Goal: Communication & Community: Answer question/provide support

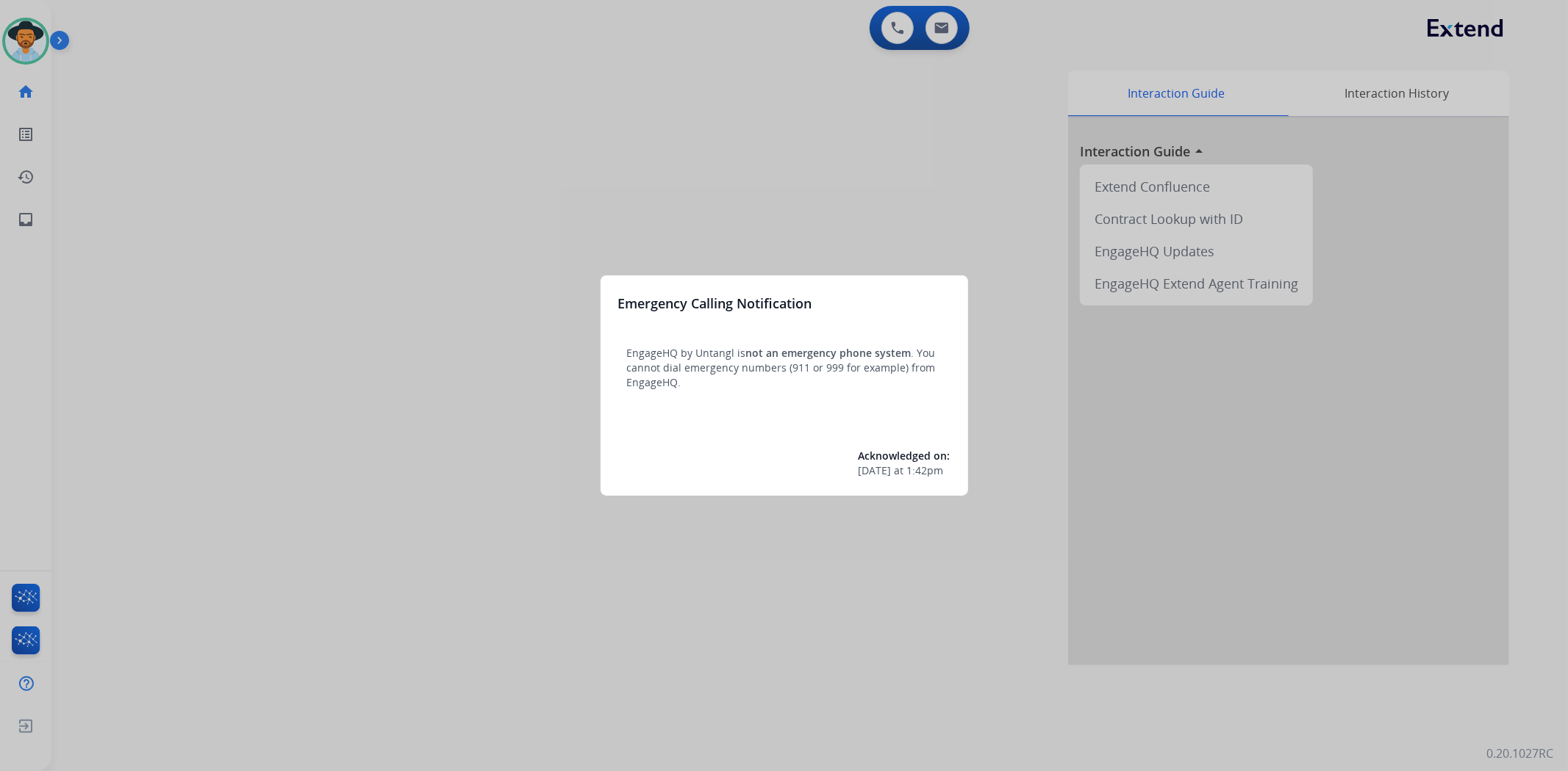
click at [30, 32] on div at bounding box center [784, 385] width 1568 height 771
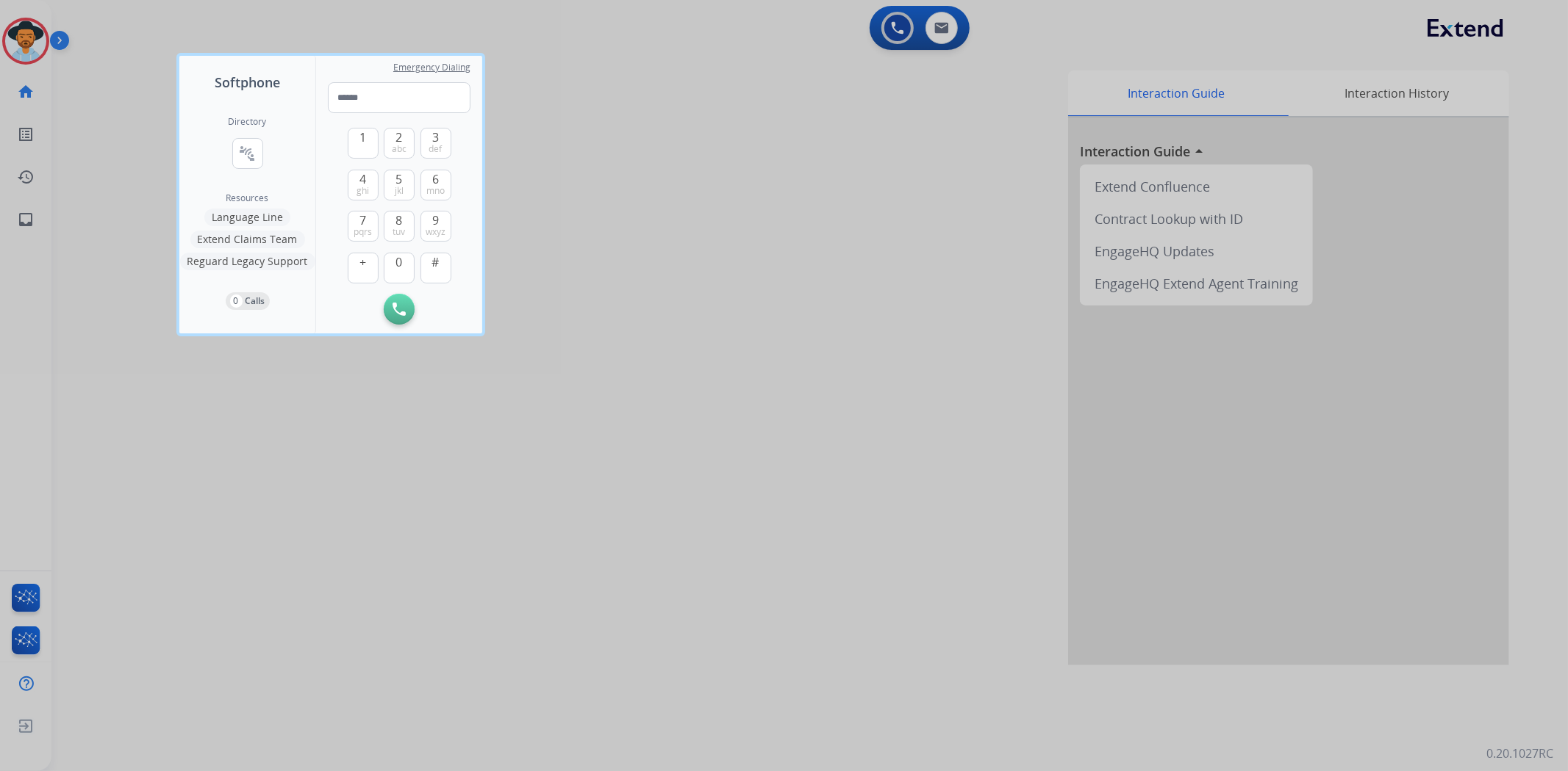
click at [36, 38] on div at bounding box center [784, 385] width 1568 height 771
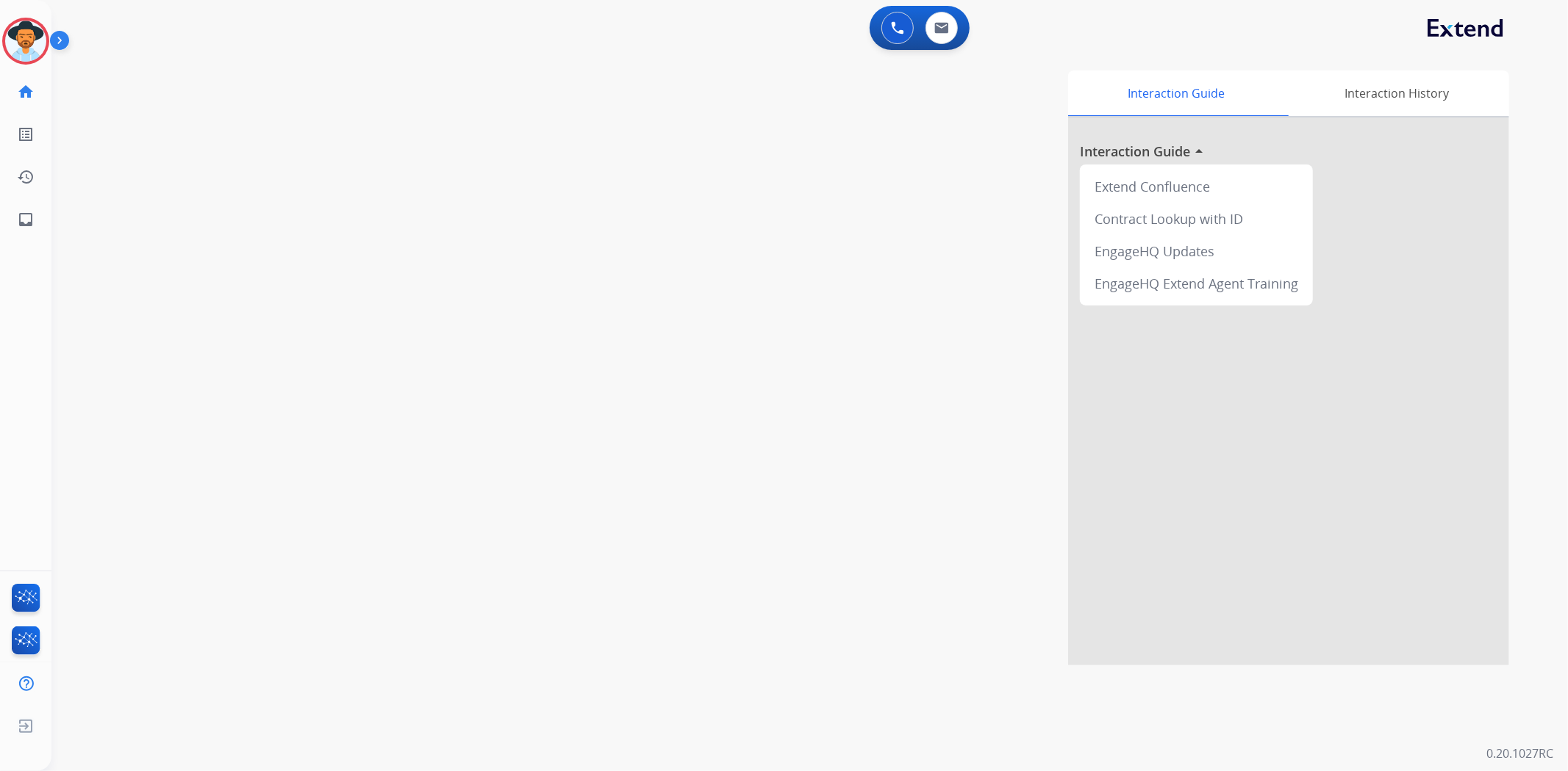
click at [36, 38] on img at bounding box center [25, 40] width 41 height 41
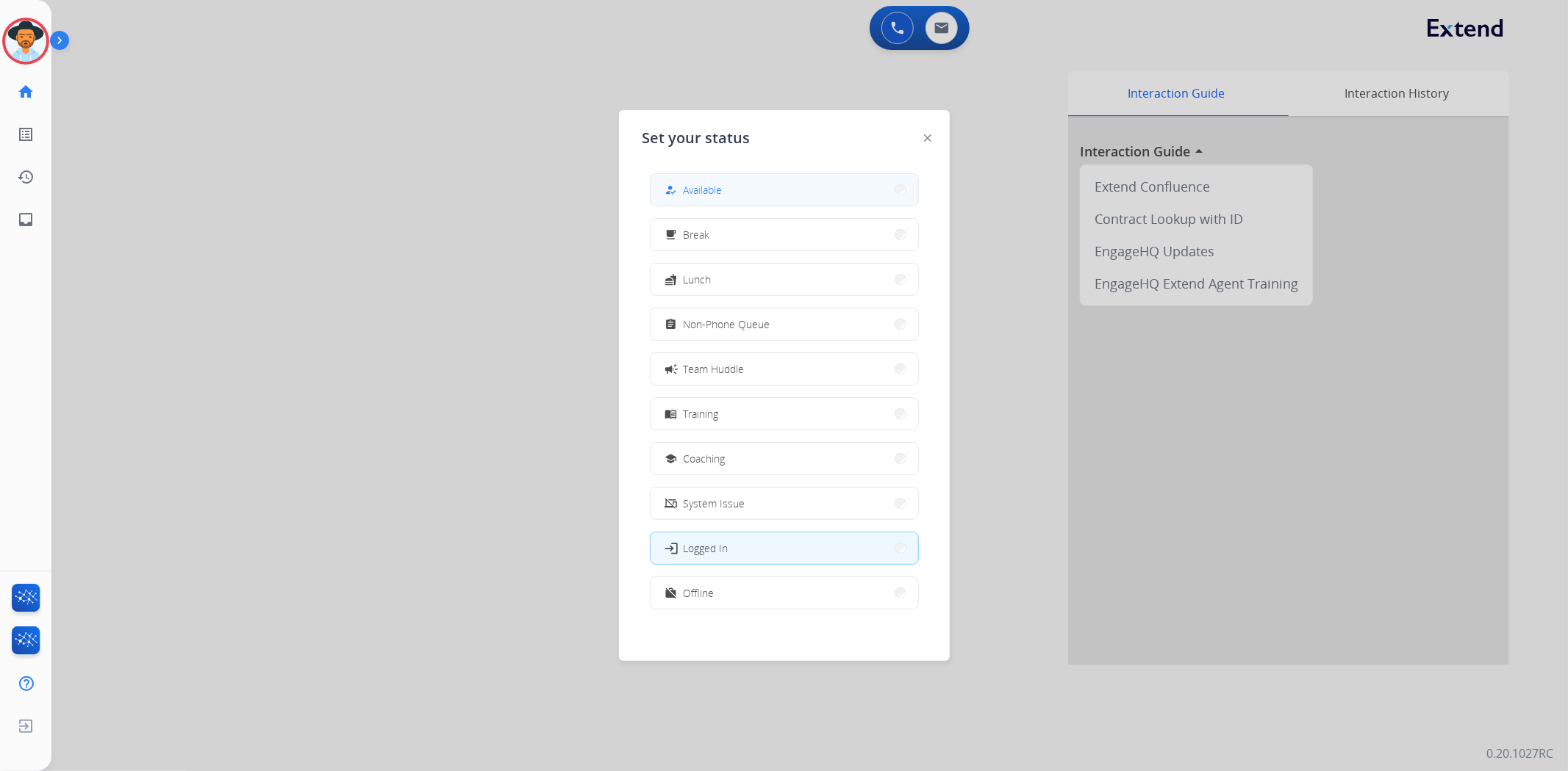
click at [719, 196] on span "Available" at bounding box center [703, 189] width 39 height 15
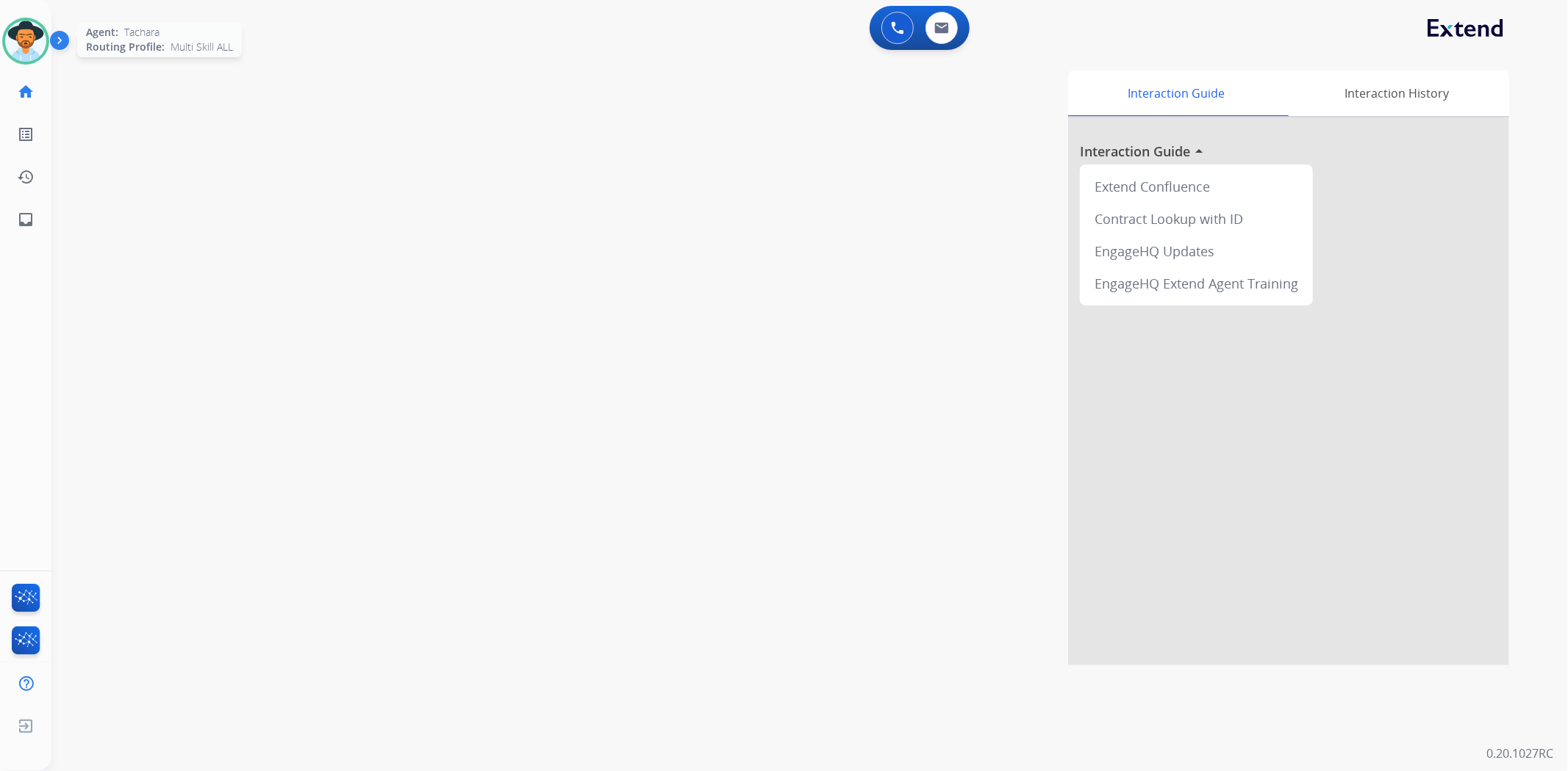
click at [13, 32] on img at bounding box center [25, 40] width 41 height 41
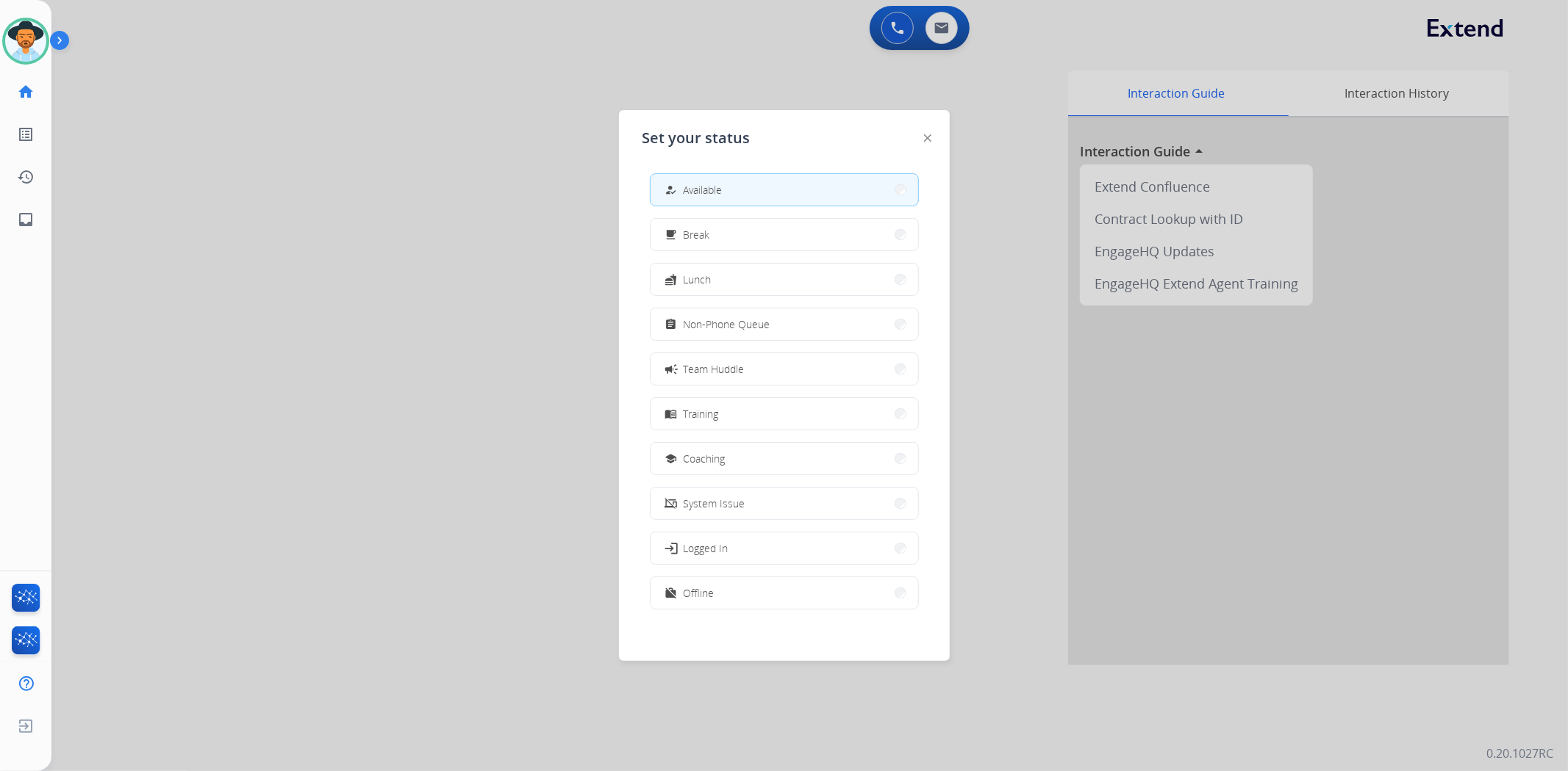
click at [776, 252] on div at bounding box center [784, 385] width 1568 height 771
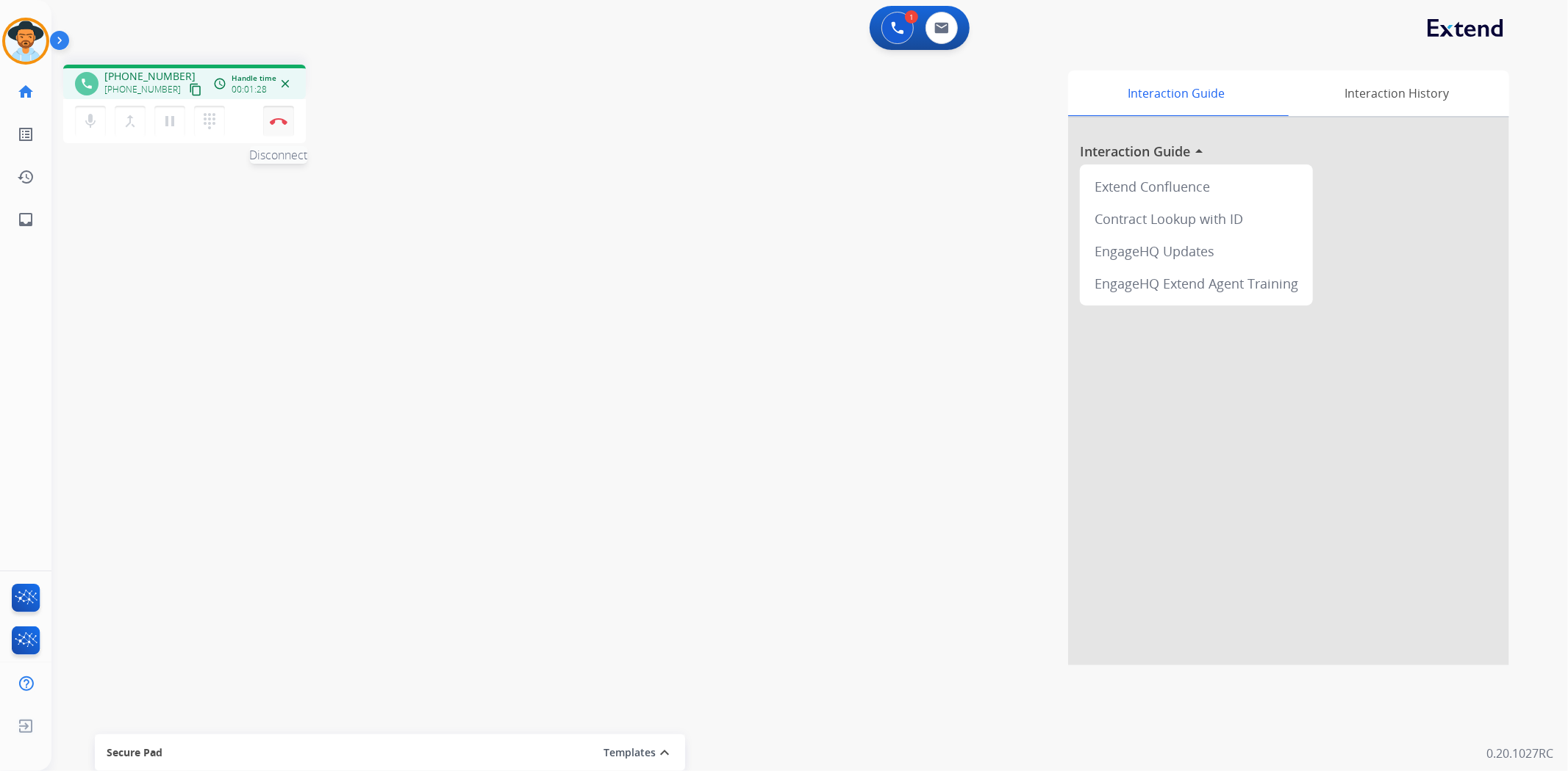
click at [288, 124] on button "Disconnect" at bounding box center [278, 121] width 31 height 31
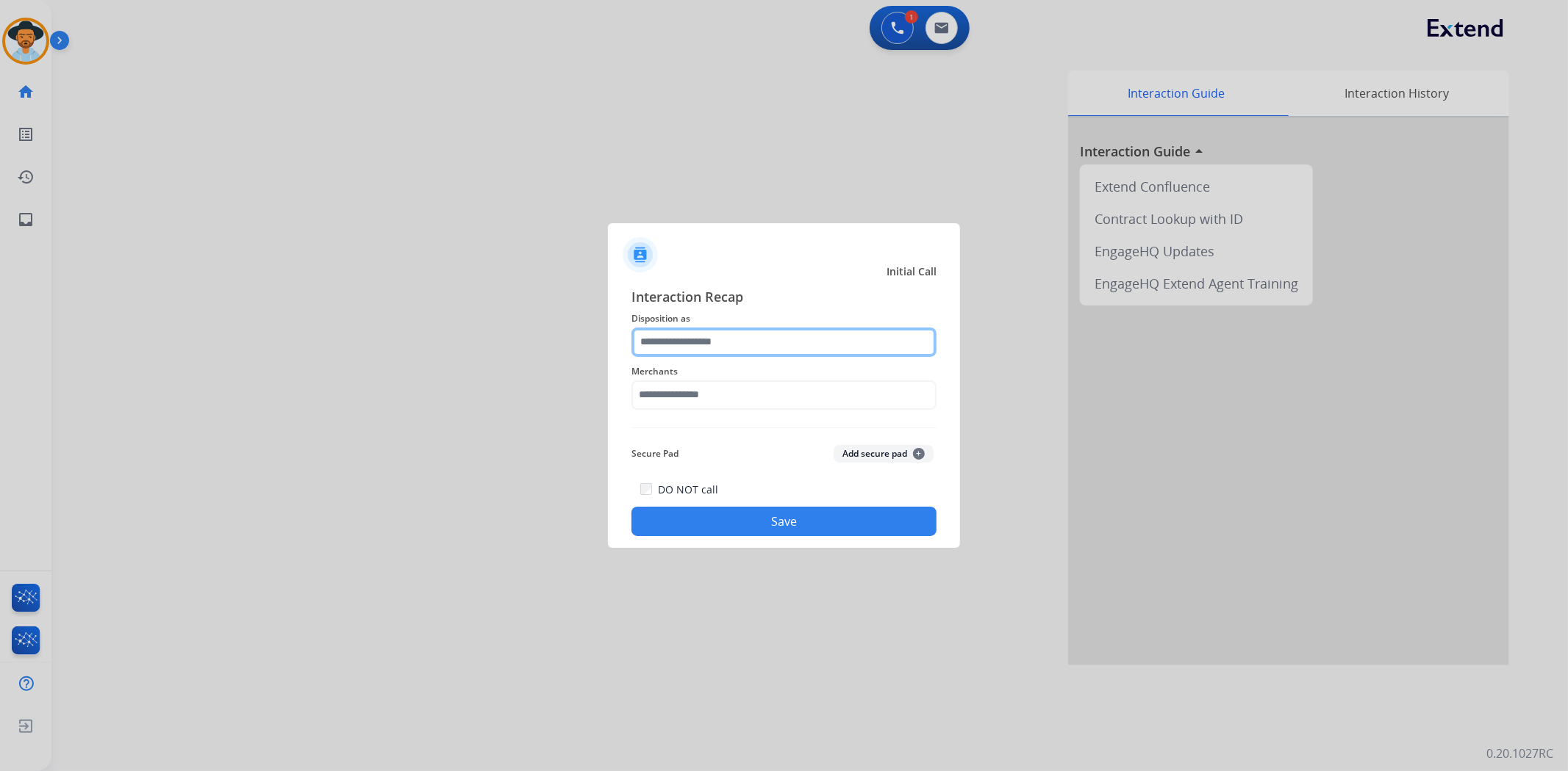
click at [694, 346] on input "text" at bounding box center [784, 342] width 305 height 29
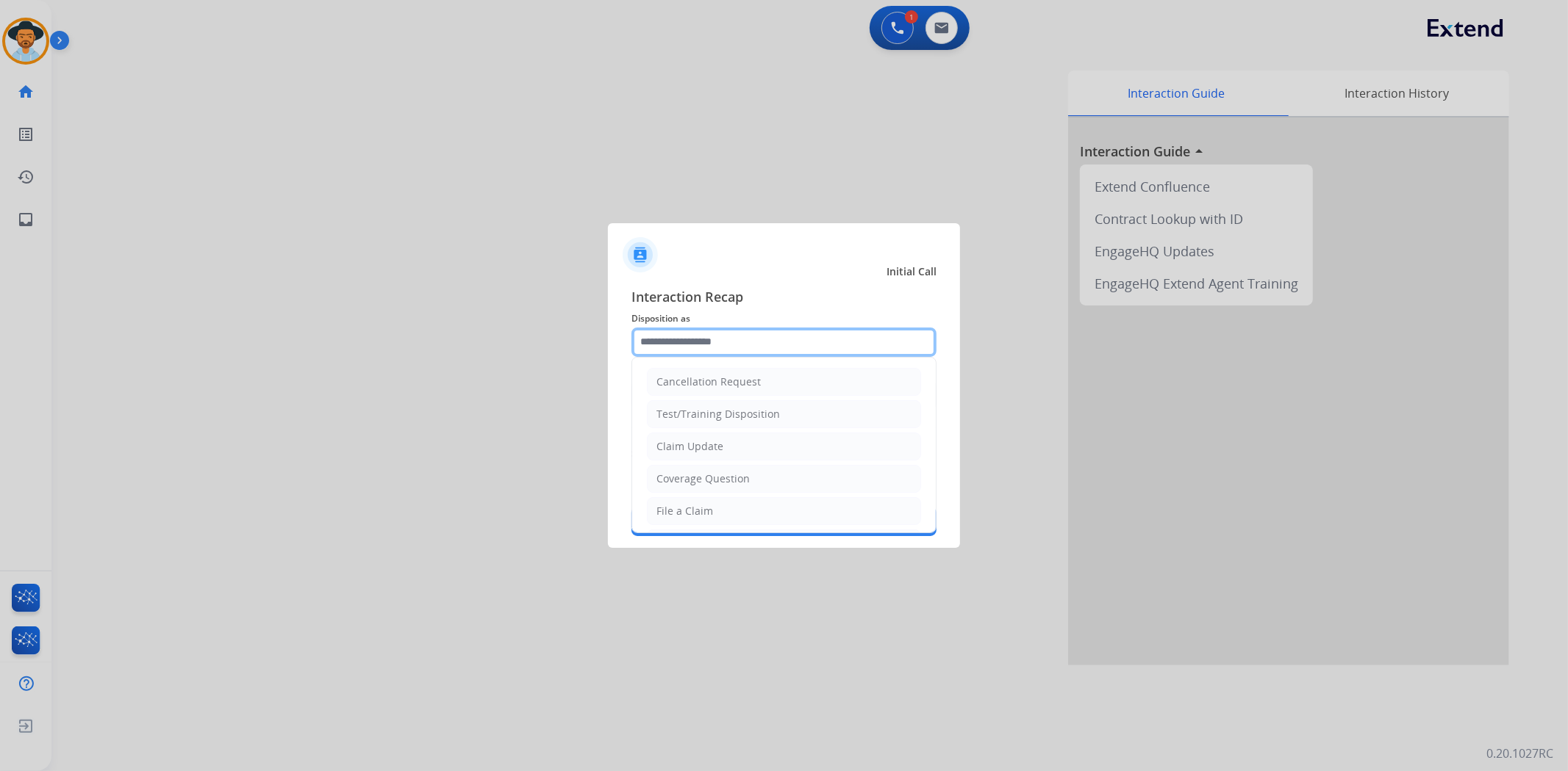
click at [707, 350] on input "text" at bounding box center [784, 342] width 305 height 29
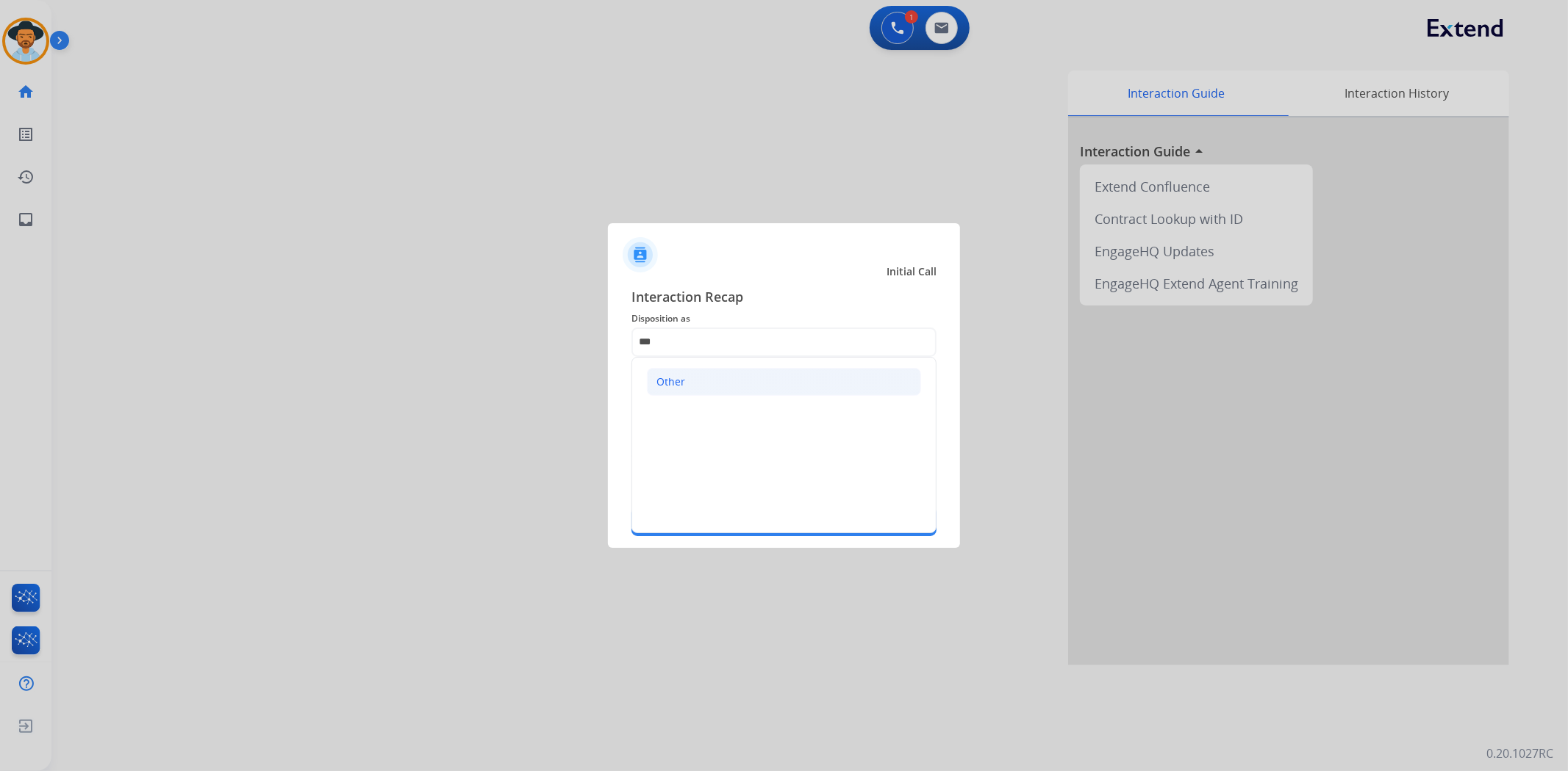
click at [648, 386] on li "Other" at bounding box center [784, 382] width 274 height 28
type input "*****"
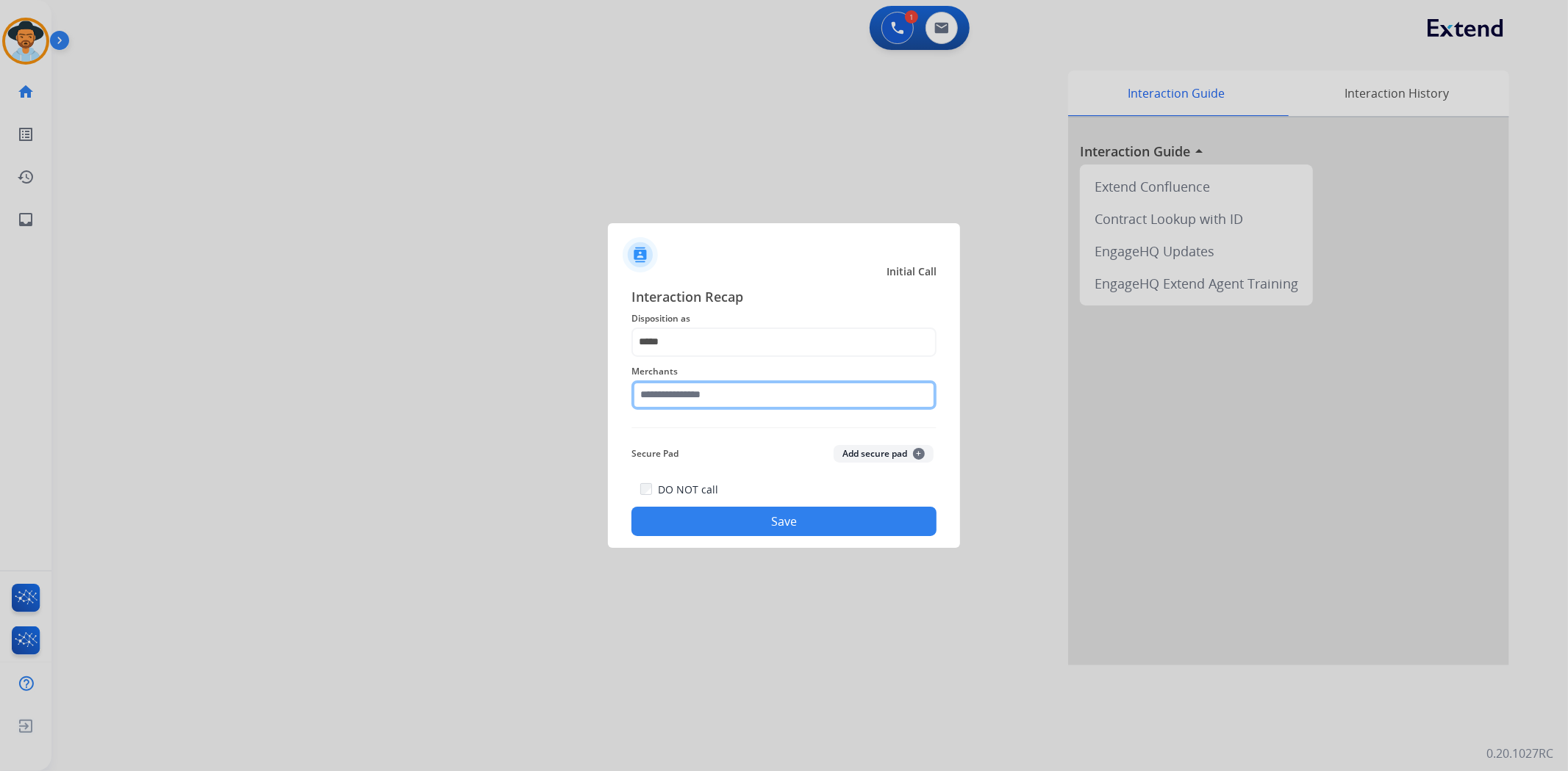
click at [659, 399] on input "text" at bounding box center [784, 395] width 305 height 29
click at [672, 434] on div "Not found" at bounding box center [682, 437] width 50 height 15
type input "*********"
click at [759, 515] on button "Save" at bounding box center [784, 521] width 305 height 29
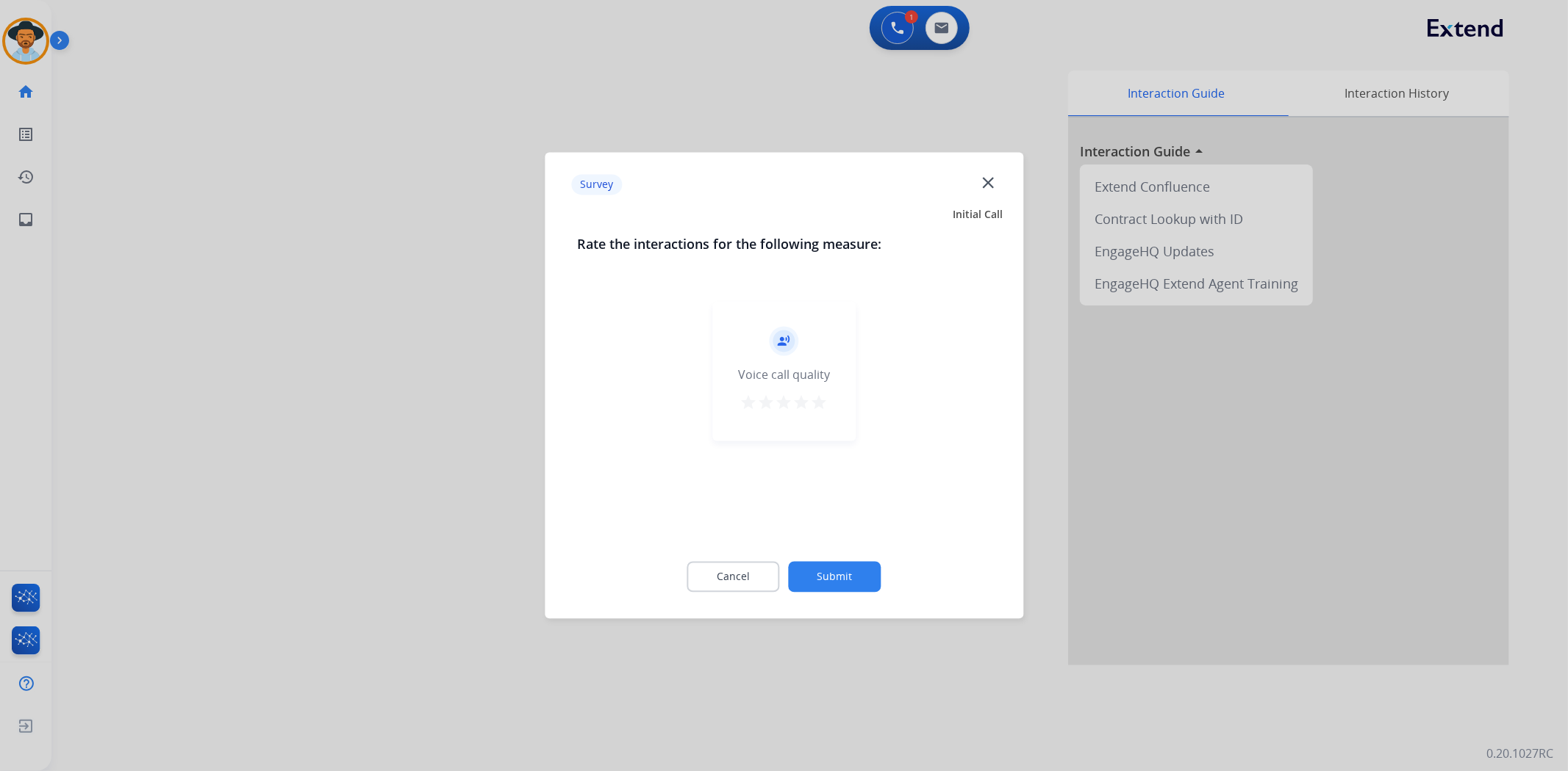
click at [776, 399] on mat-icon "star" at bounding box center [819, 404] width 18 height 18
click at [776, 515] on button "Submit" at bounding box center [835, 578] width 92 height 31
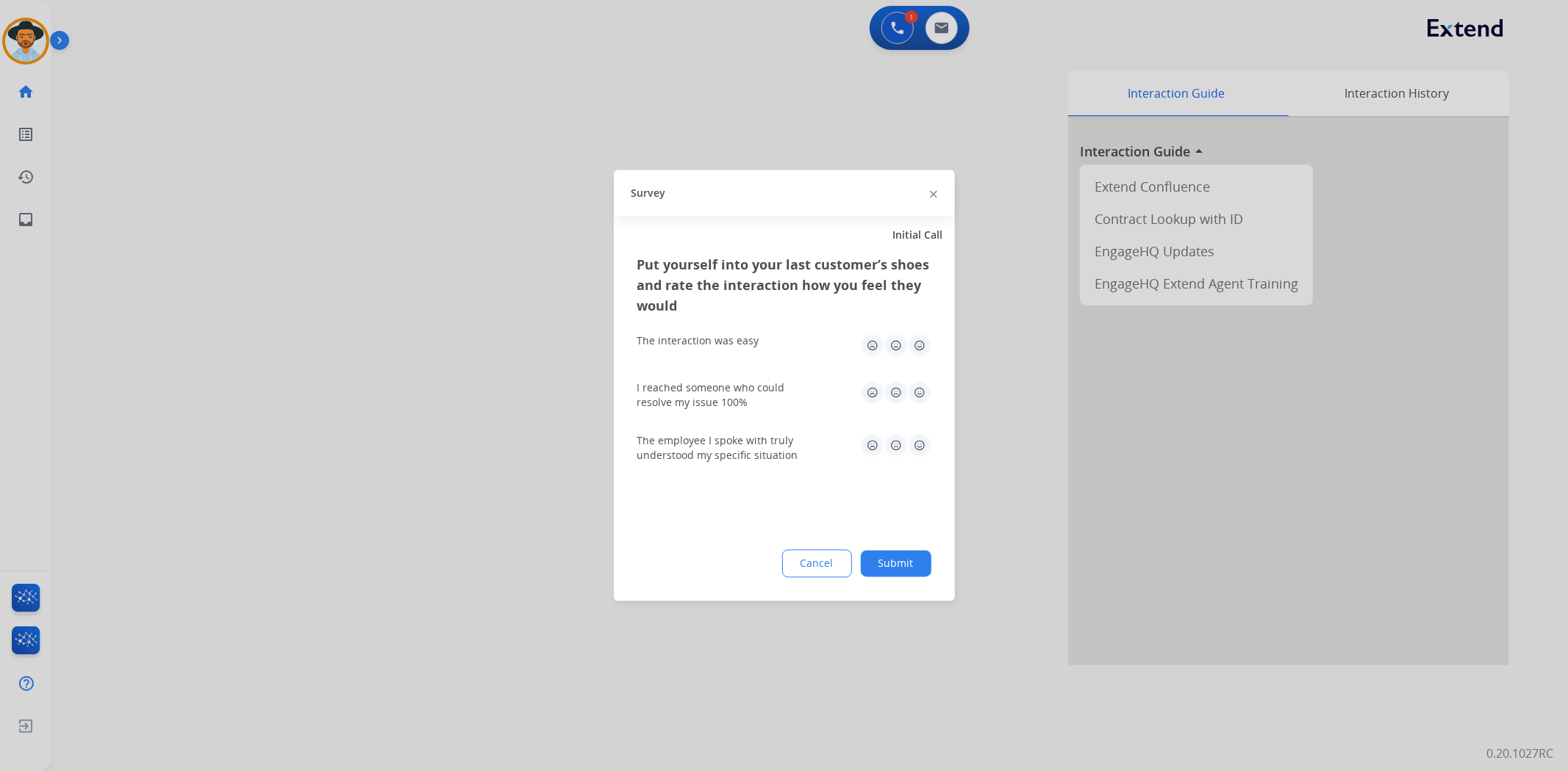
click at [776, 515] on button "Submit" at bounding box center [895, 564] width 70 height 27
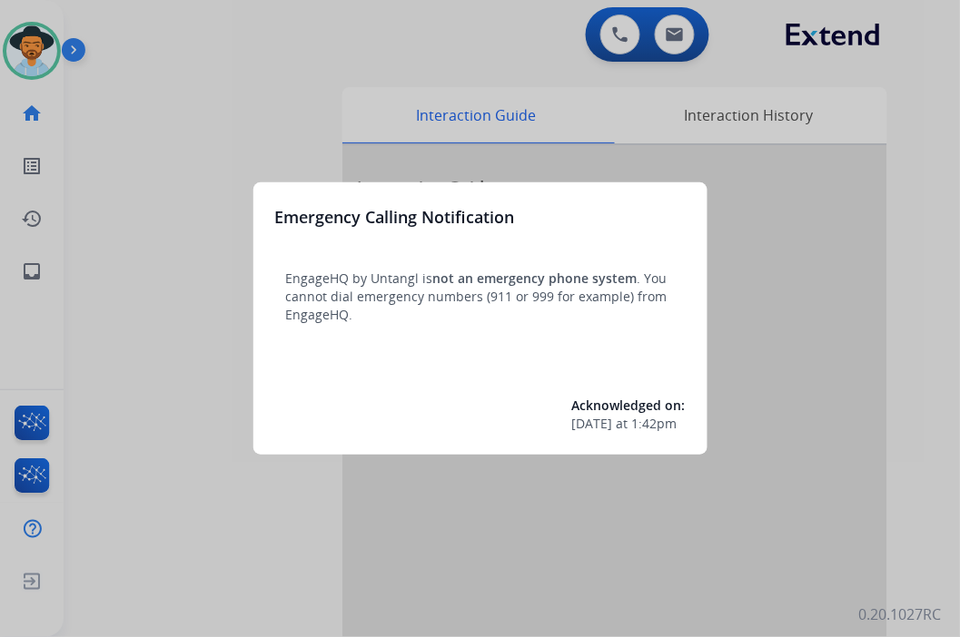
click at [32, 57] on div at bounding box center [480, 318] width 960 height 637
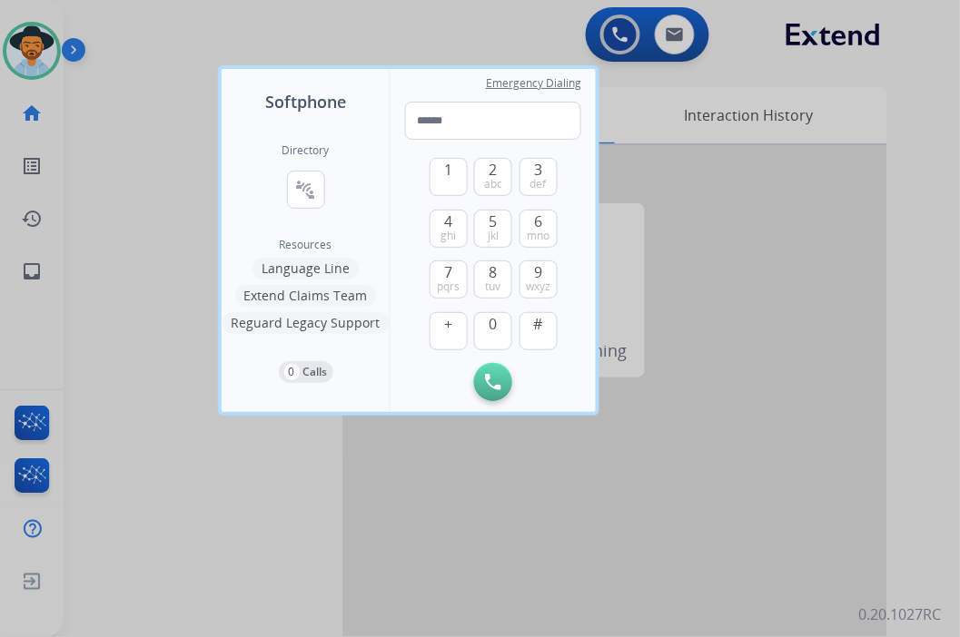
click at [32, 57] on div at bounding box center [480, 318] width 960 height 637
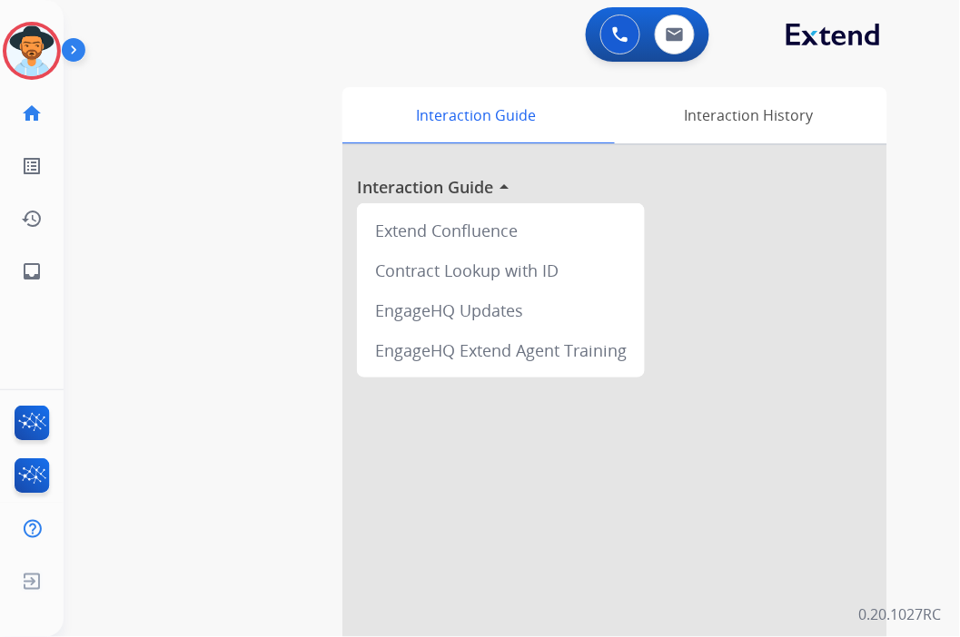
click at [32, 57] on img at bounding box center [31, 50] width 51 height 51
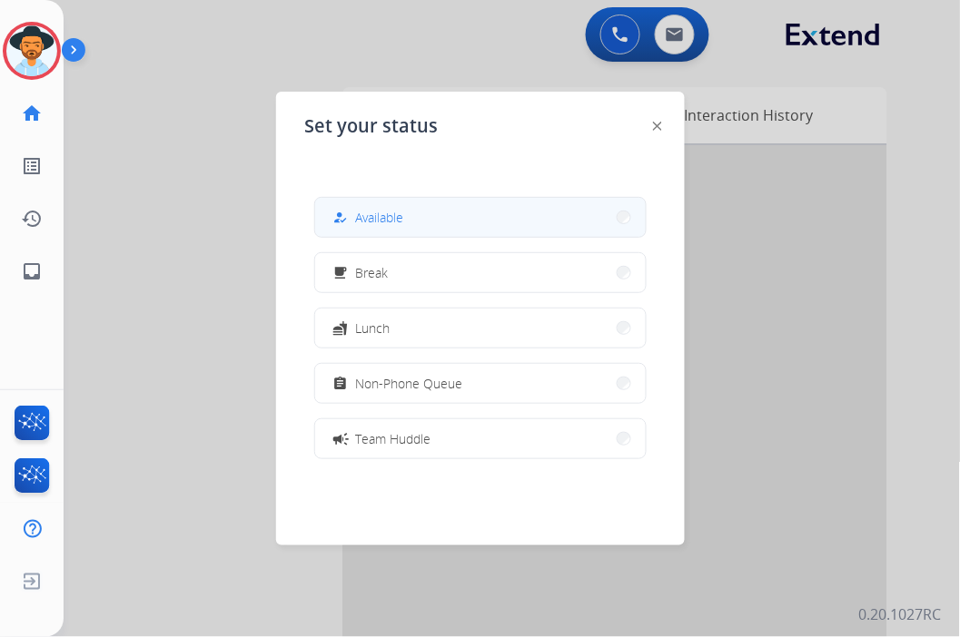
click at [434, 232] on button "how_to_reg Available" at bounding box center [480, 217] width 330 height 39
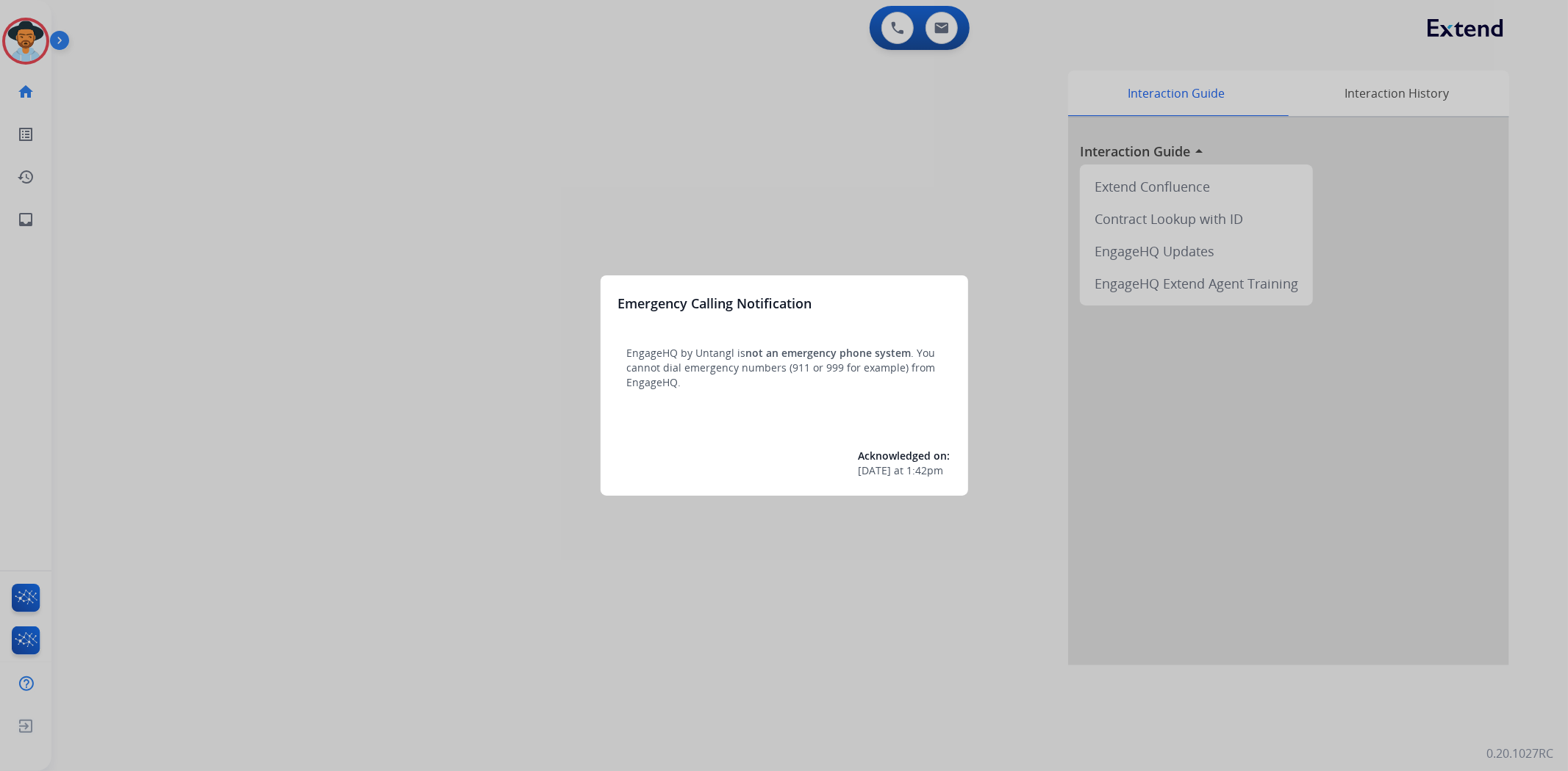
click at [4, 36] on div at bounding box center [784, 385] width 1568 height 771
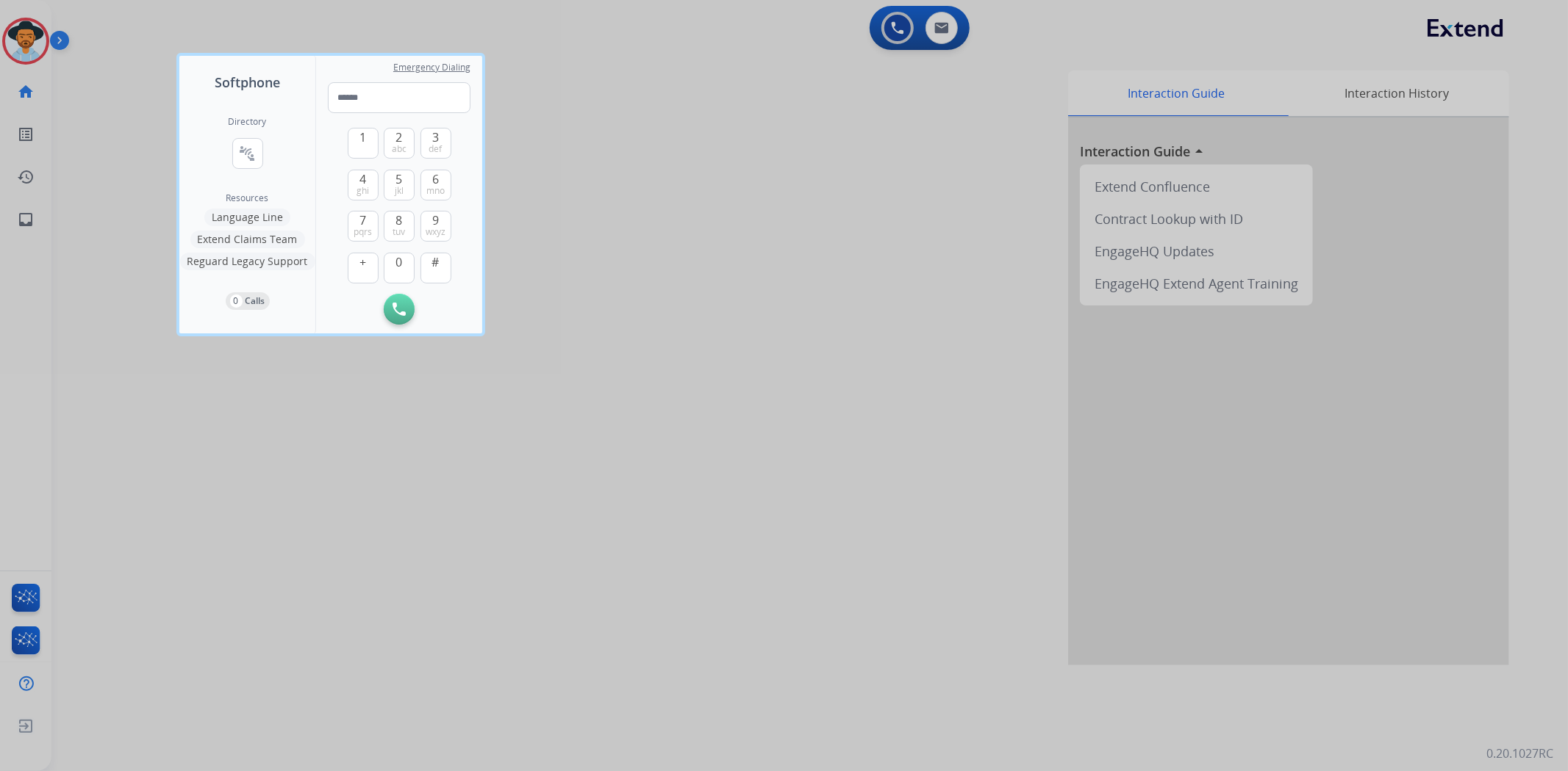
click at [18, 35] on div at bounding box center [784, 385] width 1568 height 771
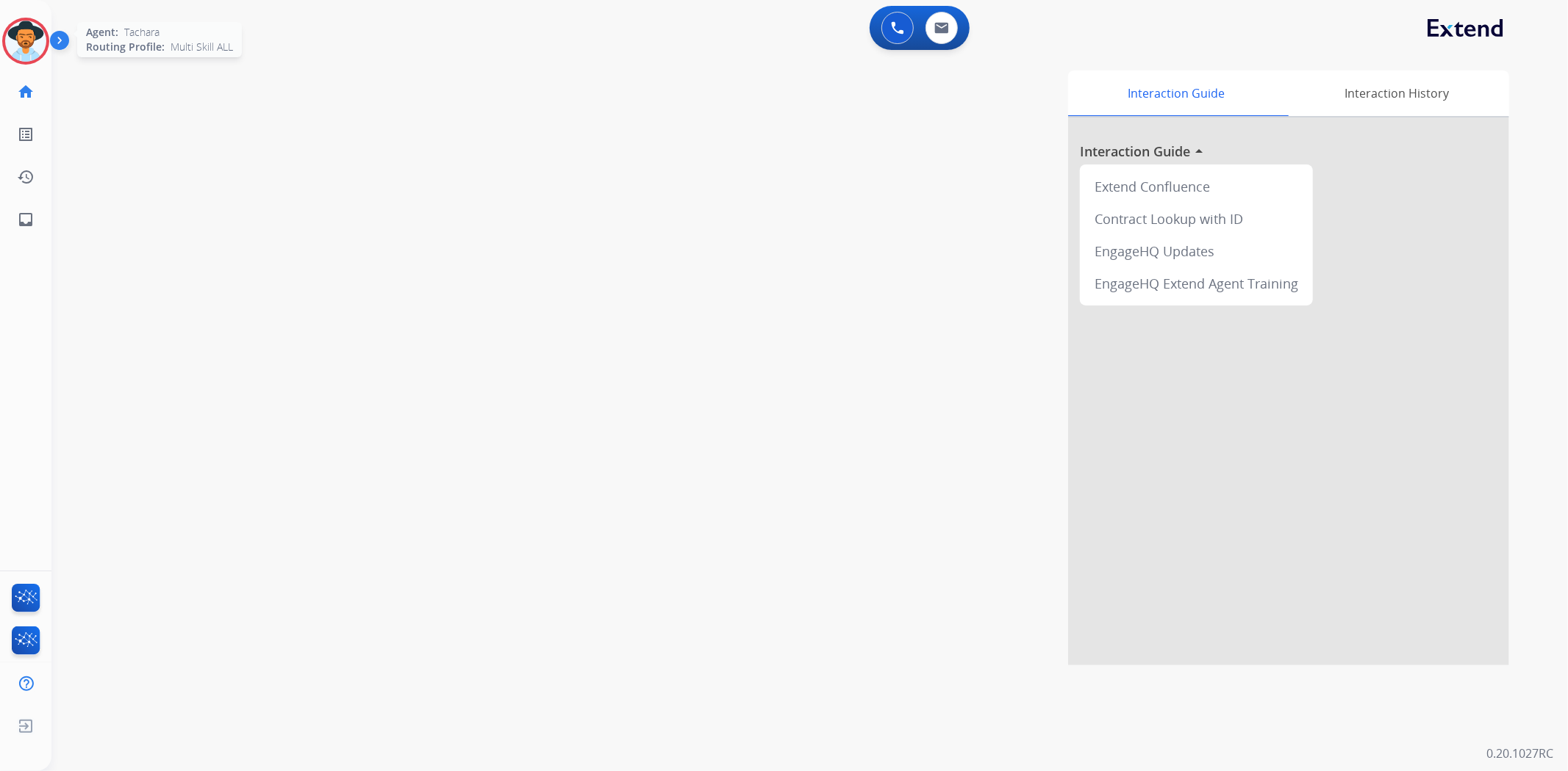
click at [35, 40] on img at bounding box center [25, 40] width 41 height 41
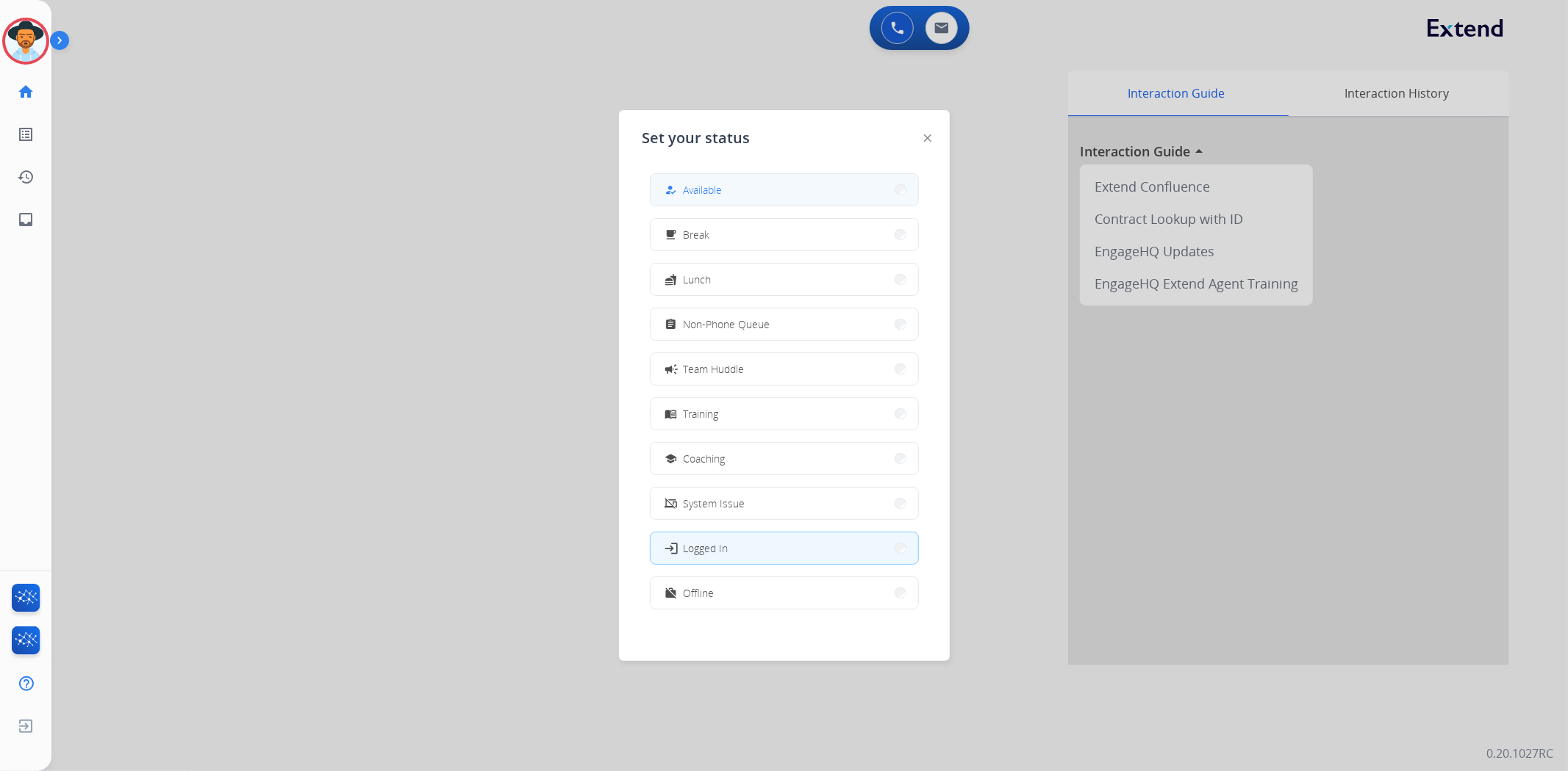
click at [765, 185] on button "how_to_reg Available" at bounding box center [784, 189] width 267 height 32
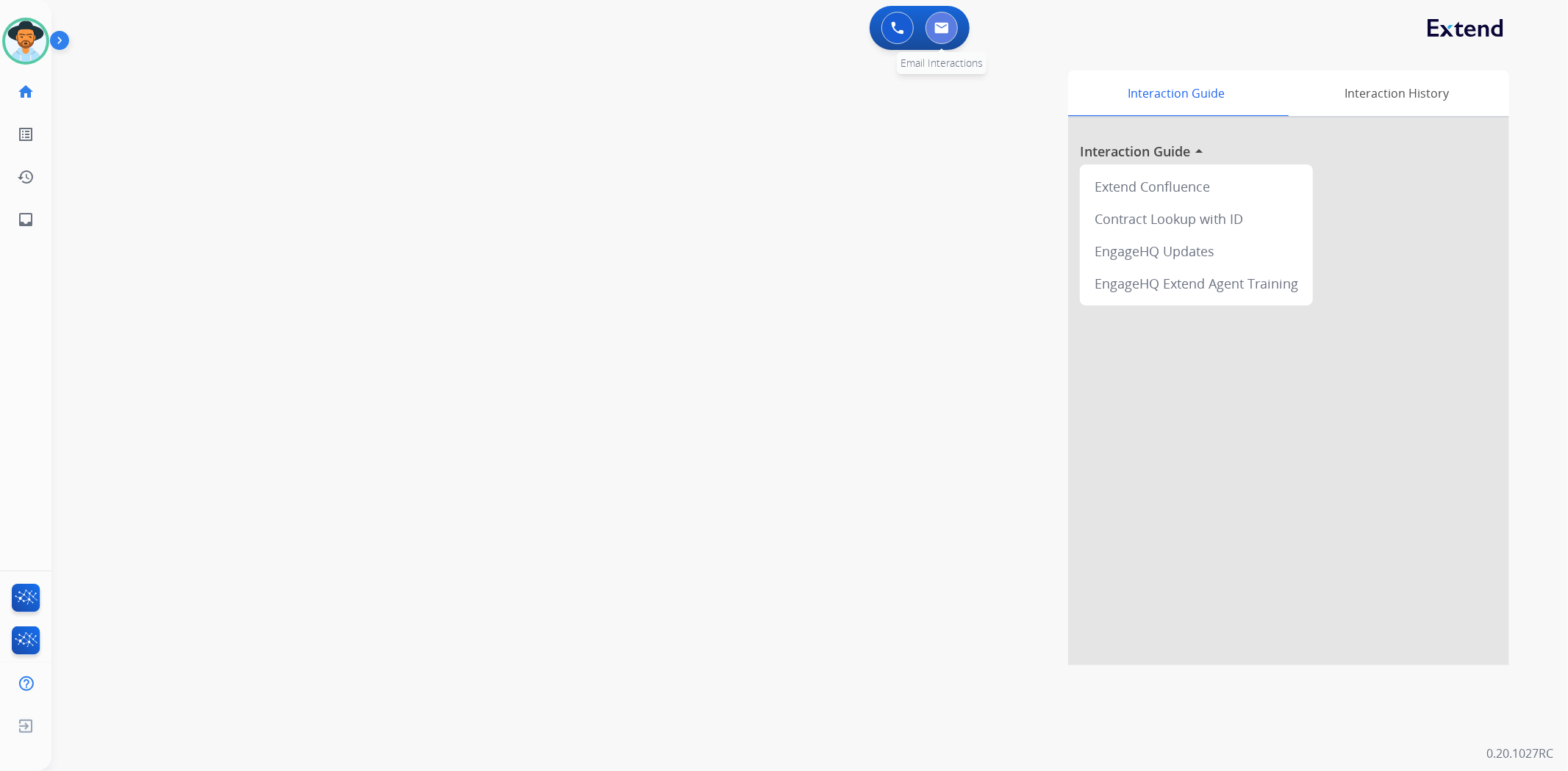
click at [954, 17] on div "0 Email Interactions" at bounding box center [941, 28] width 44 height 32
click at [946, 25] on img at bounding box center [941, 28] width 15 height 12
select select "**********"
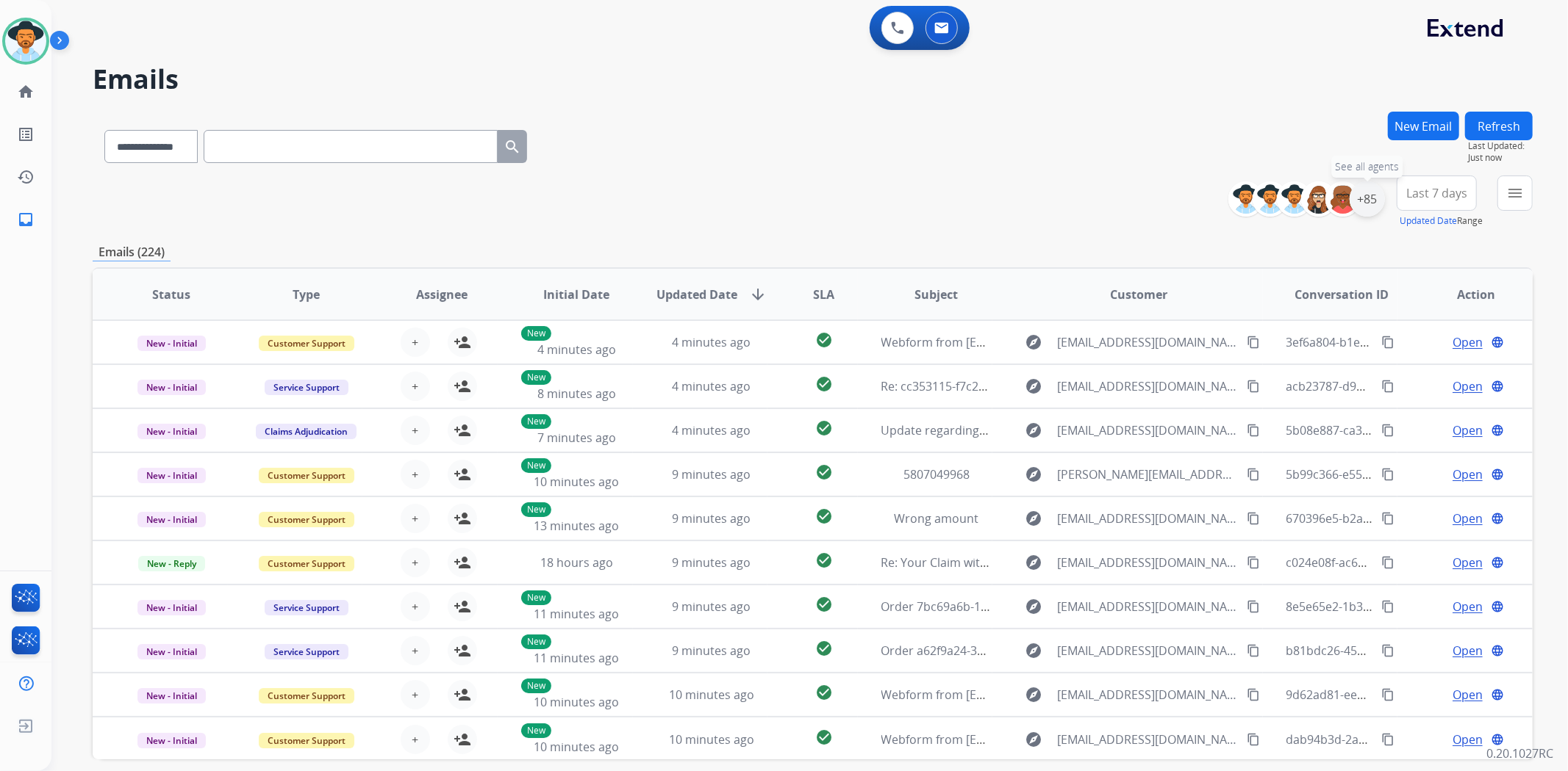
click at [1370, 205] on div "+85" at bounding box center [1367, 199] width 36 height 36
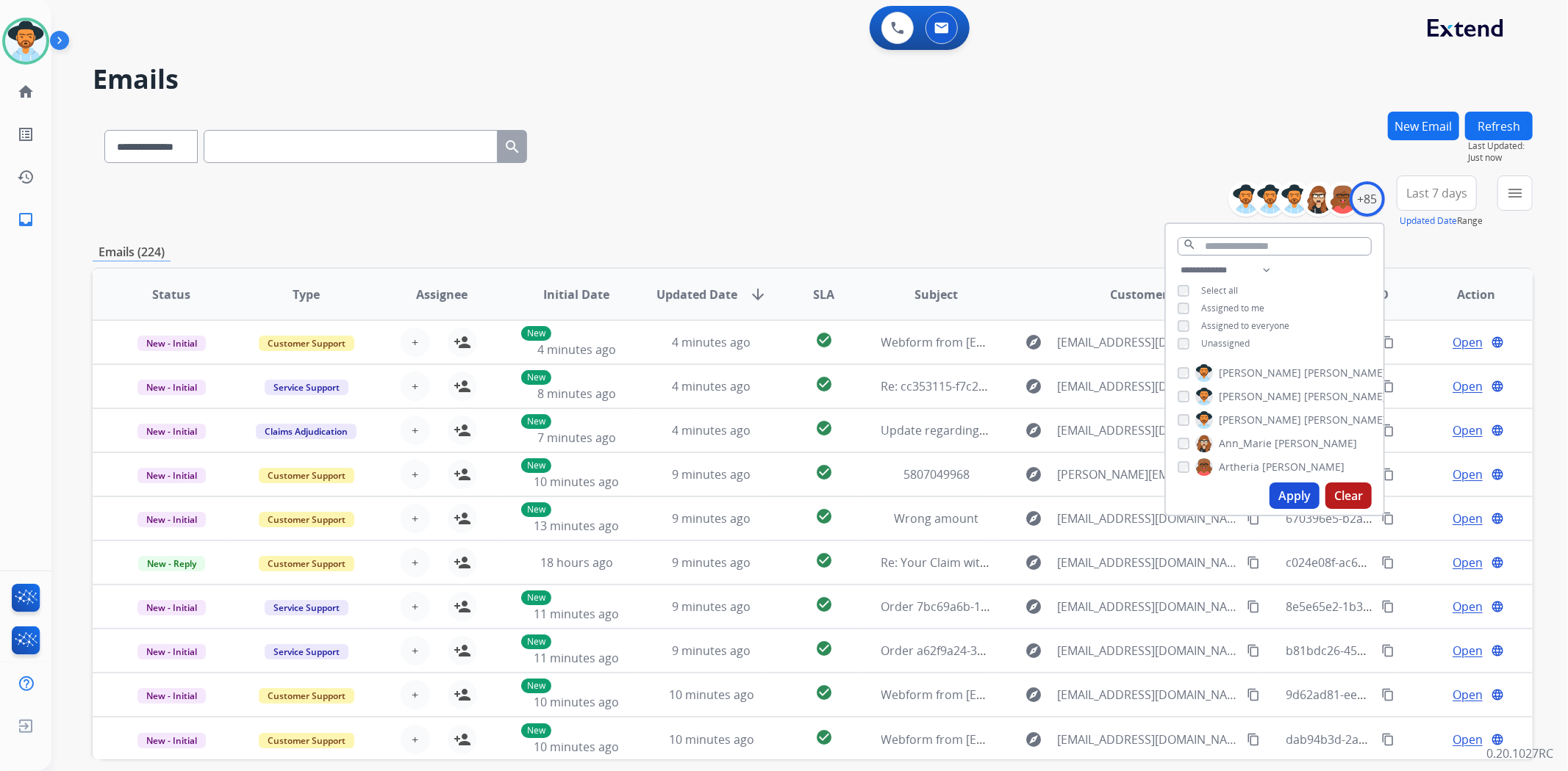
click at [1289, 498] on button "Apply" at bounding box center [1294, 496] width 50 height 27
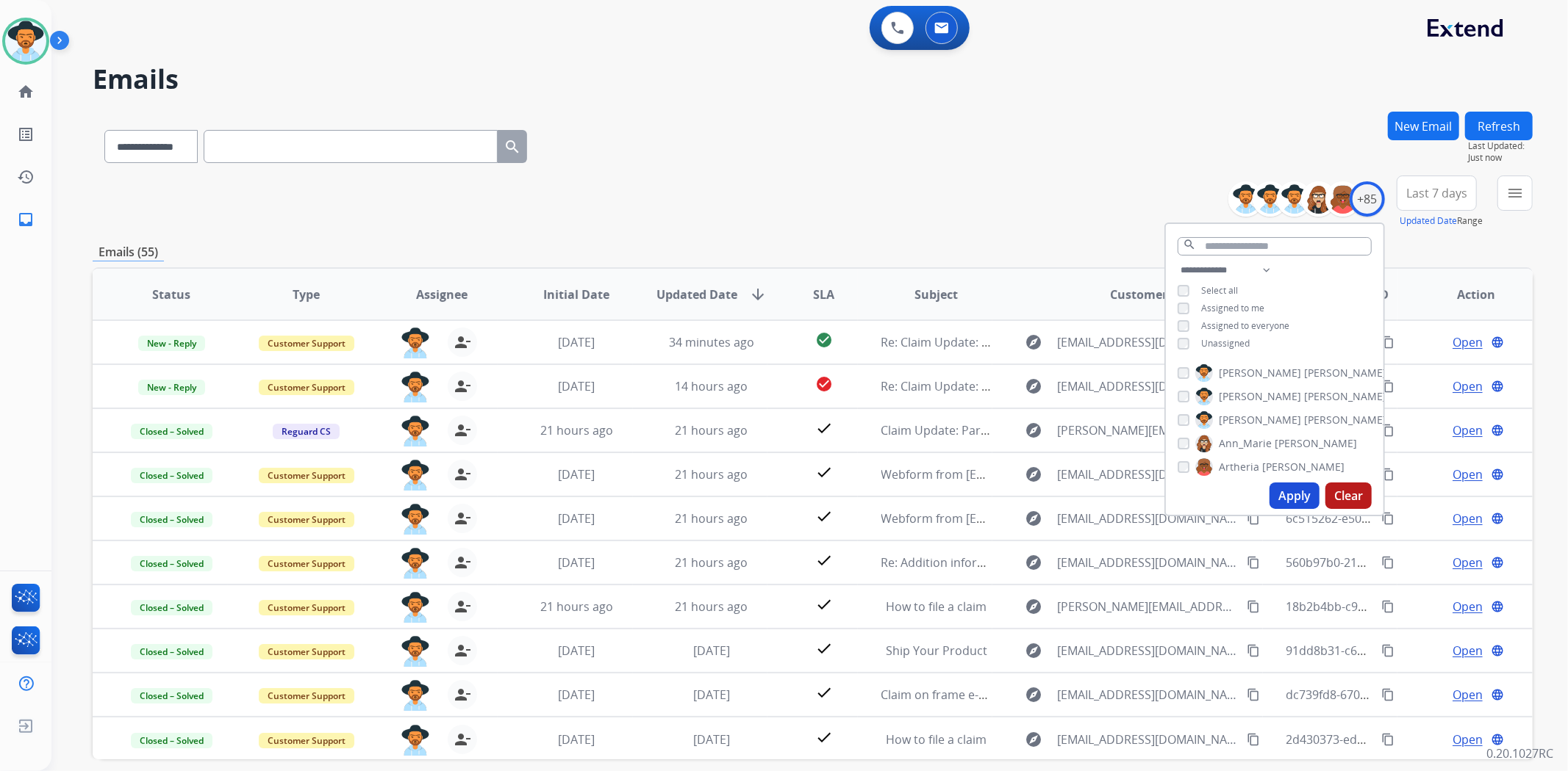
click at [904, 163] on div "**********" at bounding box center [812, 143] width 1440 height 64
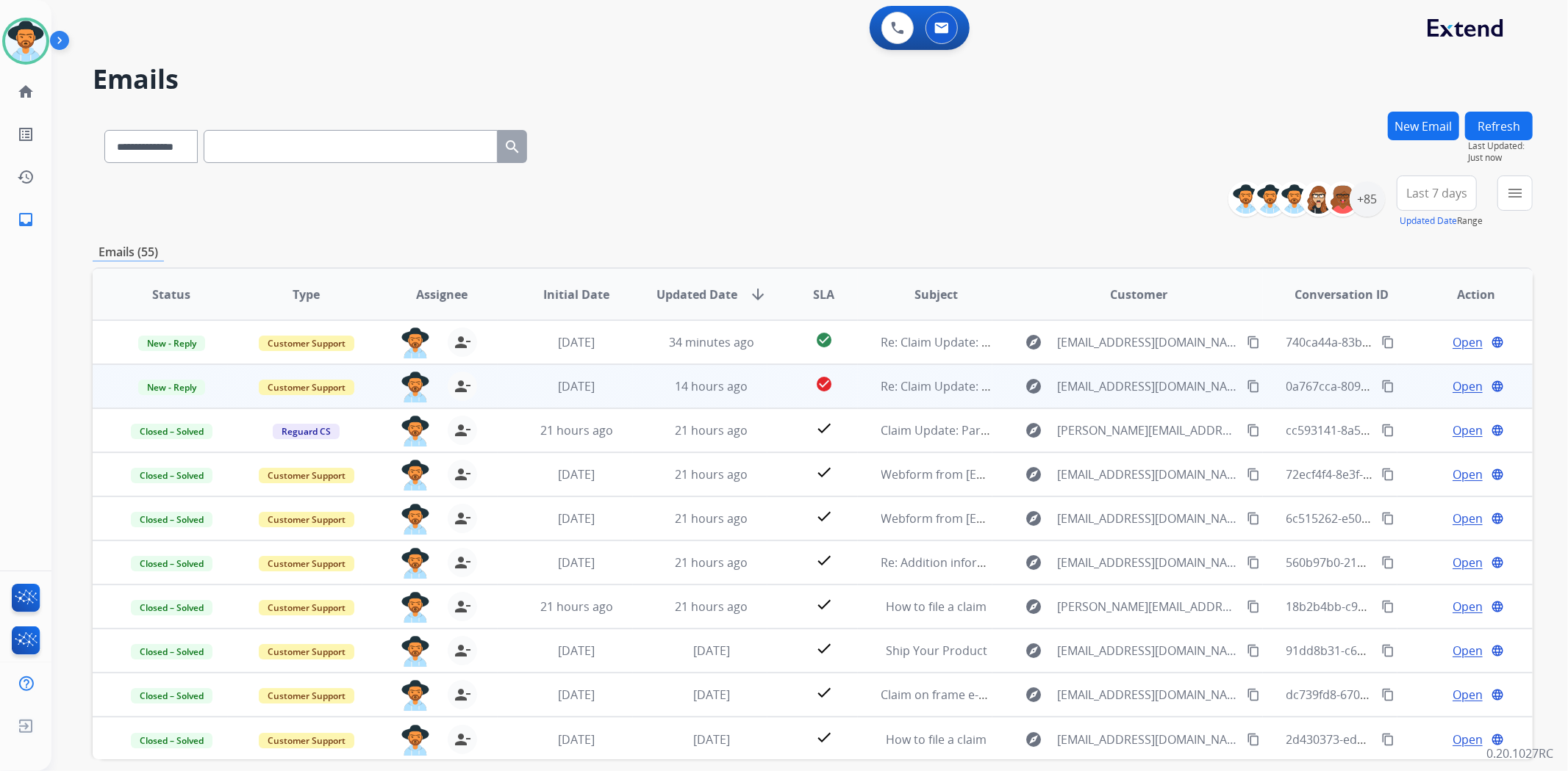
click at [1452, 390] on span "Open" at bounding box center [1467, 387] width 30 height 18
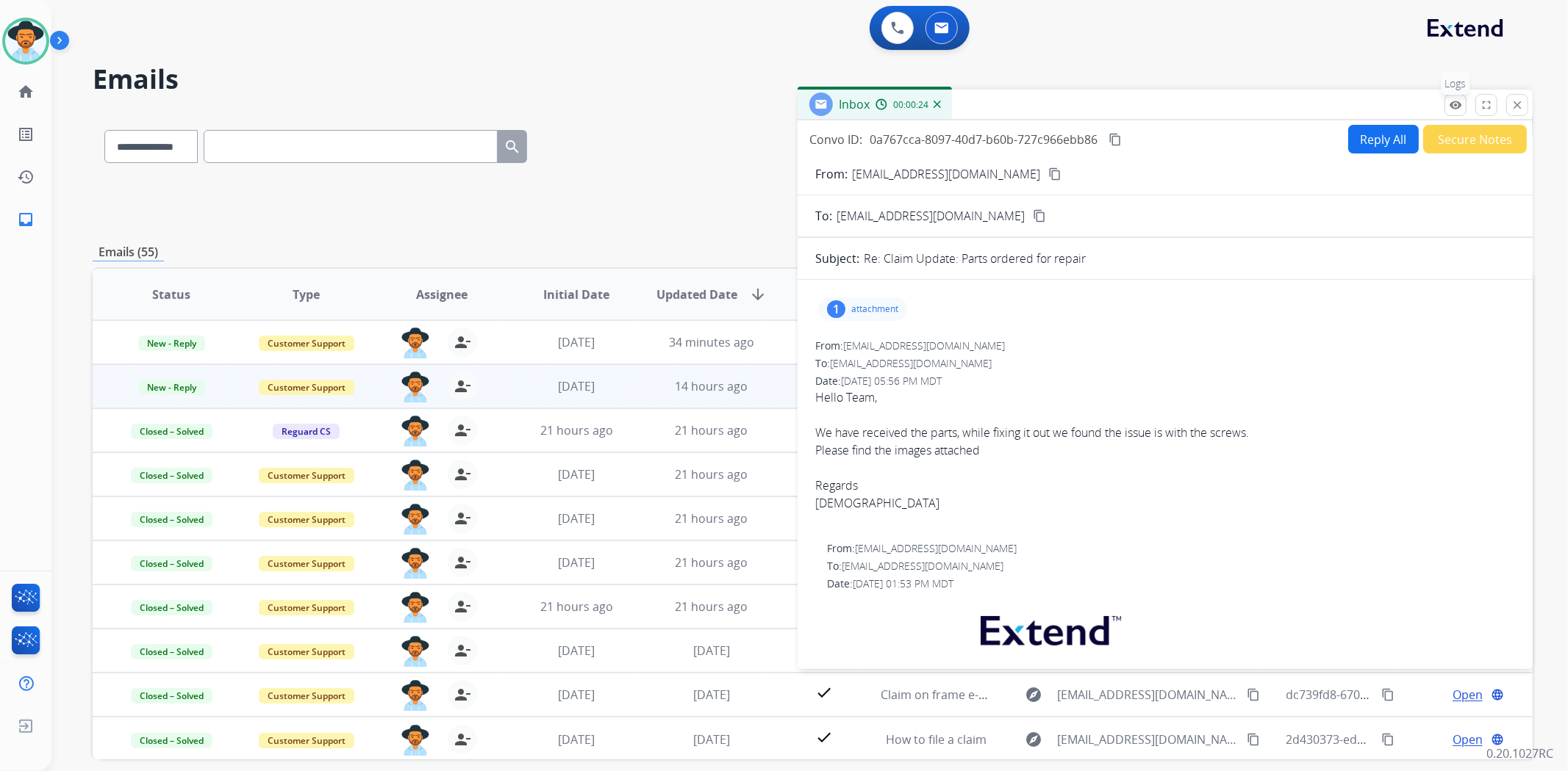
click at [1451, 105] on mat-icon "remove_red_eye" at bounding box center [1455, 105] width 13 height 13
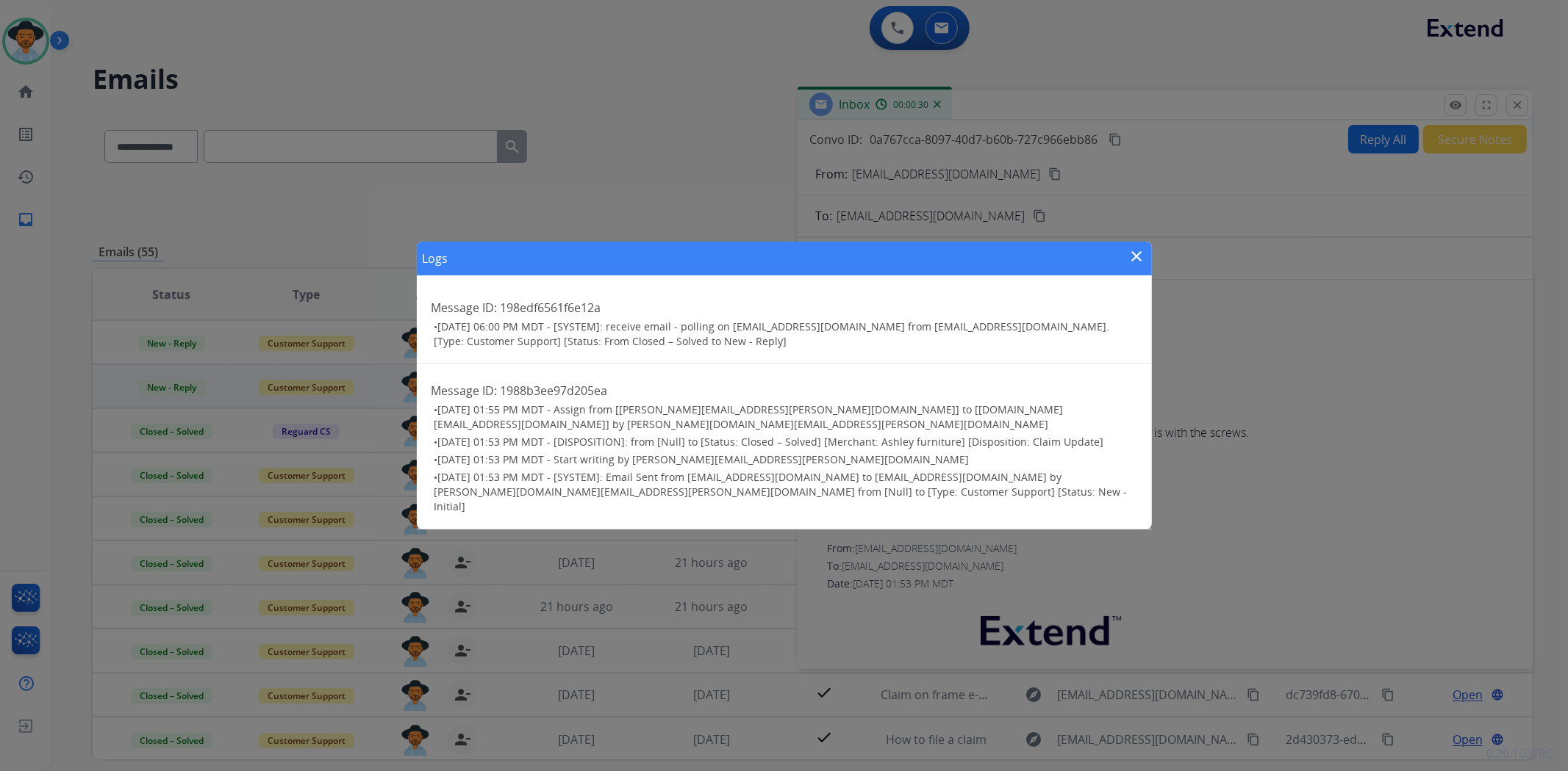
click at [1425, 307] on div "Logs close Message ID: 198edf6561f6e12a • [DATE] 06:00 PM MDT - [SYSTEM]: recei…" at bounding box center [784, 385] width 1568 height 771
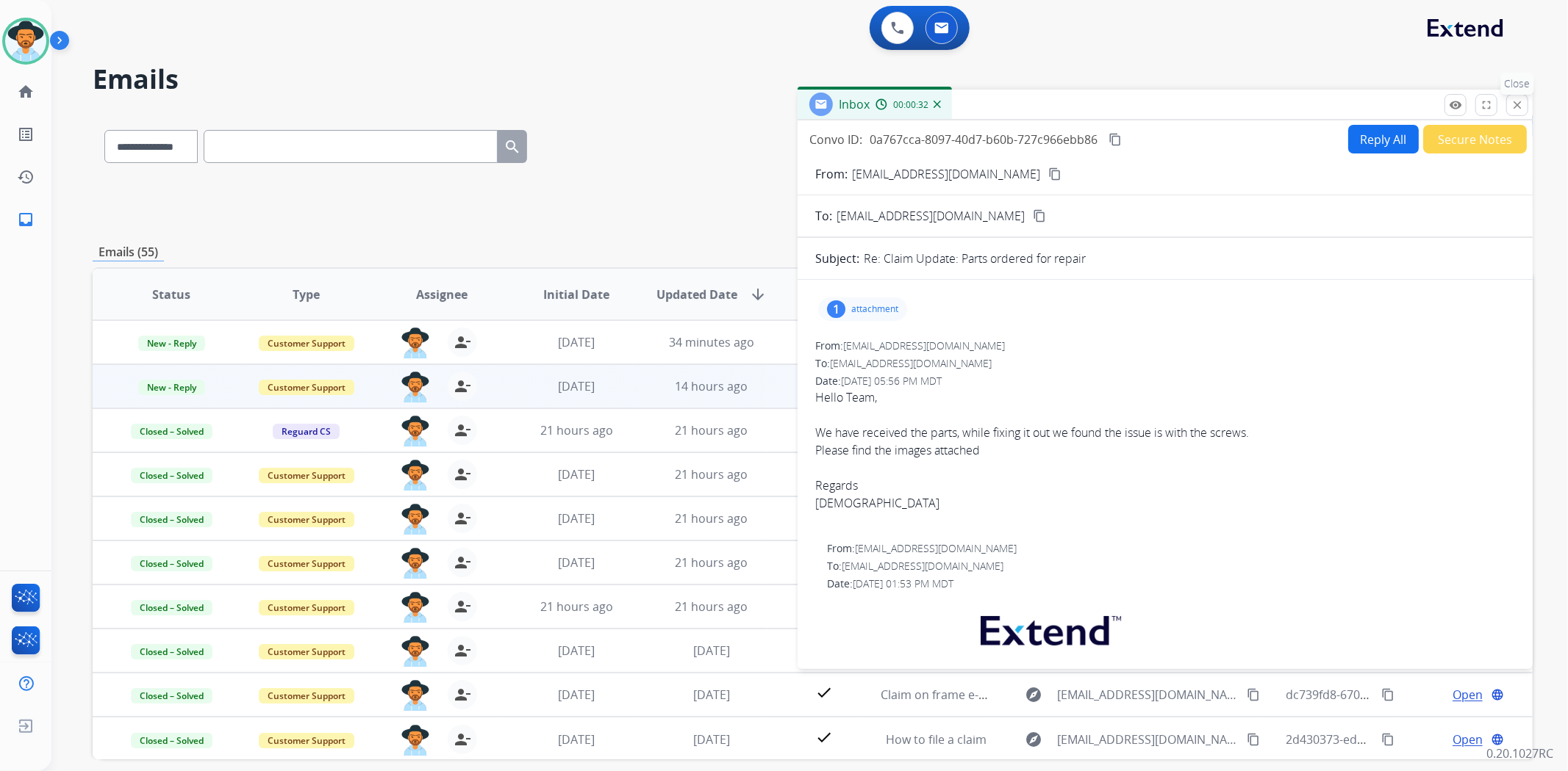
click at [1518, 104] on mat-icon "close" at bounding box center [1517, 105] width 13 height 13
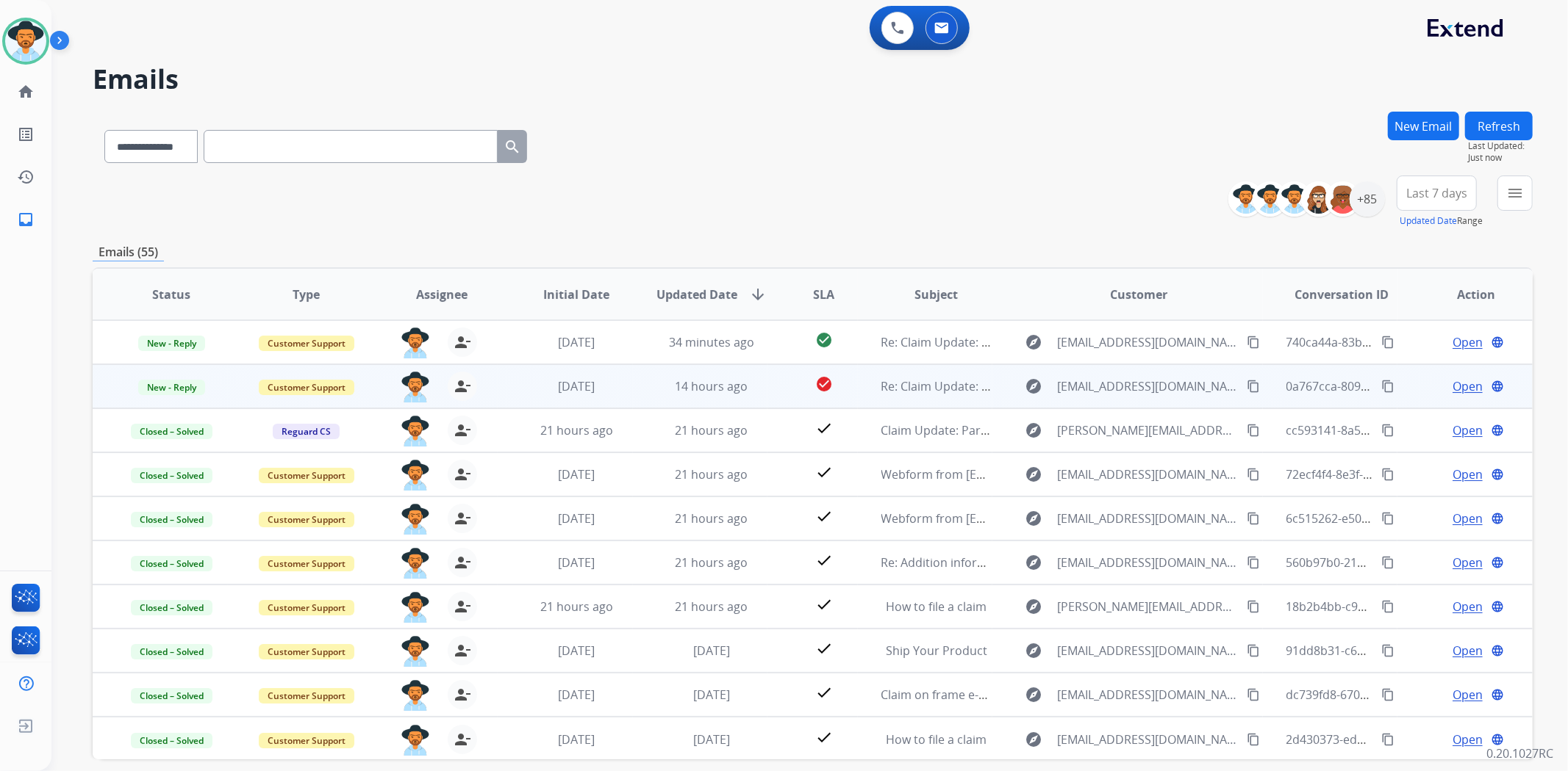
click at [1452, 382] on span "Open" at bounding box center [1467, 387] width 30 height 18
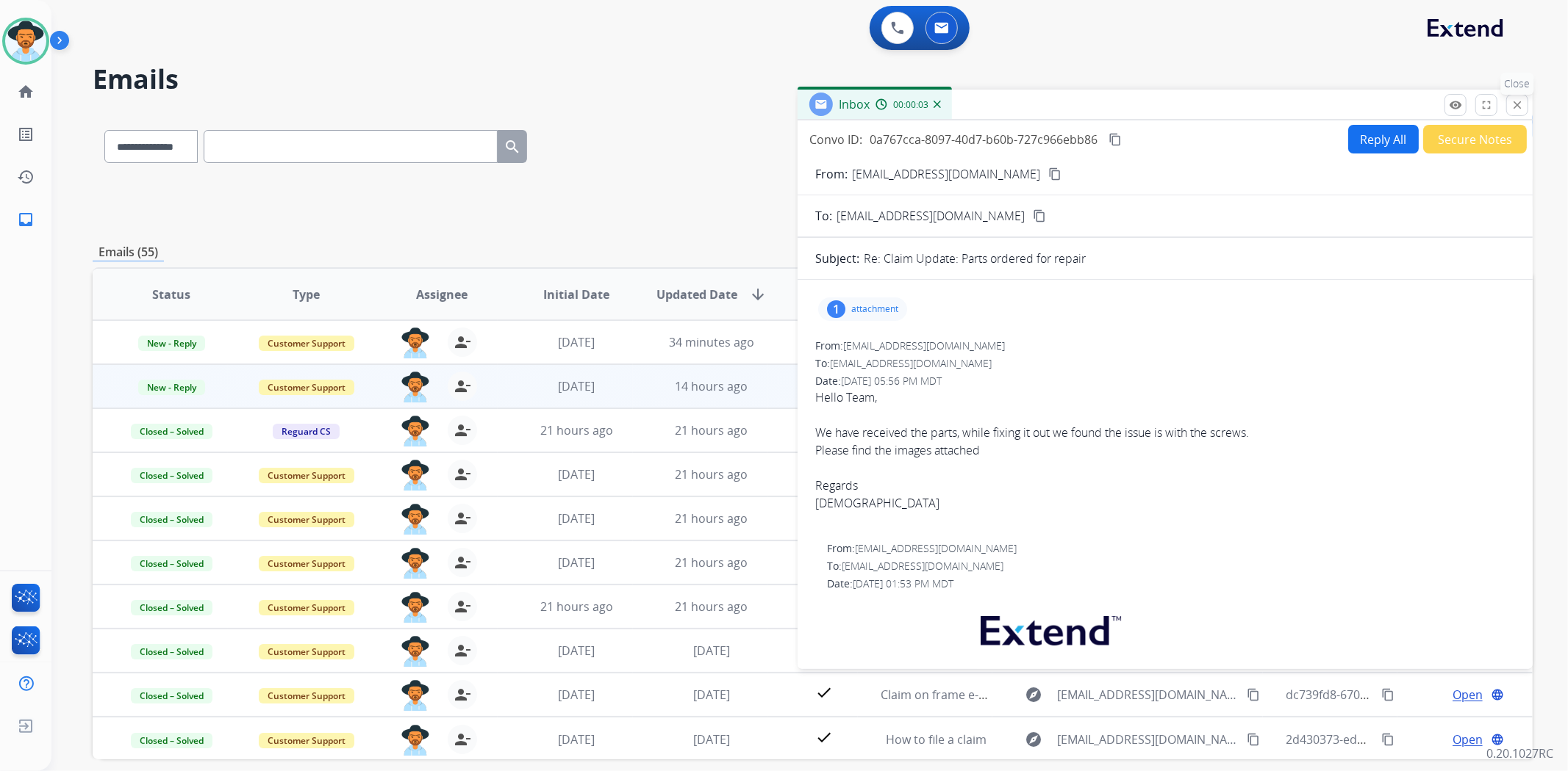
click at [1520, 100] on mat-icon "close" at bounding box center [1517, 105] width 13 height 13
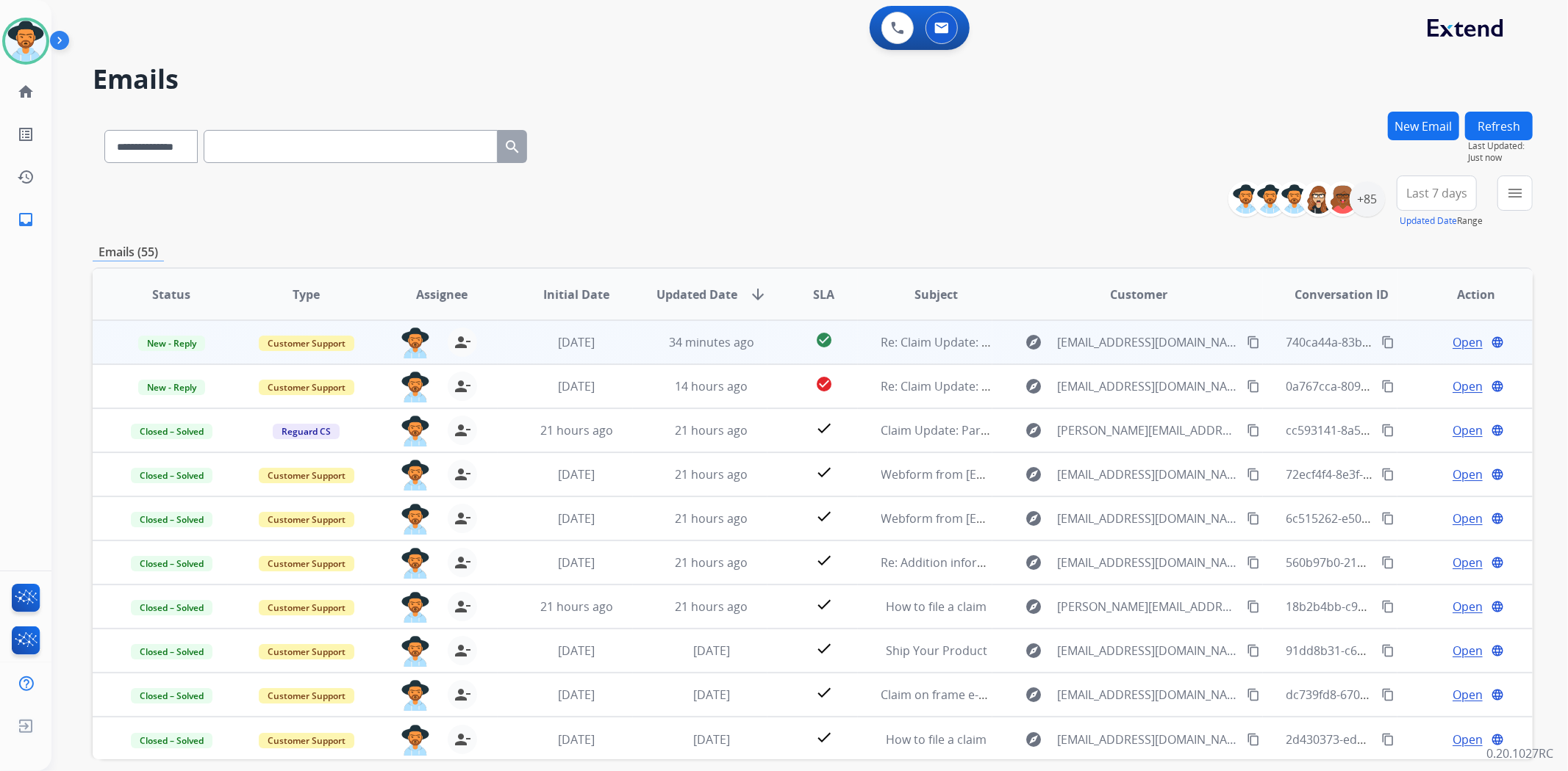
click at [1452, 340] on span "Open" at bounding box center [1467, 342] width 30 height 18
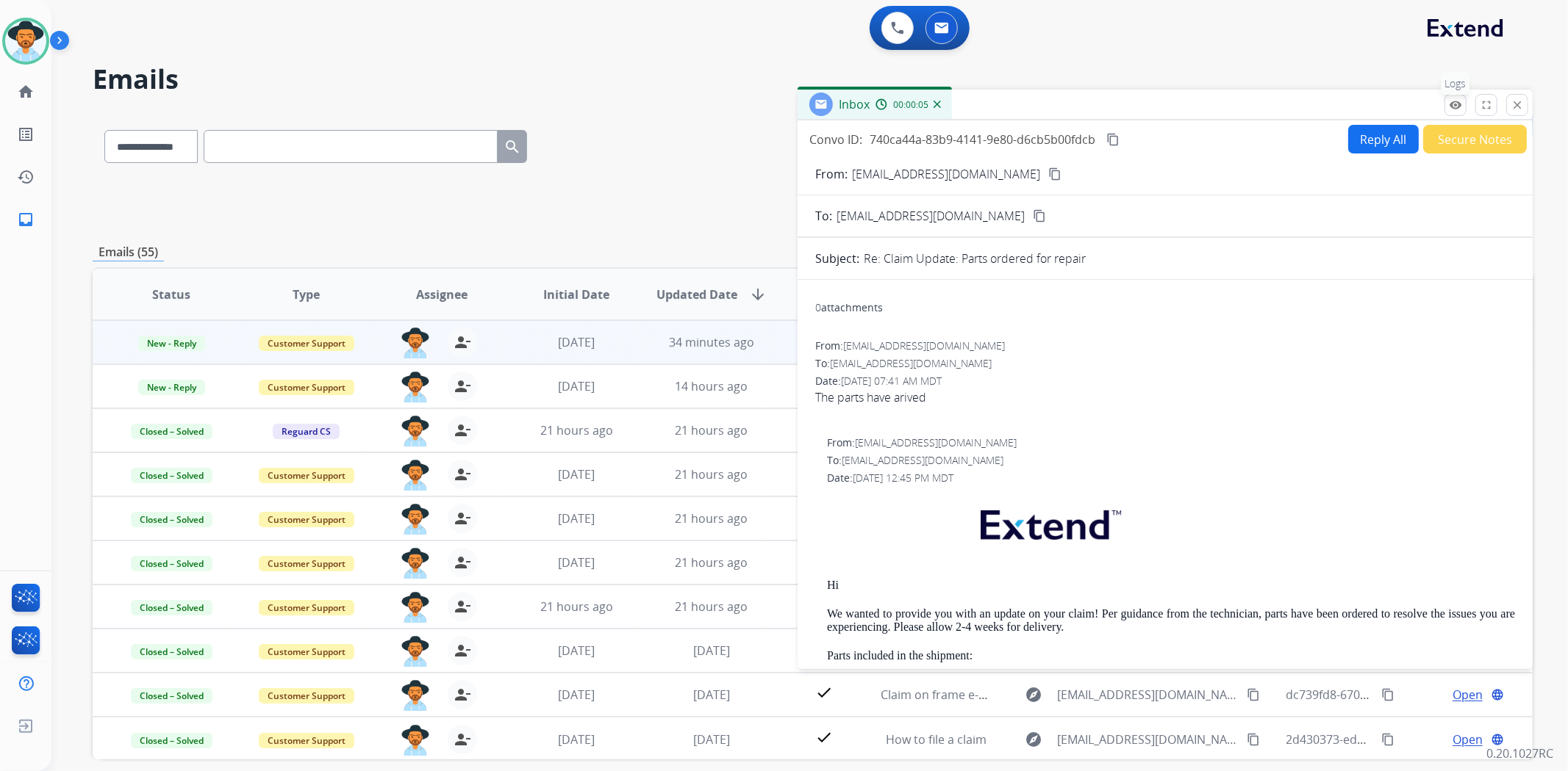
click at [1450, 107] on mat-icon "remove_red_eye" at bounding box center [1455, 105] width 13 height 13
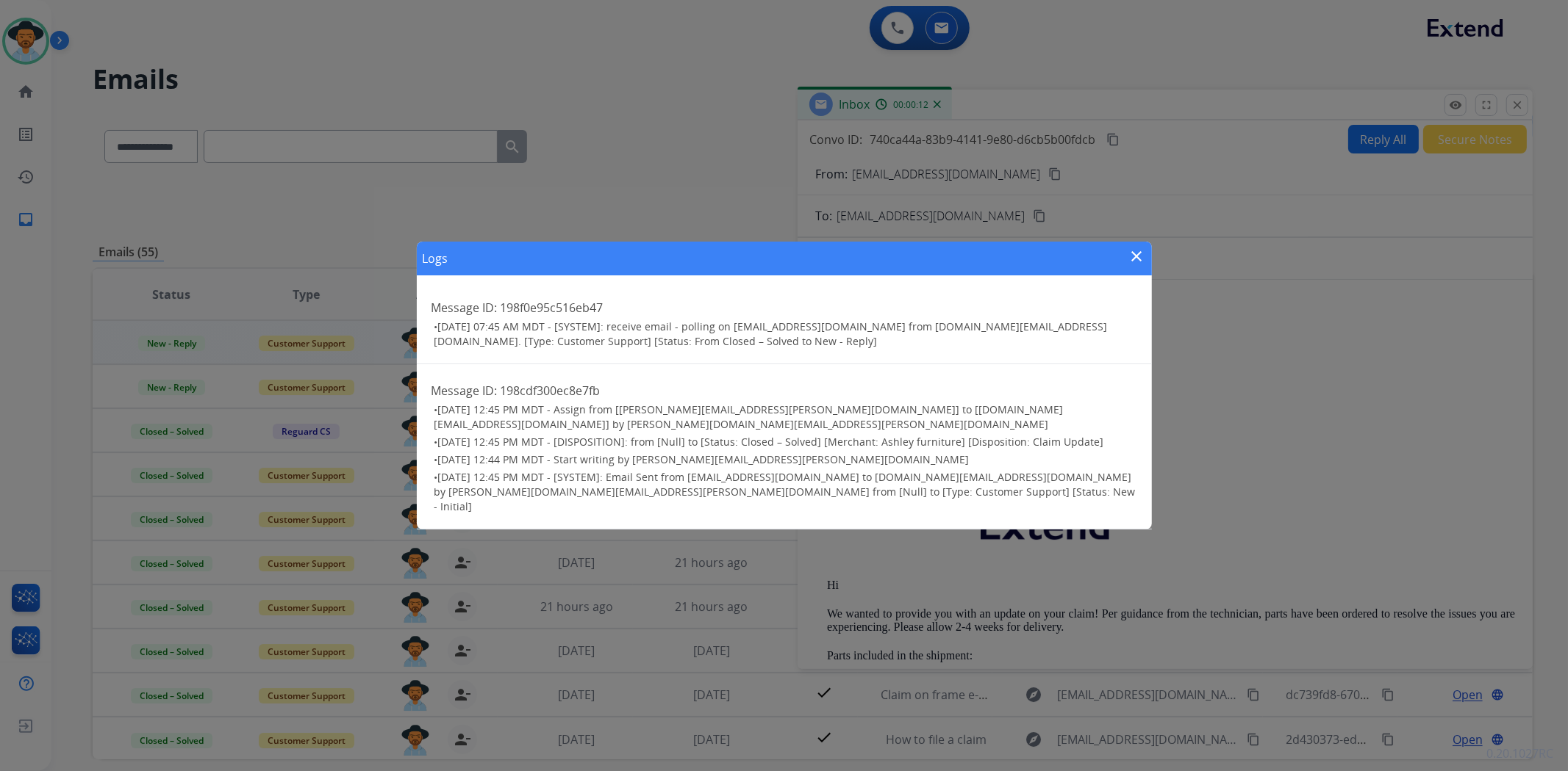
click at [1133, 265] on mat-icon "close" at bounding box center [1137, 256] width 18 height 18
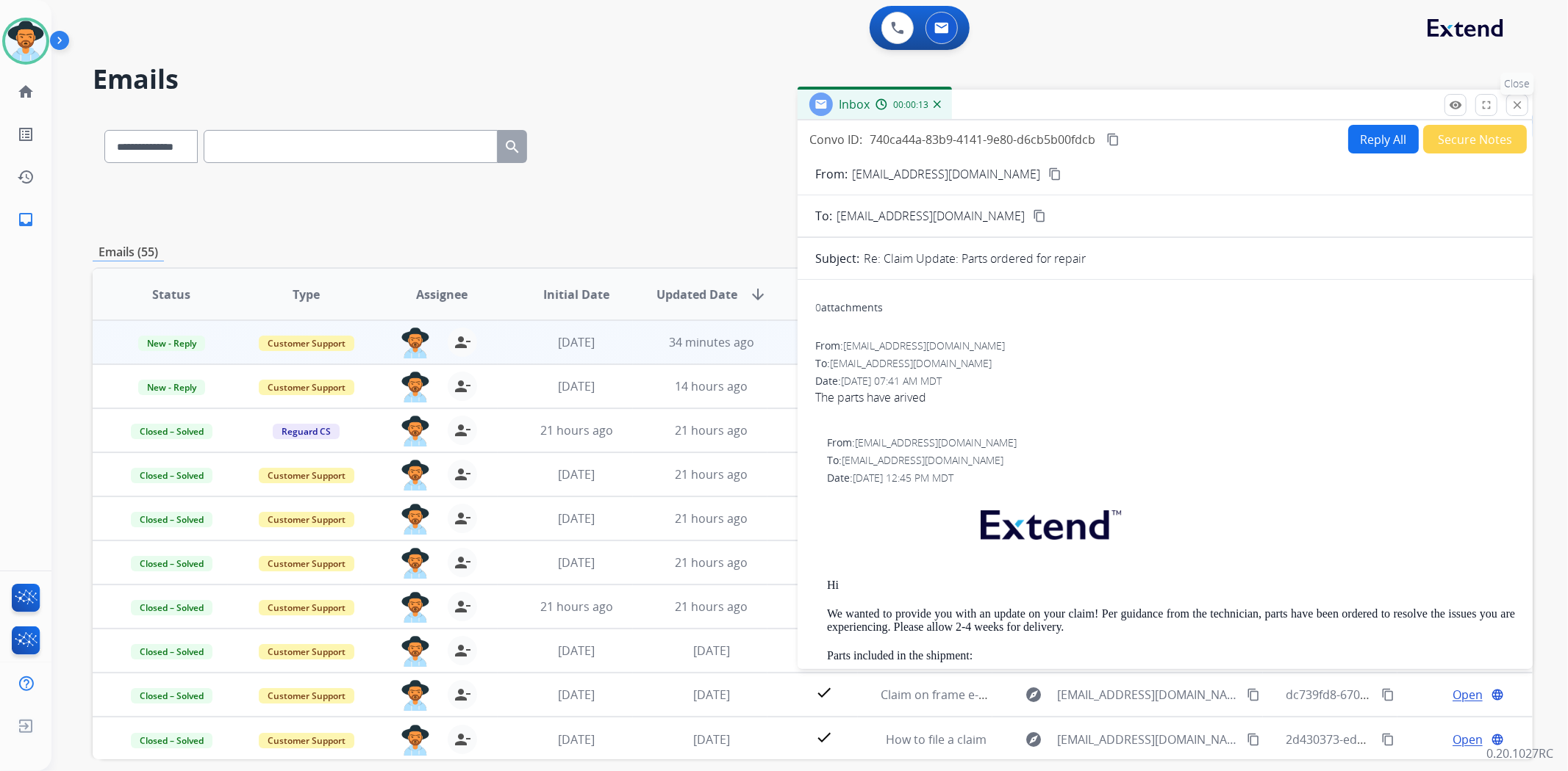
click at [1506, 100] on button "close Close" at bounding box center [1516, 104] width 22 height 22
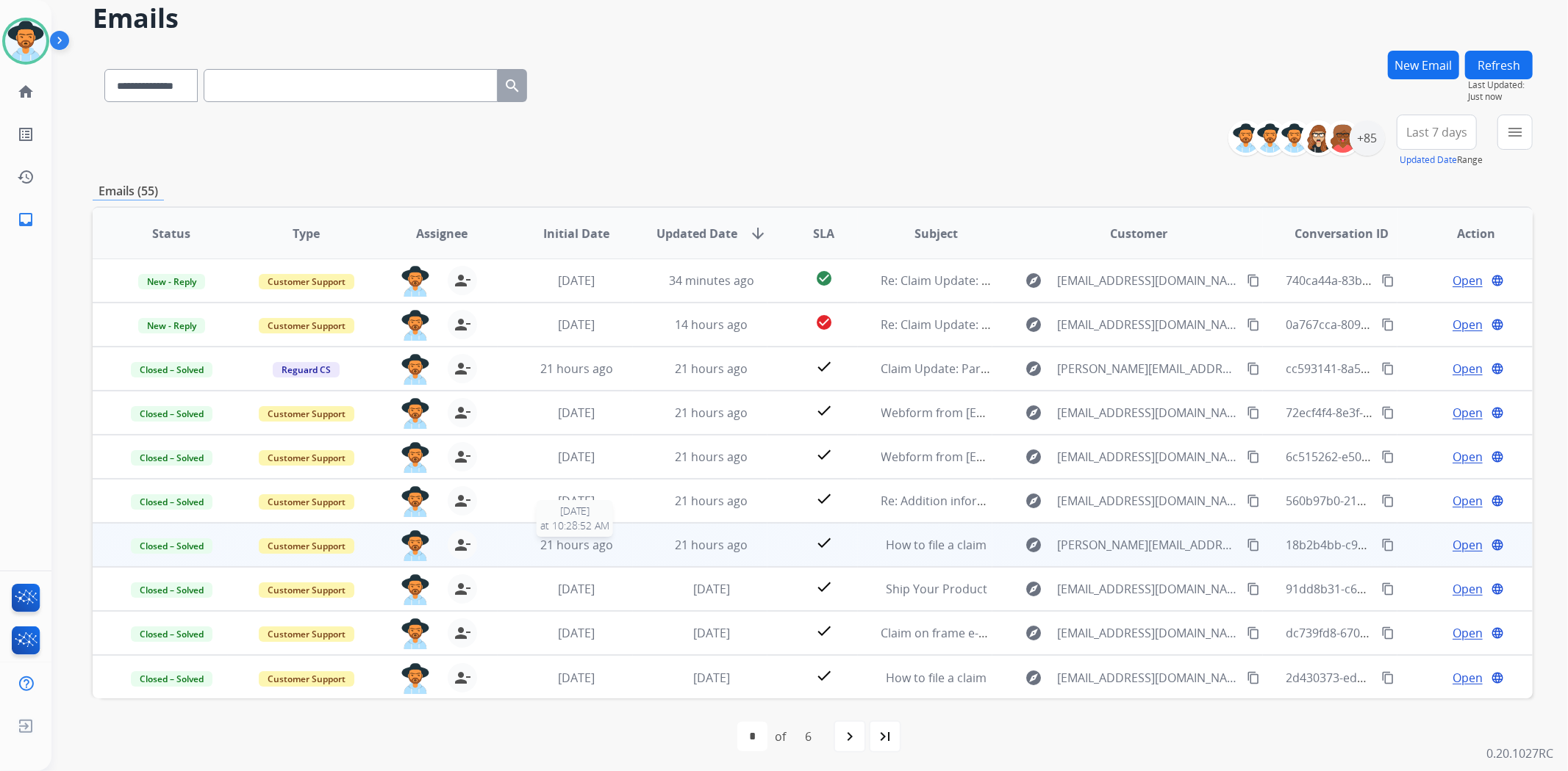
scroll to position [64, 0]
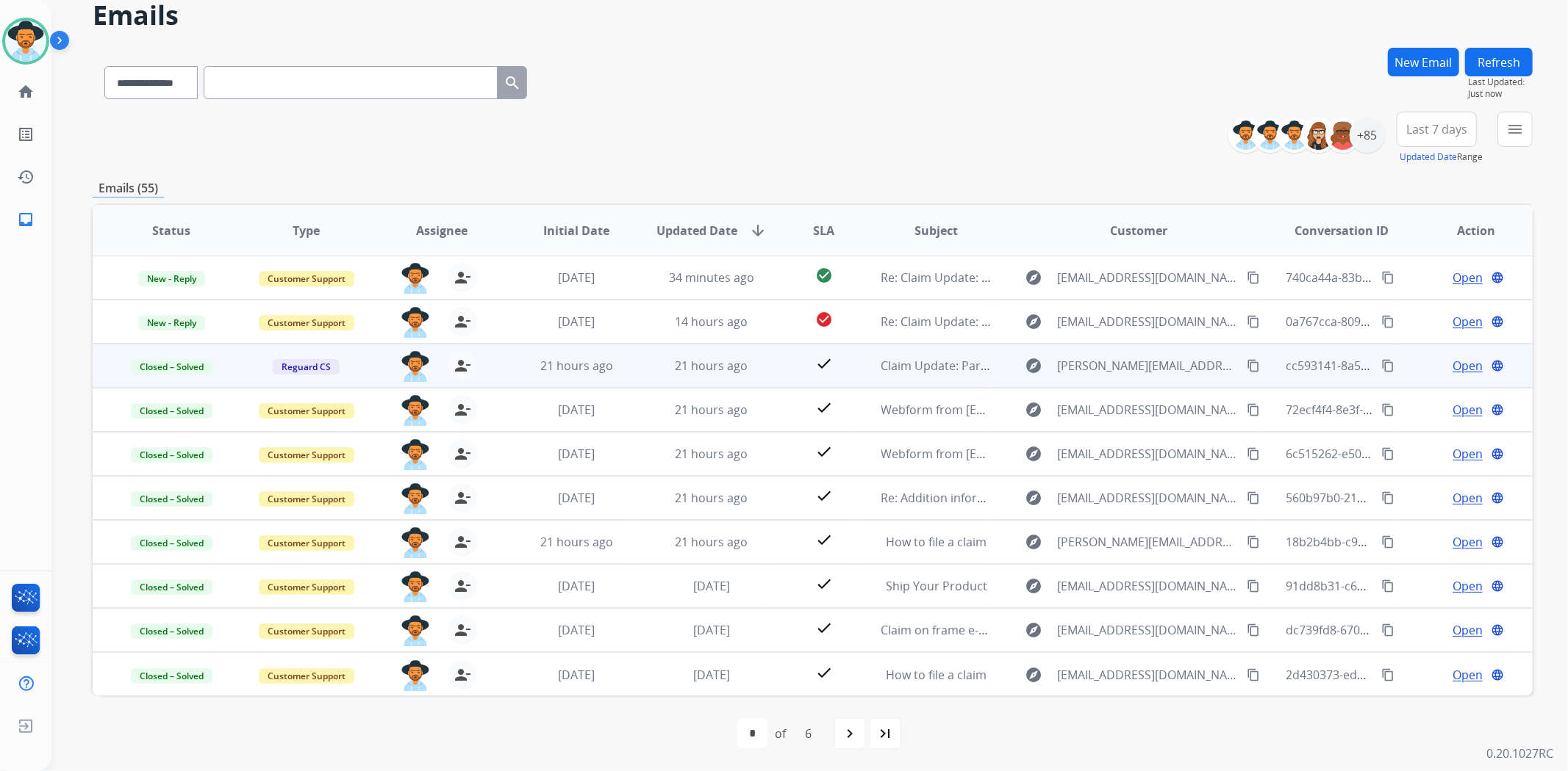
click at [1452, 360] on span "Open" at bounding box center [1467, 366] width 30 height 18
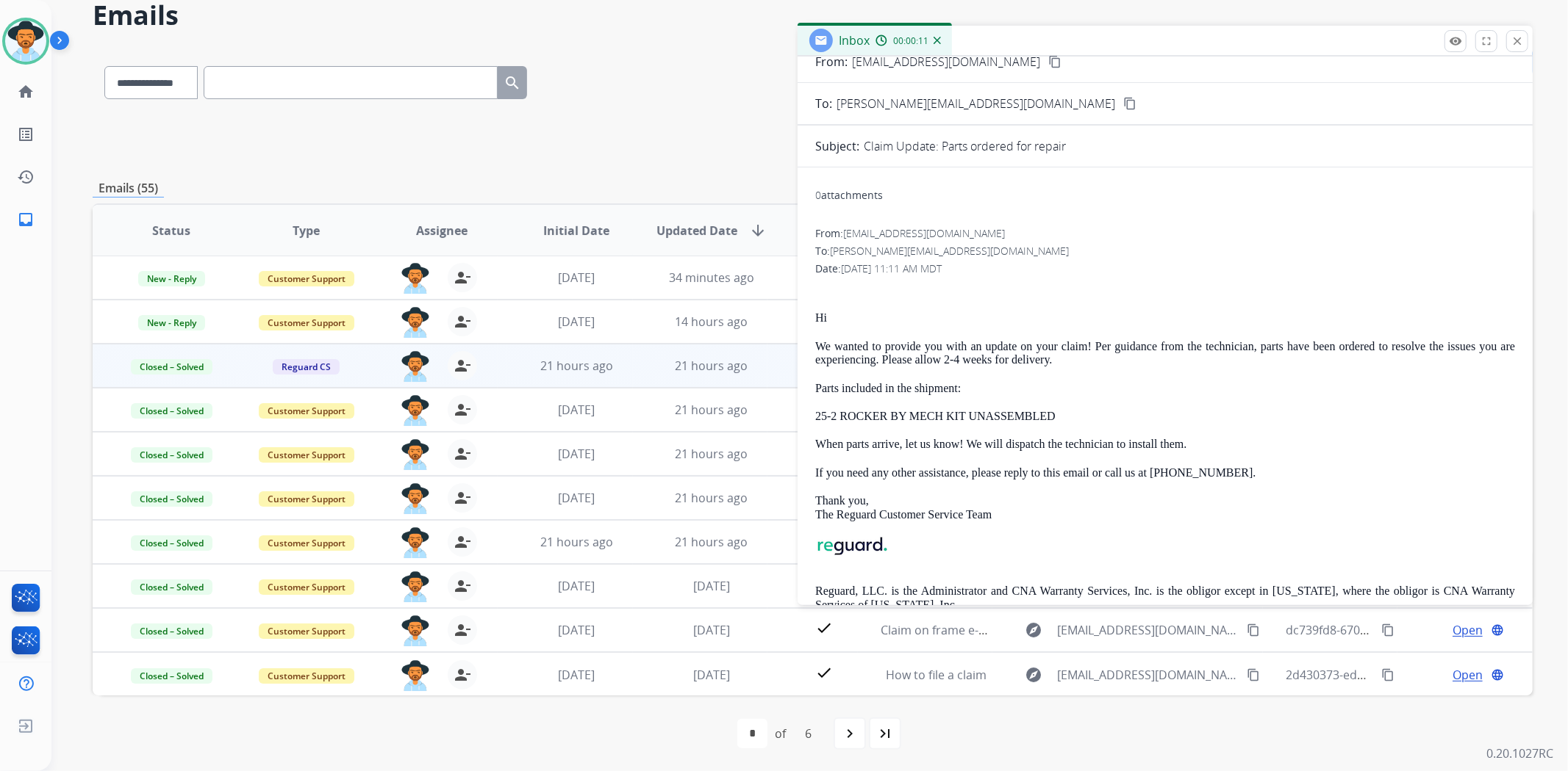
scroll to position [0, 0]
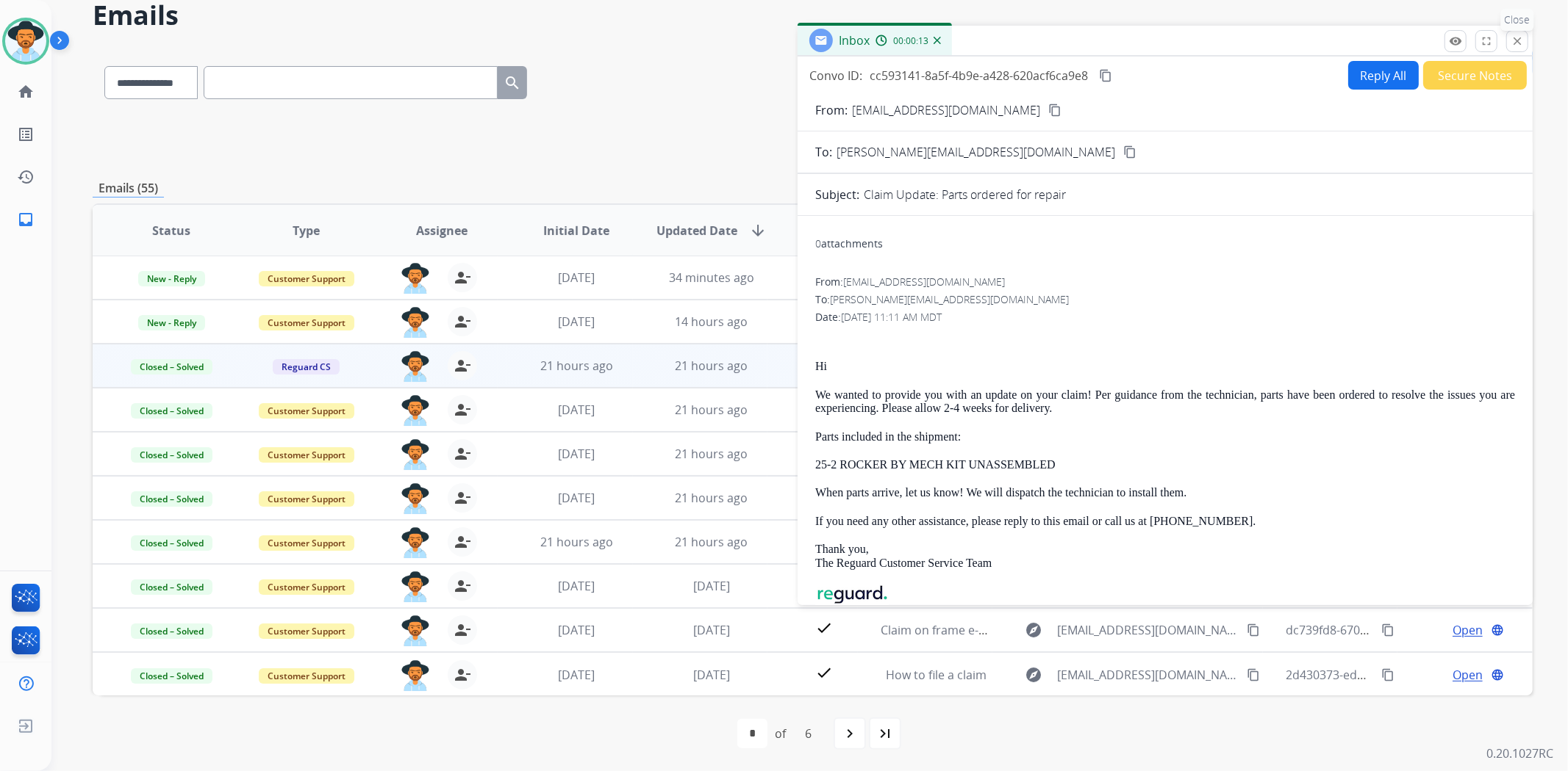
click at [1510, 33] on button "close Close" at bounding box center [1516, 40] width 22 height 22
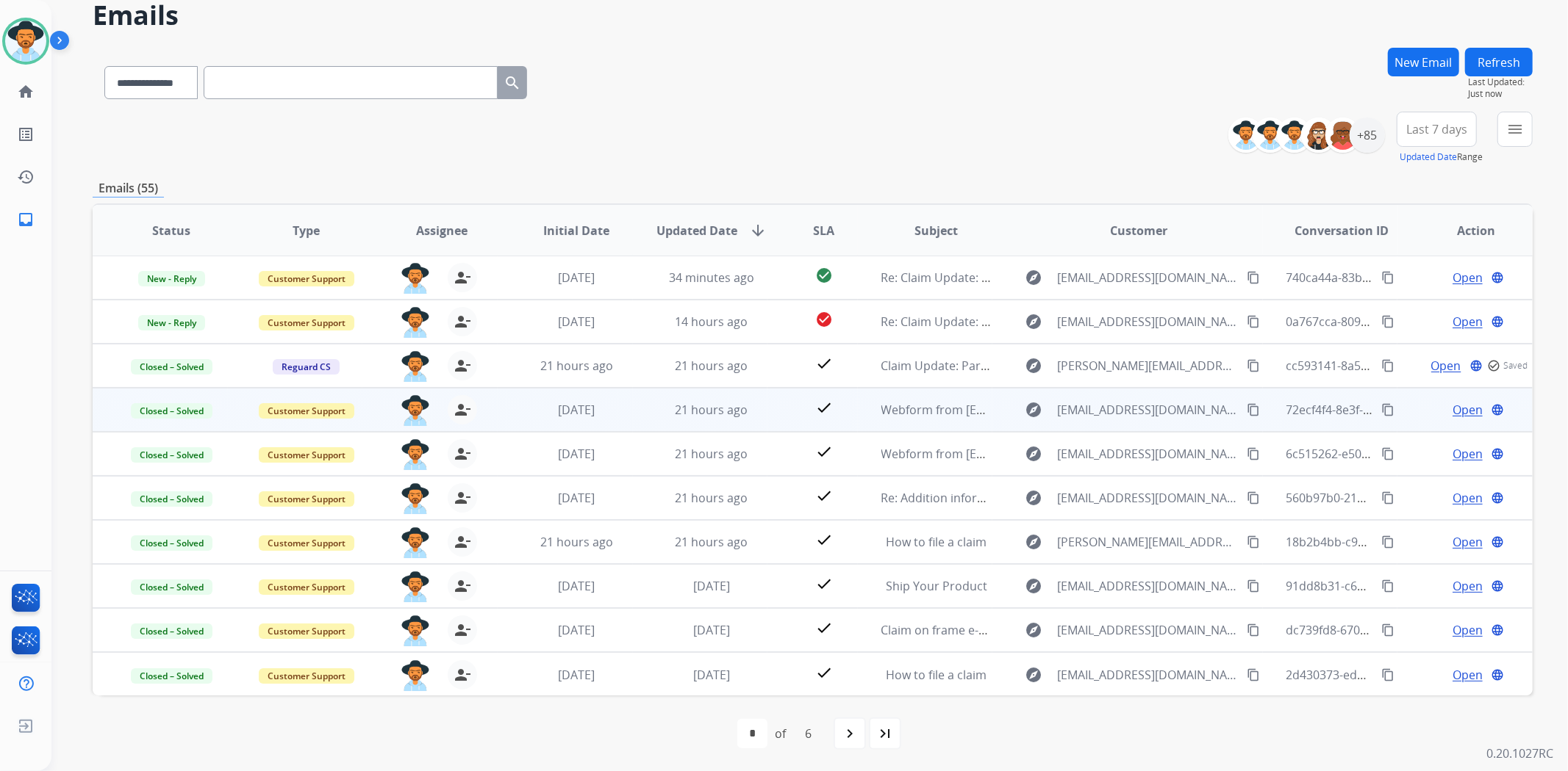
click at [1455, 410] on span "Open" at bounding box center [1467, 410] width 30 height 18
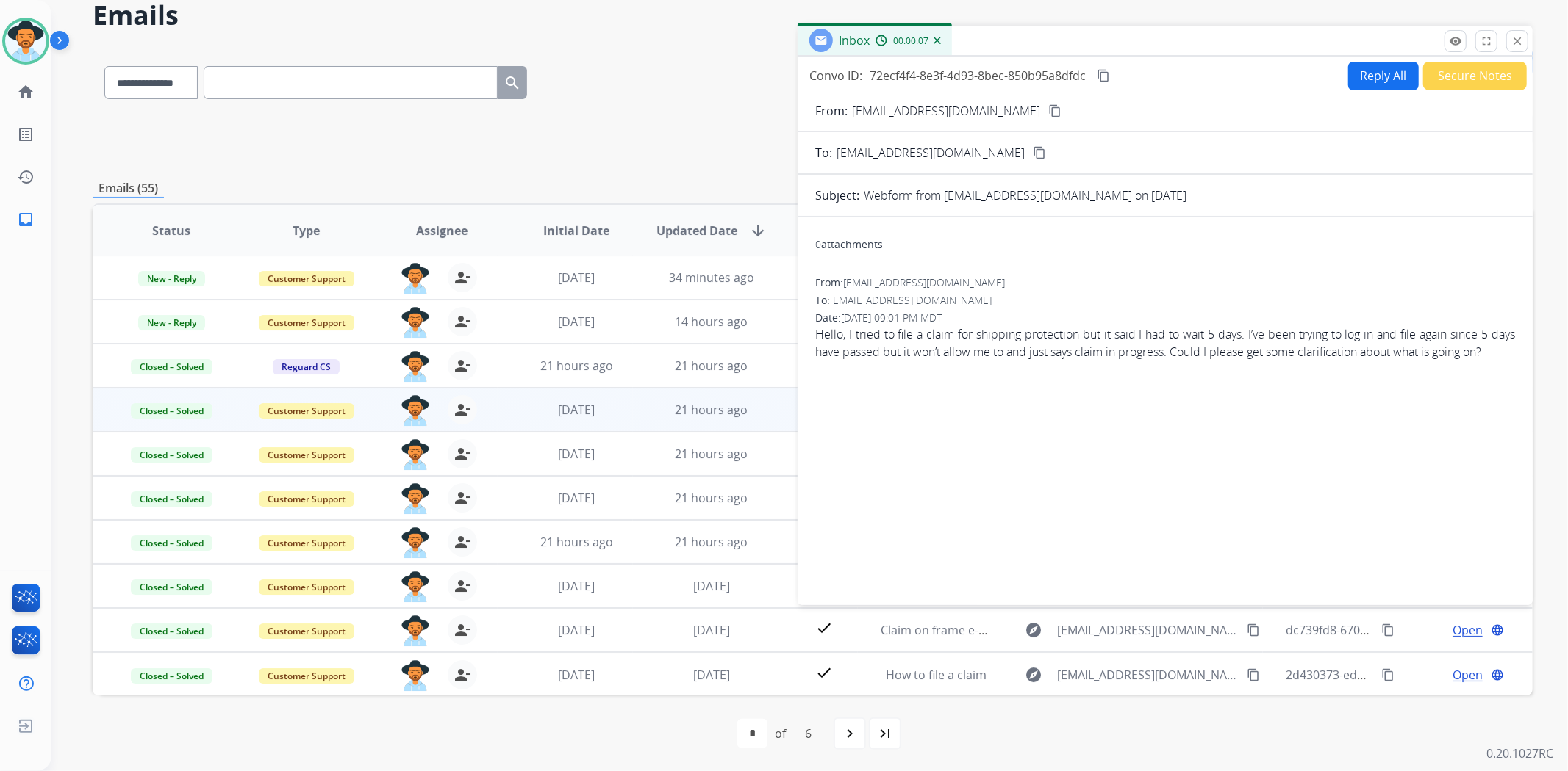
click at [1048, 108] on mat-icon "content_copy" at bounding box center [1055, 111] width 13 height 13
click at [1048, 104] on mat-icon "content_copy" at bounding box center [1055, 111] width 13 height 13
click at [1353, 78] on button "Reply All" at bounding box center [1383, 75] width 70 height 28
select select "**********"
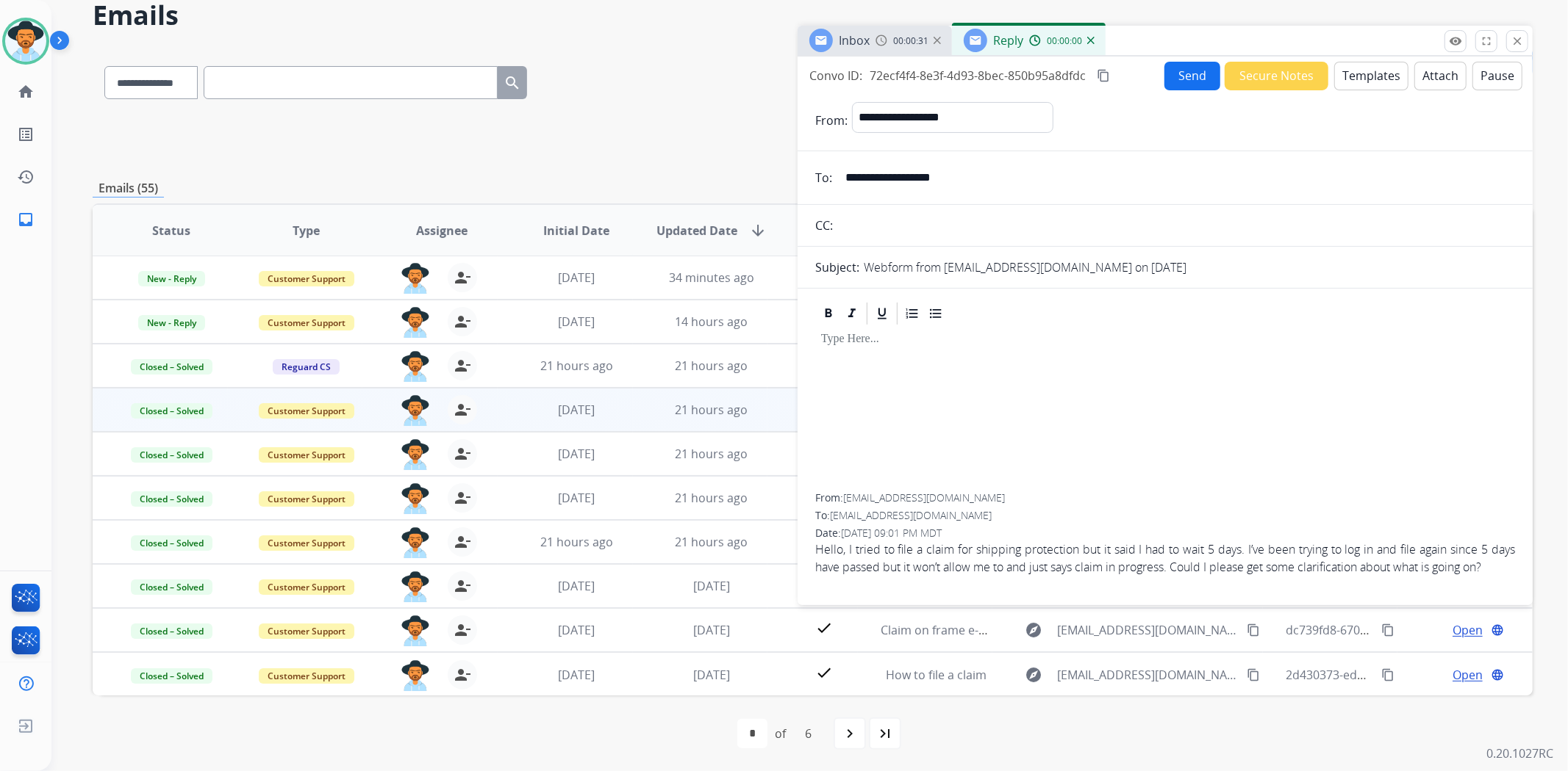
click at [1356, 66] on button "Templates" at bounding box center [1371, 75] width 74 height 28
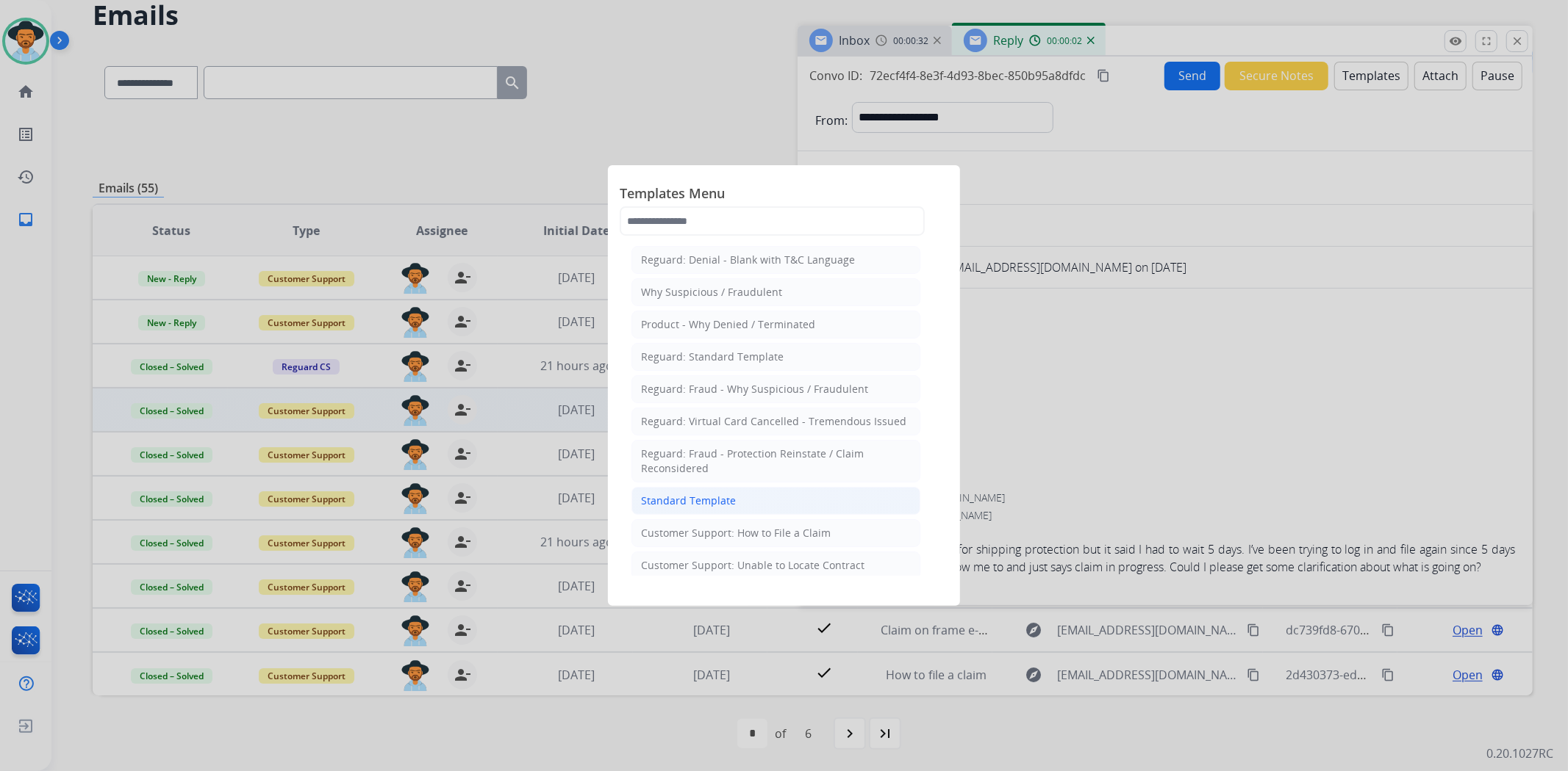
click at [767, 510] on li "Standard Template" at bounding box center [776, 501] width 289 height 28
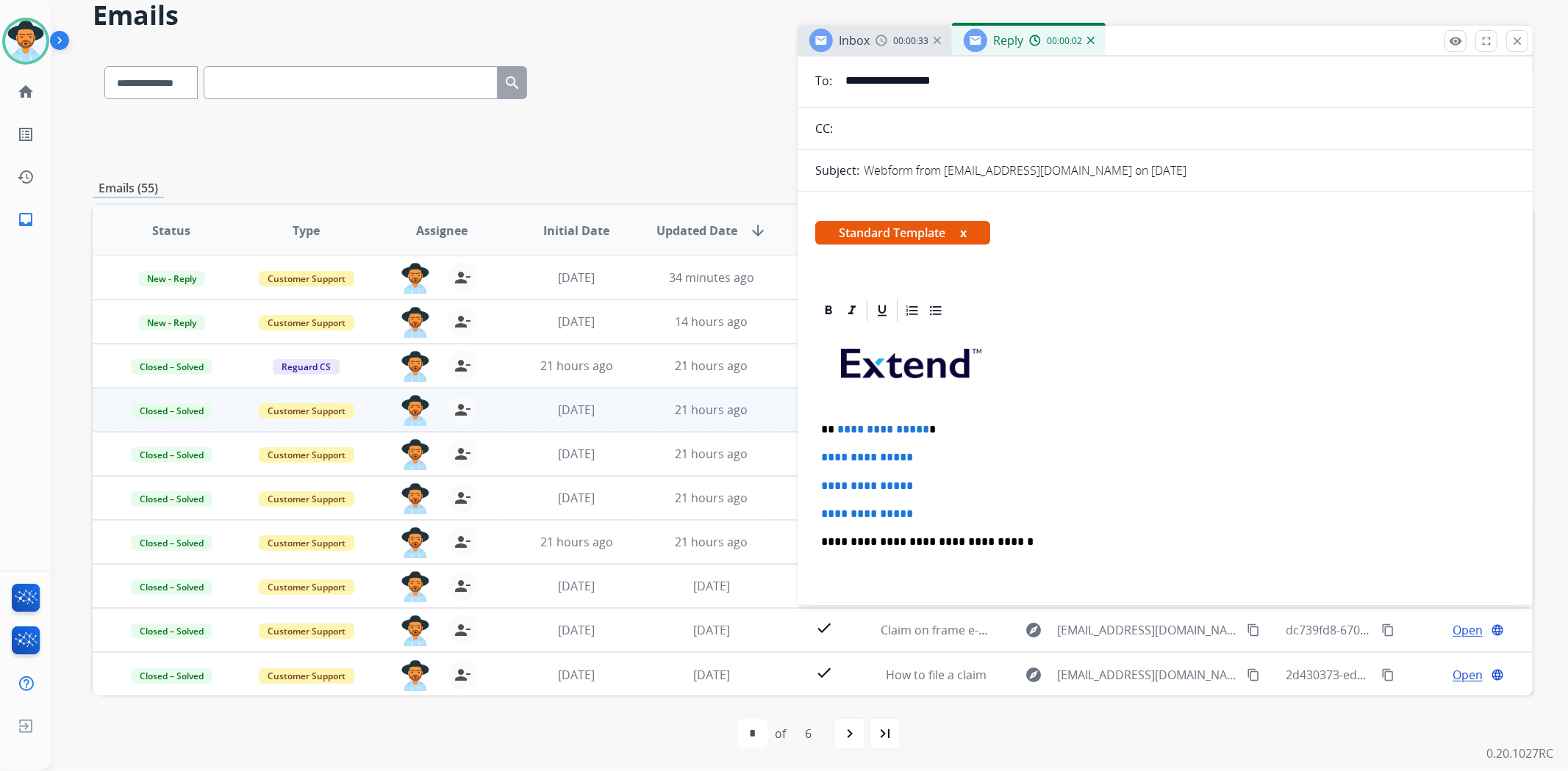
scroll to position [244, 0]
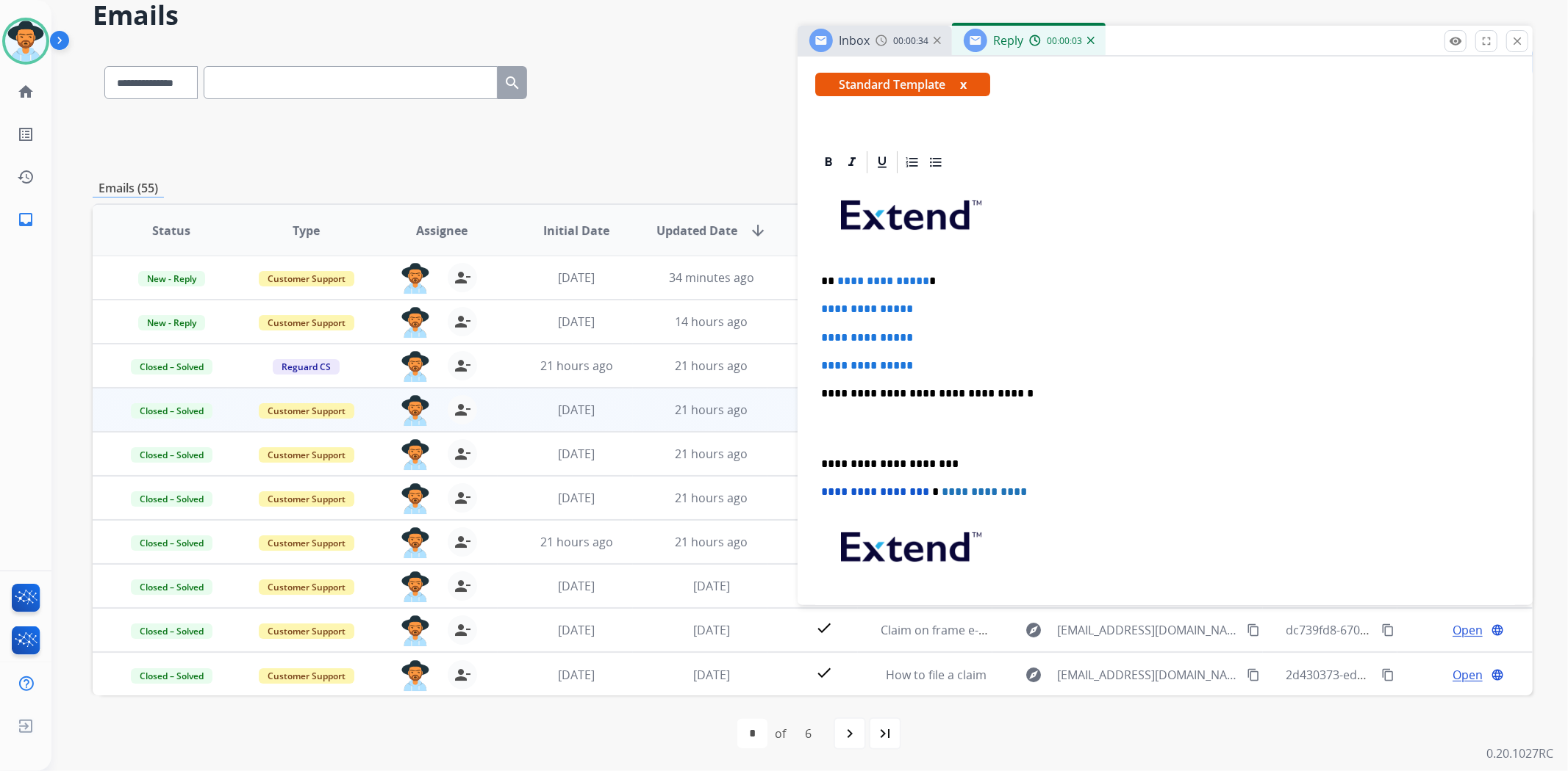
click at [819, 454] on div "**********" at bounding box center [1165, 428] width 699 height 506
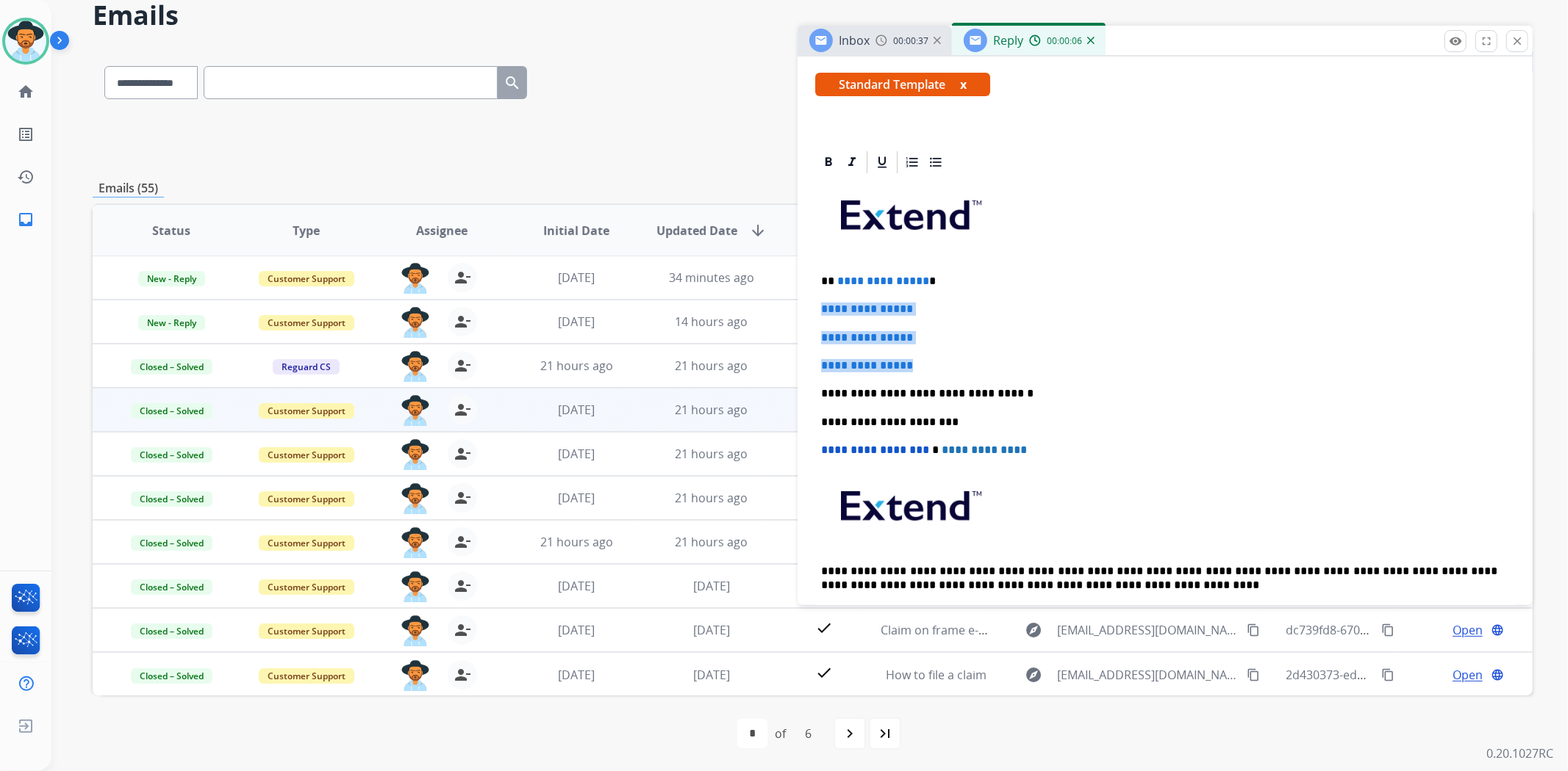
drag, startPoint x: 945, startPoint y: 366, endPoint x: 811, endPoint y: 304, distance: 147.6
click at [811, 304] on div "**********" at bounding box center [1165, 441] width 735 height 584
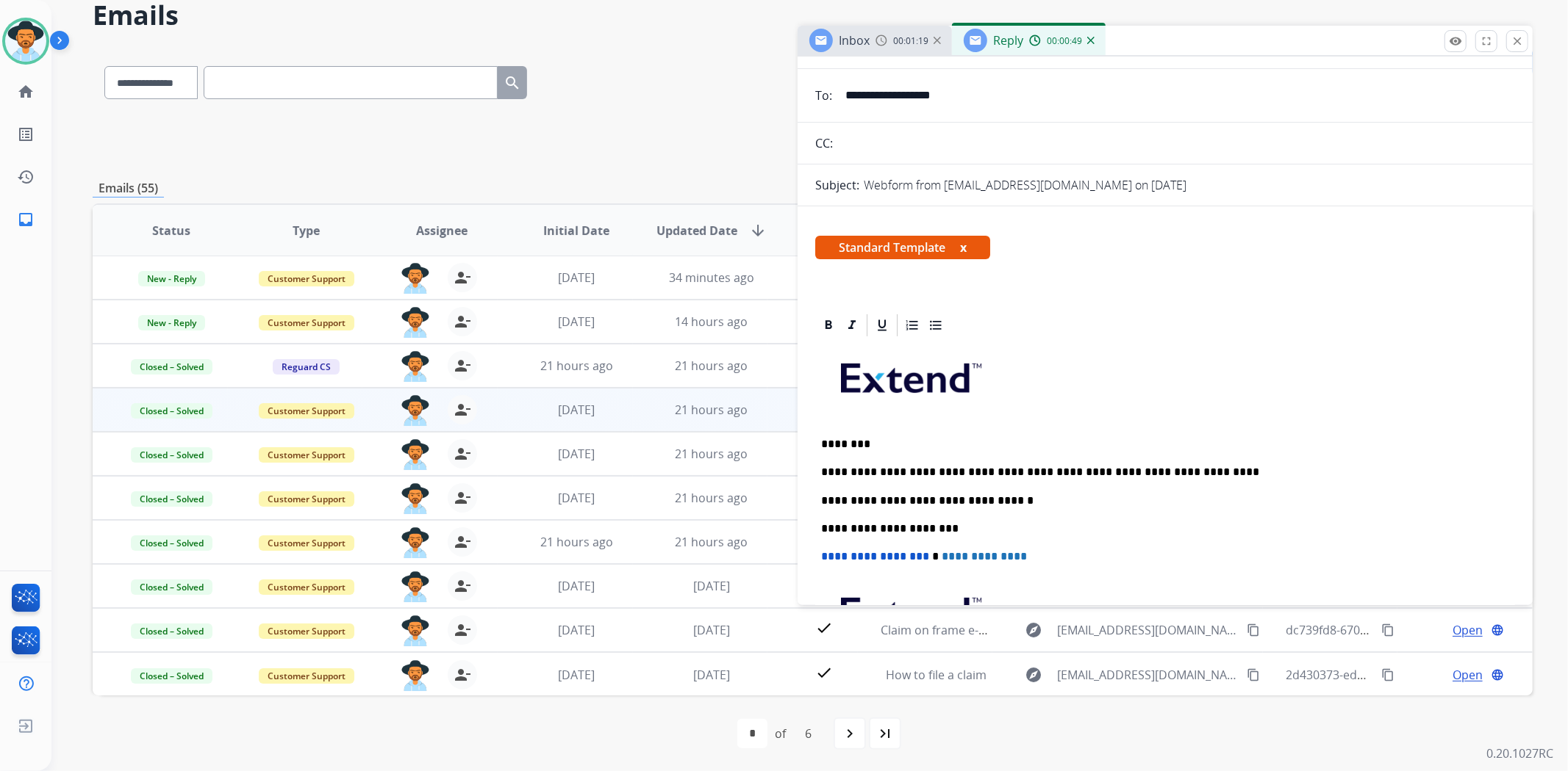
scroll to position [0, 0]
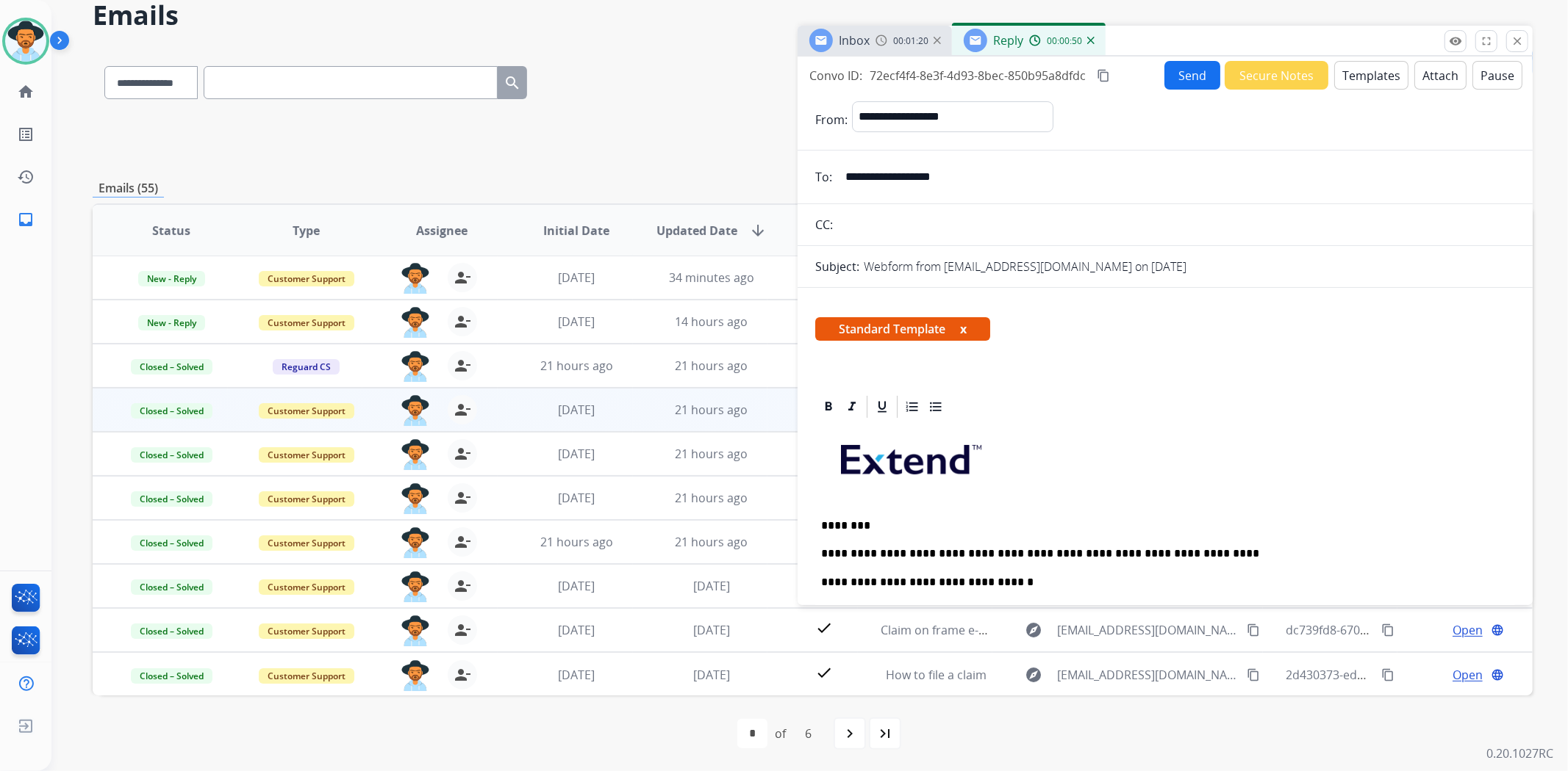
click at [1179, 74] on button "Send" at bounding box center [1192, 74] width 56 height 28
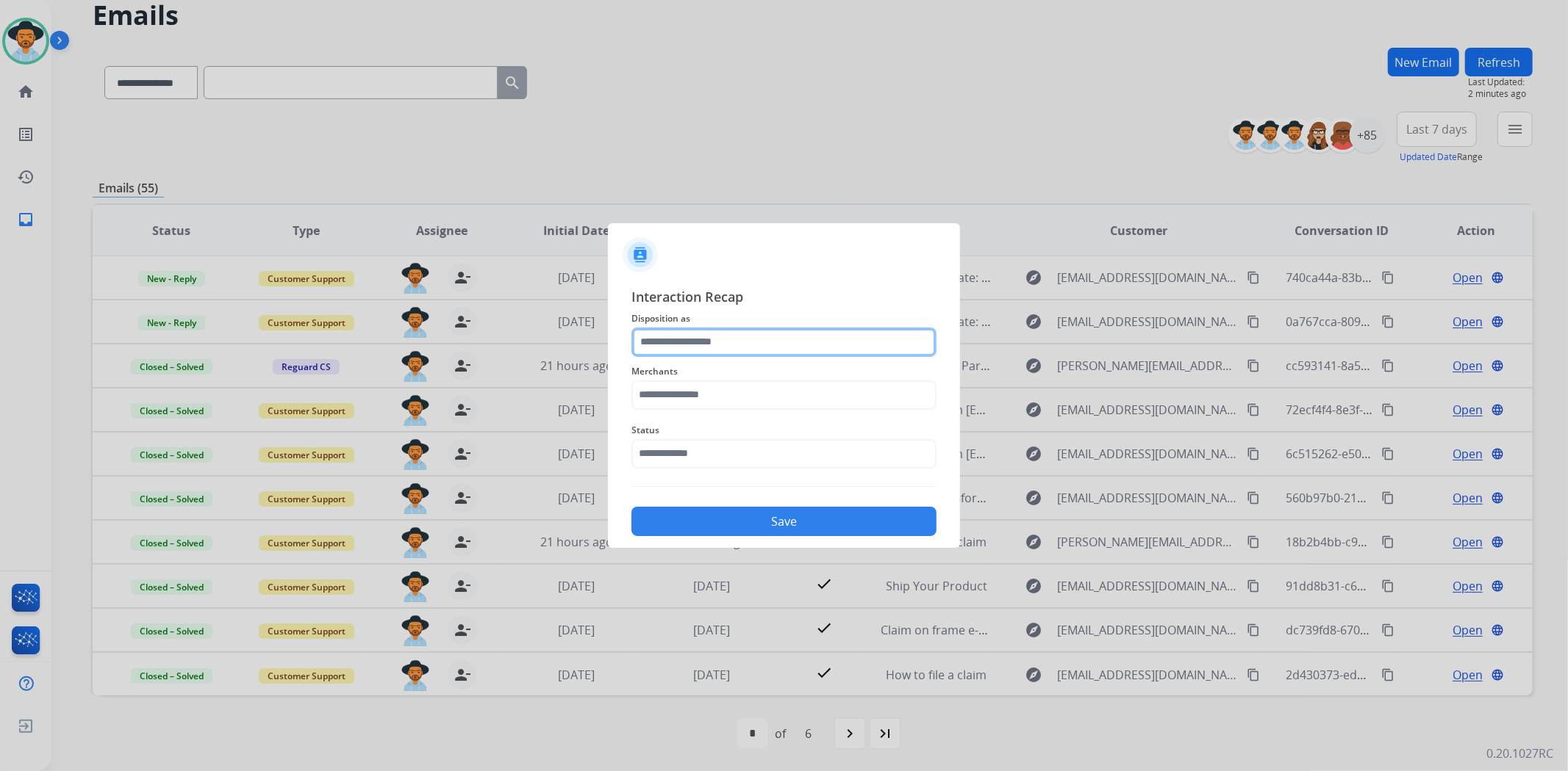
click at [716, 341] on input "text" at bounding box center [784, 342] width 305 height 29
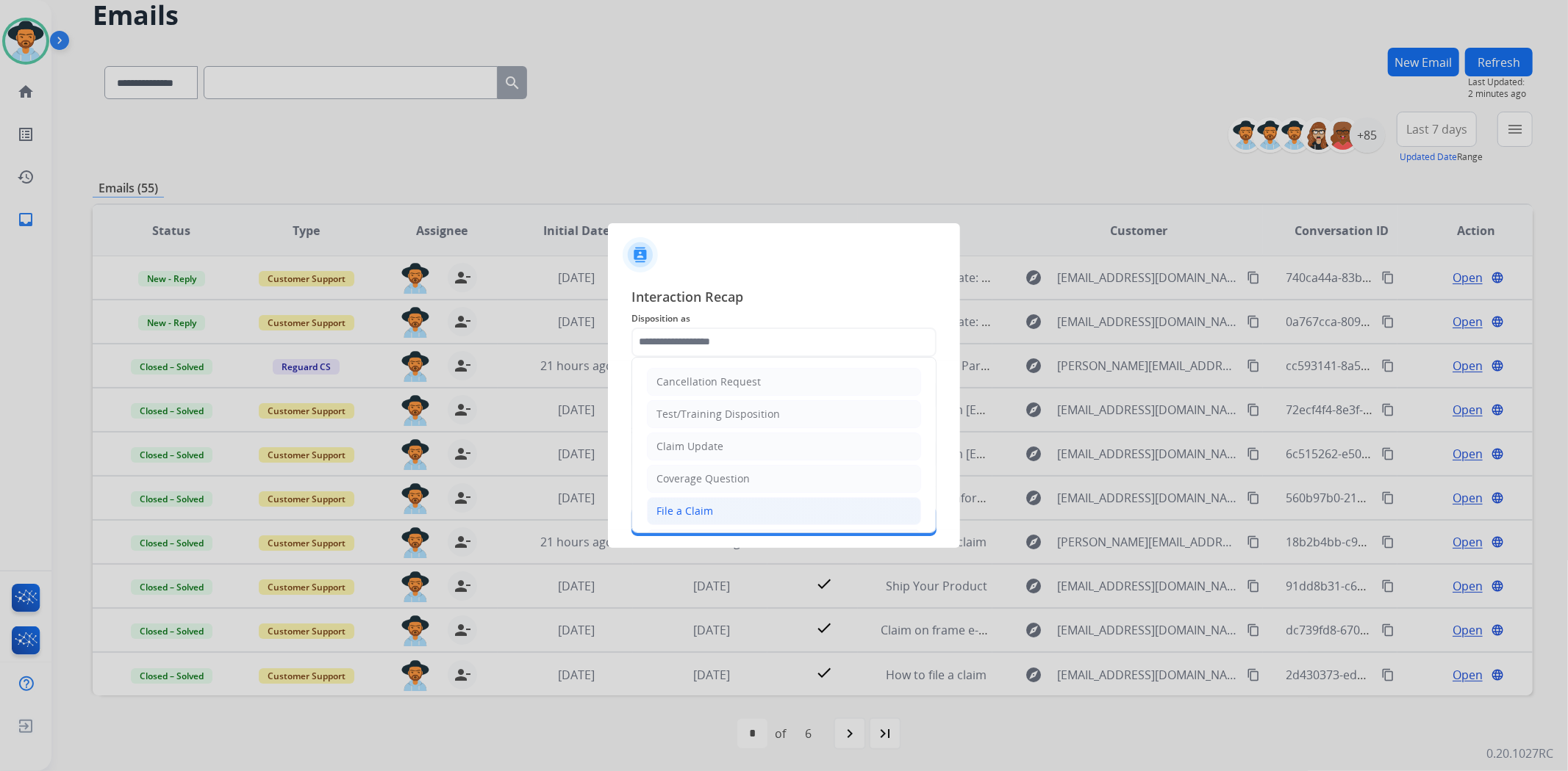
click at [726, 506] on li "File a Claim" at bounding box center [784, 511] width 274 height 28
type input "**********"
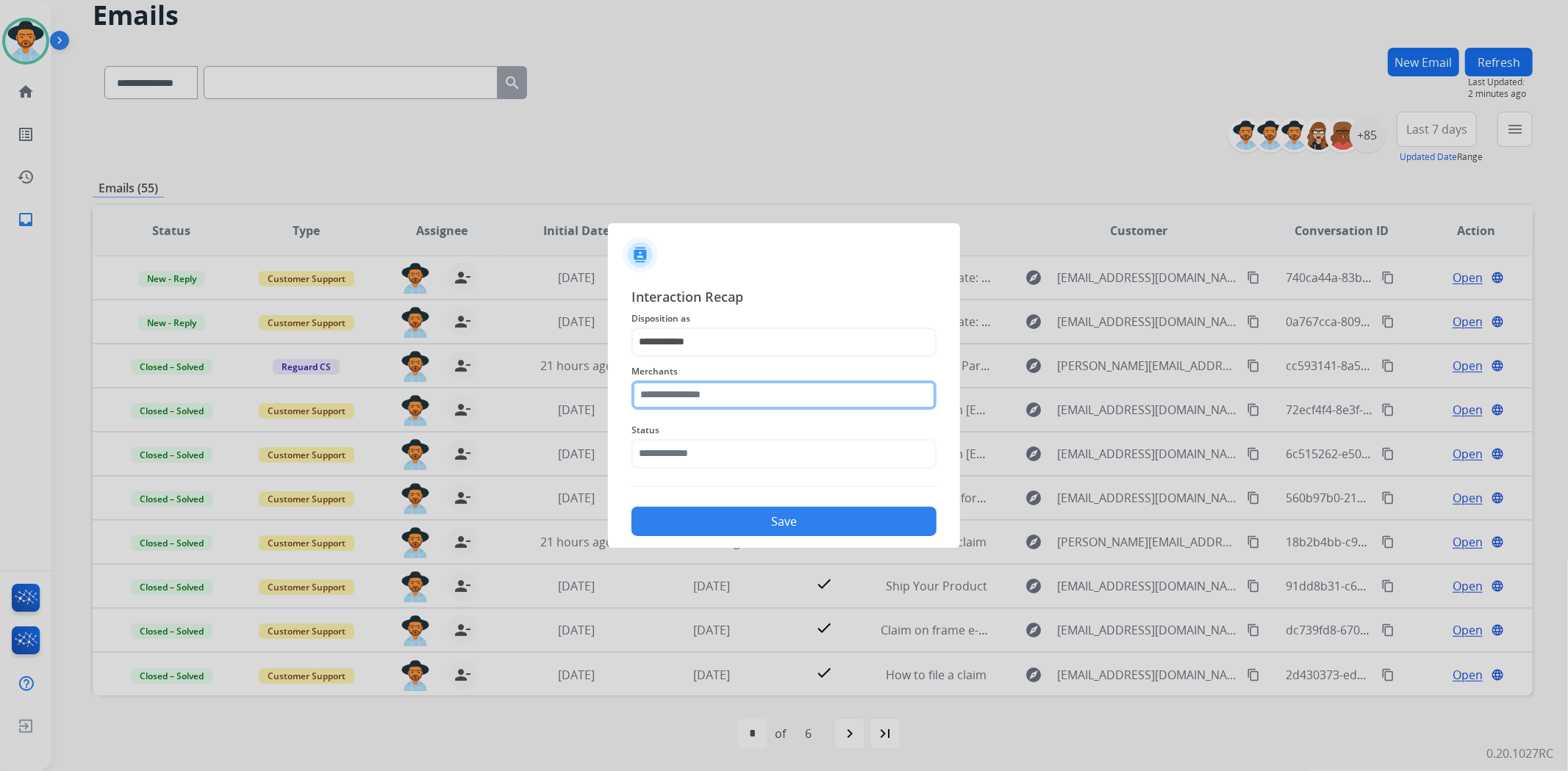
click at [706, 390] on input "text" at bounding box center [784, 395] width 305 height 29
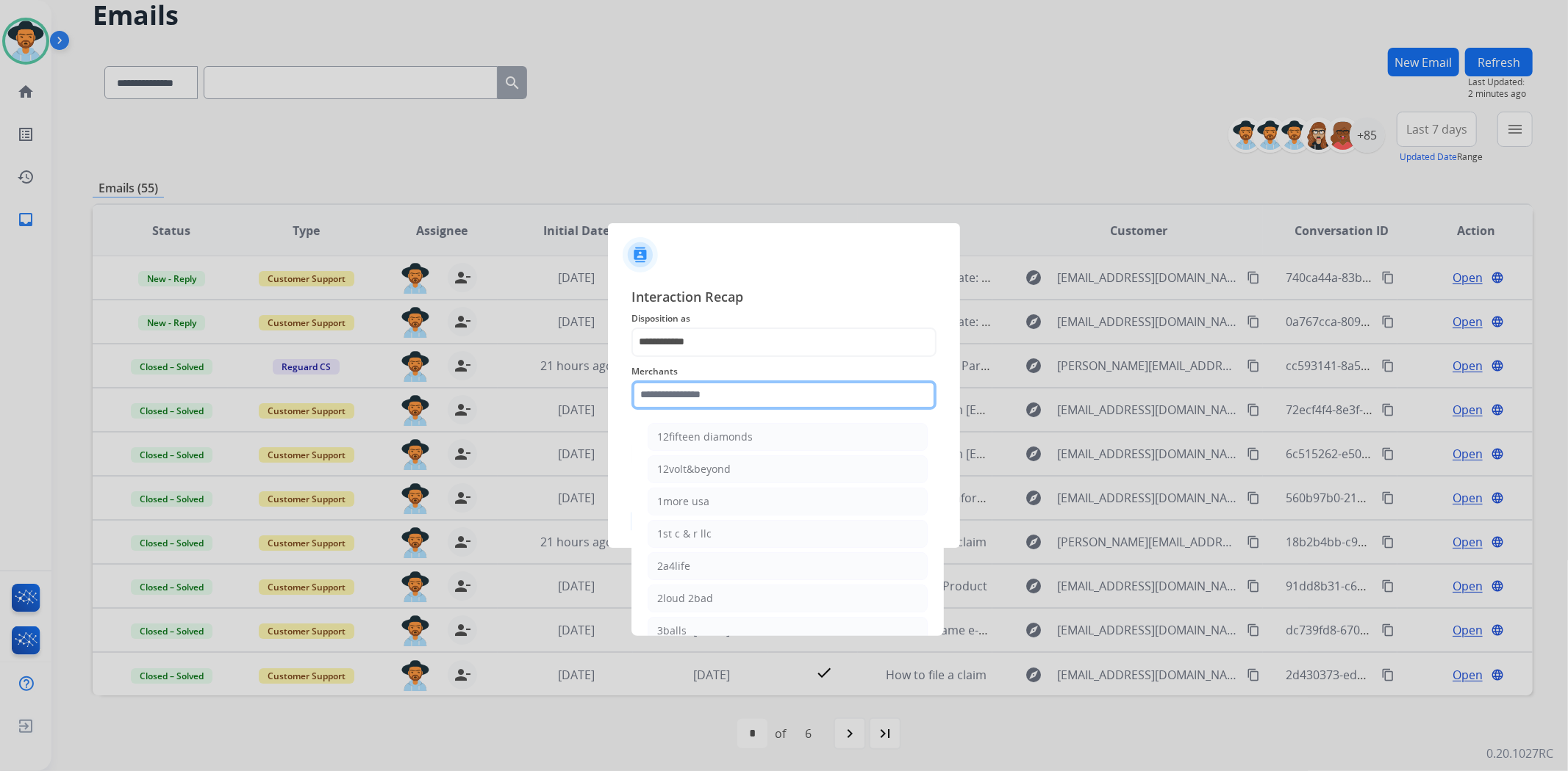
click at [819, 391] on input "text" at bounding box center [784, 395] width 305 height 29
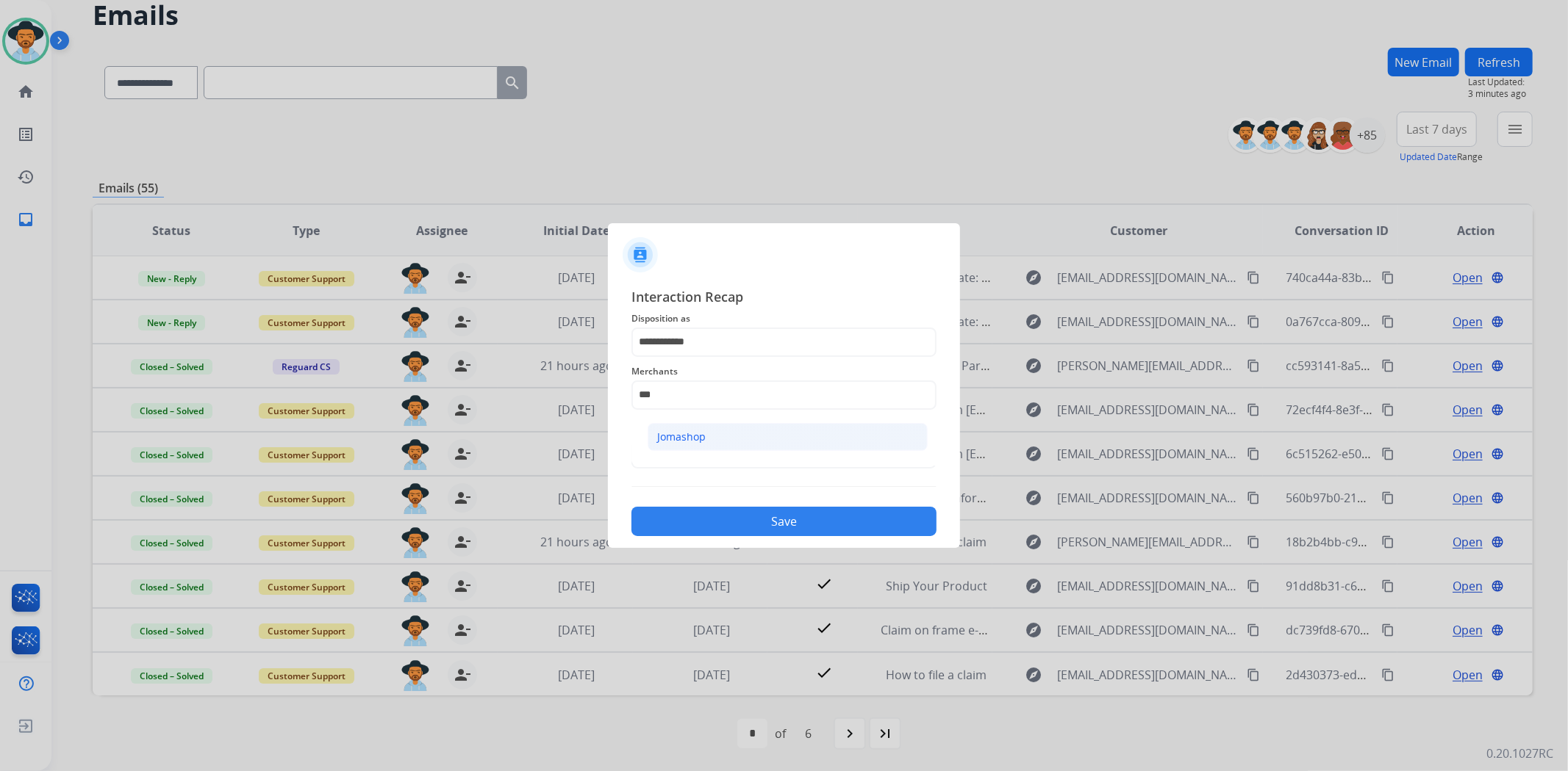
click at [781, 429] on li "Jomashop" at bounding box center [788, 437] width 280 height 28
type input "********"
click at [770, 429] on span "Status" at bounding box center [784, 430] width 305 height 18
click at [769, 443] on input "text" at bounding box center [784, 454] width 305 height 29
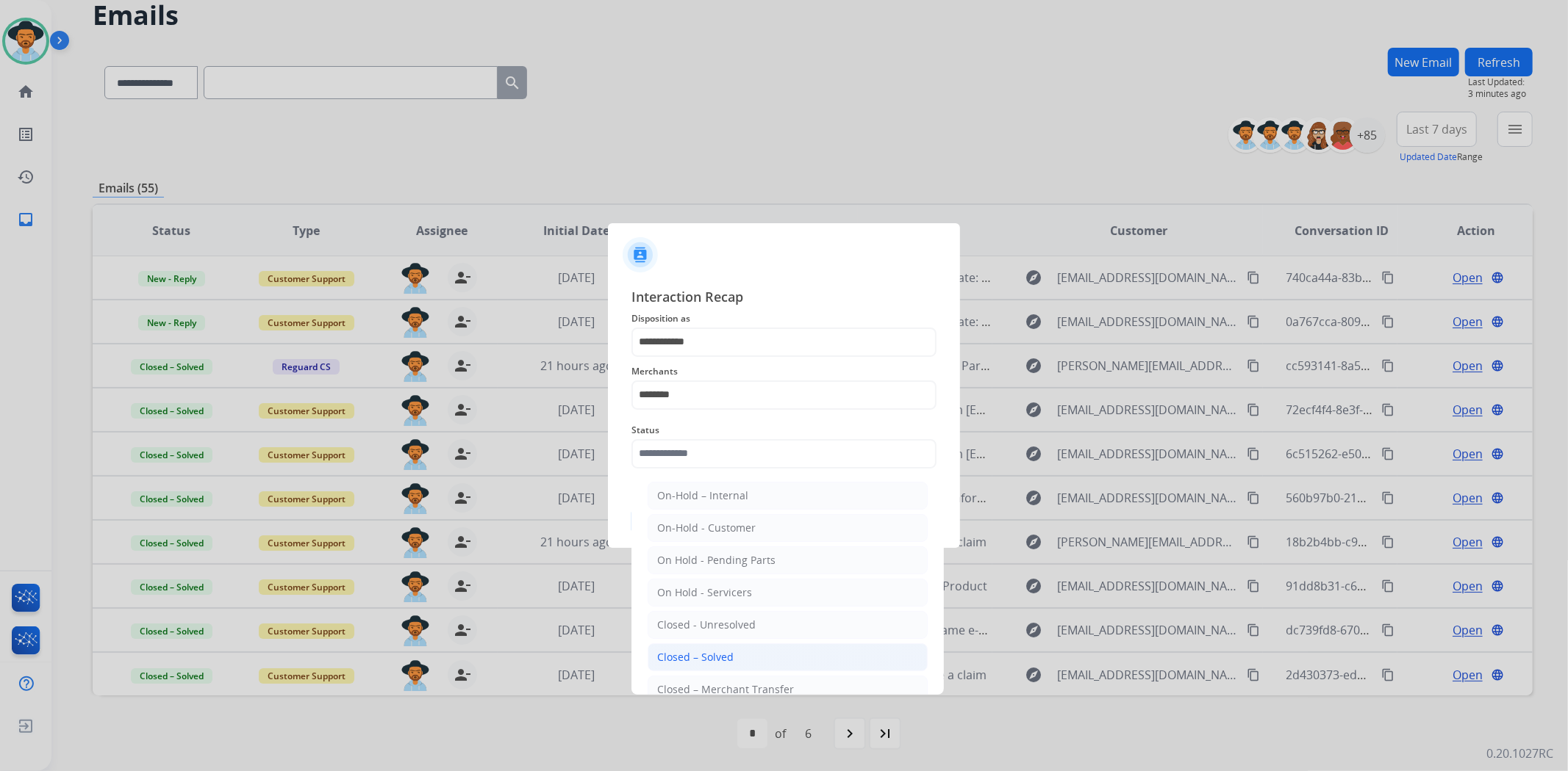
click at [742, 659] on li "Closed – Solved" at bounding box center [788, 657] width 280 height 28
type input "**********"
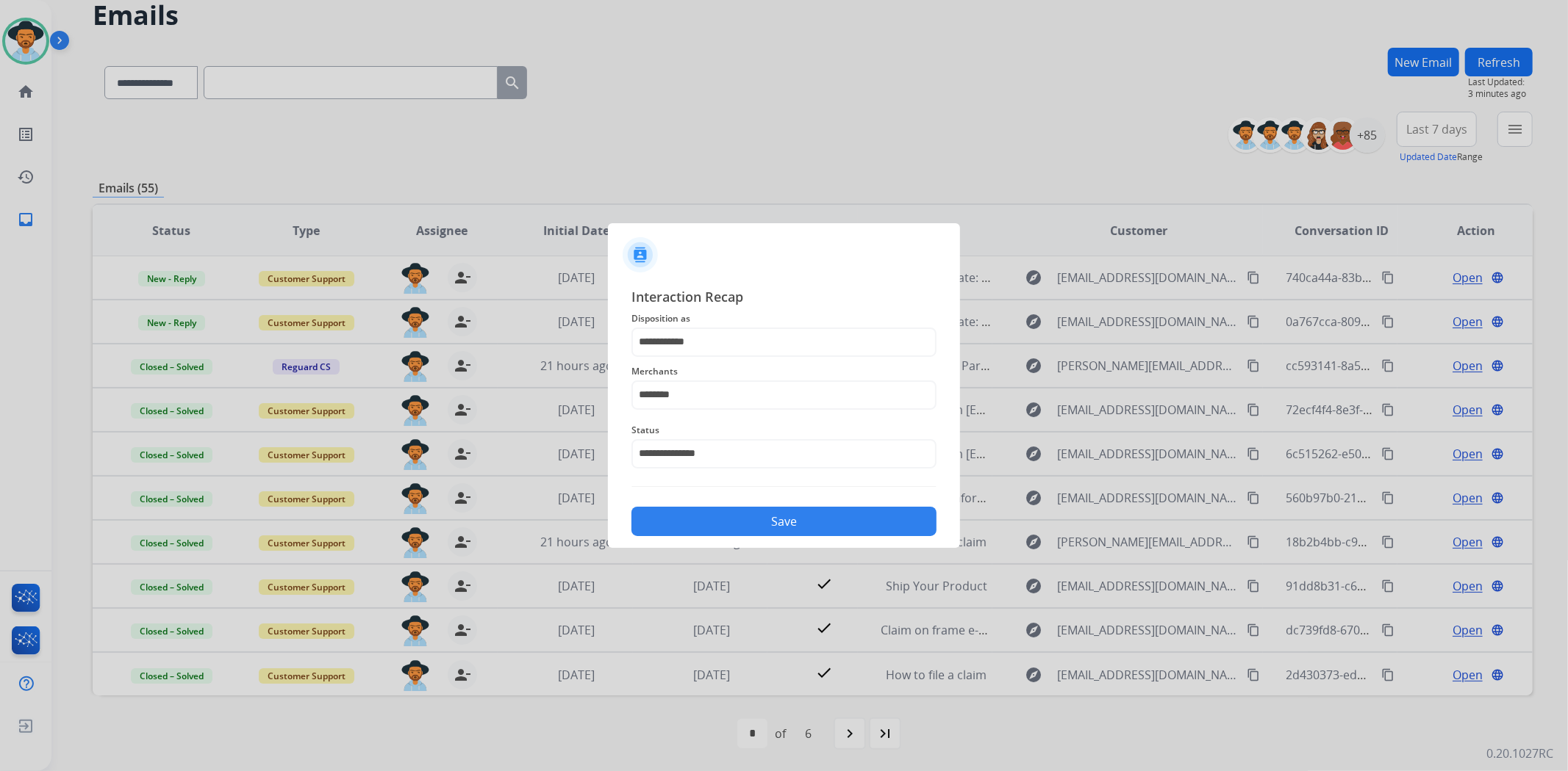
click at [751, 506] on button "Save" at bounding box center [784, 521] width 305 height 29
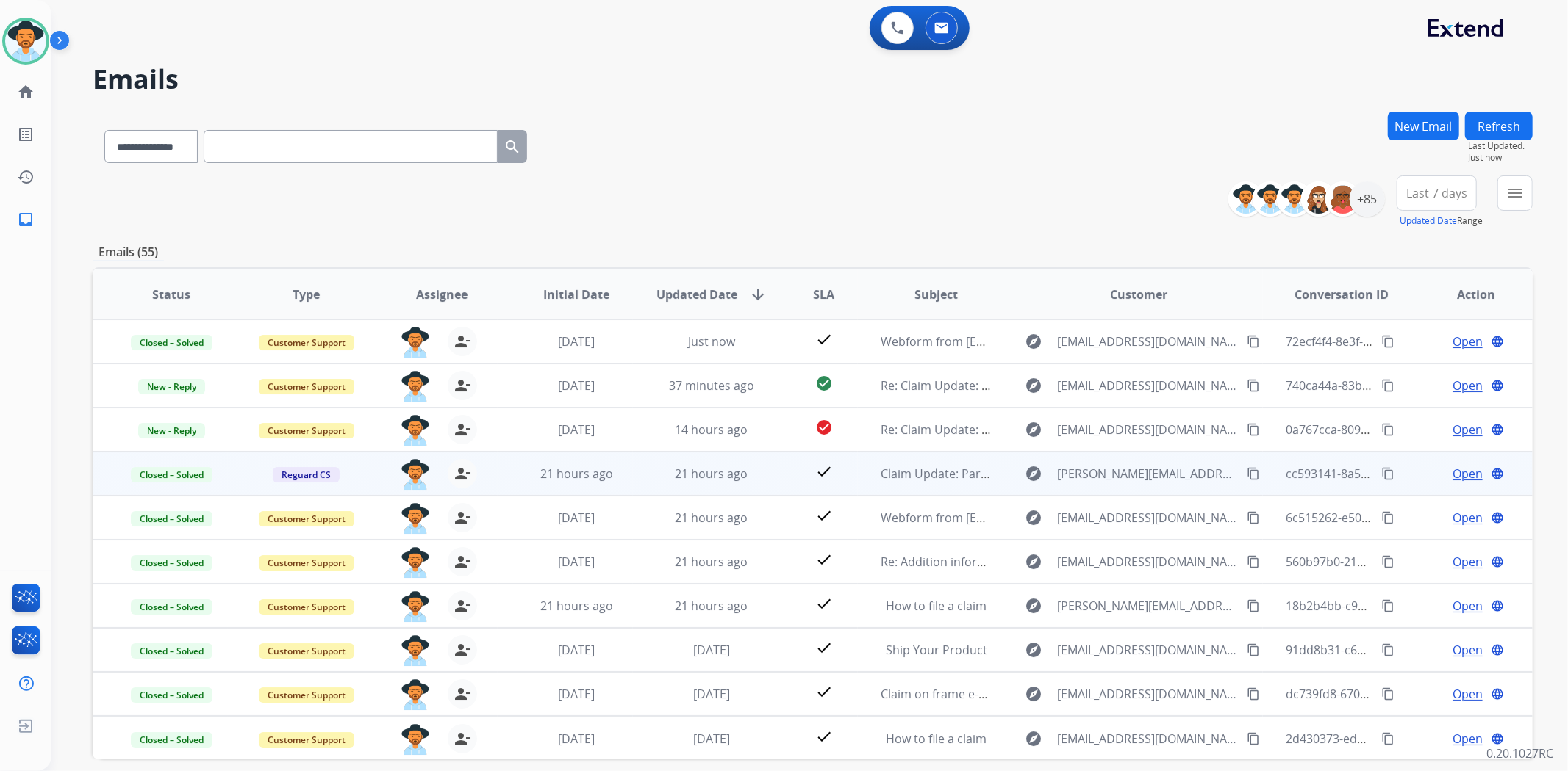
click at [1452, 468] on span "Open" at bounding box center [1467, 474] width 30 height 18
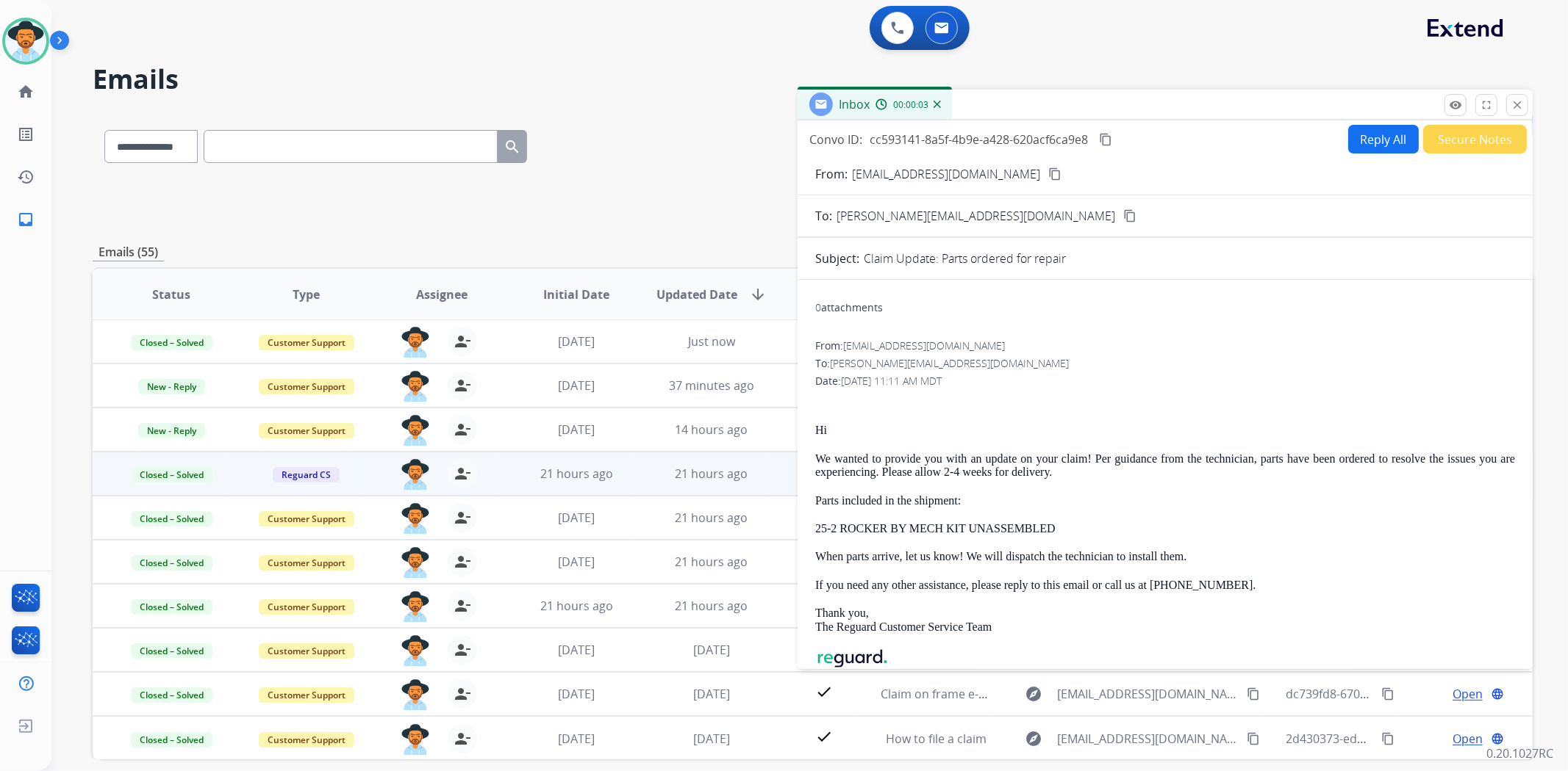
click at [1494, 126] on button "Secure Notes" at bounding box center [1475, 138] width 104 height 28
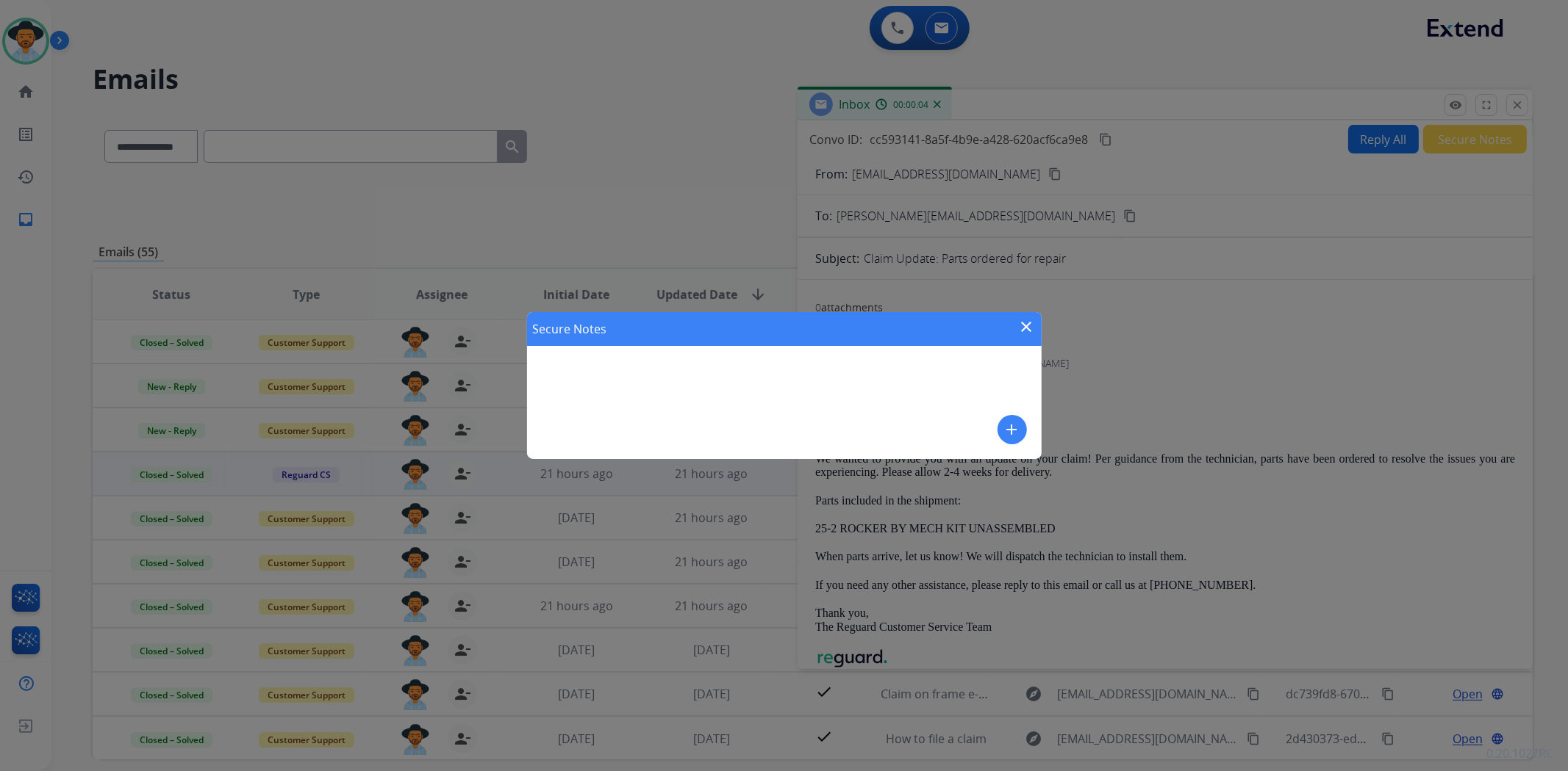
click at [1031, 320] on mat-icon "close" at bounding box center [1027, 327] width 18 height 18
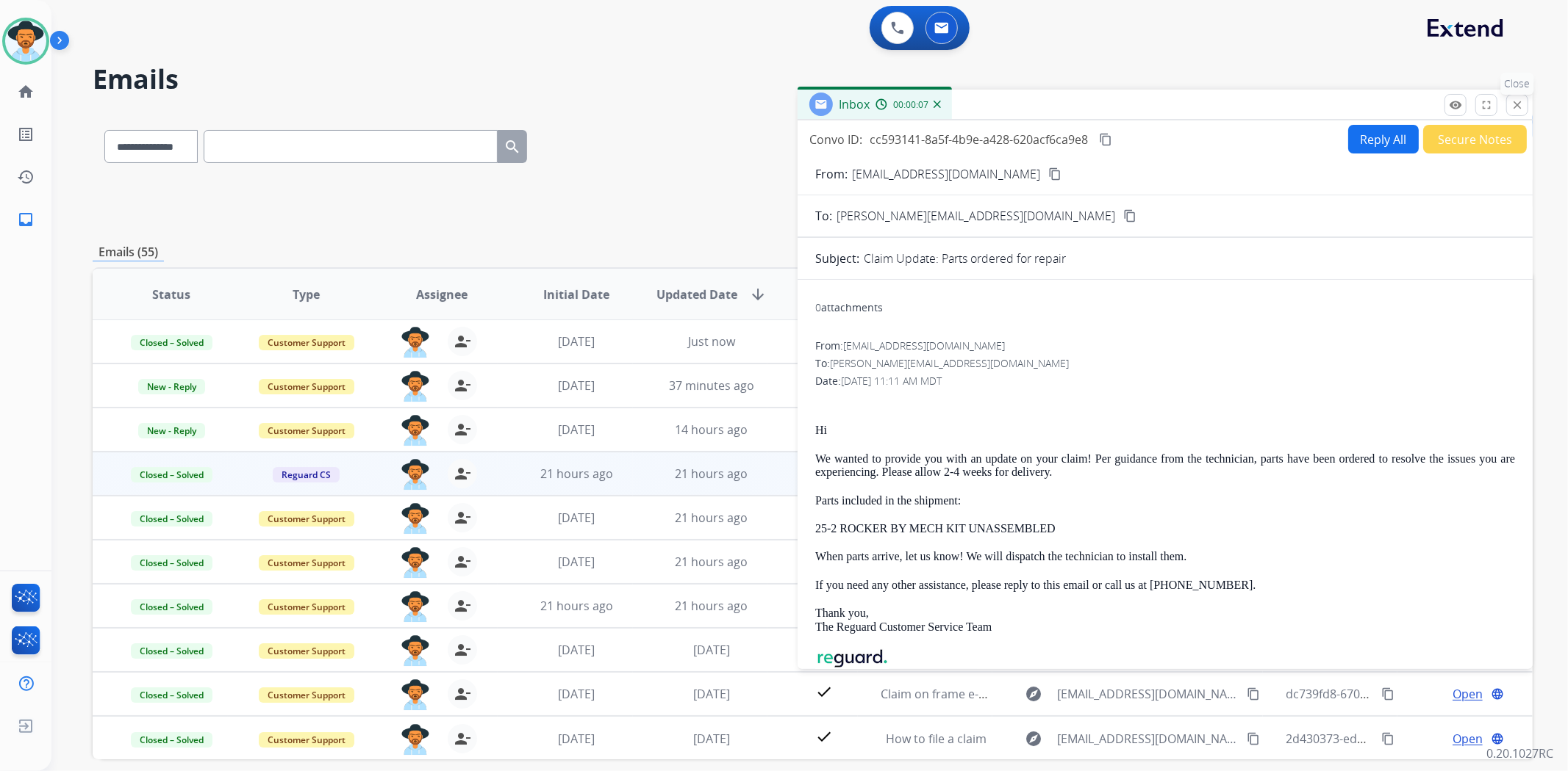
click at [1519, 106] on mat-icon "close" at bounding box center [1517, 105] width 13 height 13
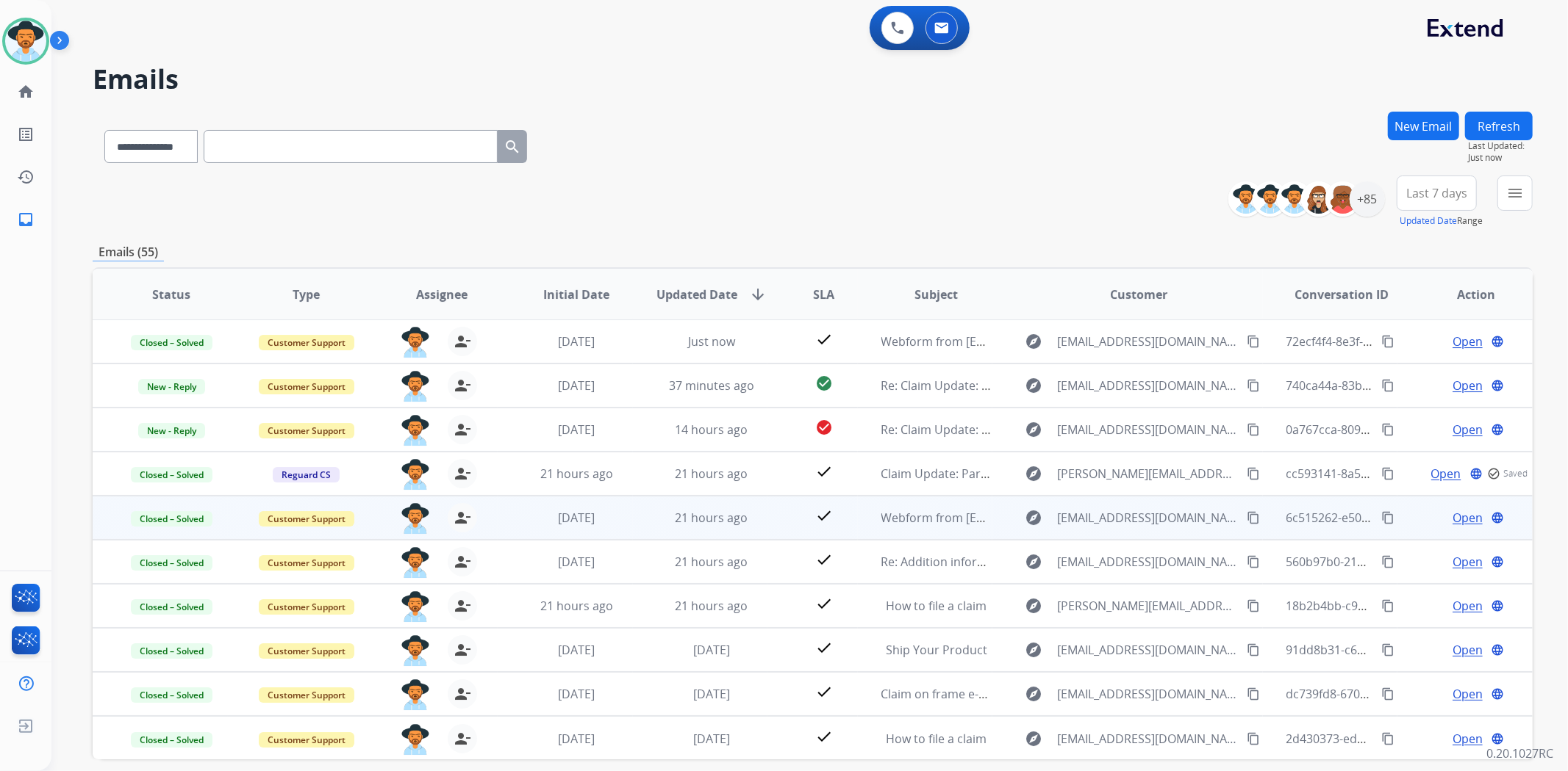
click at [1455, 515] on span "Open" at bounding box center [1467, 518] width 30 height 18
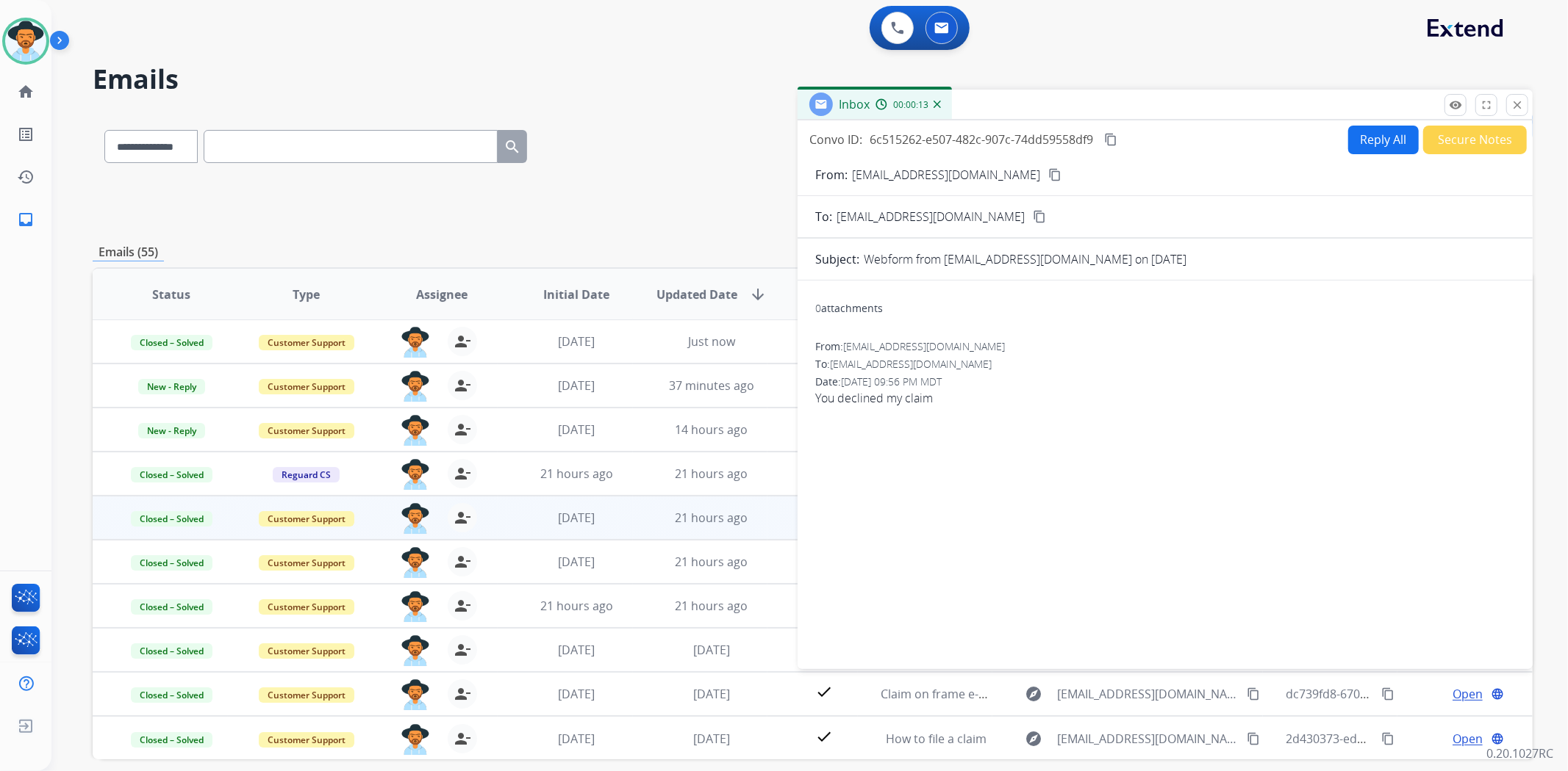
click at [1048, 168] on mat-icon "content_copy" at bounding box center [1055, 175] width 13 height 13
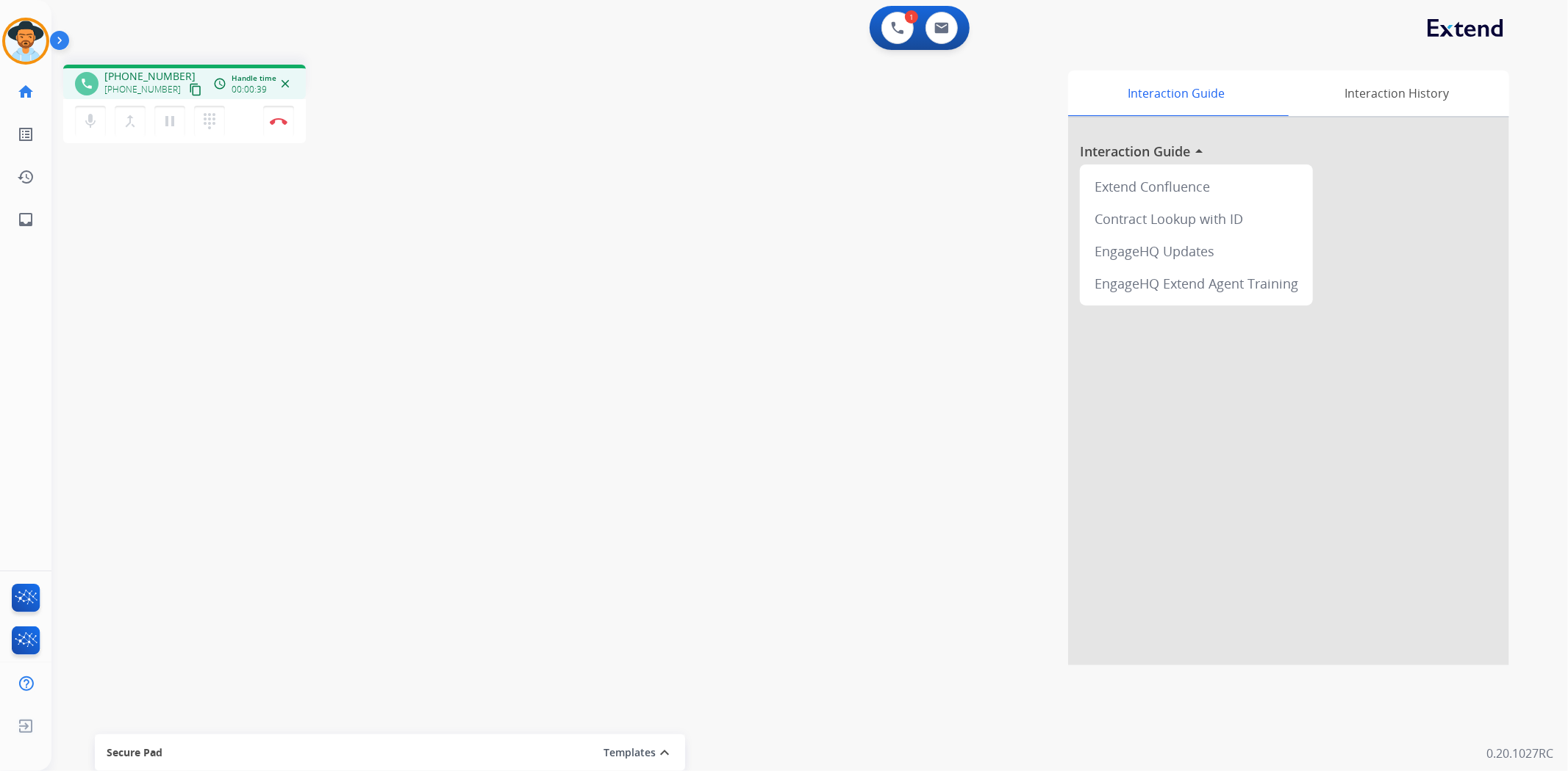
click at [189, 84] on mat-icon "content_copy" at bounding box center [195, 90] width 13 height 13
click at [944, 26] on img at bounding box center [941, 28] width 15 height 12
select select "**********"
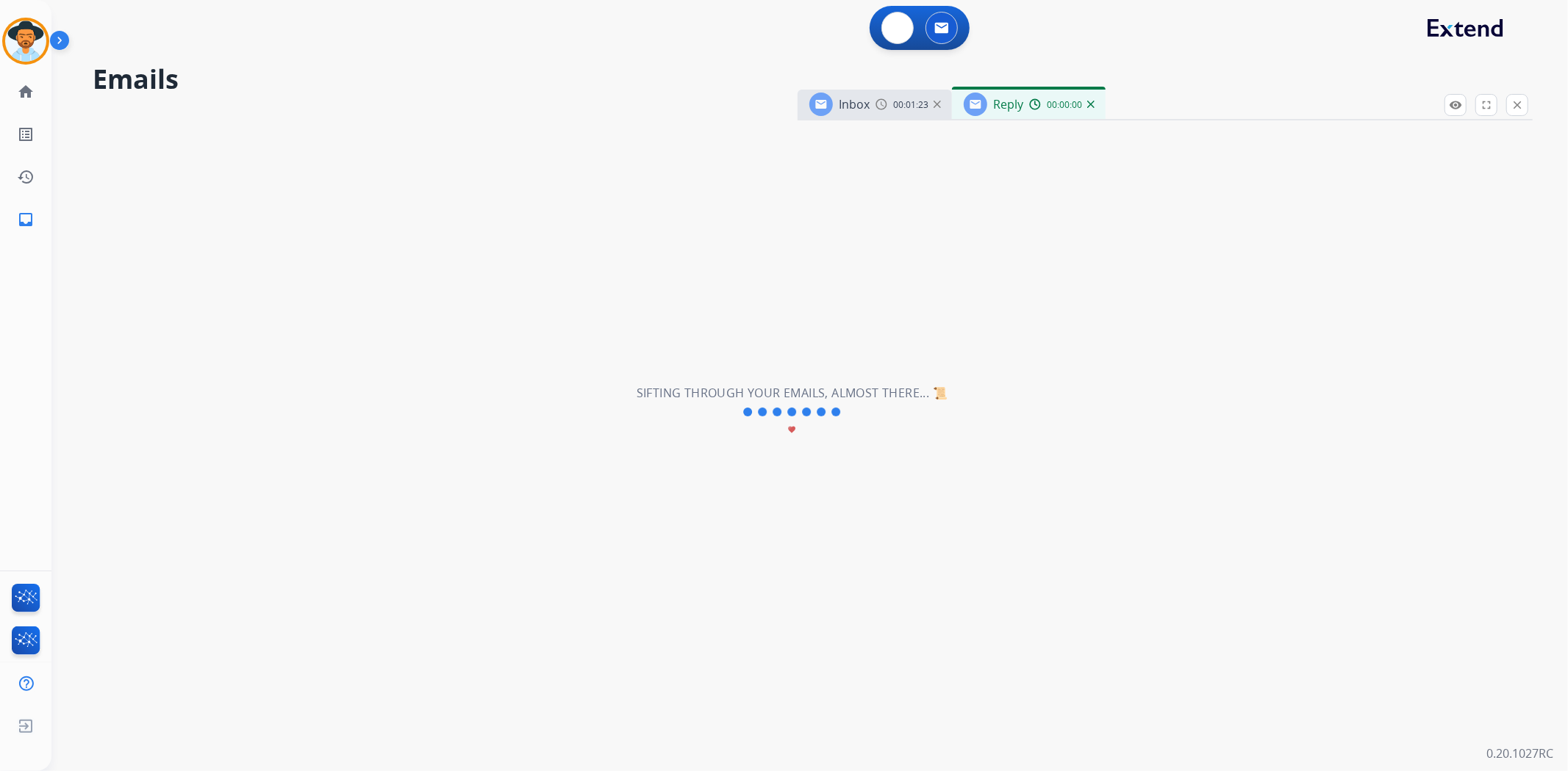
select select "**********"
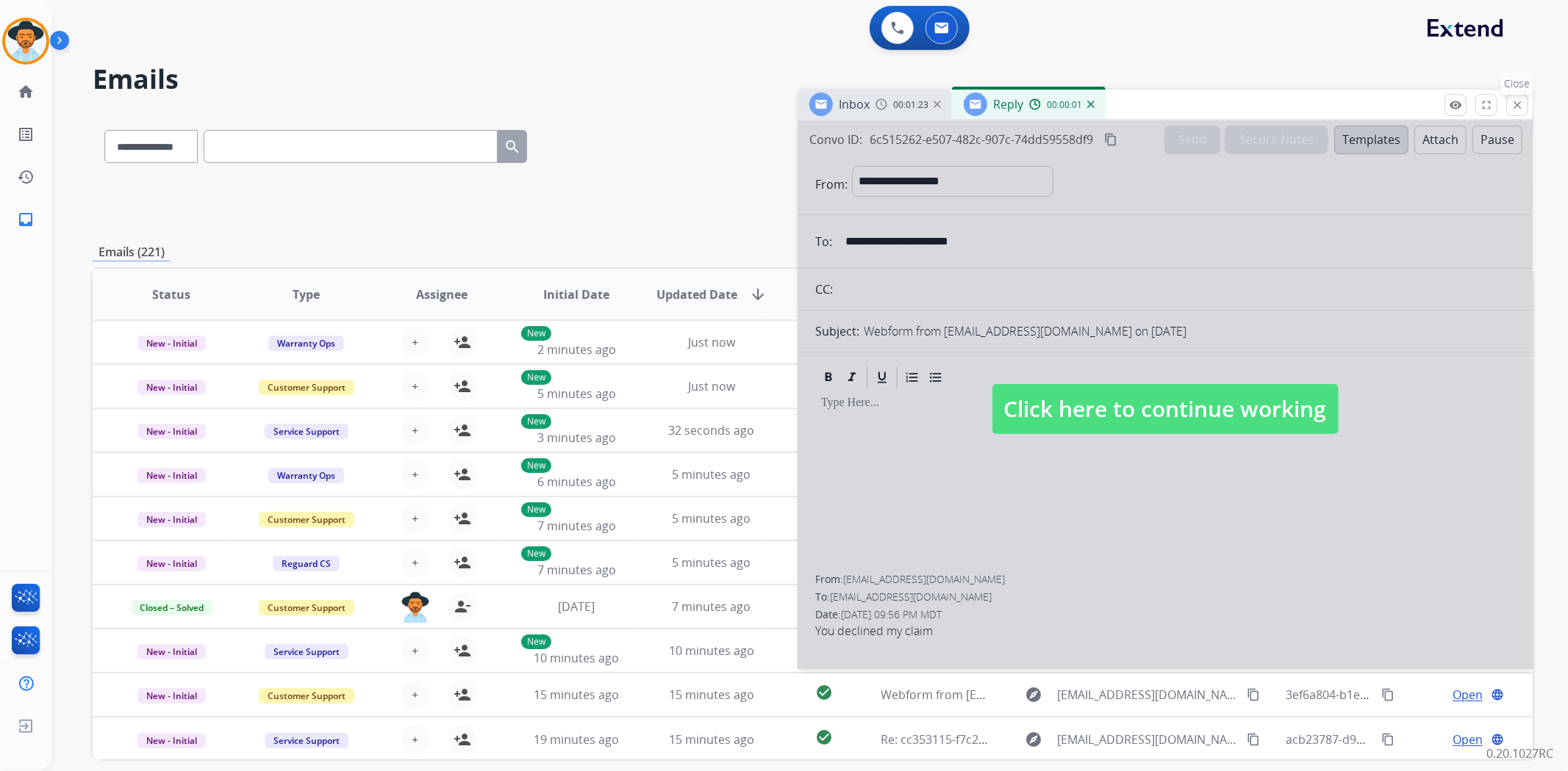
click at [1511, 108] on mat-icon "close" at bounding box center [1517, 105] width 13 height 13
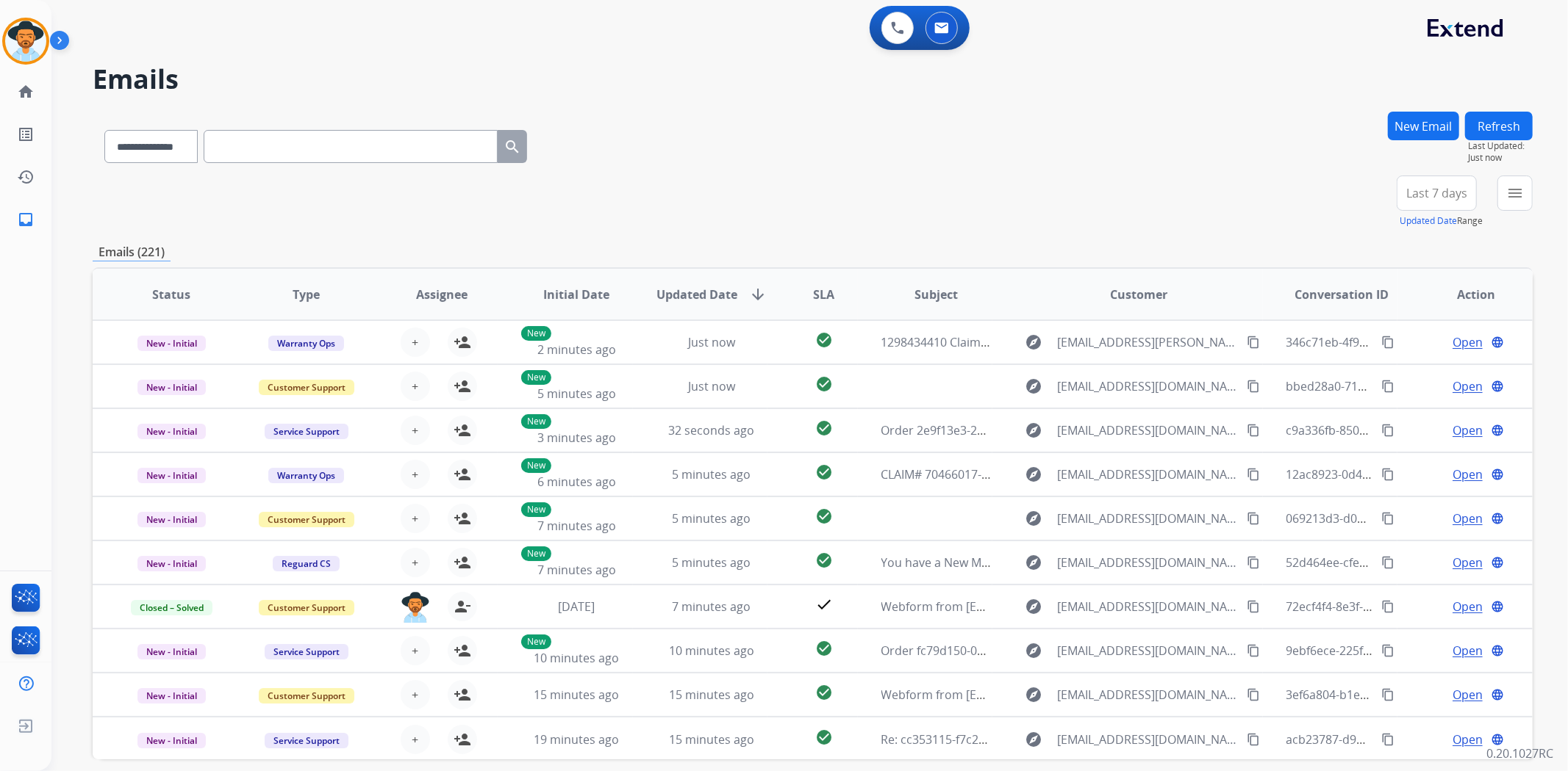
click at [1413, 124] on button "New Email" at bounding box center [1423, 125] width 71 height 28
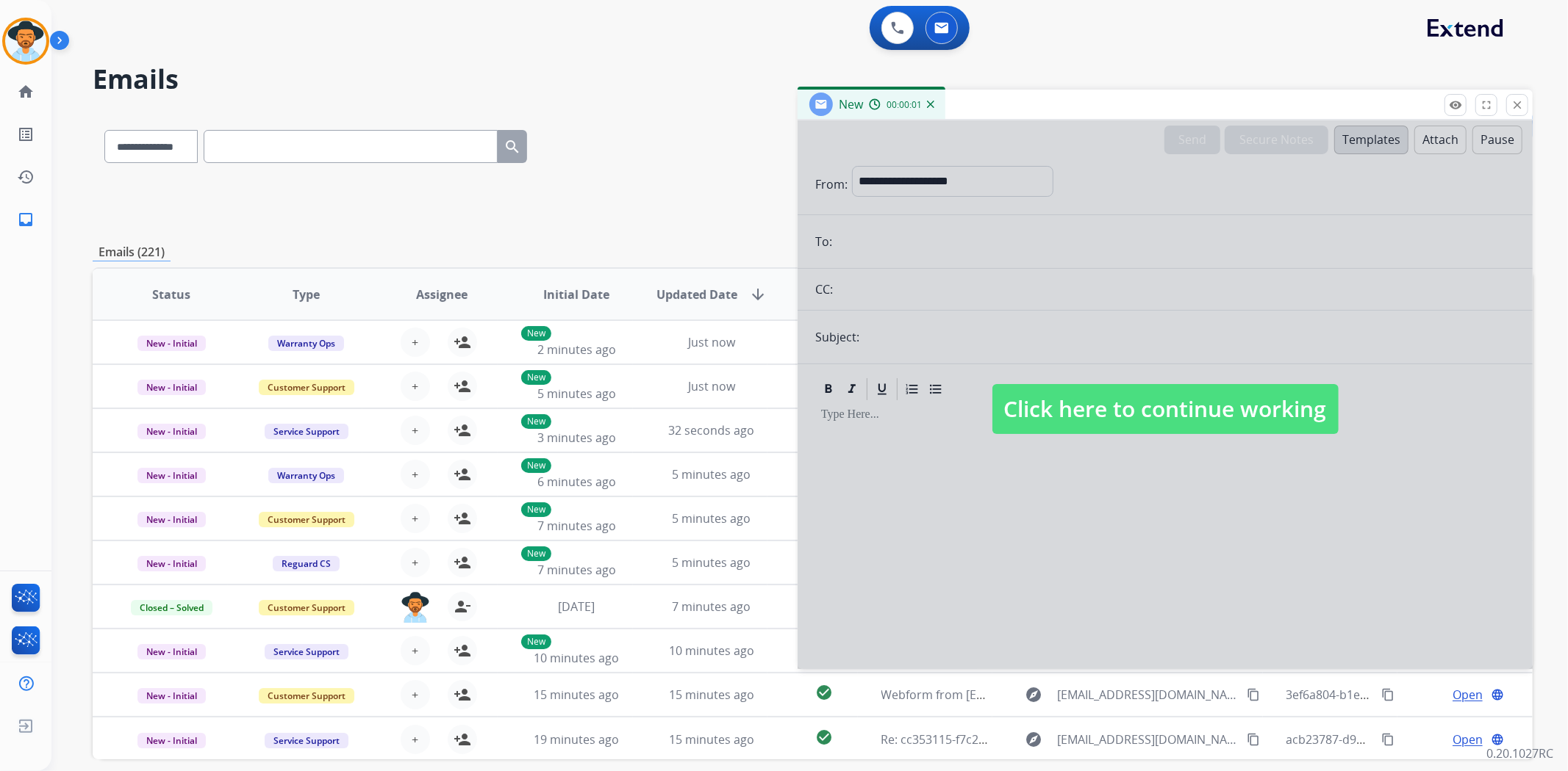
click at [903, 166] on div at bounding box center [1165, 395] width 735 height 549
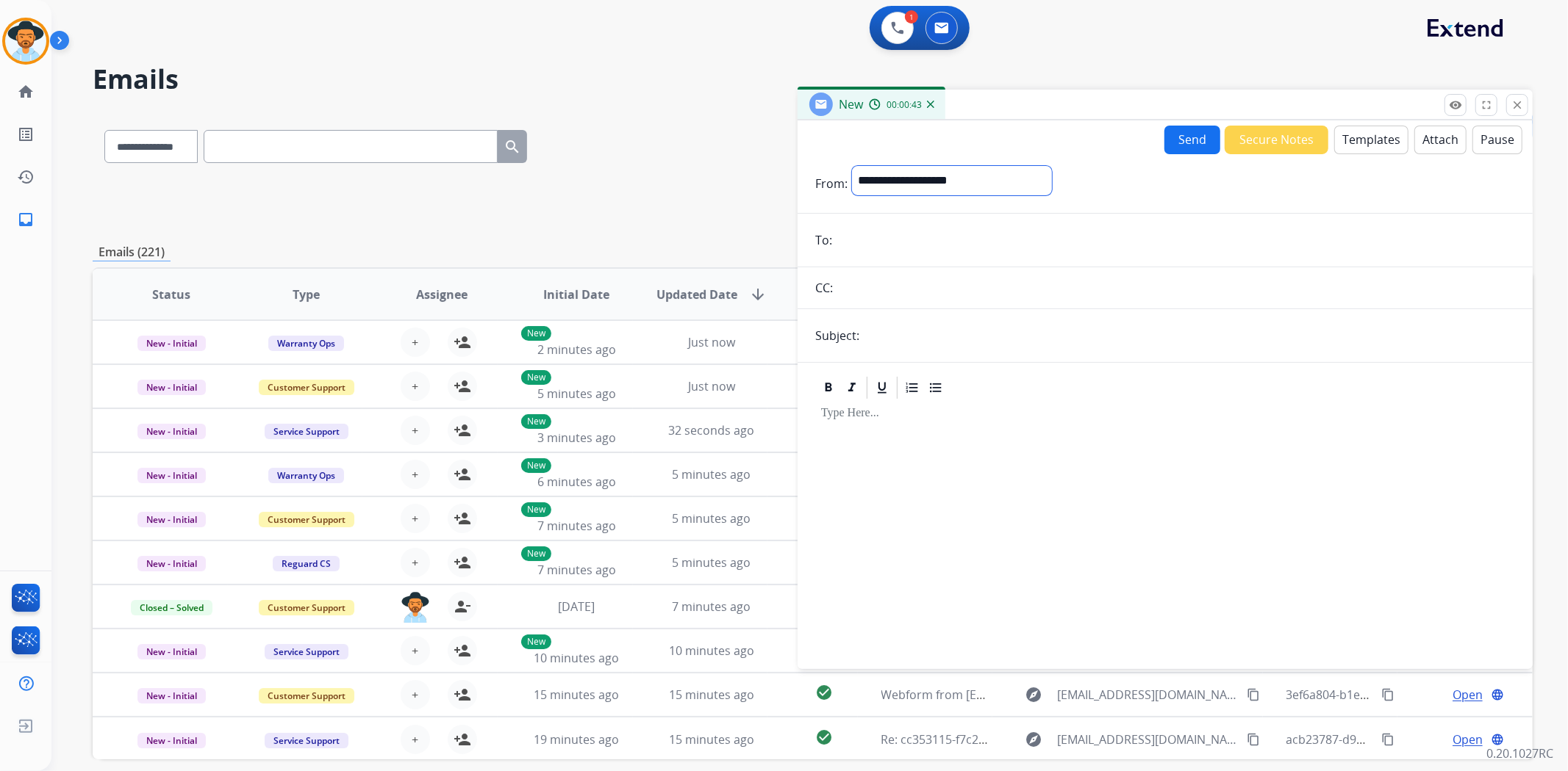
click at [877, 180] on select "**********" at bounding box center [951, 180] width 200 height 29
select select "**********"
click at [852, 166] on select "**********" at bounding box center [951, 180] width 200 height 29
click at [1382, 140] on button "Templates" at bounding box center [1371, 139] width 74 height 28
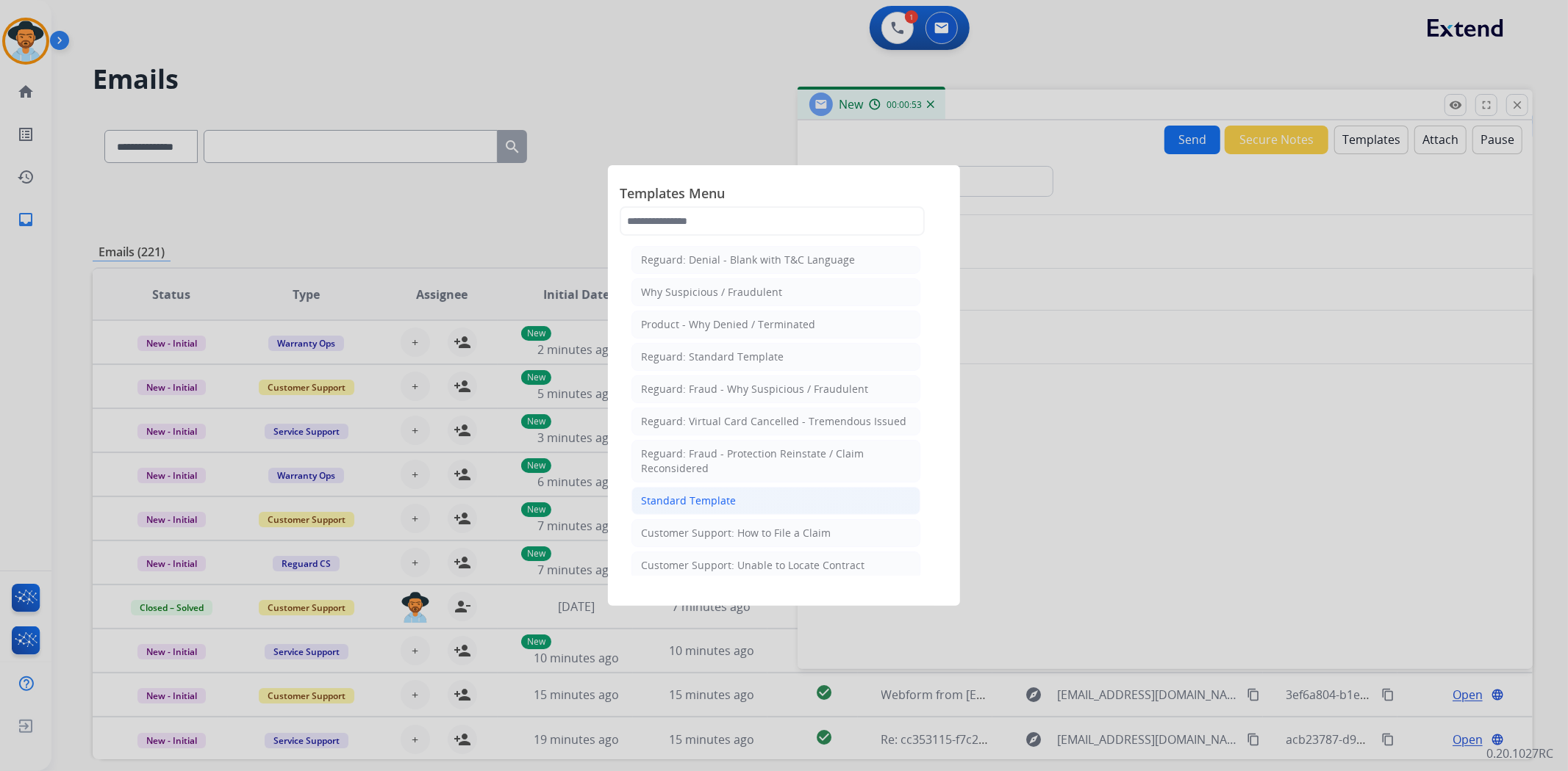
click at [723, 513] on li "Standard Template" at bounding box center [776, 501] width 289 height 28
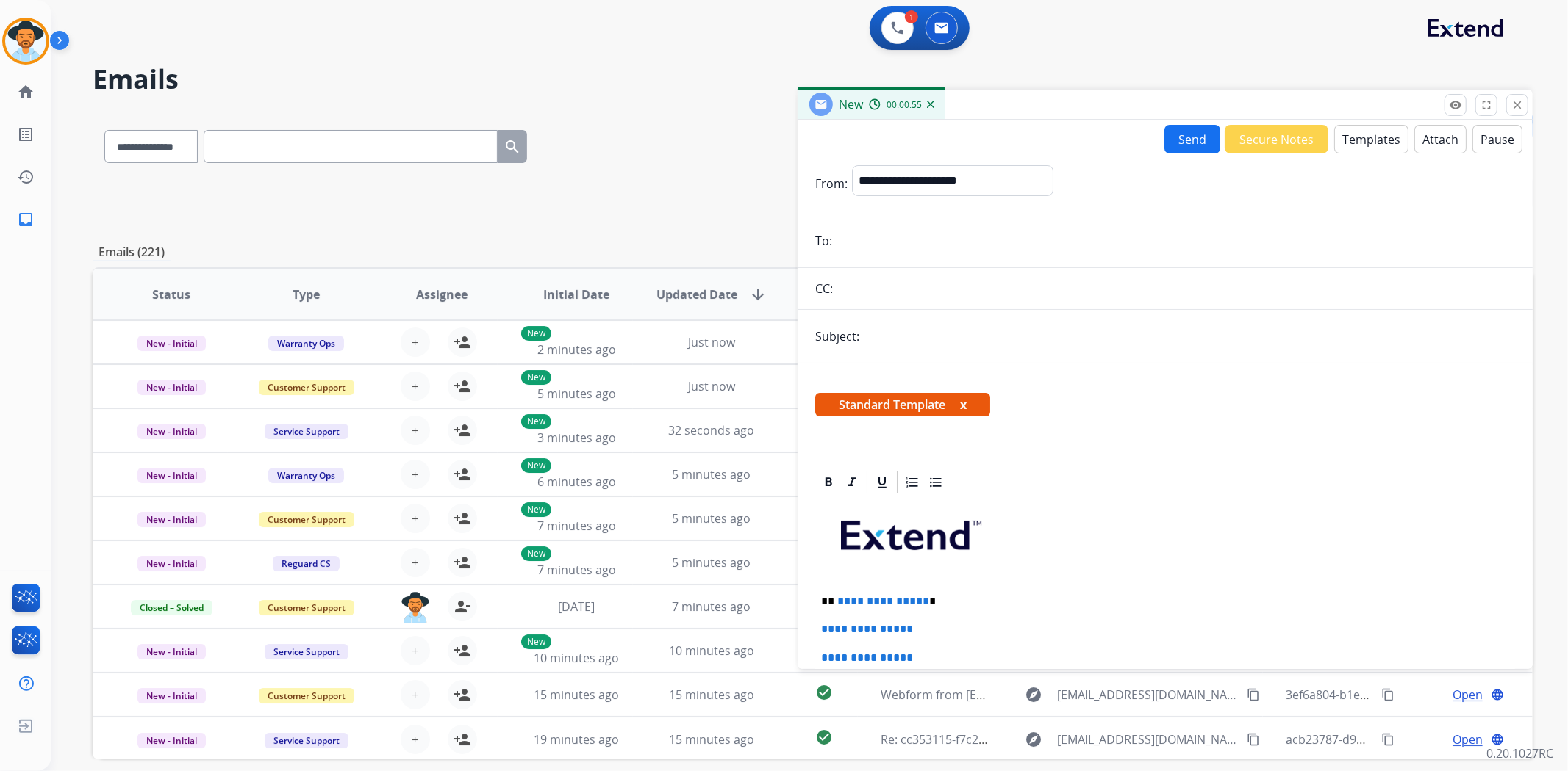
click at [861, 247] on input "email" at bounding box center [1175, 241] width 678 height 29
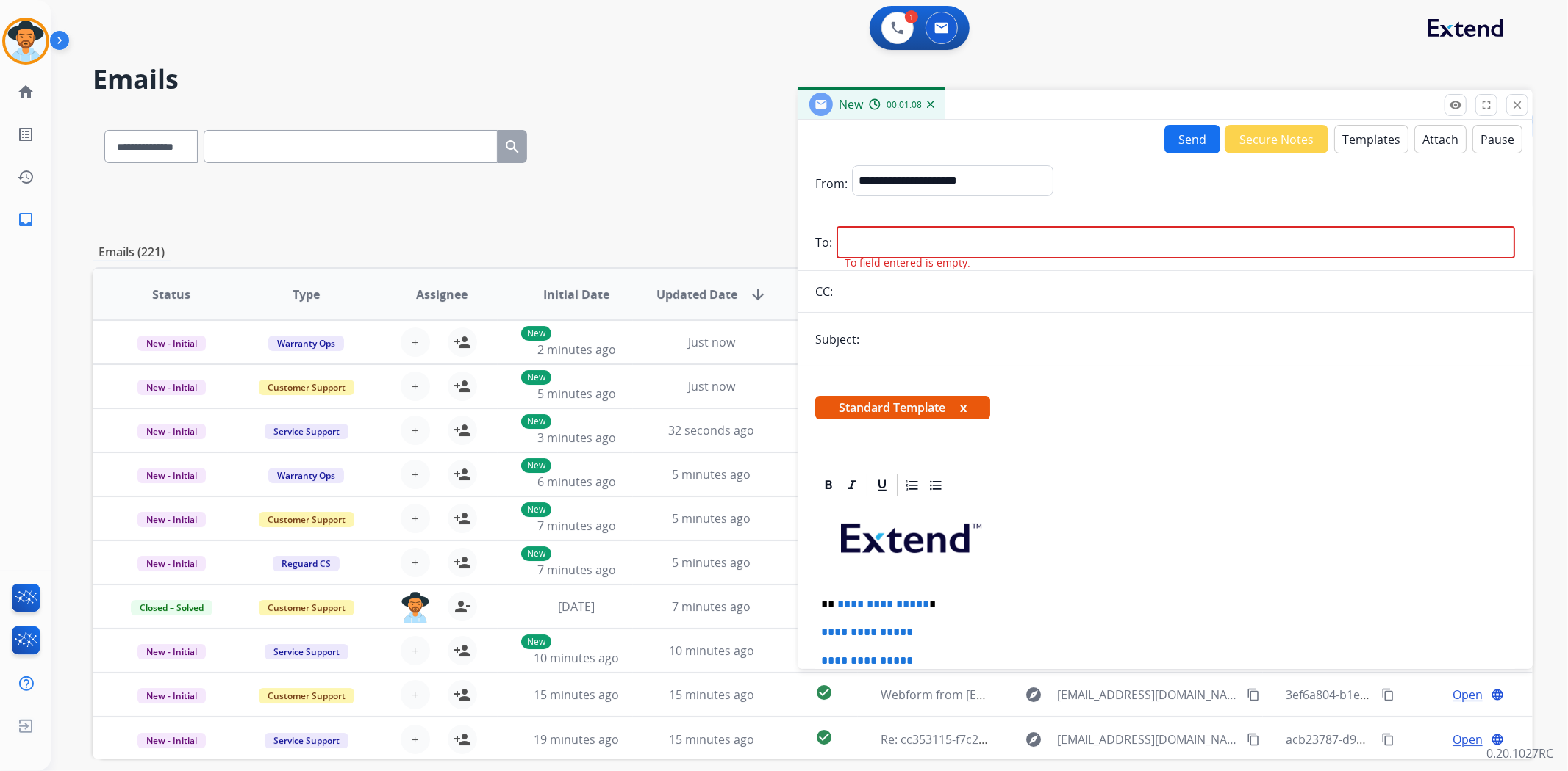
click at [848, 238] on input "email" at bounding box center [1175, 243] width 678 height 32
paste input "**********"
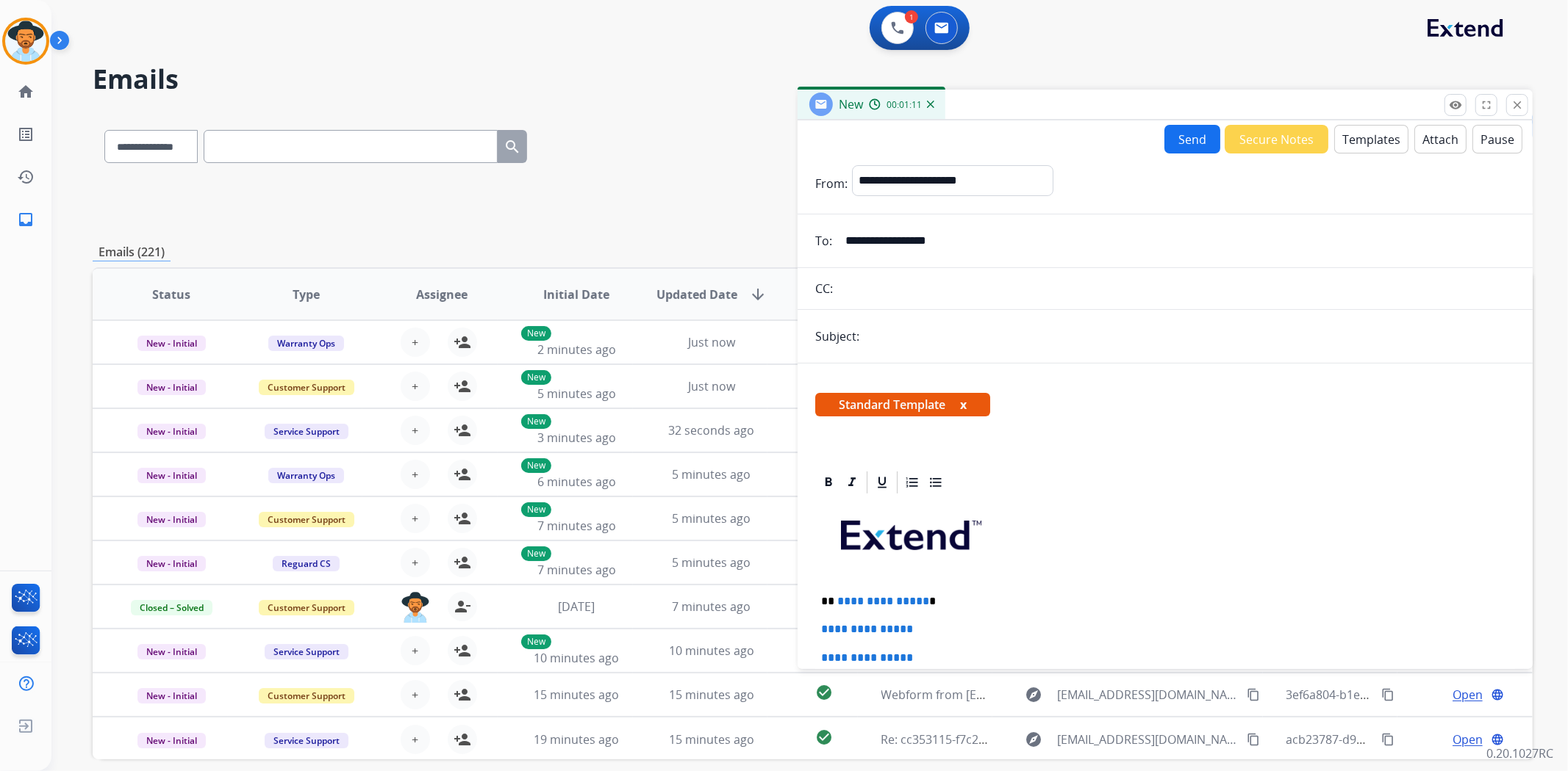
type input "**********"
click at [917, 343] on input "text" at bounding box center [1189, 337] width 651 height 29
type input "**********"
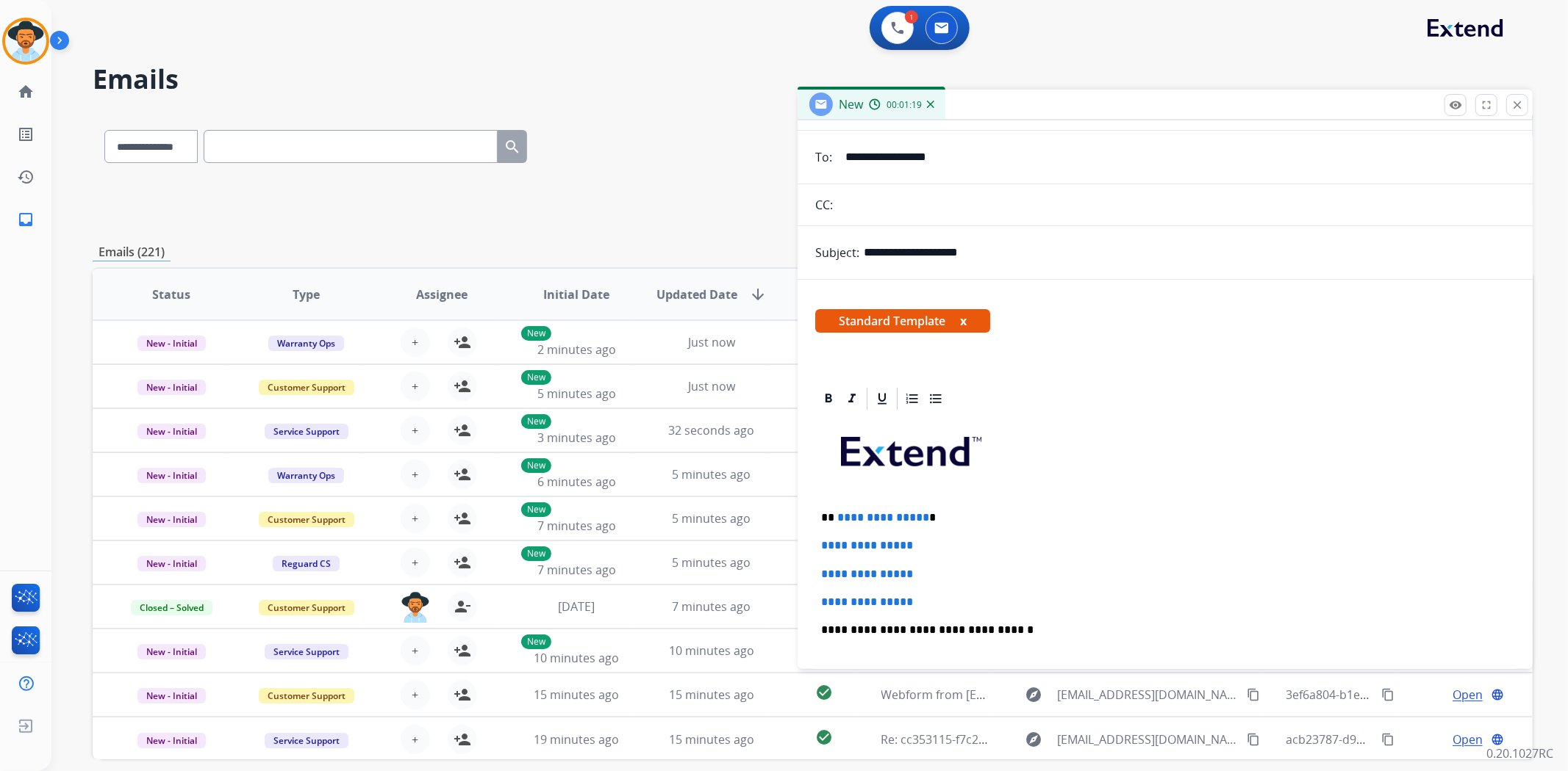
scroll to position [244, 0]
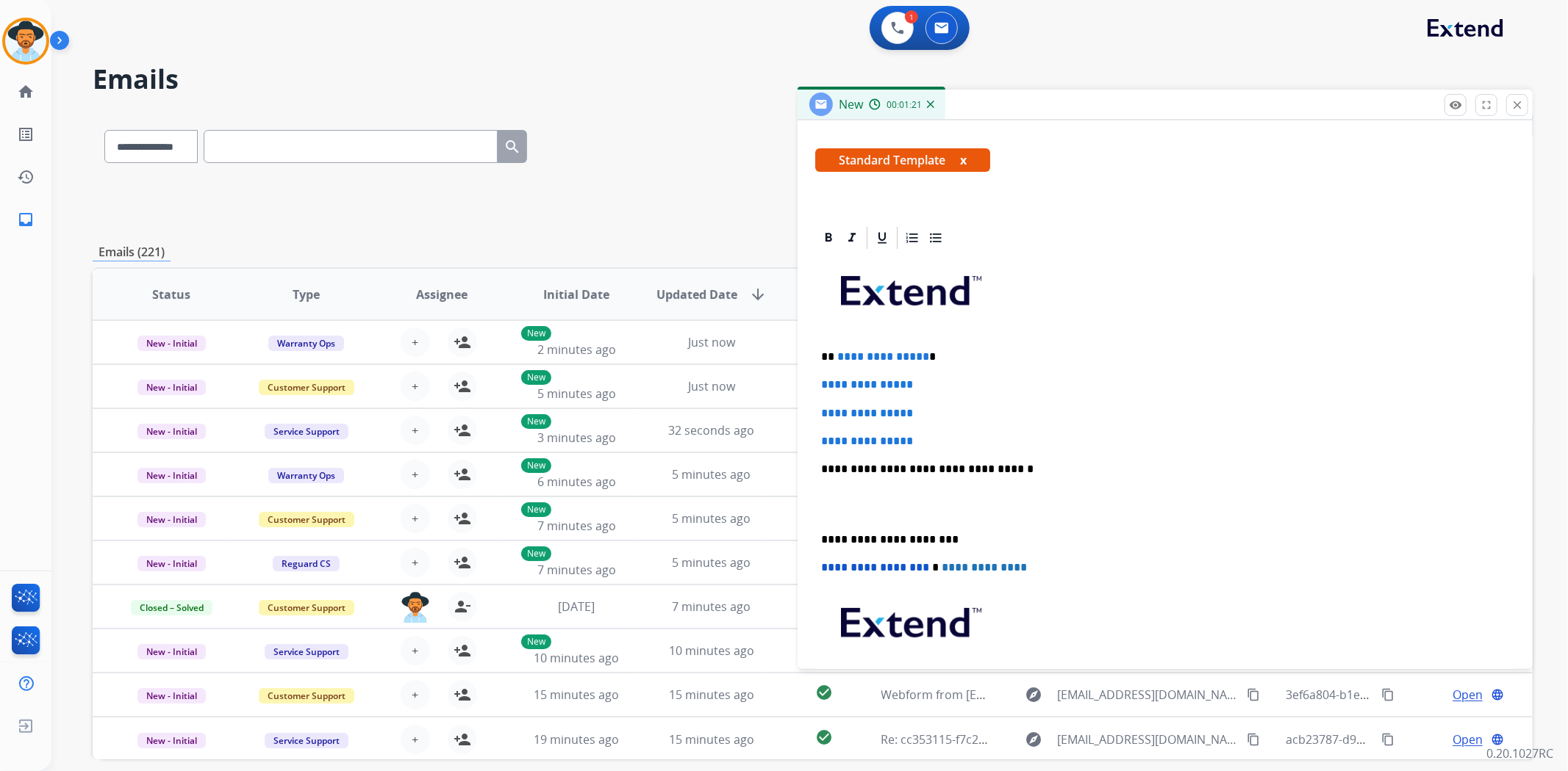
click at [818, 535] on div "**********" at bounding box center [1165, 504] width 699 height 506
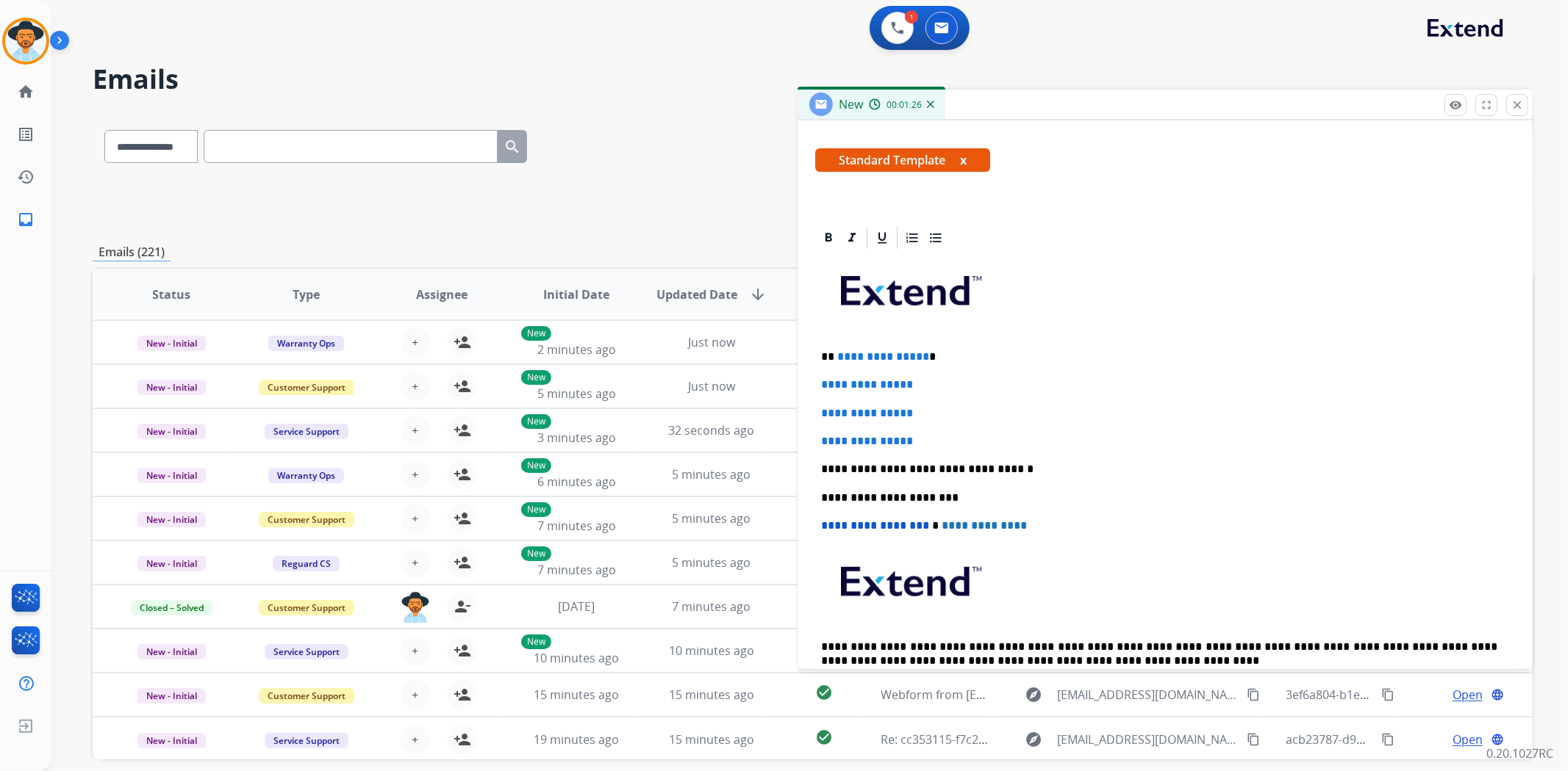
scroll to position [82, 0]
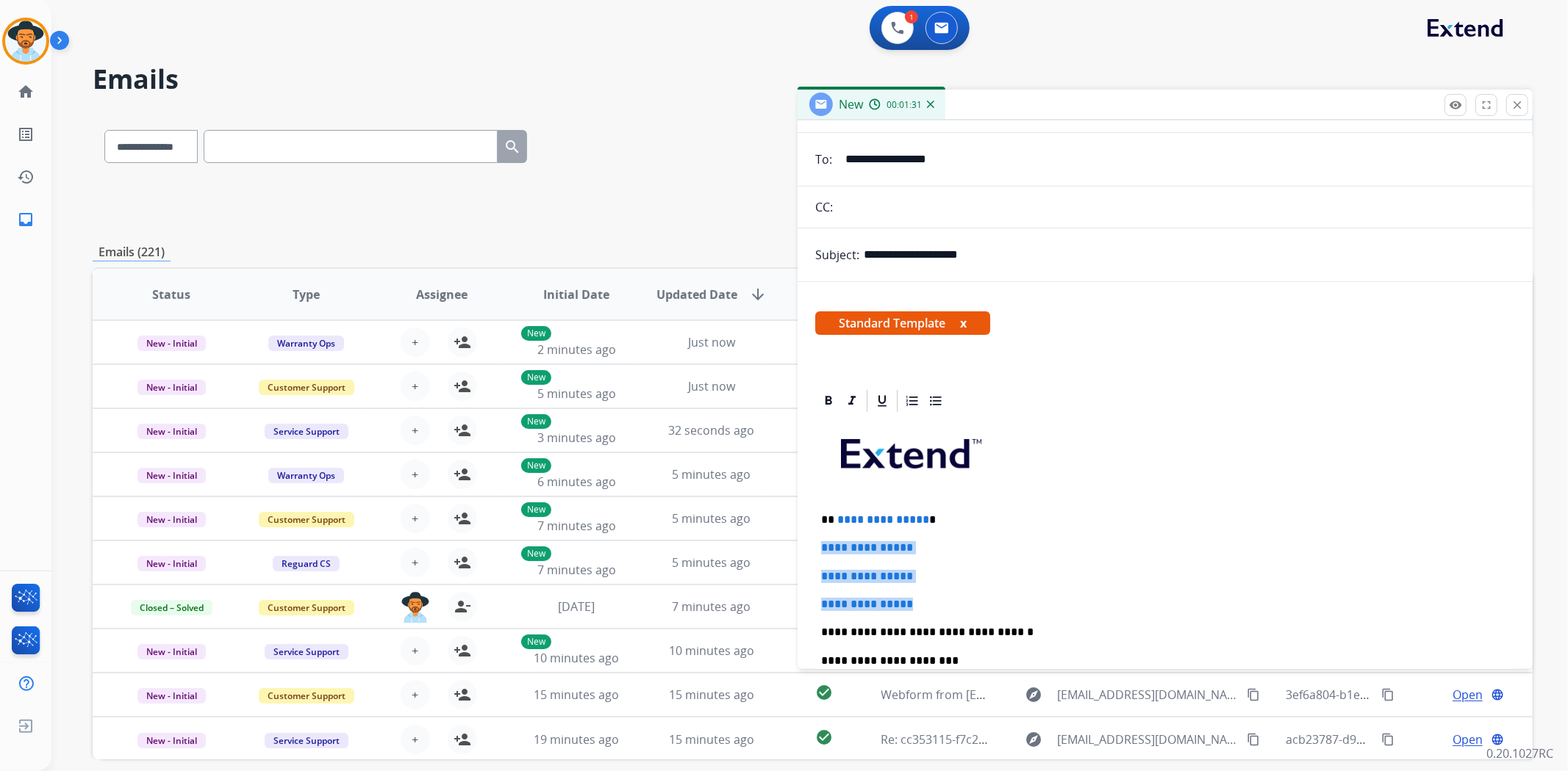
drag, startPoint x: 930, startPoint y: 605, endPoint x: 810, endPoint y: 547, distance: 133.3
click at [810, 547] on div "**********" at bounding box center [1165, 631] width 735 height 487
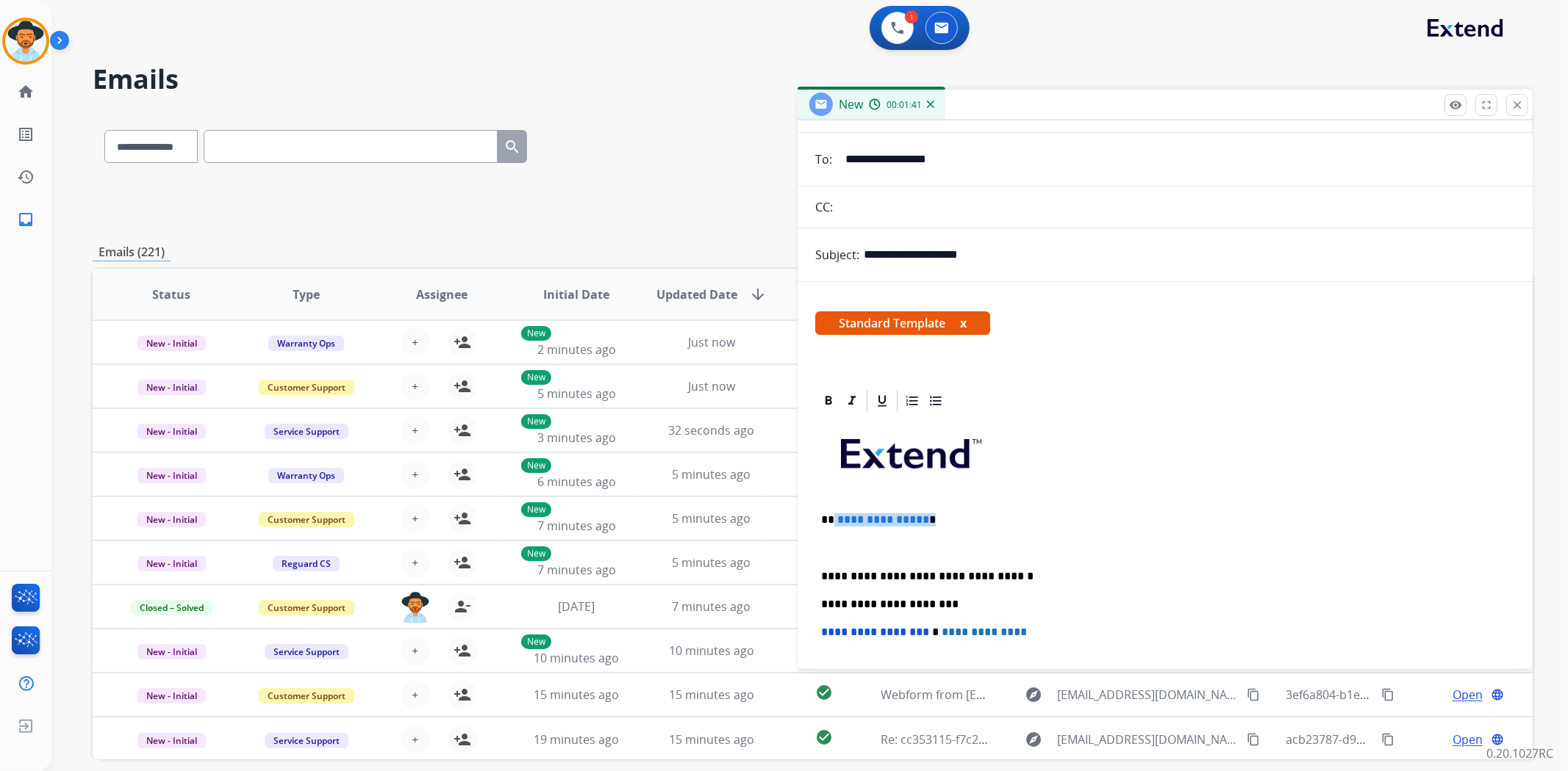
drag, startPoint x: 930, startPoint y: 523, endPoint x: 833, endPoint y: 508, distance: 98.2
click at [833, 508] on div "**********" at bounding box center [1165, 617] width 699 height 407
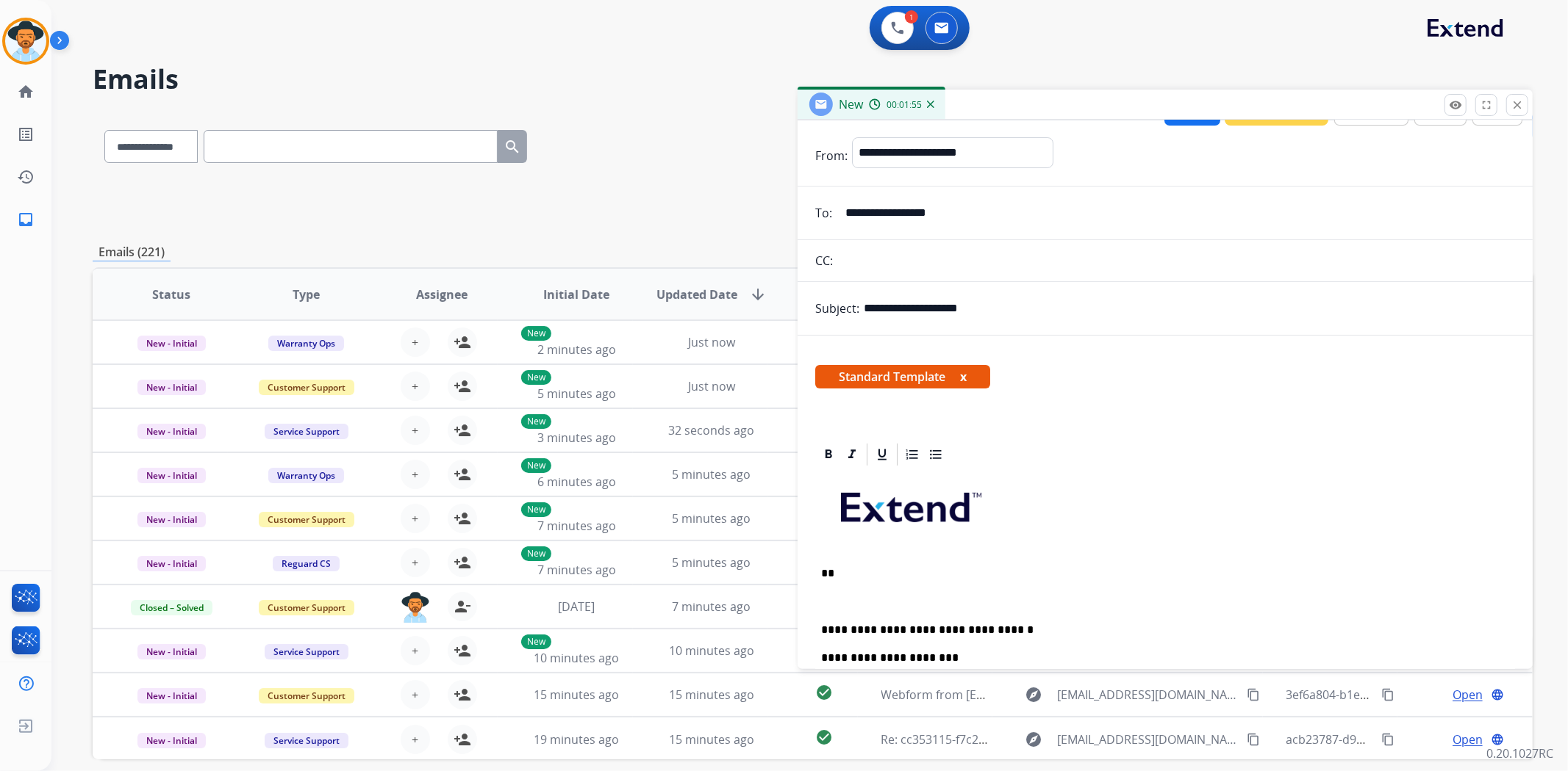
scroll to position [0, 0]
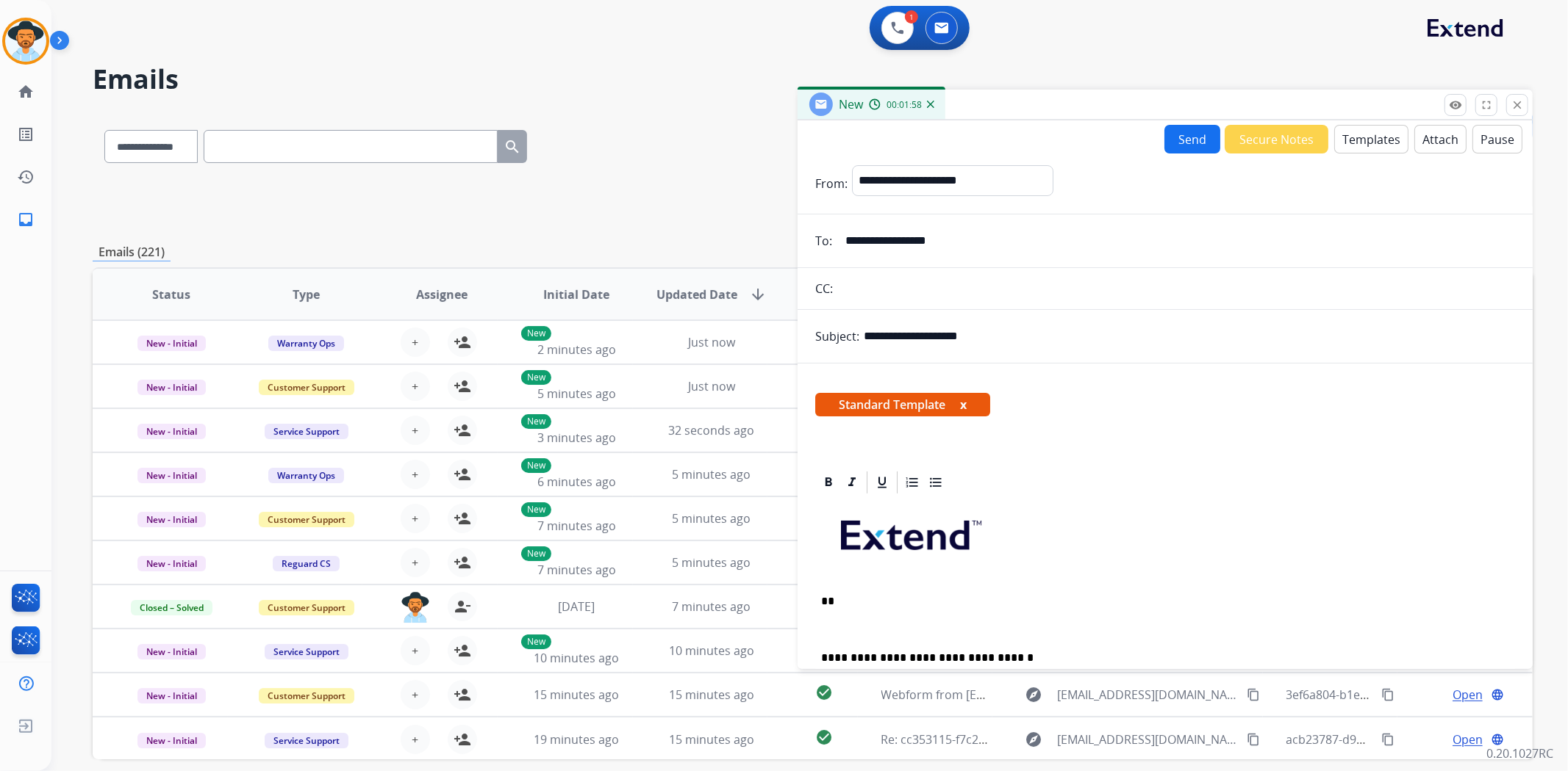
click at [1351, 144] on button "Templates" at bounding box center [1371, 138] width 74 height 28
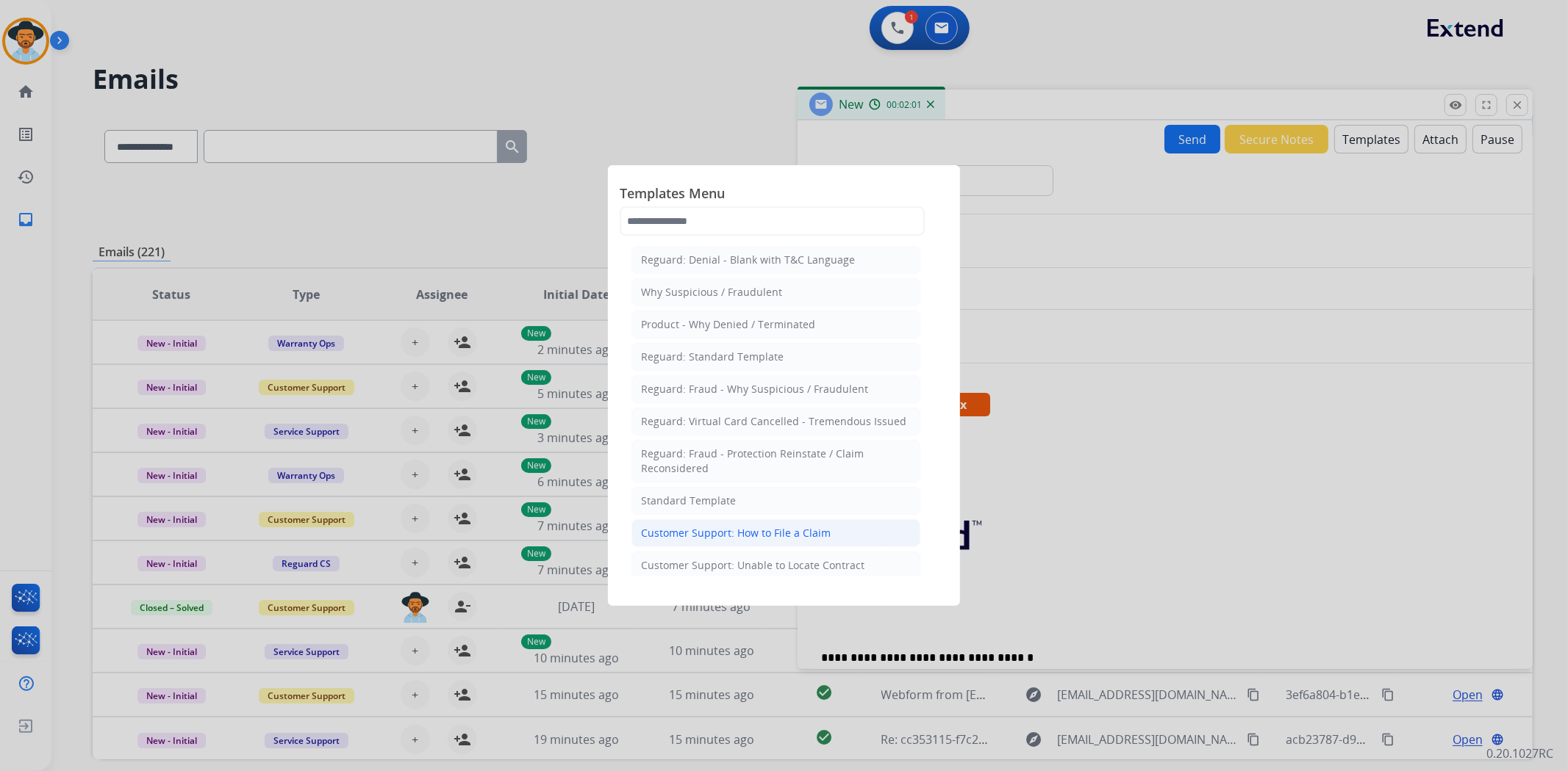
click at [831, 531] on li "Customer Support: How to File a Claim" at bounding box center [776, 533] width 289 height 28
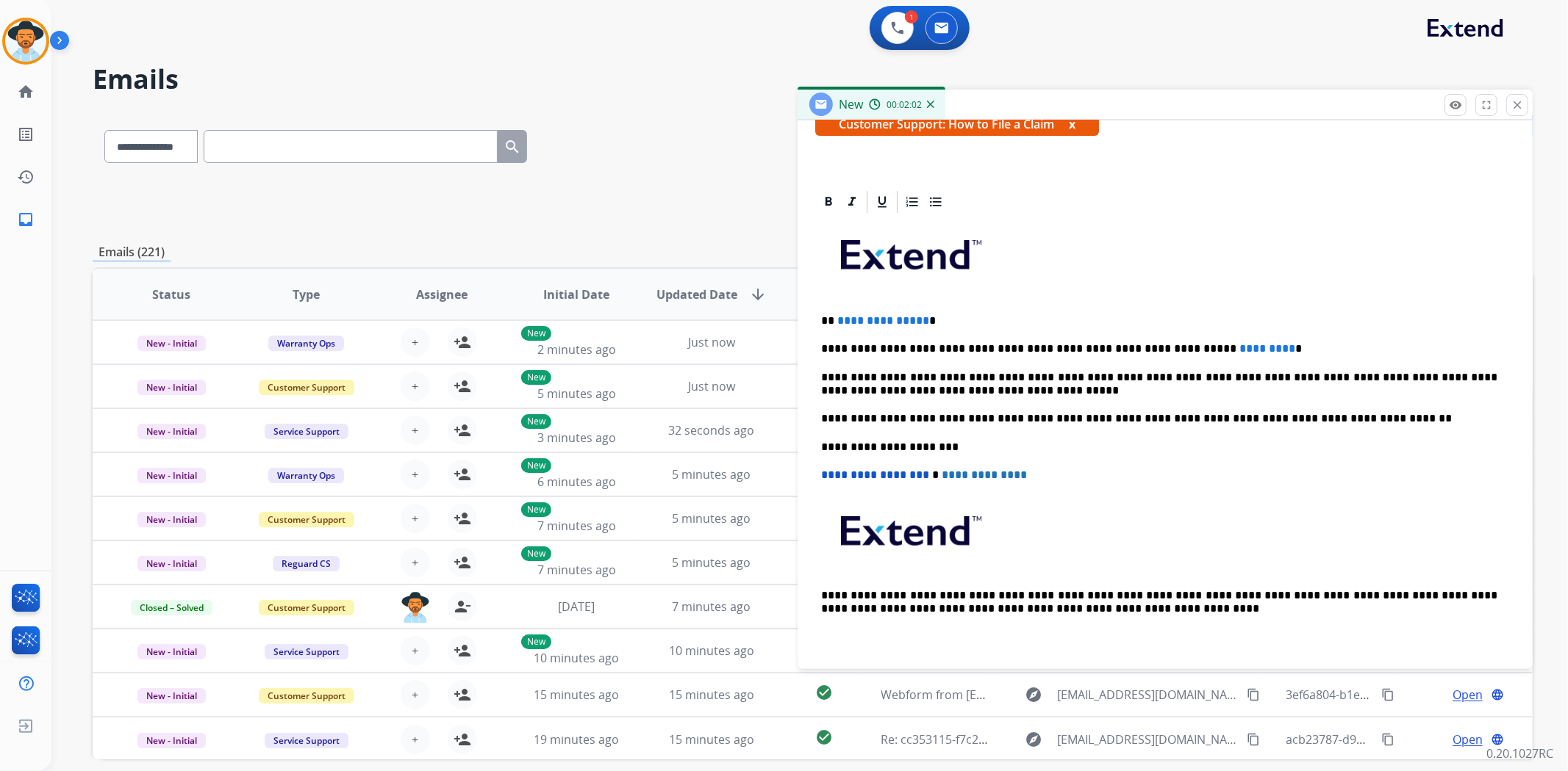
scroll to position [282, 0]
drag, startPoint x: 1261, startPoint y: 350, endPoint x: 1121, endPoint y: 331, distance: 141.3
click at [1121, 331] on div "**********" at bounding box center [1165, 438] width 699 height 448
drag, startPoint x: 921, startPoint y: 320, endPoint x: 831, endPoint y: 310, distance: 90.6
click at [831, 310] on div "**********" at bounding box center [1165, 438] width 699 height 448
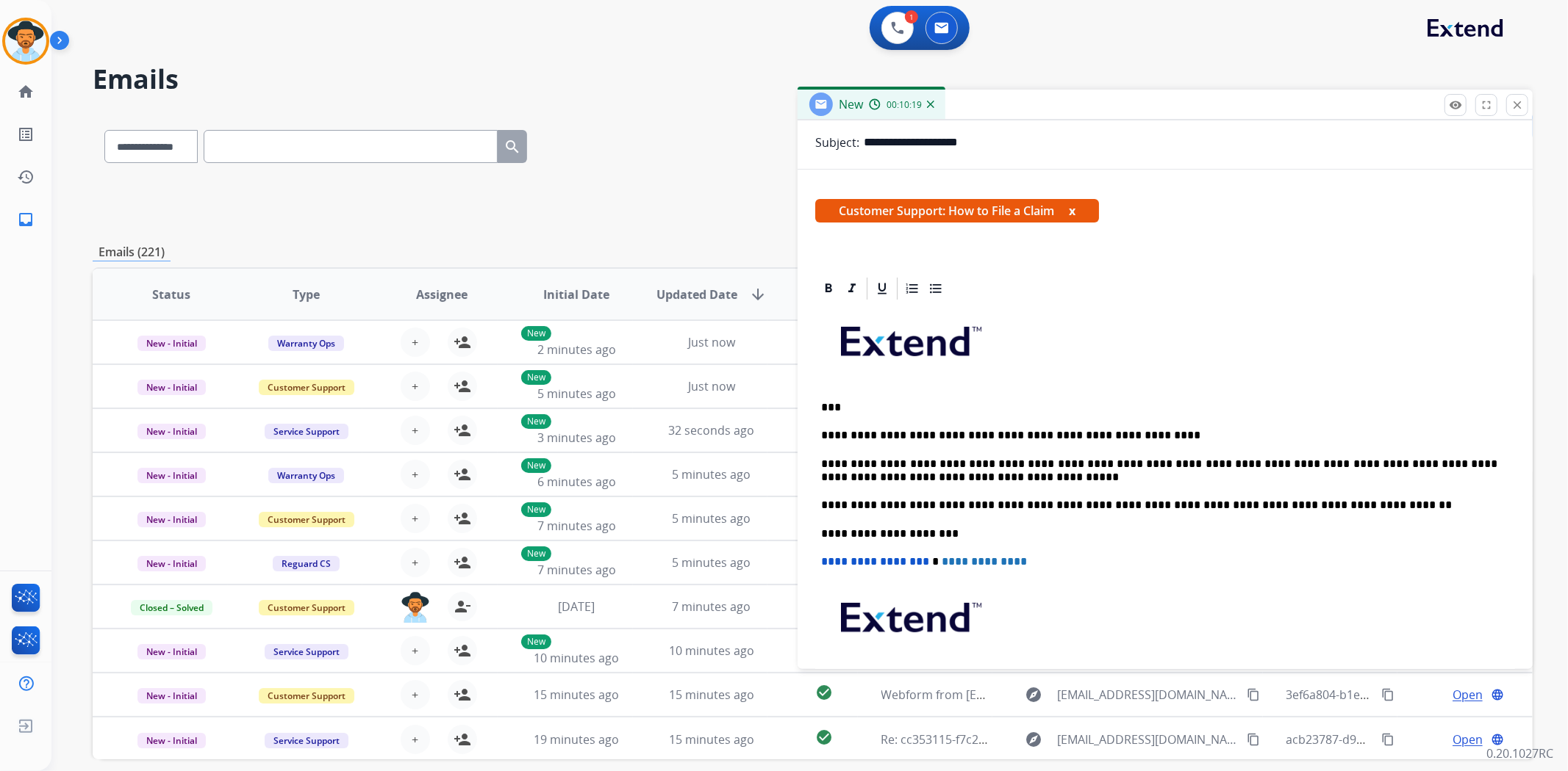
scroll to position [0, 0]
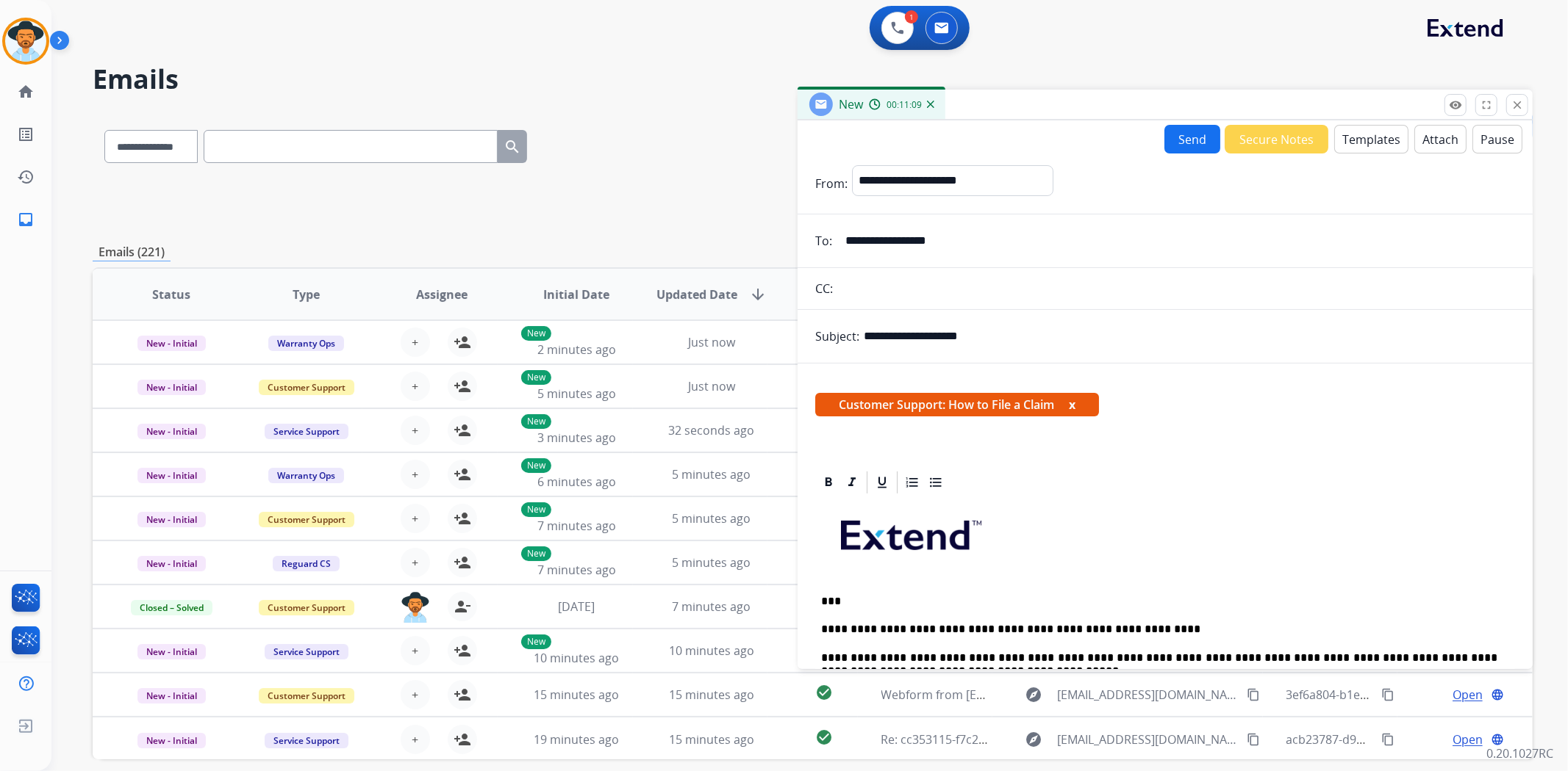
click at [1189, 138] on button "Send" at bounding box center [1192, 138] width 56 height 28
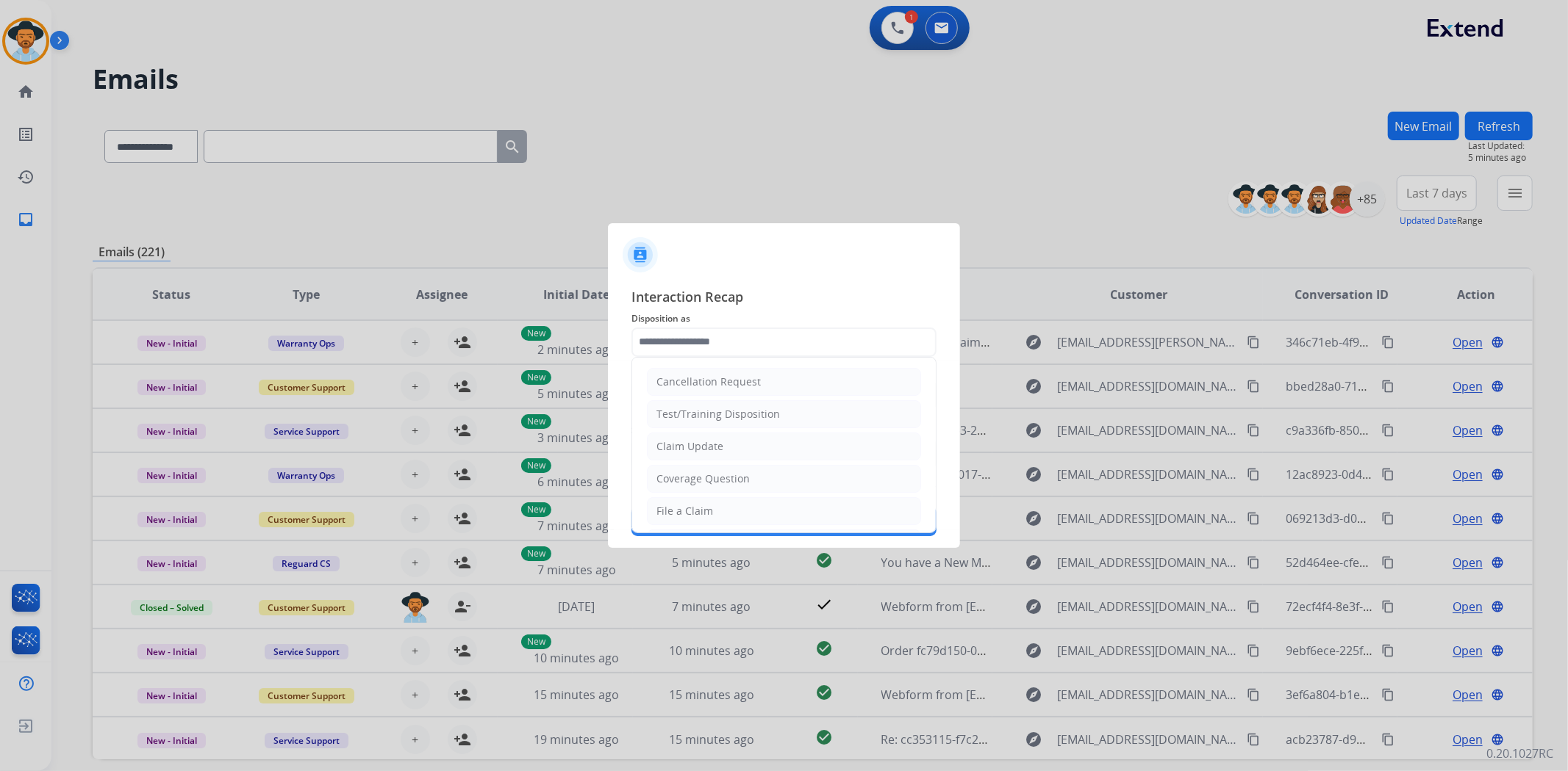
click at [721, 344] on input "text" at bounding box center [784, 342] width 305 height 29
click at [707, 518] on div "File a Claim" at bounding box center [685, 511] width 57 height 15
type input "**********"
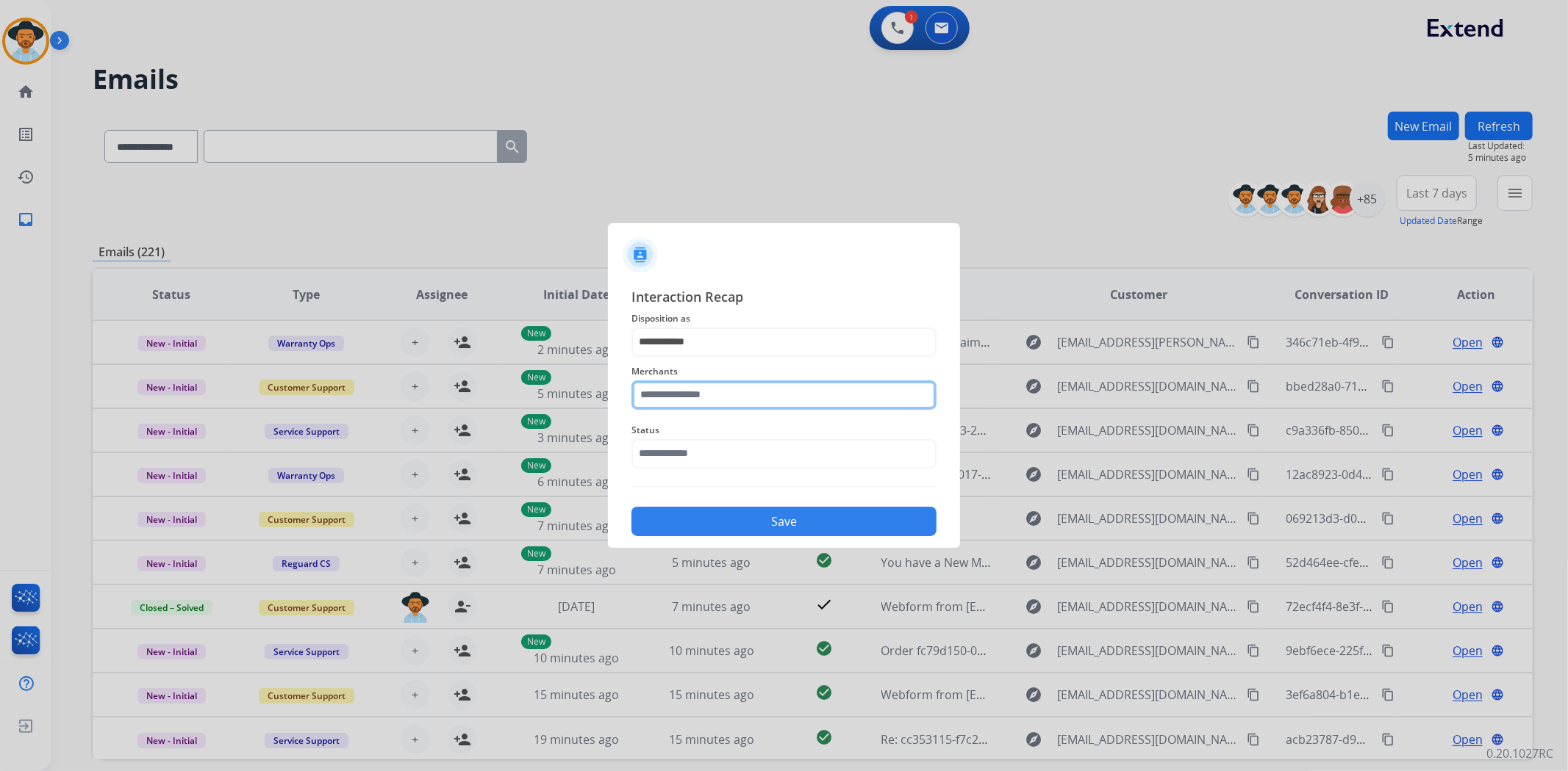
click at [703, 403] on input "text" at bounding box center [784, 395] width 305 height 29
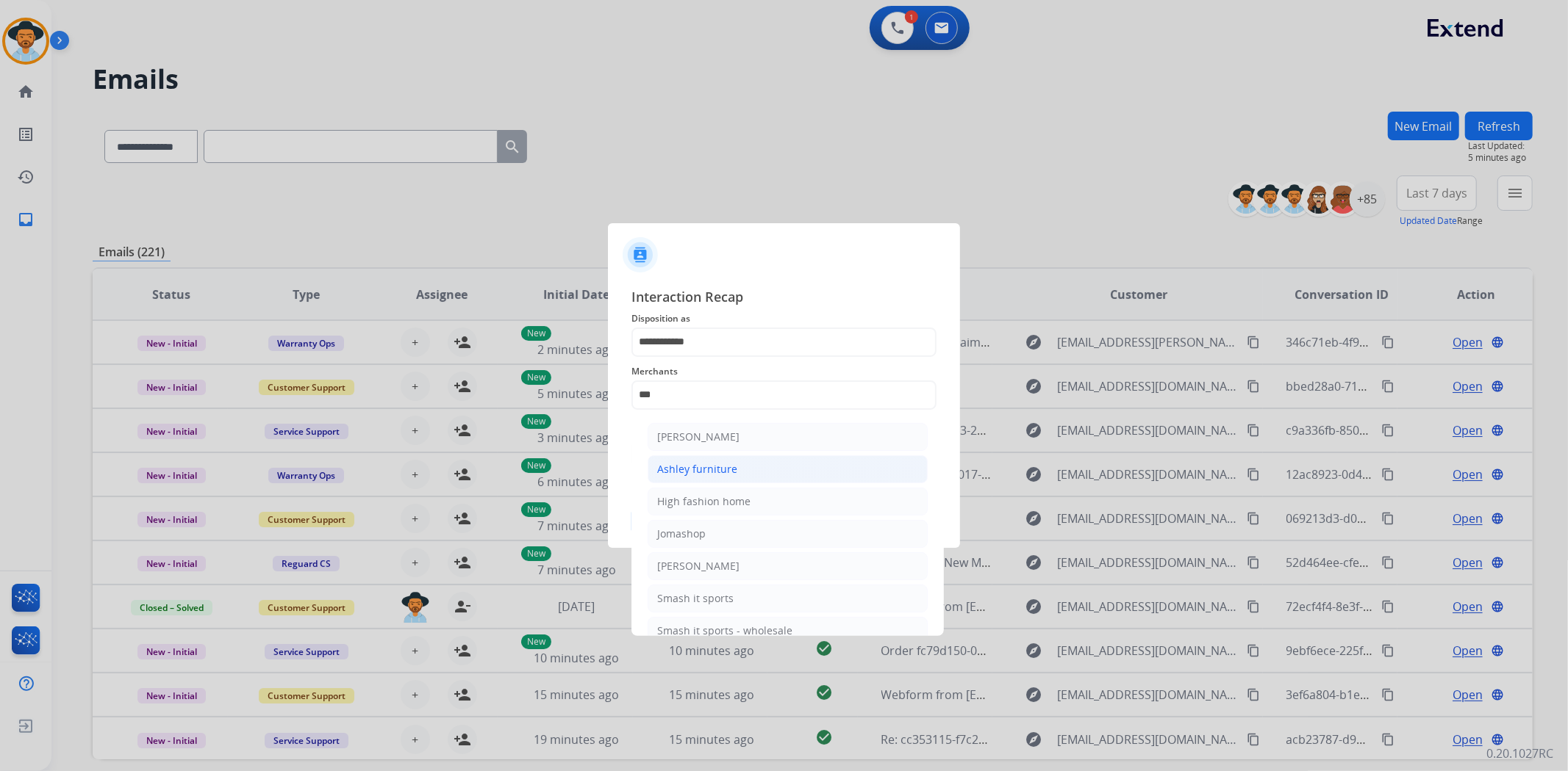
click at [729, 465] on div "Ashley furniture" at bounding box center [697, 469] width 80 height 15
type input "**********"
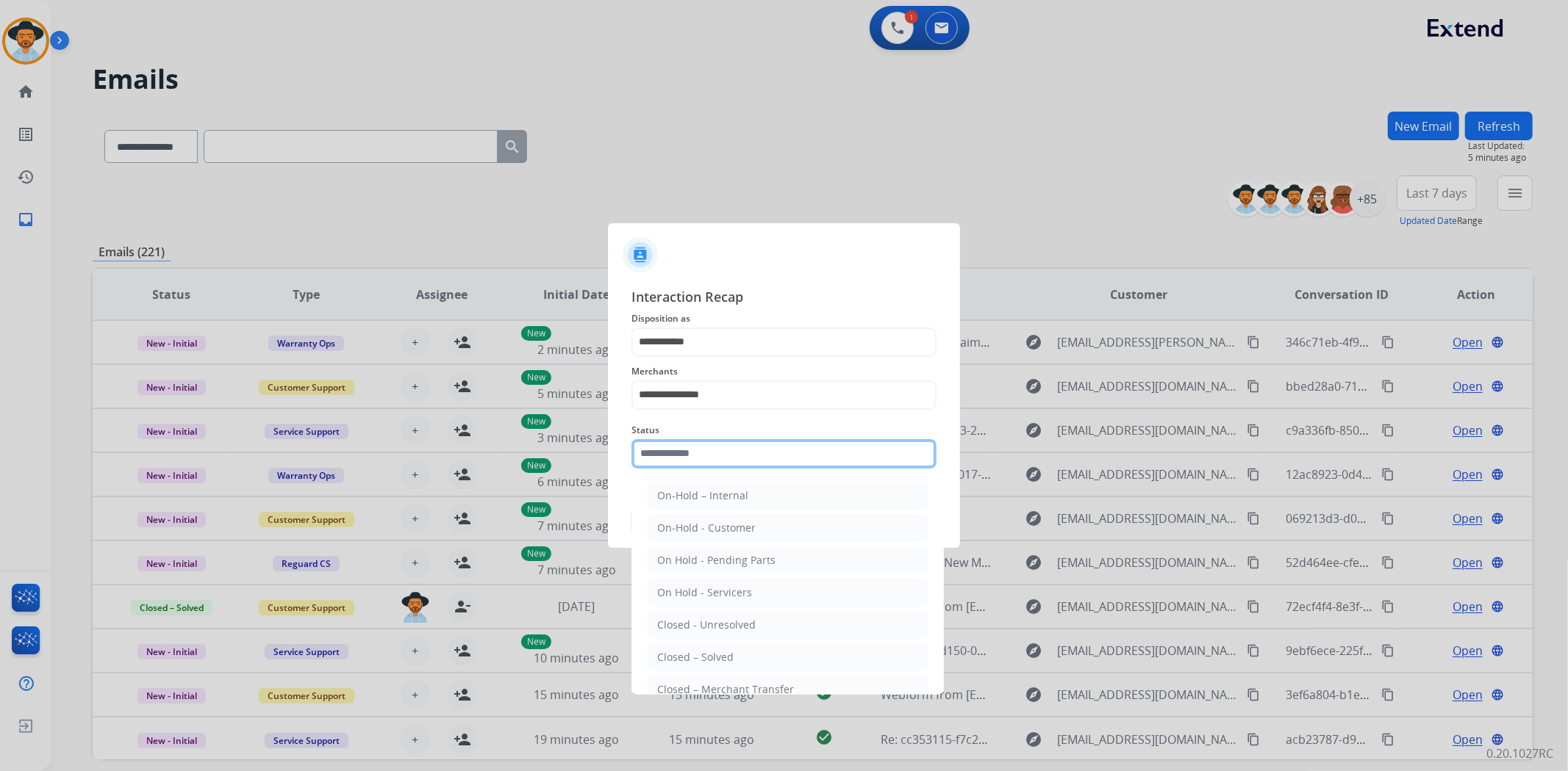
click at [714, 444] on input "text" at bounding box center [784, 454] width 305 height 29
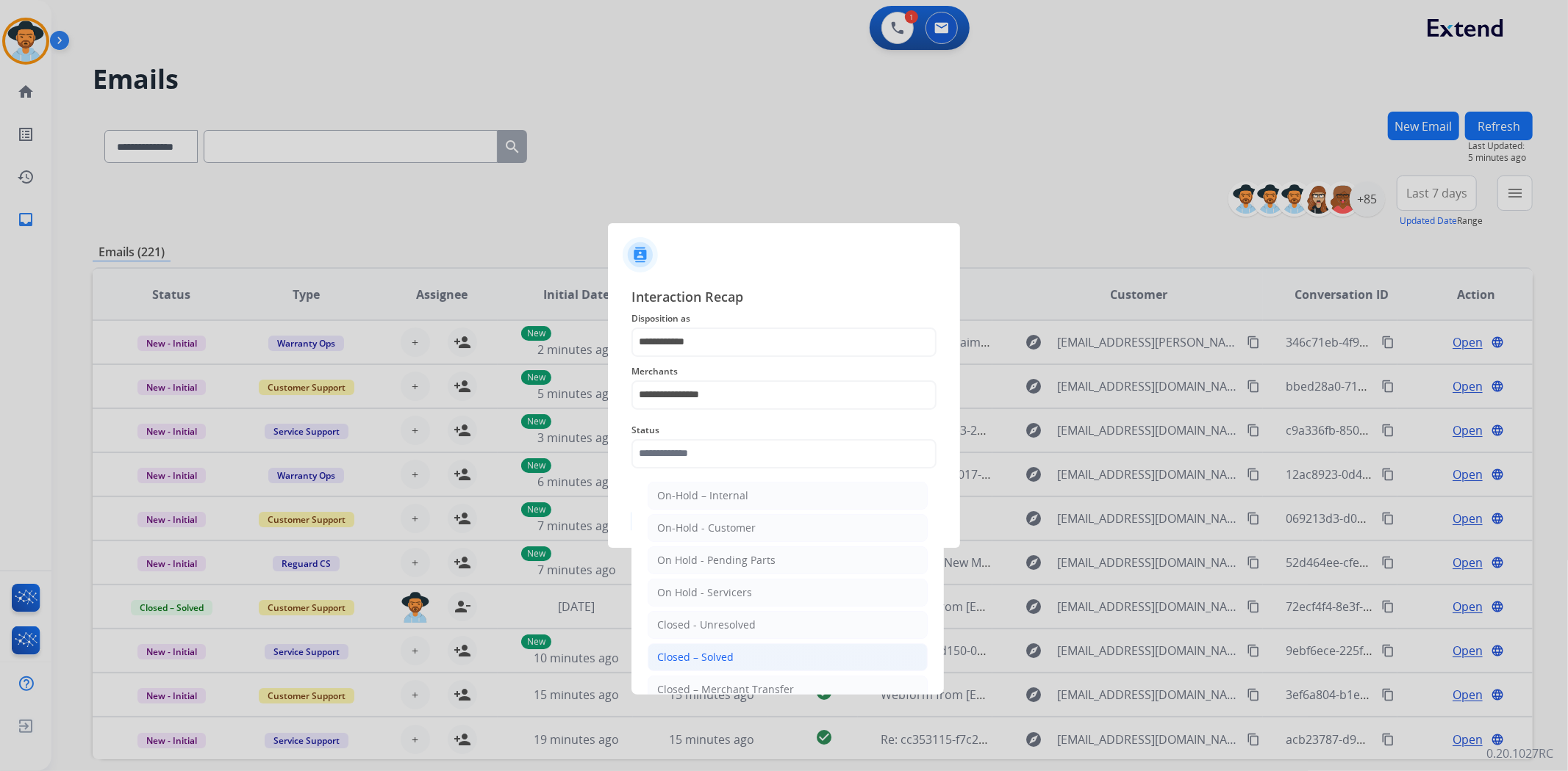
click at [724, 646] on li "Closed – Solved" at bounding box center [788, 657] width 280 height 28
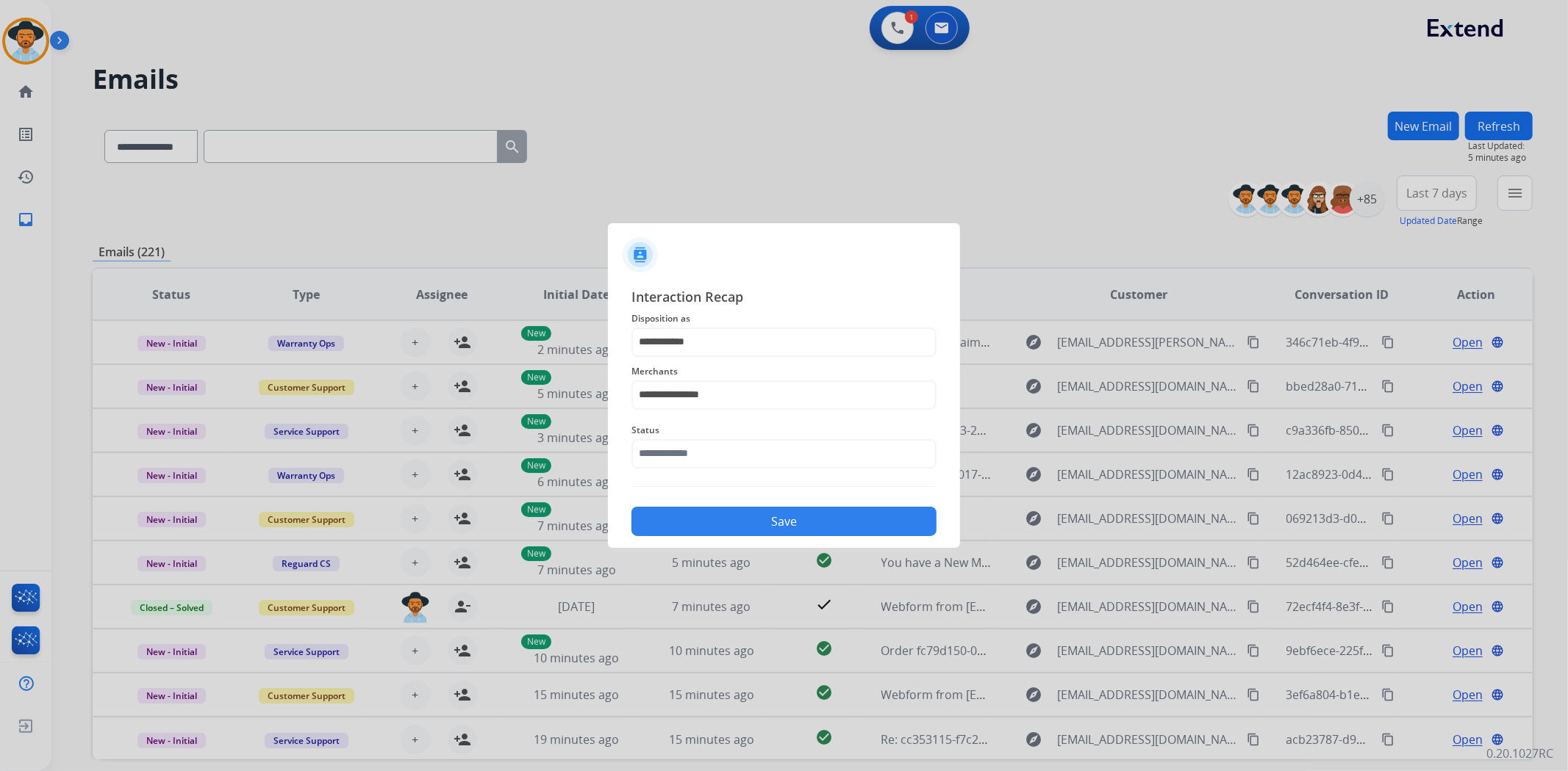
type input "**********"
click at [742, 524] on button "Save" at bounding box center [784, 521] width 305 height 29
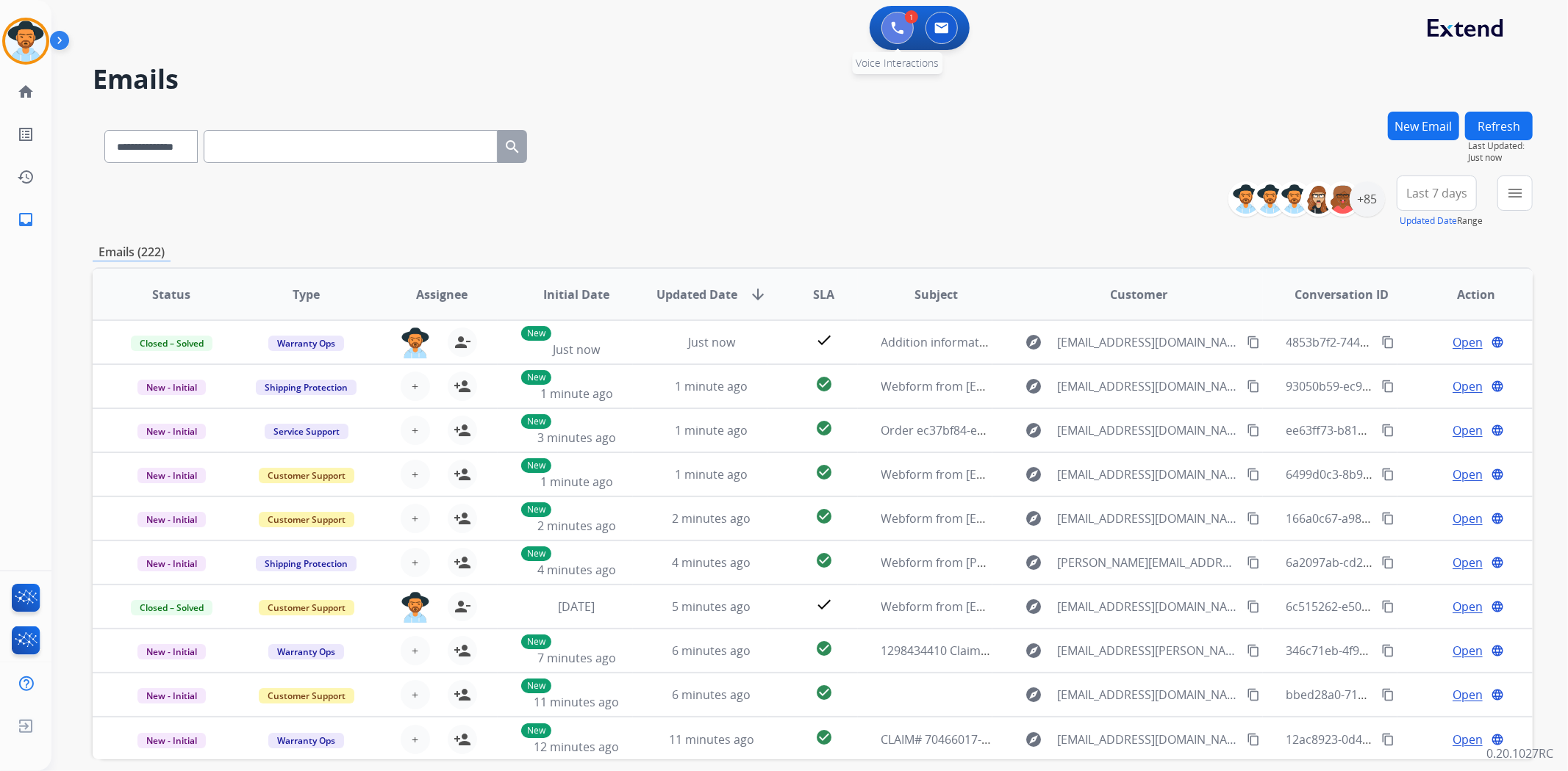
click at [890, 36] on button at bounding box center [898, 28] width 32 height 32
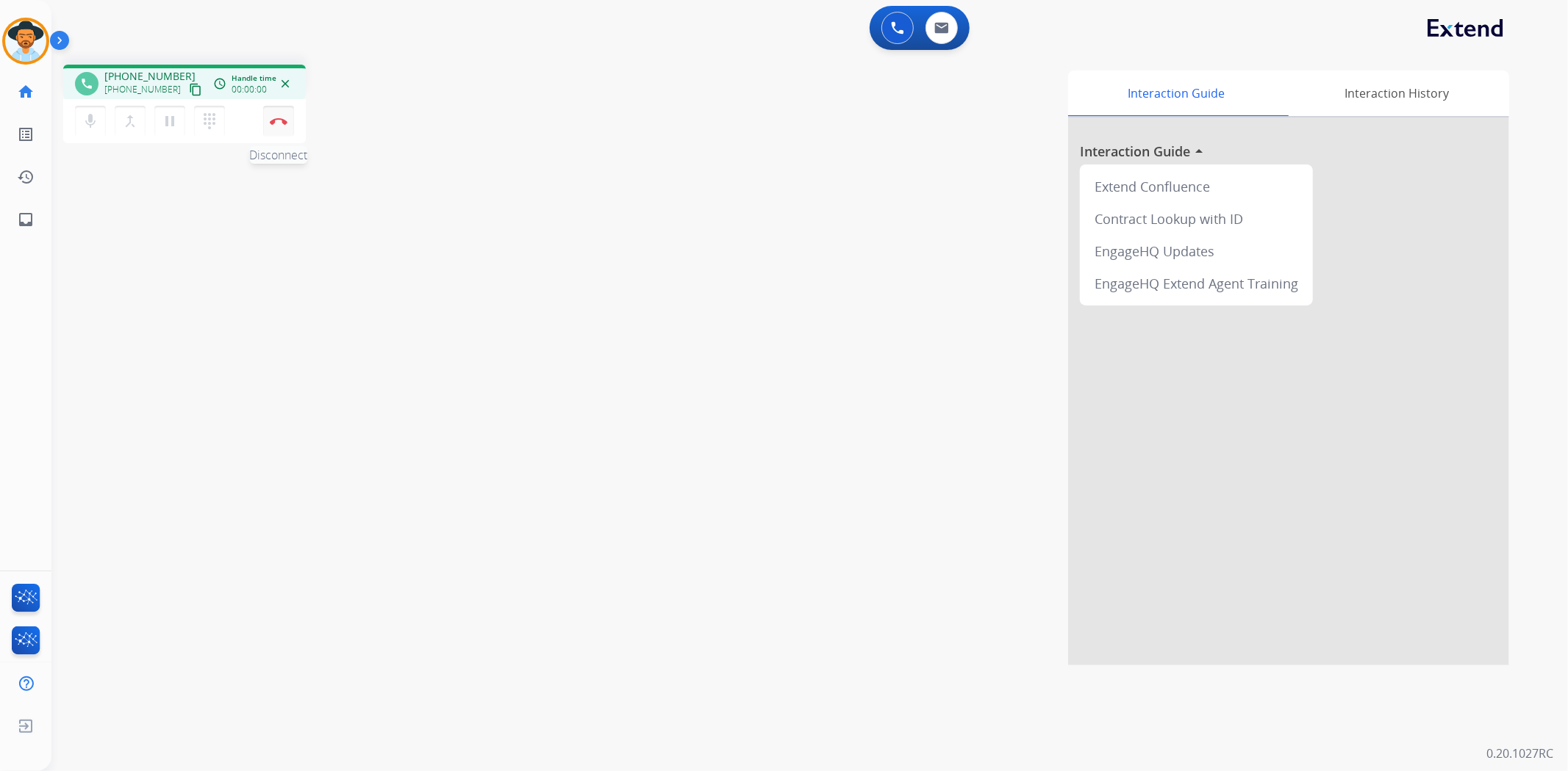
click at [282, 119] on img at bounding box center [278, 121] width 18 height 7
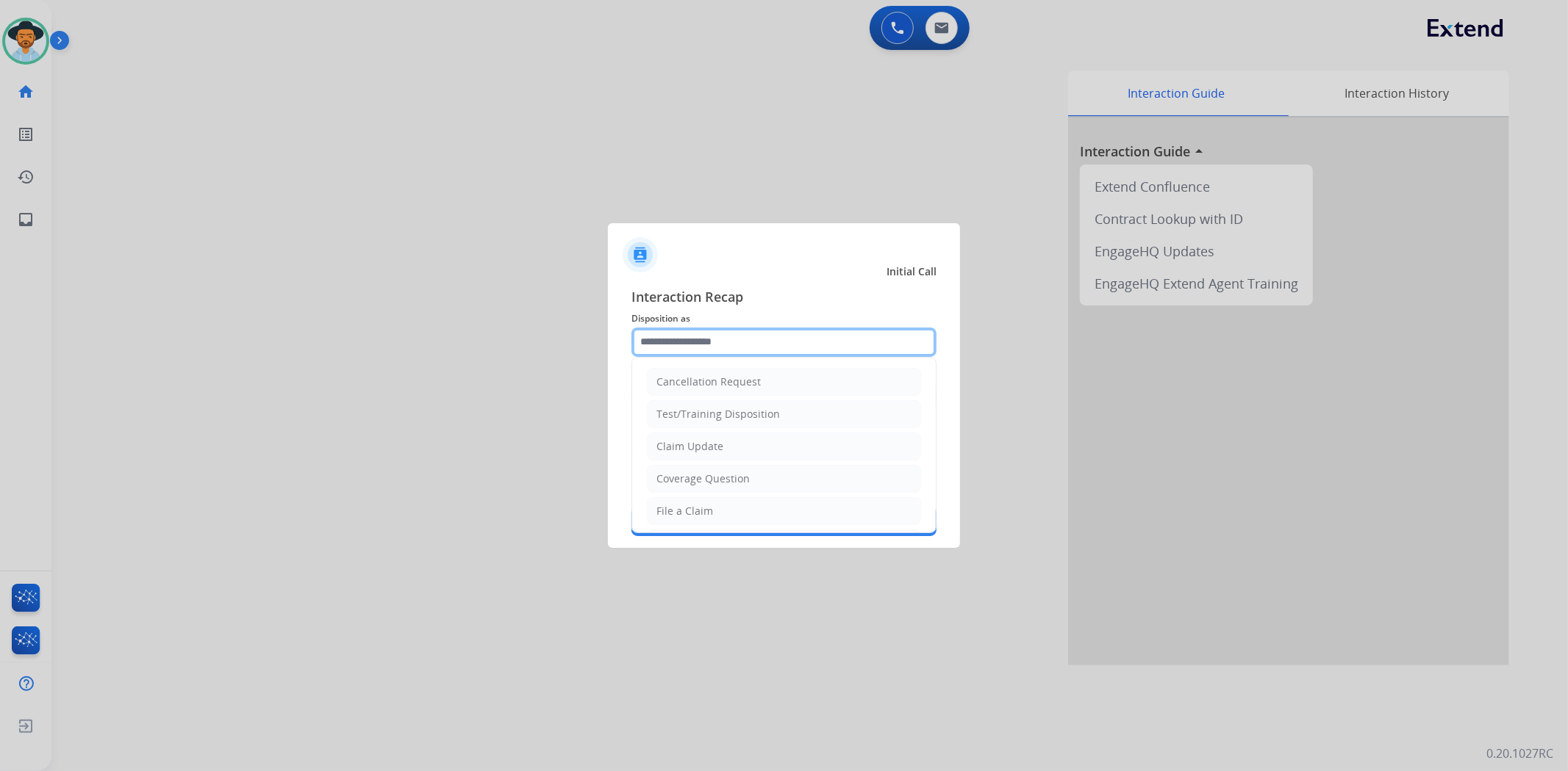
click at [691, 349] on input "text" at bounding box center [784, 342] width 305 height 29
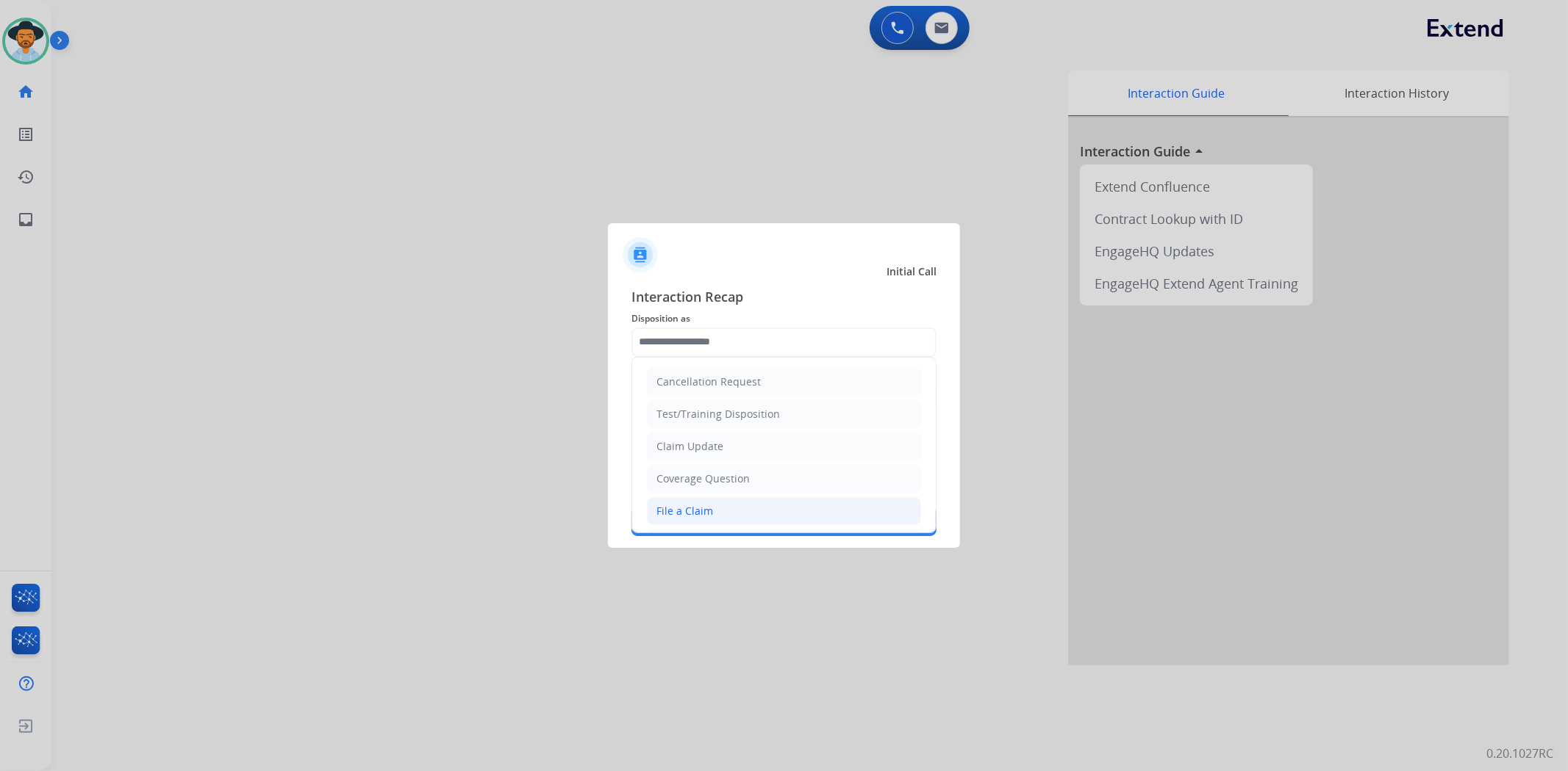
click at [697, 502] on li "File a Claim" at bounding box center [784, 511] width 274 height 28
type input "**********"
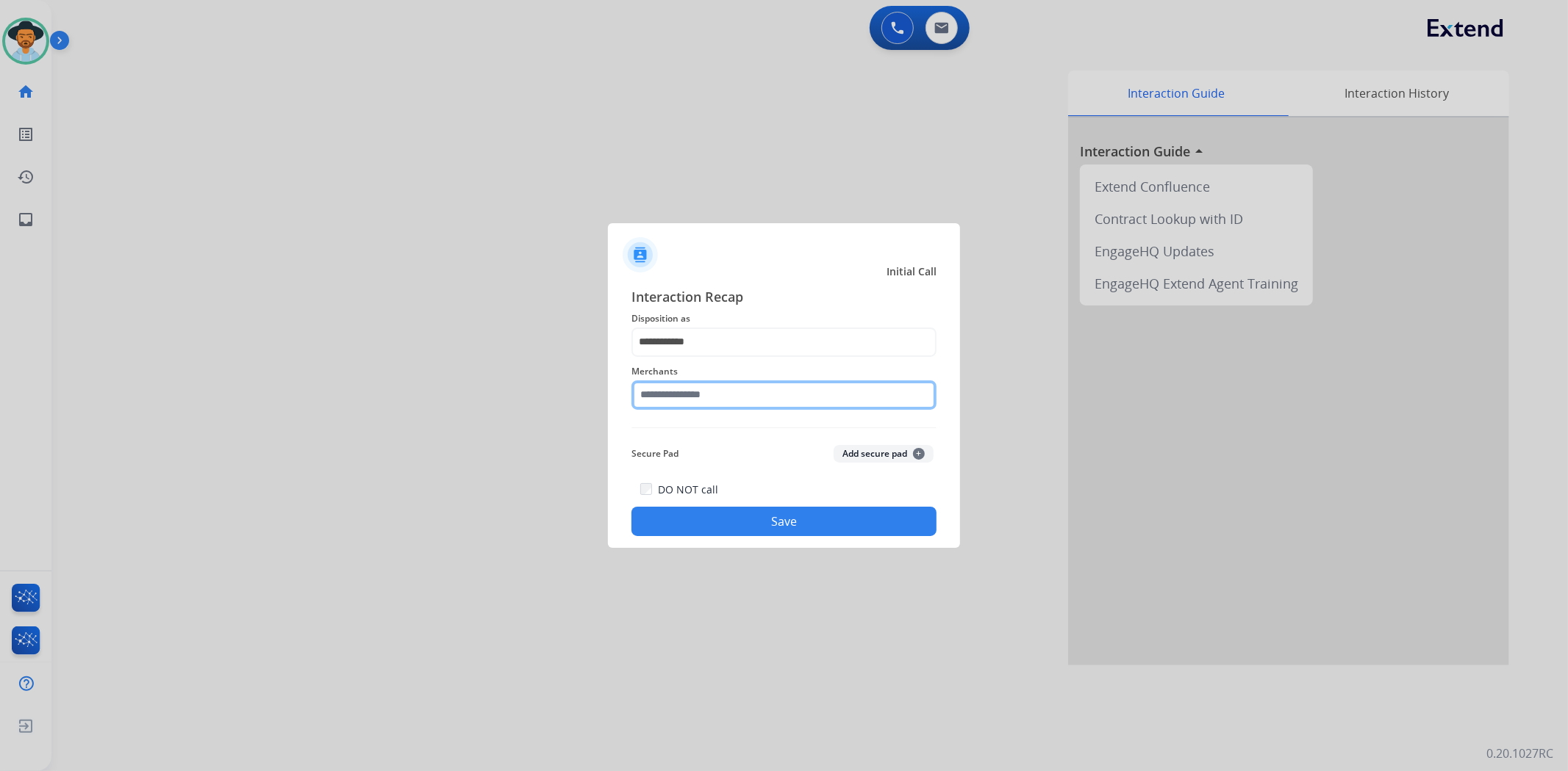
click at [679, 397] on input "text" at bounding box center [784, 395] width 305 height 29
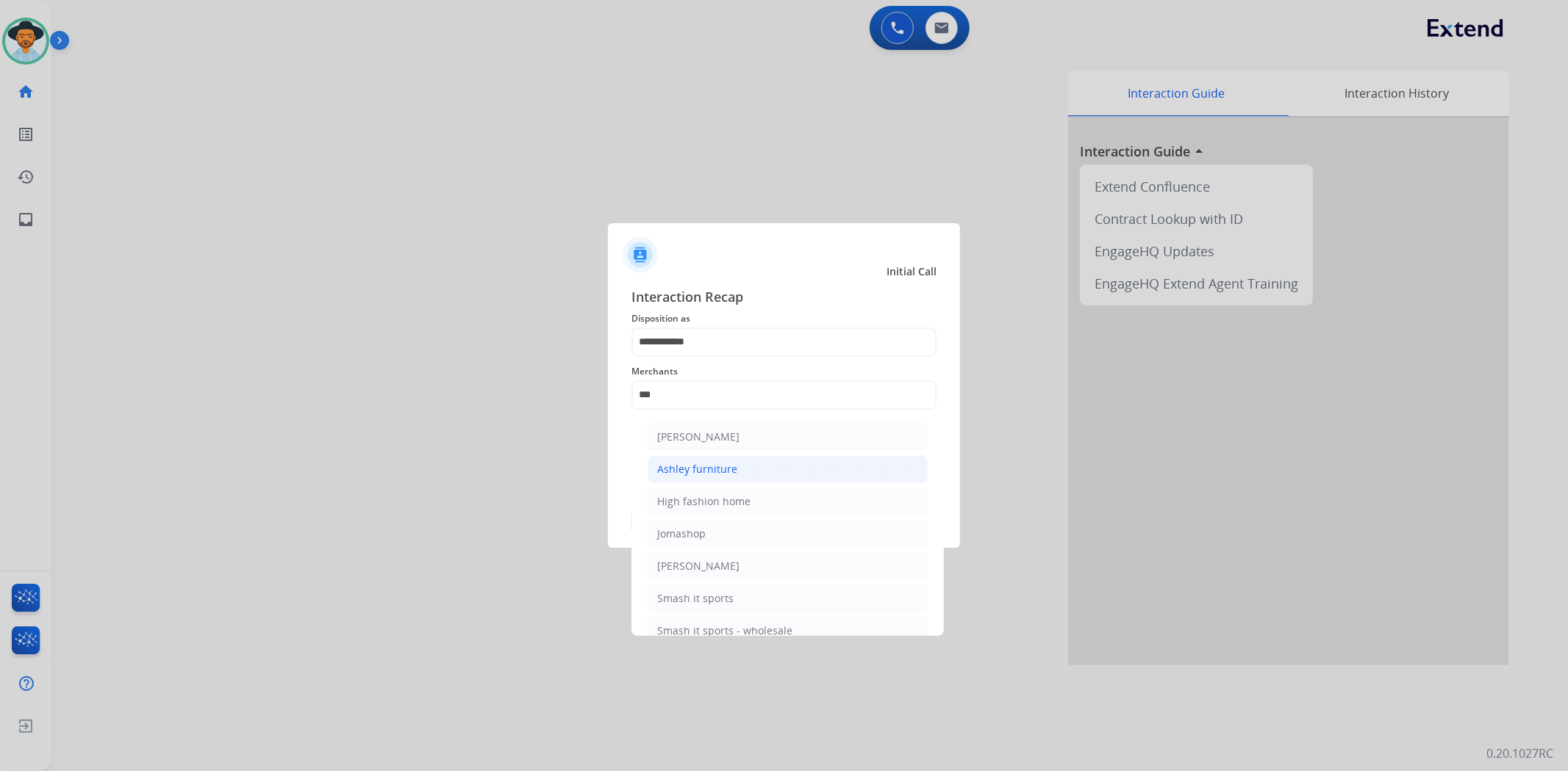
click at [692, 476] on li "Ashley furniture" at bounding box center [788, 469] width 280 height 28
type input "**********"
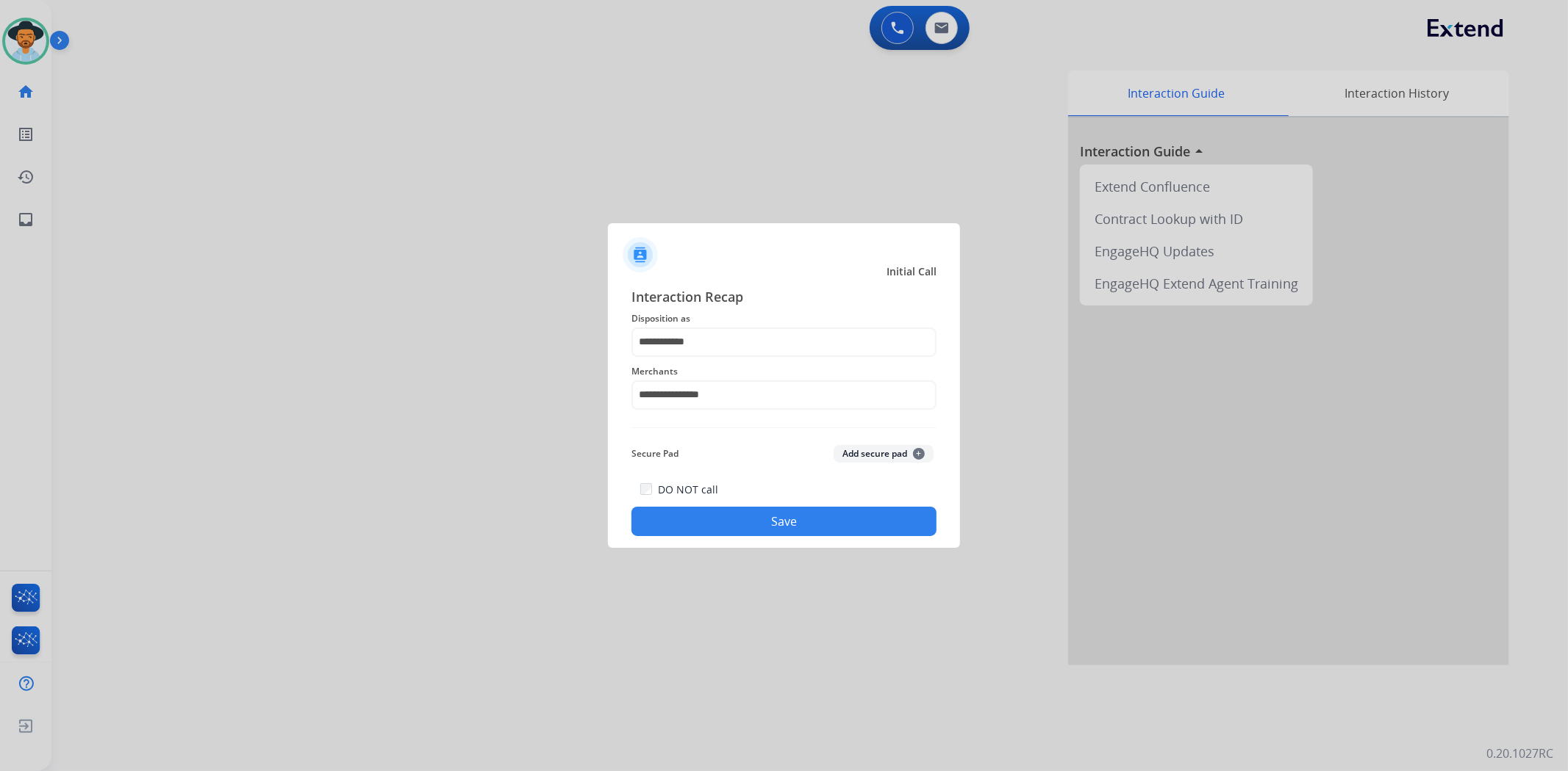
click at [717, 532] on button "Save" at bounding box center [784, 521] width 305 height 29
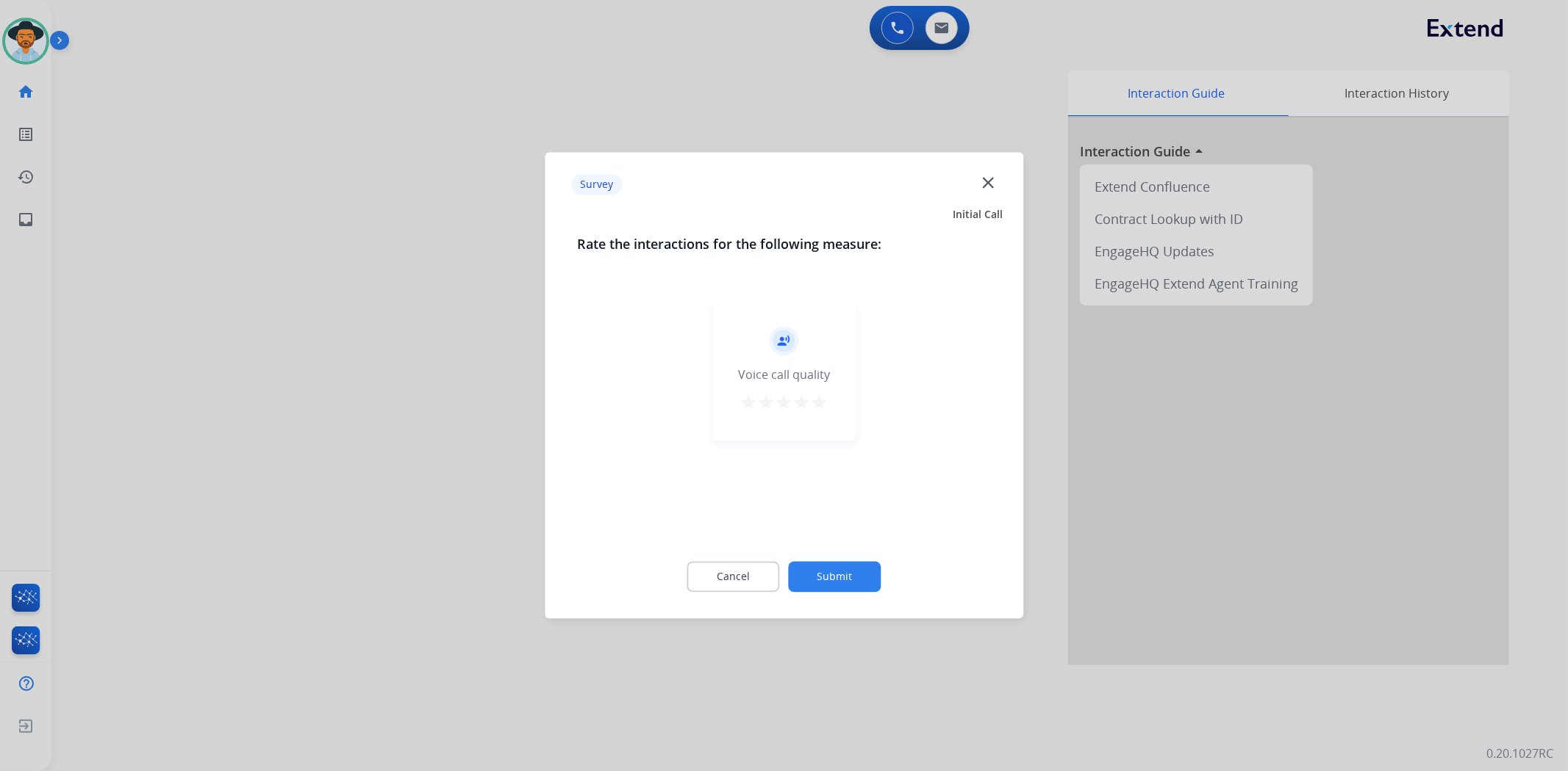
click at [819, 578] on button "Submit" at bounding box center [835, 578] width 92 height 31
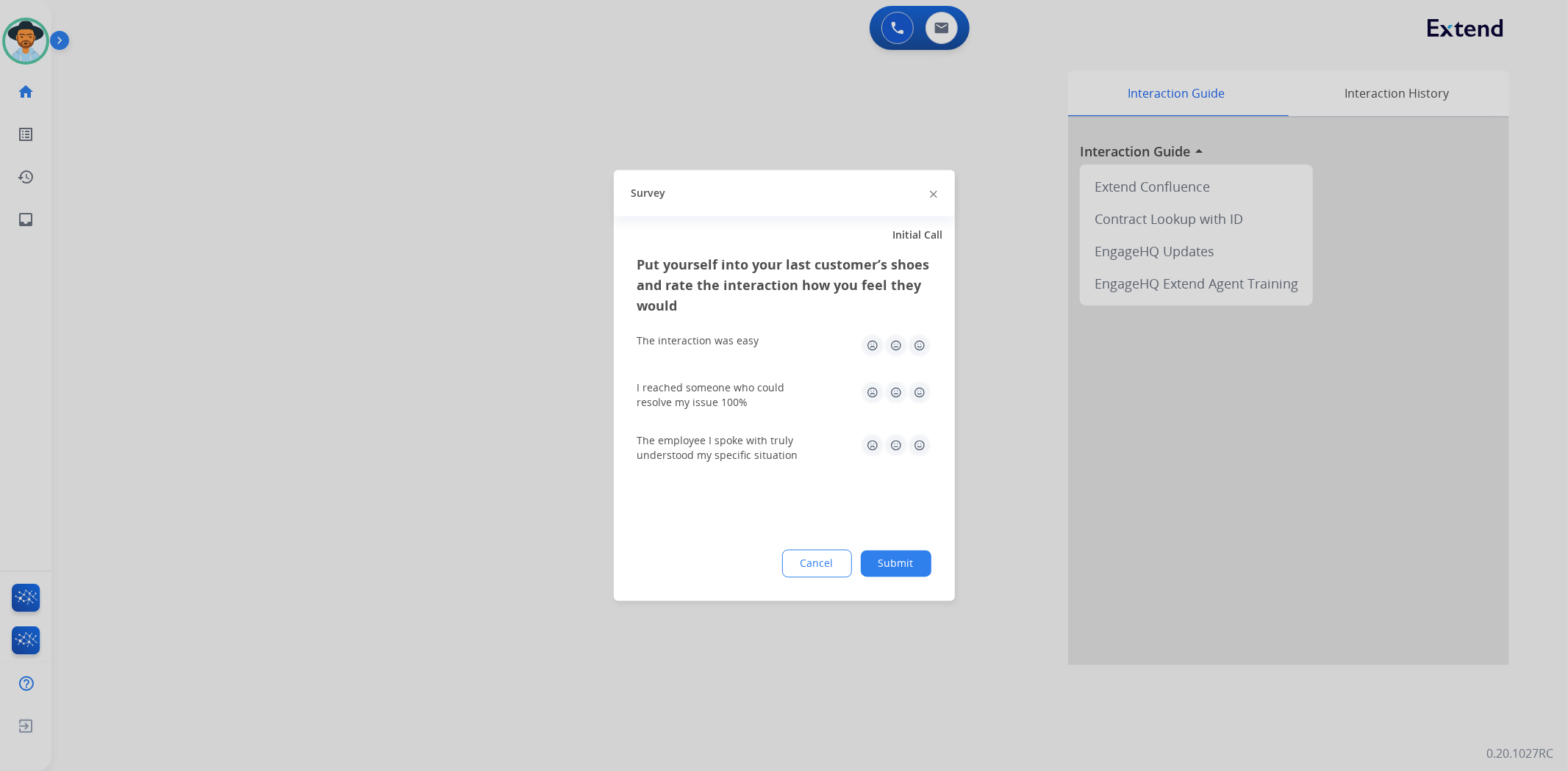
click at [895, 551] on button "Submit" at bounding box center [895, 564] width 70 height 27
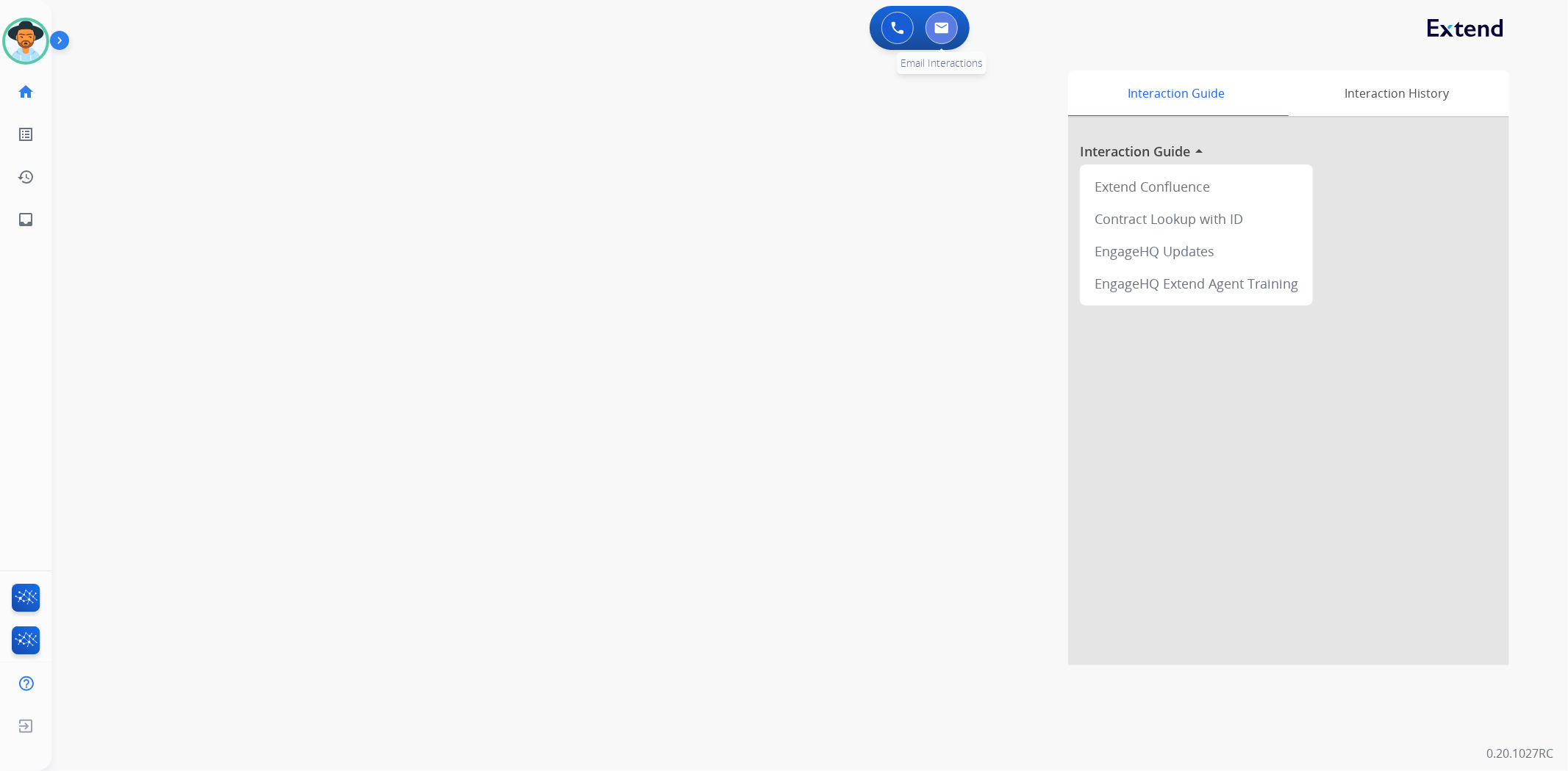
click at [944, 25] on img at bounding box center [941, 28] width 15 height 12
select select "**********"
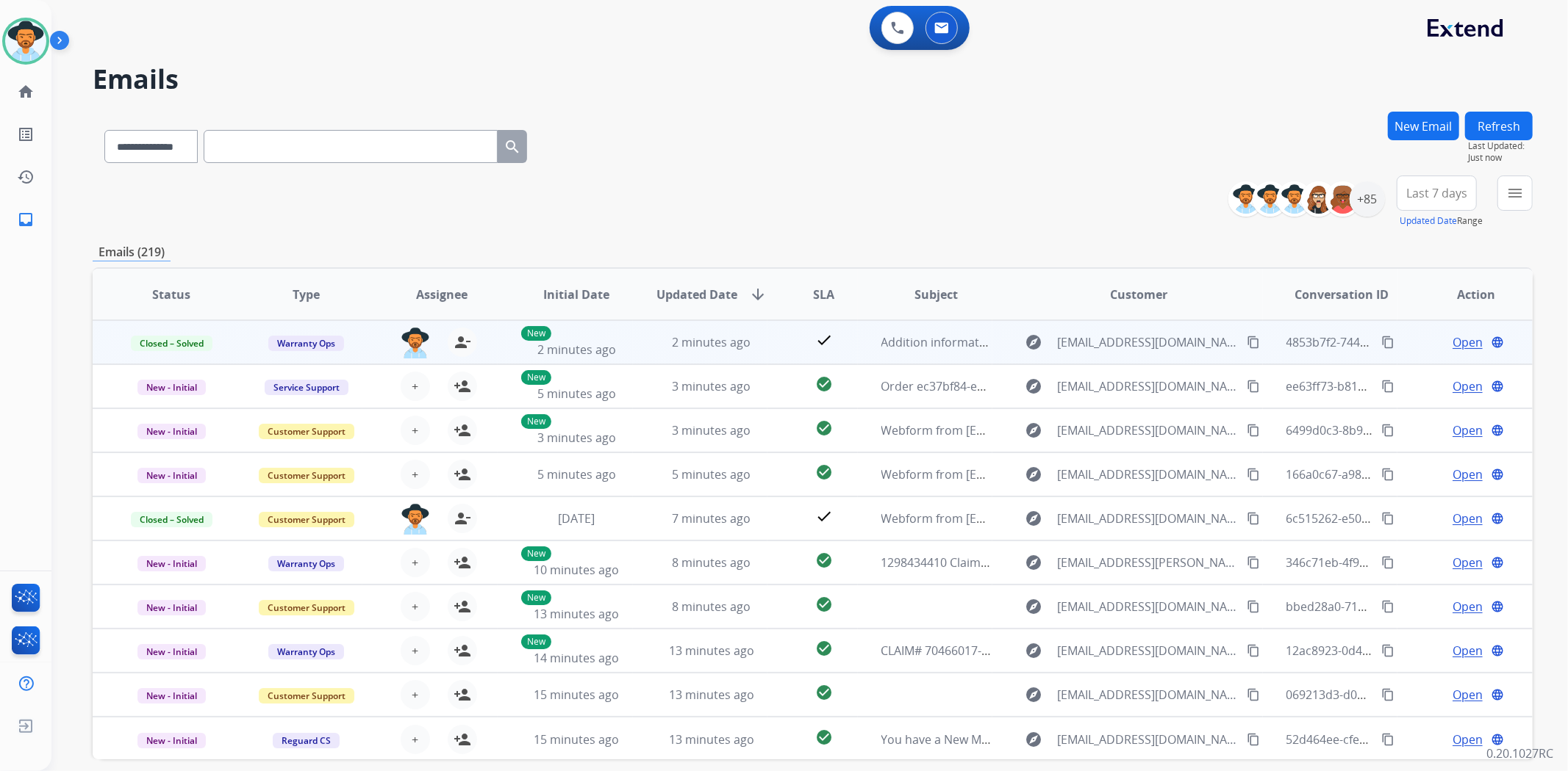
click at [1381, 337] on mat-icon "content_copy" at bounding box center [1387, 342] width 13 height 13
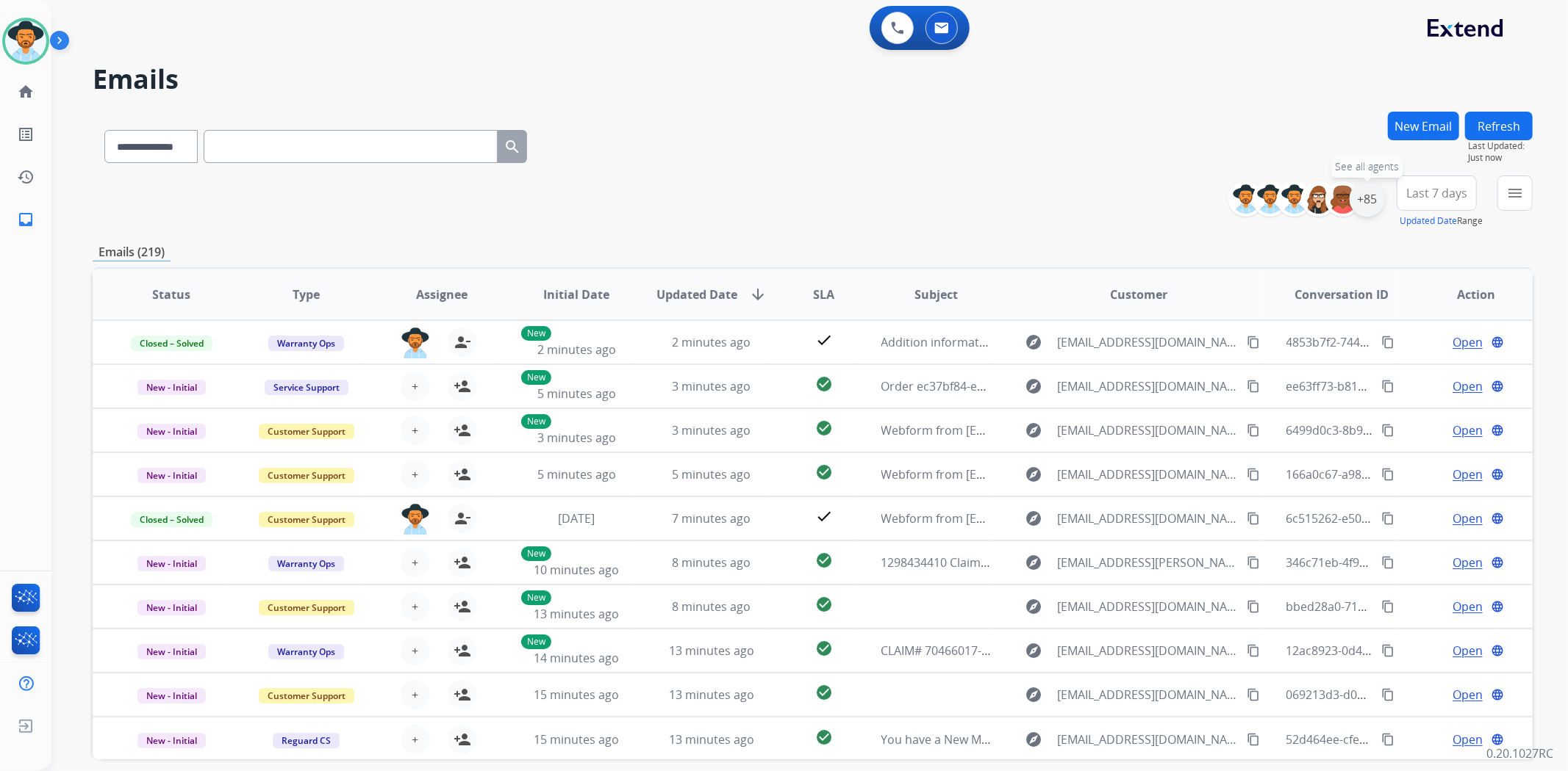
click at [1366, 197] on div "+85" at bounding box center [1367, 199] width 36 height 36
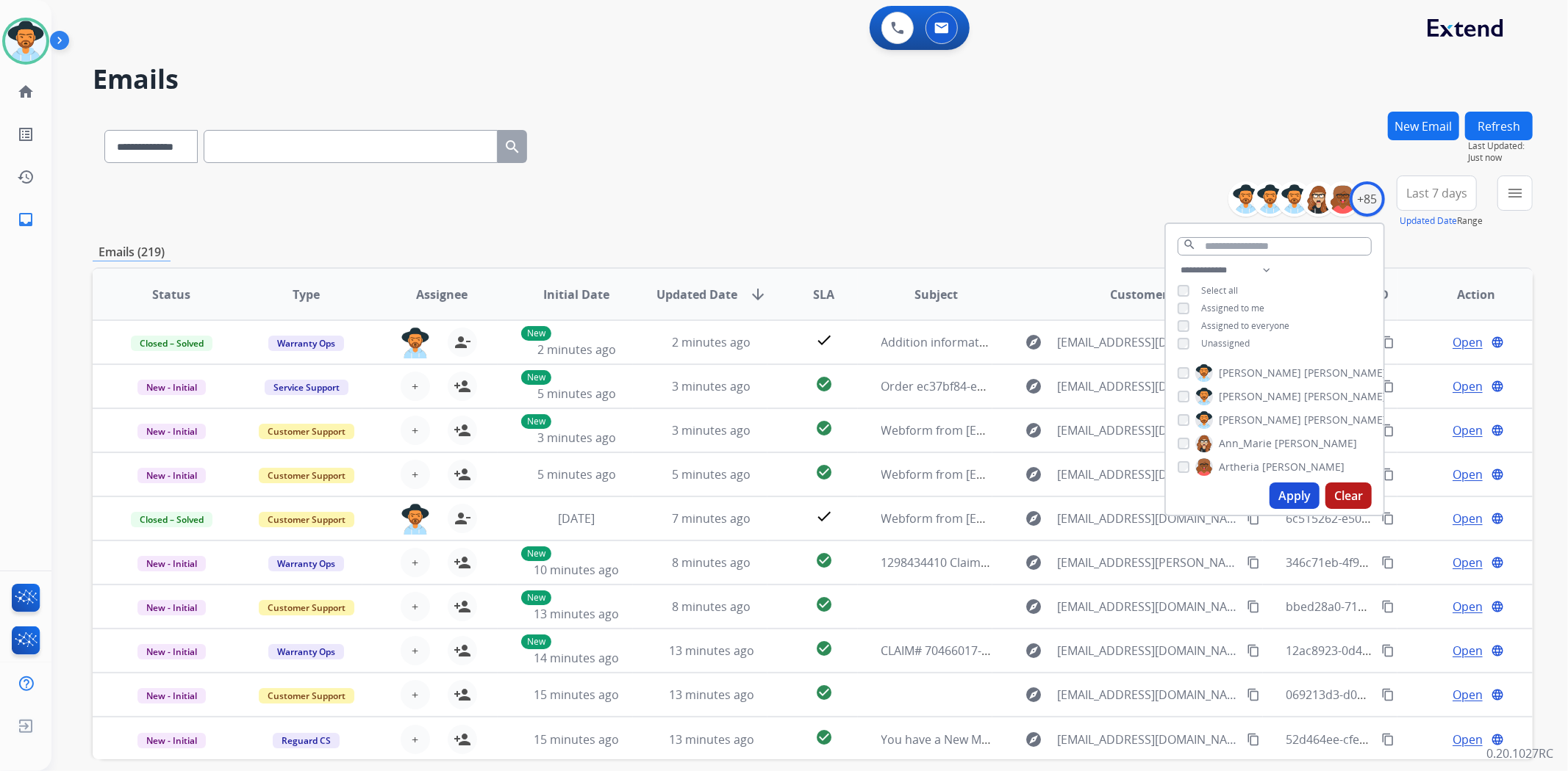
click at [1280, 498] on button "Apply" at bounding box center [1294, 496] width 50 height 27
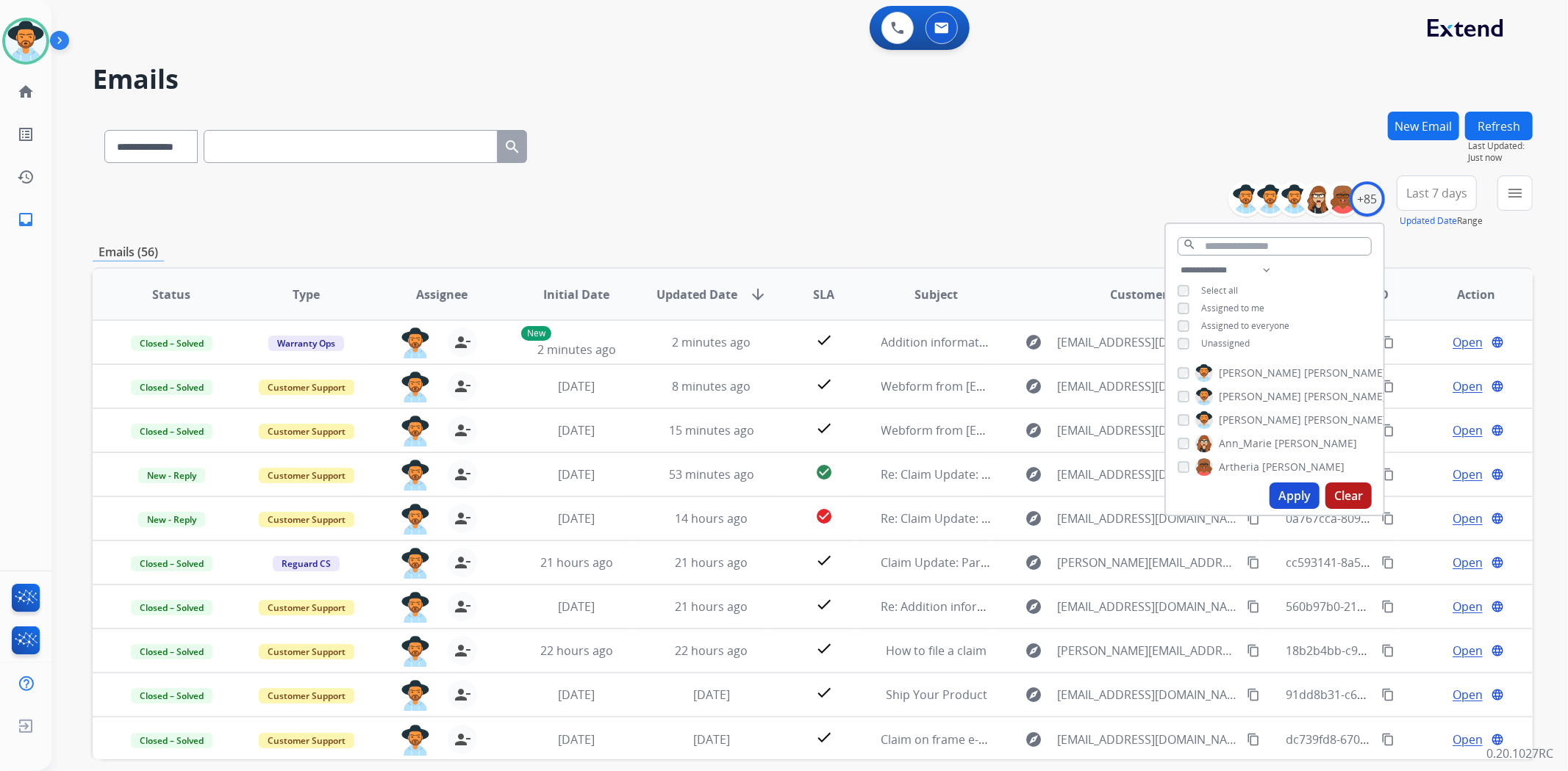
click at [888, 214] on div "**********" at bounding box center [812, 201] width 1440 height 53
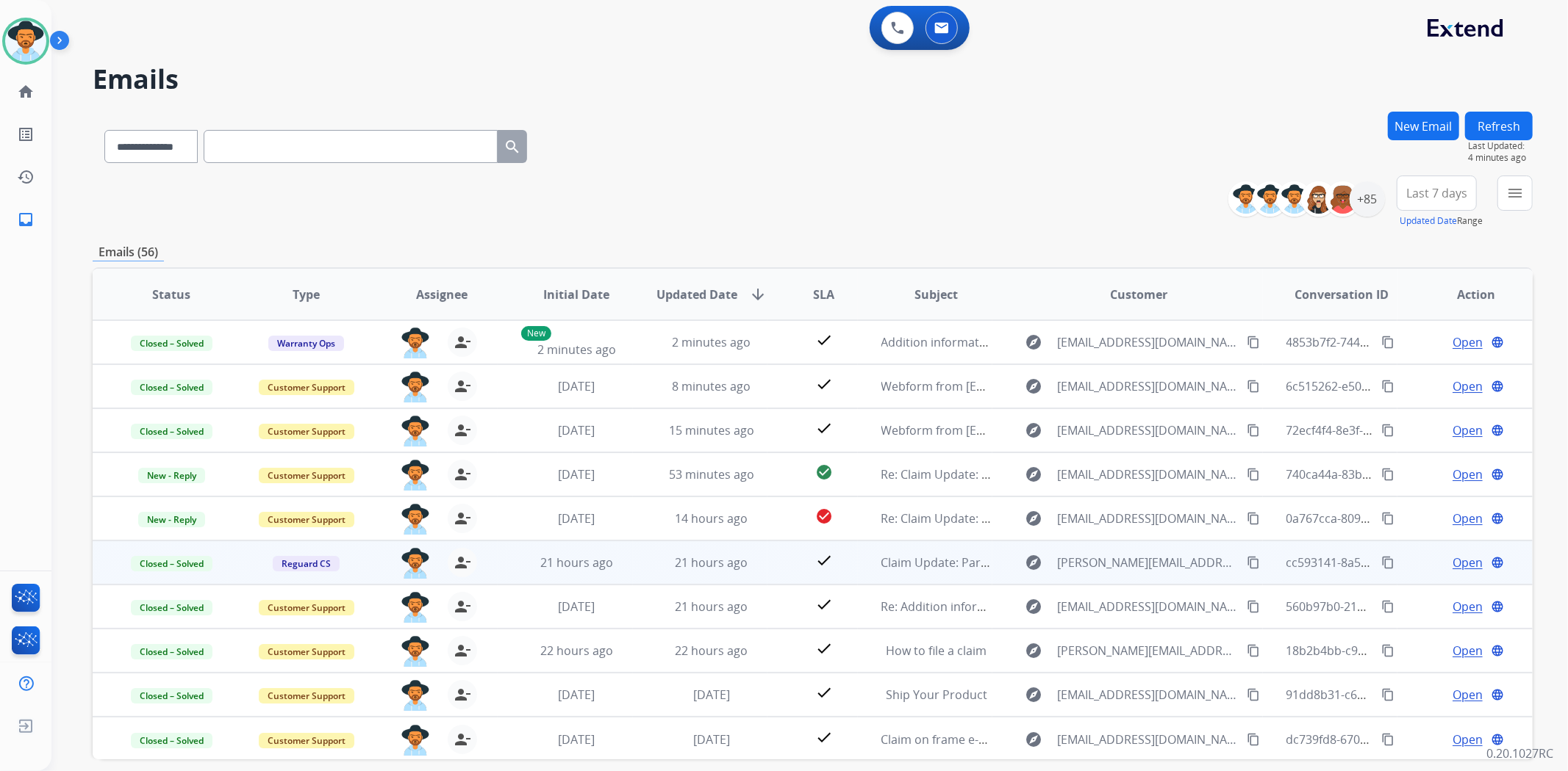
click at [1457, 560] on span "Open" at bounding box center [1467, 563] width 30 height 18
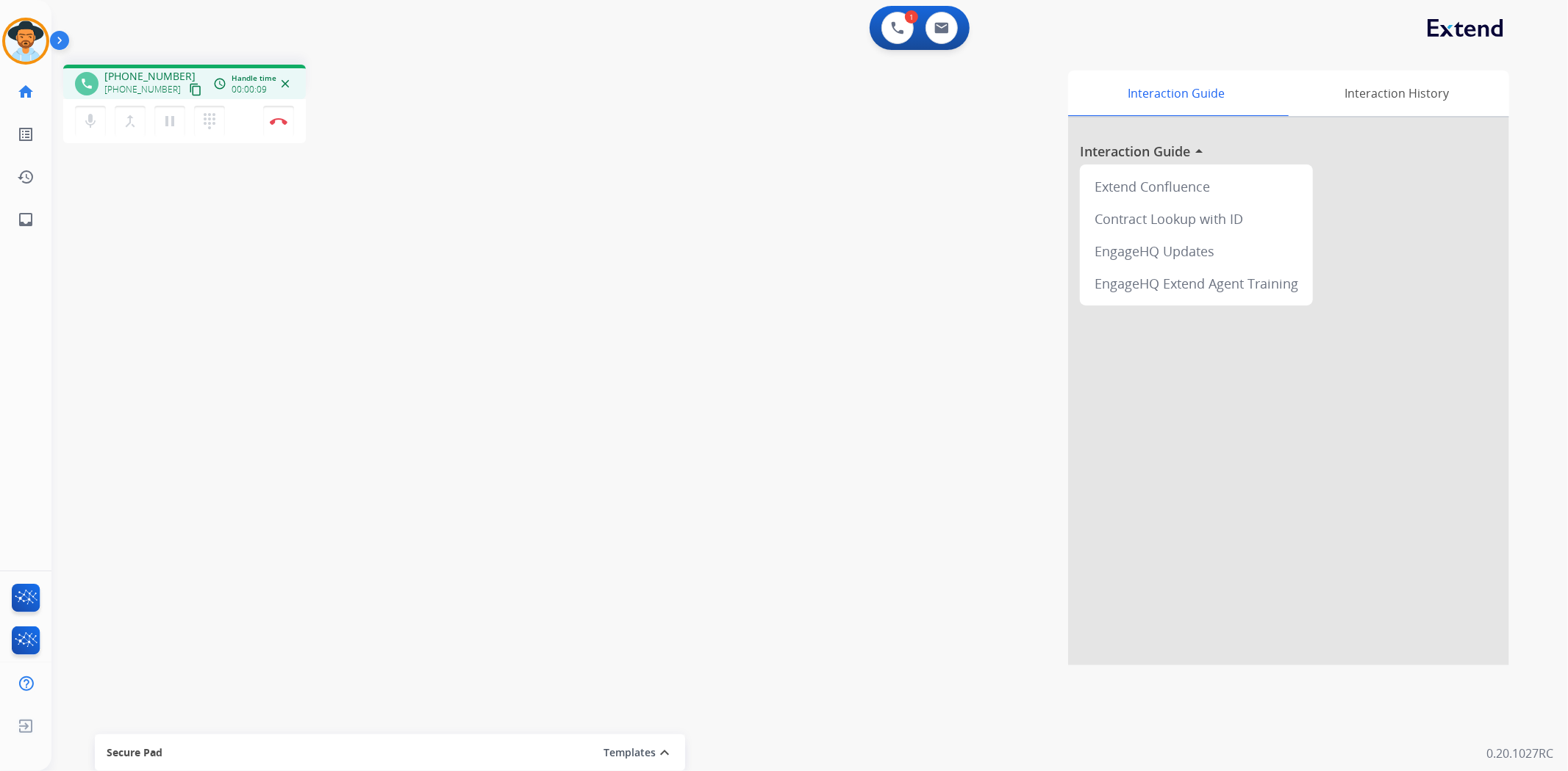
click at [189, 87] on mat-icon "content_copy" at bounding box center [195, 90] width 13 height 13
click at [189, 91] on mat-icon "content_copy" at bounding box center [195, 90] width 13 height 13
drag, startPoint x: 180, startPoint y: 84, endPoint x: 247, endPoint y: 83, distance: 67.0
click at [189, 84] on mat-icon "content_copy" at bounding box center [195, 90] width 13 height 13
click at [894, 17] on button at bounding box center [898, 28] width 32 height 32
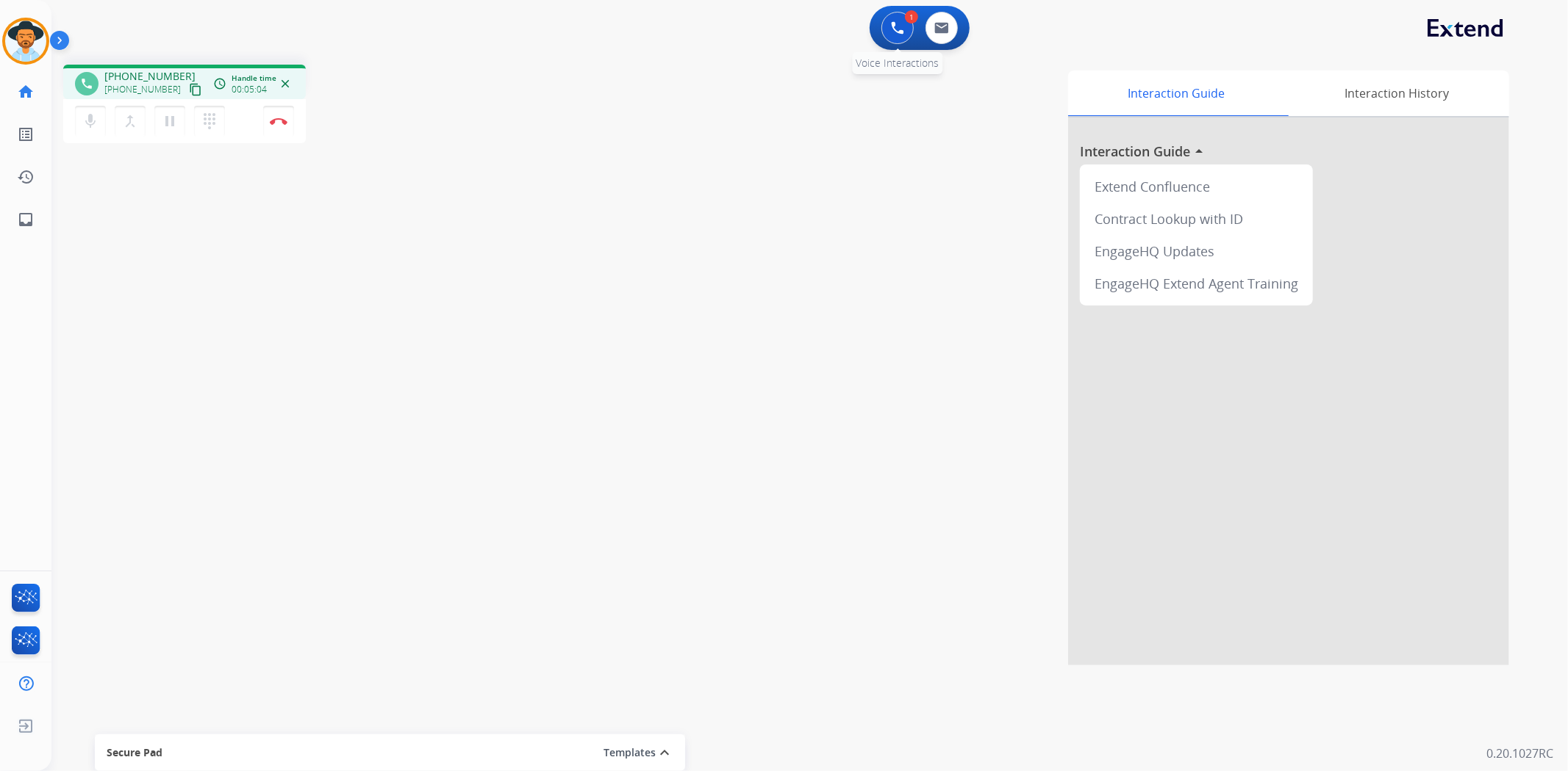
click at [890, 30] on img at bounding box center [897, 28] width 13 height 13
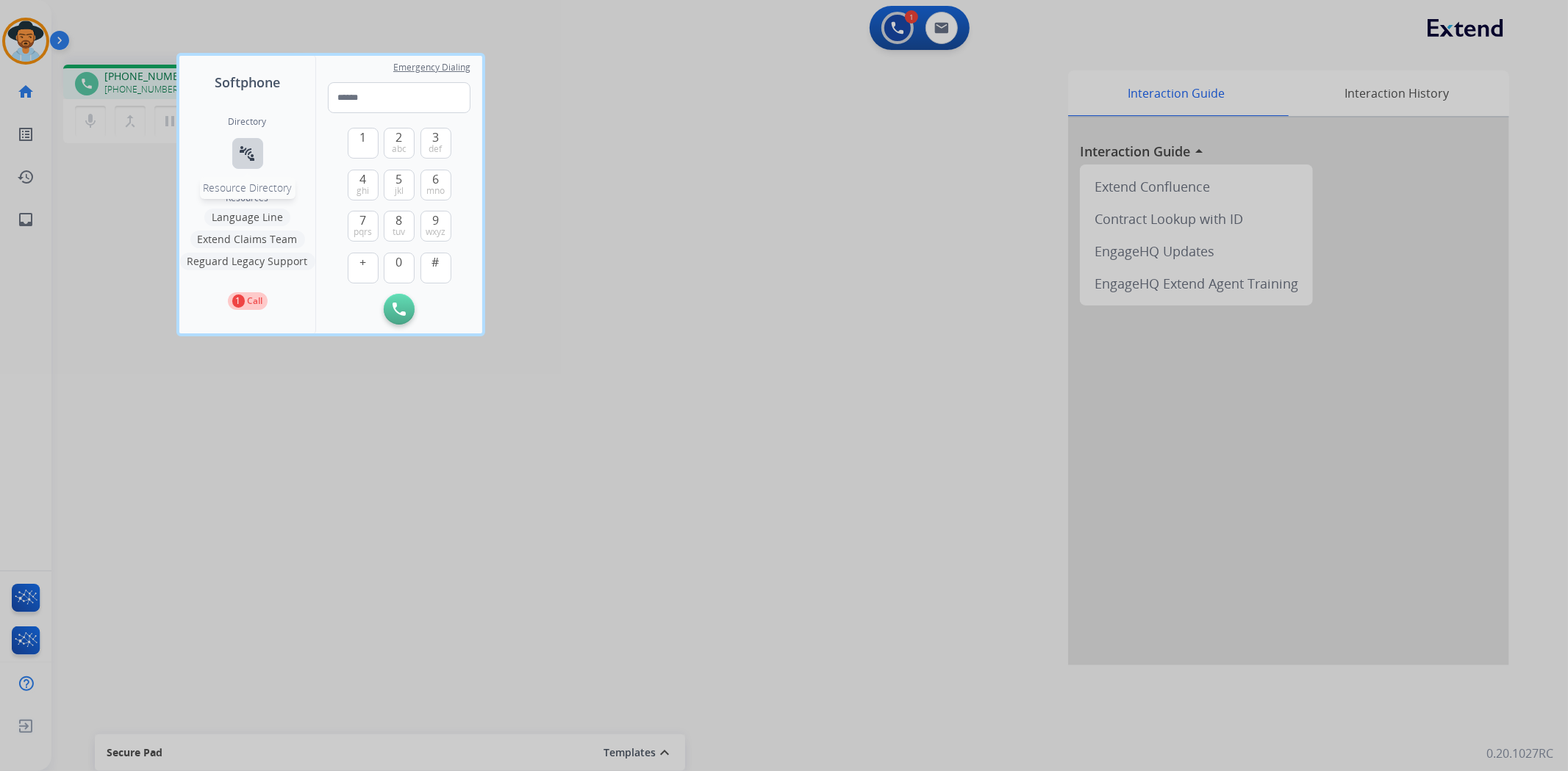
click at [240, 153] on mat-icon "connect_without_contact" at bounding box center [248, 154] width 18 height 18
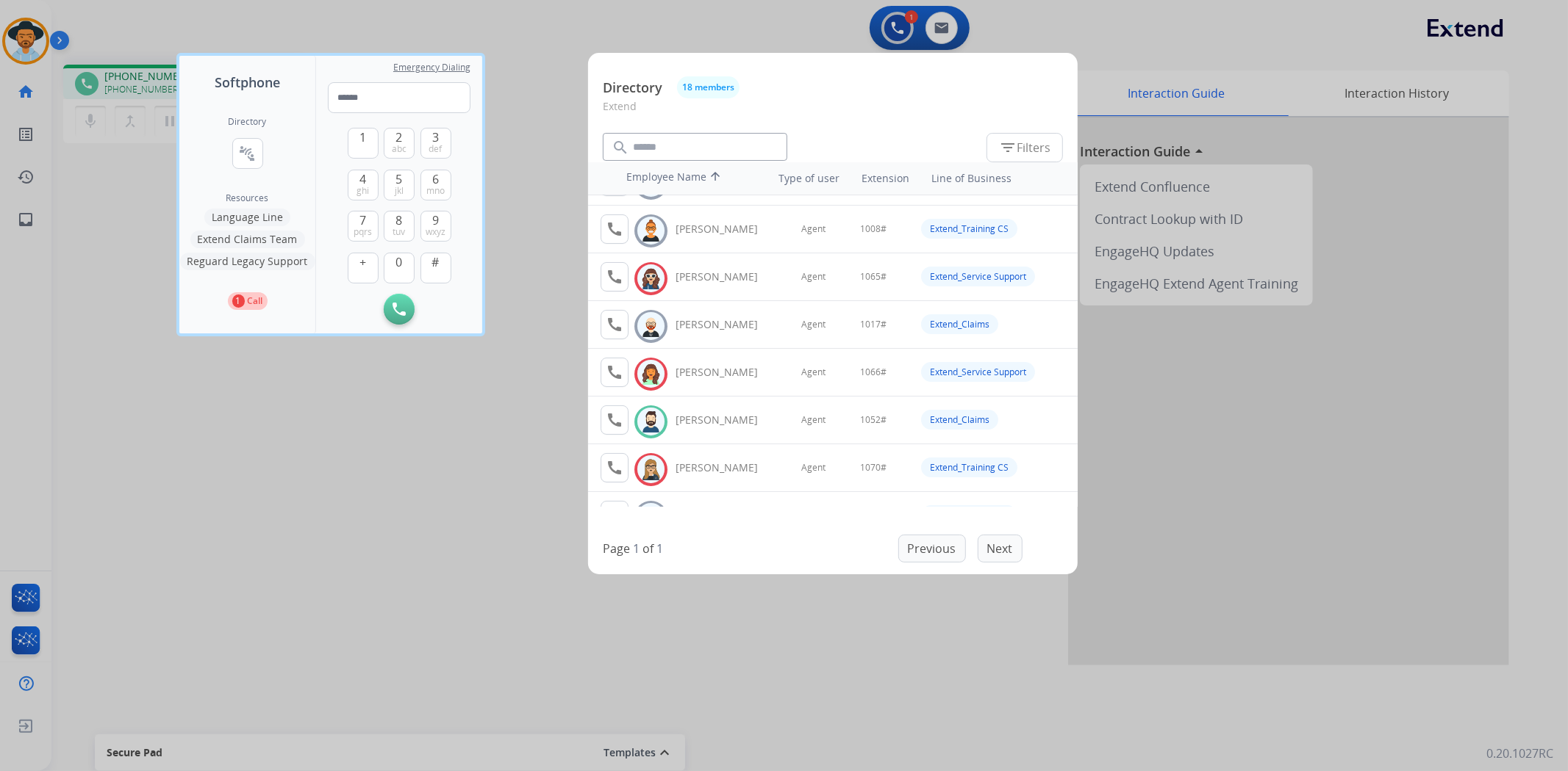
scroll to position [163, 0]
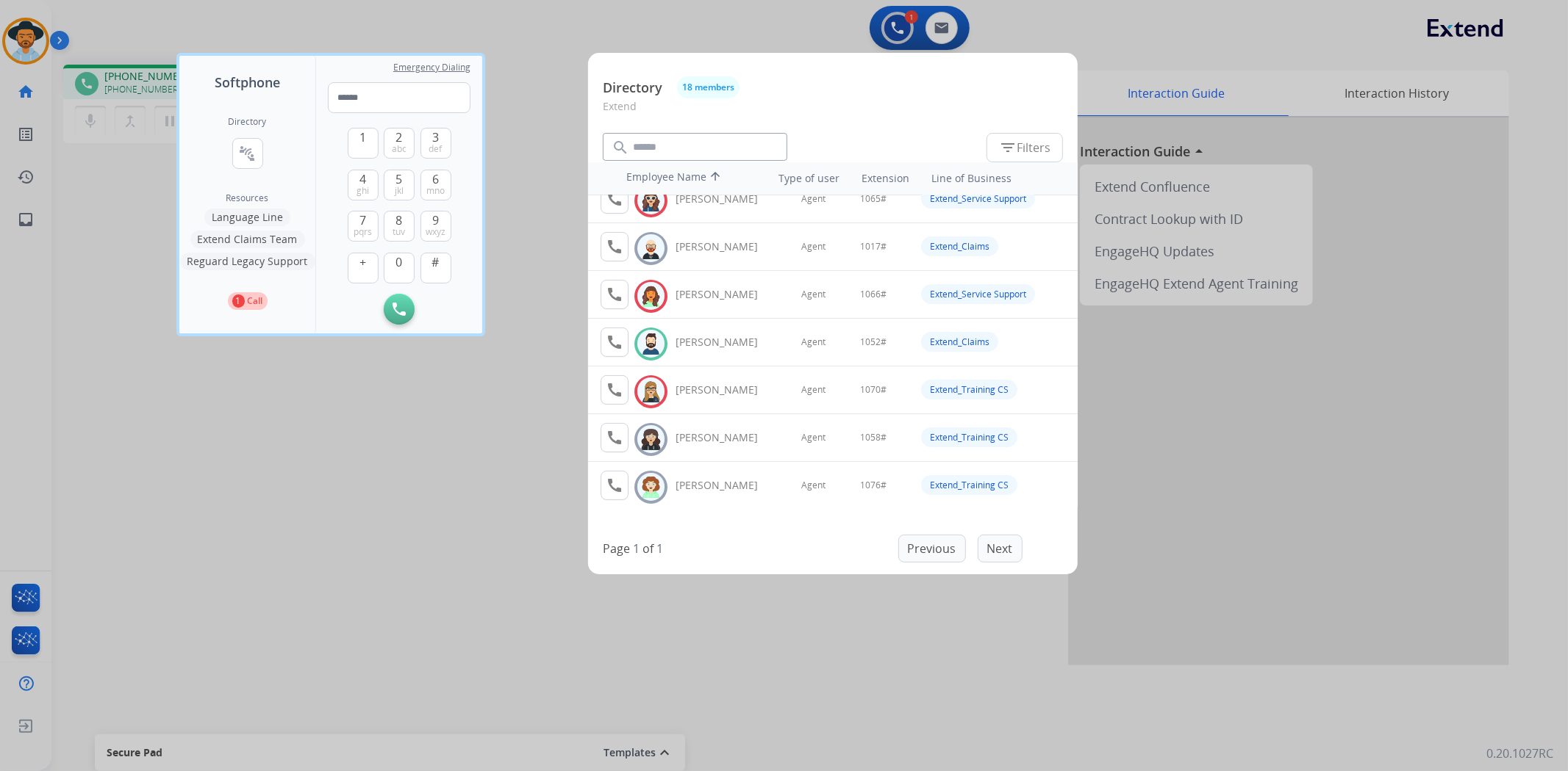
click at [511, 391] on div at bounding box center [784, 385] width 1568 height 771
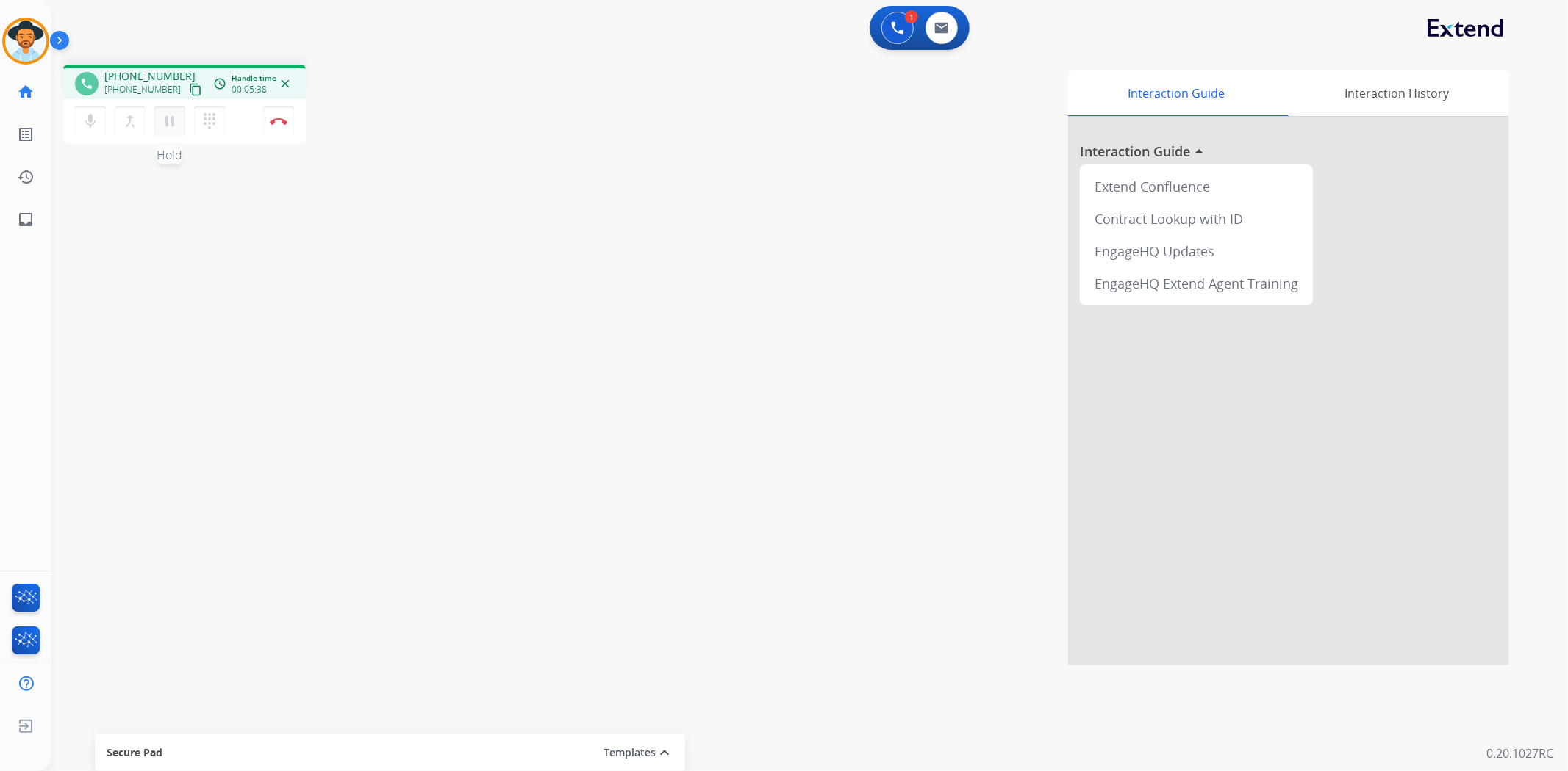
click at [170, 124] on mat-icon "pause" at bounding box center [170, 121] width 18 height 18
click at [206, 121] on mat-icon "dialpad" at bounding box center [210, 121] width 18 height 18
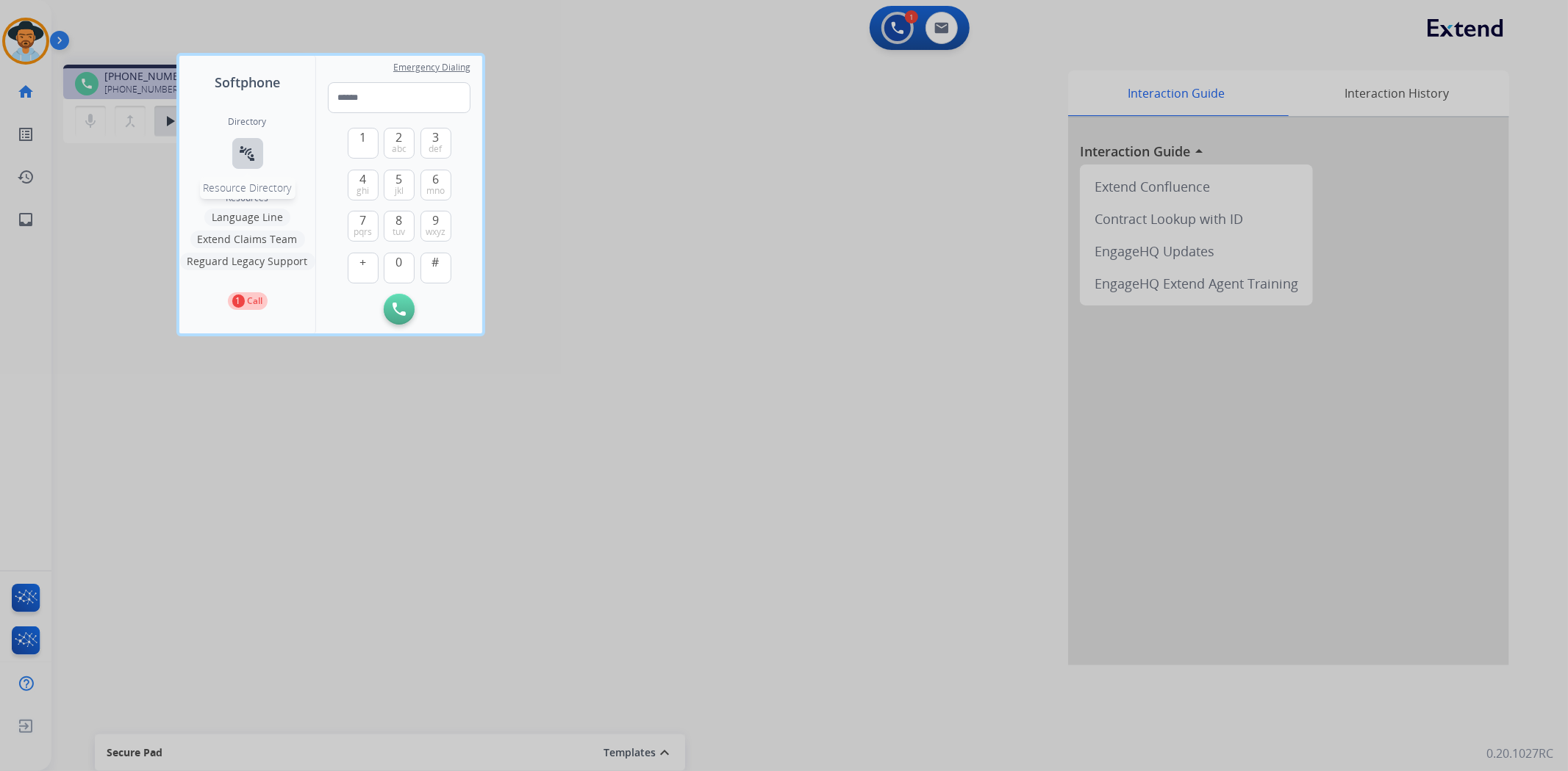
click at [244, 155] on mat-icon "connect_without_contact" at bounding box center [248, 154] width 18 height 18
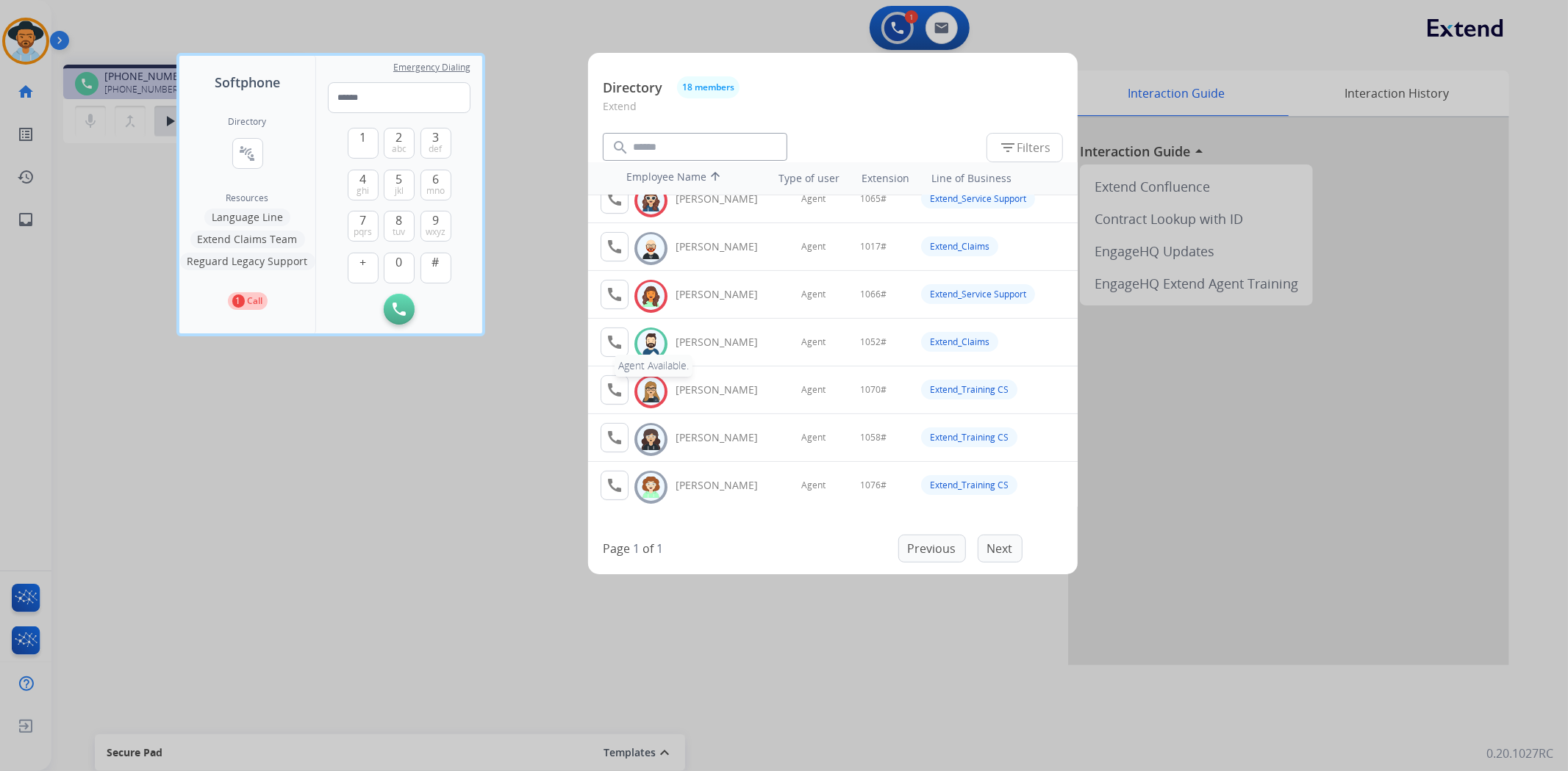
click at [615, 346] on mat-icon "call" at bounding box center [614, 342] width 18 height 18
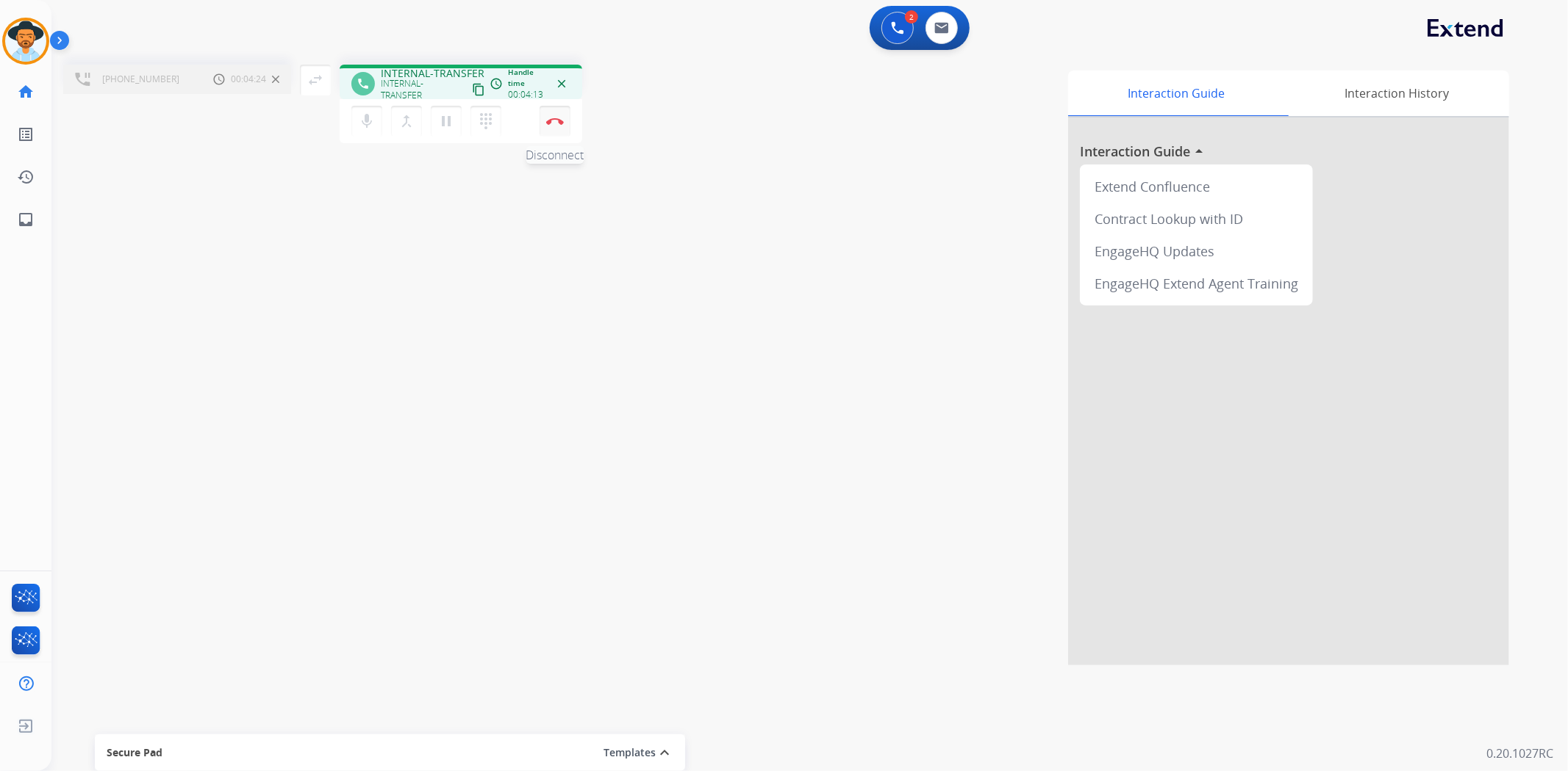
click at [555, 121] on img at bounding box center [555, 121] width 18 height 7
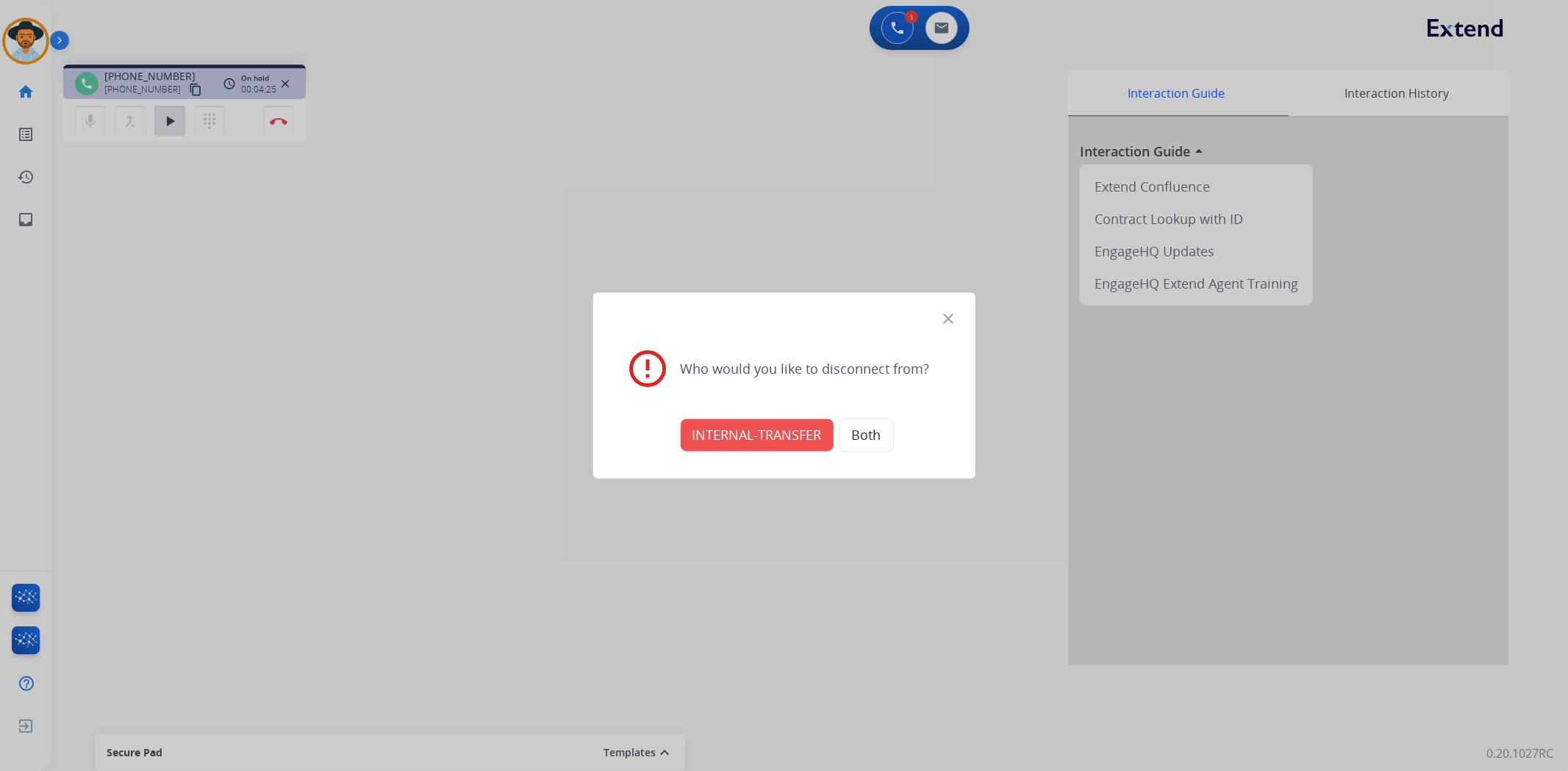
click at [794, 422] on button "INTERNAL-TRANSFER" at bounding box center [757, 435] width 153 height 32
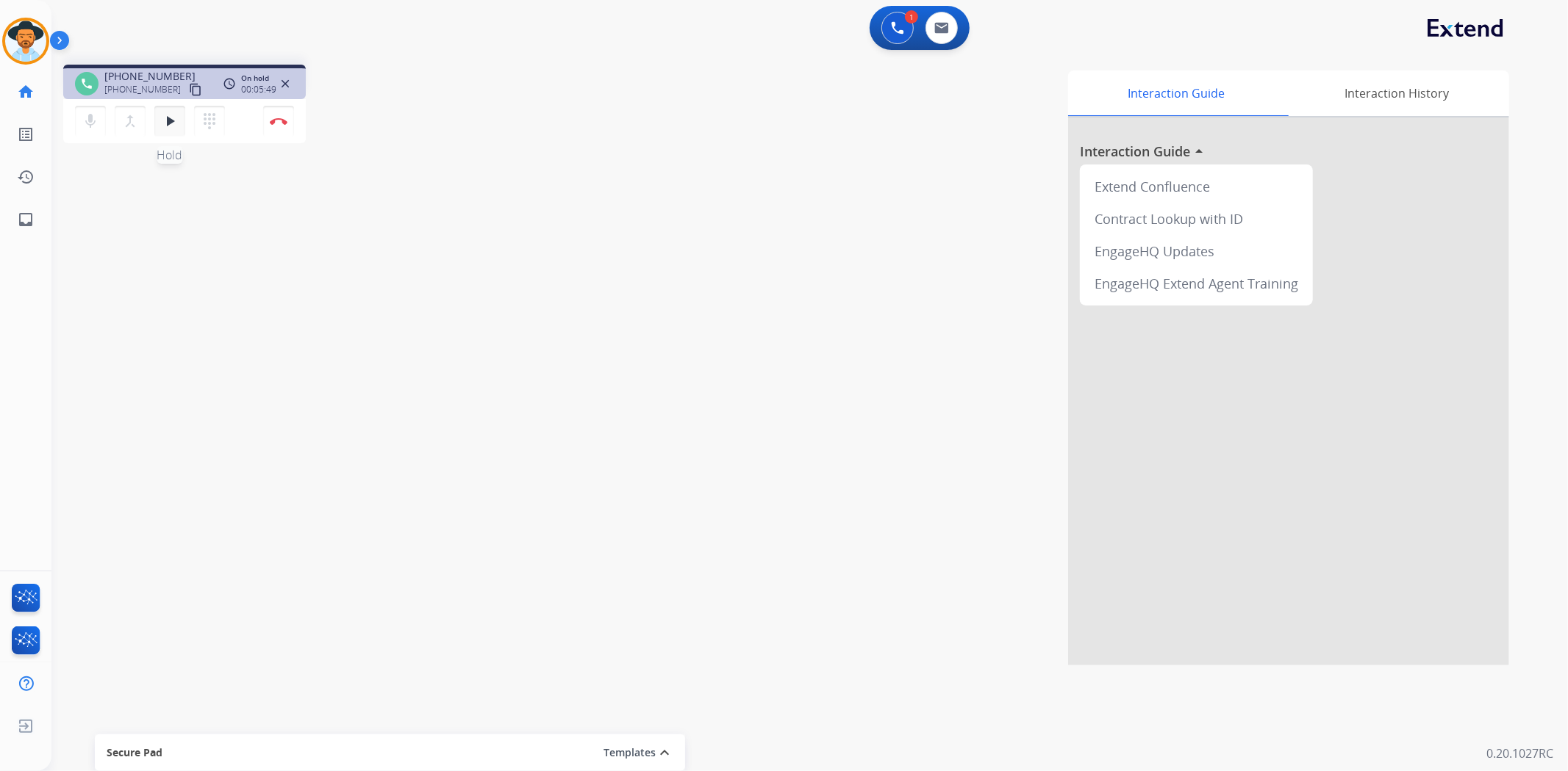
click at [174, 125] on mat-icon "play_arrow" at bounding box center [170, 121] width 18 height 18
click at [281, 121] on img at bounding box center [278, 121] width 18 height 7
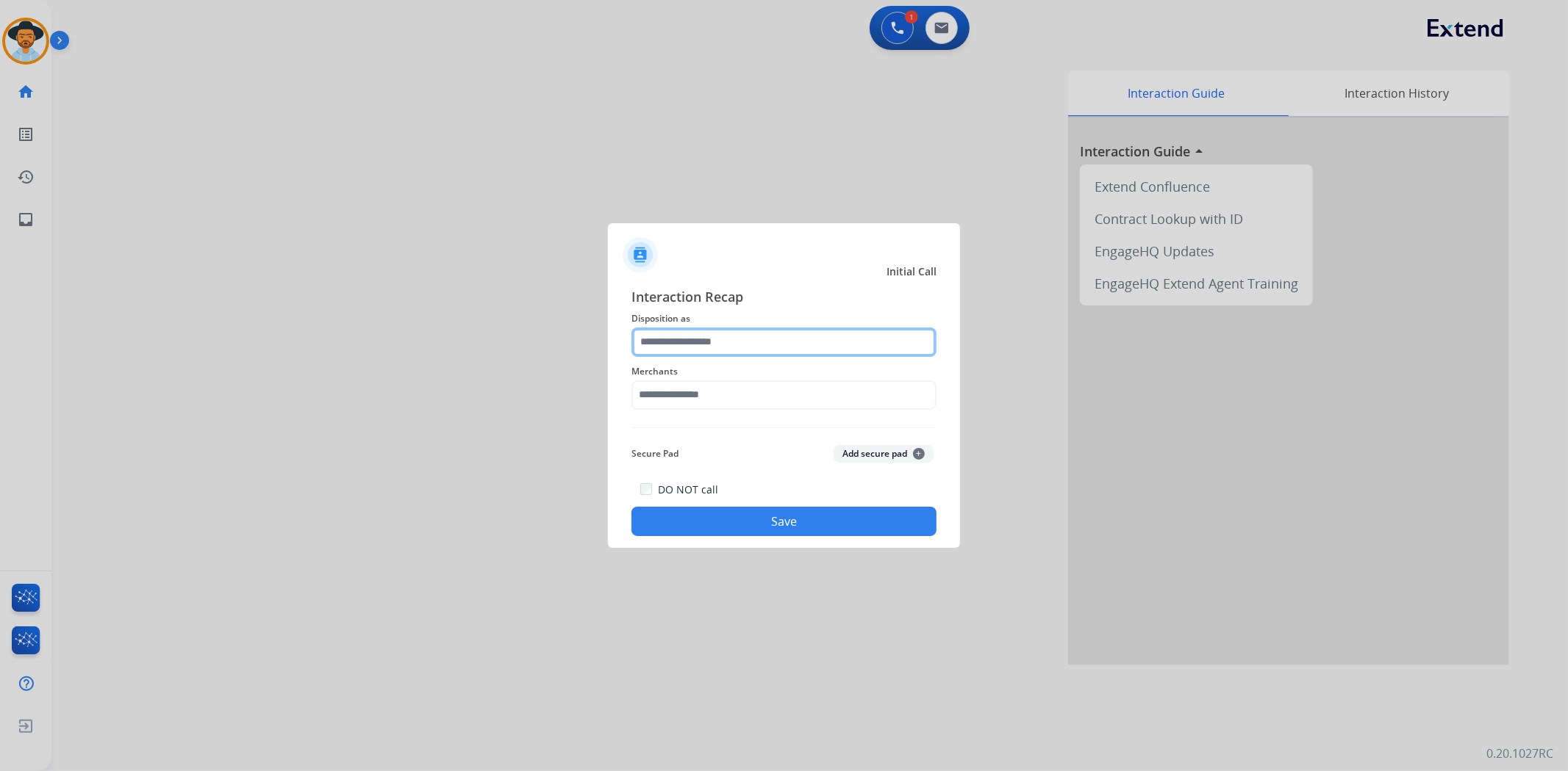
click at [675, 349] on input "text" at bounding box center [784, 342] width 305 height 29
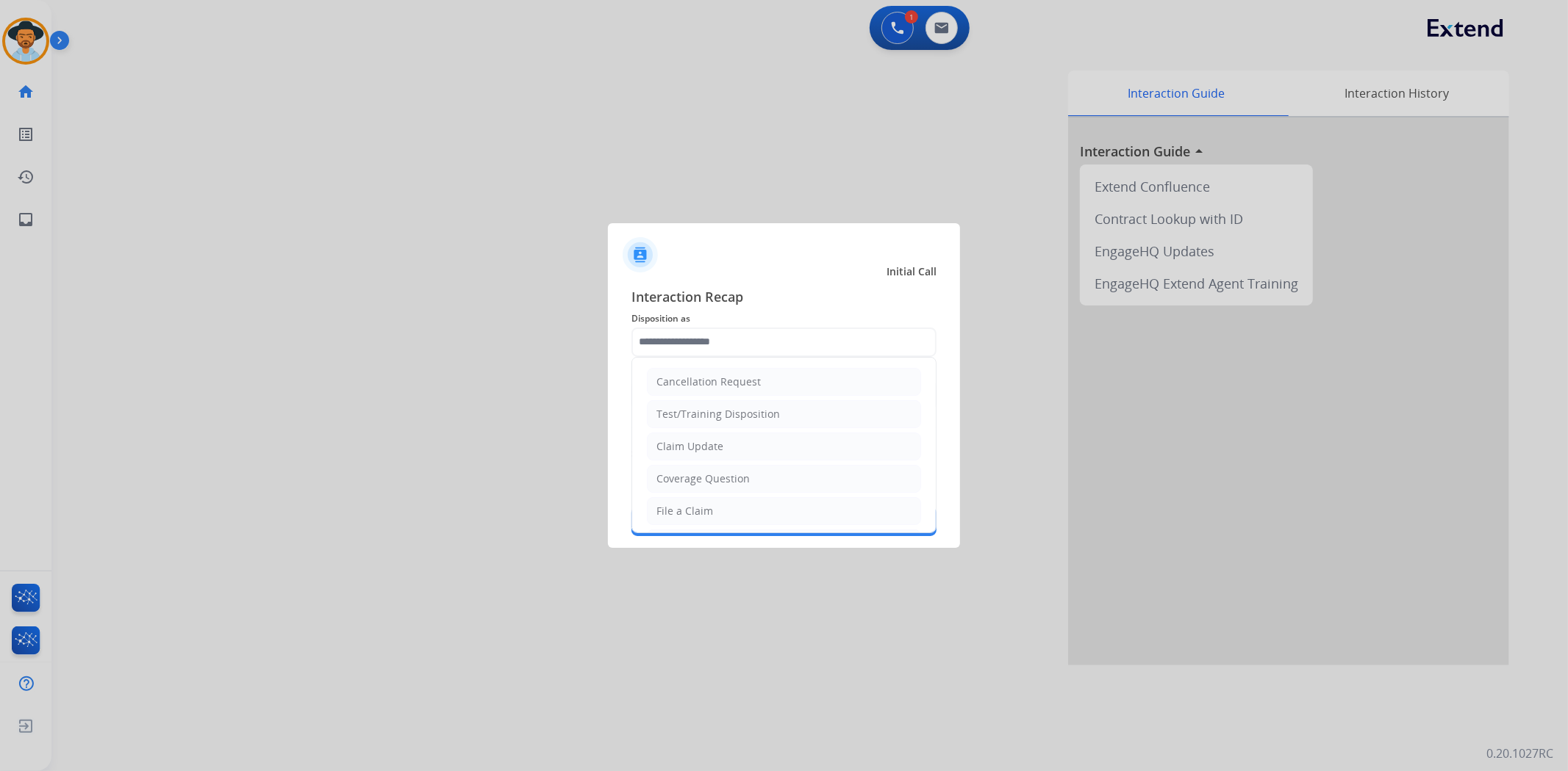
drag, startPoint x: 704, startPoint y: 508, endPoint x: 674, endPoint y: 430, distance: 83.6
click at [703, 508] on div "File a Claim" at bounding box center [685, 511] width 57 height 15
type input "**********"
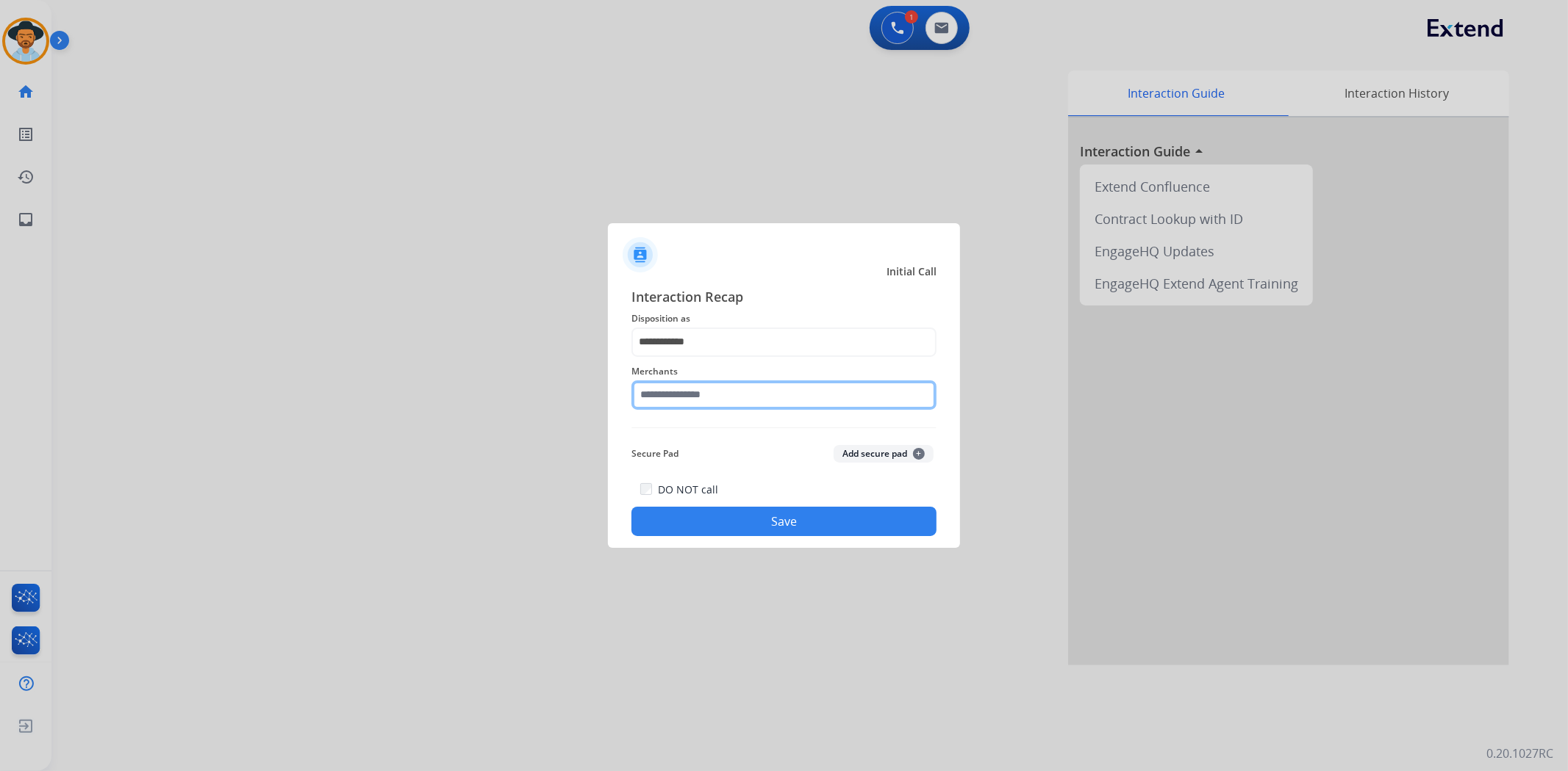
click at [677, 397] on input "text" at bounding box center [784, 395] width 305 height 29
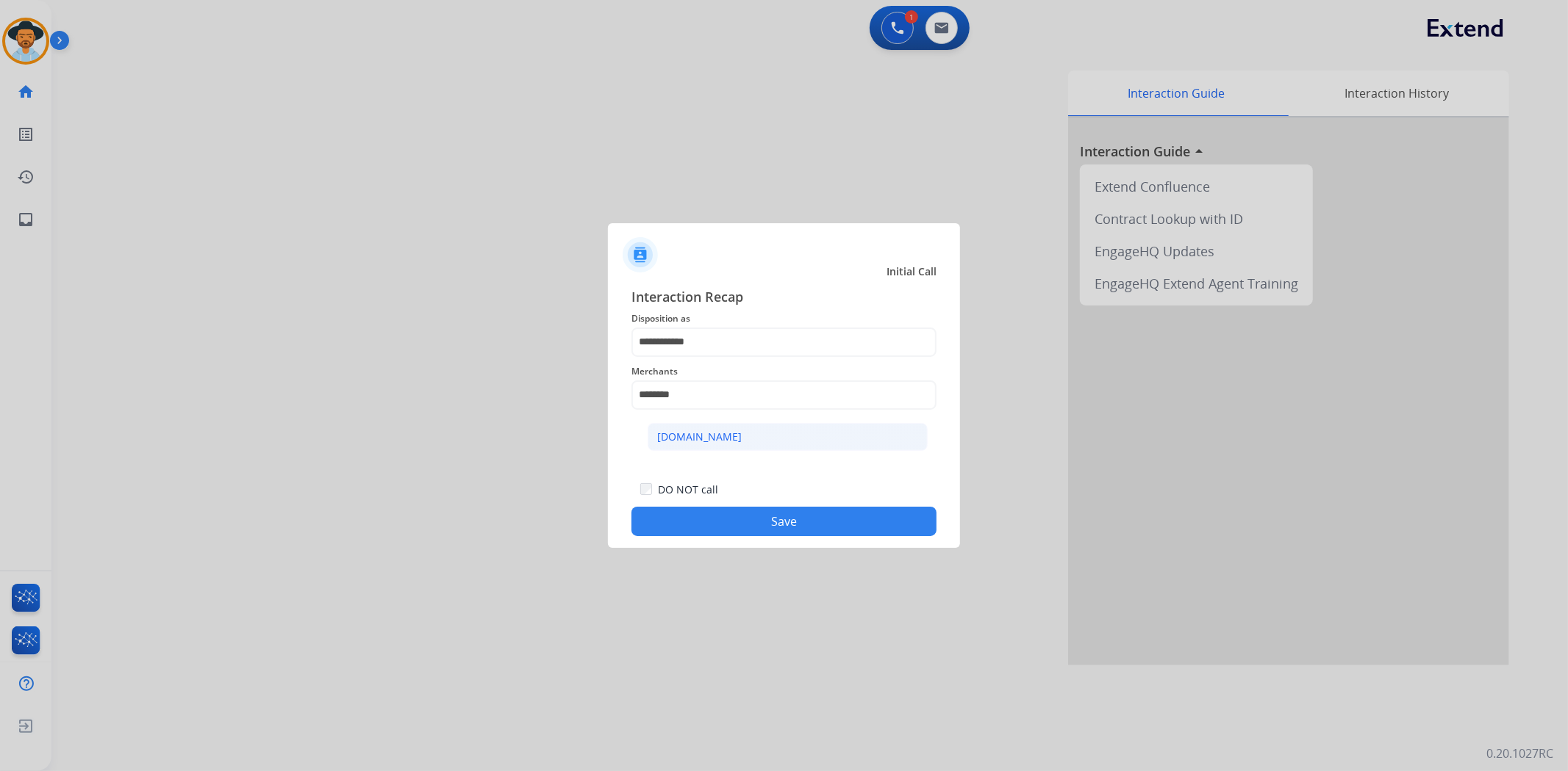
click at [696, 428] on li "[DOMAIN_NAME]" at bounding box center [788, 437] width 280 height 28
type input "**********"
click at [708, 526] on button "Save" at bounding box center [784, 521] width 305 height 29
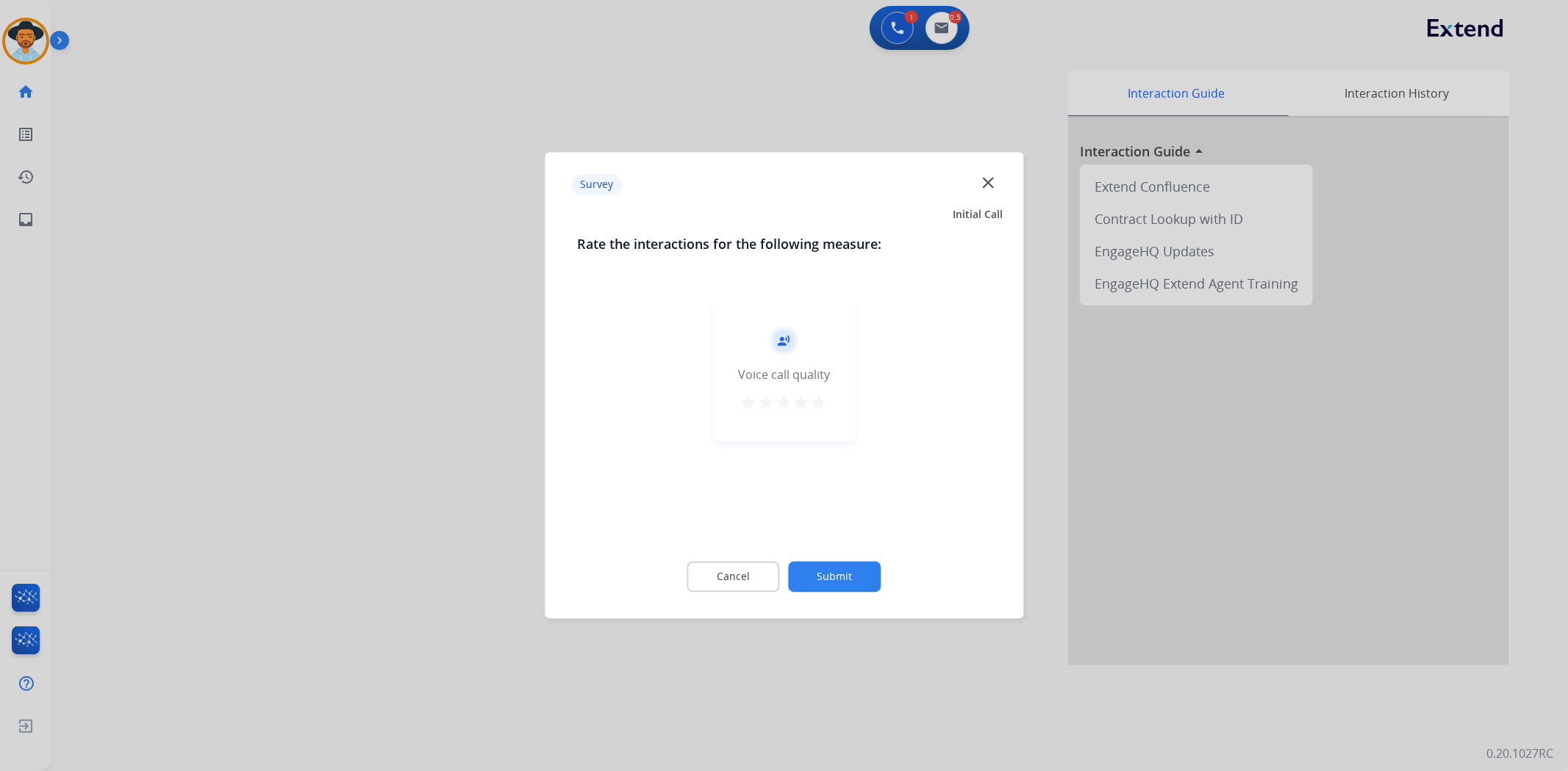
click at [818, 402] on mat-icon "star" at bounding box center [819, 404] width 18 height 18
click at [852, 577] on button "Submit" at bounding box center [835, 578] width 92 height 31
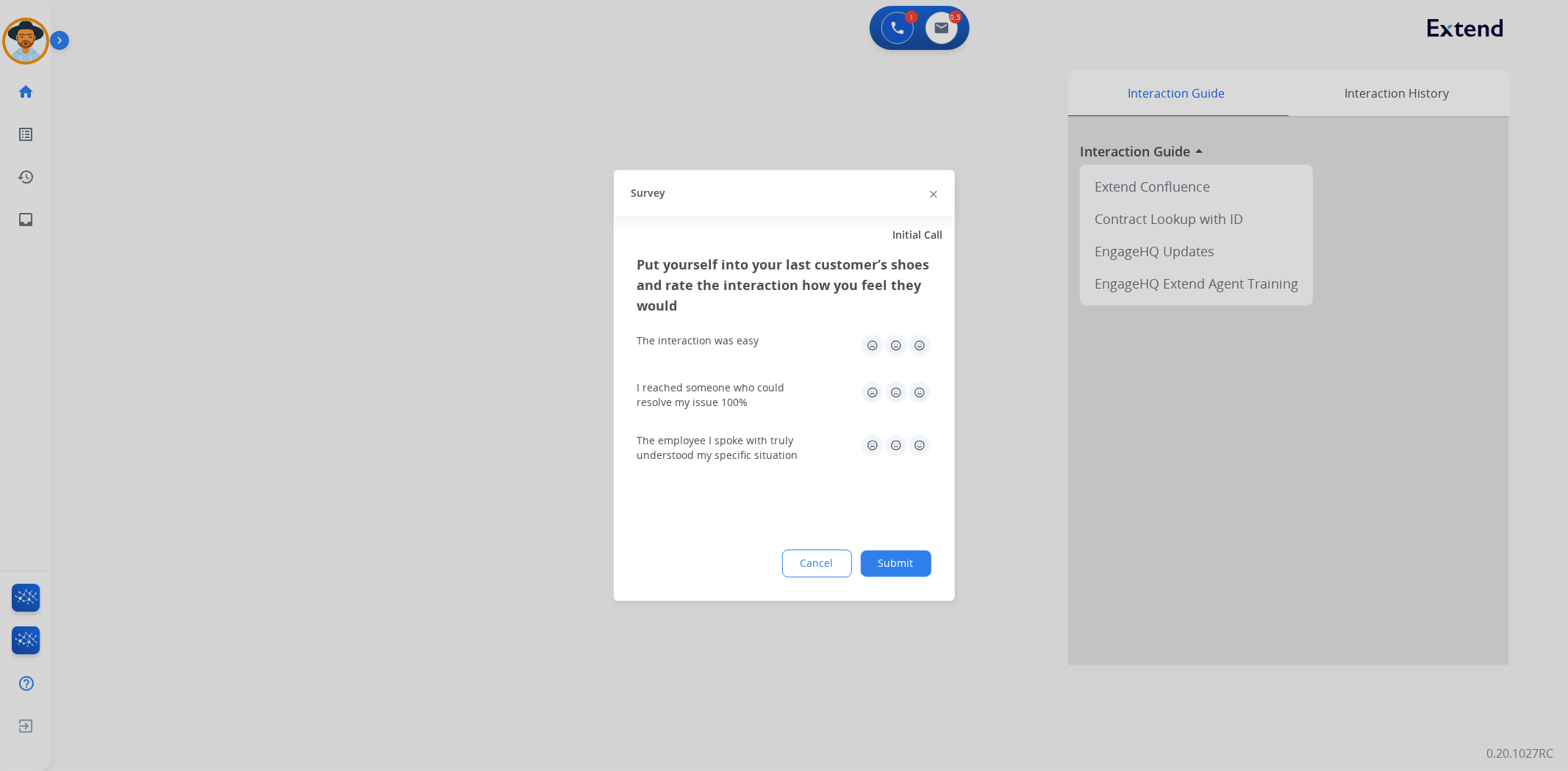
click at [901, 559] on button "Submit" at bounding box center [895, 564] width 70 height 27
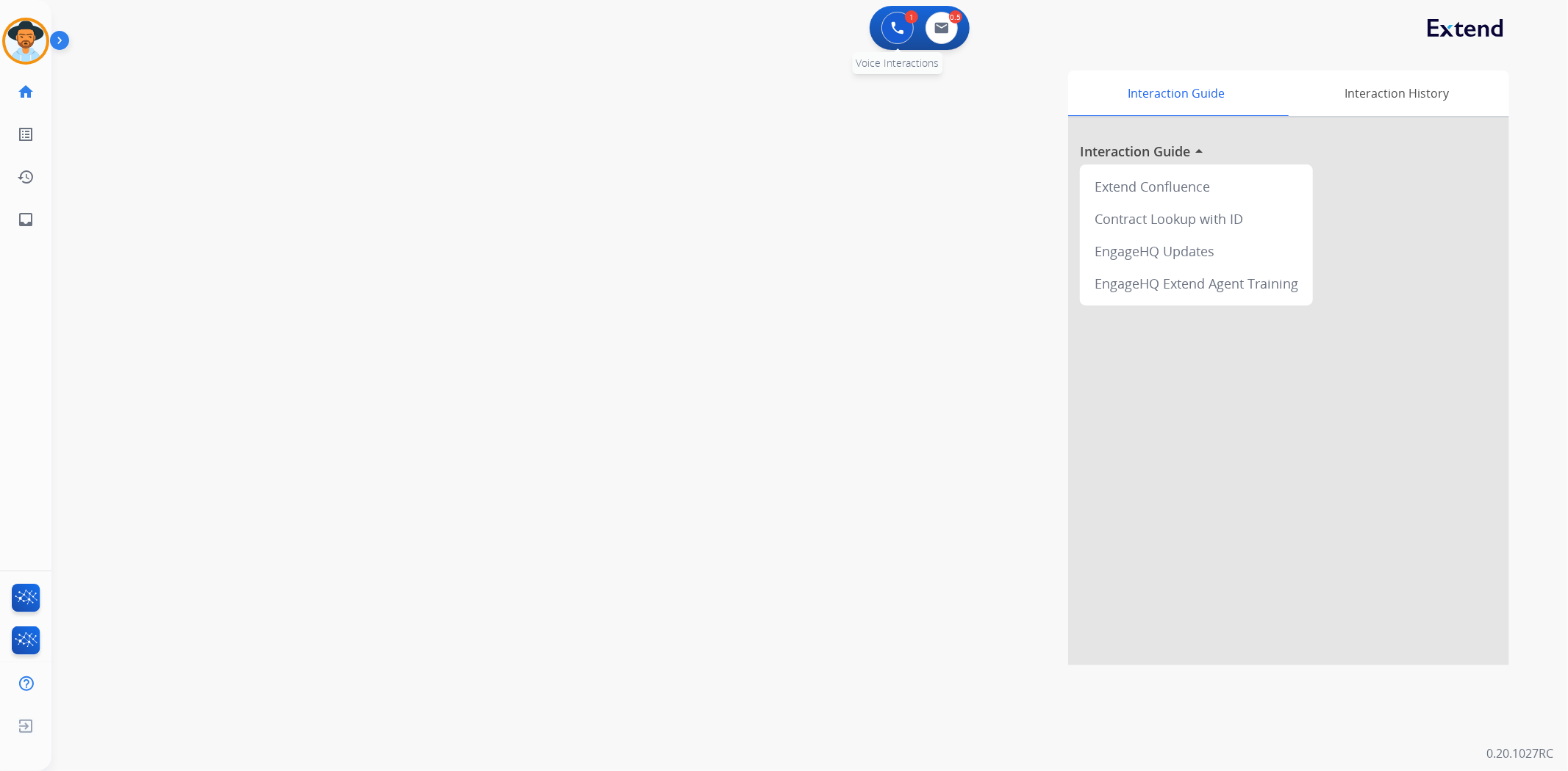
click at [899, 19] on button at bounding box center [898, 28] width 32 height 32
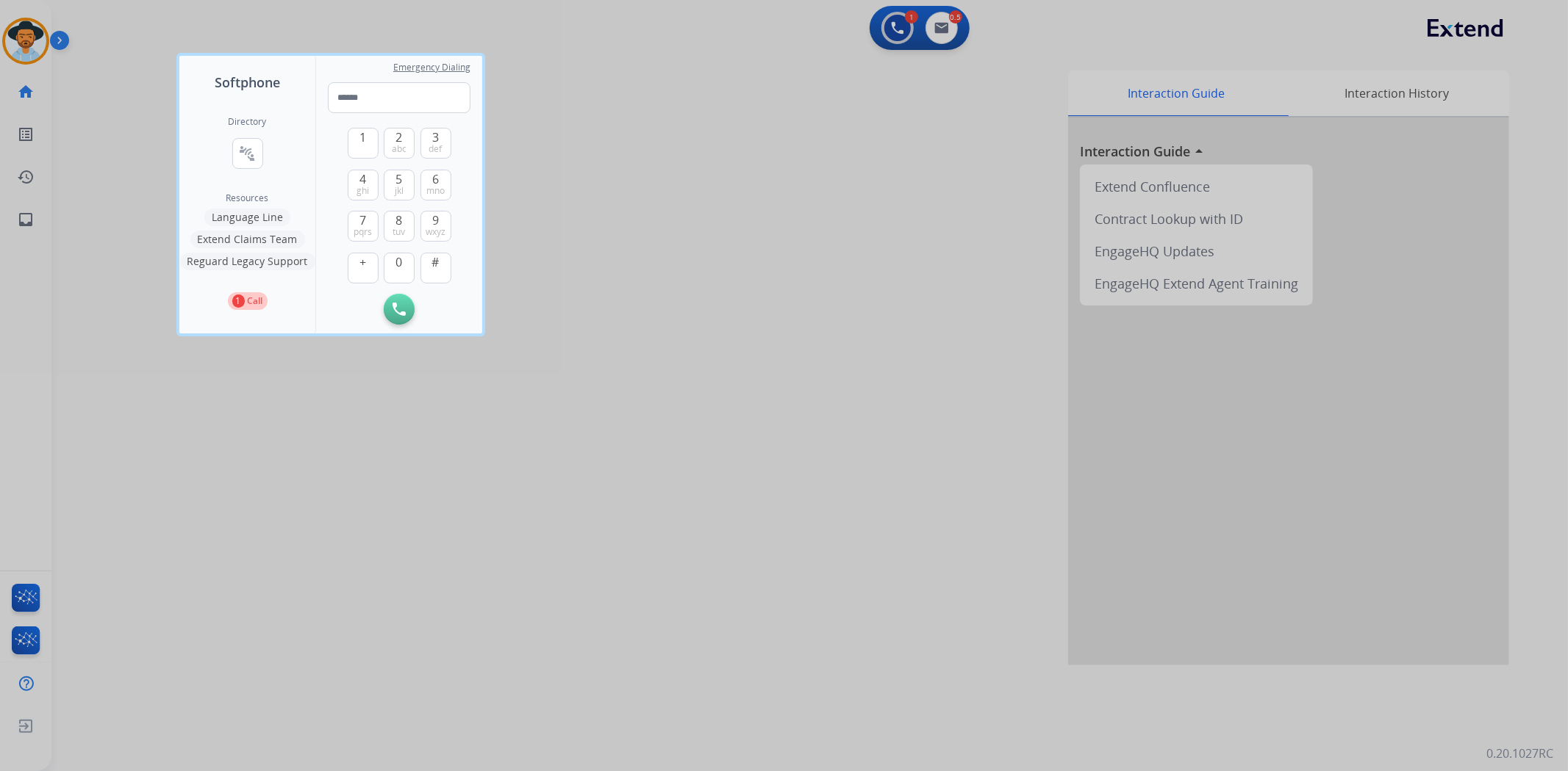
click at [0, 63] on div at bounding box center [784, 385] width 1568 height 771
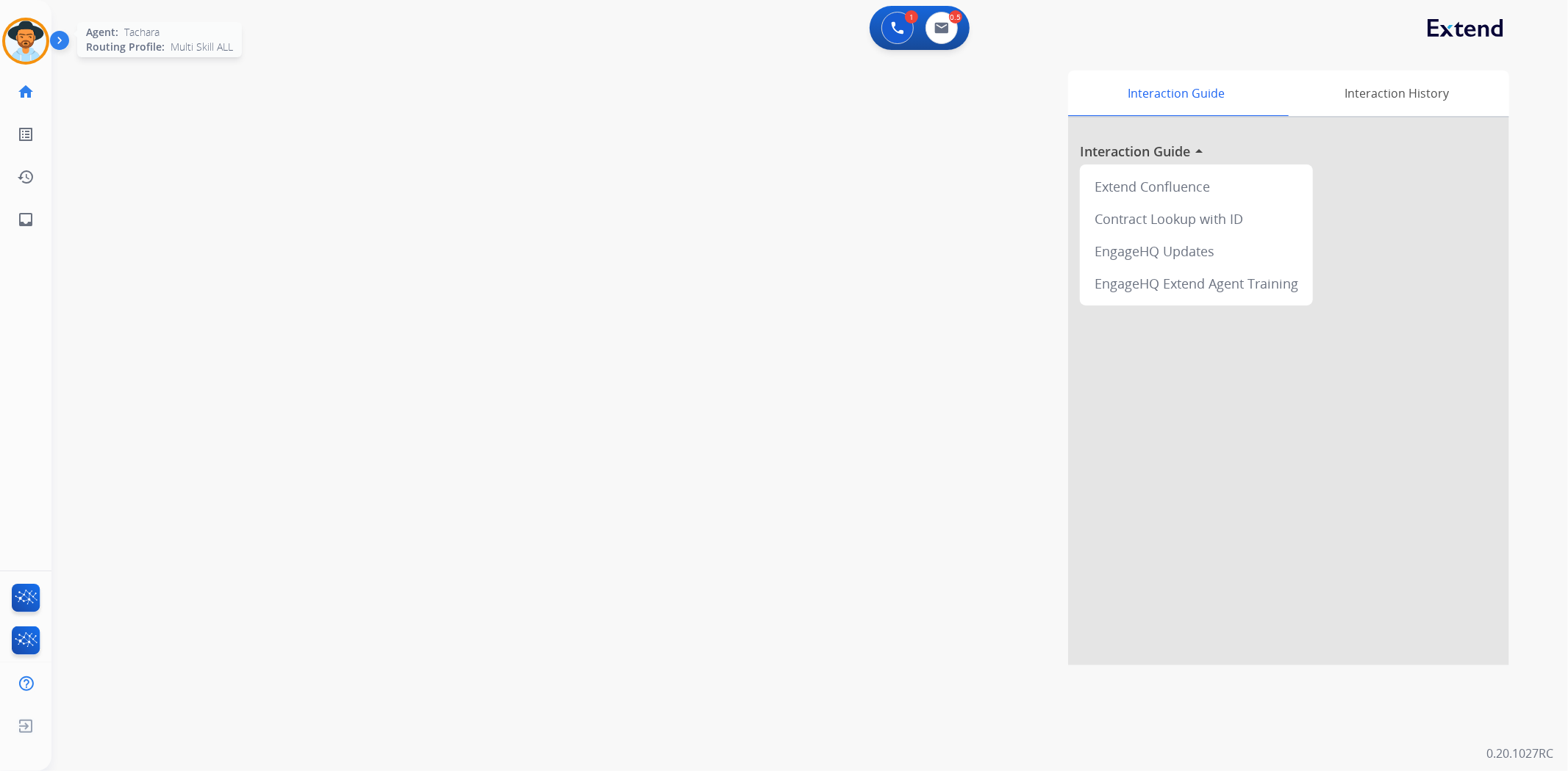
click at [10, 44] on img at bounding box center [25, 40] width 41 height 41
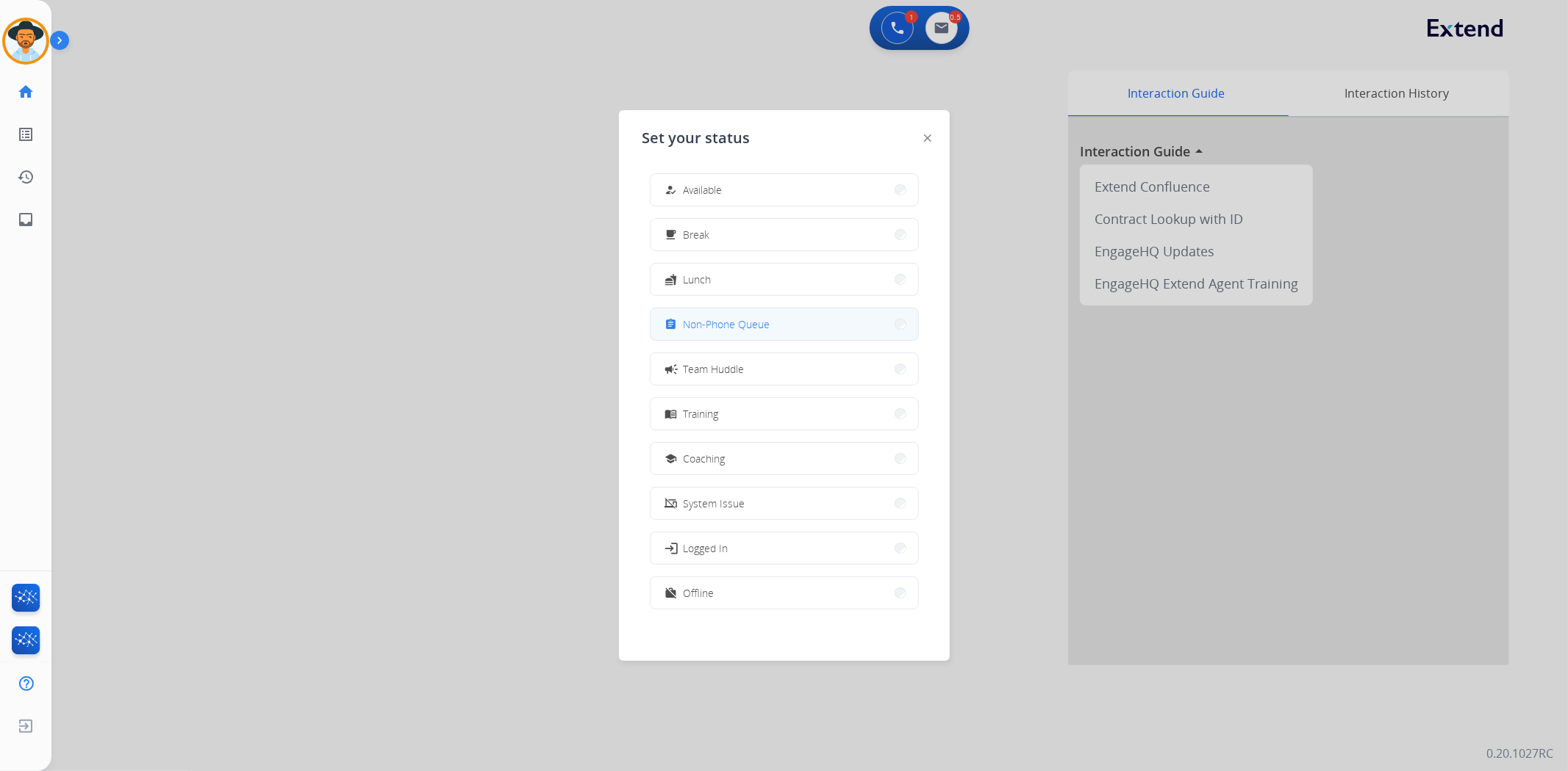
click at [748, 317] on span "Non-Phone Queue" at bounding box center [726, 324] width 87 height 15
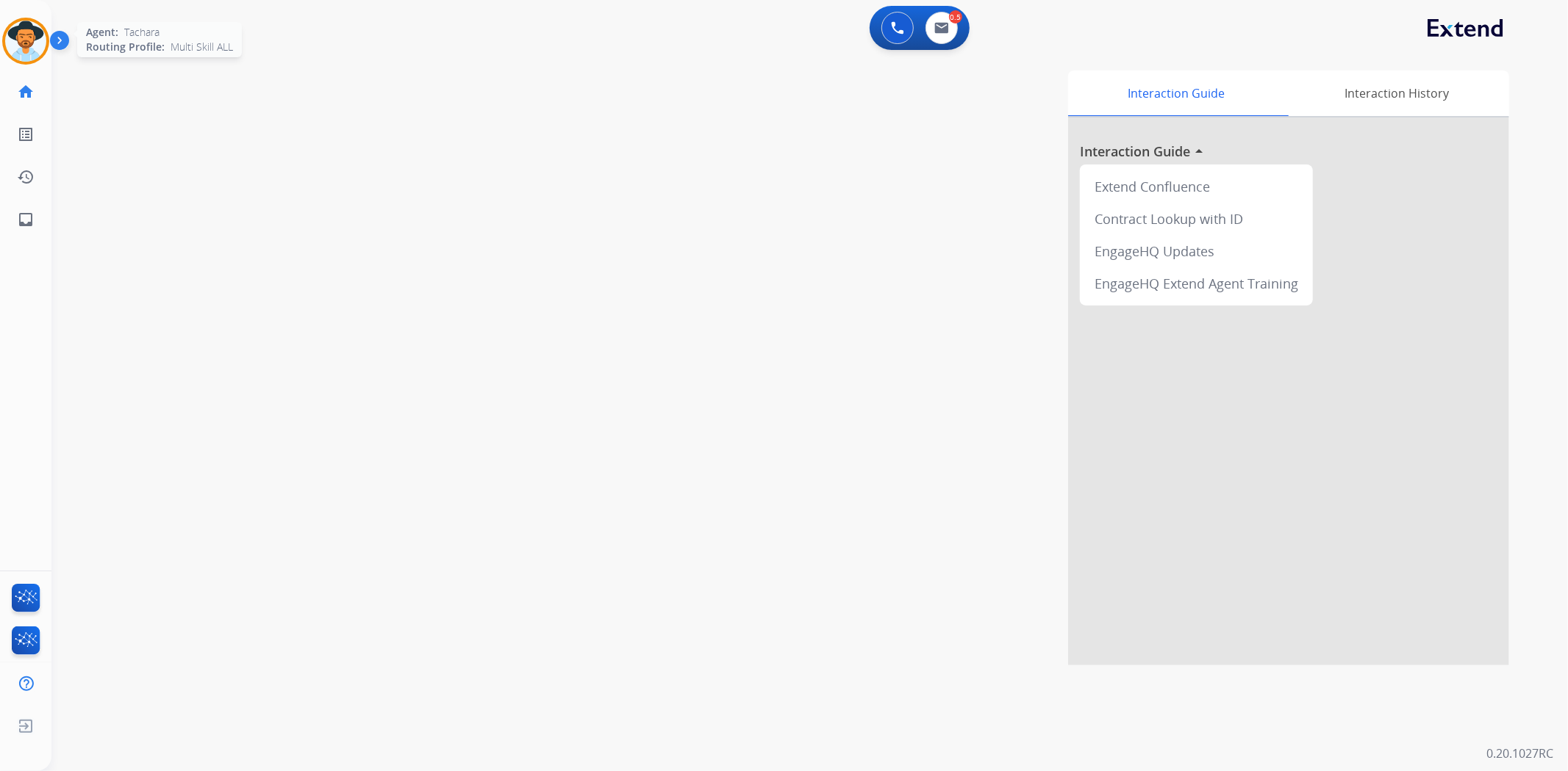
click at [30, 39] on img at bounding box center [25, 40] width 41 height 41
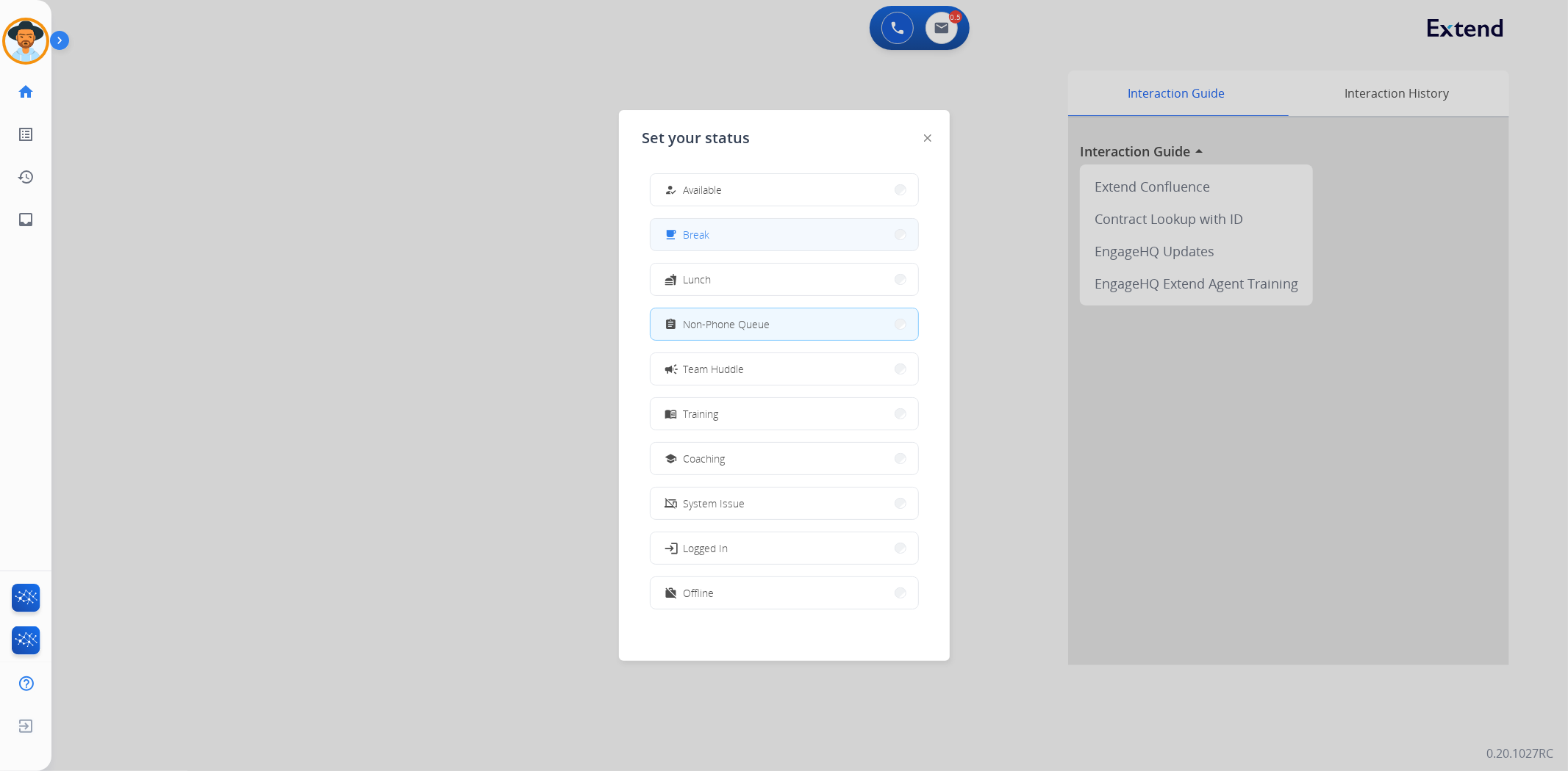
click at [696, 237] on span "Break" at bounding box center [696, 235] width 27 height 15
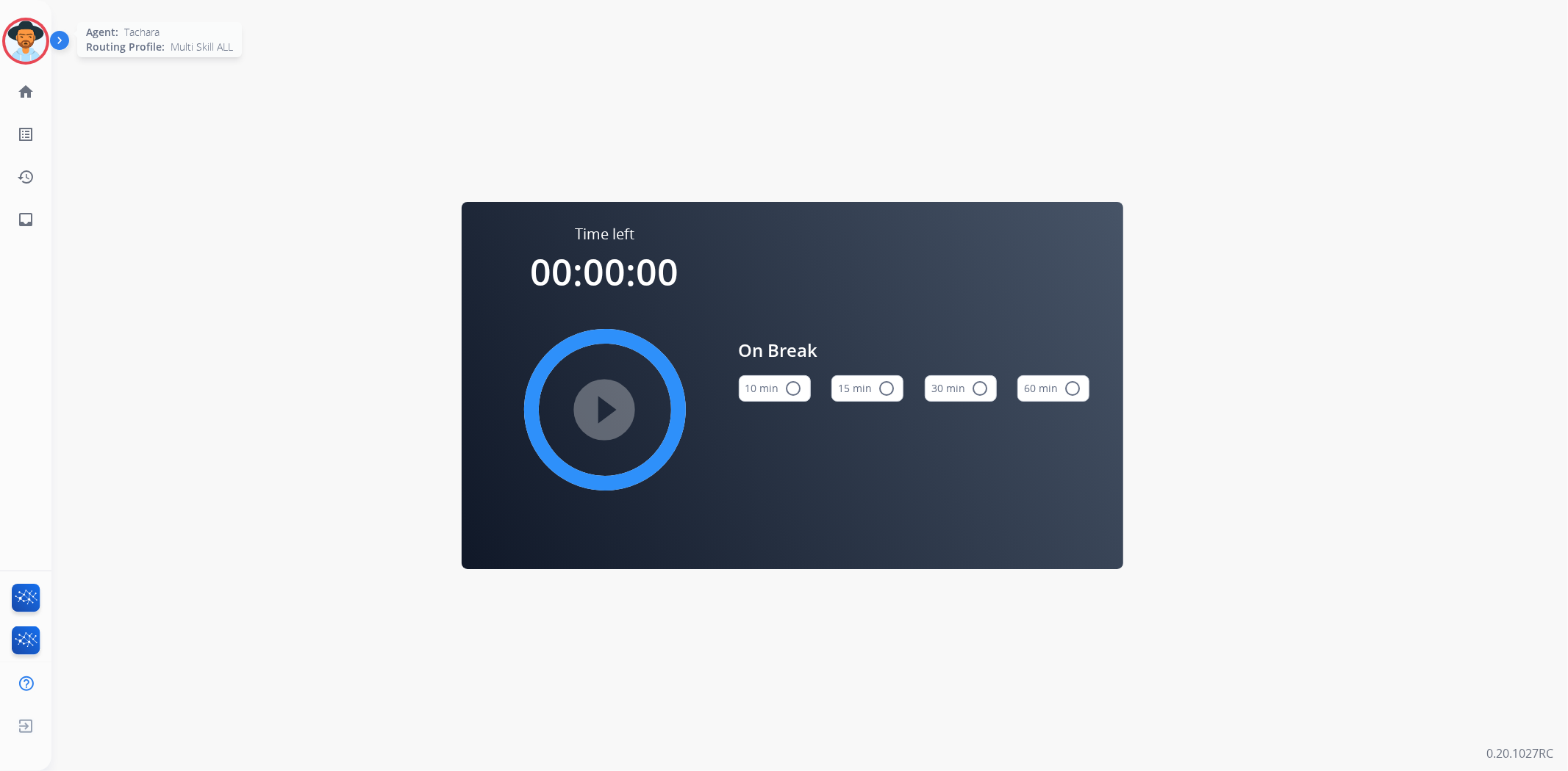
click at [29, 49] on img at bounding box center [25, 40] width 41 height 41
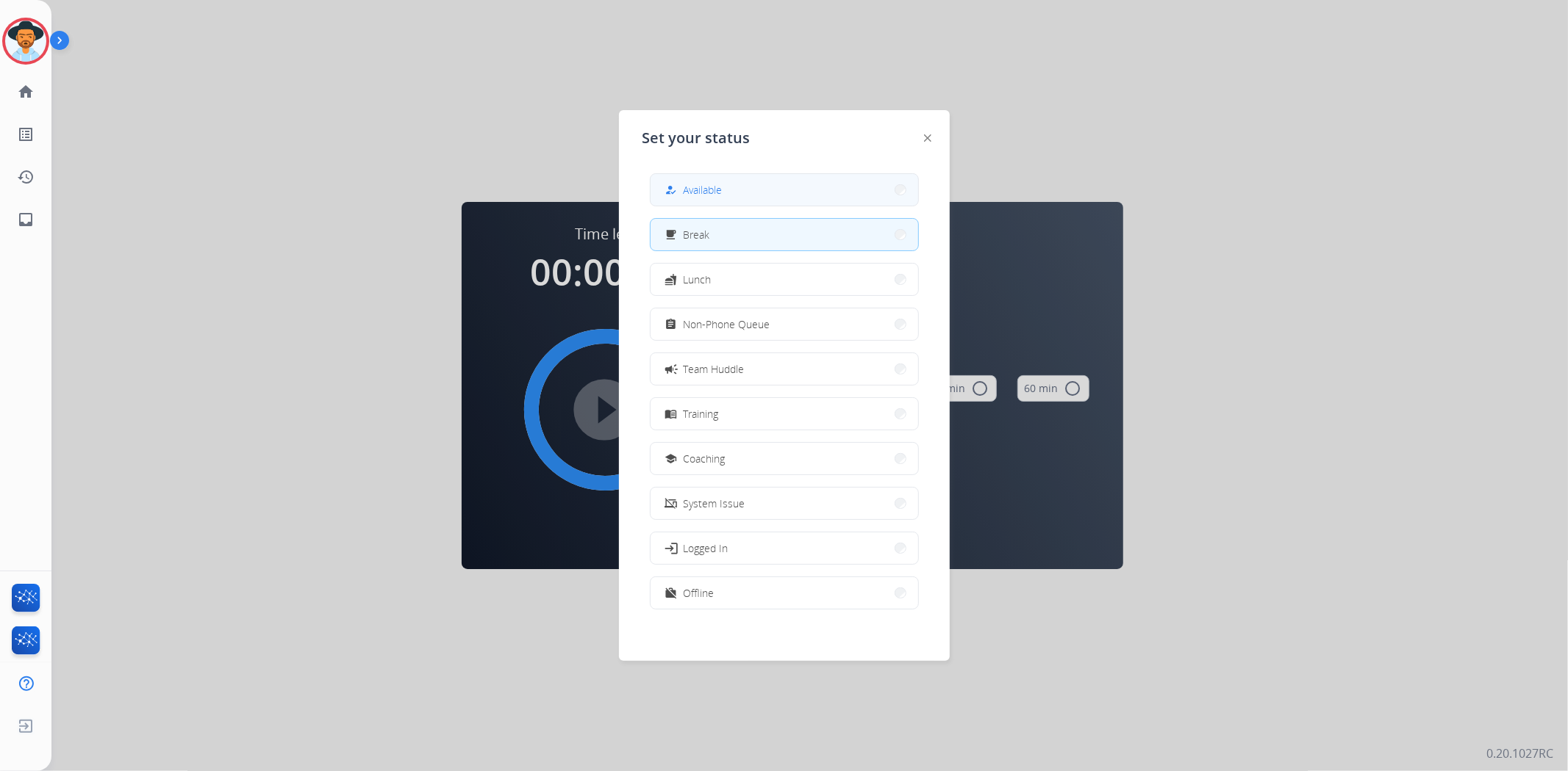
click at [760, 195] on button "how_to_reg Available" at bounding box center [784, 189] width 267 height 32
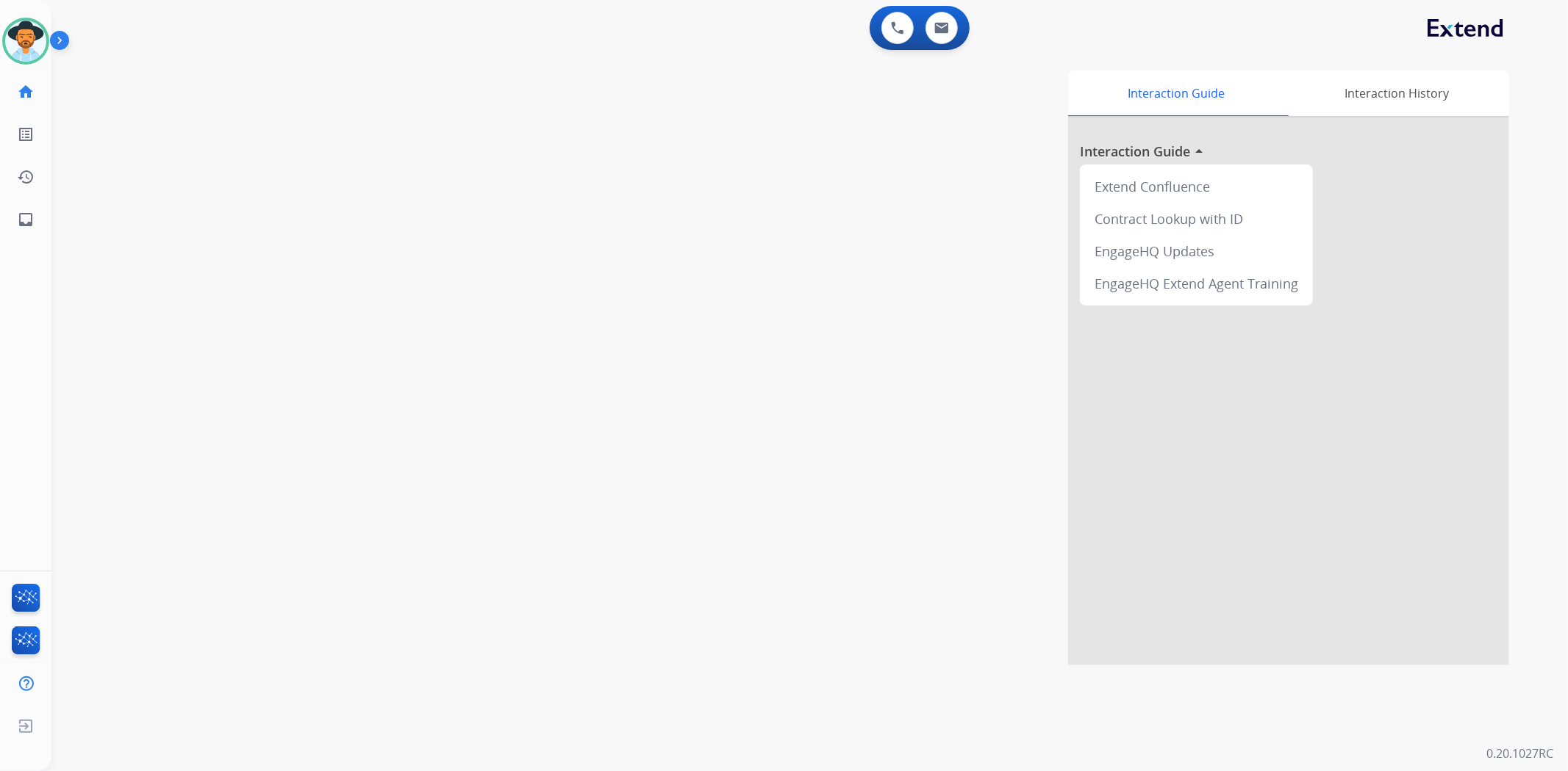
click at [443, 290] on div "swap_horiz Break voice bridge close_fullscreen Connect 3-Way Call merge_type Se…" at bounding box center [792, 358] width 1481 height 612
click at [945, 33] on button at bounding box center [941, 28] width 32 height 32
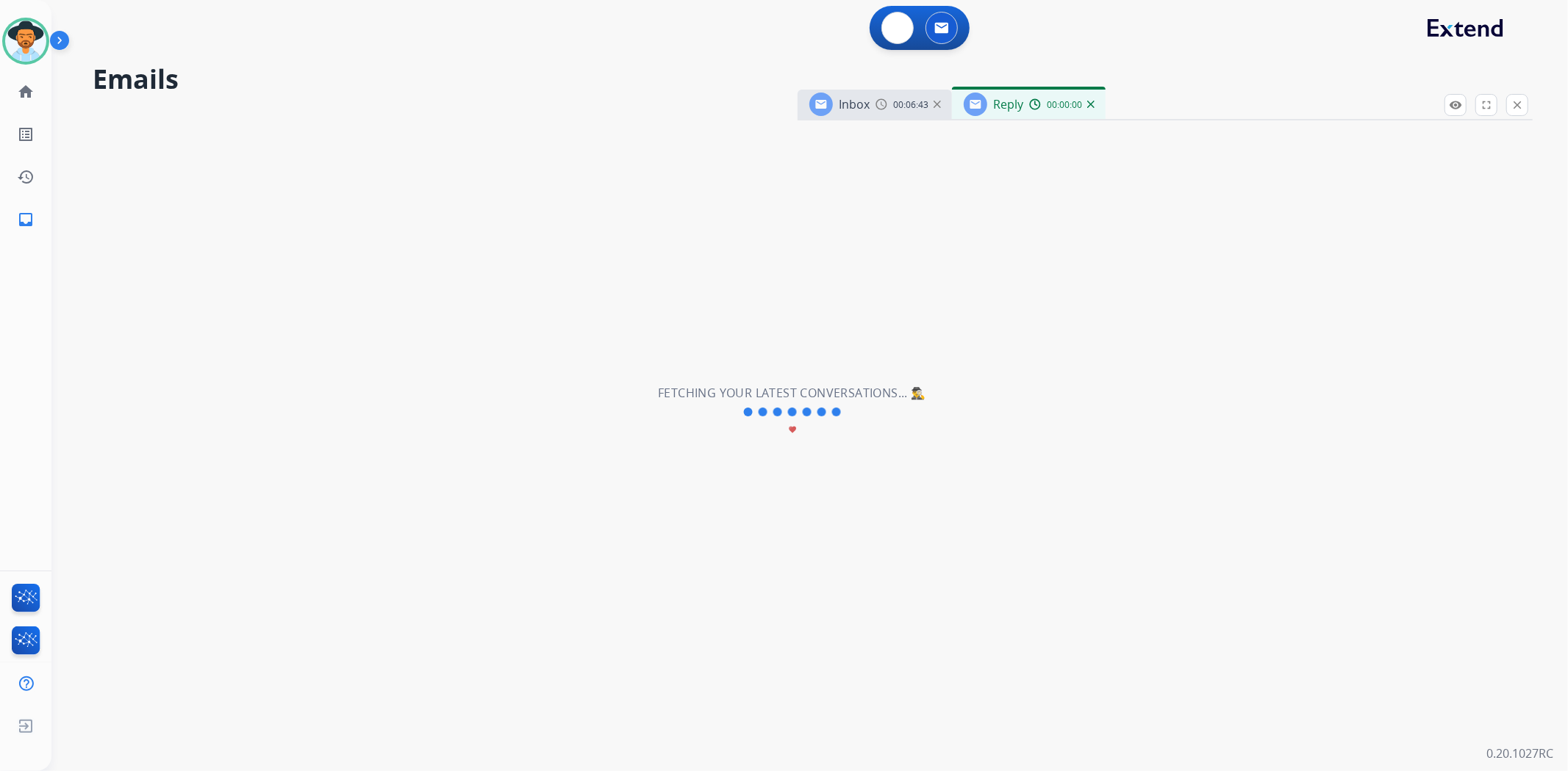
select select "**********"
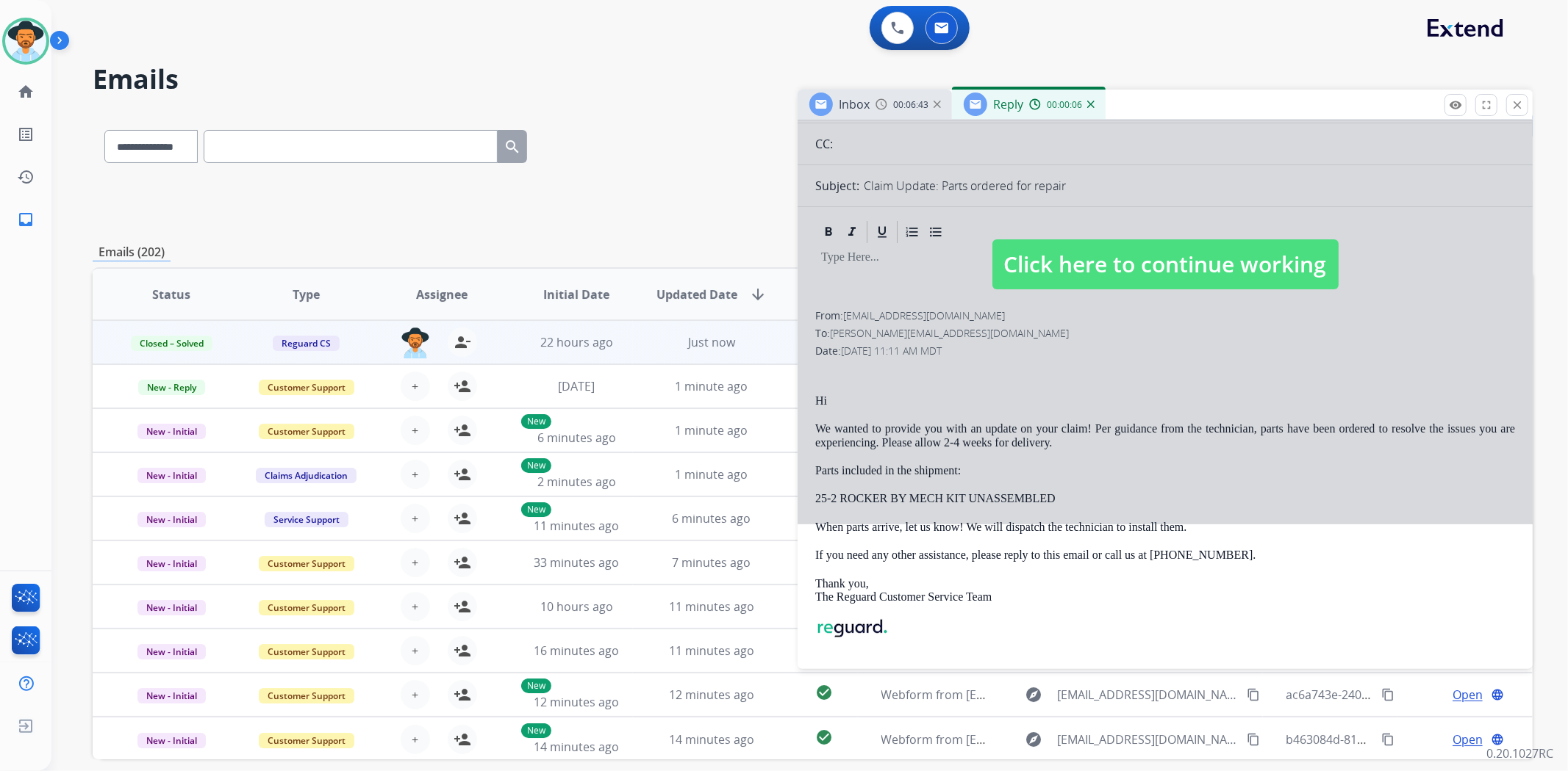
scroll to position [217, 0]
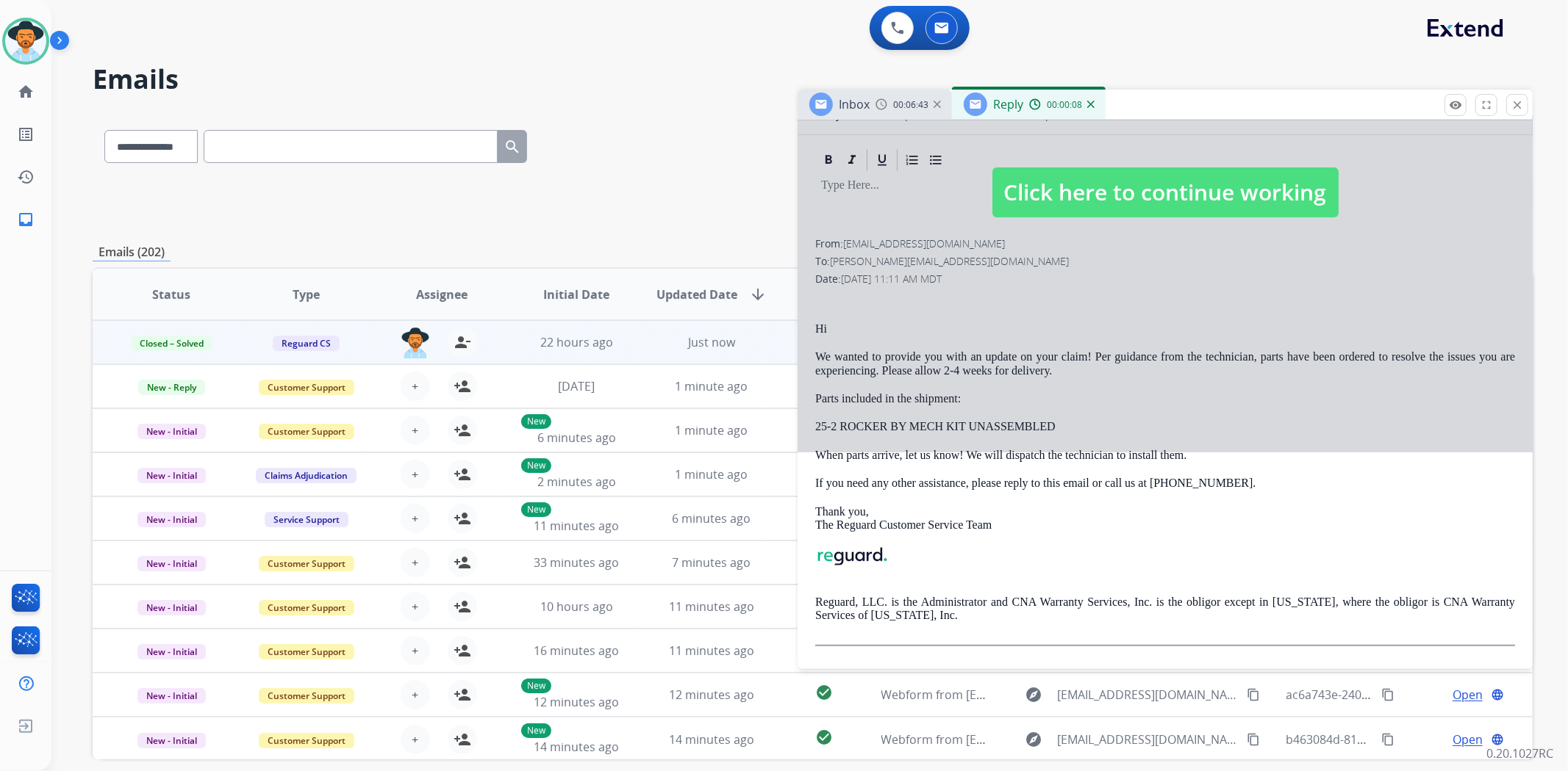
click at [1085, 105] on div "00:00:08" at bounding box center [1061, 104] width 65 height 13
click at [1087, 105] on img at bounding box center [1090, 104] width 7 height 7
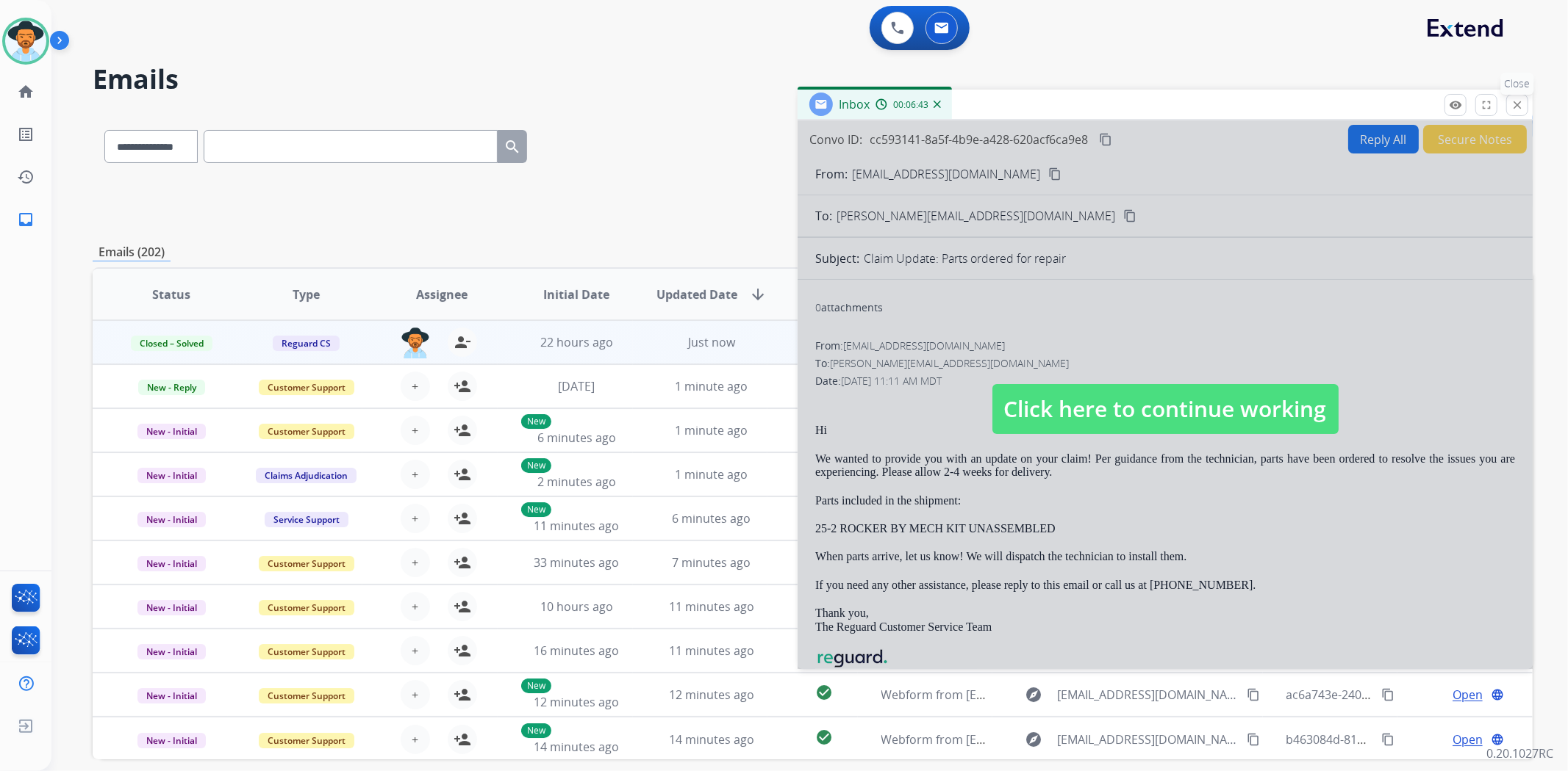
click at [1515, 100] on mat-icon "close" at bounding box center [1517, 105] width 13 height 13
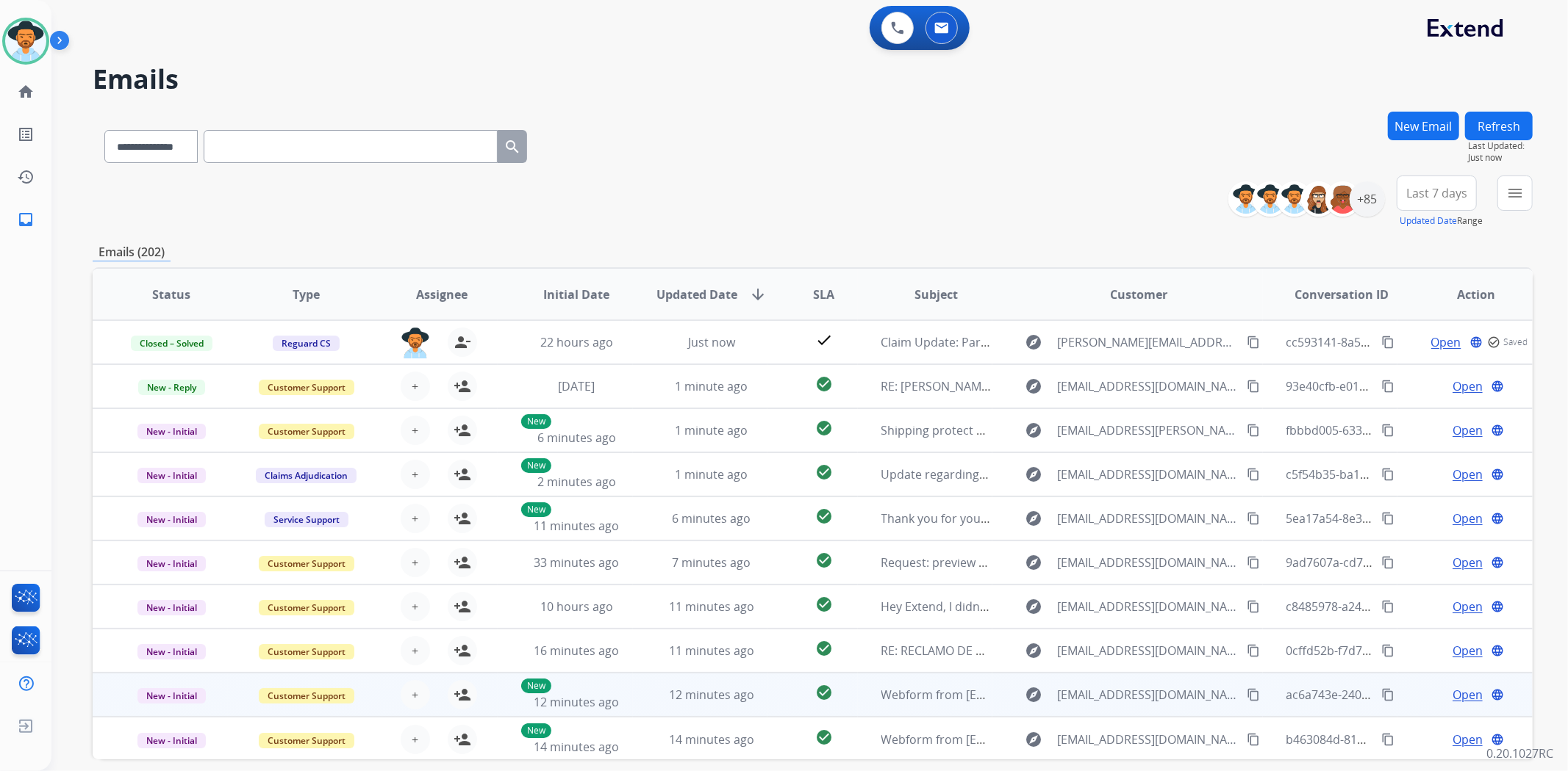
scroll to position [1, 0]
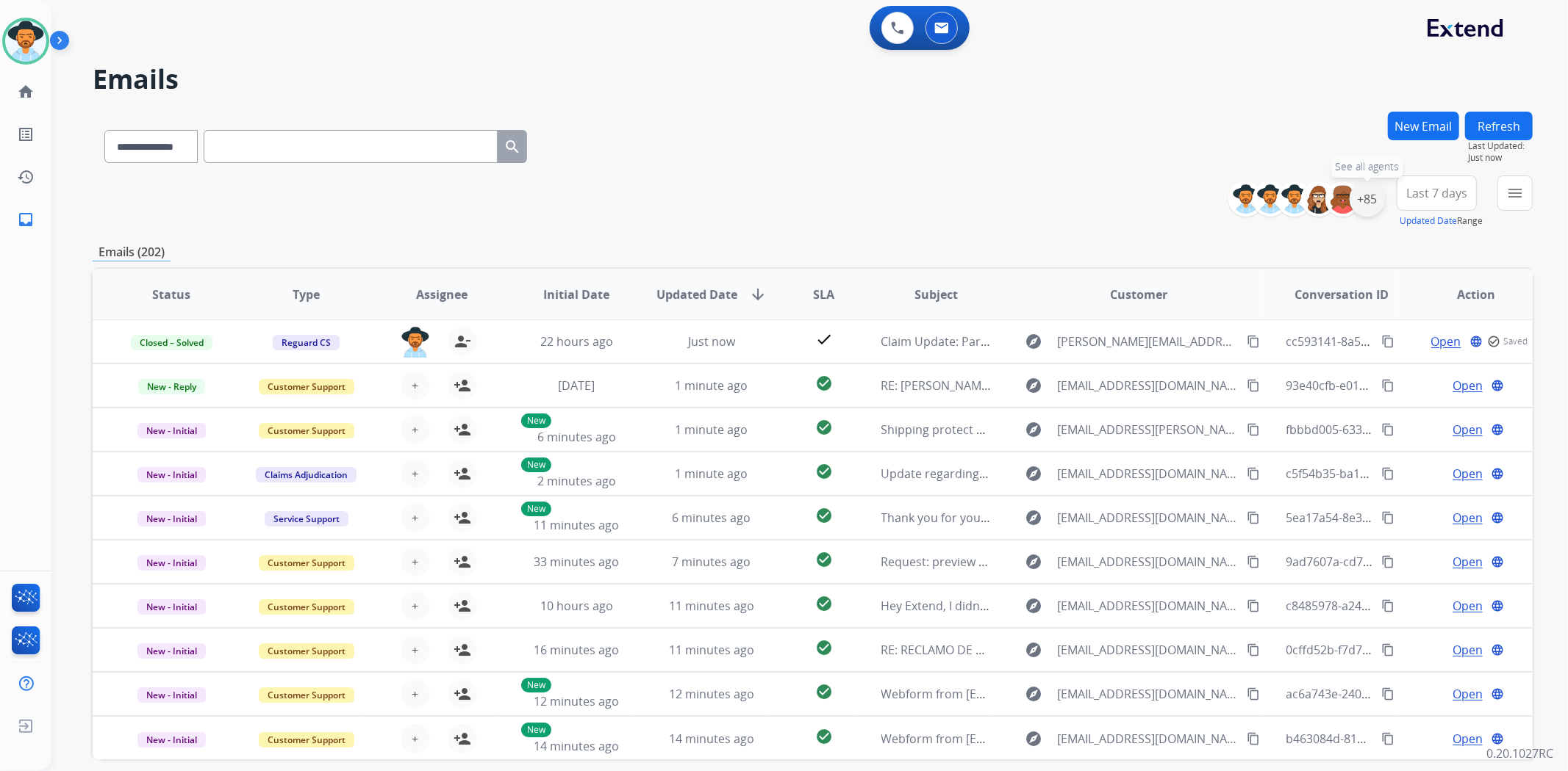
click at [1362, 201] on div "+85" at bounding box center [1367, 199] width 36 height 36
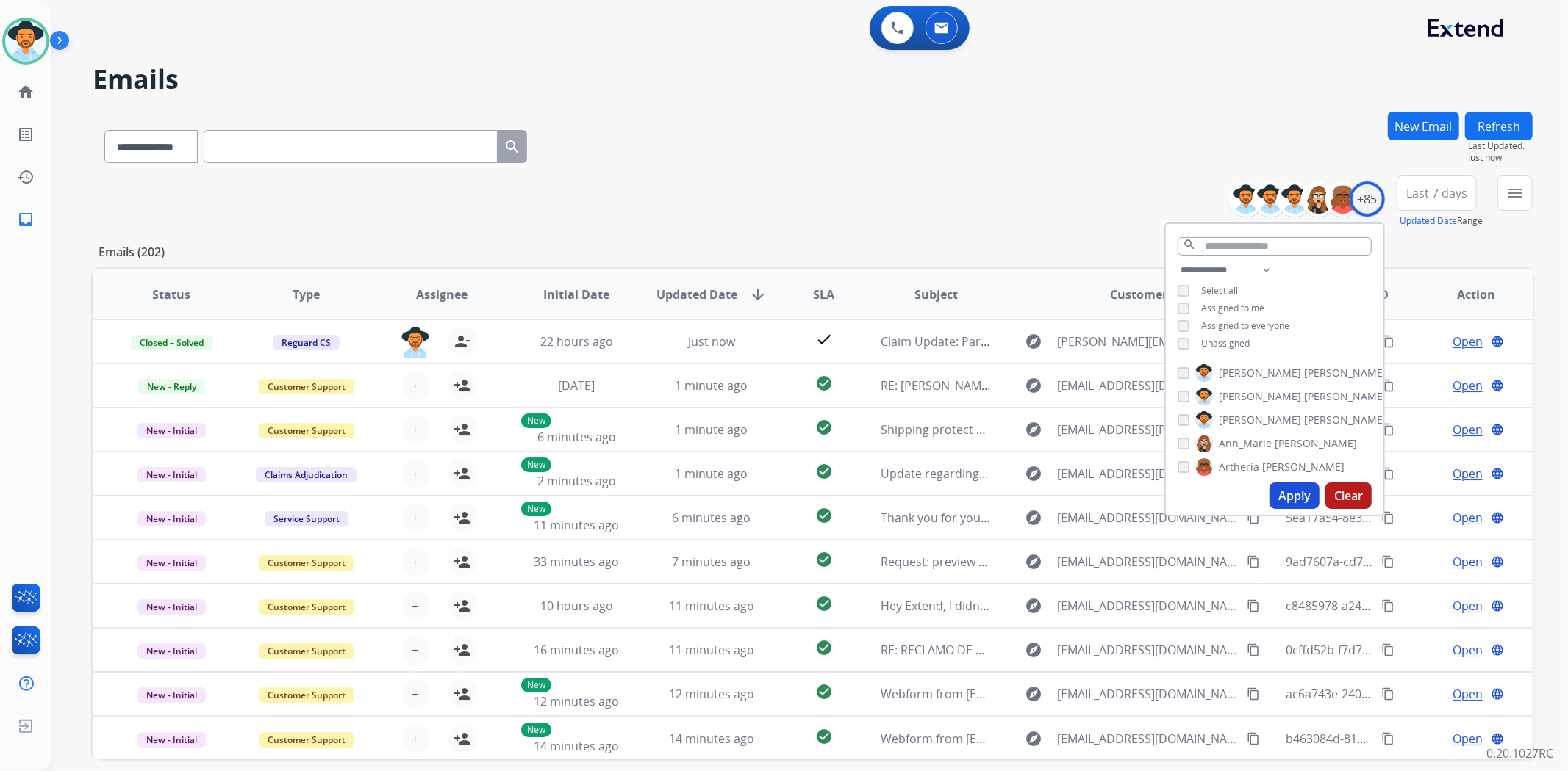
click at [1270, 487] on button "Apply" at bounding box center [1294, 496] width 50 height 27
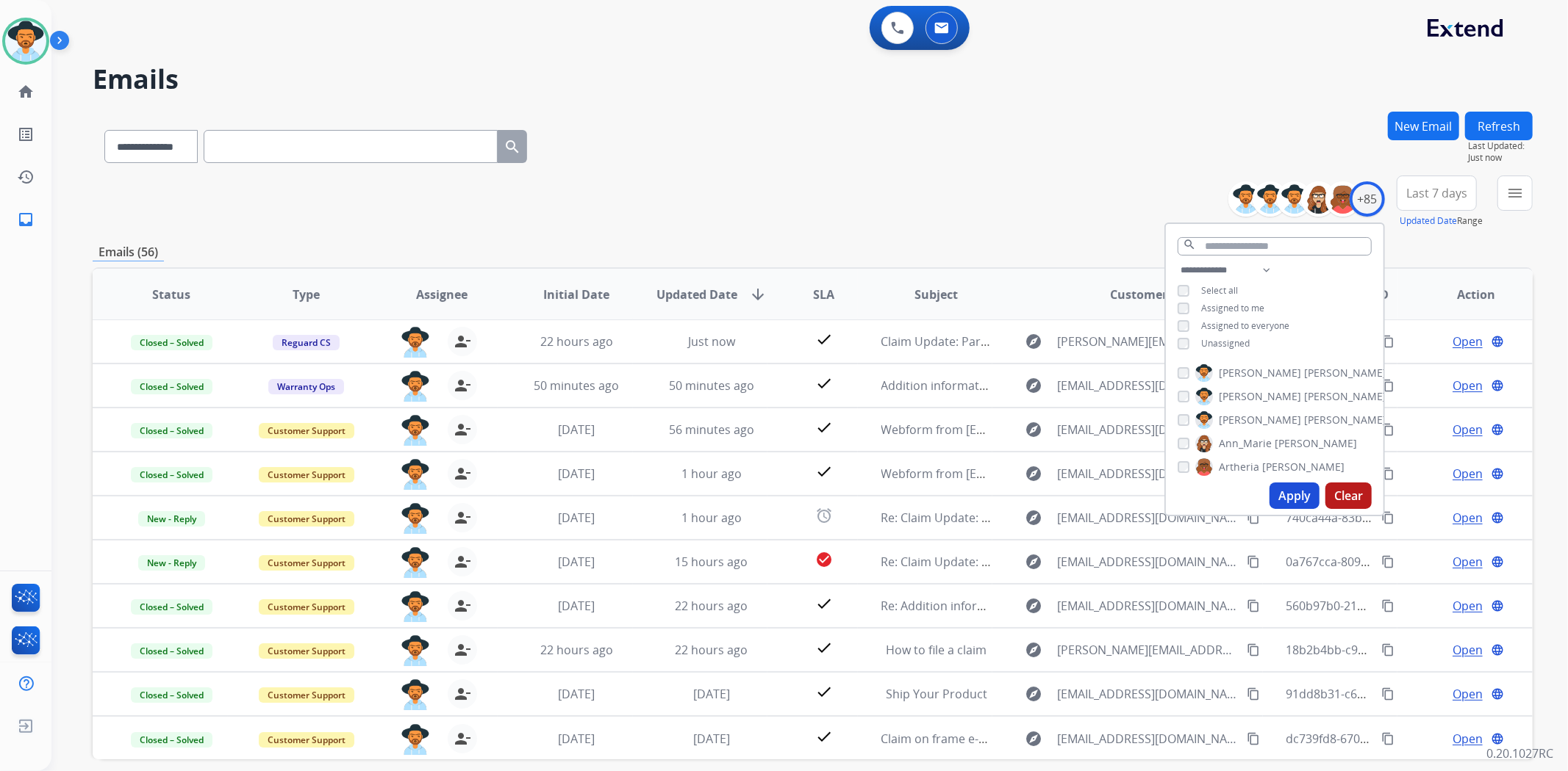
click at [876, 116] on div "**********" at bounding box center [812, 143] width 1440 height 64
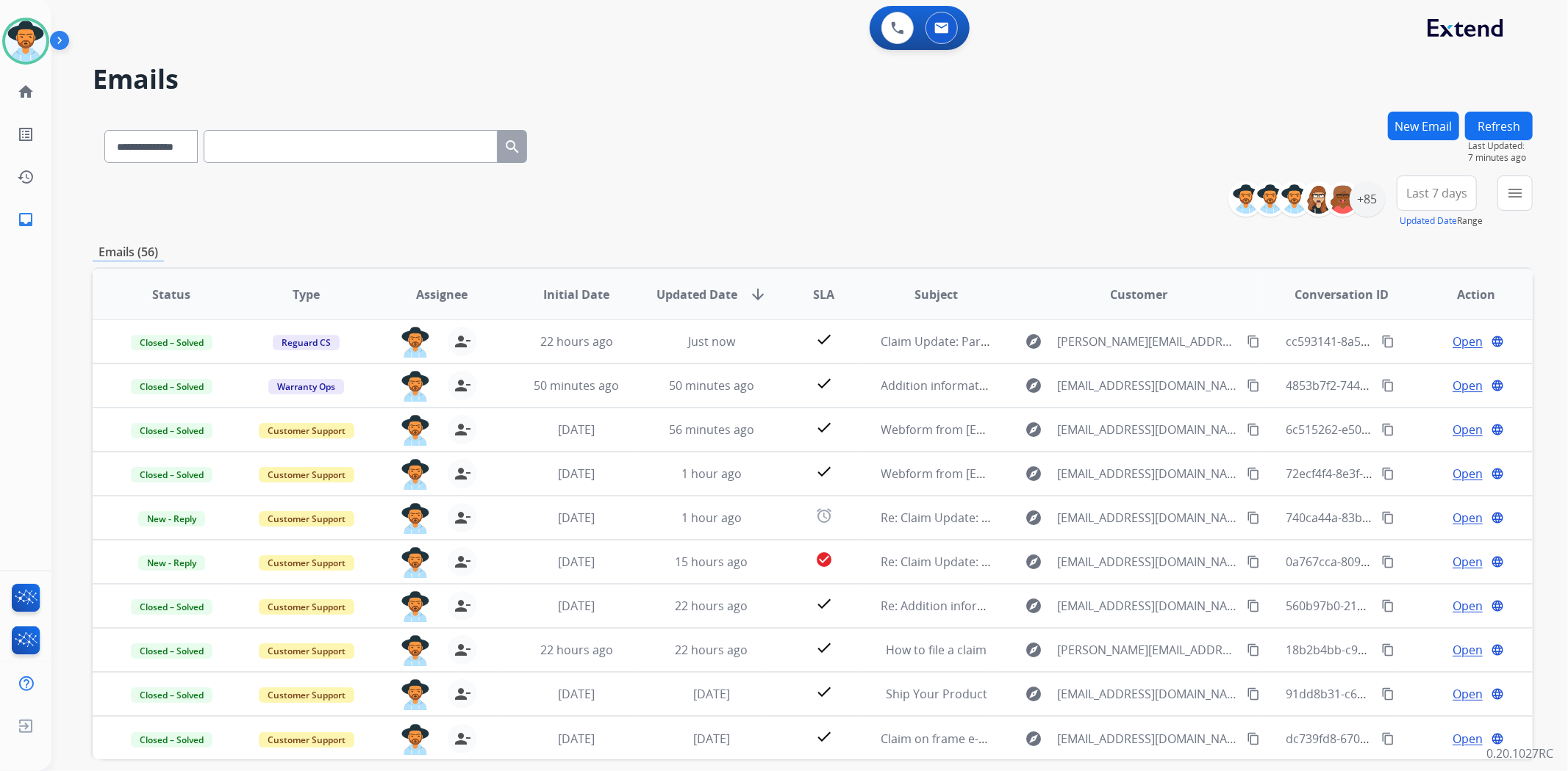
click at [288, 214] on div "**********" at bounding box center [812, 201] width 1440 height 53
click at [1362, 208] on div "+85" at bounding box center [1367, 199] width 36 height 36
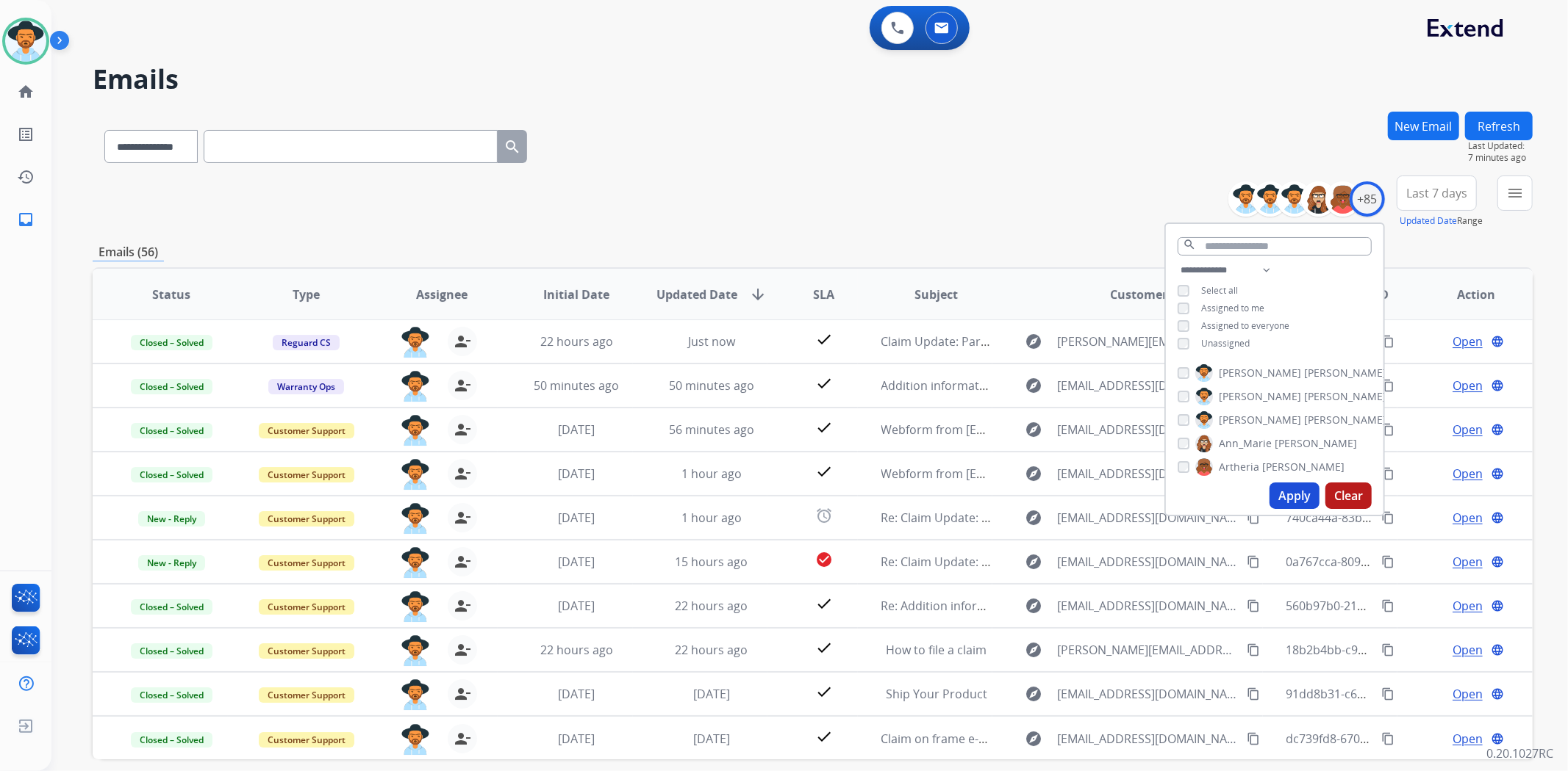
click at [1299, 495] on button "Apply" at bounding box center [1294, 496] width 50 height 27
click at [950, 214] on div "**********" at bounding box center [812, 201] width 1440 height 53
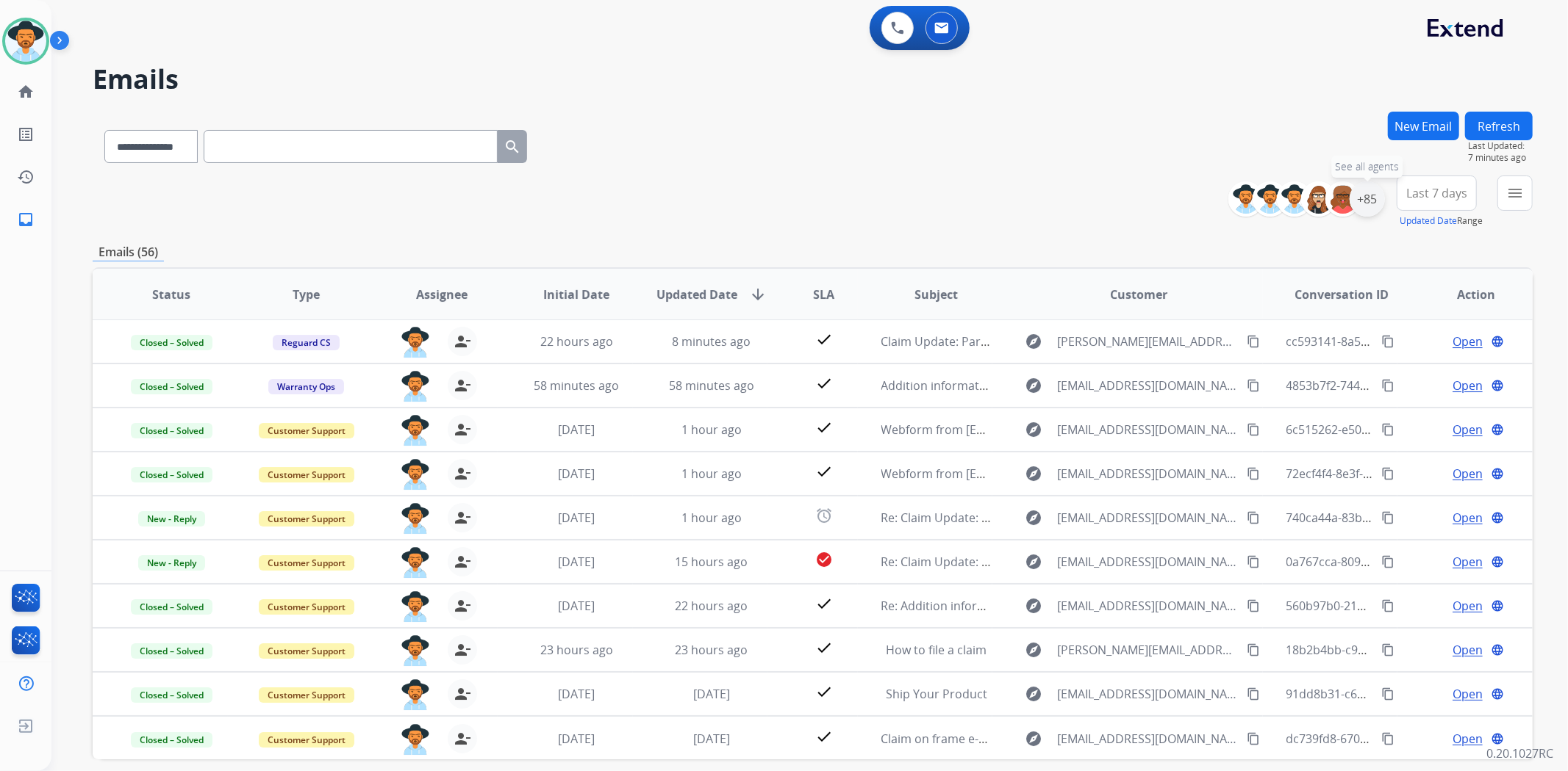
click at [1367, 199] on div "+85" at bounding box center [1367, 199] width 36 height 36
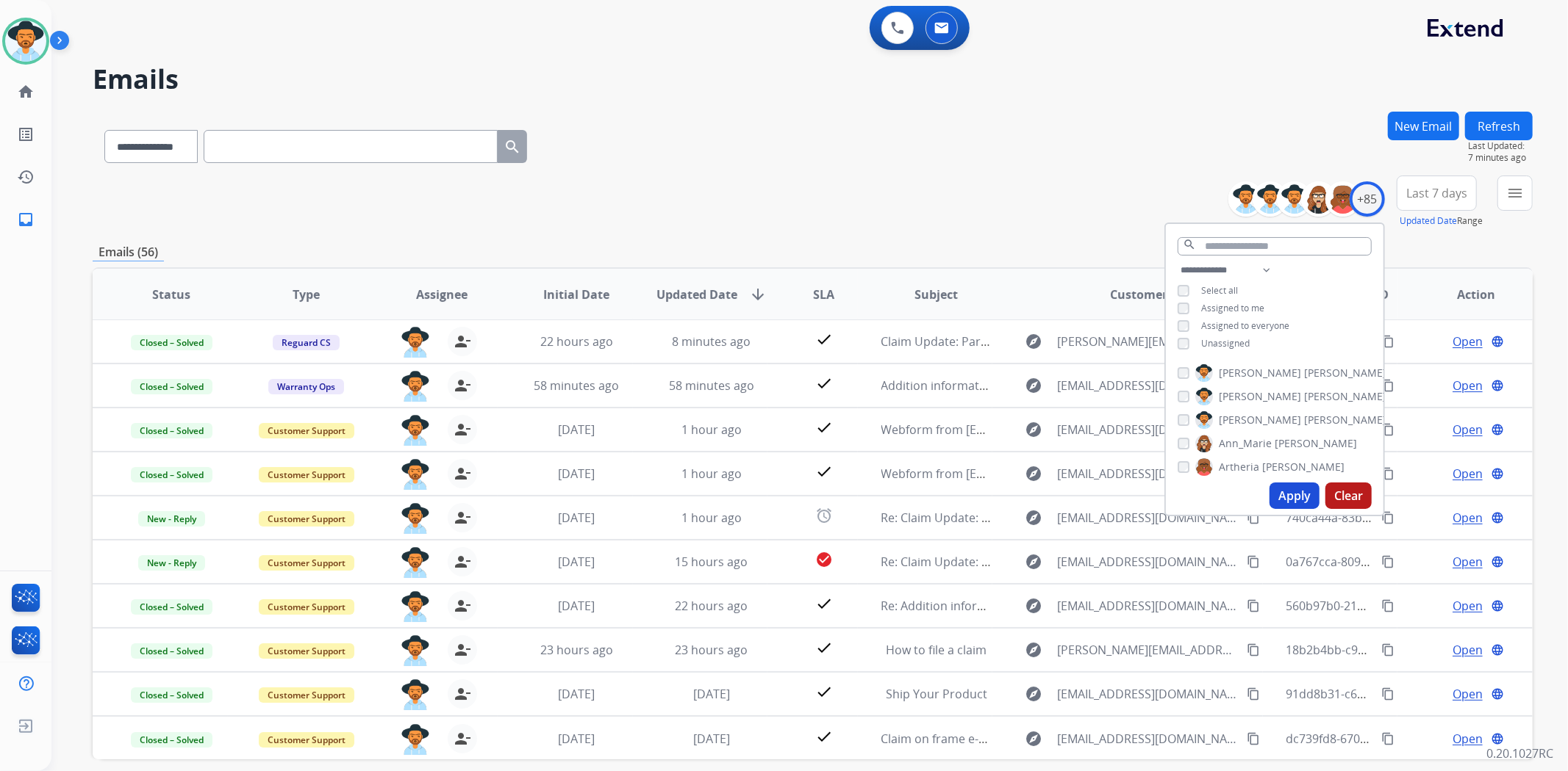
click at [1281, 494] on button "Apply" at bounding box center [1294, 496] width 50 height 27
click at [1297, 502] on button "Apply" at bounding box center [1294, 496] width 50 height 27
click at [1068, 211] on div "**********" at bounding box center [812, 201] width 1440 height 53
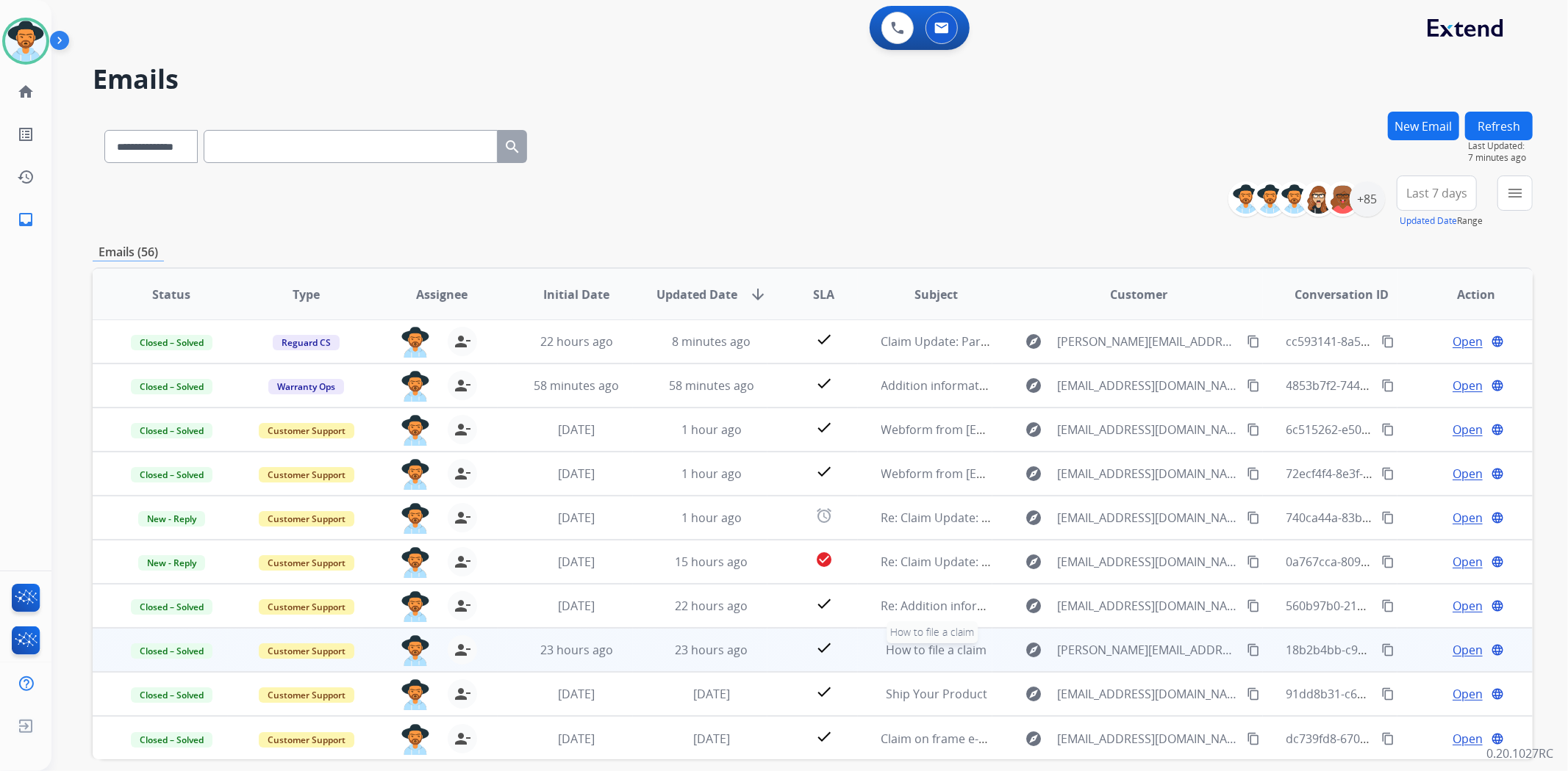
scroll to position [64, 0]
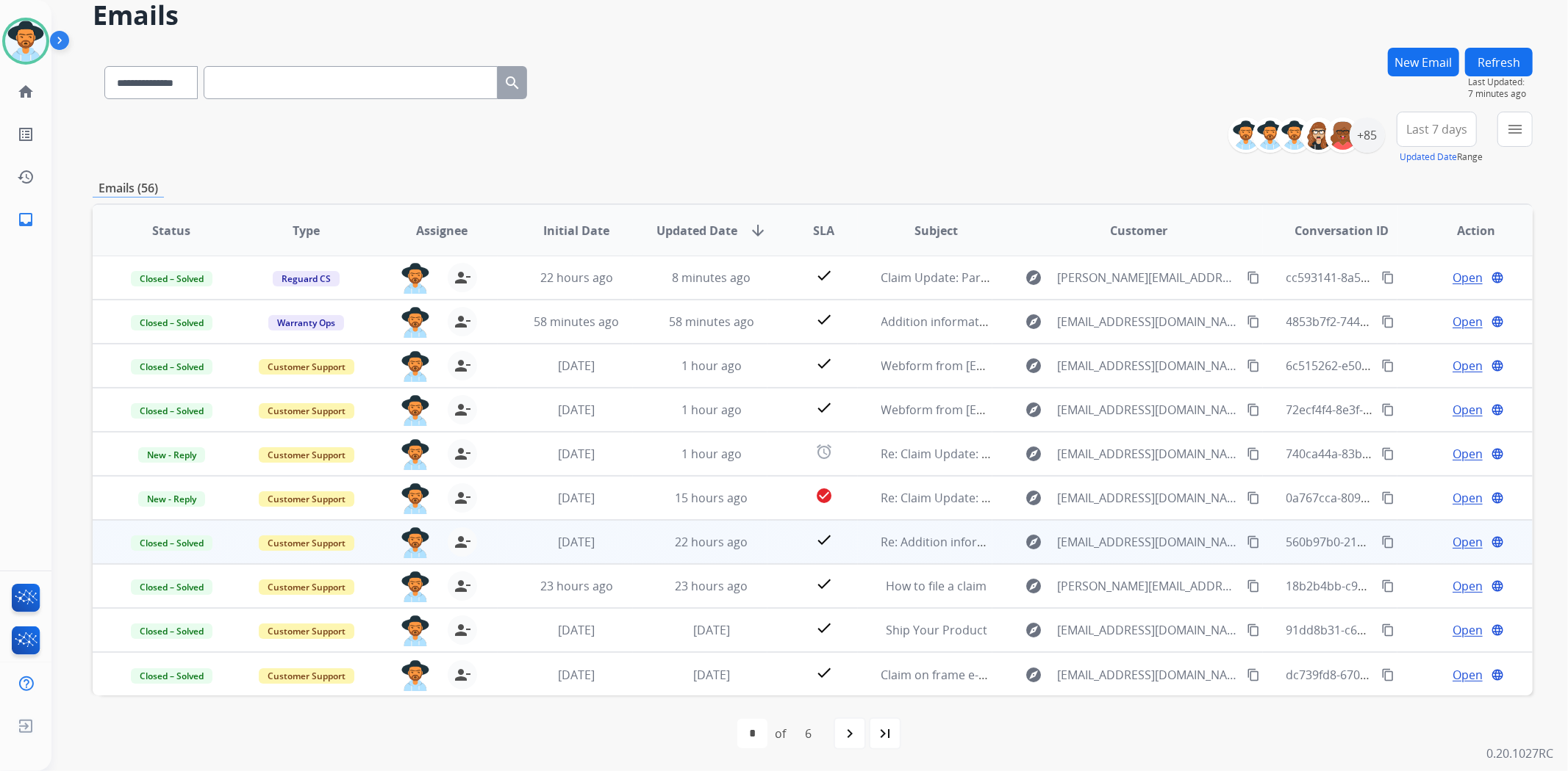
click at [1456, 544] on span "Open" at bounding box center [1467, 542] width 30 height 18
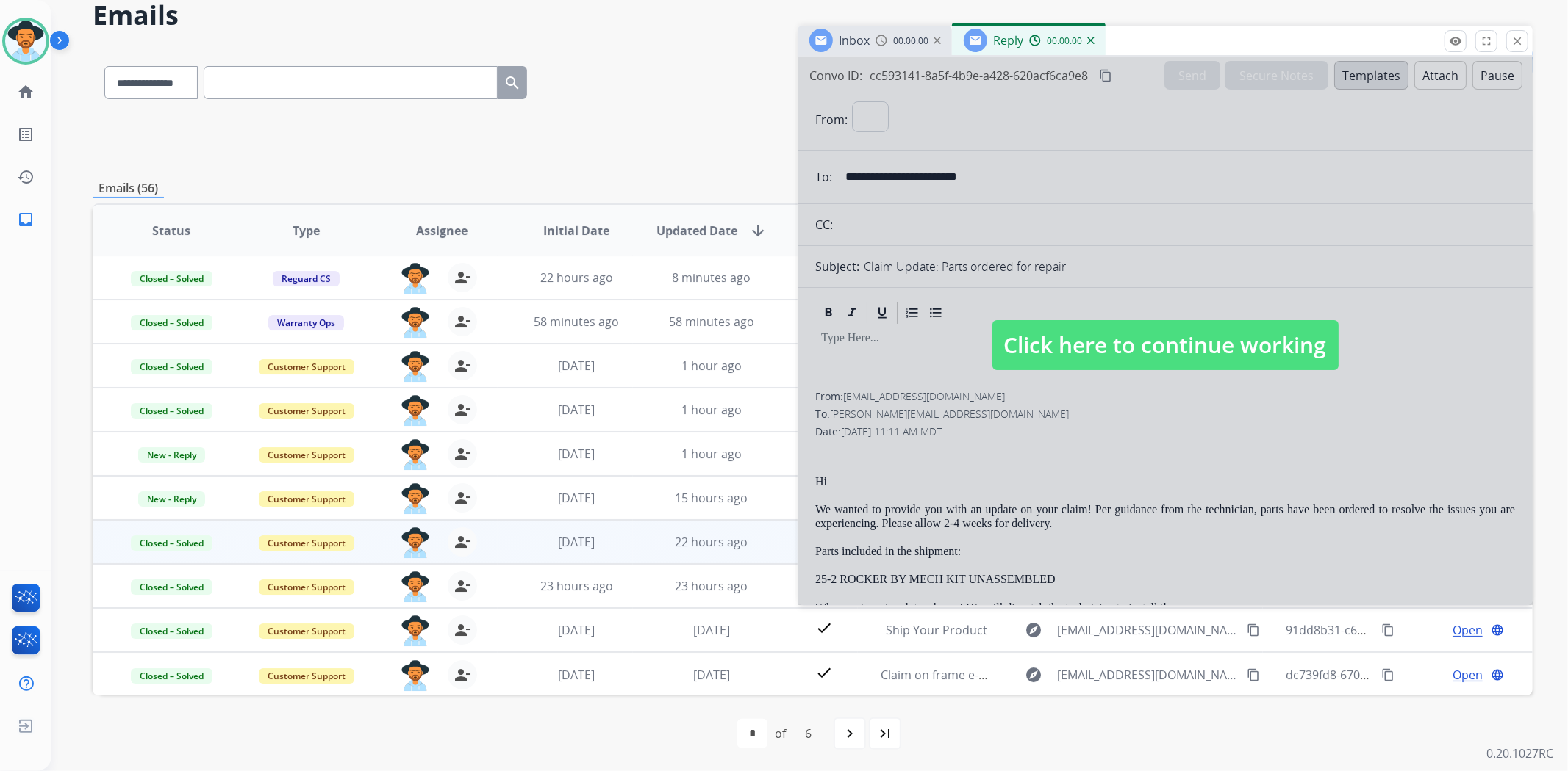
select select "**********"
click at [1248, 344] on span "Click here to continue working" at bounding box center [1166, 345] width 346 height 50
select select
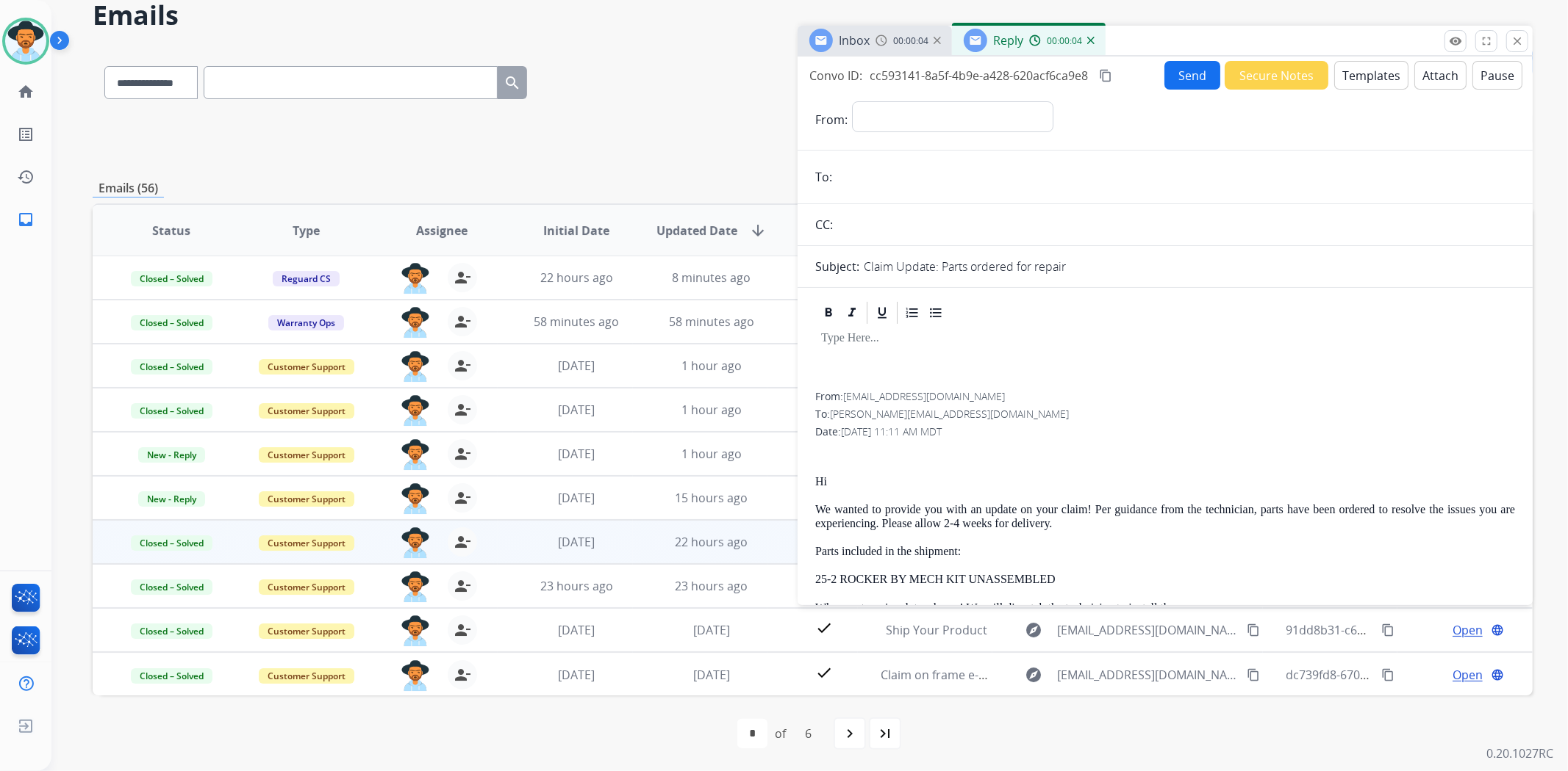
click at [1089, 40] on img at bounding box center [1090, 40] width 7 height 7
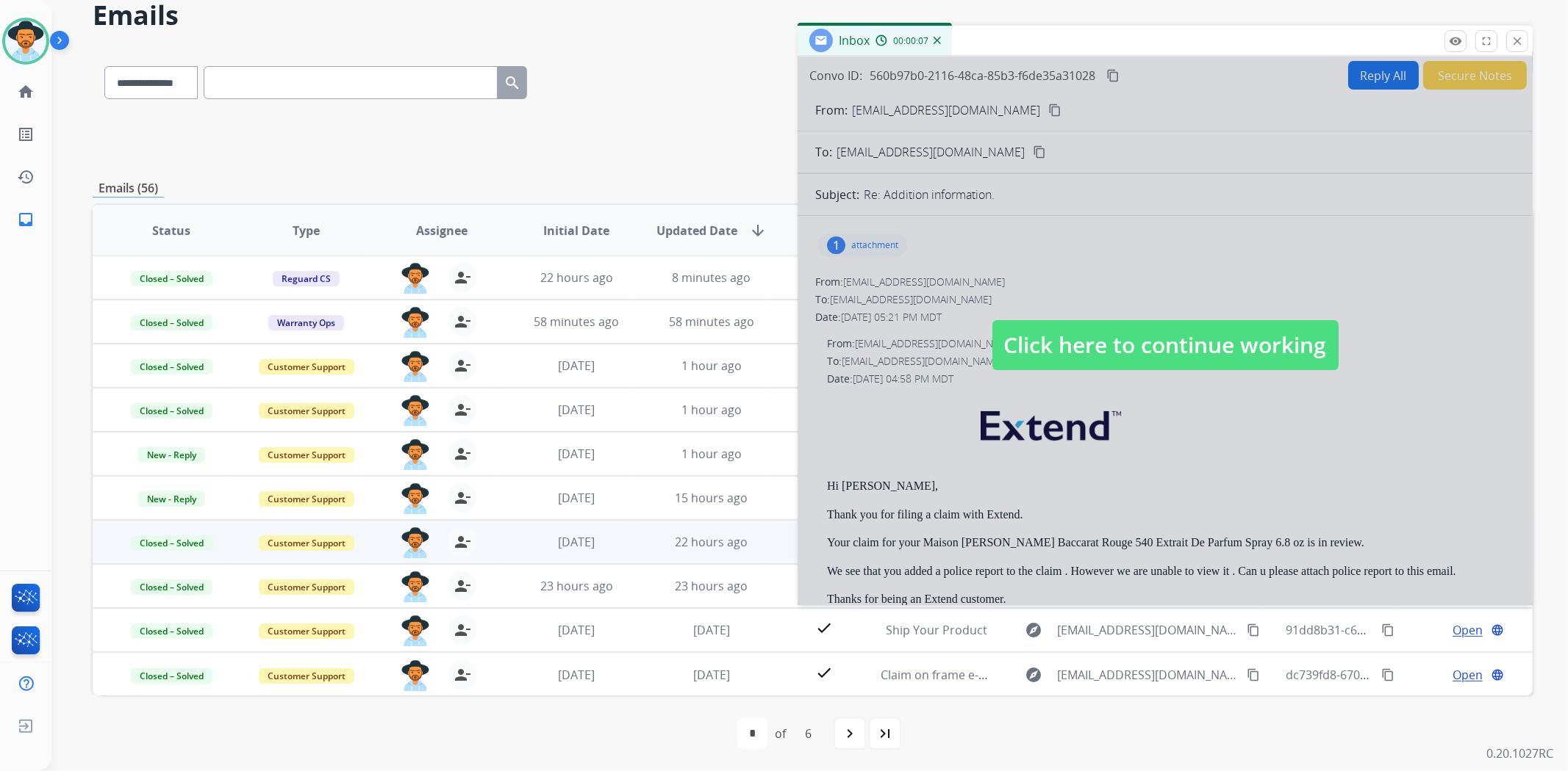
click at [1193, 453] on div at bounding box center [1165, 331] width 735 height 549
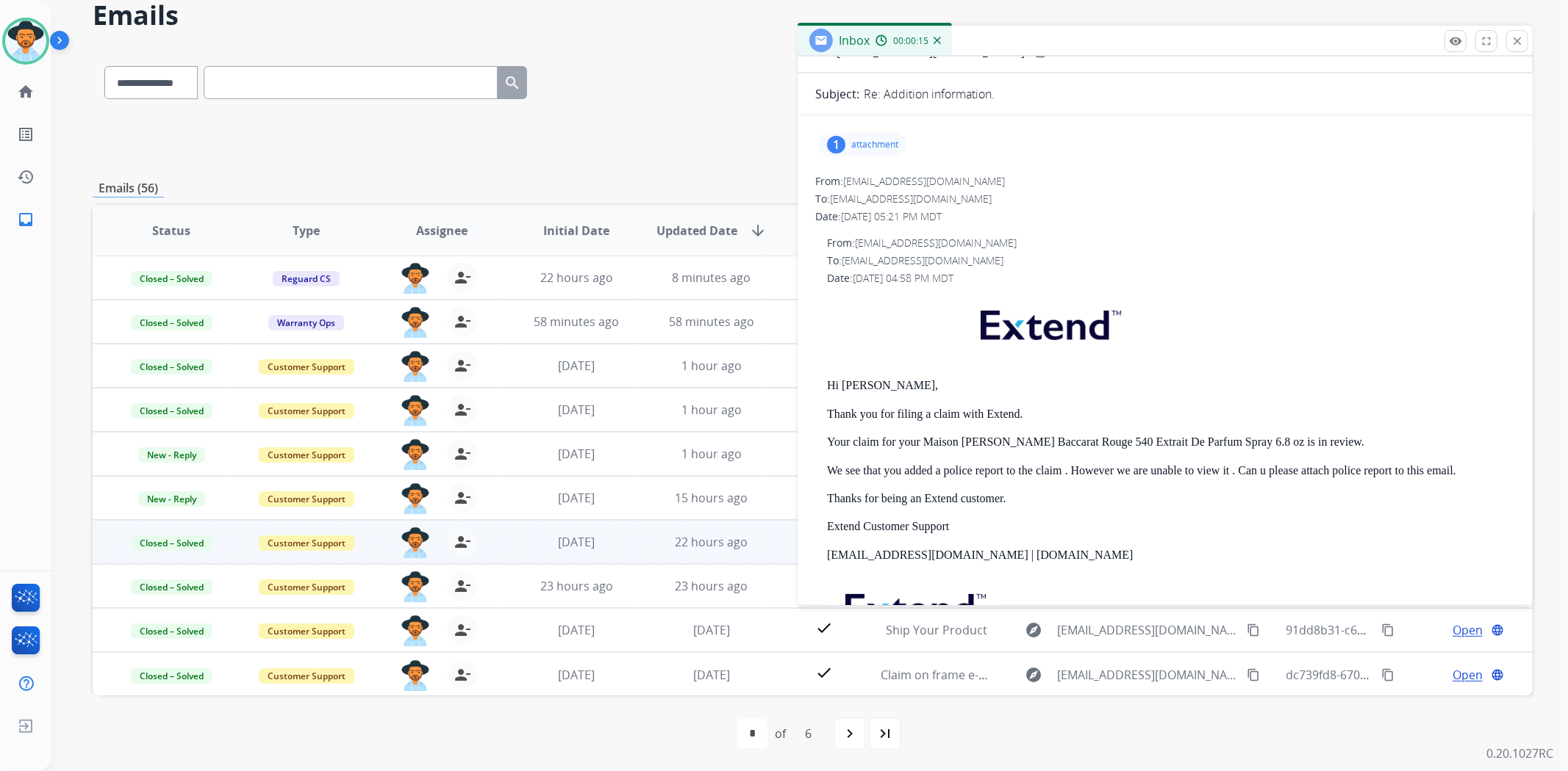
scroll to position [0, 0]
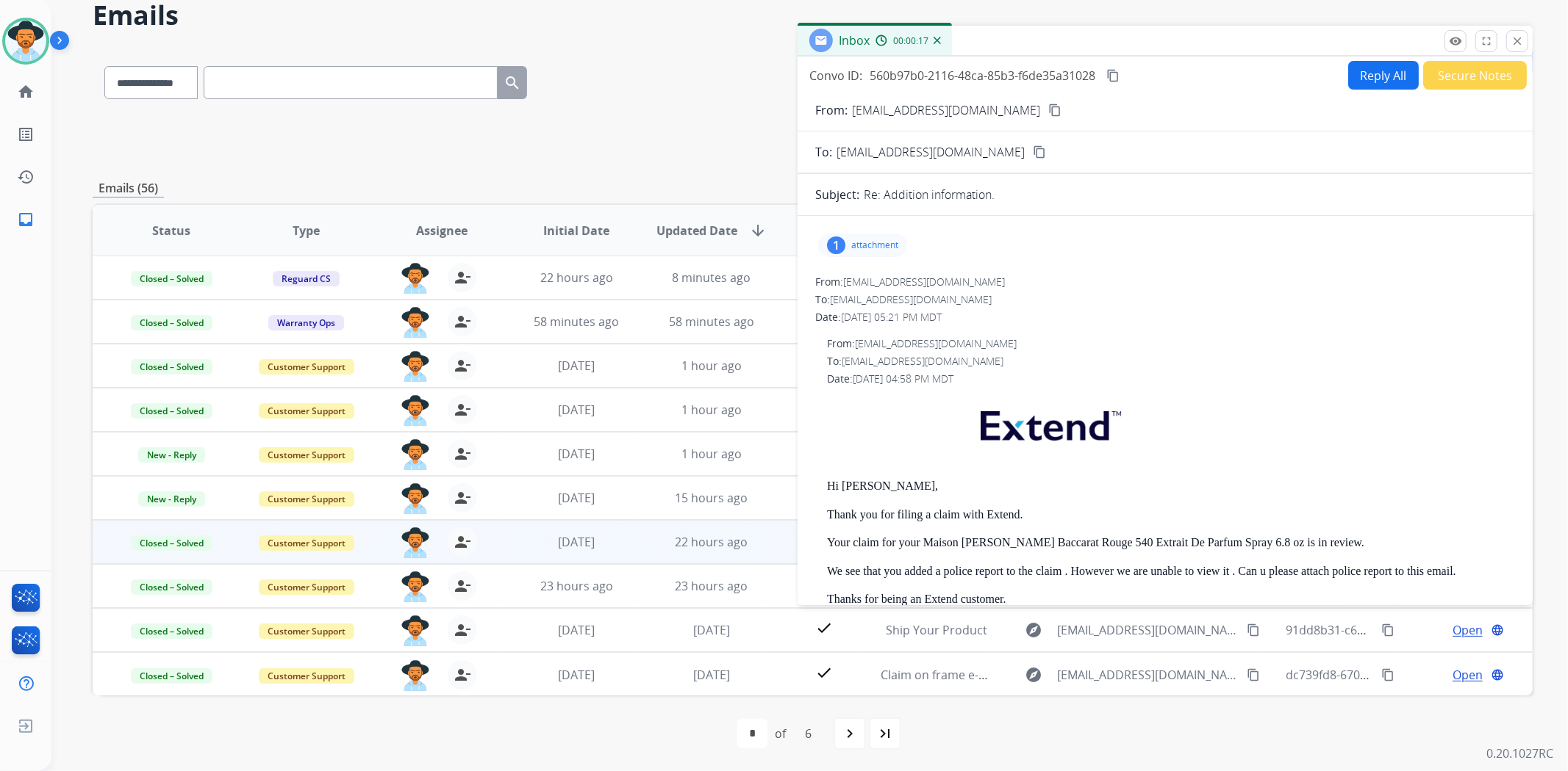
click at [1048, 106] on mat-icon "content_copy" at bounding box center [1055, 110] width 13 height 13
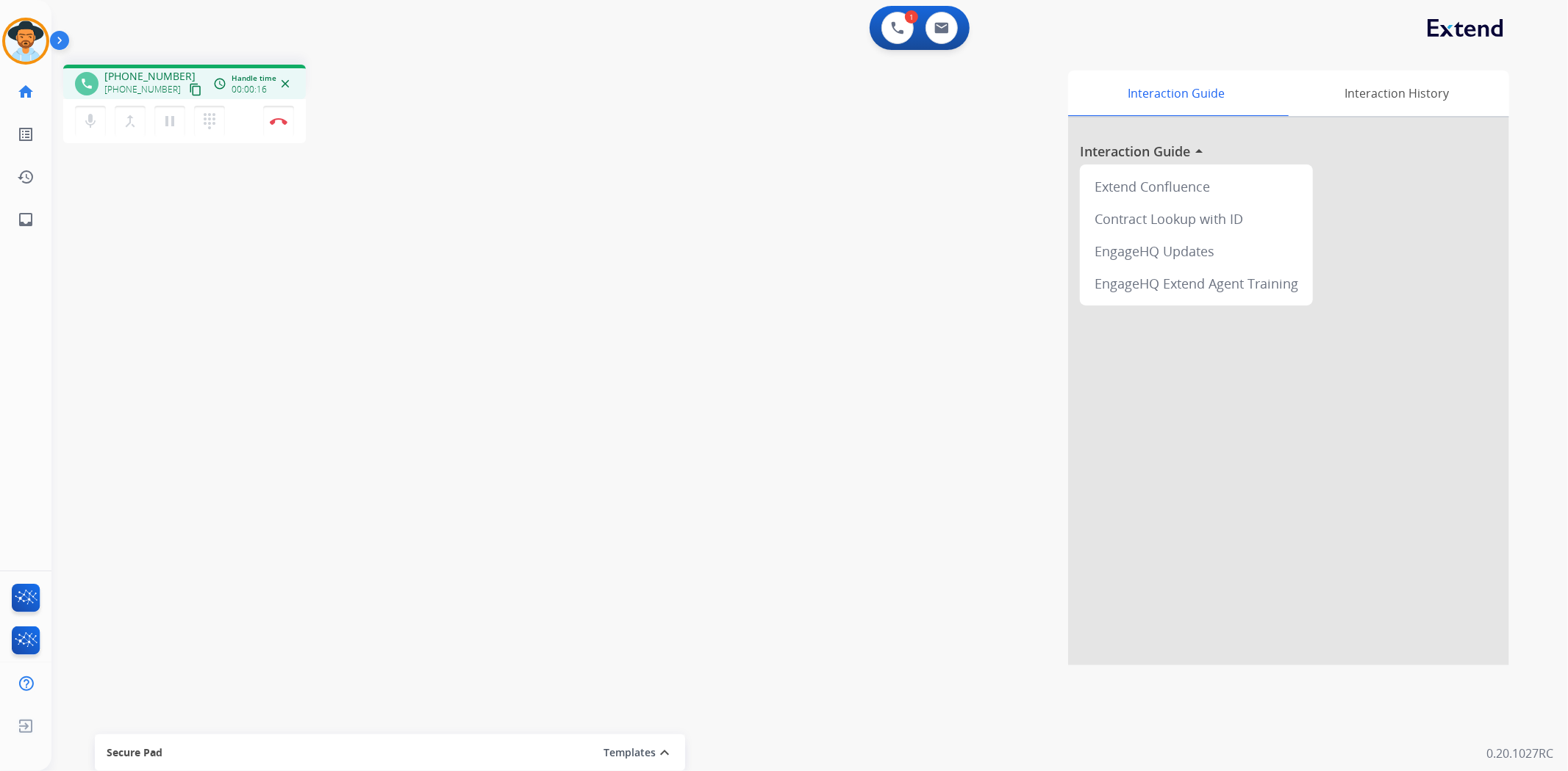
click at [189, 90] on mat-icon "content_copy" at bounding box center [195, 90] width 13 height 13
click at [168, 112] on mat-icon "pause" at bounding box center [170, 121] width 18 height 18
click at [218, 122] on mat-icon "dialpad" at bounding box center [210, 121] width 18 height 18
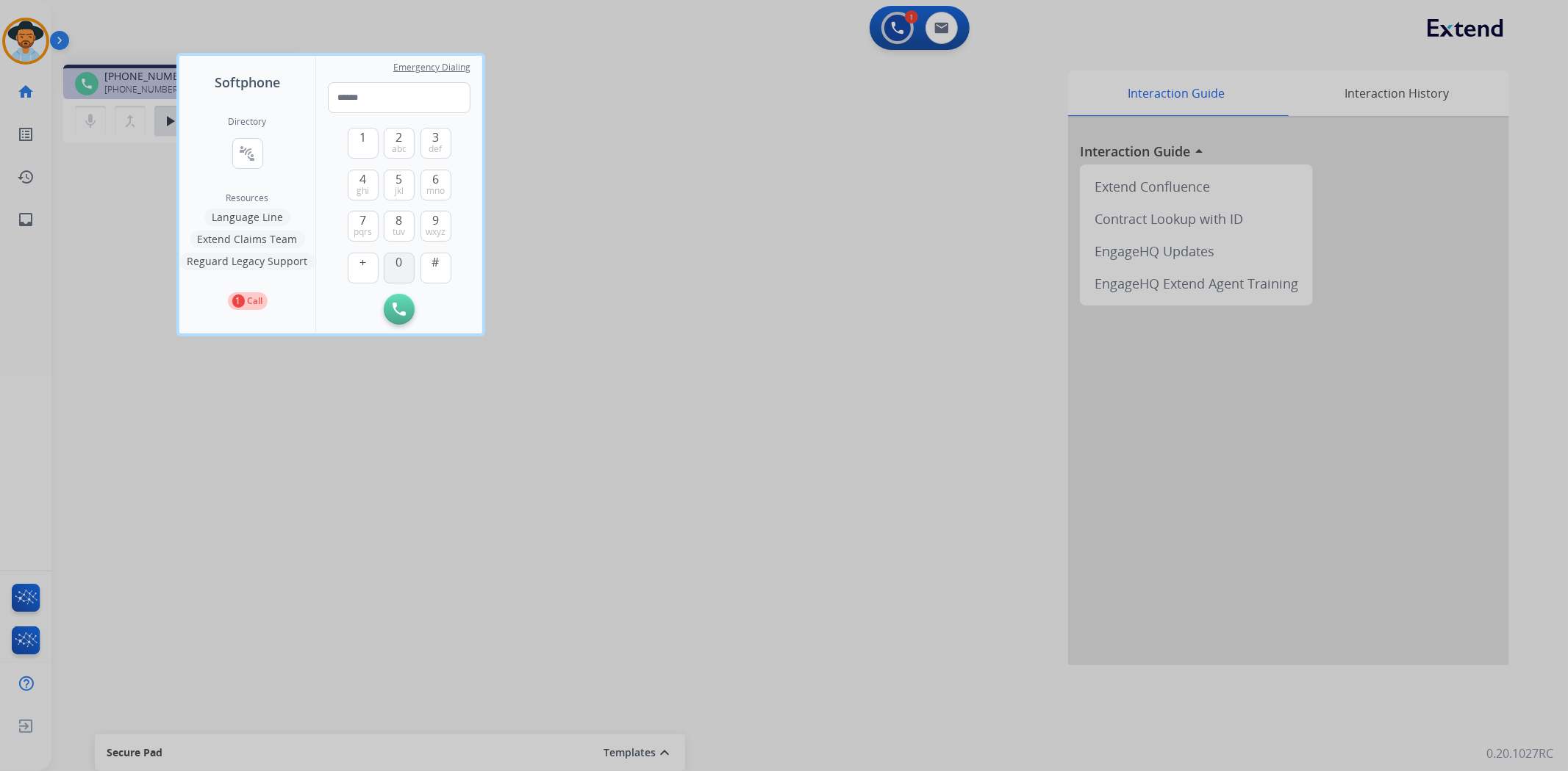
drag, startPoint x: 392, startPoint y: 226, endPoint x: 407, endPoint y: 260, distance: 37.2
click at [392, 226] on button "8 tuv" at bounding box center [399, 227] width 31 height 31
click at [401, 263] on span "0" at bounding box center [399, 262] width 6 height 18
click at [360, 178] on span "4" at bounding box center [363, 180] width 6 height 18
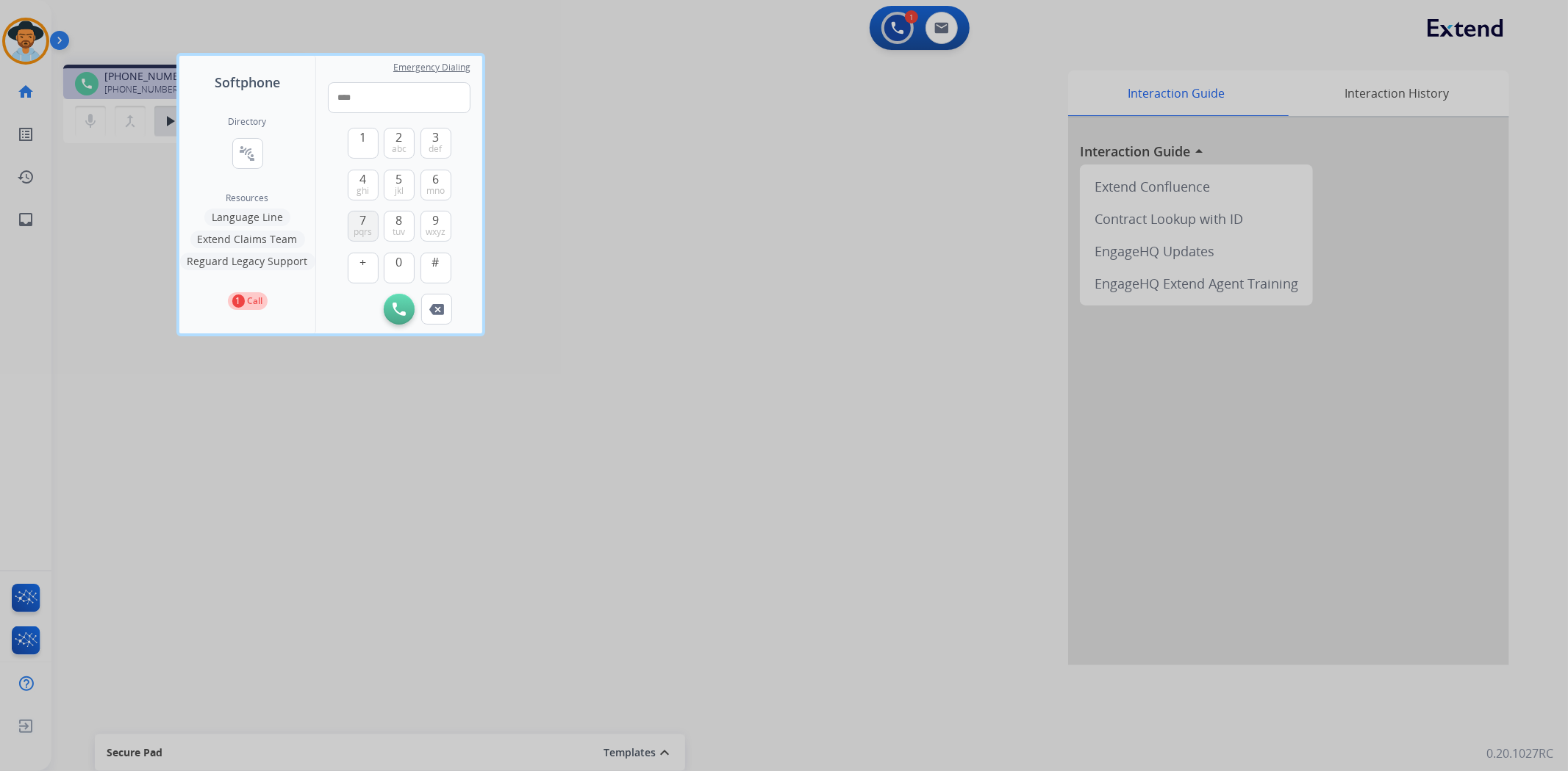
click at [369, 227] on span "pqrs" at bounding box center [363, 232] width 19 height 12
click at [397, 261] on span "0" at bounding box center [399, 262] width 6 height 18
click at [427, 227] on span "wxyz" at bounding box center [436, 232] width 20 height 12
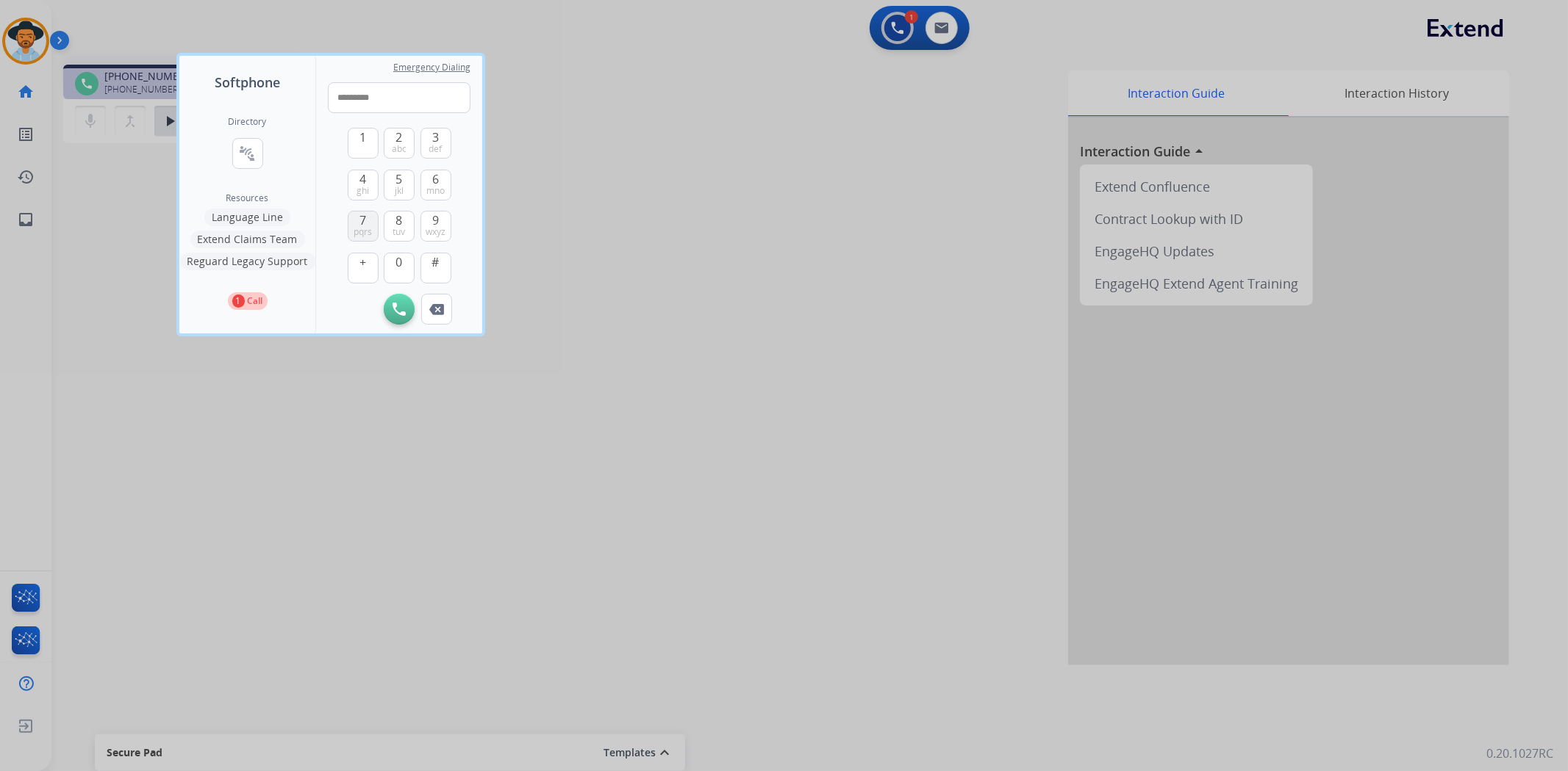
click at [371, 221] on button "7 pqrs" at bounding box center [363, 227] width 31 height 31
type input "**********"
click at [400, 305] on img at bounding box center [399, 309] width 13 height 13
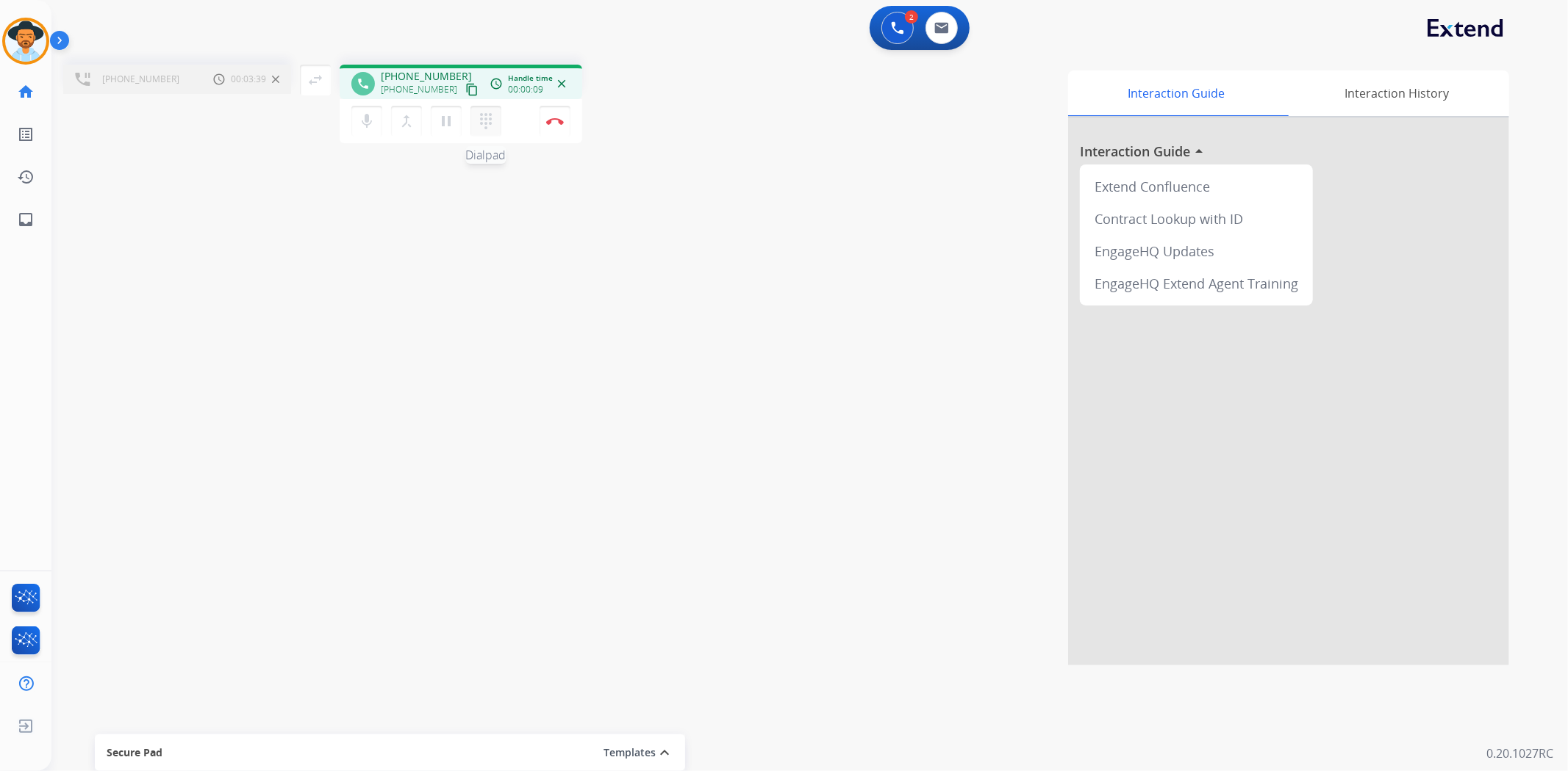
click at [485, 114] on mat-icon "dialpad" at bounding box center [486, 121] width 18 height 18
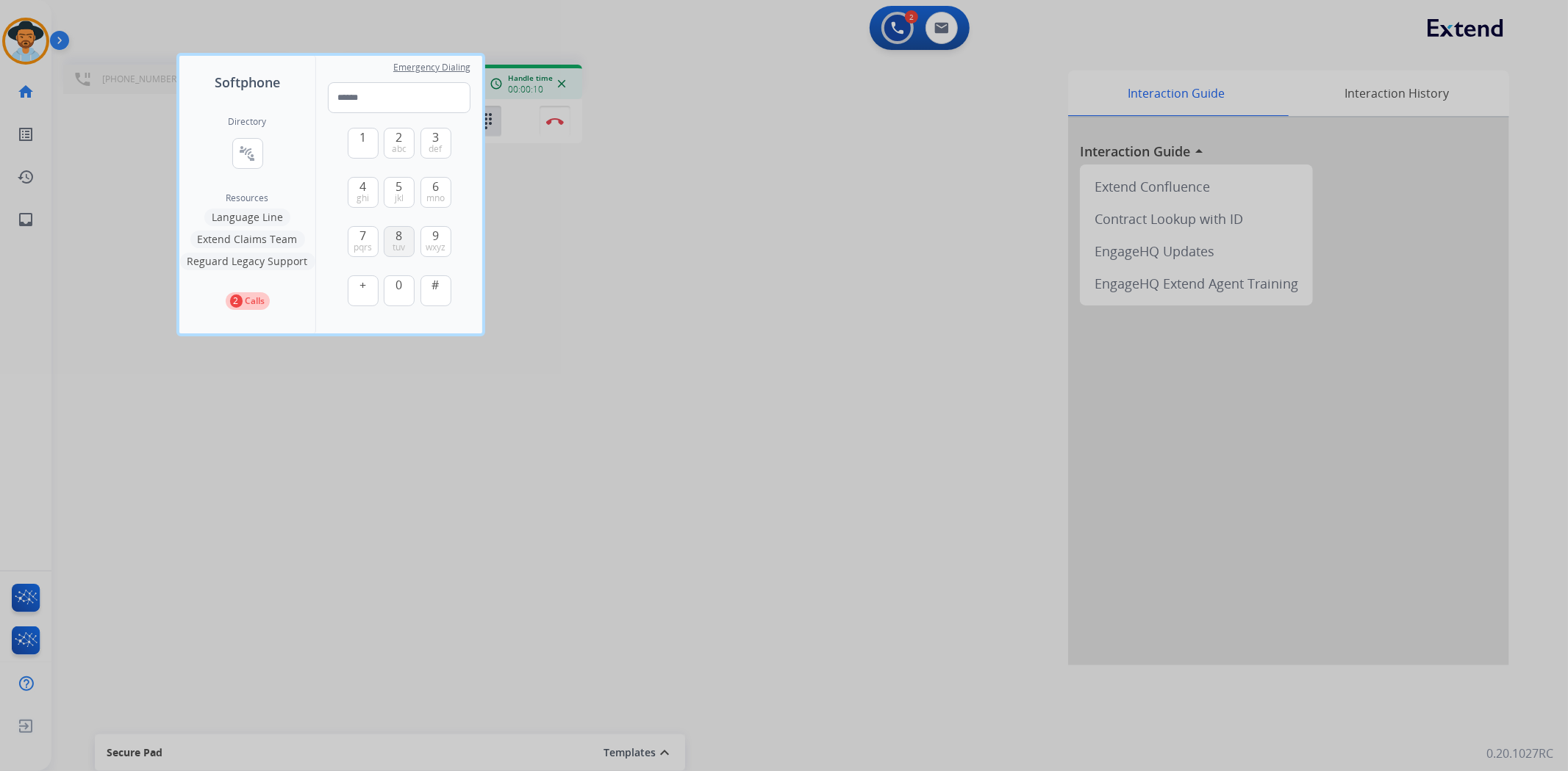
click at [394, 239] on button "8 tuv" at bounding box center [399, 242] width 31 height 31
click at [401, 187] on span "5" at bounding box center [399, 187] width 6 height 18
type input "**"
click at [546, 408] on div at bounding box center [784, 385] width 1568 height 771
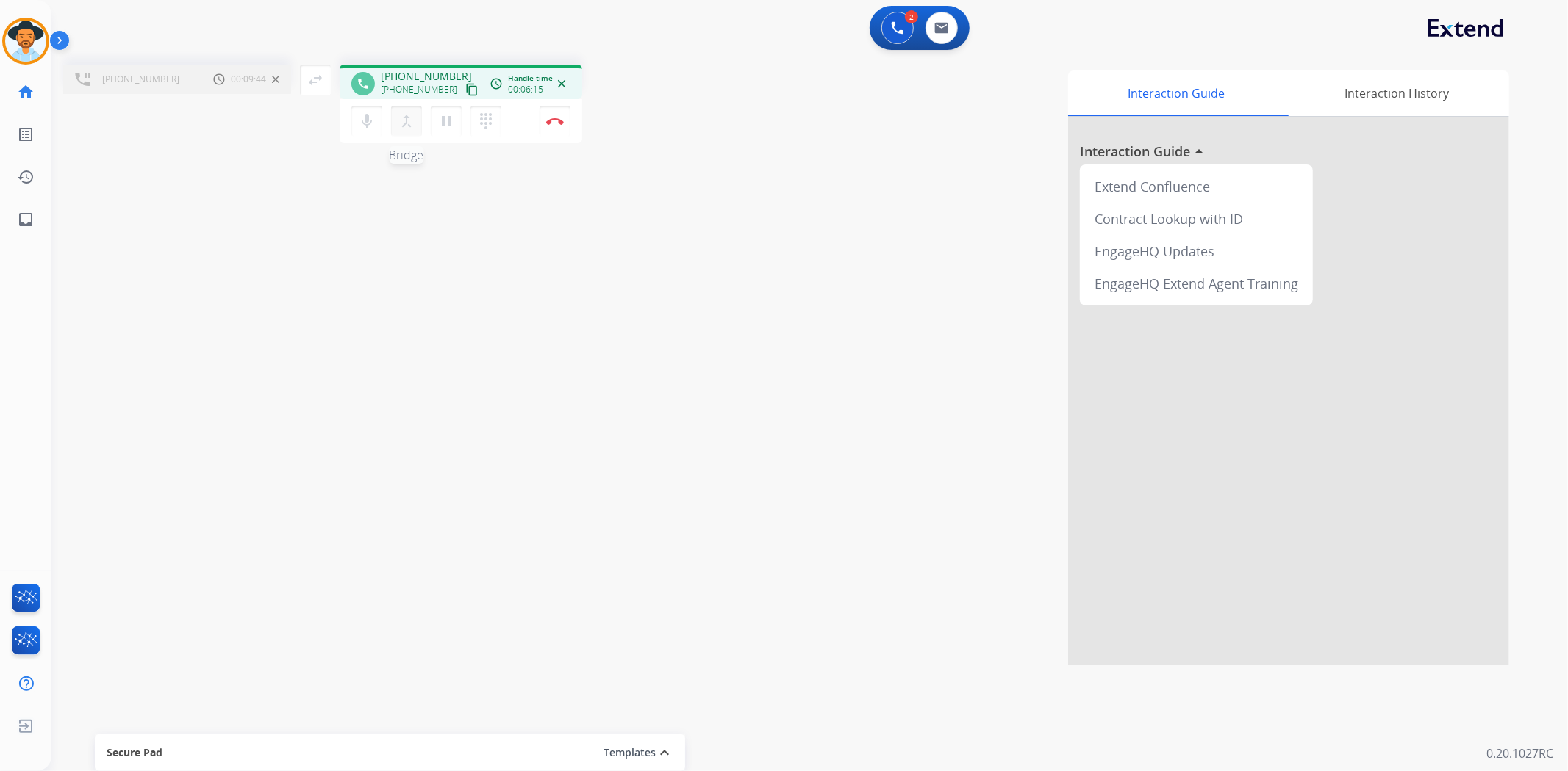
click at [395, 121] on button "merge_type Bridge" at bounding box center [406, 121] width 31 height 31
click at [425, 131] on button "merge_type Bridge" at bounding box center [421, 121] width 31 height 31
click at [419, 125] on mat-icon "merge_type" at bounding box center [421, 121] width 18 height 18
click at [415, 116] on mat-icon "merge_type" at bounding box center [421, 121] width 18 height 18
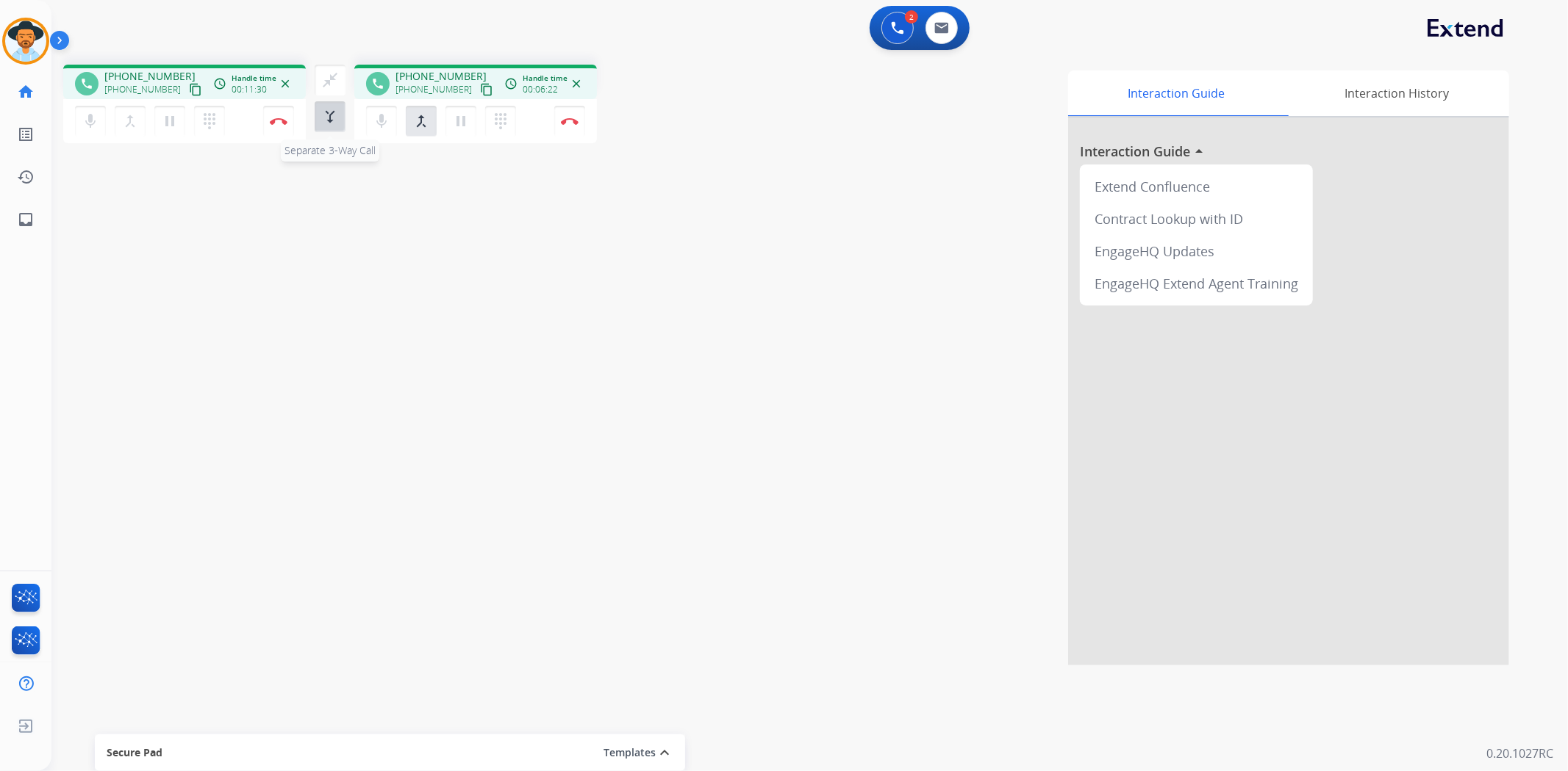
click at [331, 121] on mat-icon "merge_type" at bounding box center [330, 116] width 18 height 18
click at [164, 124] on mat-icon "pause" at bounding box center [170, 121] width 18 height 18
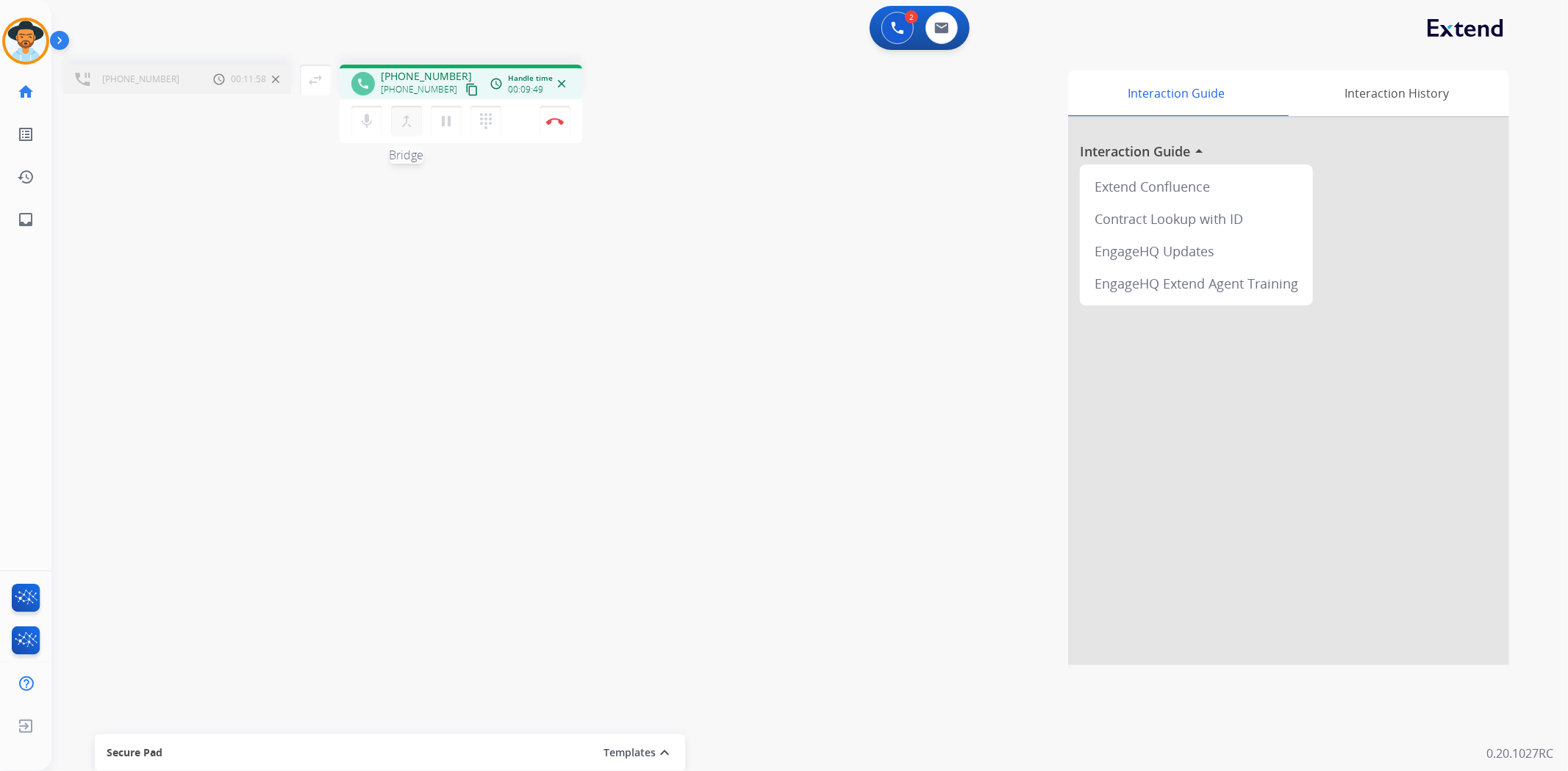
click at [403, 117] on mat-icon "merge_type" at bounding box center [406, 121] width 18 height 18
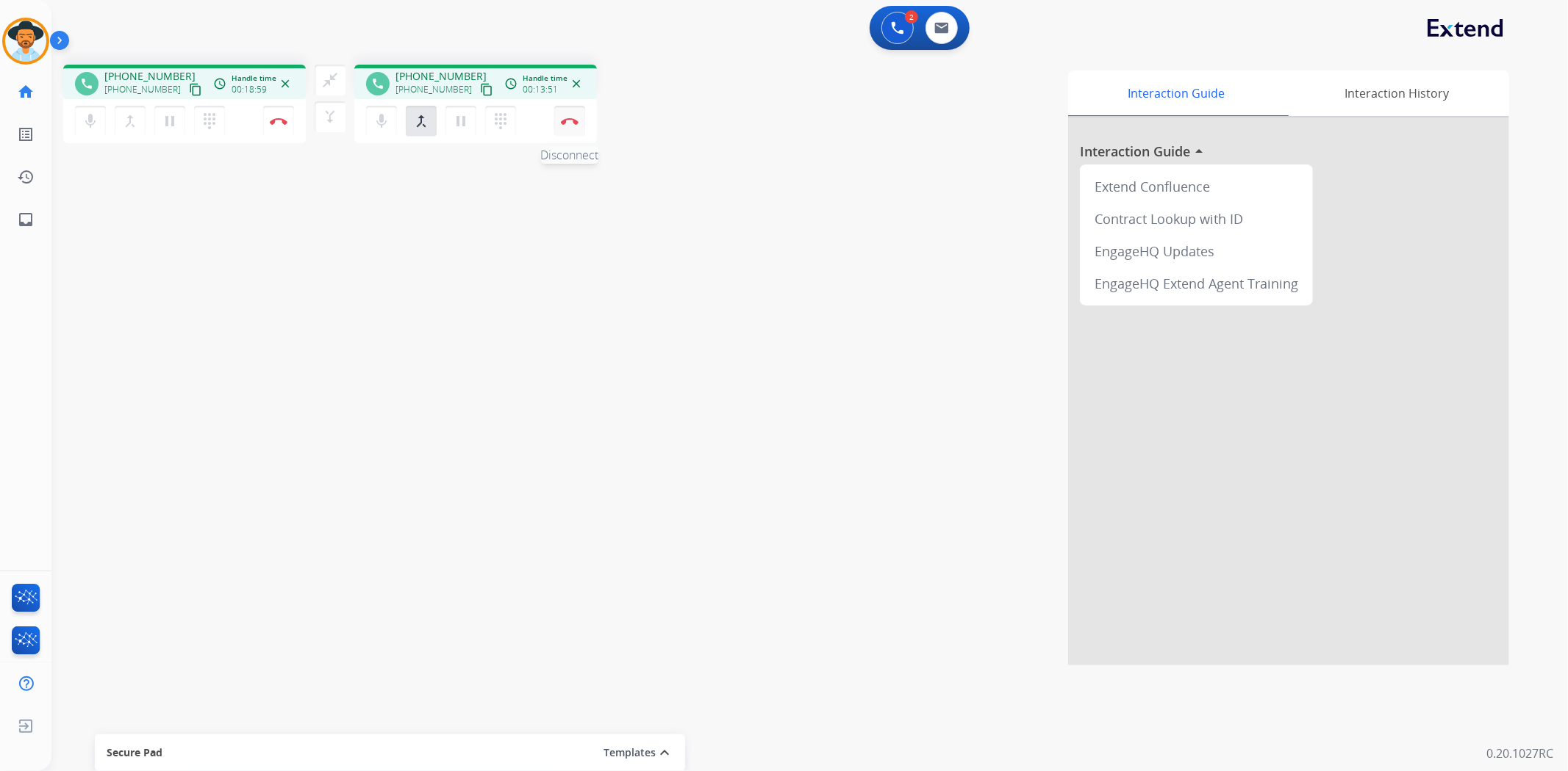
click at [294, 125] on button "Disconnect" at bounding box center [278, 121] width 31 height 31
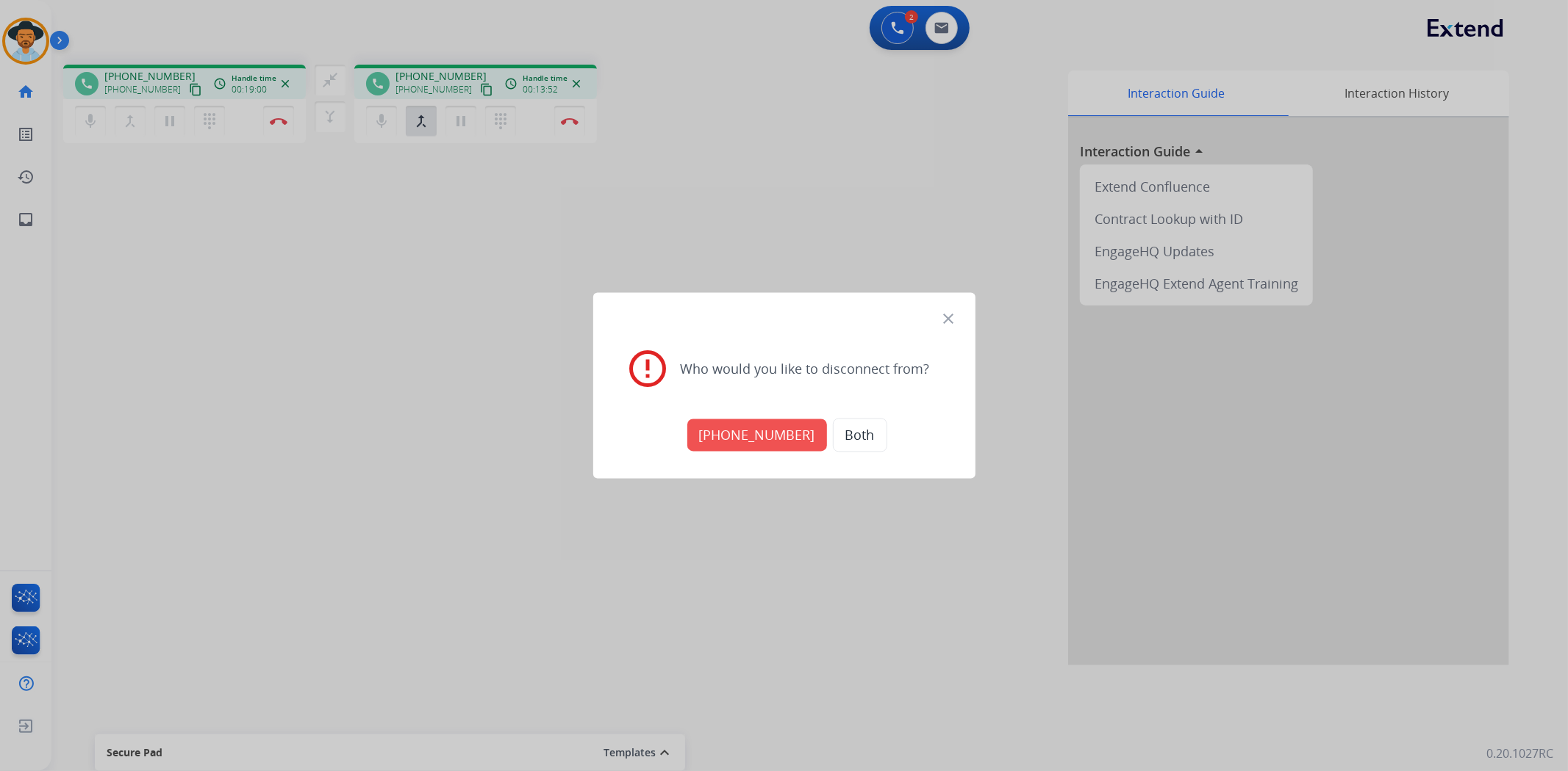
click at [723, 419] on button "[PHONE_NUMBER]" at bounding box center [757, 435] width 140 height 32
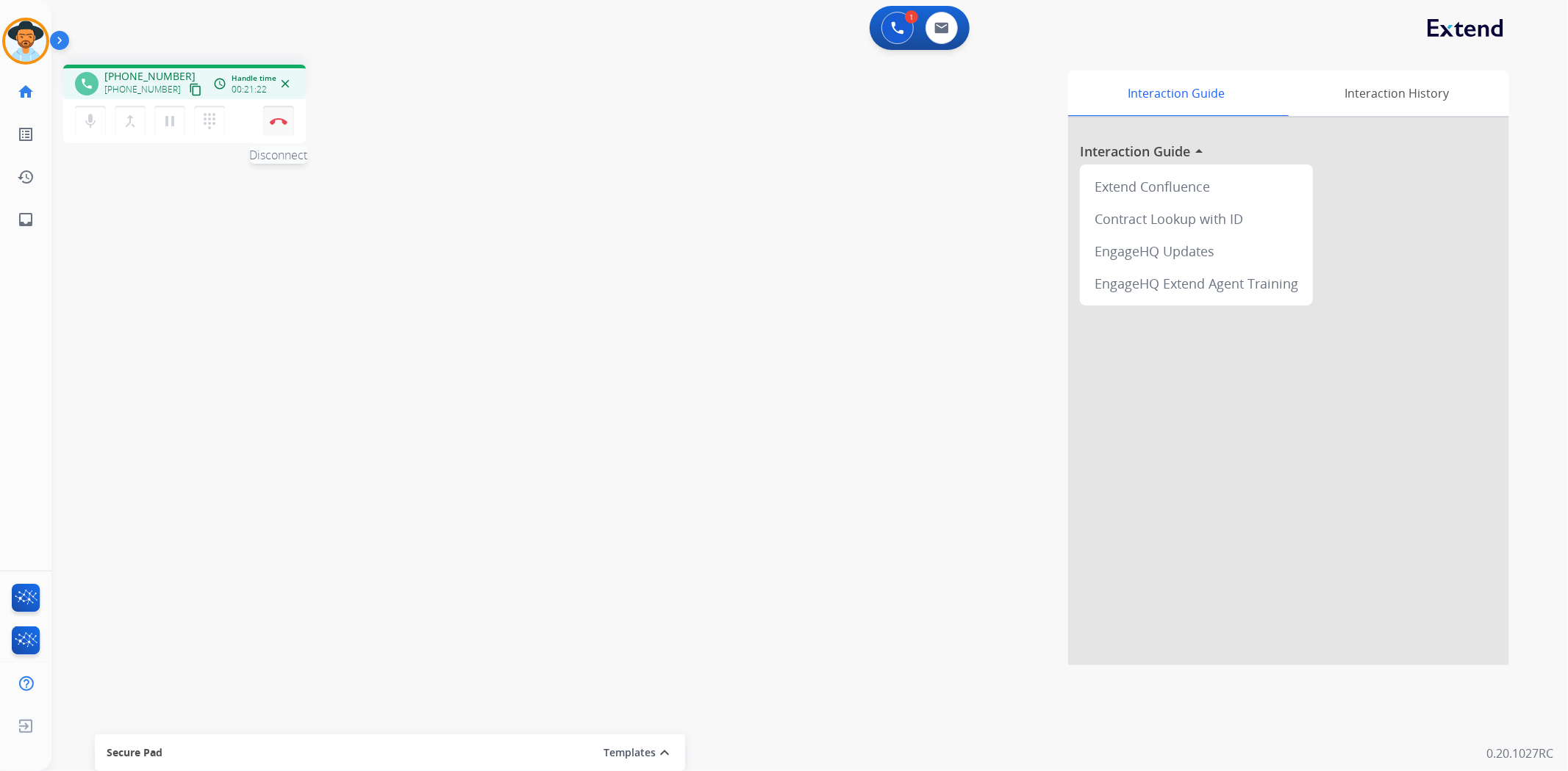
click at [278, 119] on img at bounding box center [278, 121] width 18 height 7
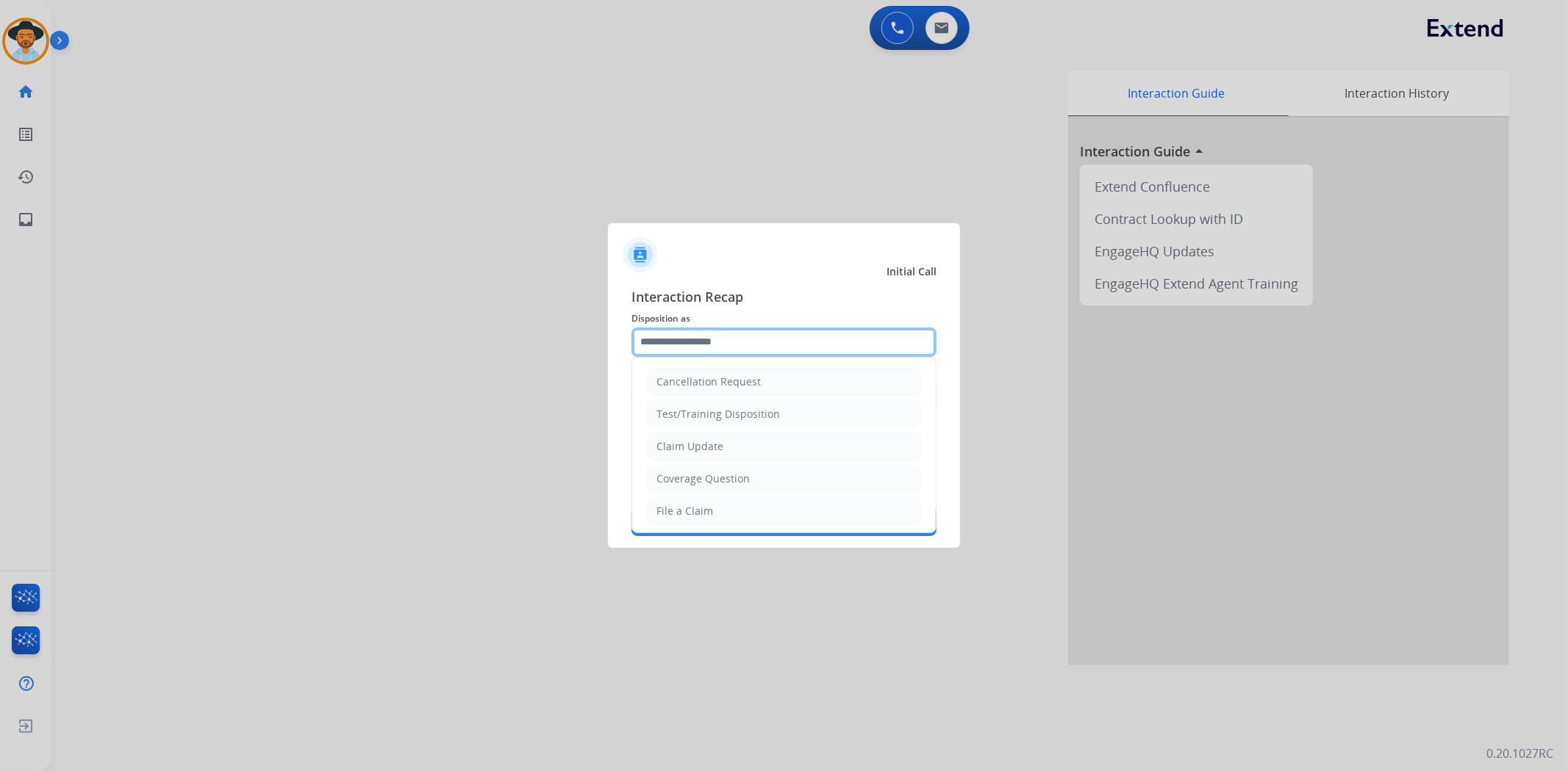
click at [654, 341] on input "text" at bounding box center [784, 342] width 305 height 29
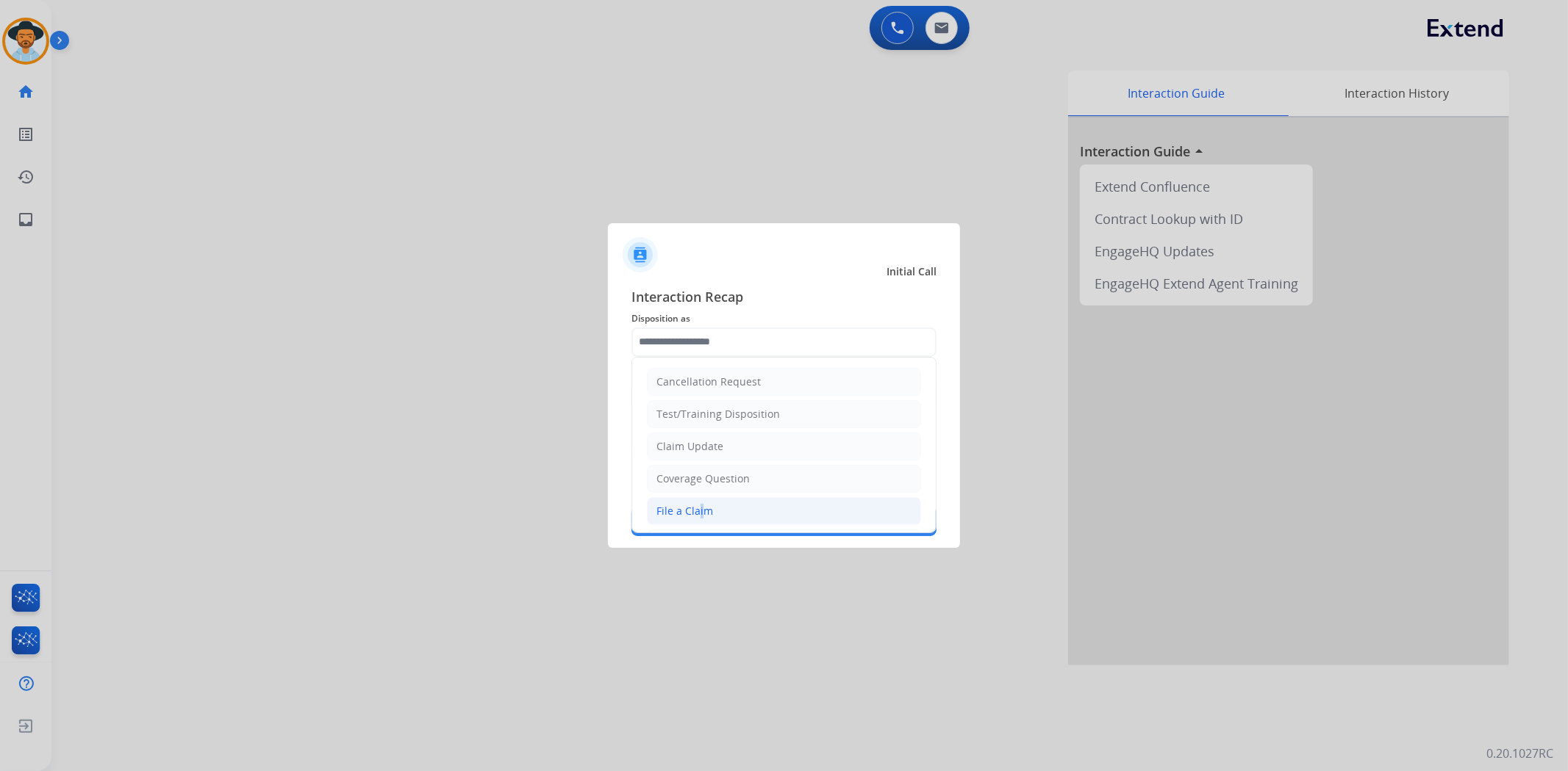
click at [699, 513] on div "File a Claim" at bounding box center [685, 511] width 57 height 15
type input "**********"
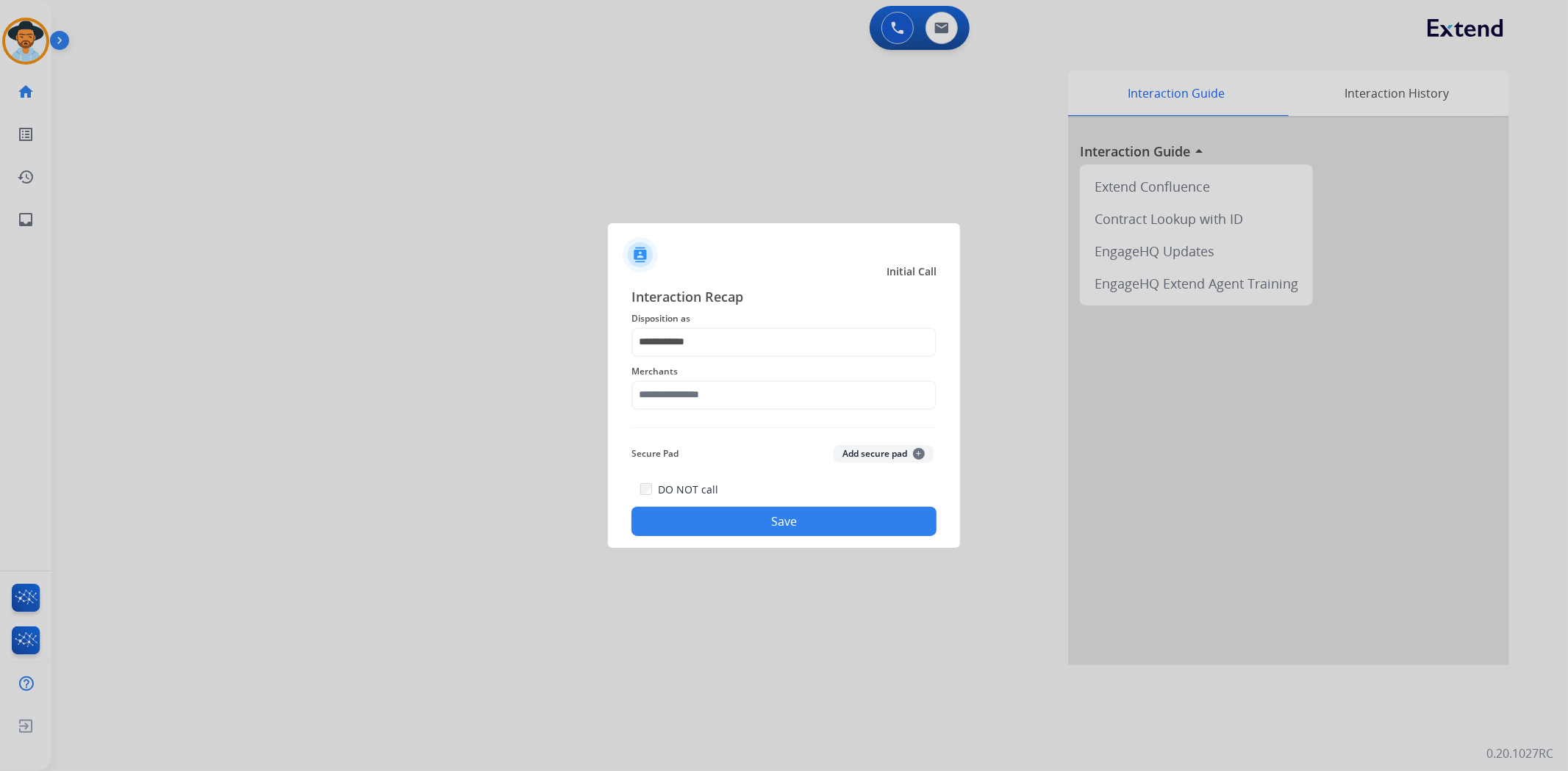
drag, startPoint x: 713, startPoint y: 419, endPoint x: 715, endPoint y: 410, distance: 9.2
click at [714, 417] on div "**********" at bounding box center [784, 412] width 305 height 251
click at [716, 392] on input "text" at bounding box center [784, 395] width 305 height 29
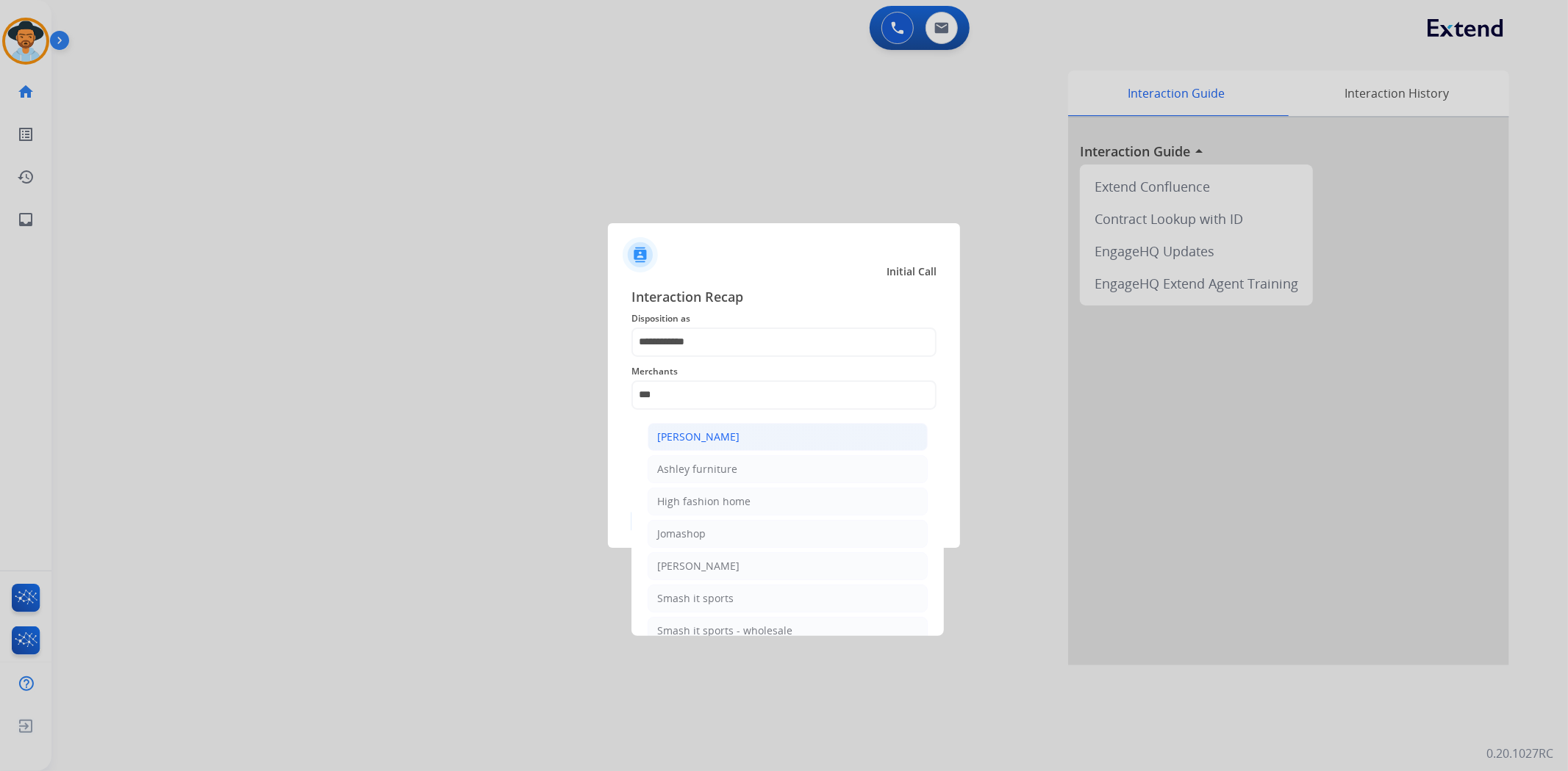
click at [722, 427] on li "[PERSON_NAME]" at bounding box center [788, 437] width 280 height 28
type input "**********"
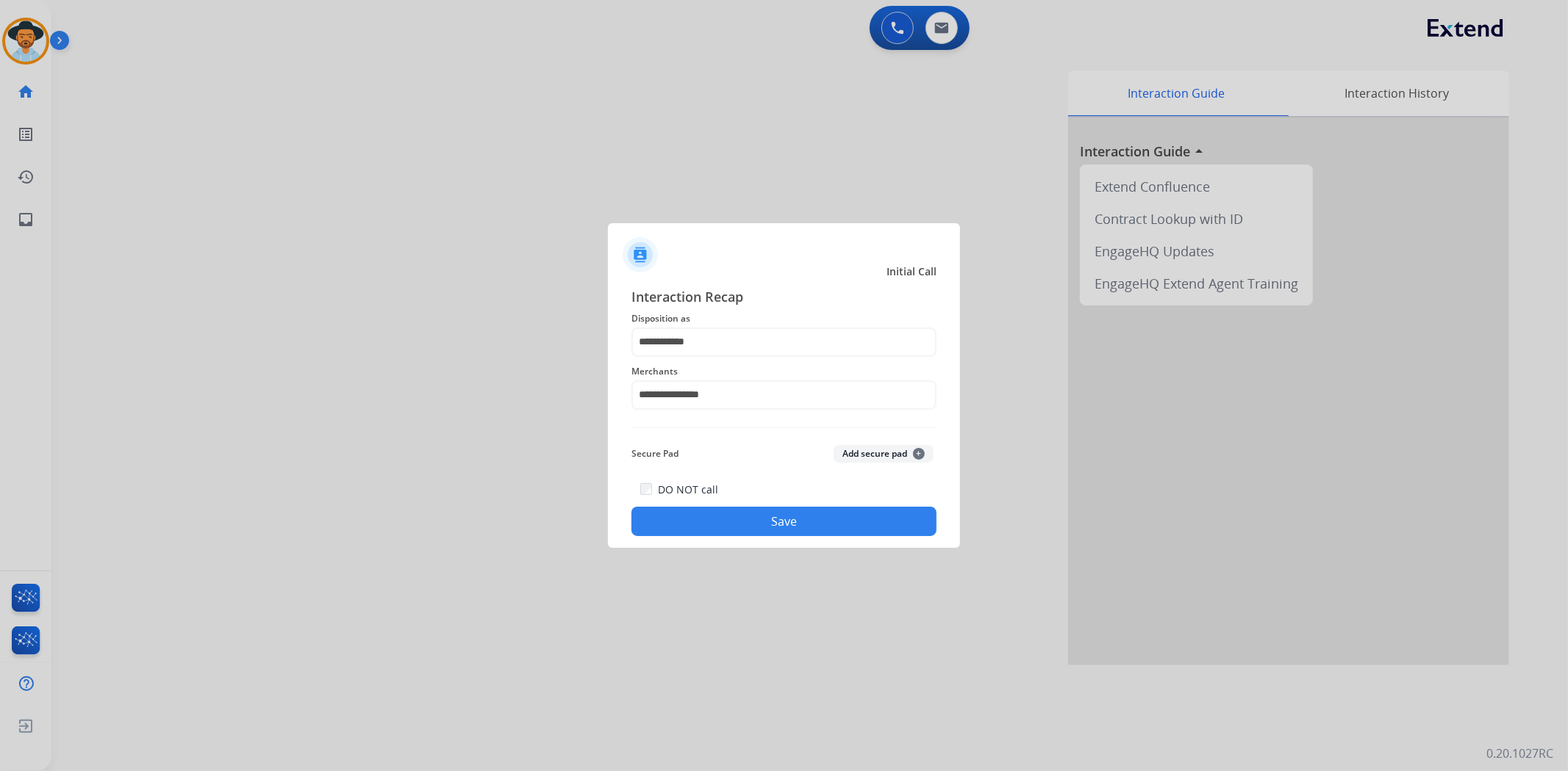
click at [742, 524] on button "Save" at bounding box center [784, 521] width 305 height 29
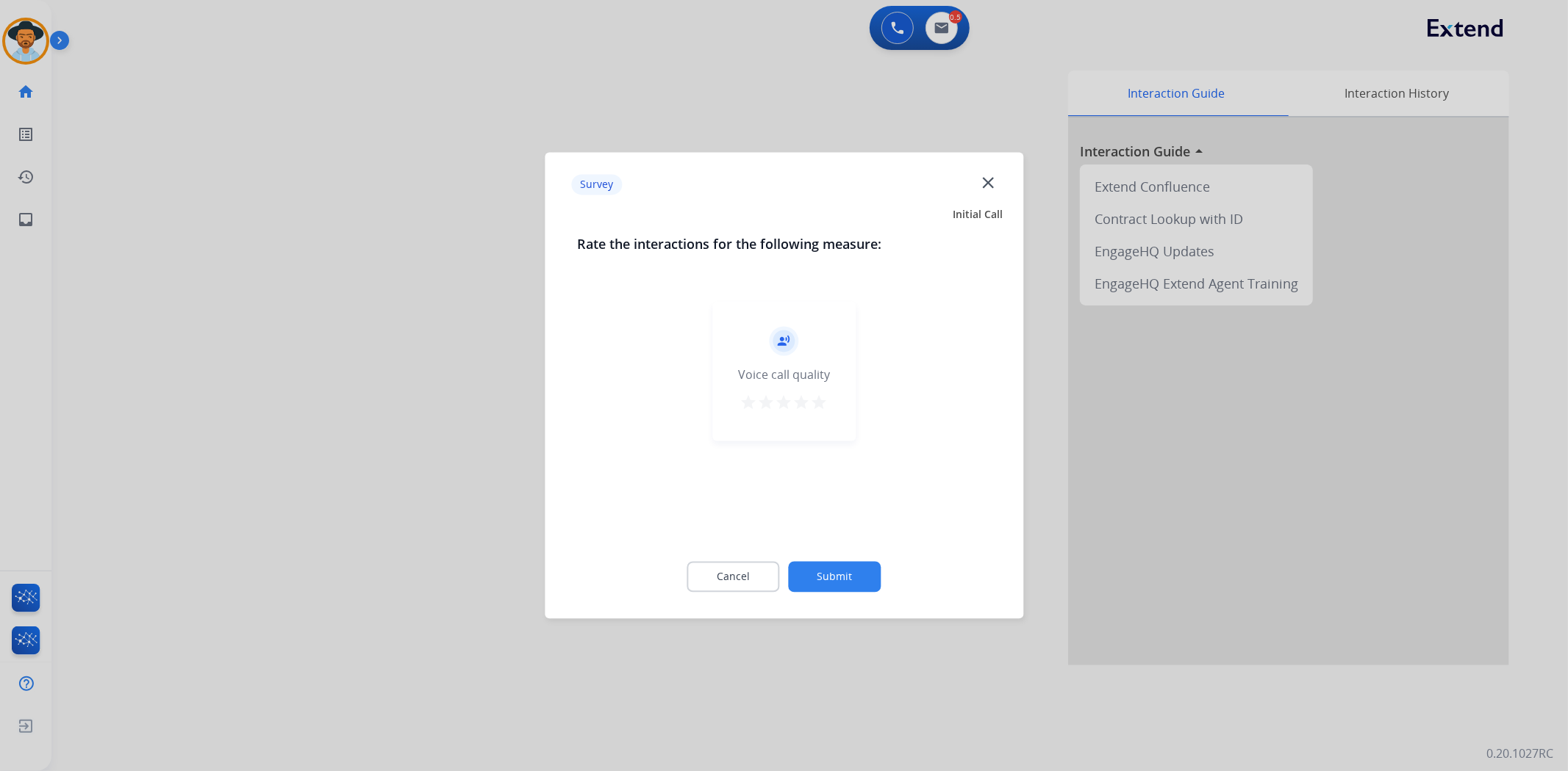
click at [814, 402] on mat-icon "star" at bounding box center [819, 404] width 18 height 18
drag, startPoint x: 824, startPoint y: 566, endPoint x: 838, endPoint y: 539, distance: 30.4
click at [827, 561] on div "Cancel Submit" at bounding box center [784, 578] width 414 height 66
click at [835, 583] on button "Submit" at bounding box center [835, 578] width 92 height 31
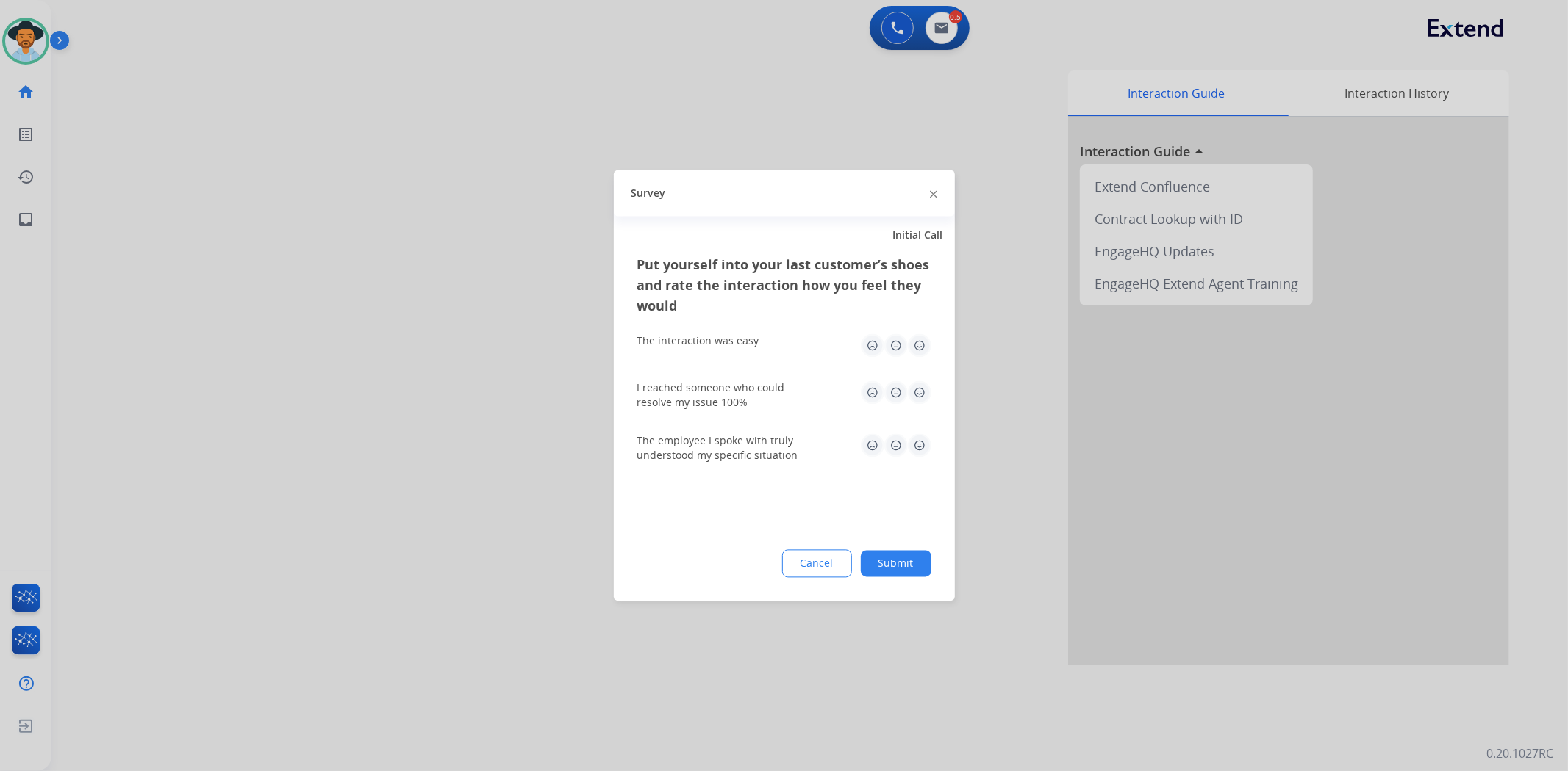
click at [911, 551] on button "Submit" at bounding box center [895, 564] width 70 height 27
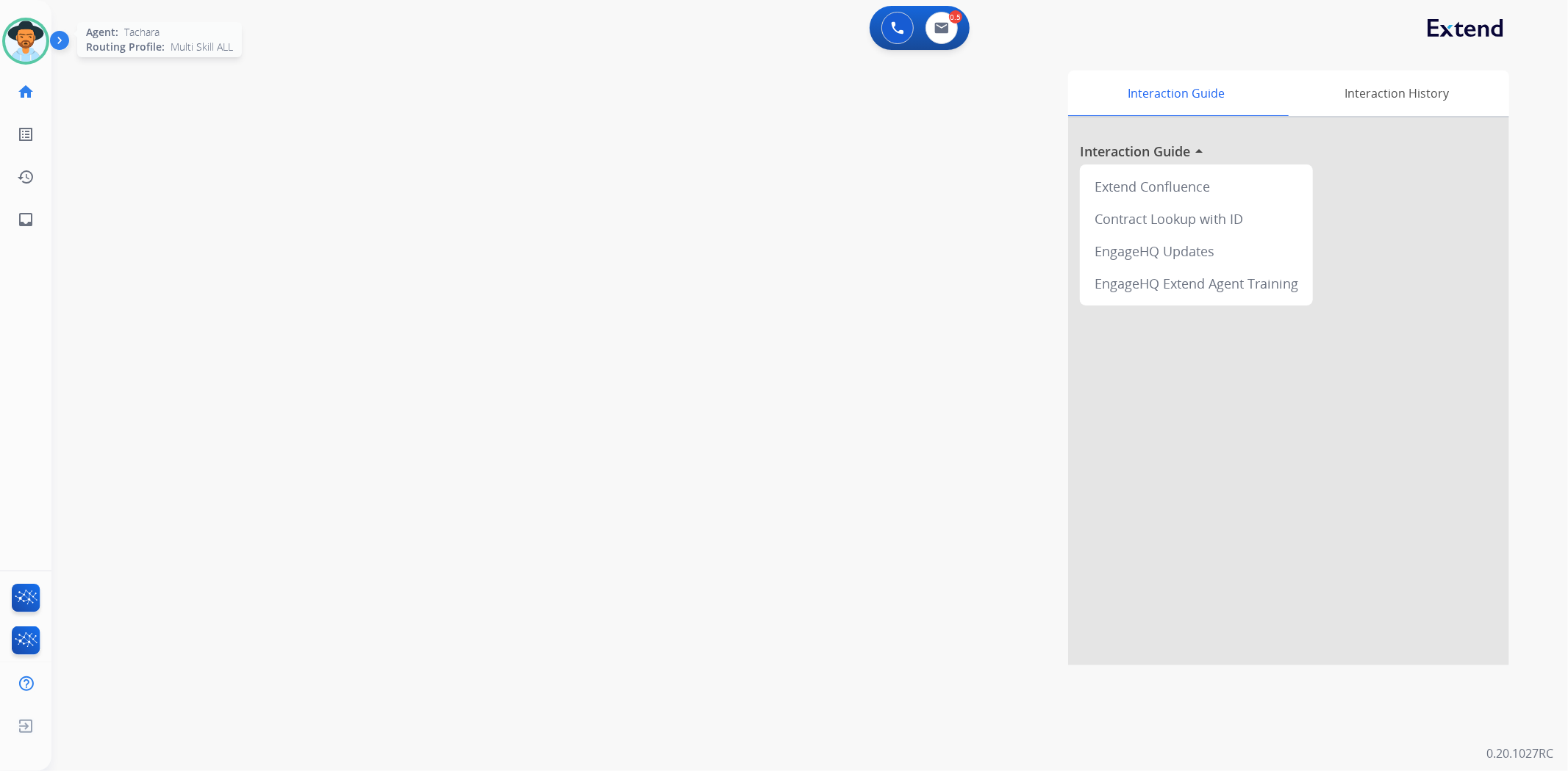
click at [29, 48] on img at bounding box center [25, 40] width 41 height 41
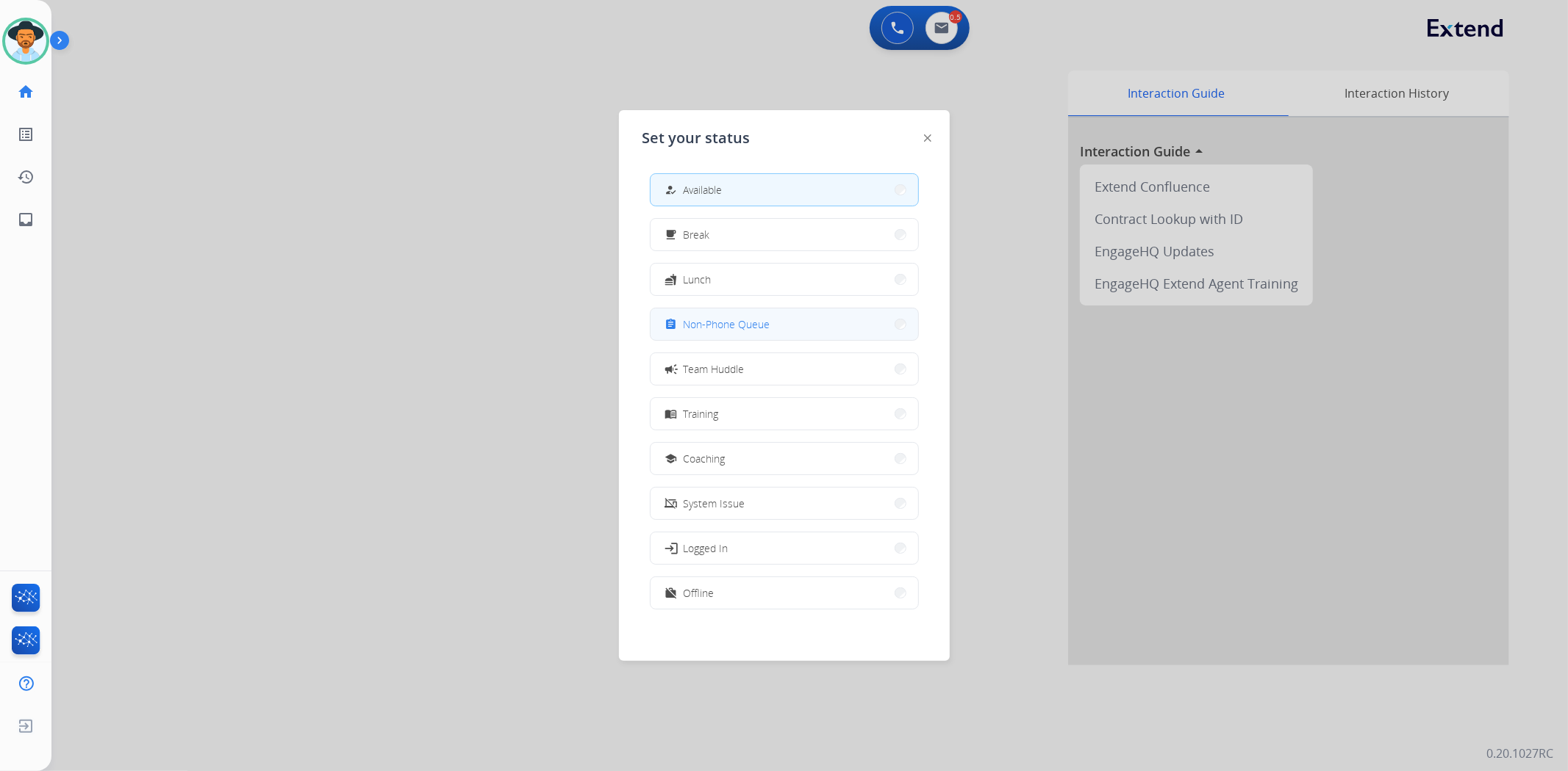
click at [825, 333] on button "assignment Non-Phone Queue" at bounding box center [784, 324] width 267 height 32
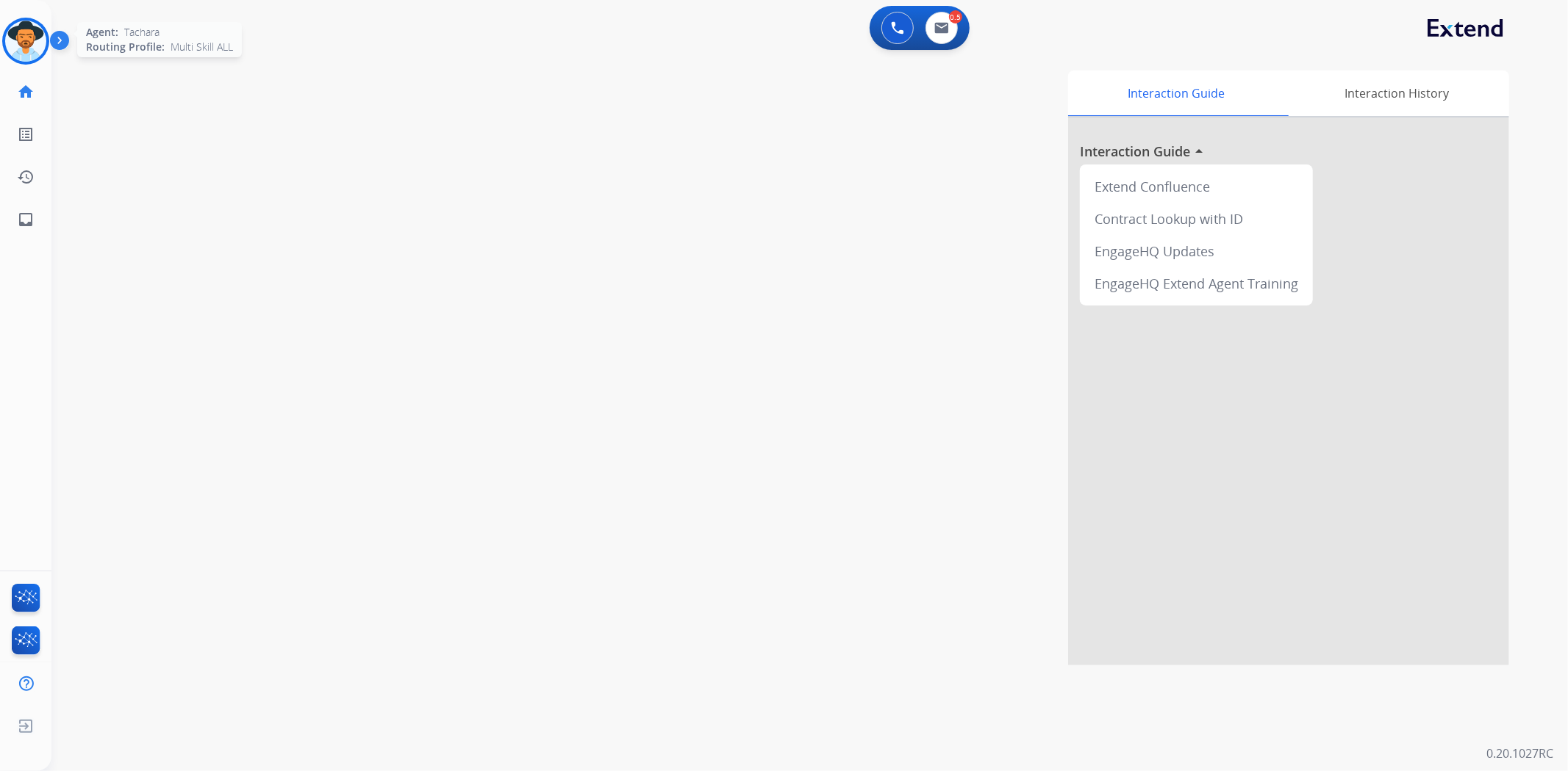
click at [12, 53] on img at bounding box center [25, 40] width 41 height 41
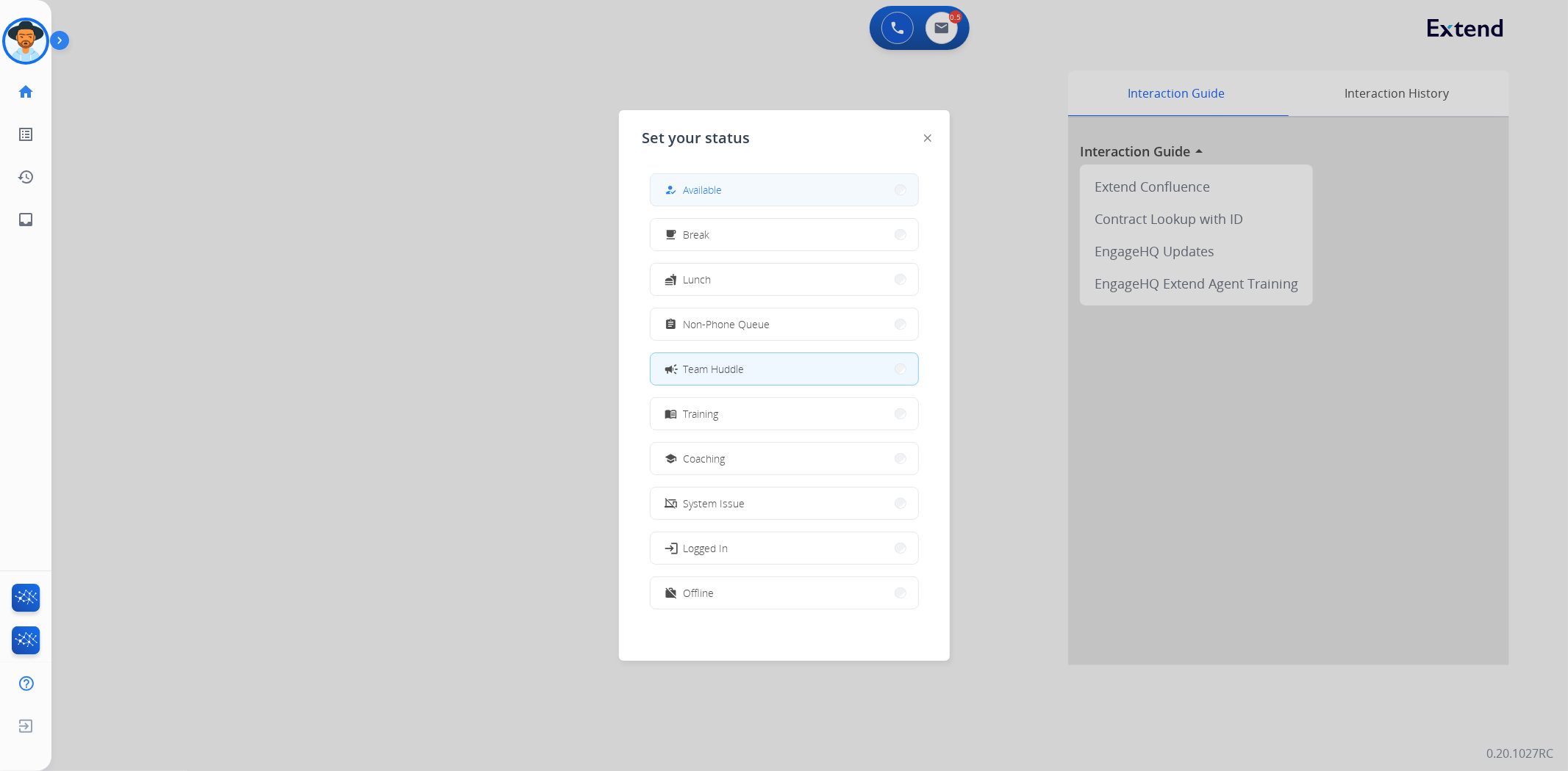
click at [713, 187] on span "Available" at bounding box center [703, 189] width 39 height 15
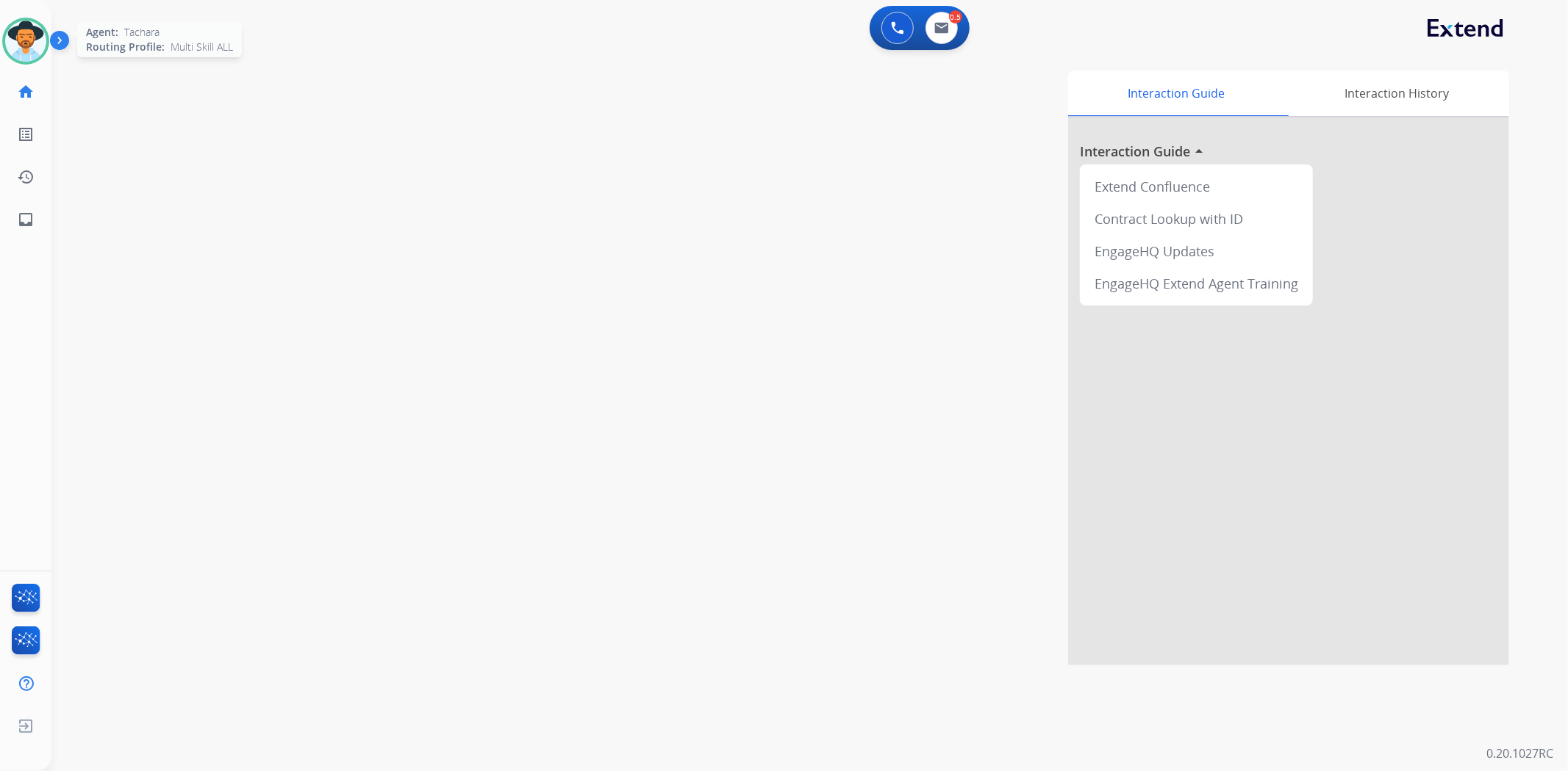
click at [17, 45] on img at bounding box center [25, 40] width 41 height 41
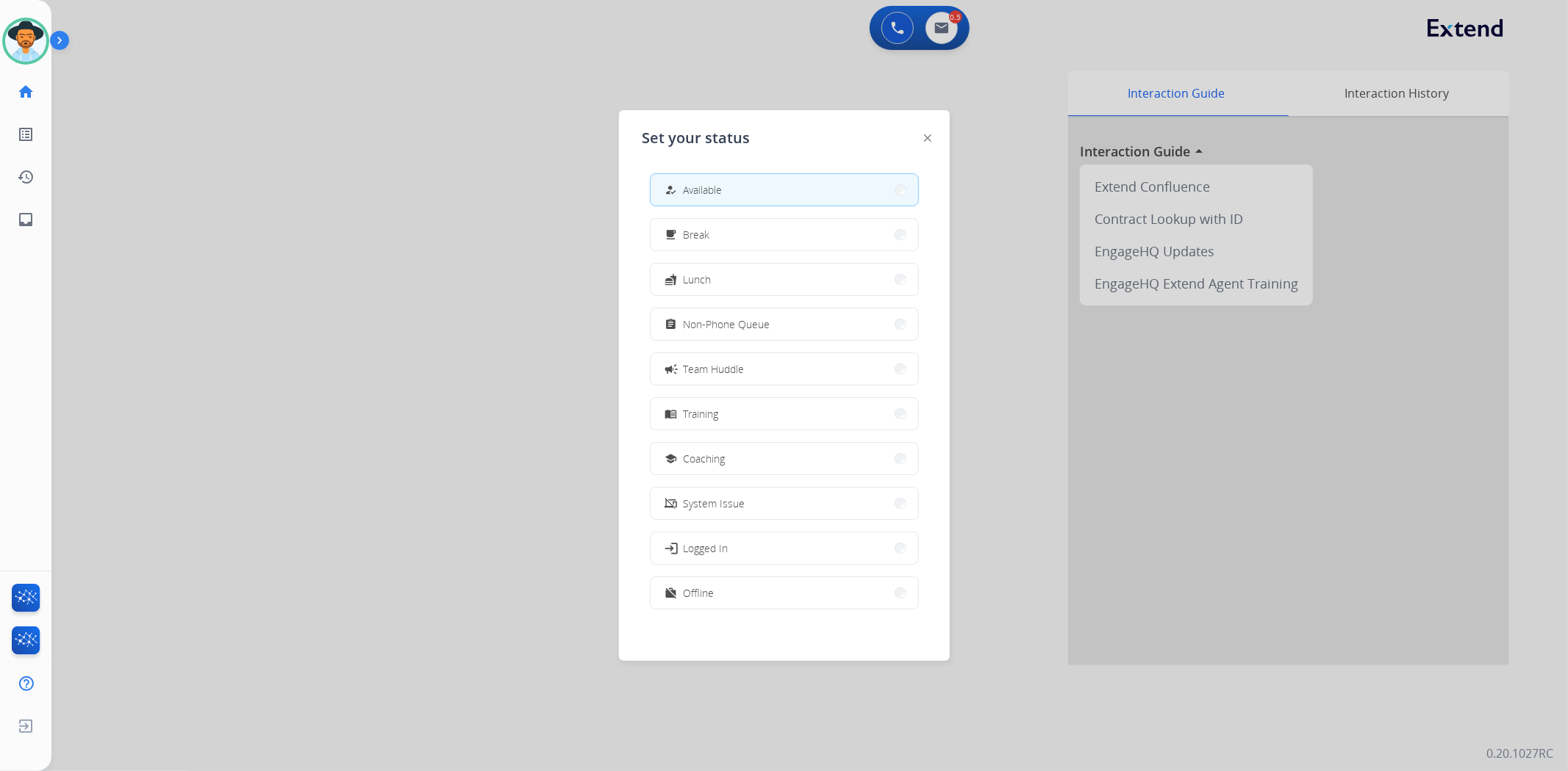
click at [315, 248] on div at bounding box center [784, 385] width 1568 height 771
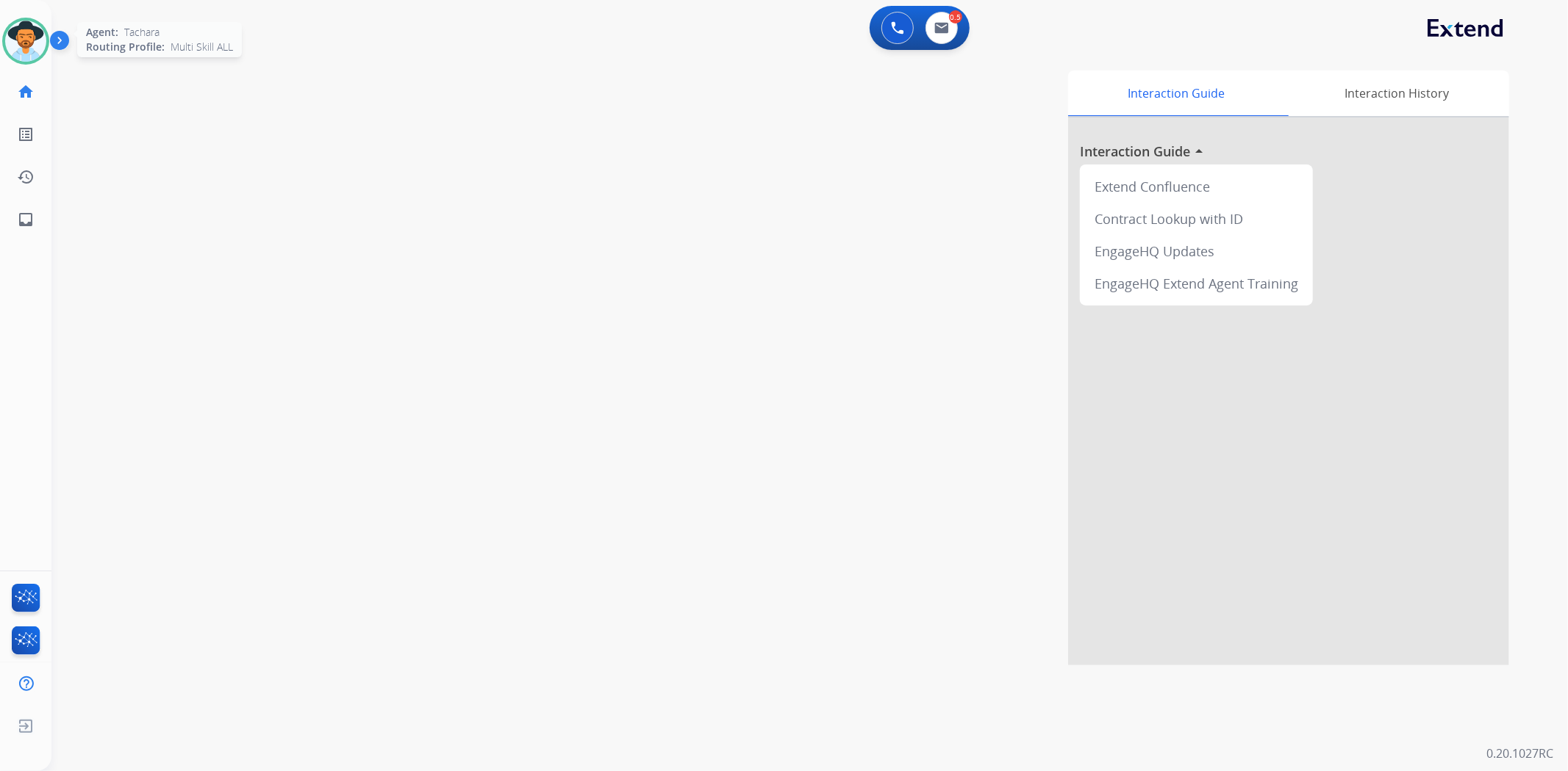
click at [28, 40] on img at bounding box center [25, 40] width 41 height 41
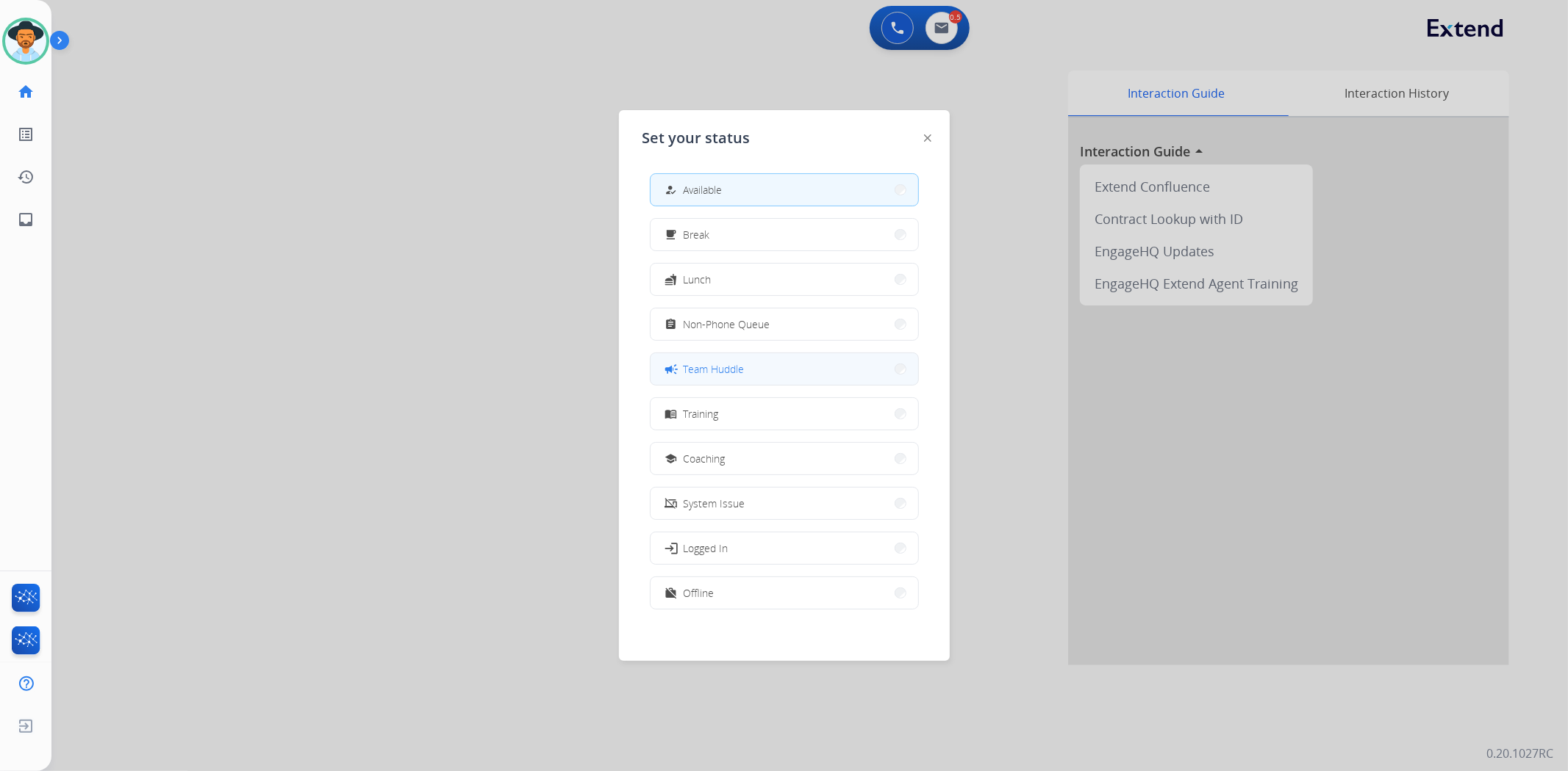
click at [809, 360] on button "campaign Team Huddle" at bounding box center [784, 369] width 267 height 32
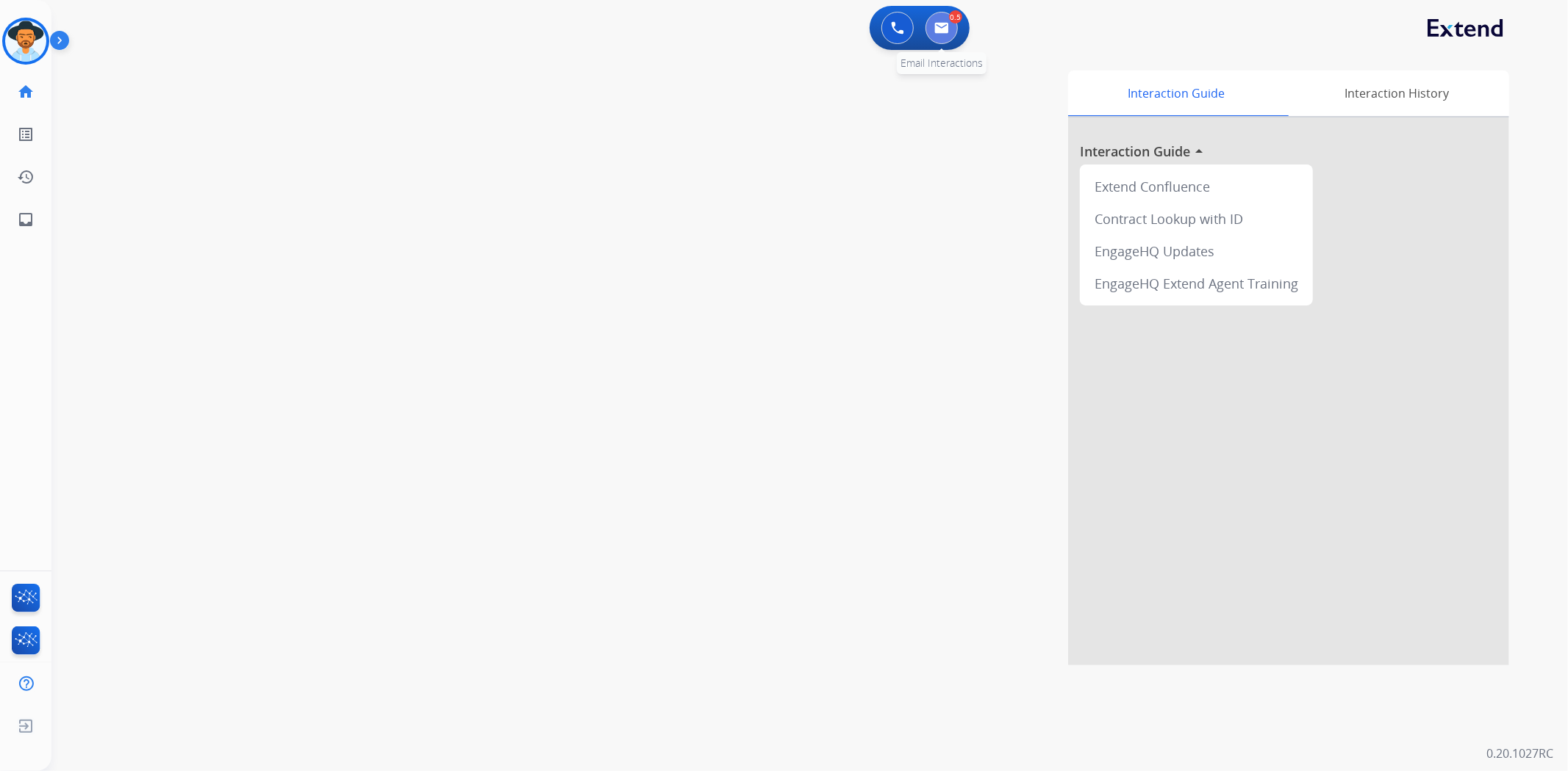
click at [938, 28] on img at bounding box center [941, 28] width 15 height 12
select select "**********"
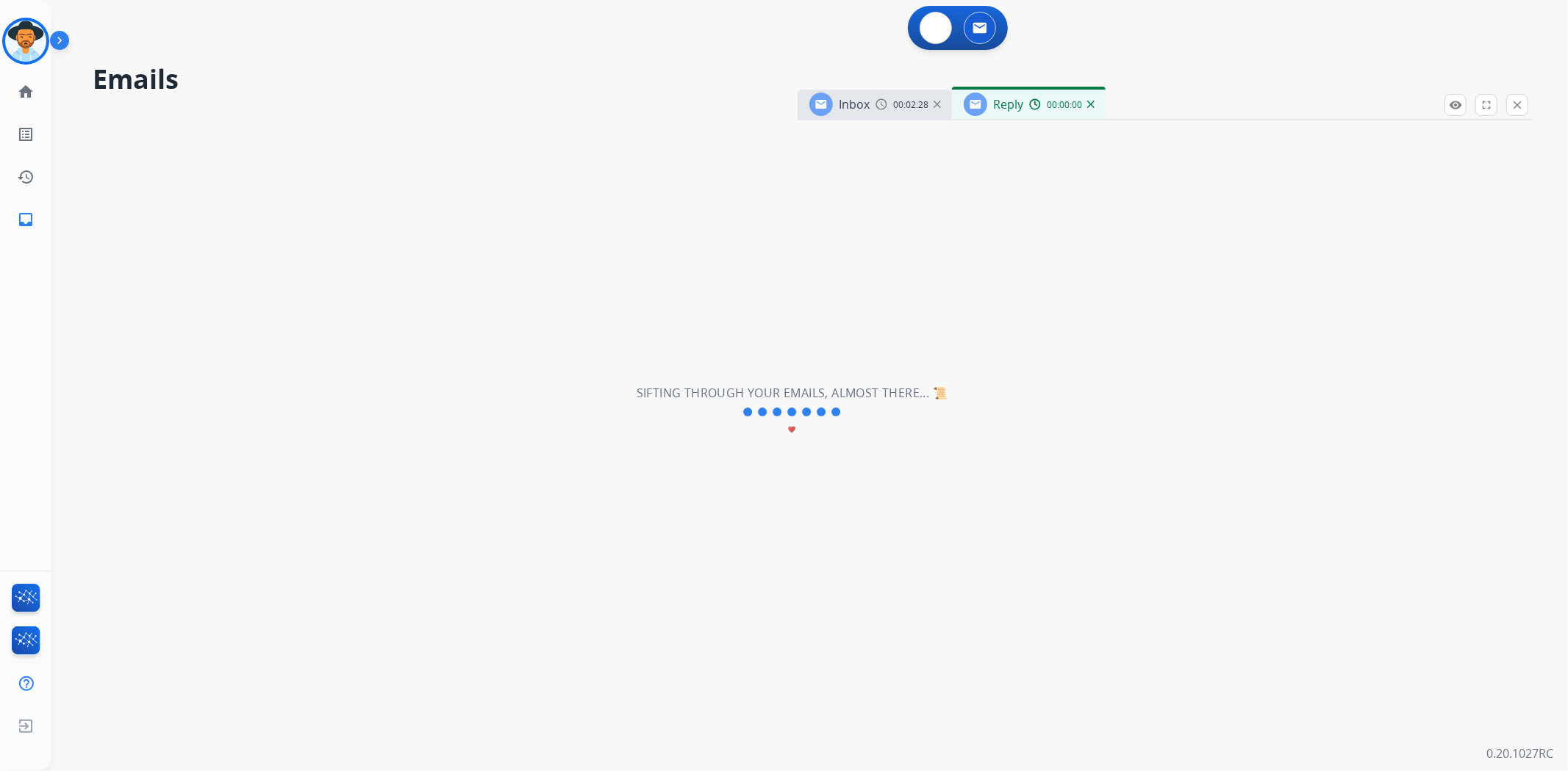
select select "**********"
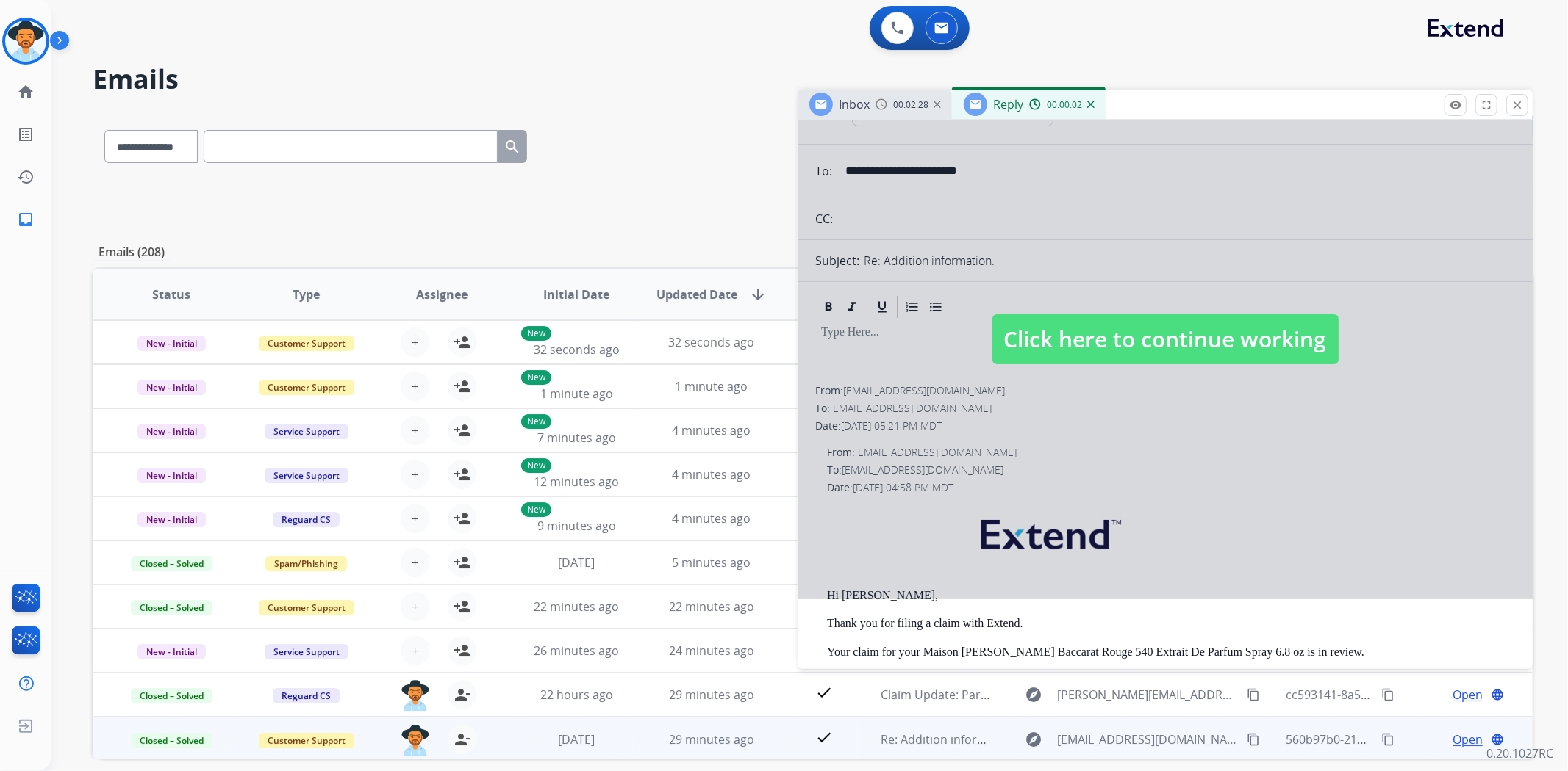
scroll to position [163, 0]
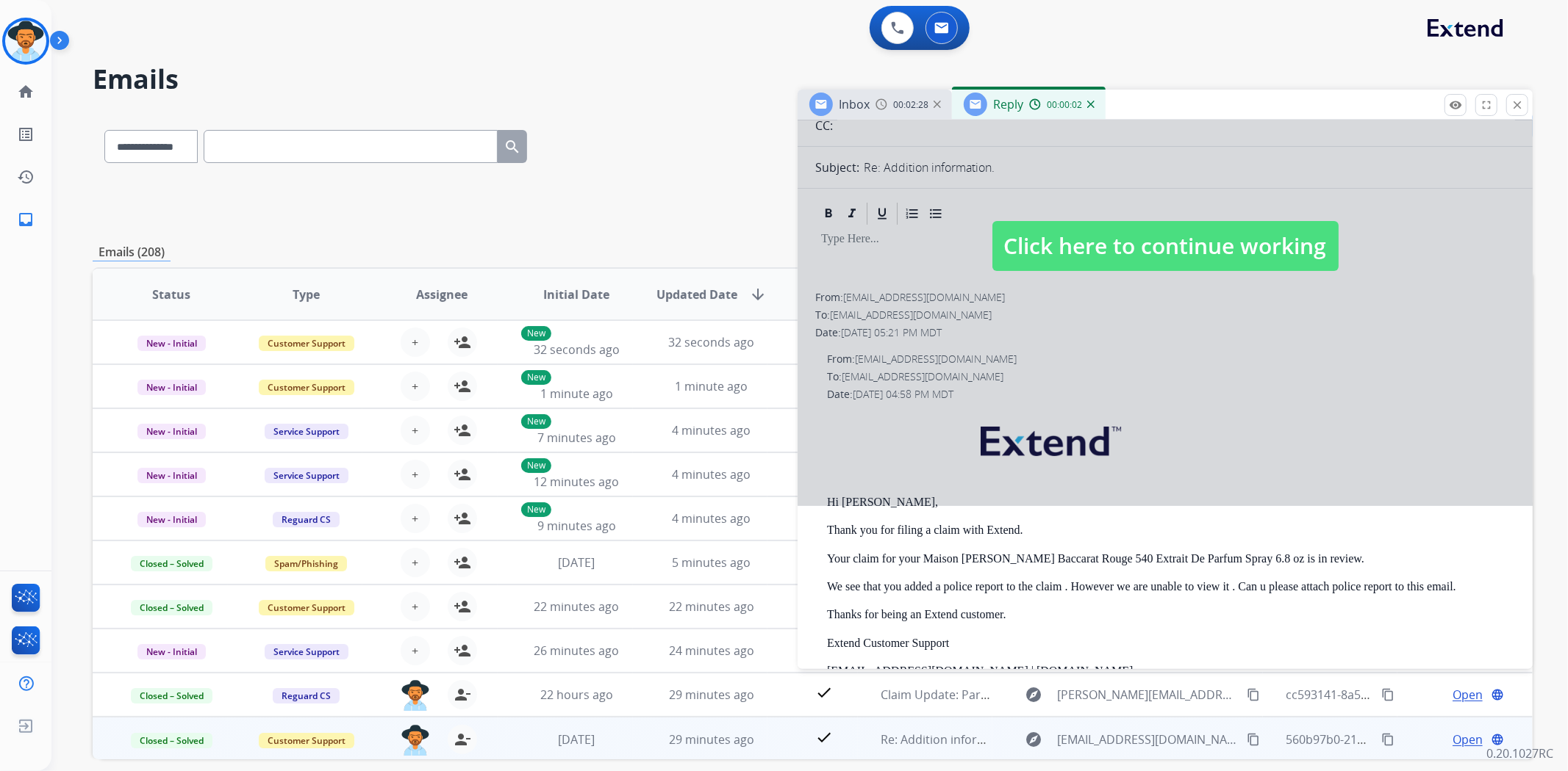
click at [1155, 234] on span "Click here to continue working" at bounding box center [1166, 246] width 346 height 50
select select
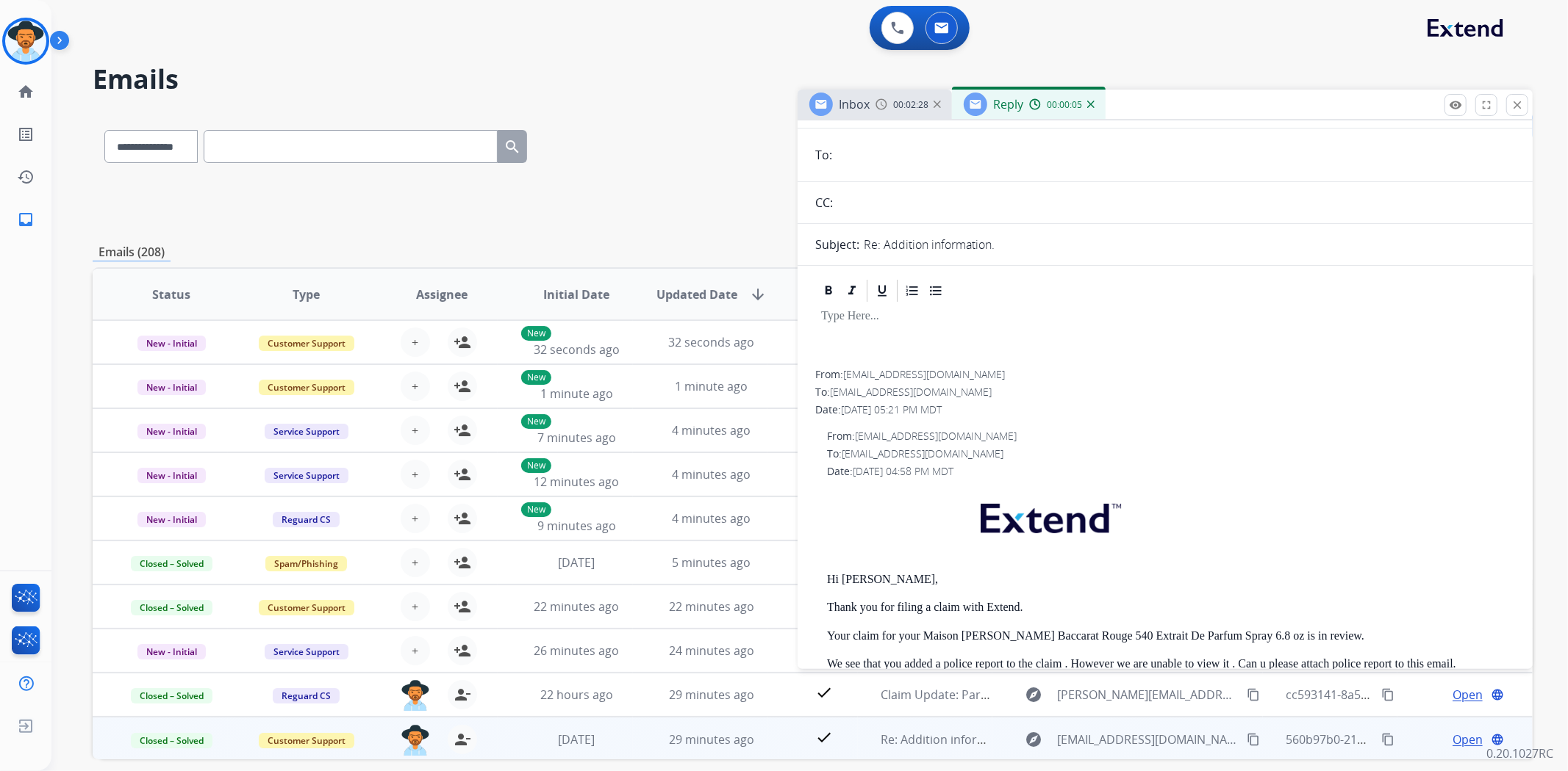
scroll to position [0, 0]
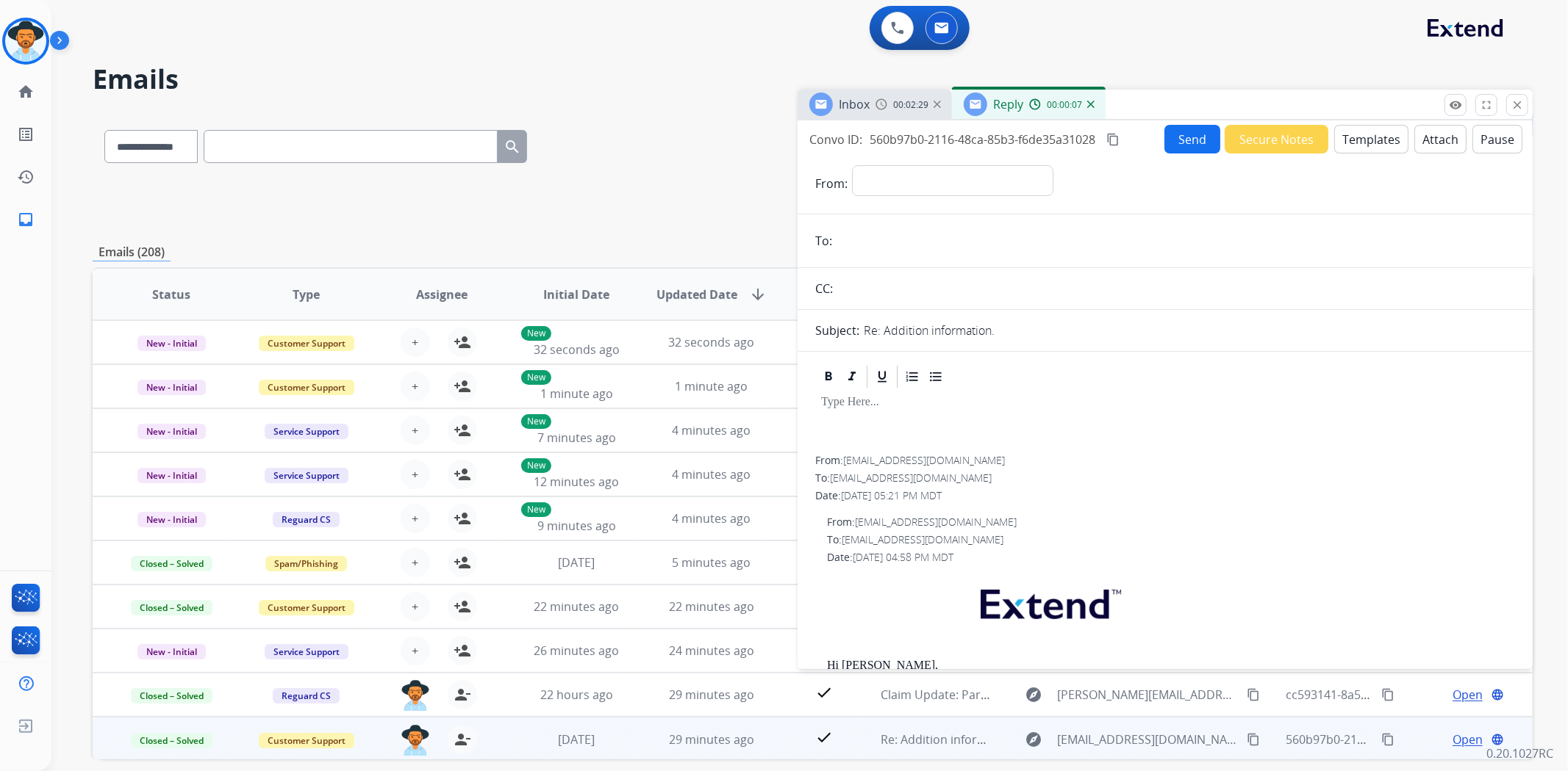
click at [1090, 104] on img at bounding box center [1090, 104] width 7 height 7
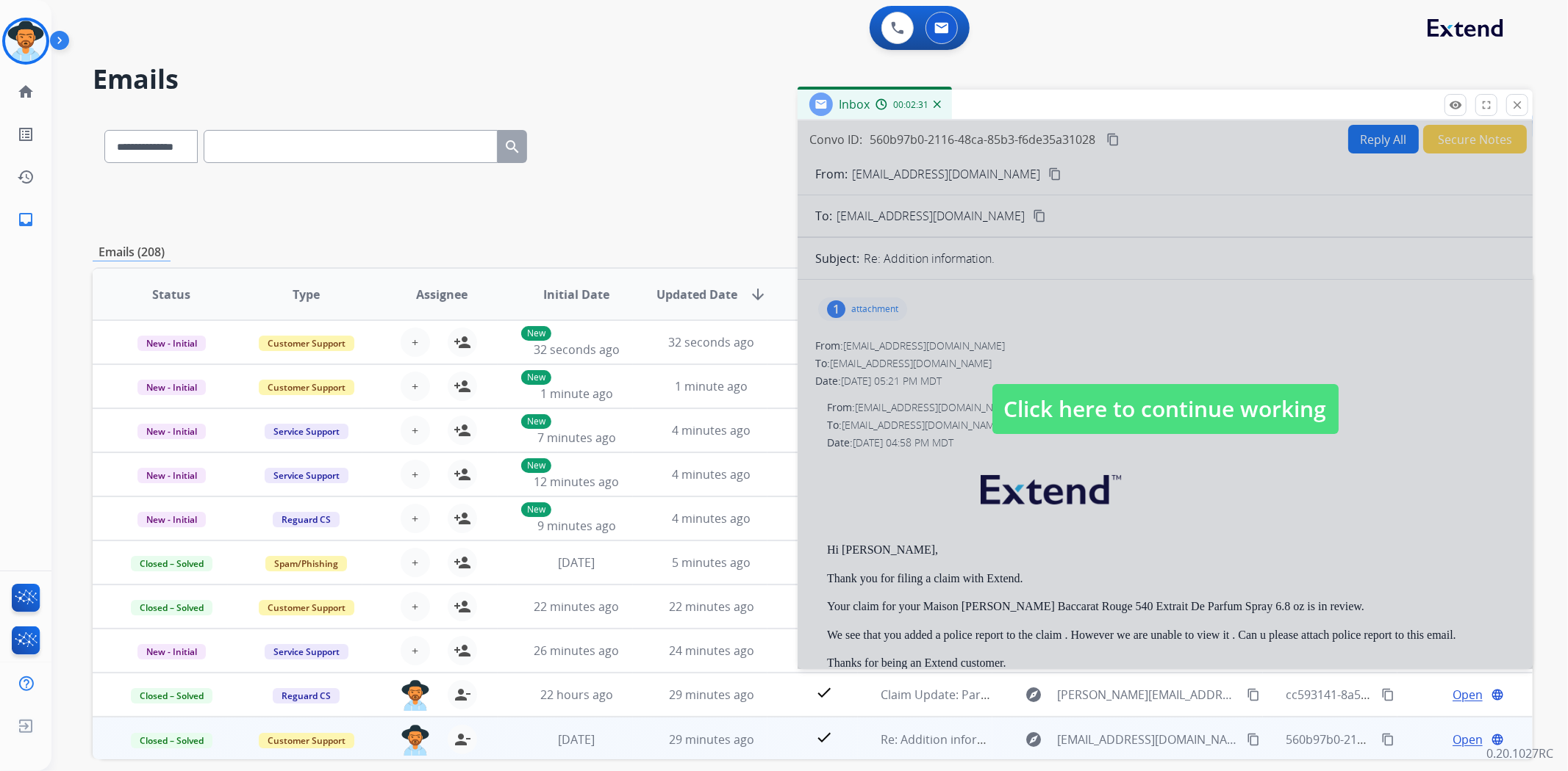
click at [1160, 407] on span "Click here to continue working" at bounding box center [1166, 409] width 346 height 50
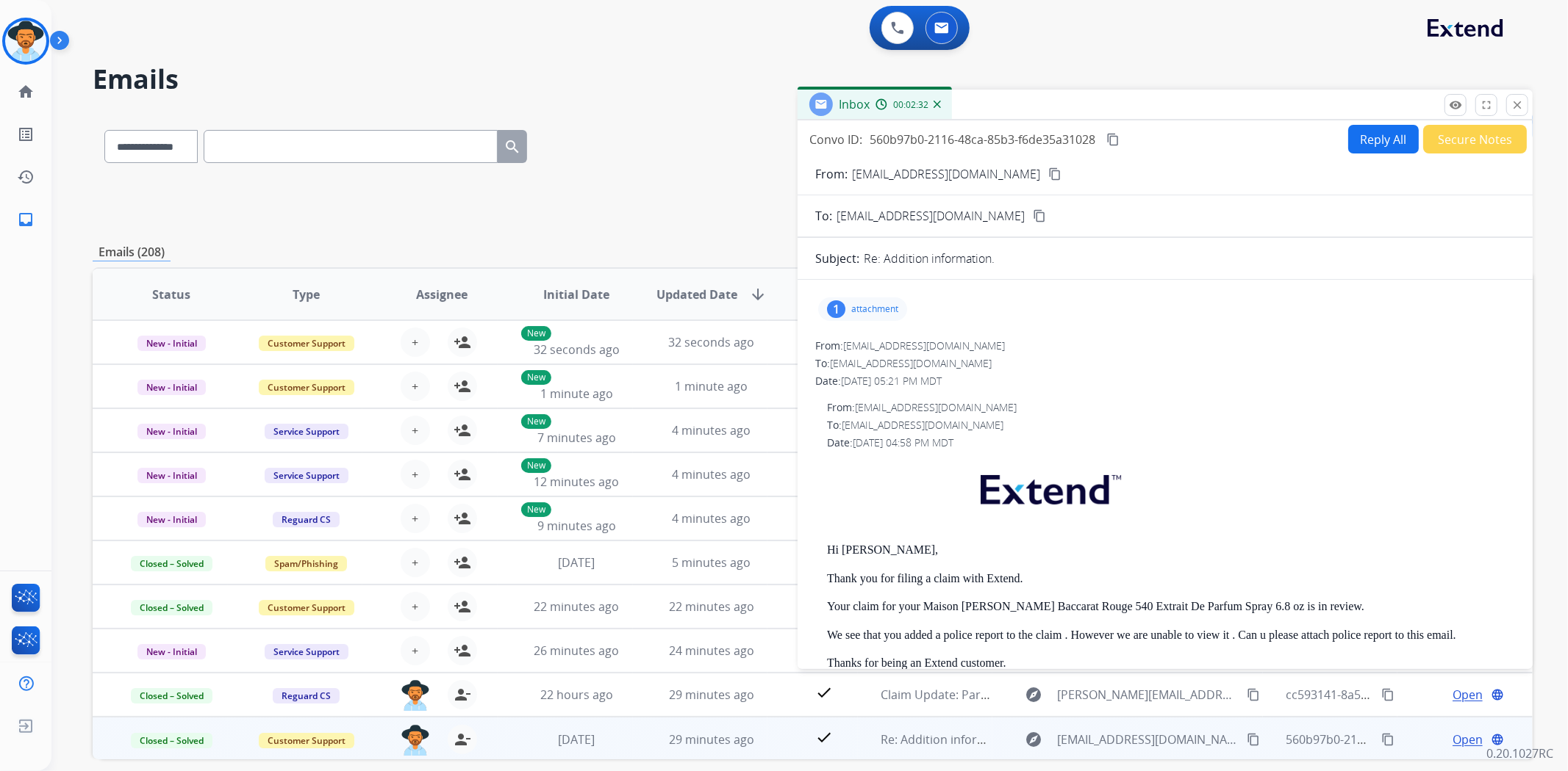
click at [864, 307] on p "attachment" at bounding box center [874, 309] width 47 height 12
click at [871, 344] on p "report-252153214-0.pdf" at bounding box center [895, 347] width 131 height 18
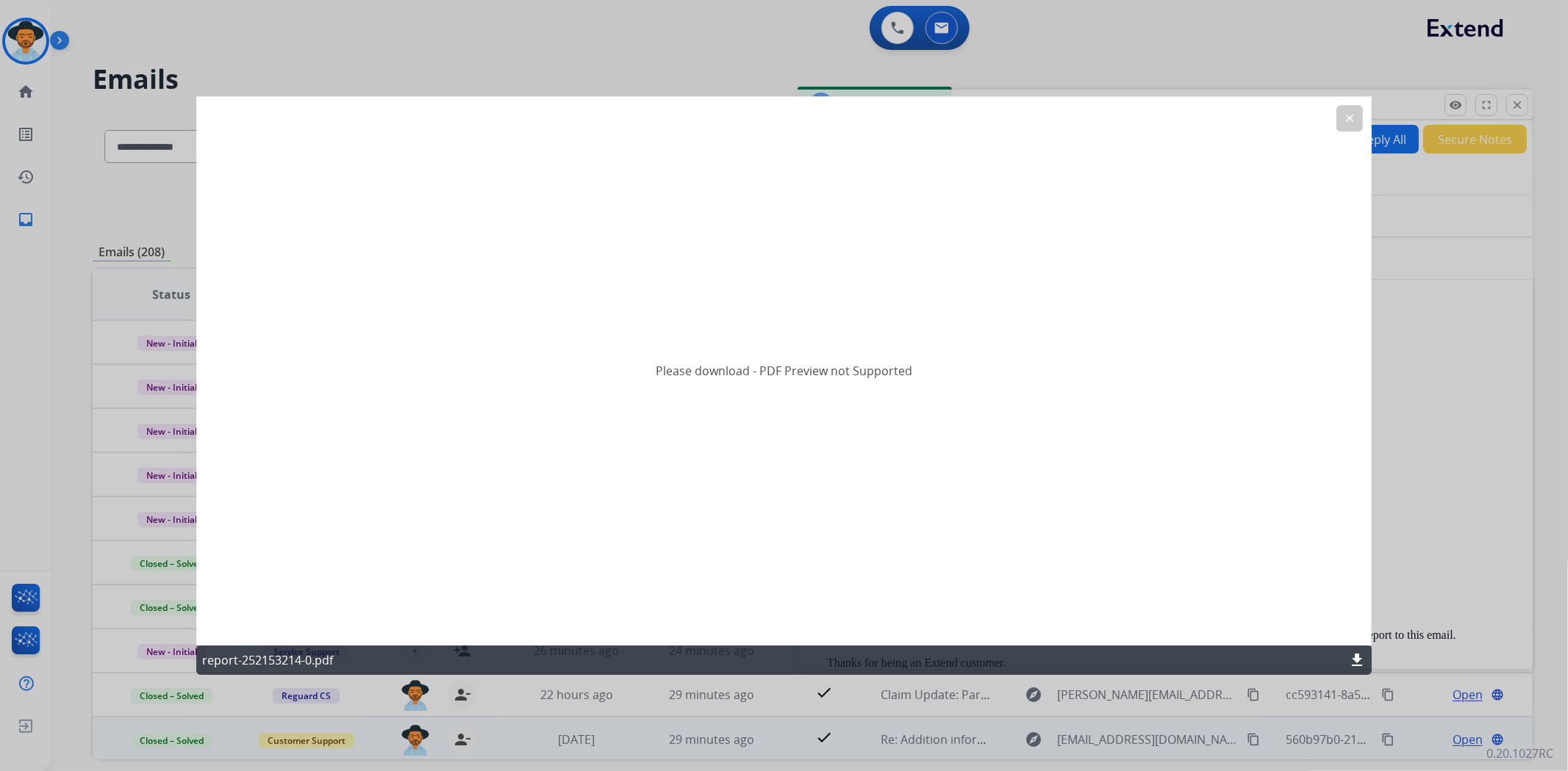
click at [1347, 664] on div "report-252153214-0.pdf download" at bounding box center [784, 660] width 1176 height 29
click at [1361, 659] on mat-icon "download" at bounding box center [1357, 660] width 18 height 18
click at [1349, 114] on mat-icon "clear" at bounding box center [1349, 118] width 13 height 13
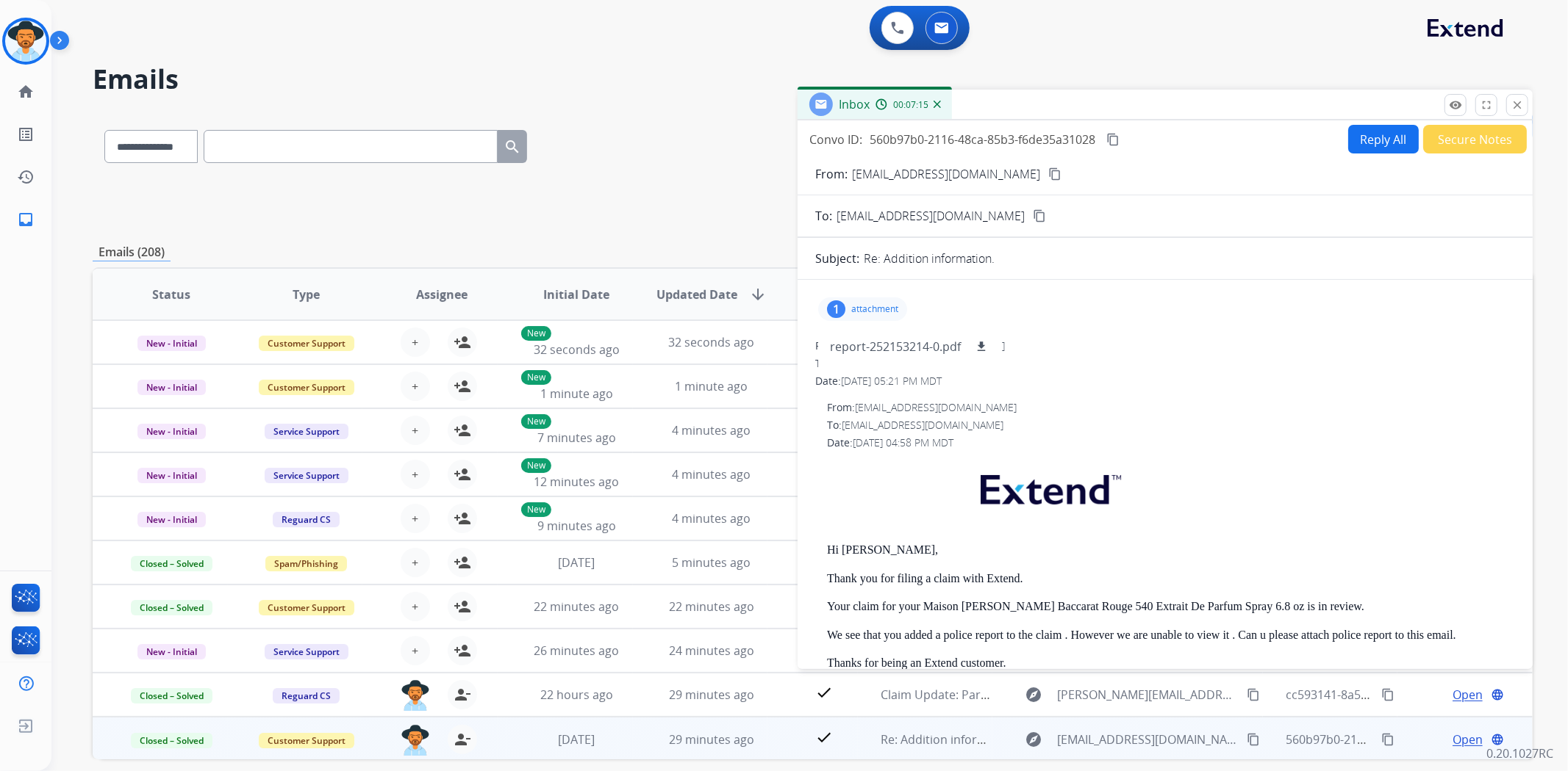
click at [1438, 133] on button "Secure Notes" at bounding box center [1475, 138] width 104 height 28
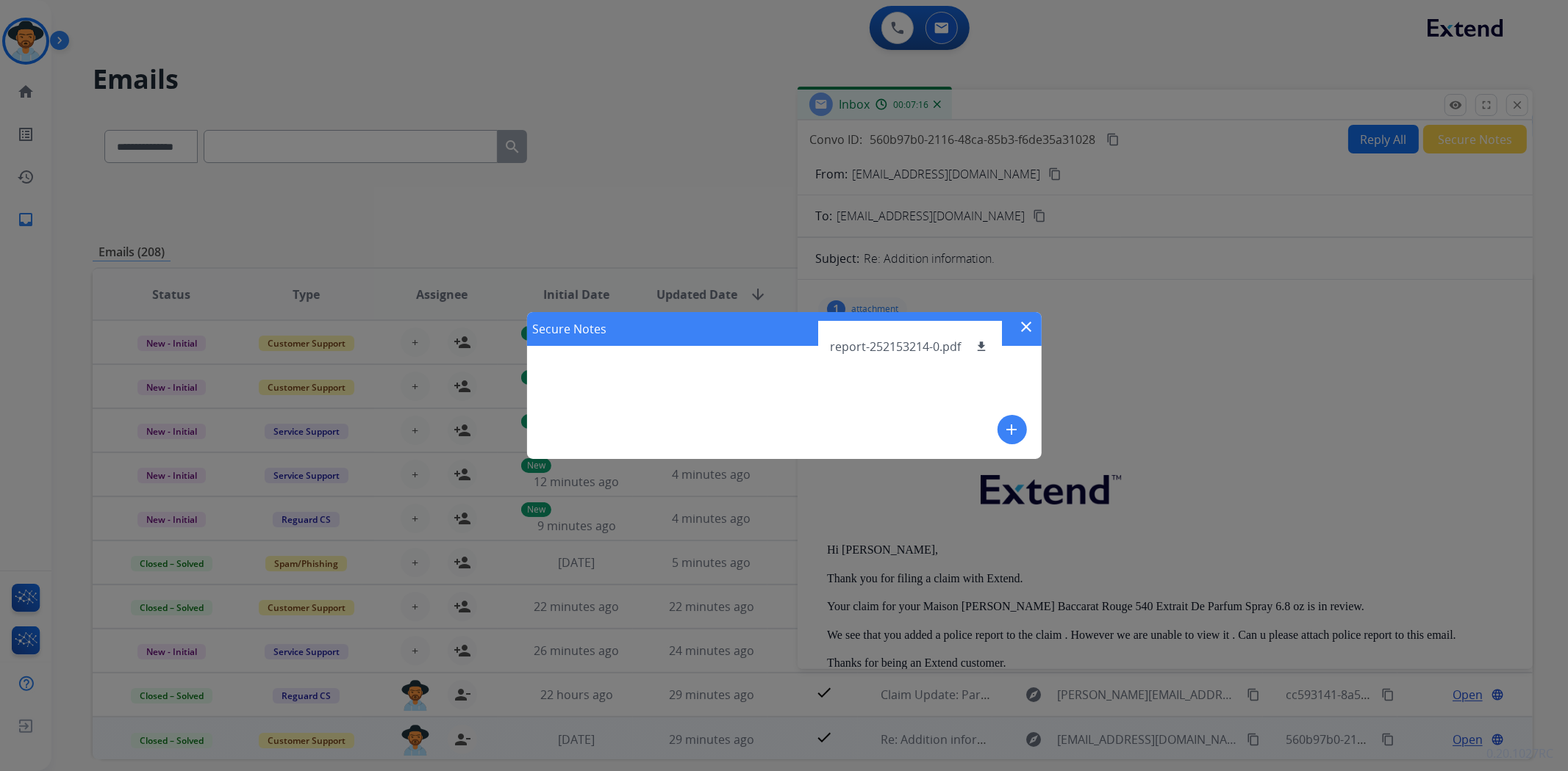
click at [1262, 324] on div "Secure Notes close add" at bounding box center [784, 385] width 1568 height 771
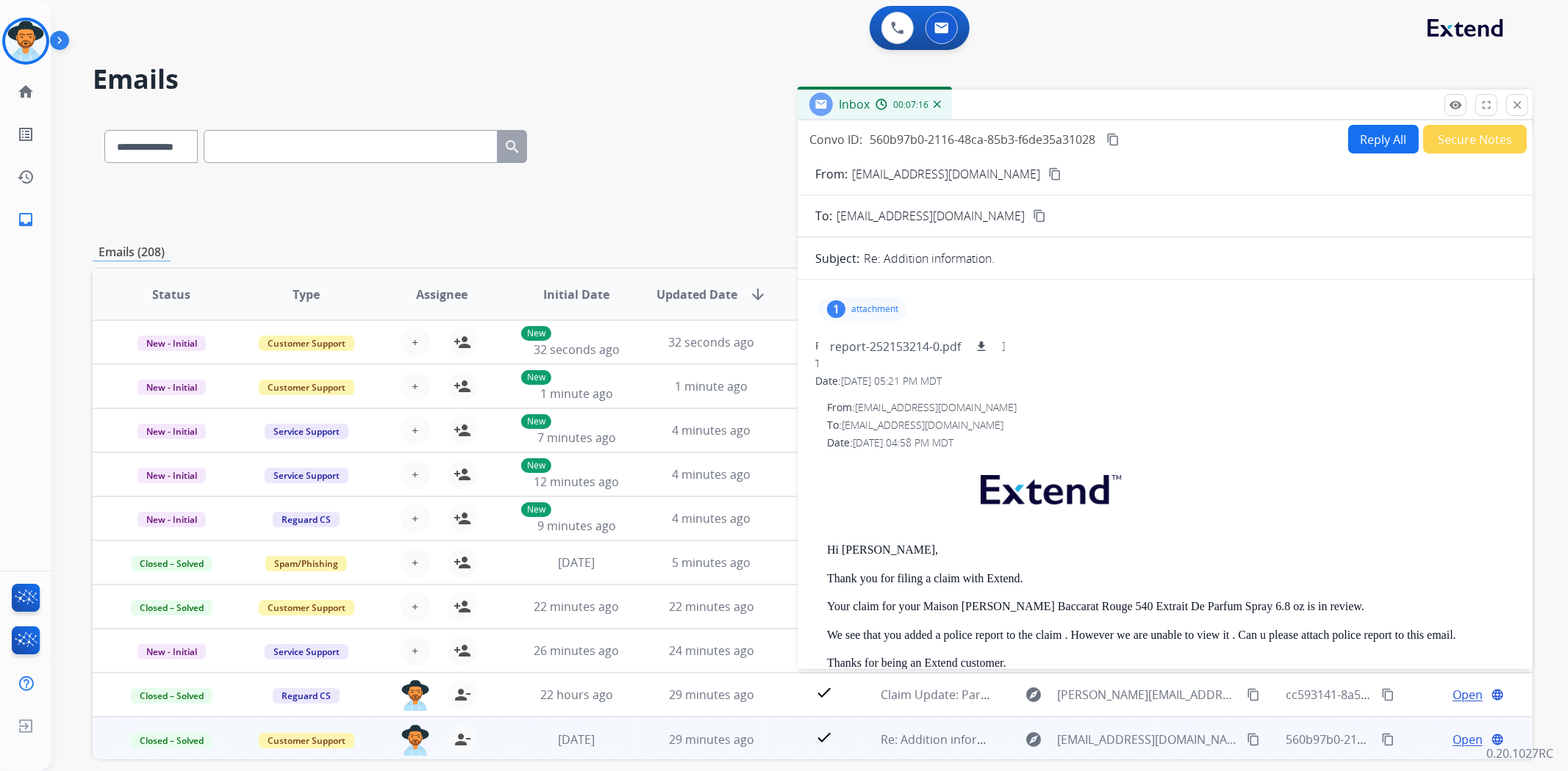
click at [892, 304] on p "attachment" at bounding box center [874, 309] width 47 height 12
click at [1485, 147] on button "Secure Notes" at bounding box center [1475, 138] width 104 height 28
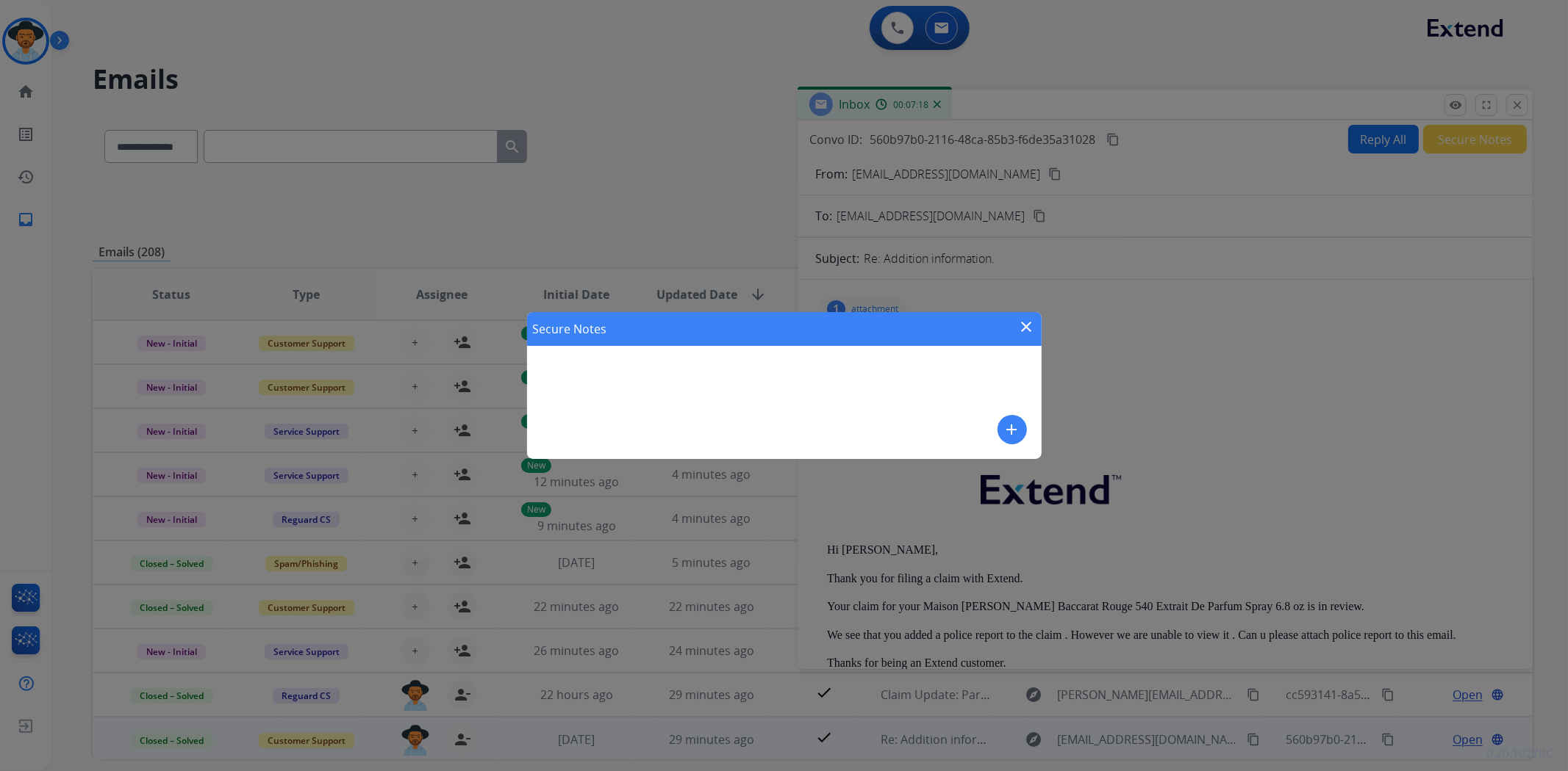
drag, startPoint x: 1010, startPoint y: 427, endPoint x: 1002, endPoint y: 431, distance: 8.9
click at [1002, 431] on button "add" at bounding box center [1012, 430] width 29 height 29
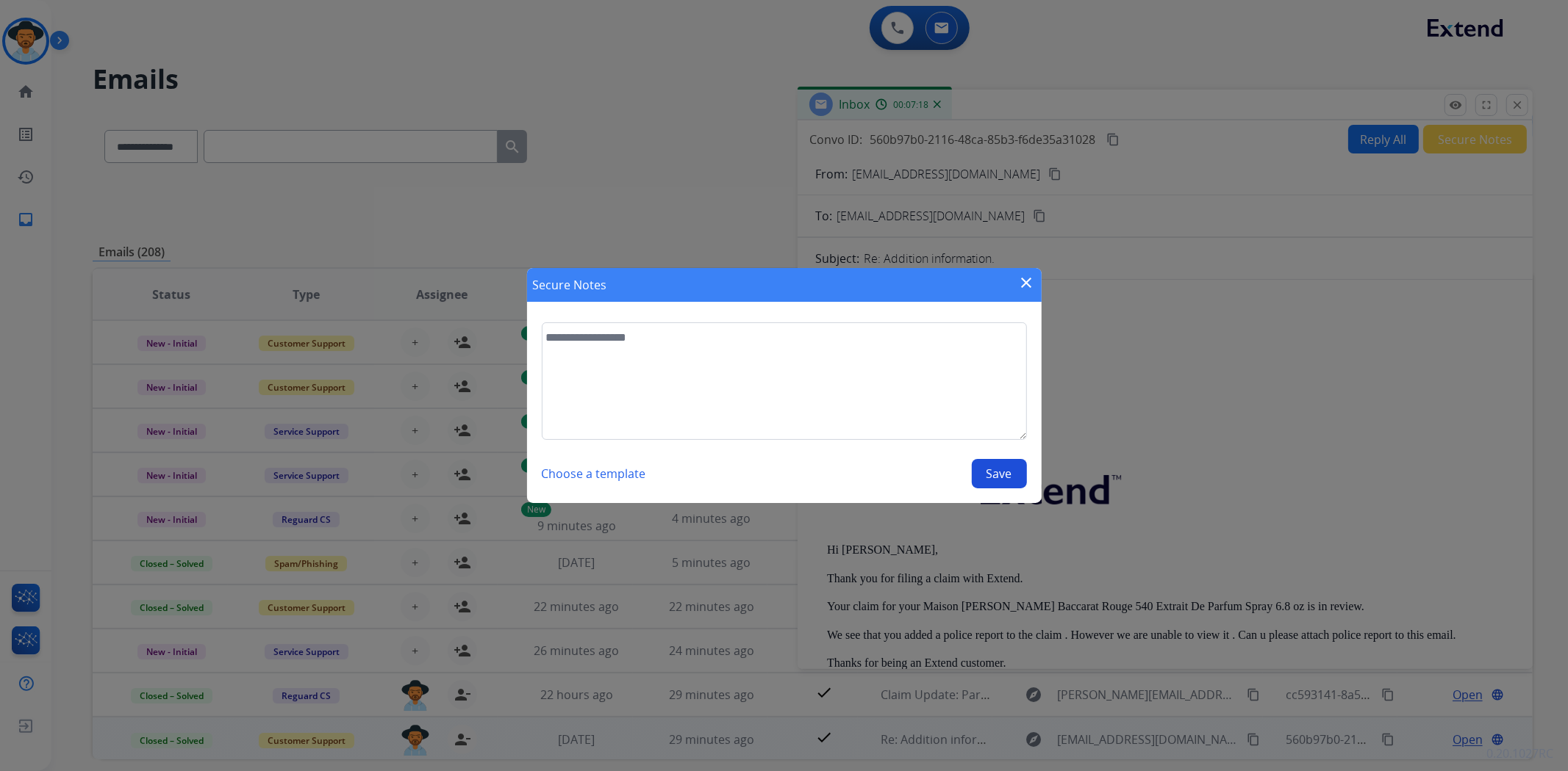
click at [671, 405] on textarea at bounding box center [784, 381] width 485 height 117
type textarea "*"
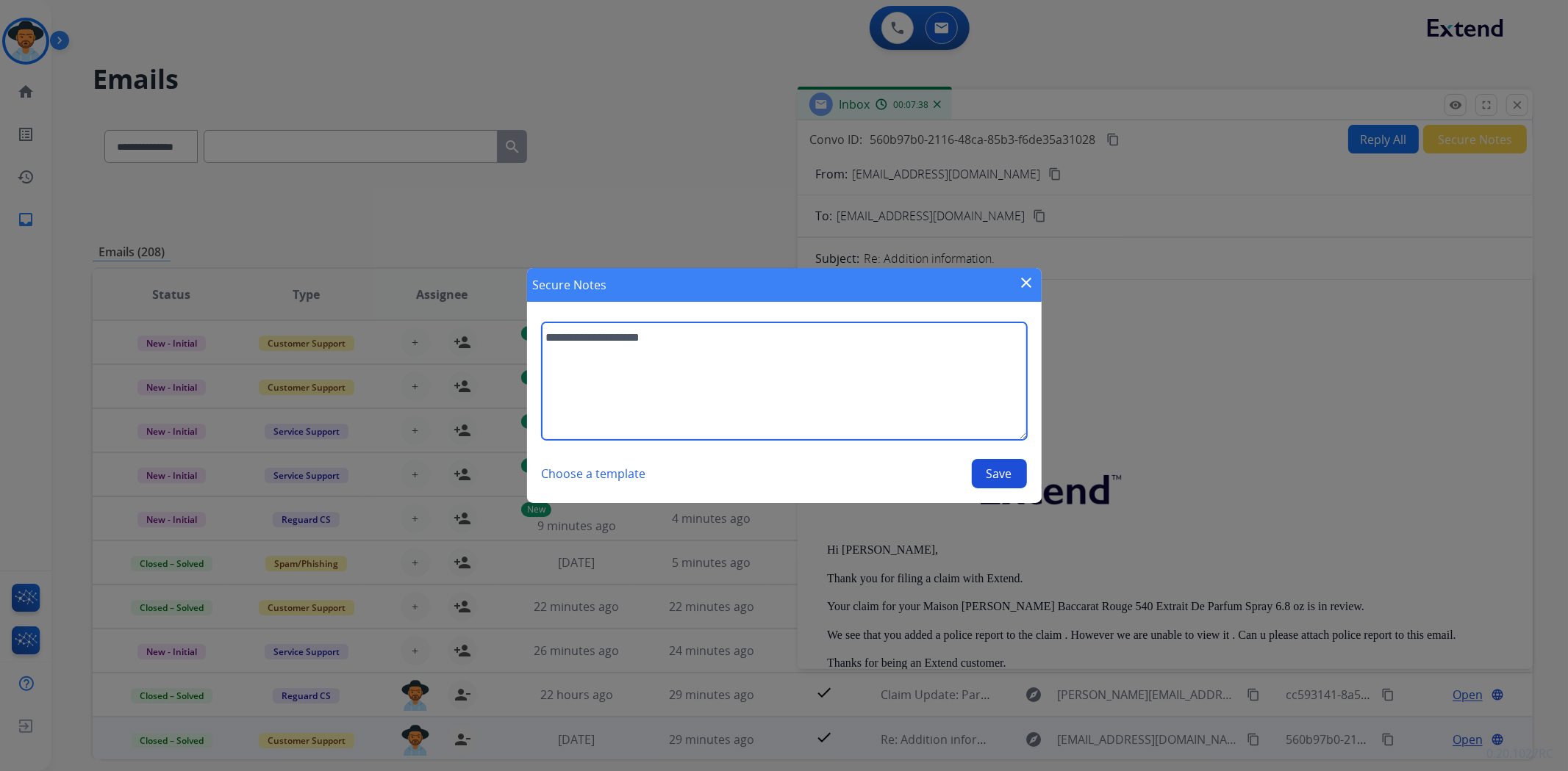
click at [669, 341] on textarea "**********" at bounding box center [784, 381] width 485 height 117
click at [835, 341] on textarea "**********" at bounding box center [784, 381] width 485 height 117
type textarea "**********"
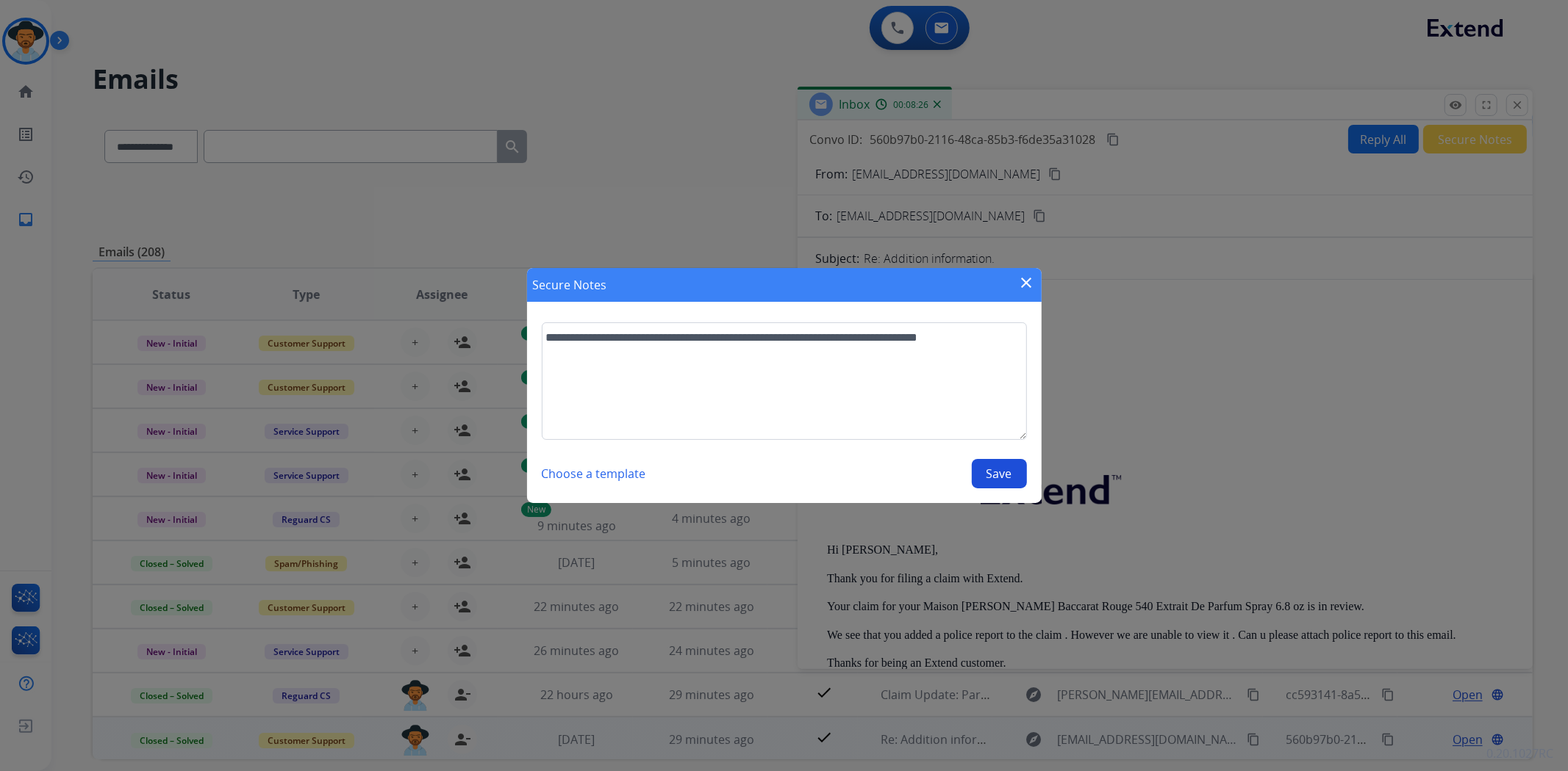
click at [995, 467] on button "Save" at bounding box center [999, 473] width 55 height 29
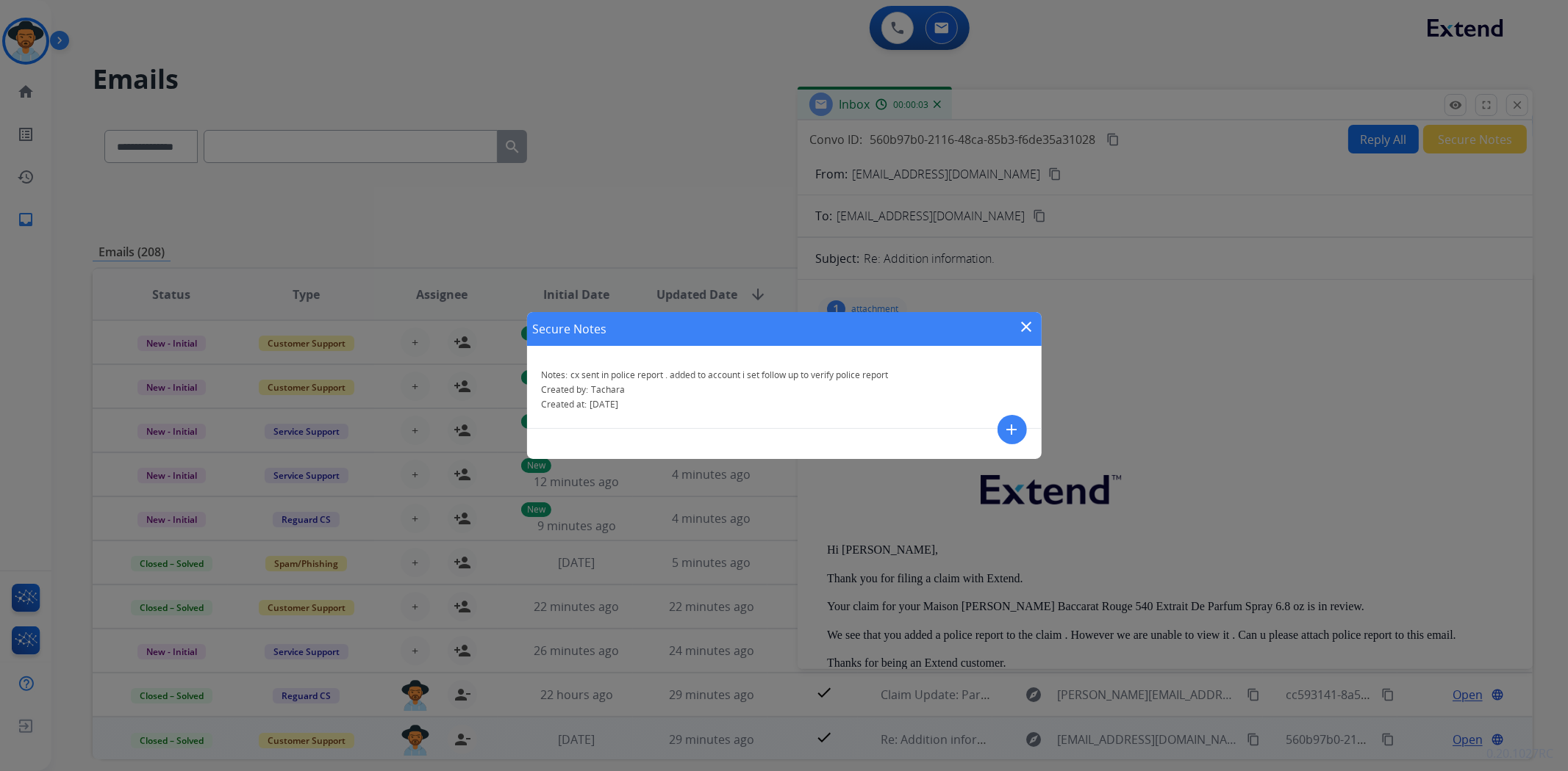
click at [1033, 324] on mat-icon "close" at bounding box center [1027, 327] width 18 height 18
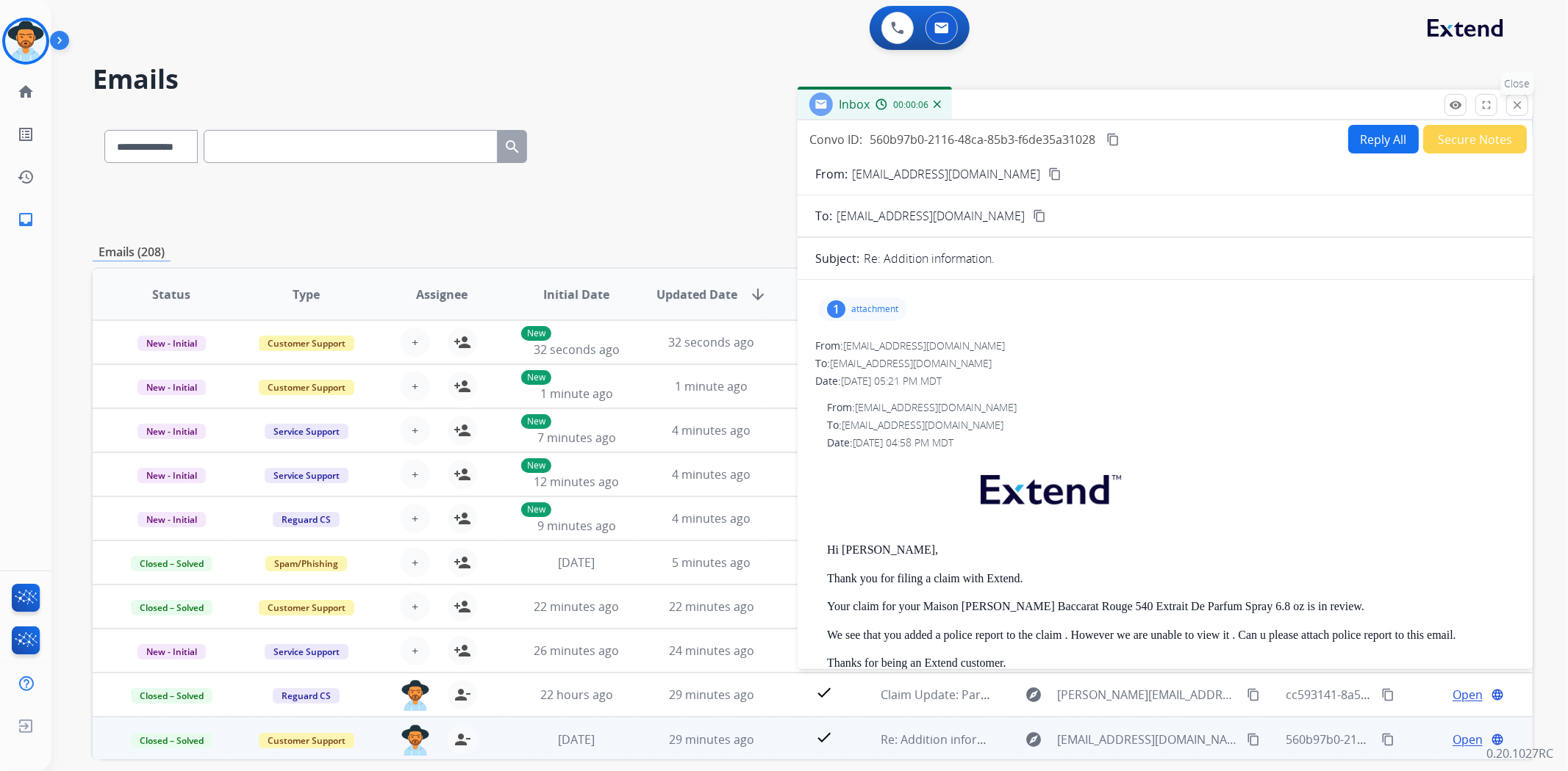
click at [1513, 99] on mat-icon "close" at bounding box center [1517, 105] width 13 height 13
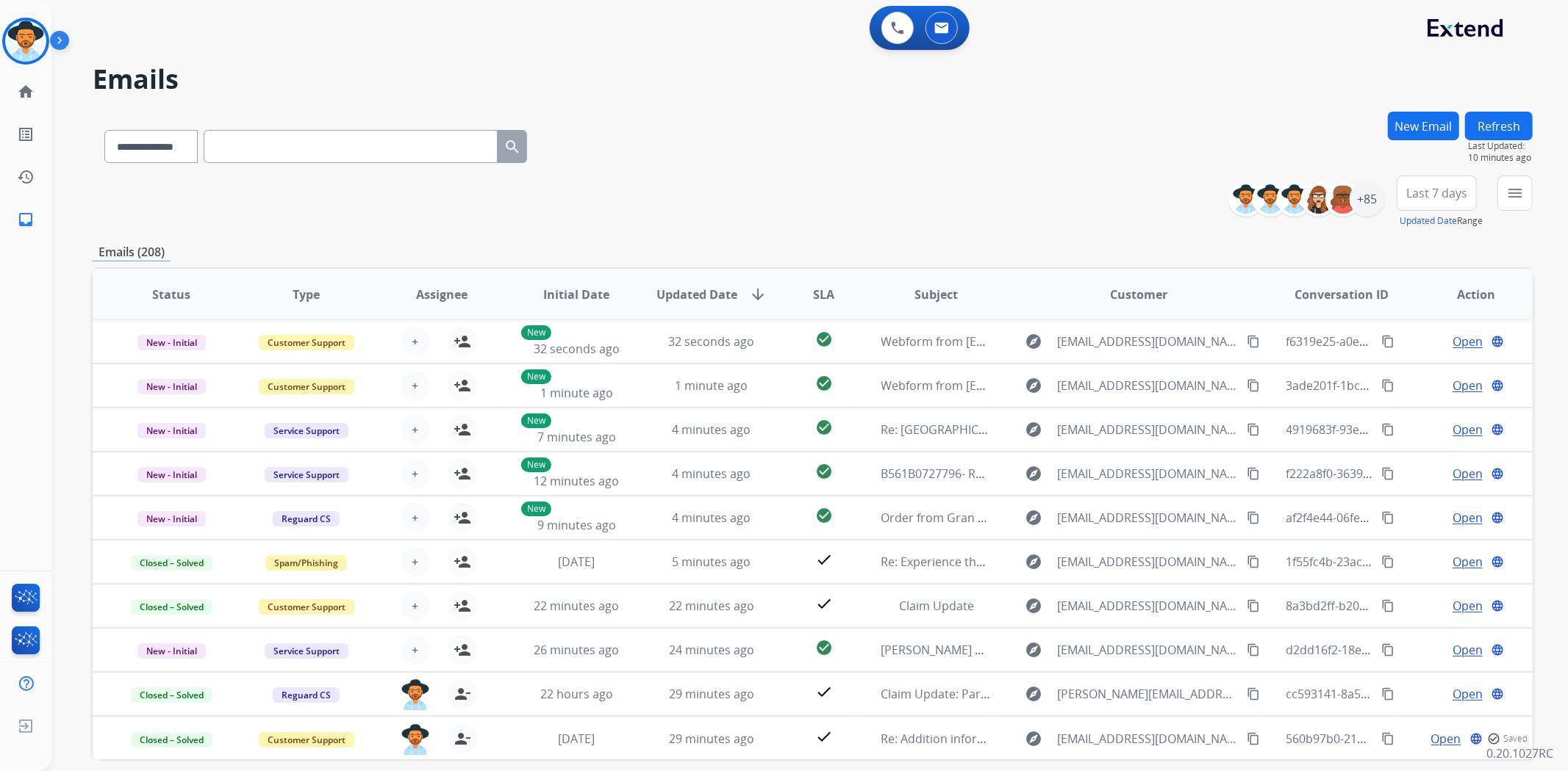
scroll to position [64, 0]
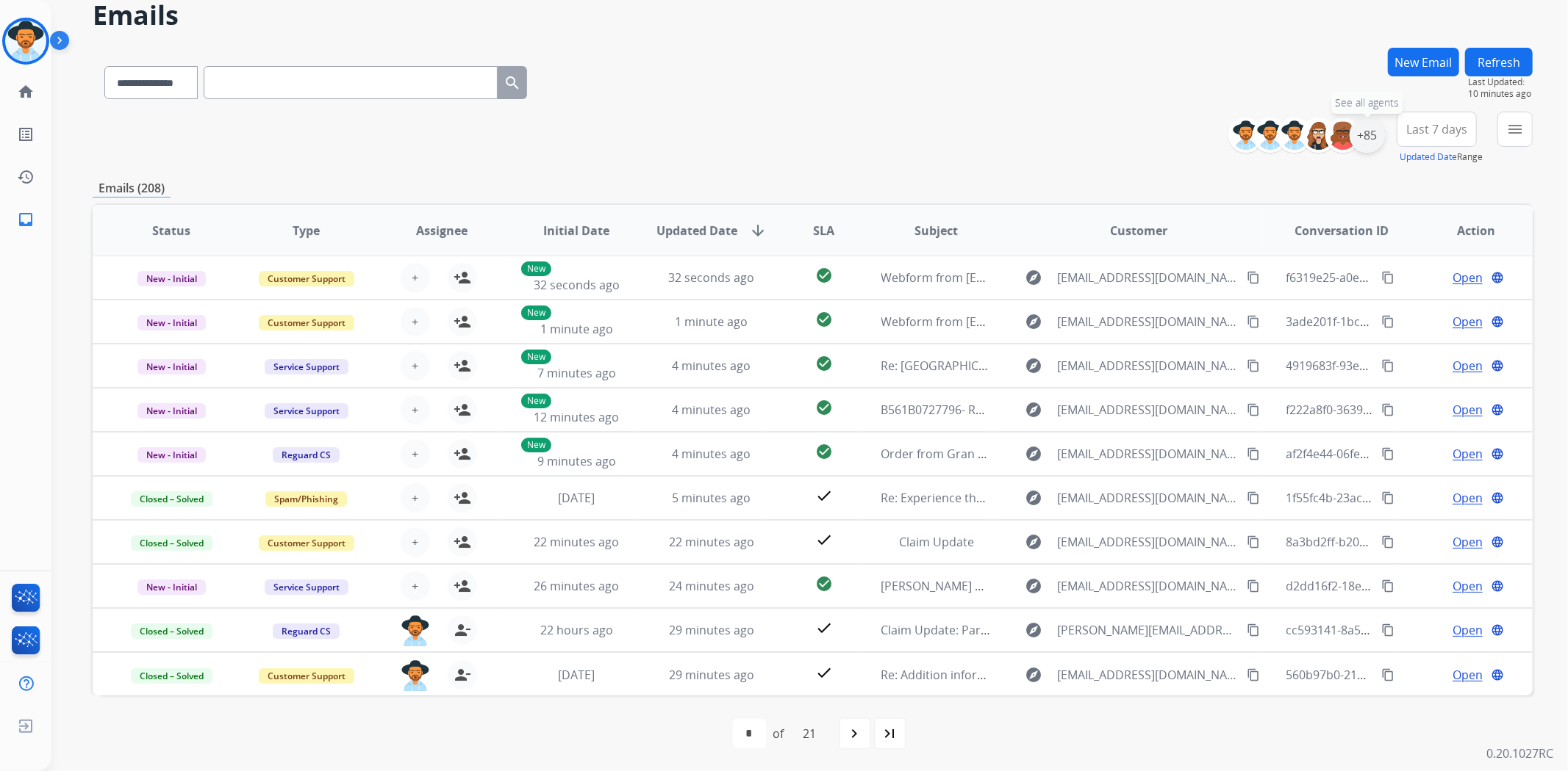
click at [1367, 125] on div "+85" at bounding box center [1367, 135] width 36 height 36
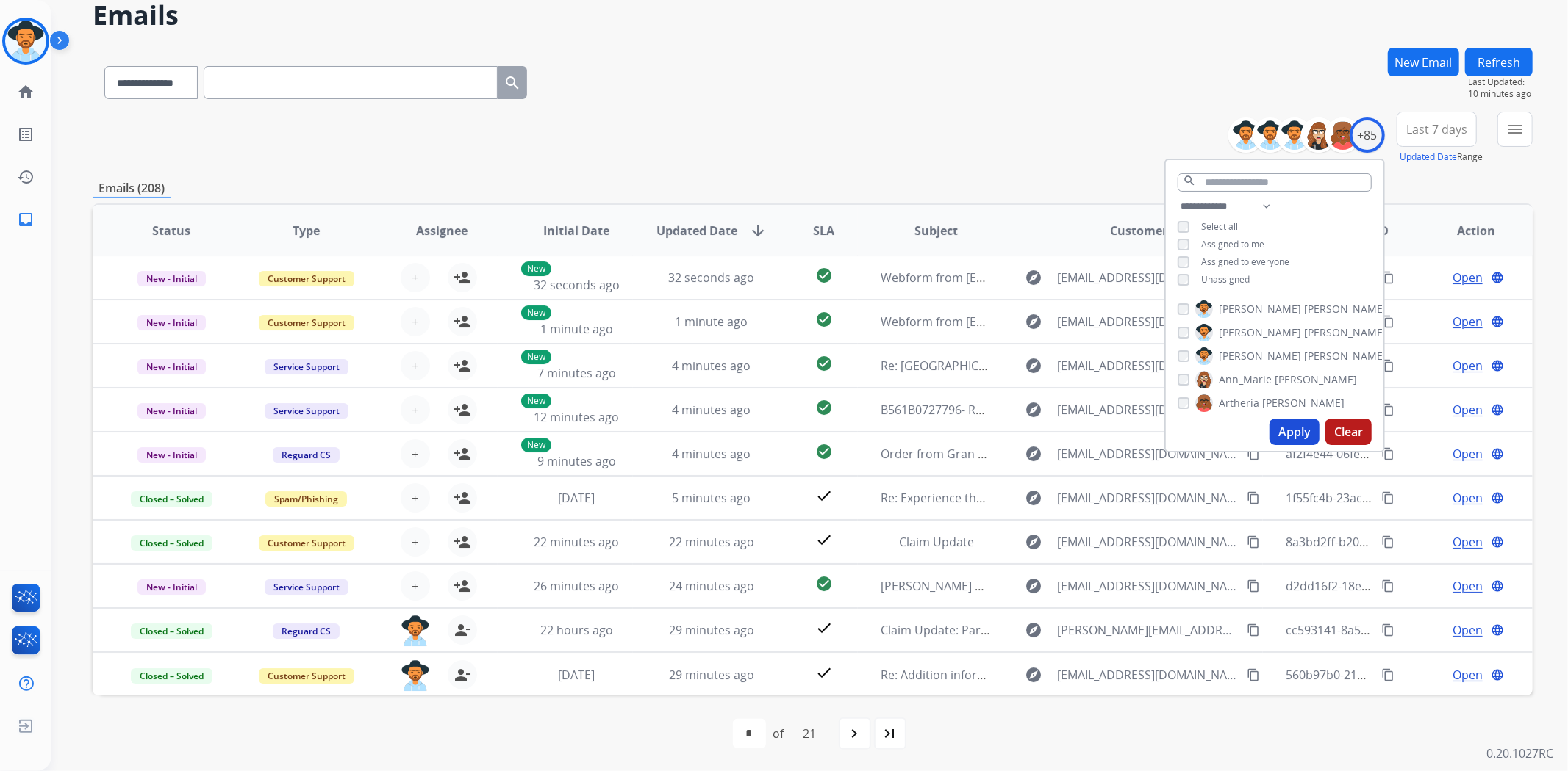
click at [1288, 430] on button "Apply" at bounding box center [1294, 432] width 50 height 27
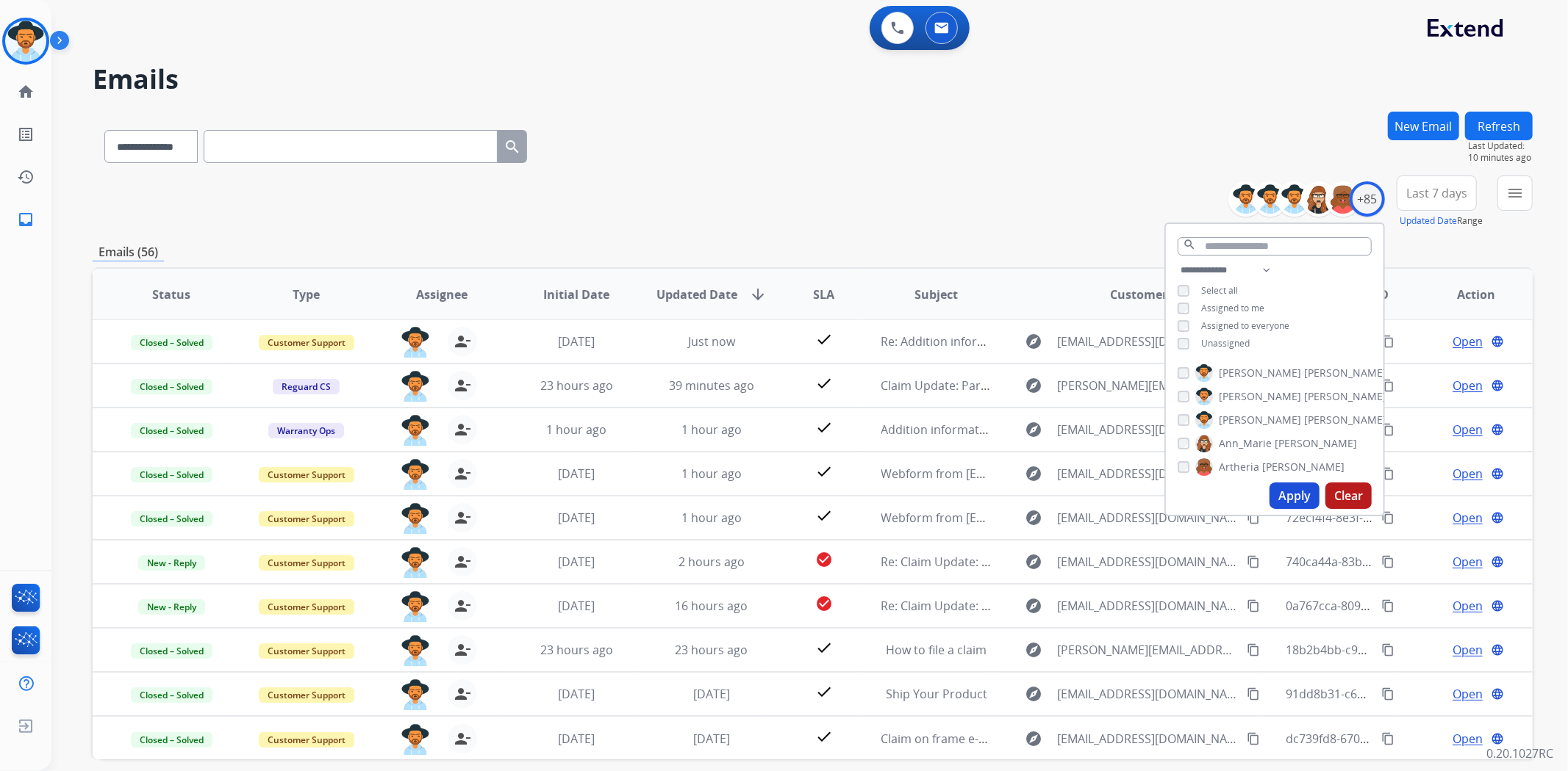
click at [1034, 196] on div "**********" at bounding box center [812, 201] width 1440 height 53
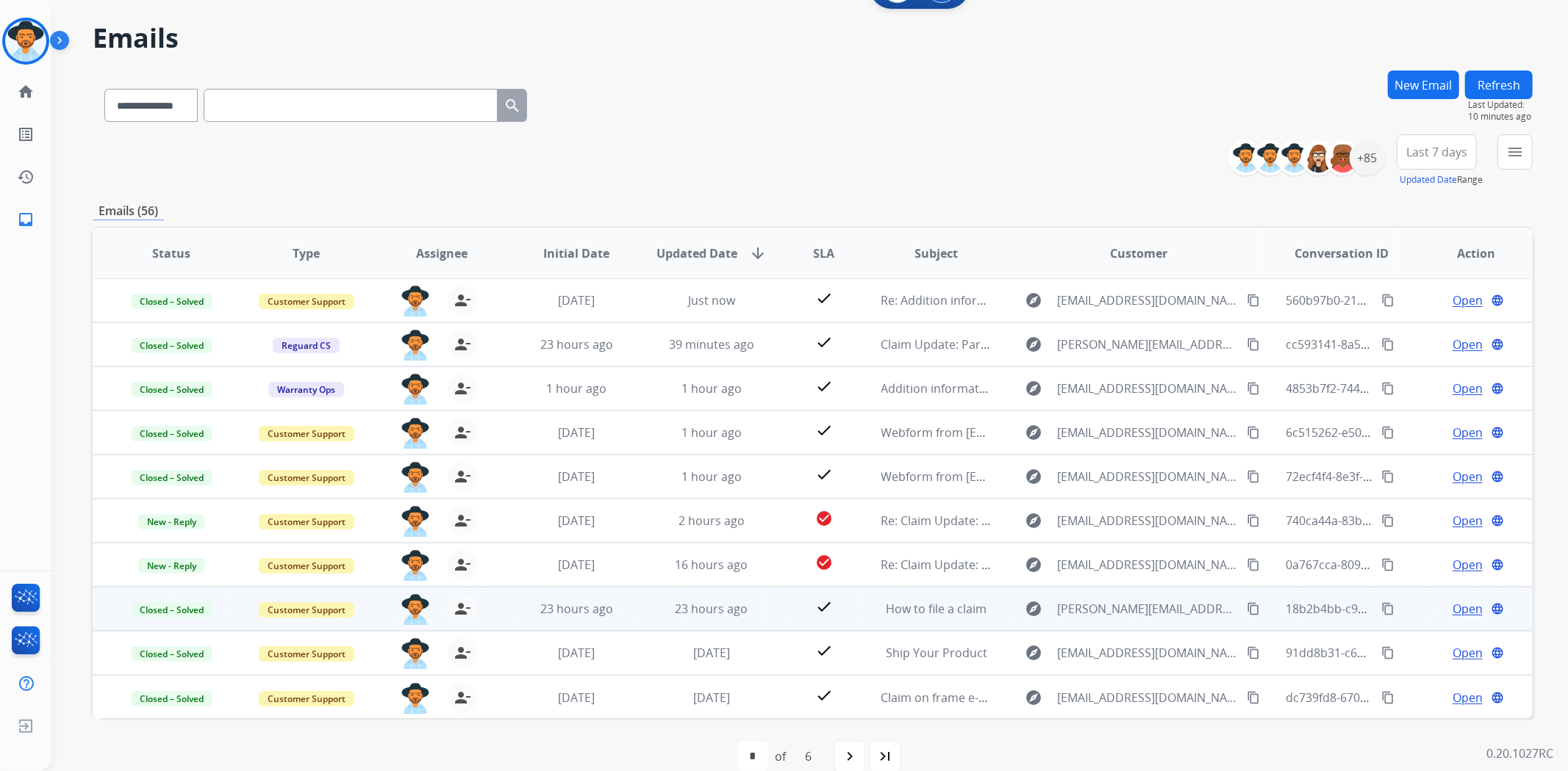
scroll to position [64, 0]
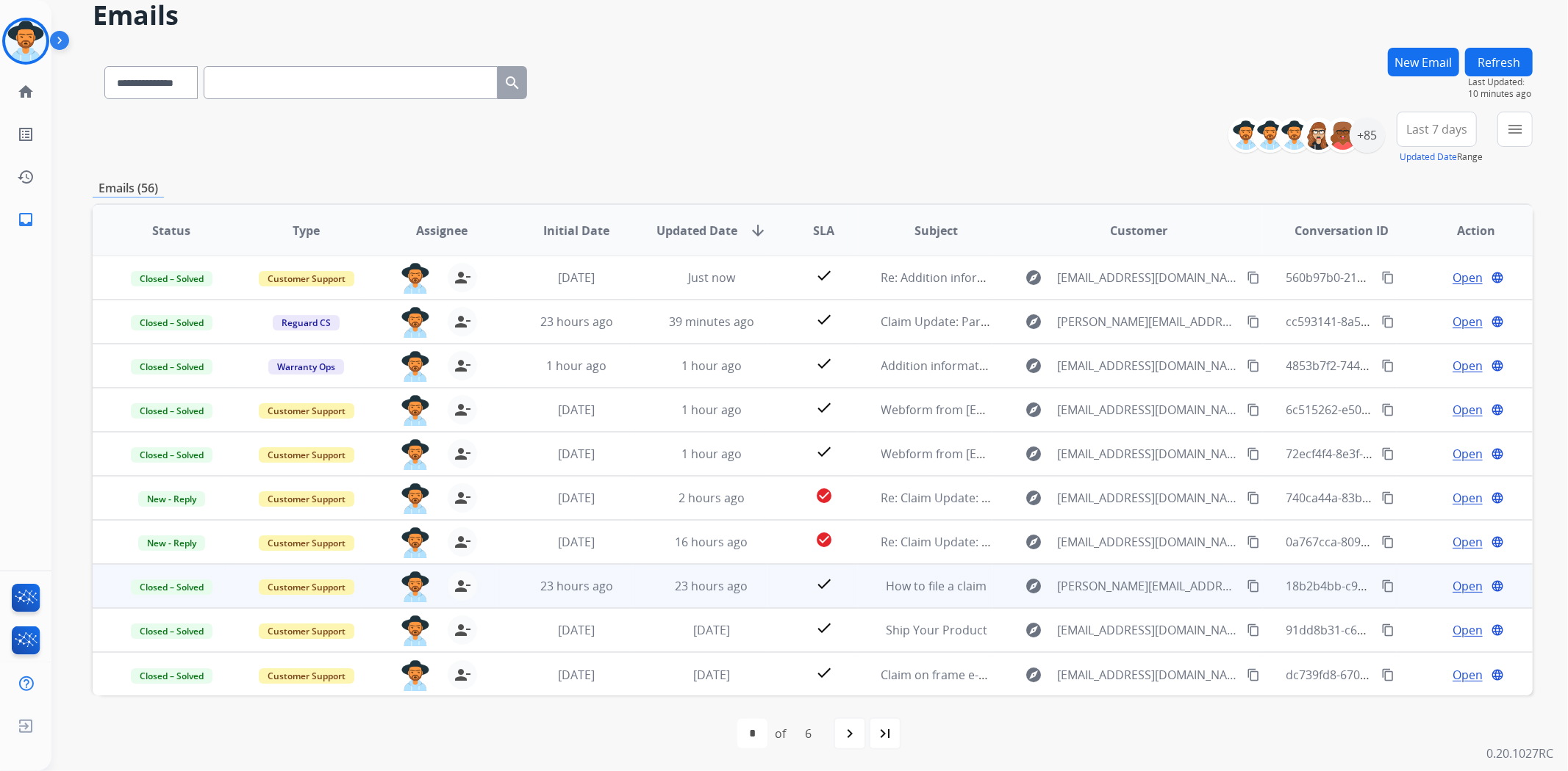
click at [1438, 578] on div "Open language" at bounding box center [1476, 587] width 111 height 18
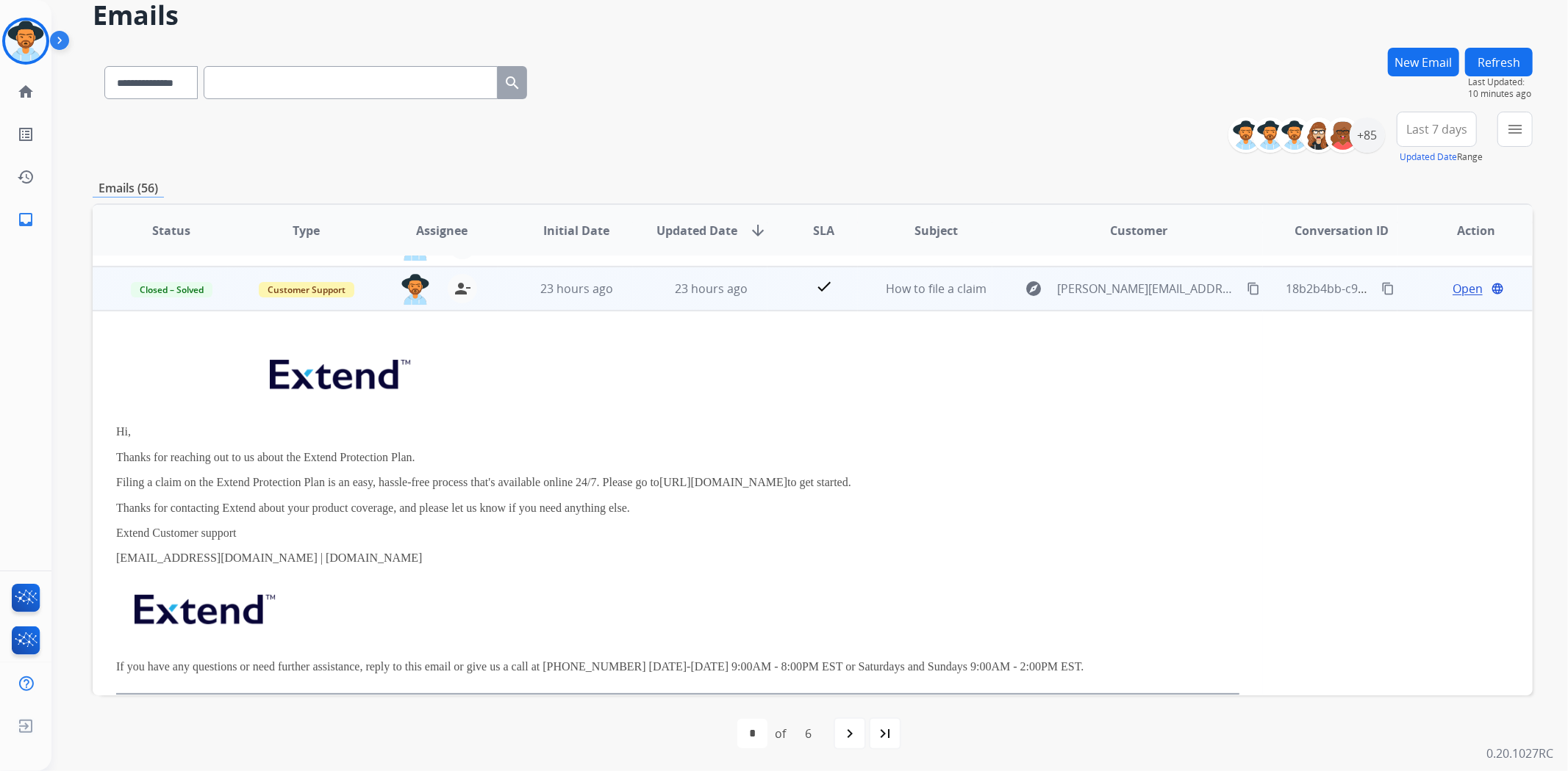
scroll to position [308, 0]
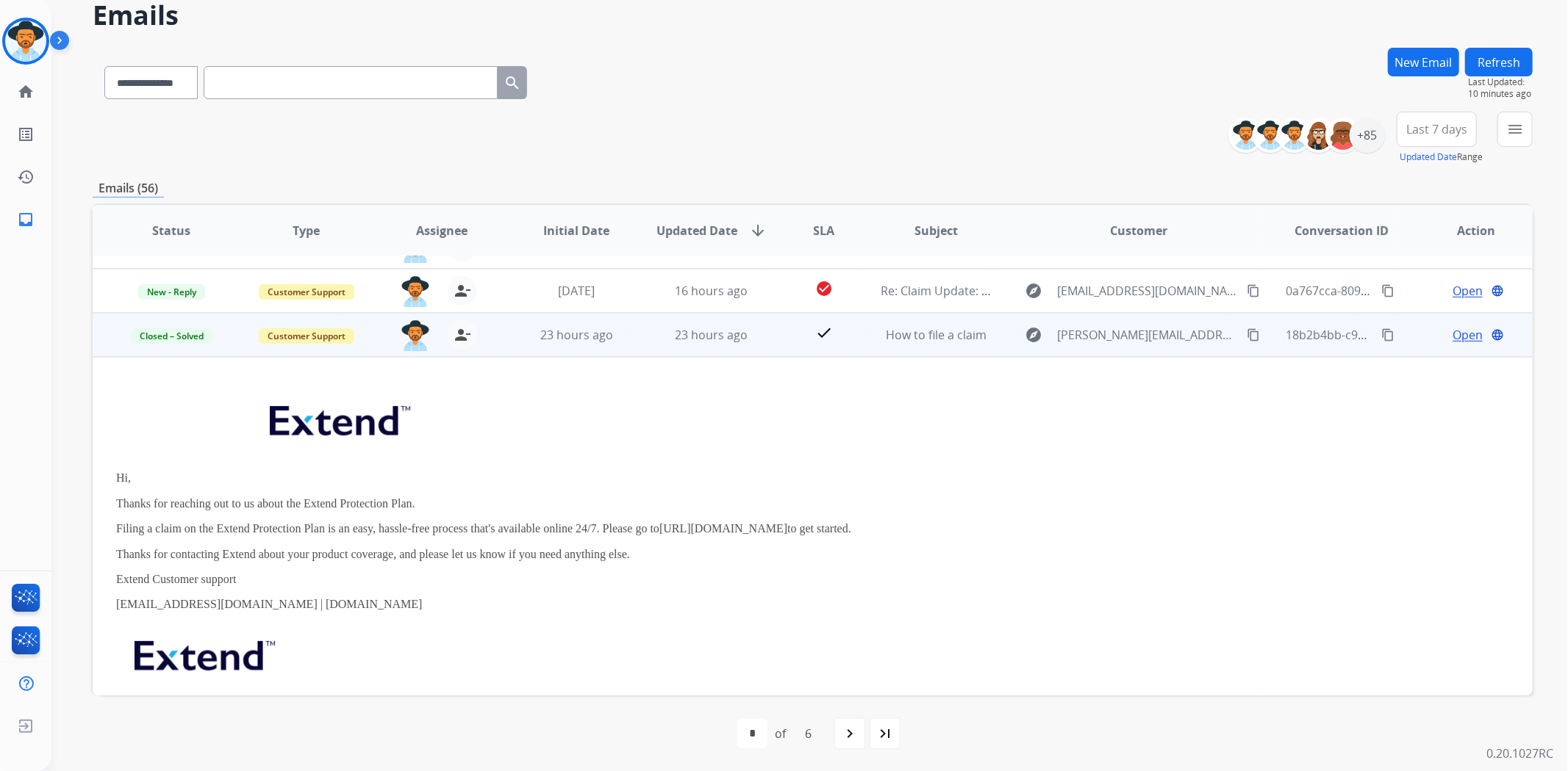
click at [1421, 331] on div "Open language" at bounding box center [1476, 335] width 111 height 18
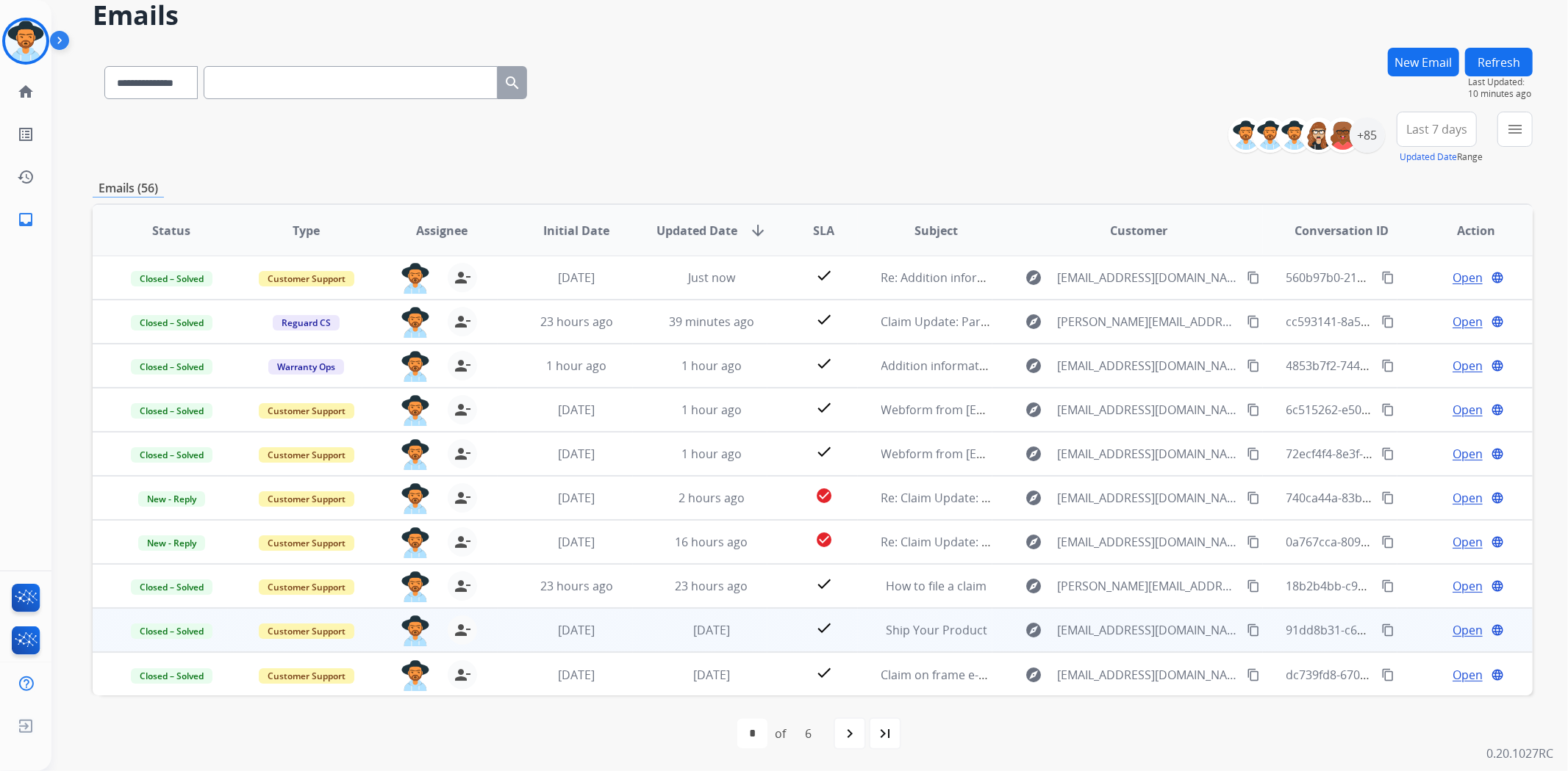
click at [1452, 630] on span "Open" at bounding box center [1467, 630] width 30 height 18
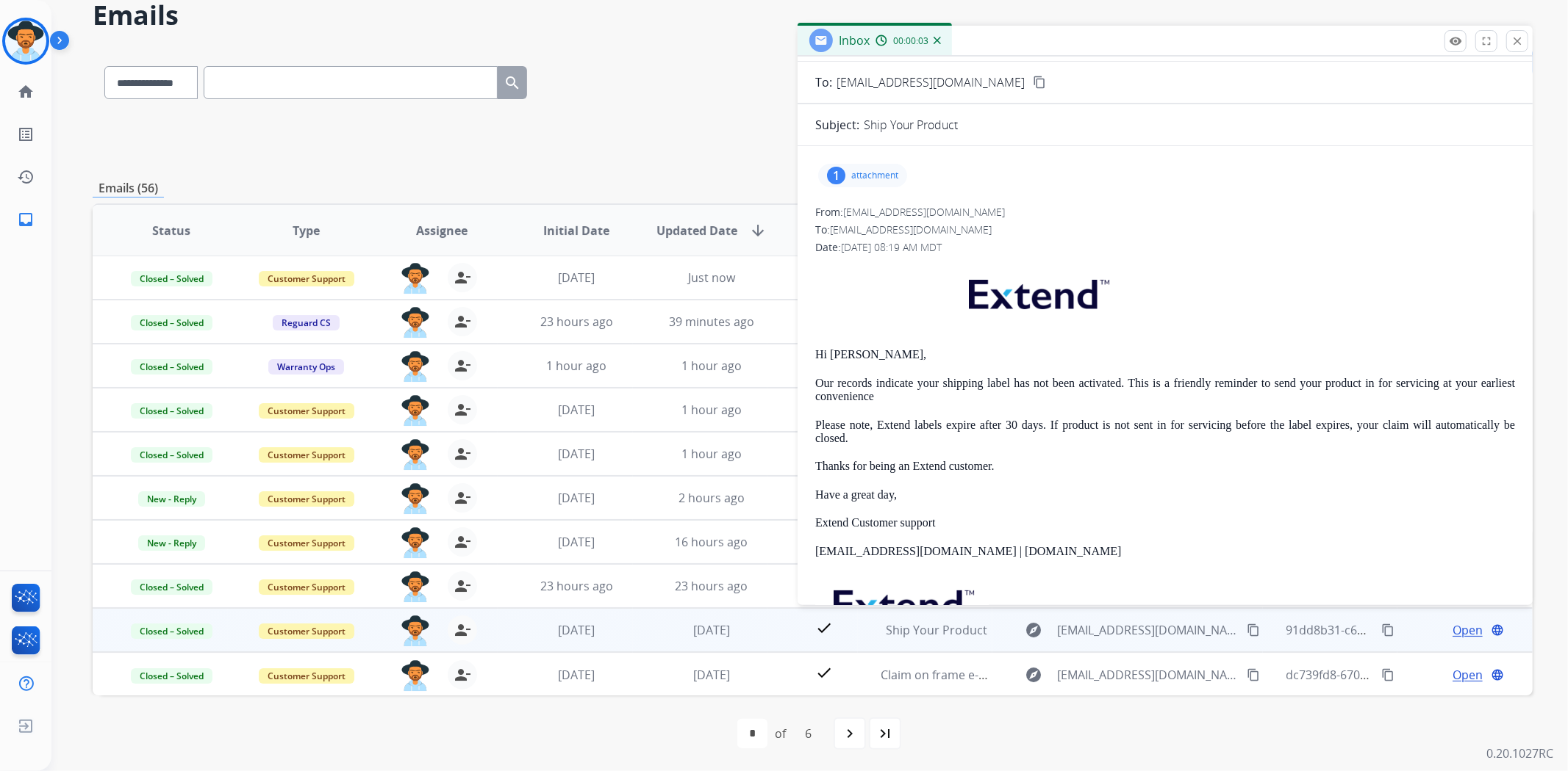
scroll to position [0, 0]
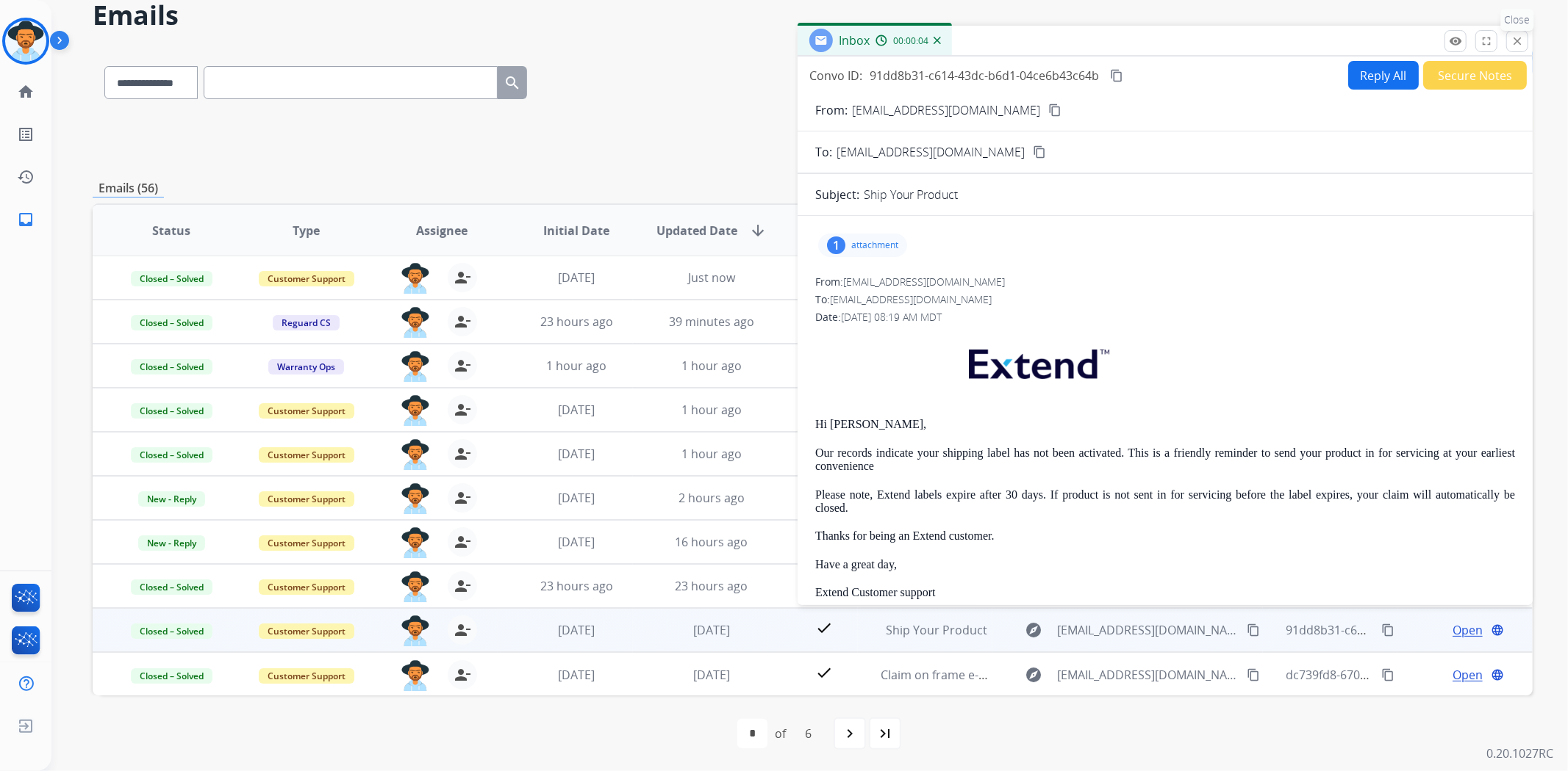
click at [1513, 36] on mat-icon "close" at bounding box center [1517, 41] width 13 height 13
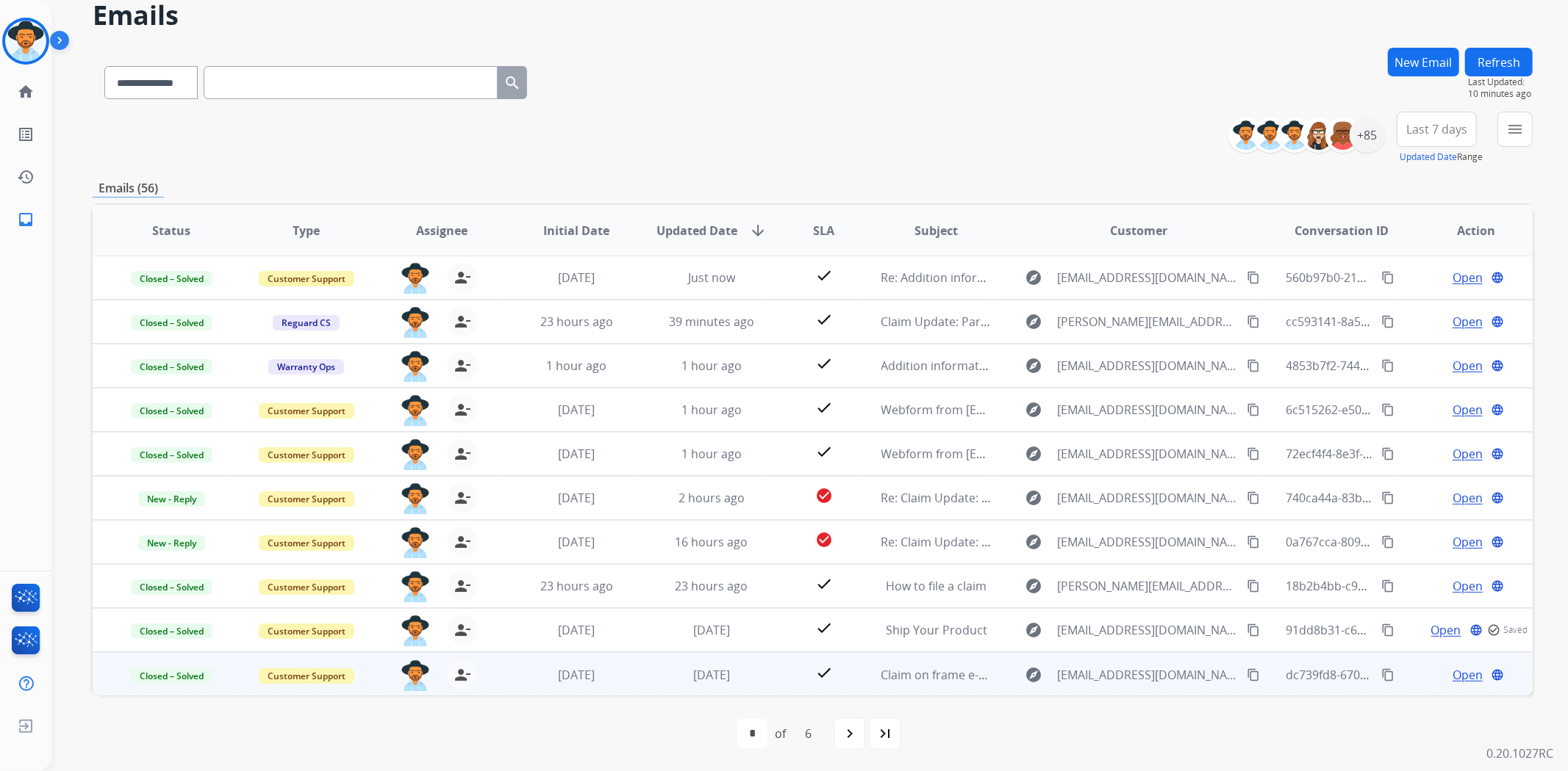
click at [1452, 669] on span "Open" at bounding box center [1467, 676] width 30 height 18
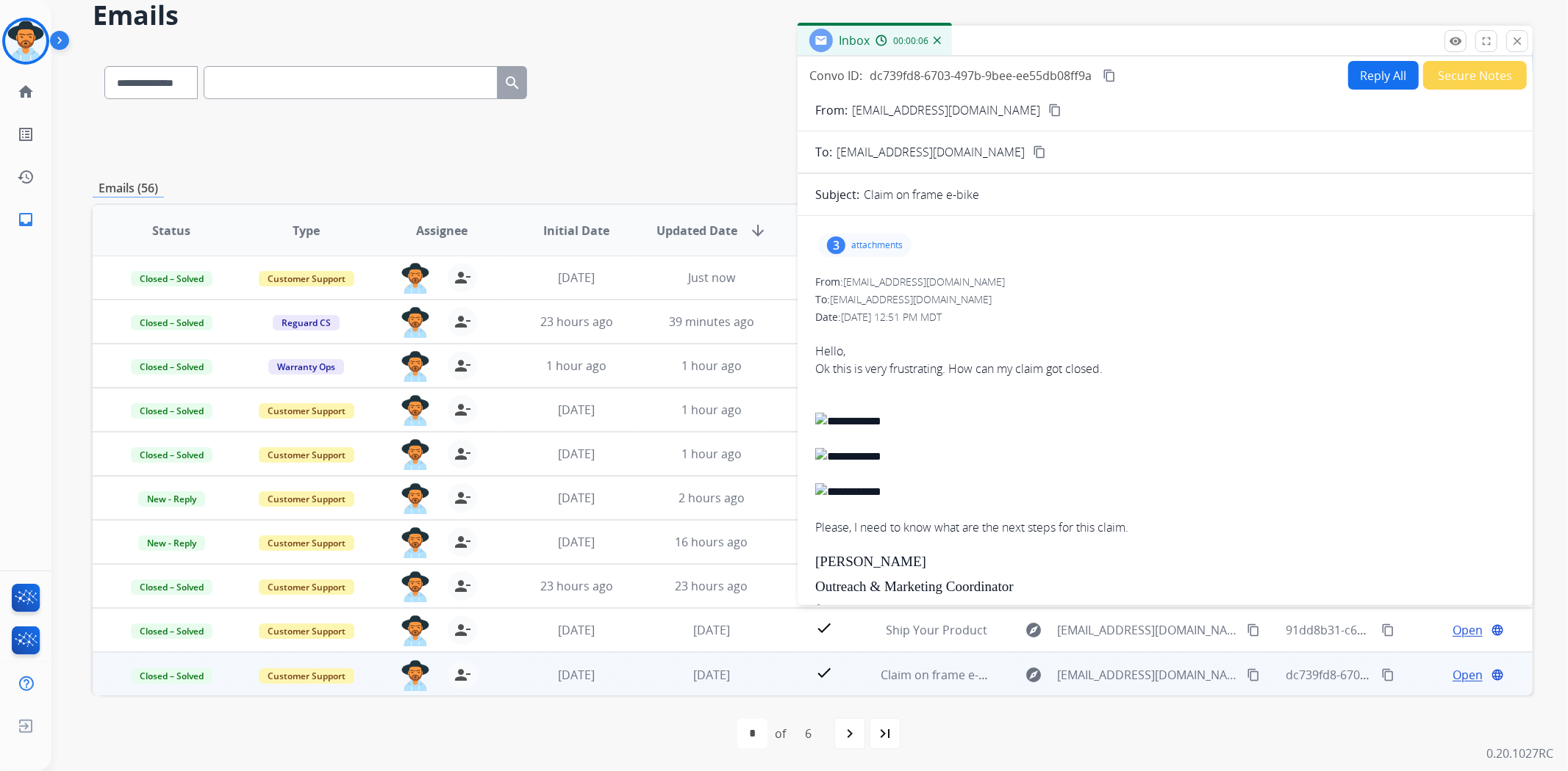
click at [1430, 78] on button "Secure Notes" at bounding box center [1475, 74] width 104 height 28
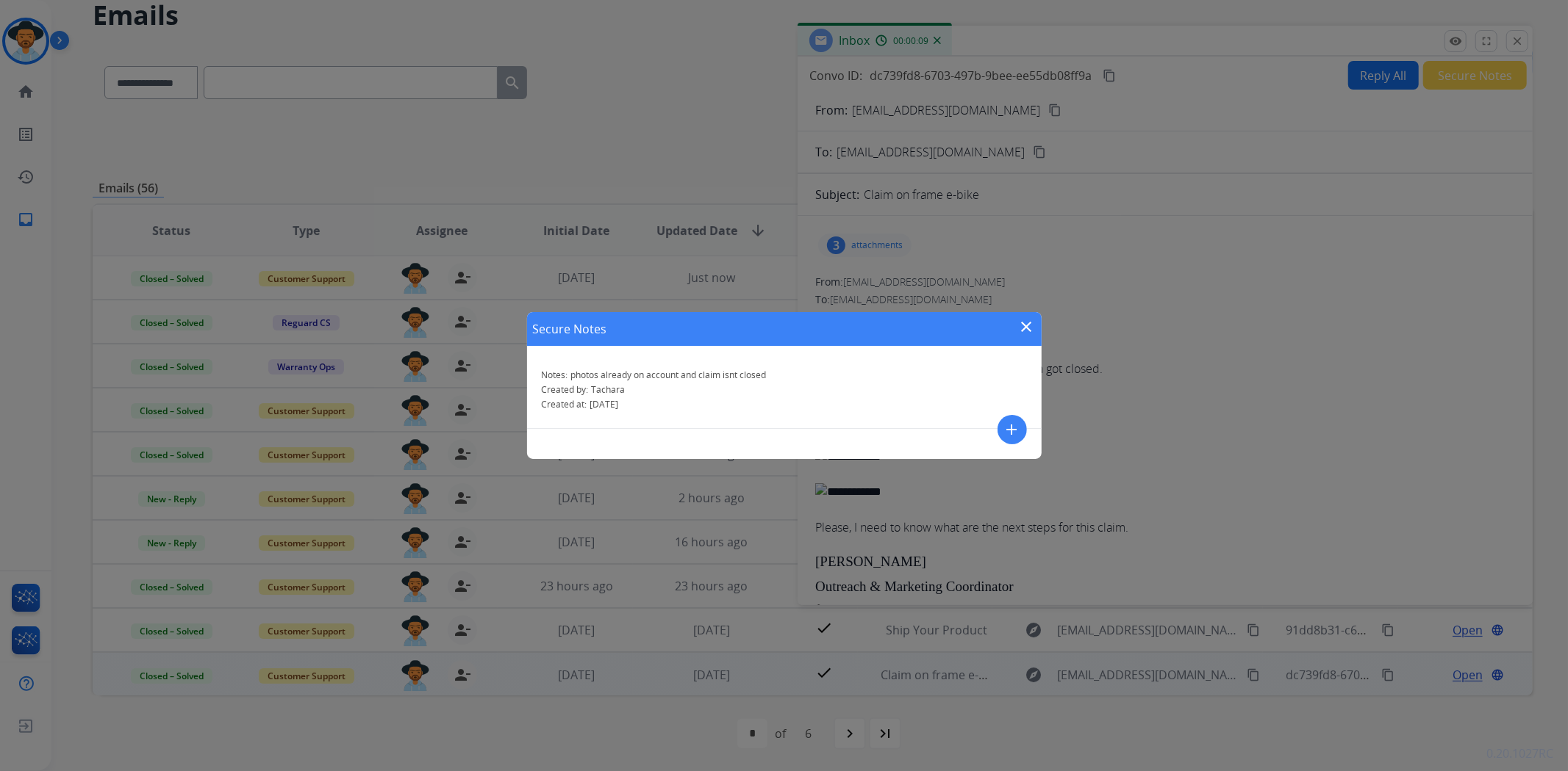
click at [1030, 331] on mat-icon "close" at bounding box center [1027, 327] width 18 height 18
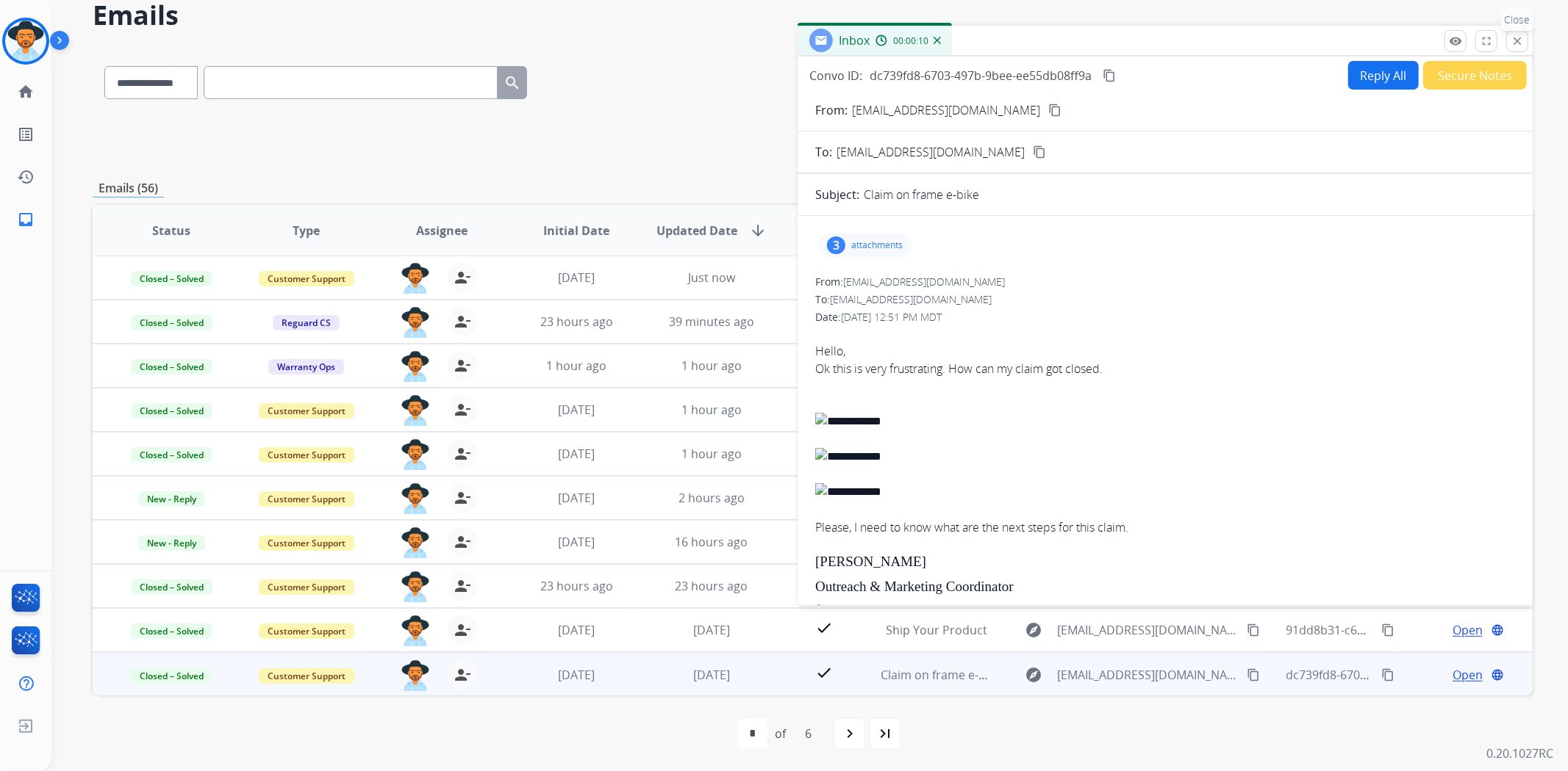
click at [1511, 38] on mat-icon "close" at bounding box center [1517, 41] width 13 height 13
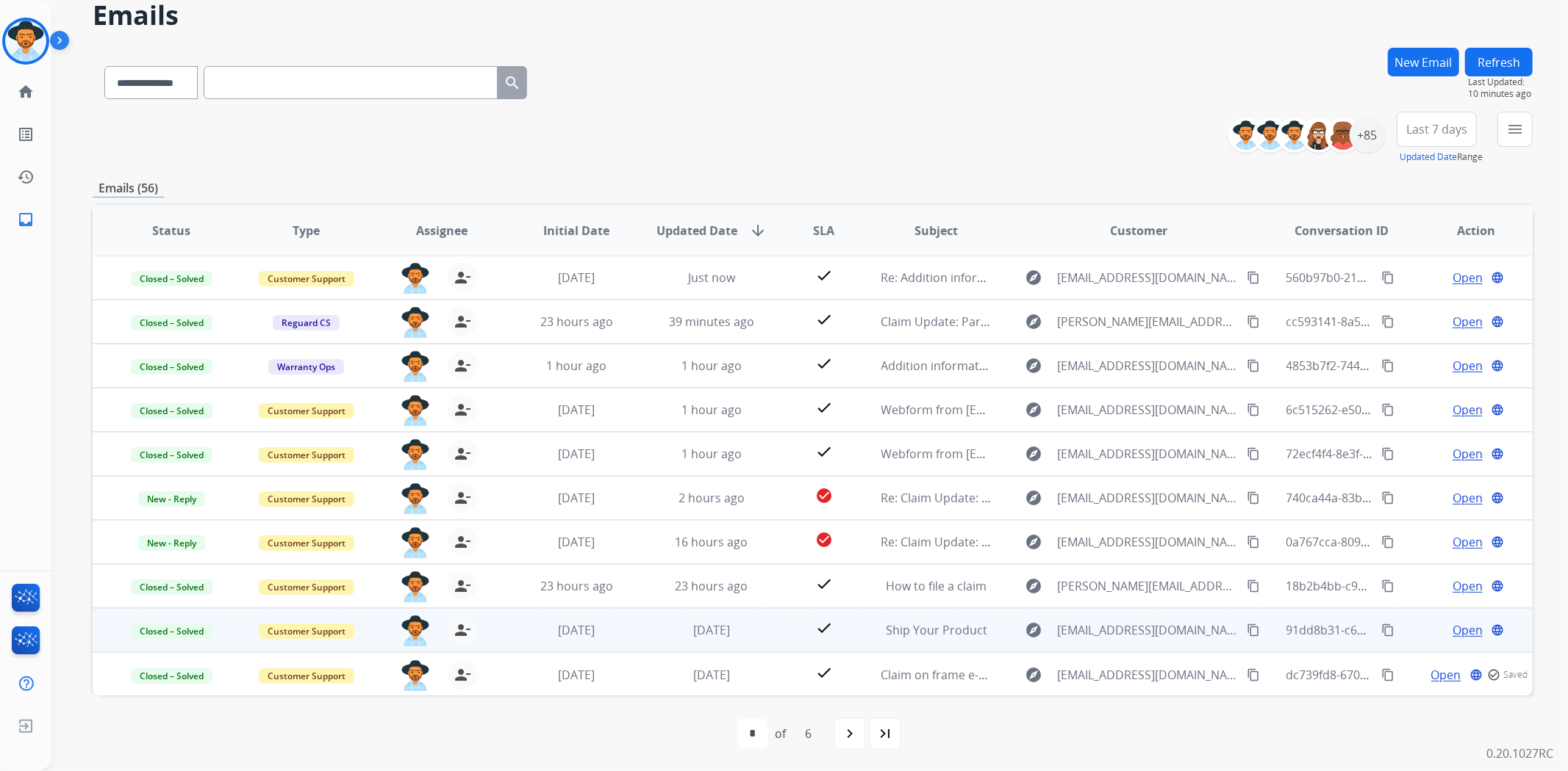
click at [1452, 622] on span "Open" at bounding box center [1467, 630] width 30 height 18
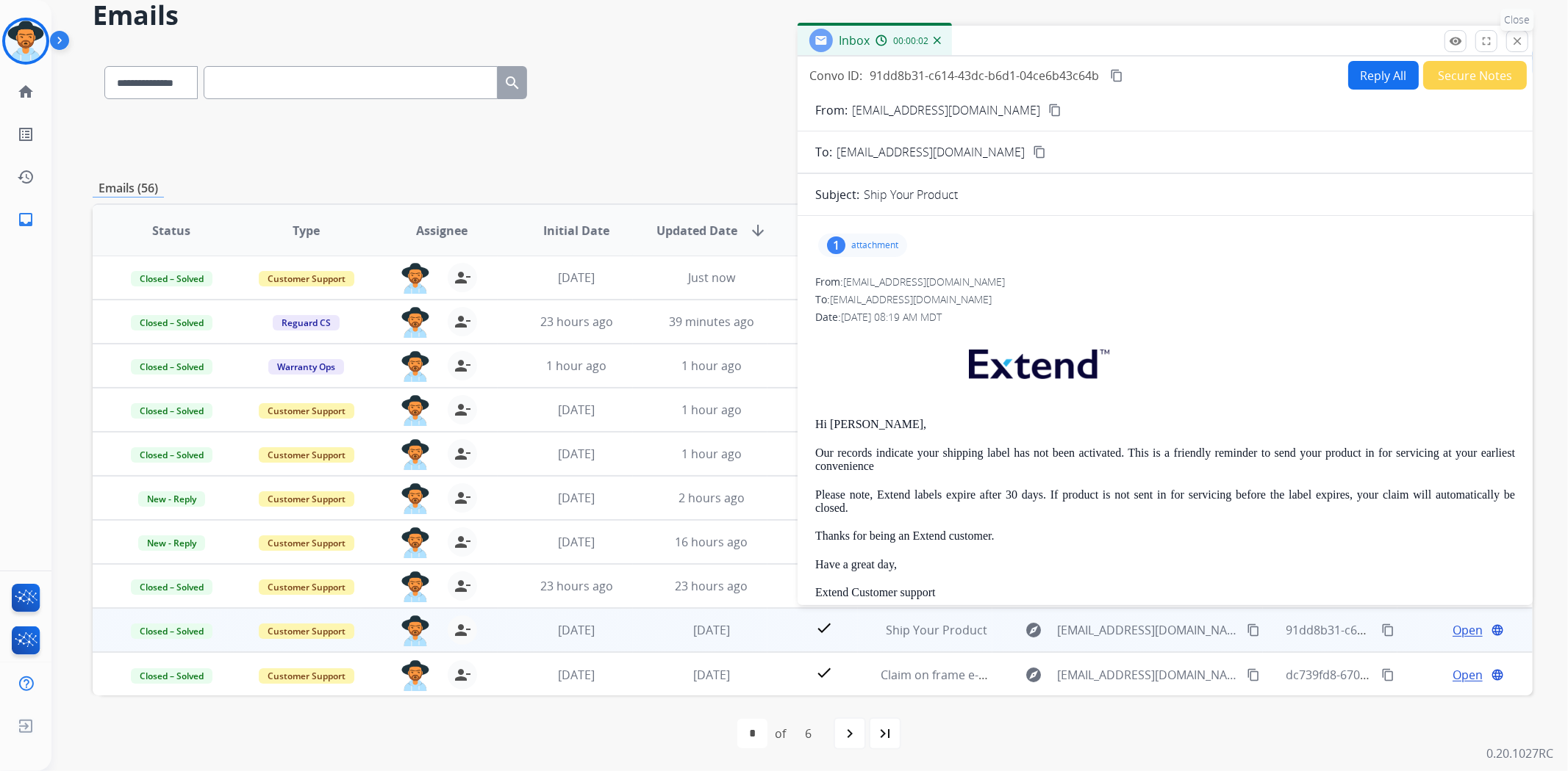
click at [1514, 43] on mat-icon "close" at bounding box center [1517, 41] width 13 height 13
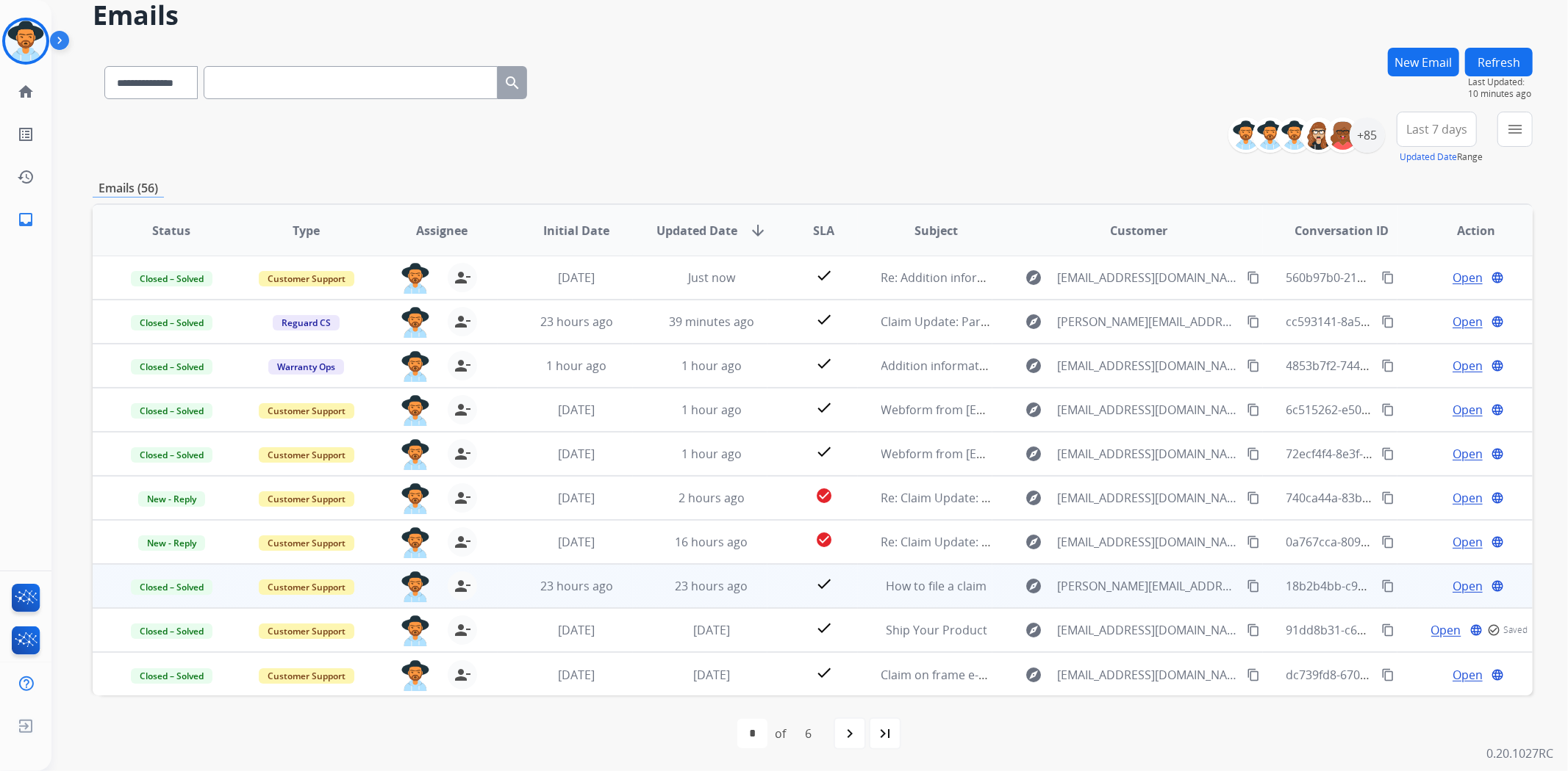
click at [1452, 587] on span "Open" at bounding box center [1467, 587] width 30 height 18
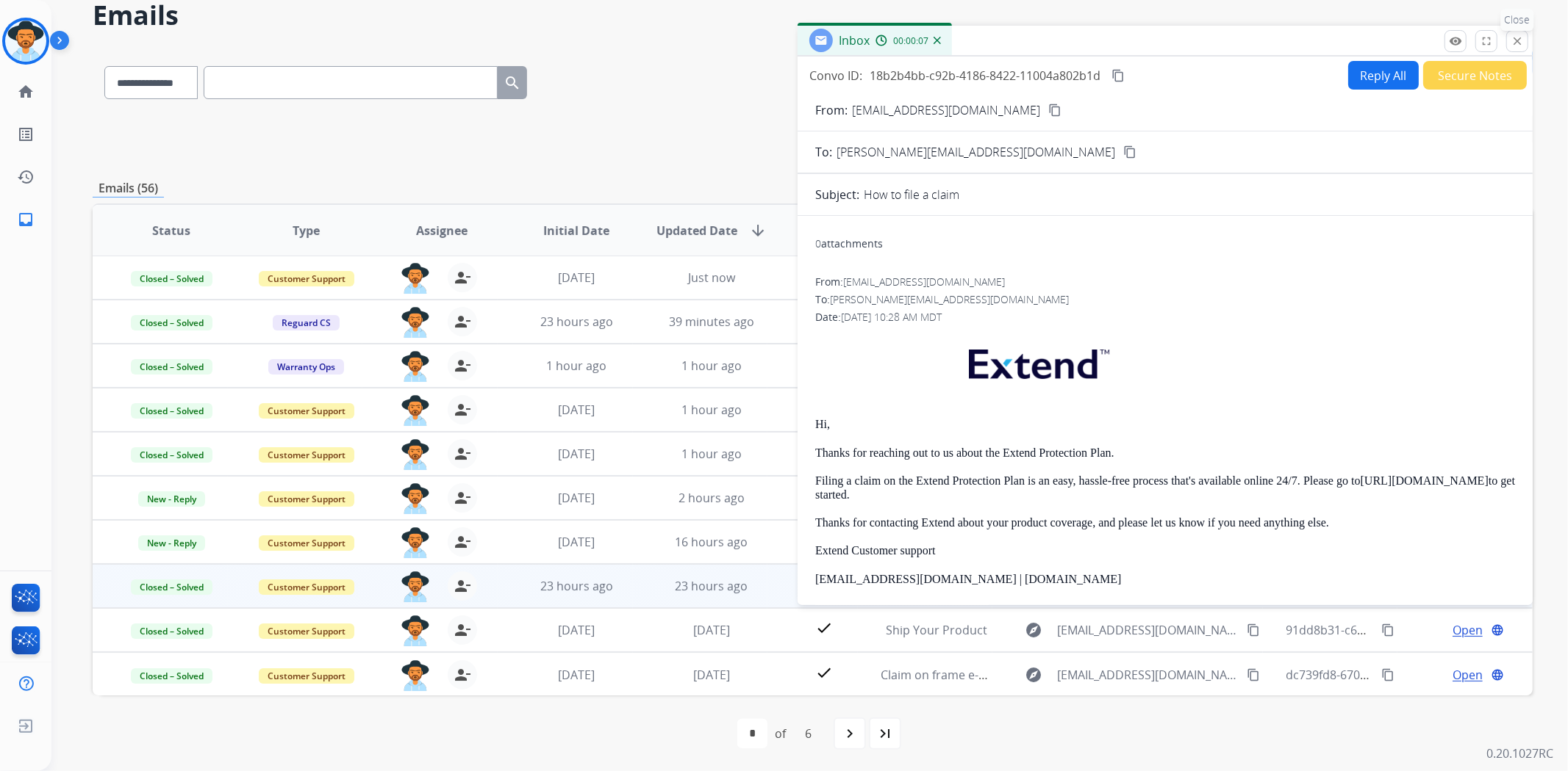
click at [1518, 28] on p "Close" at bounding box center [1517, 19] width 33 height 22
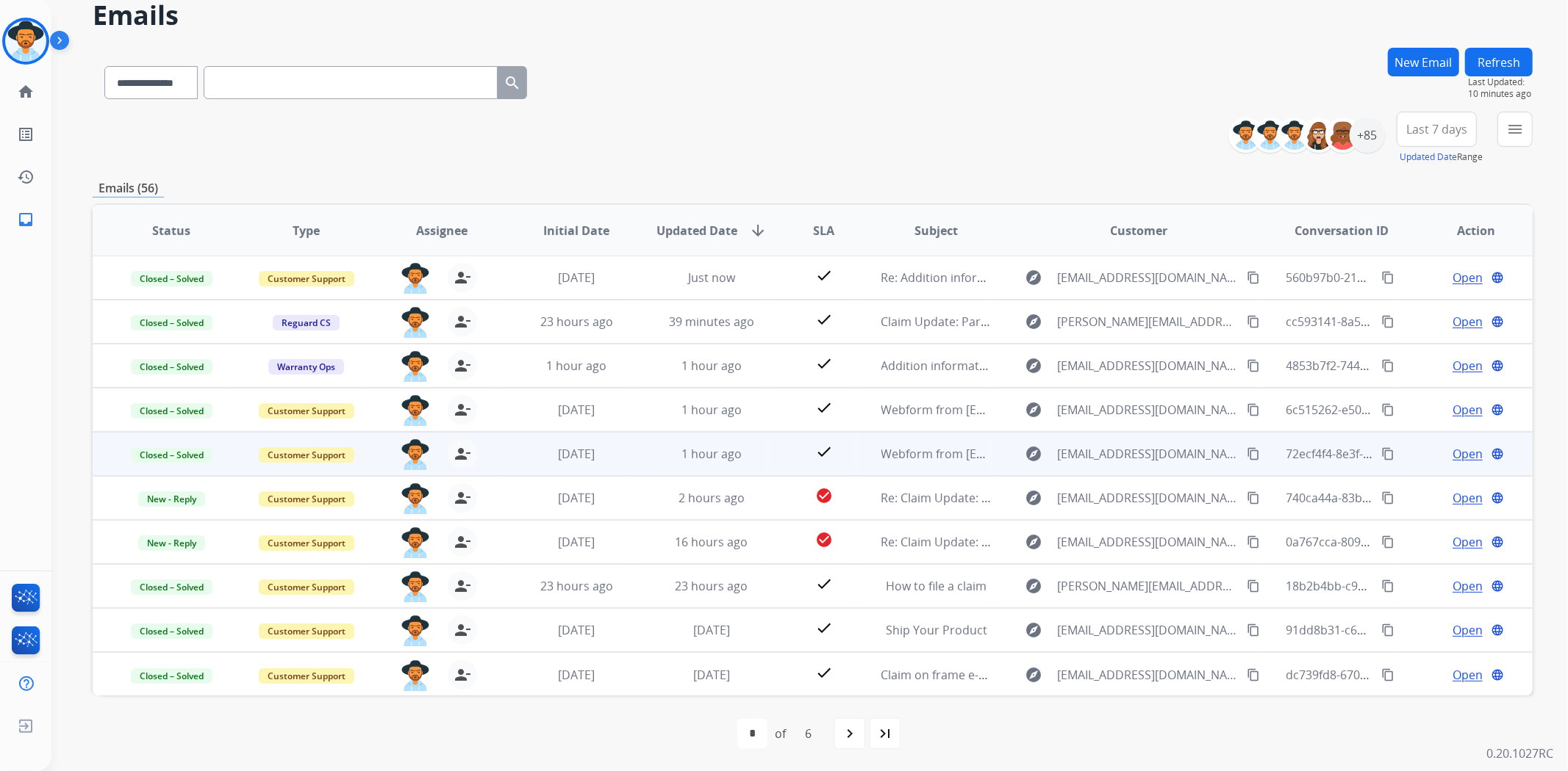
click at [1439, 445] on div "Open language" at bounding box center [1476, 454] width 111 height 18
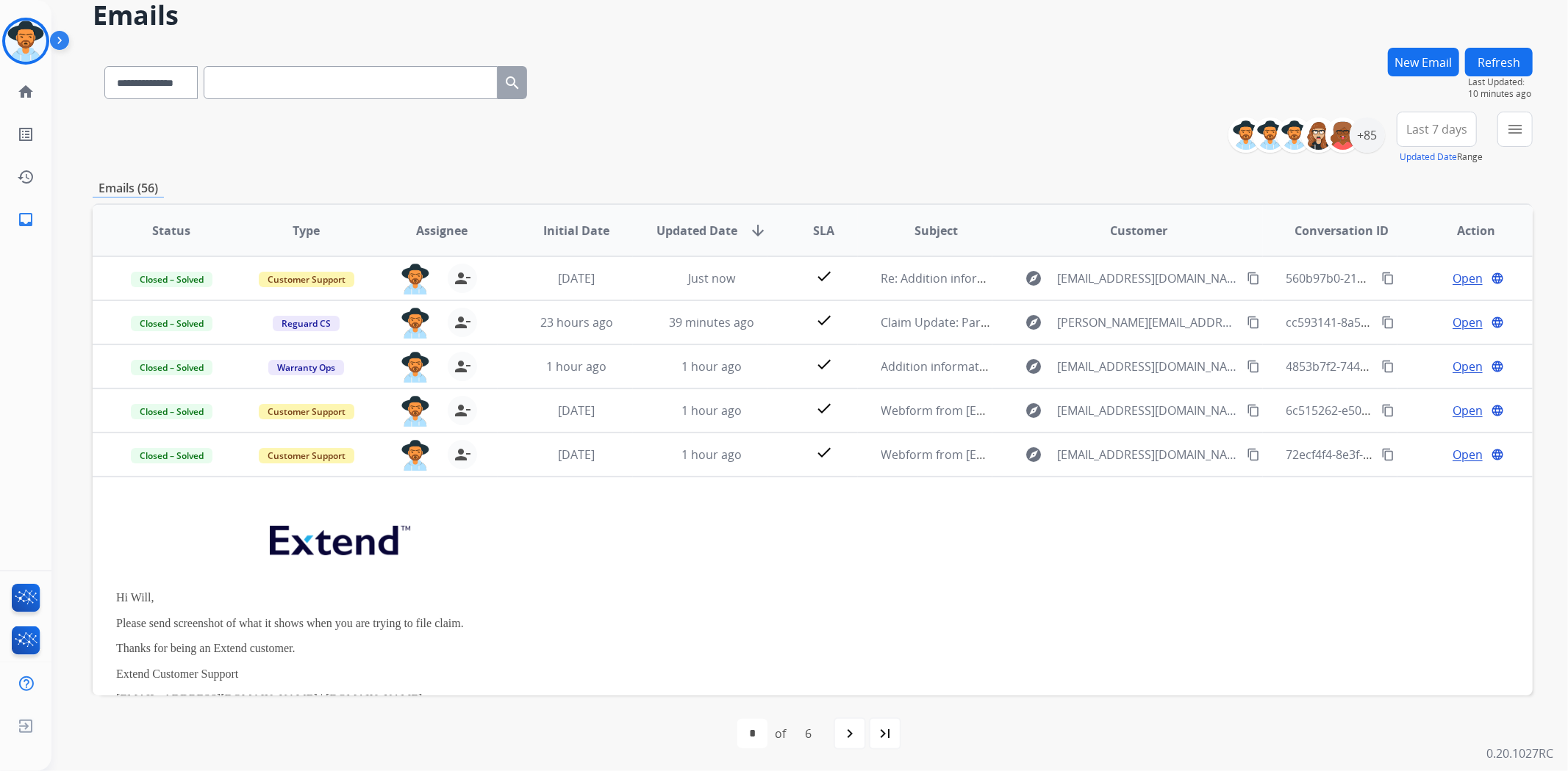
click at [1426, 234] on th "Action" at bounding box center [1464, 231] width 135 height 52
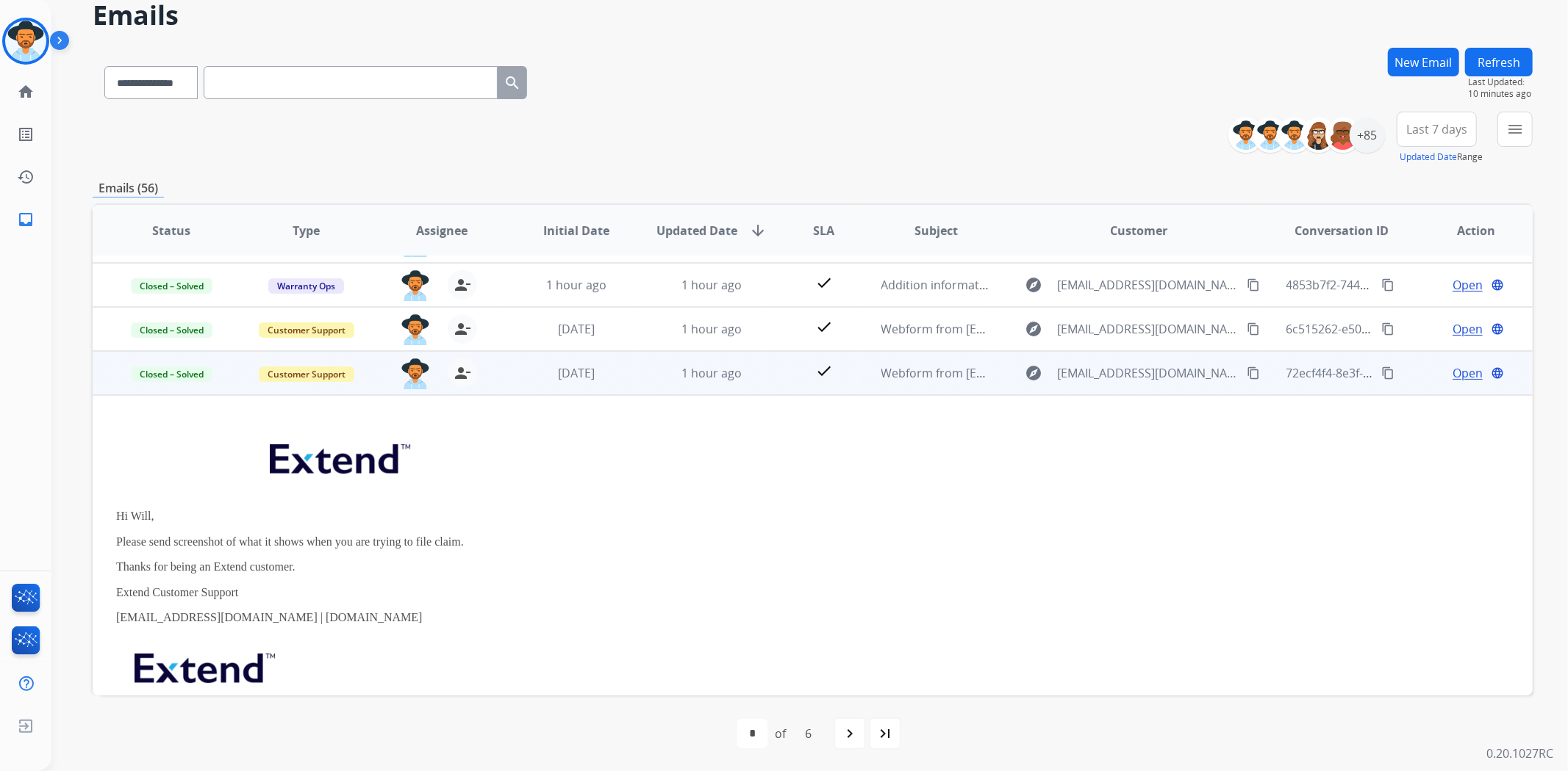
click at [1421, 373] on div "Open language" at bounding box center [1476, 373] width 111 height 18
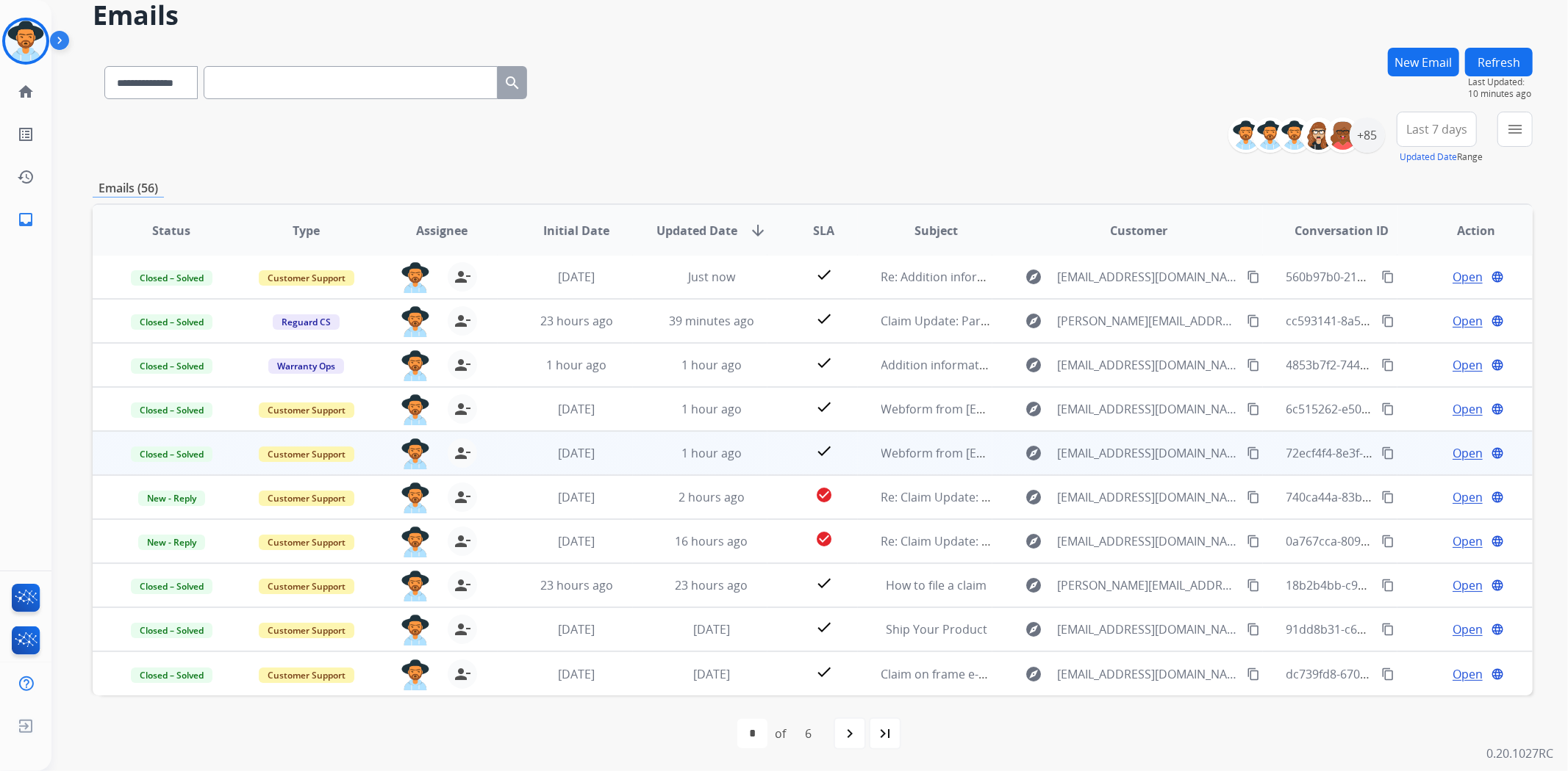
scroll to position [1, 0]
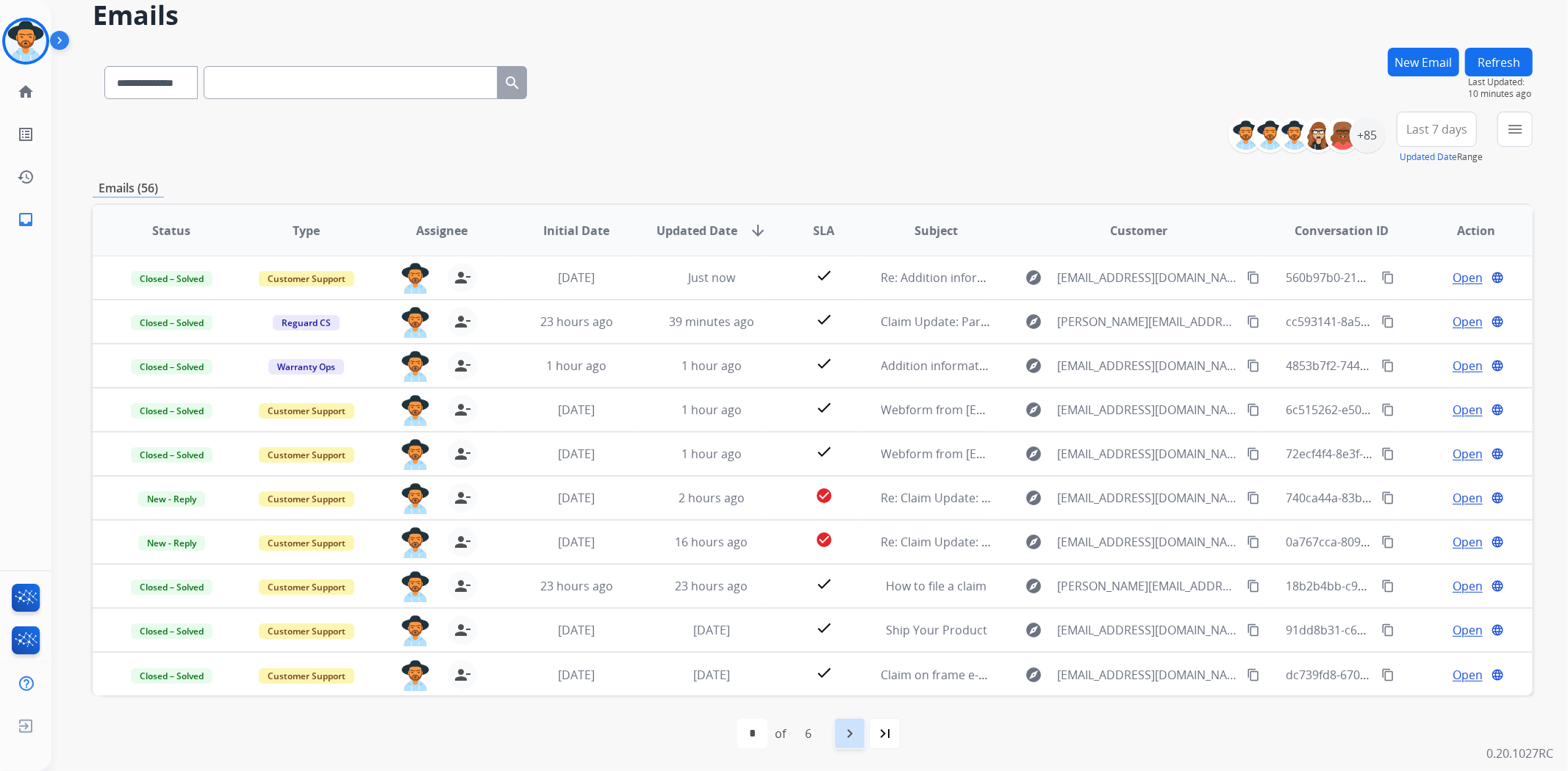
click at [849, 722] on div "navigate_next" at bounding box center [850, 734] width 32 height 32
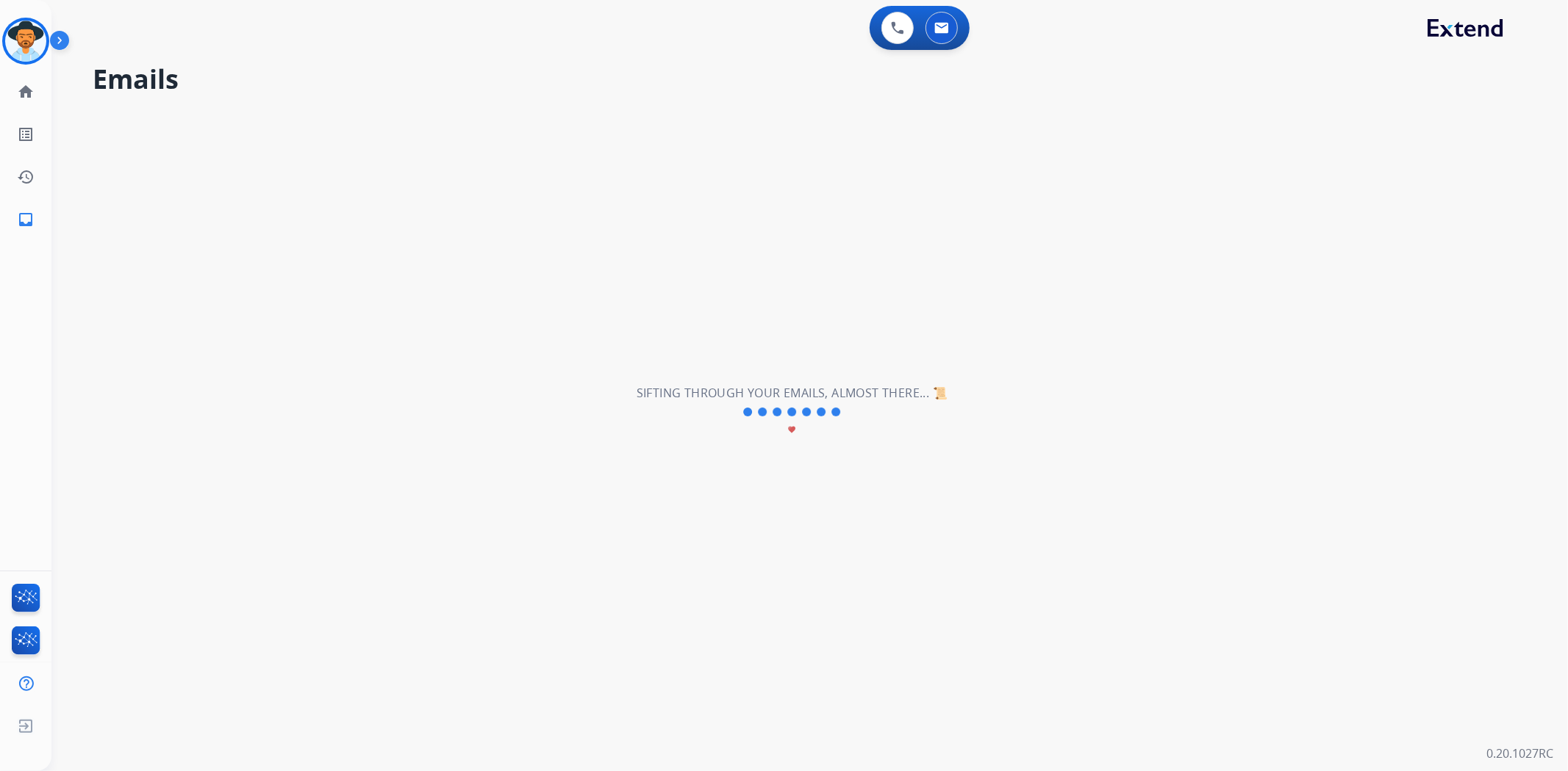
scroll to position [0, 0]
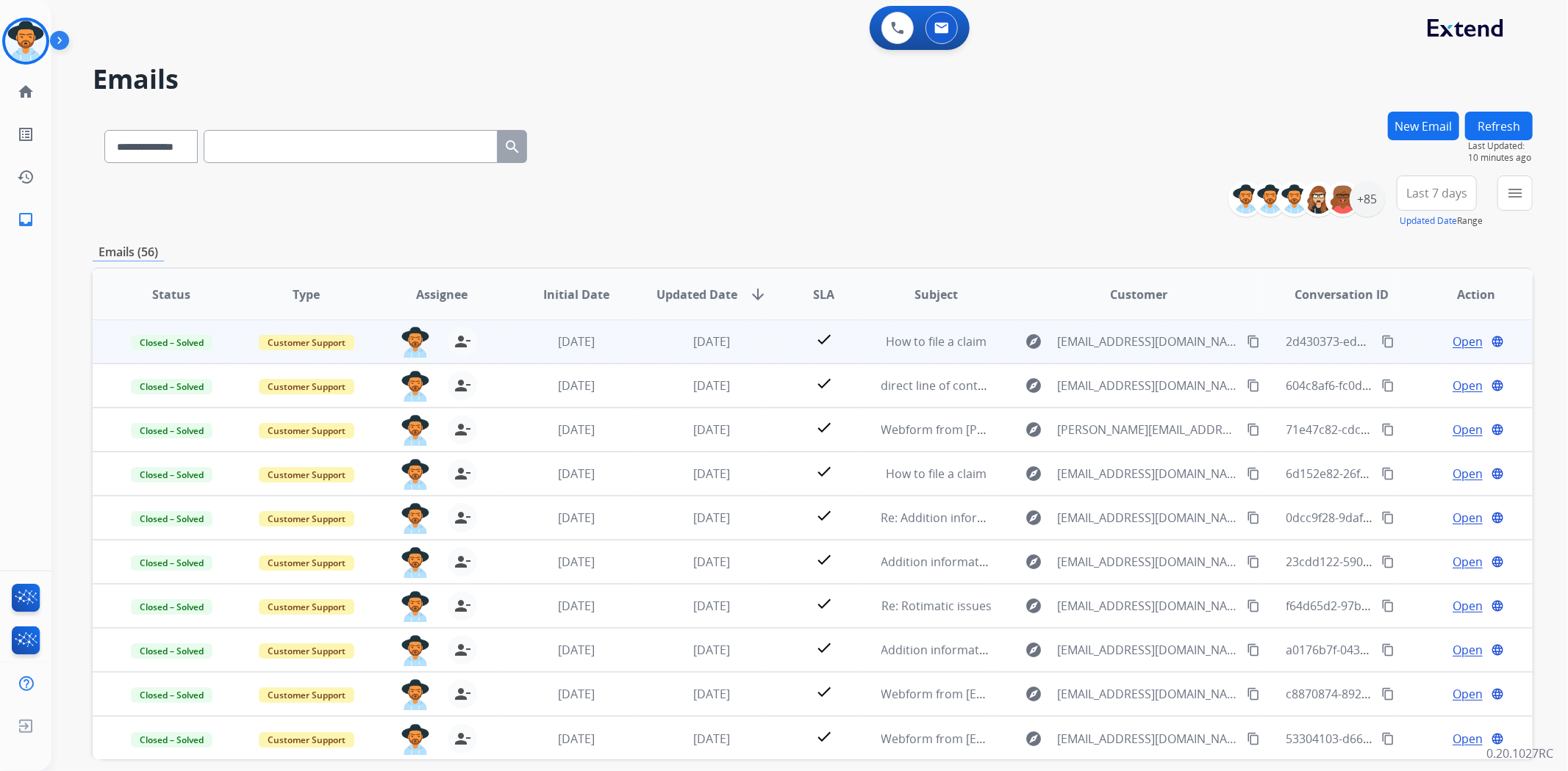
click at [1421, 342] on div "Open language" at bounding box center [1476, 341] width 111 height 18
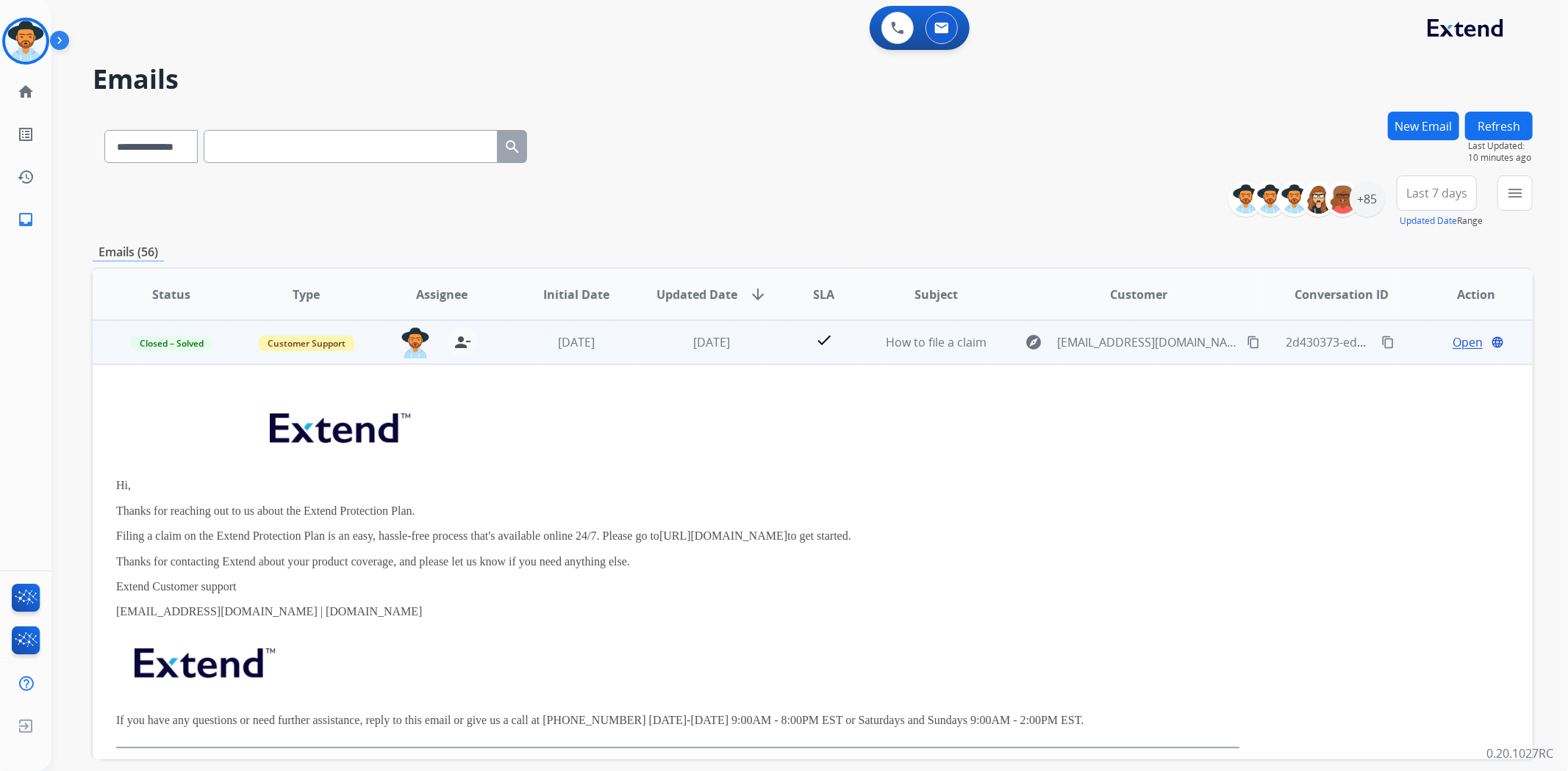
click at [1421, 342] on div "Open language" at bounding box center [1476, 342] width 111 height 18
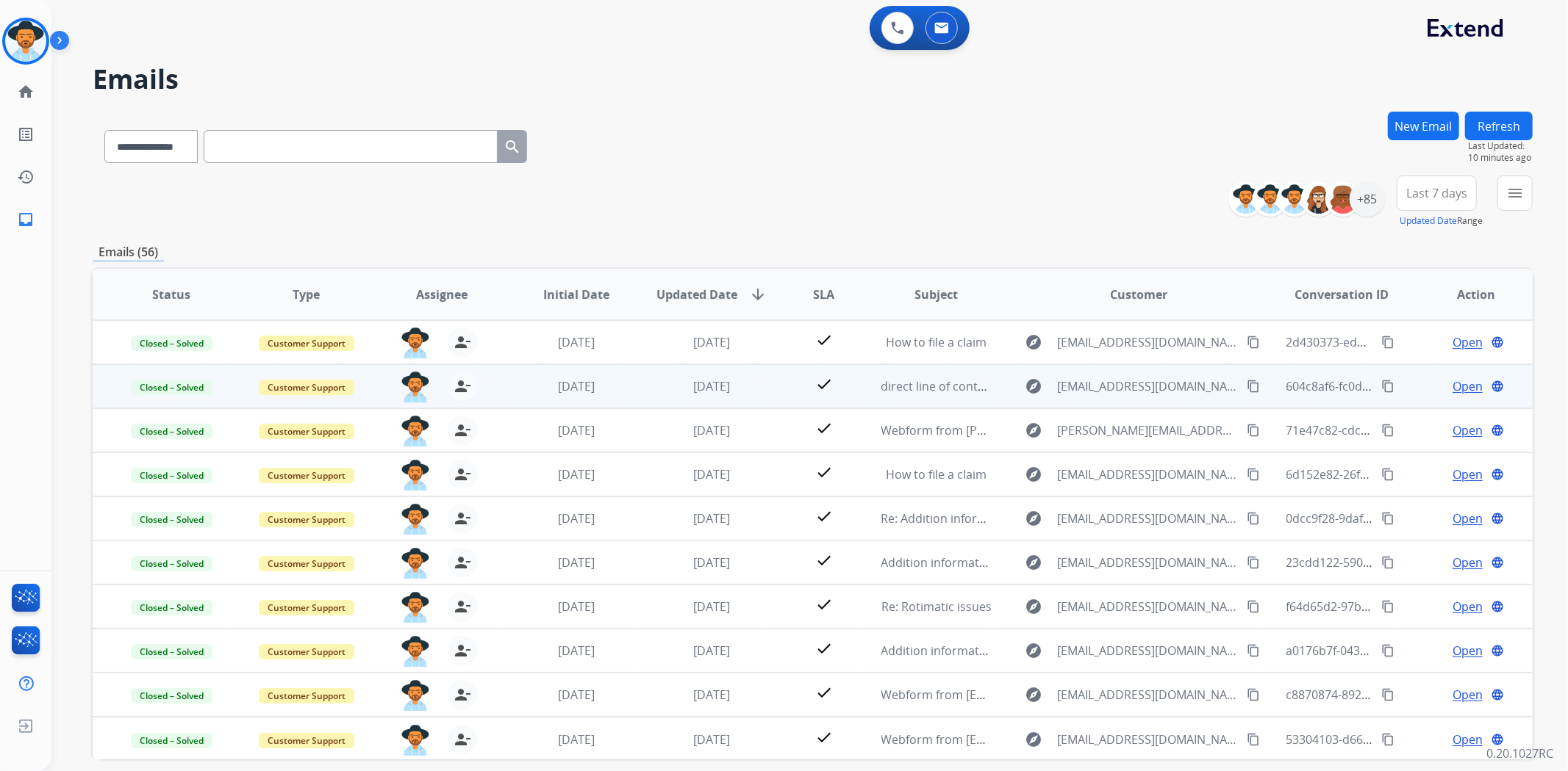
click at [1421, 385] on div "Open language" at bounding box center [1476, 387] width 111 height 18
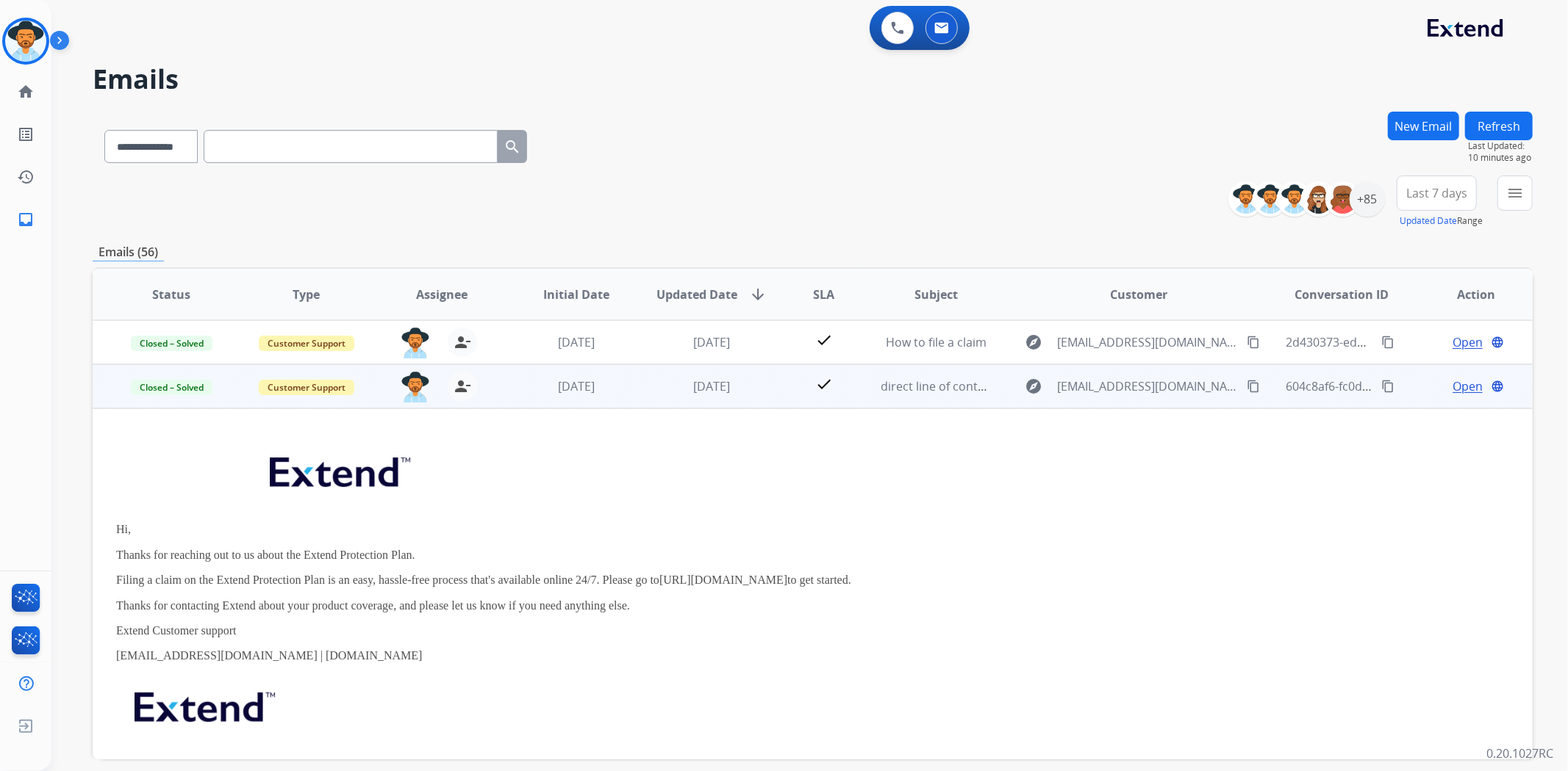
scroll to position [44, 0]
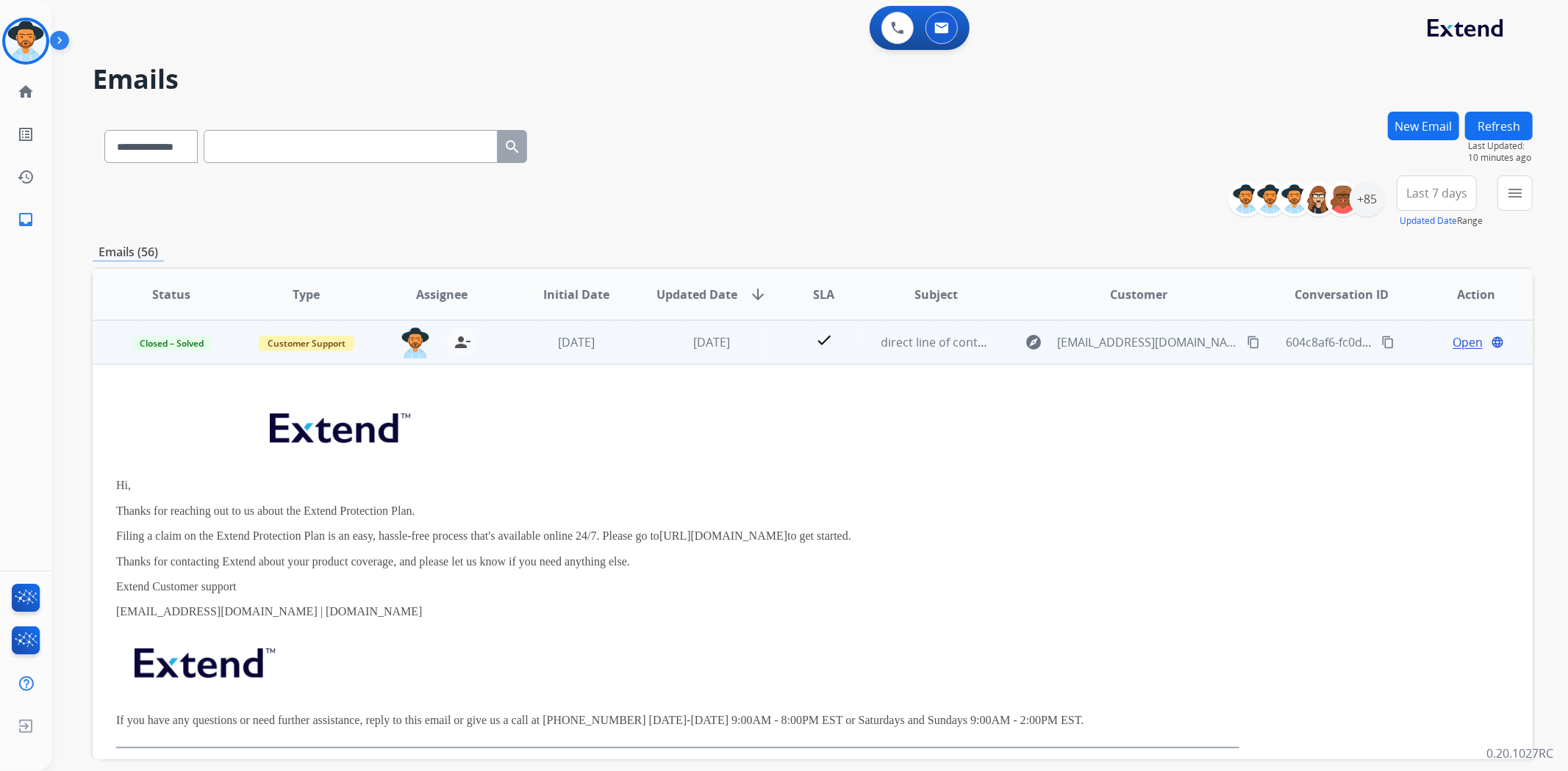
click at [1404, 350] on td "Open language" at bounding box center [1464, 342] width 135 height 44
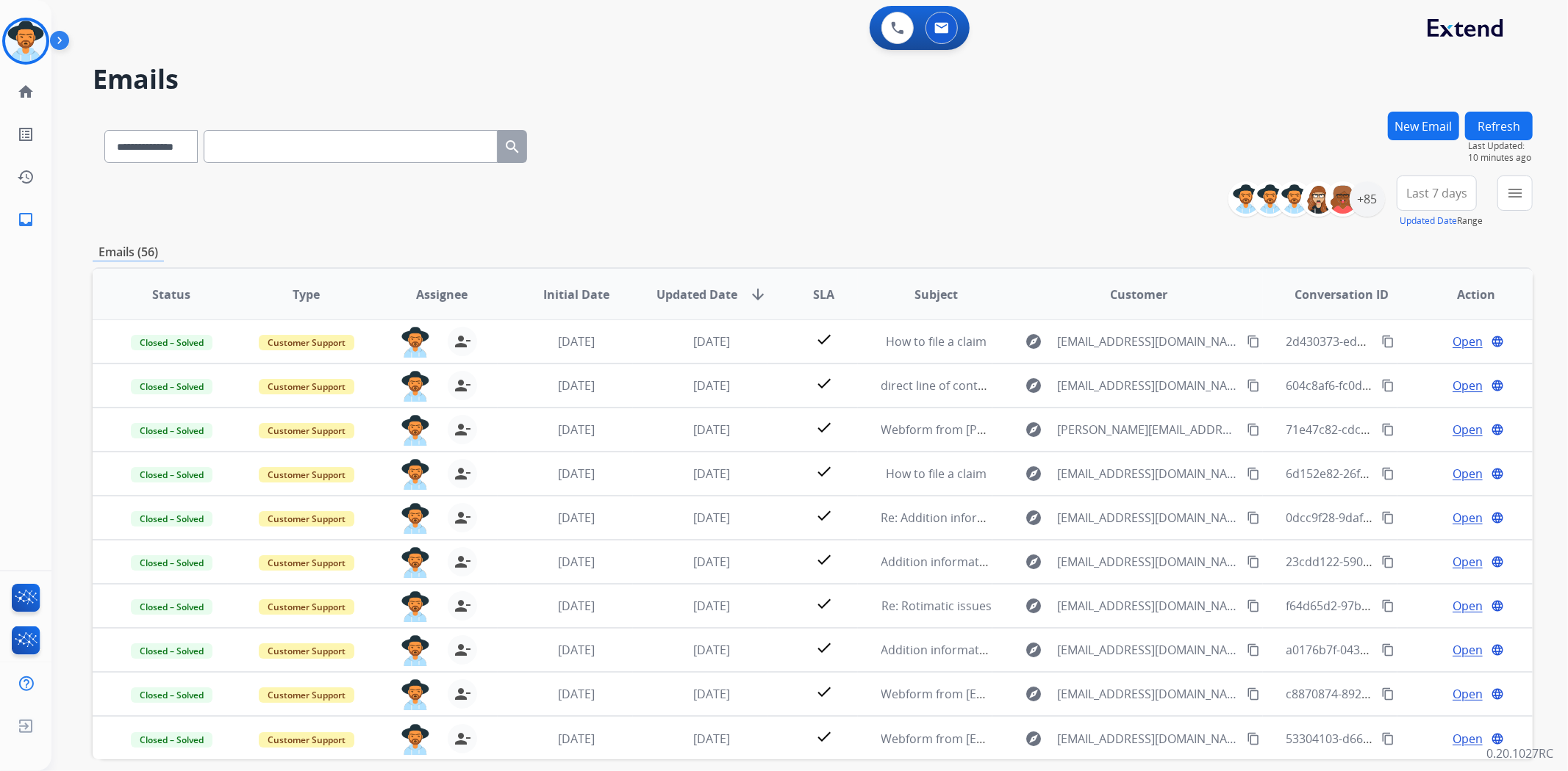
click at [937, 188] on div "**********" at bounding box center [812, 201] width 1440 height 53
click at [1371, 207] on div "+85" at bounding box center [1367, 199] width 36 height 36
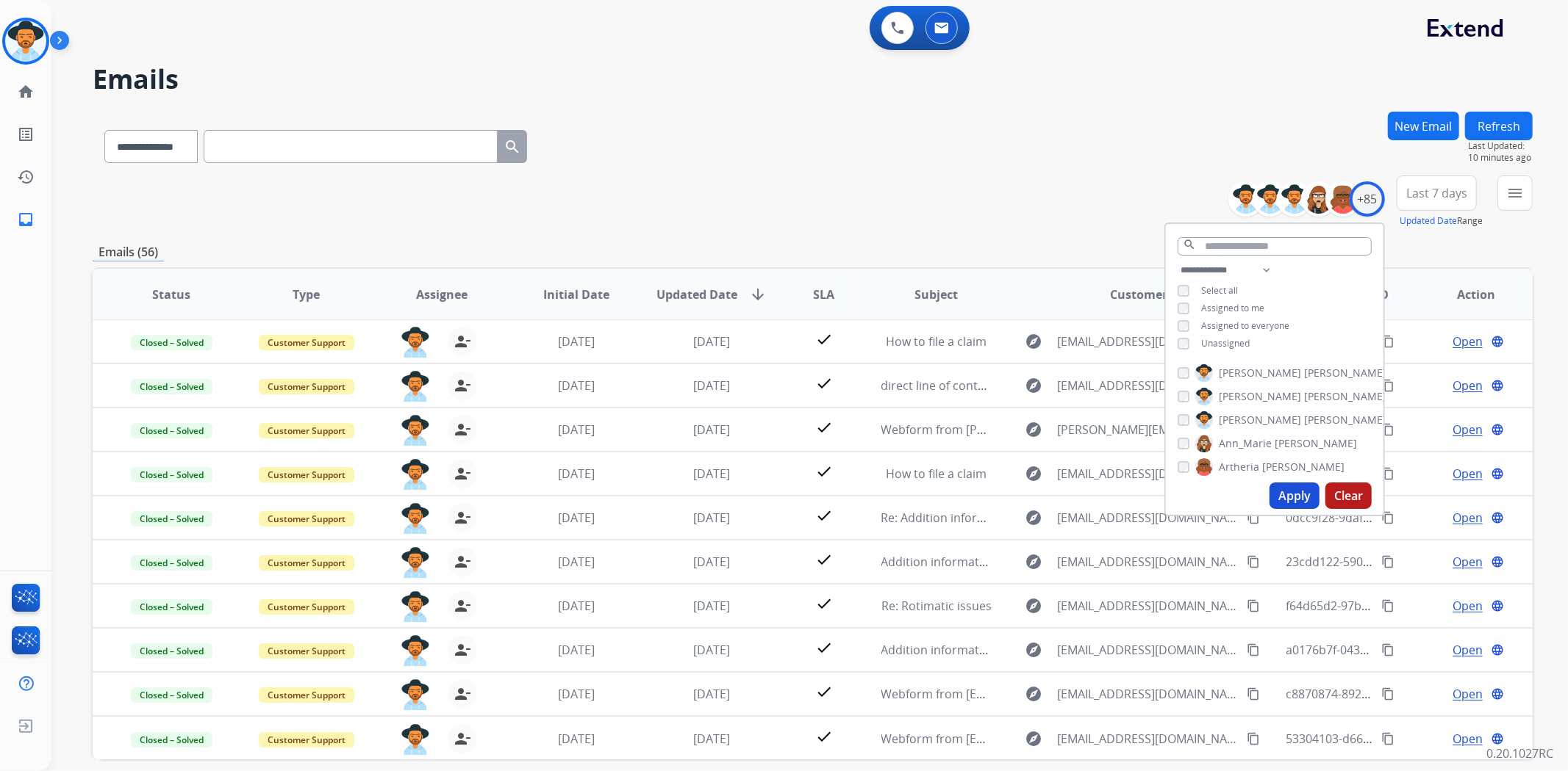
click at [1290, 501] on button "Apply" at bounding box center [1294, 496] width 50 height 27
select select "*"
click at [792, 142] on div "**********" at bounding box center [812, 143] width 1440 height 64
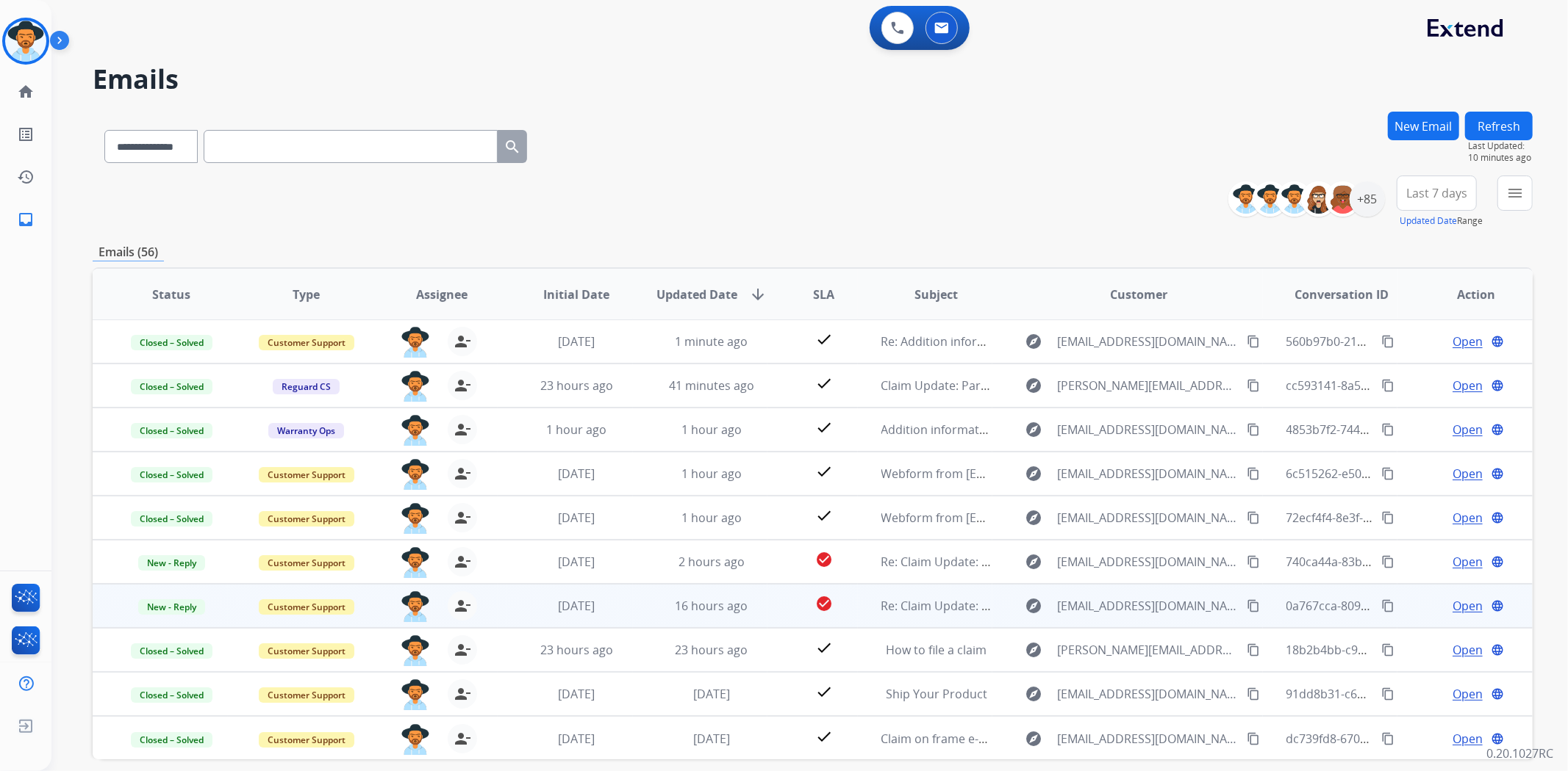
click at [1464, 611] on span "Open" at bounding box center [1467, 606] width 30 height 18
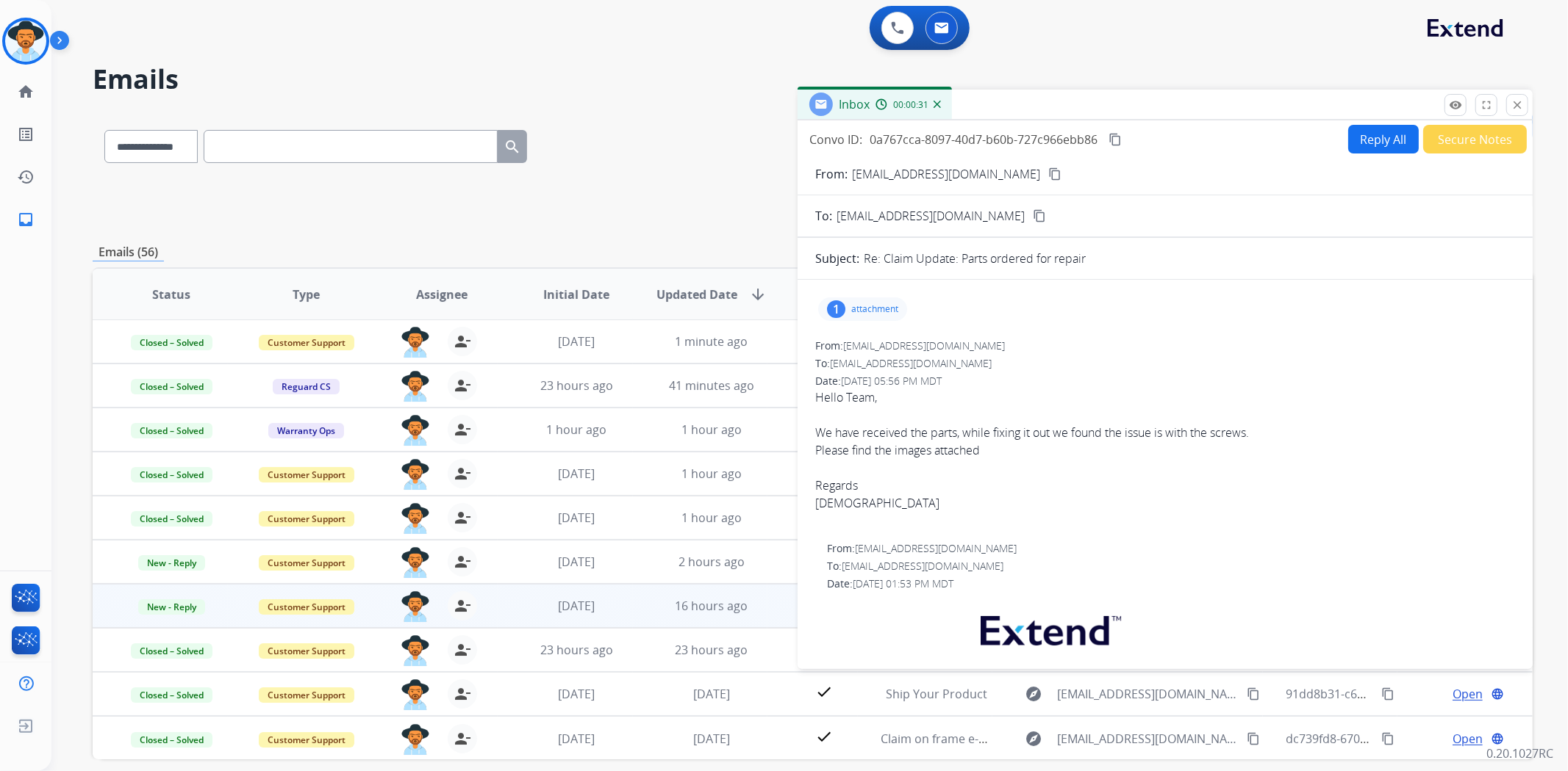
click at [1048, 170] on mat-icon "content_copy" at bounding box center [1055, 174] width 13 height 13
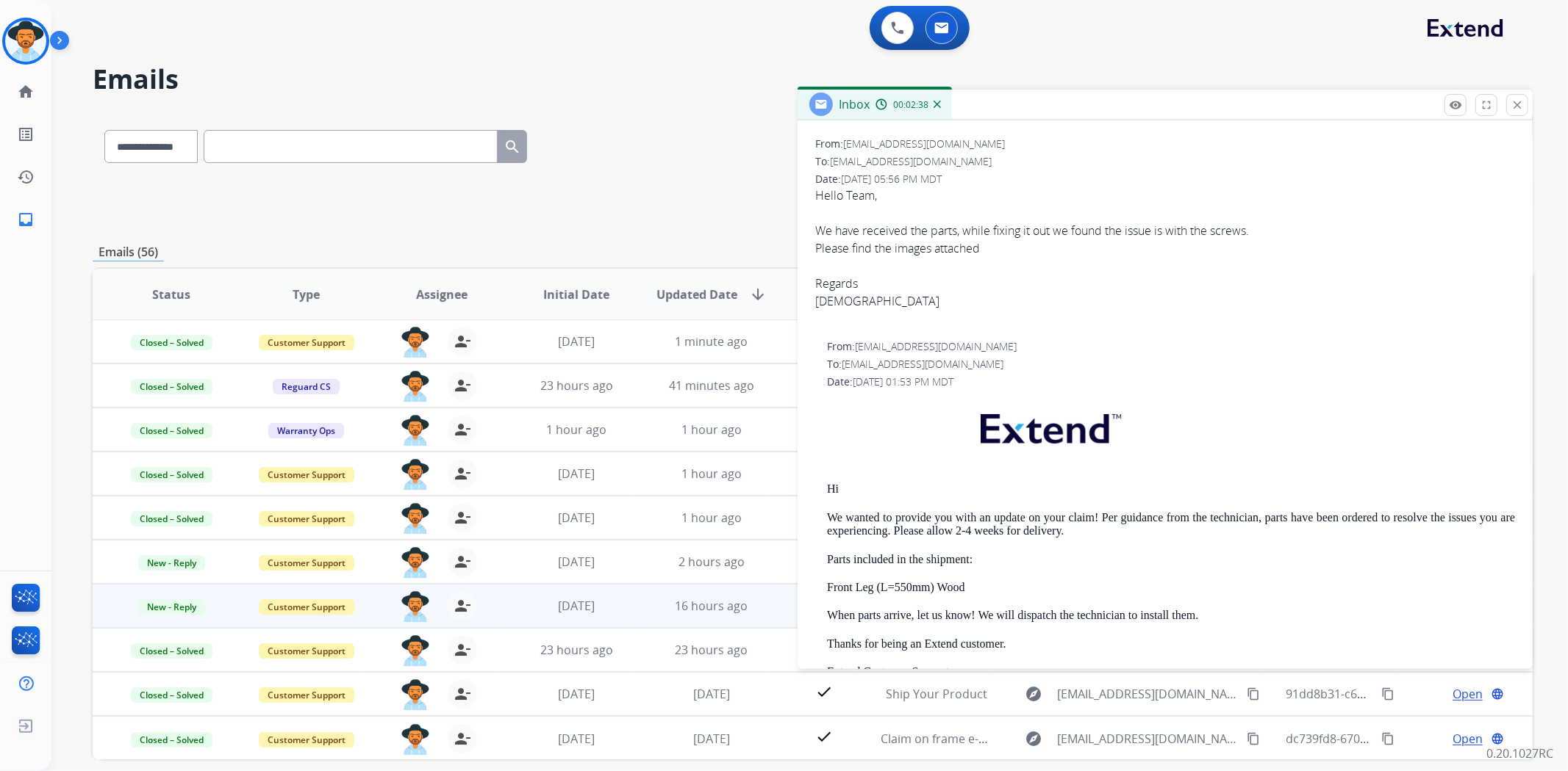
scroll to position [0, 0]
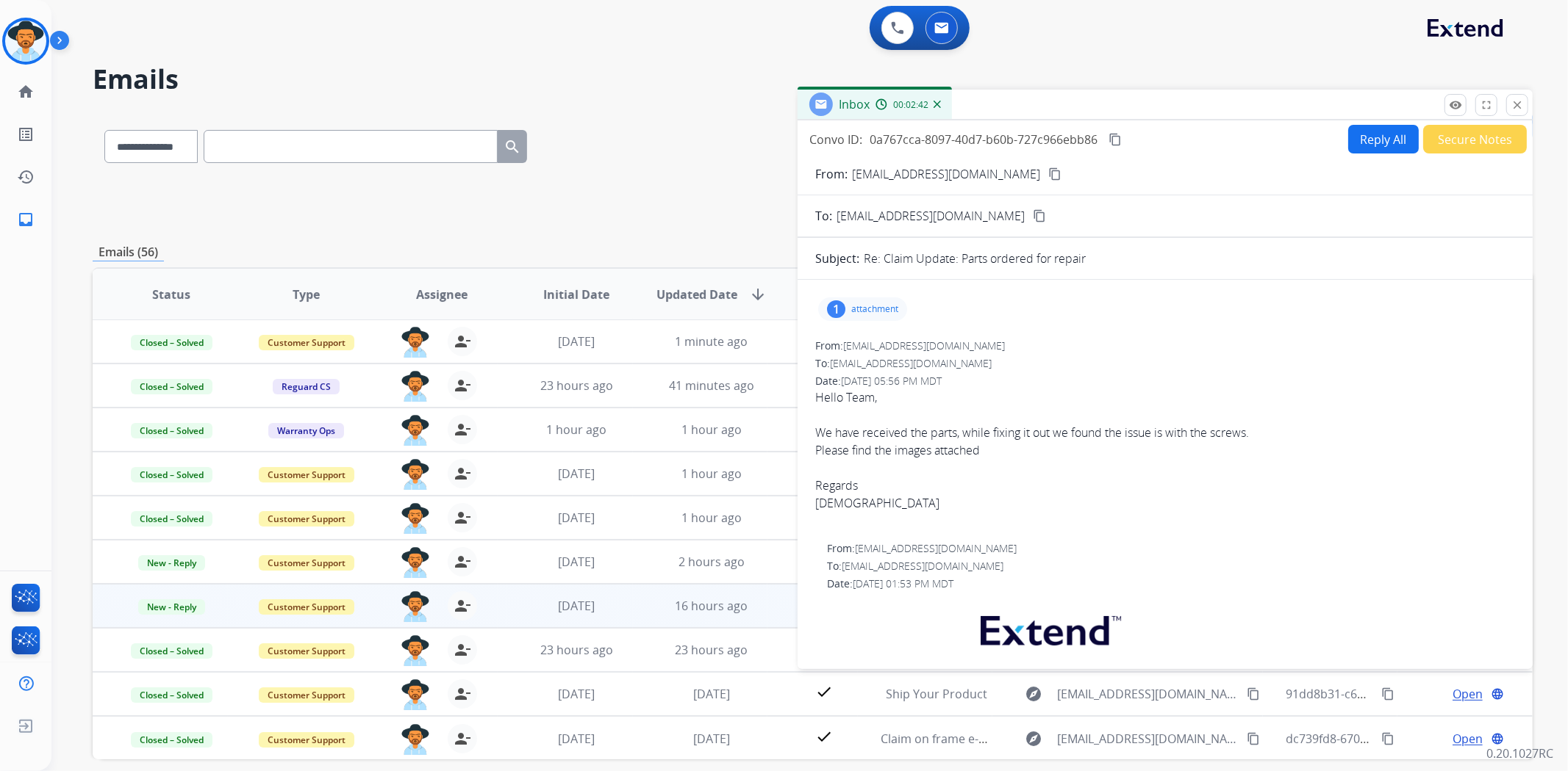
click at [1113, 136] on mat-icon "content_copy" at bounding box center [1115, 139] width 13 height 13
click at [1120, 131] on div "Convo ID: 0a767cca-8097-40d7-b60b-727c966ebb86 content_copy" at bounding box center [967, 140] width 315 height 18
click at [498, 56] on div "**********" at bounding box center [792, 438] width 1481 height 771
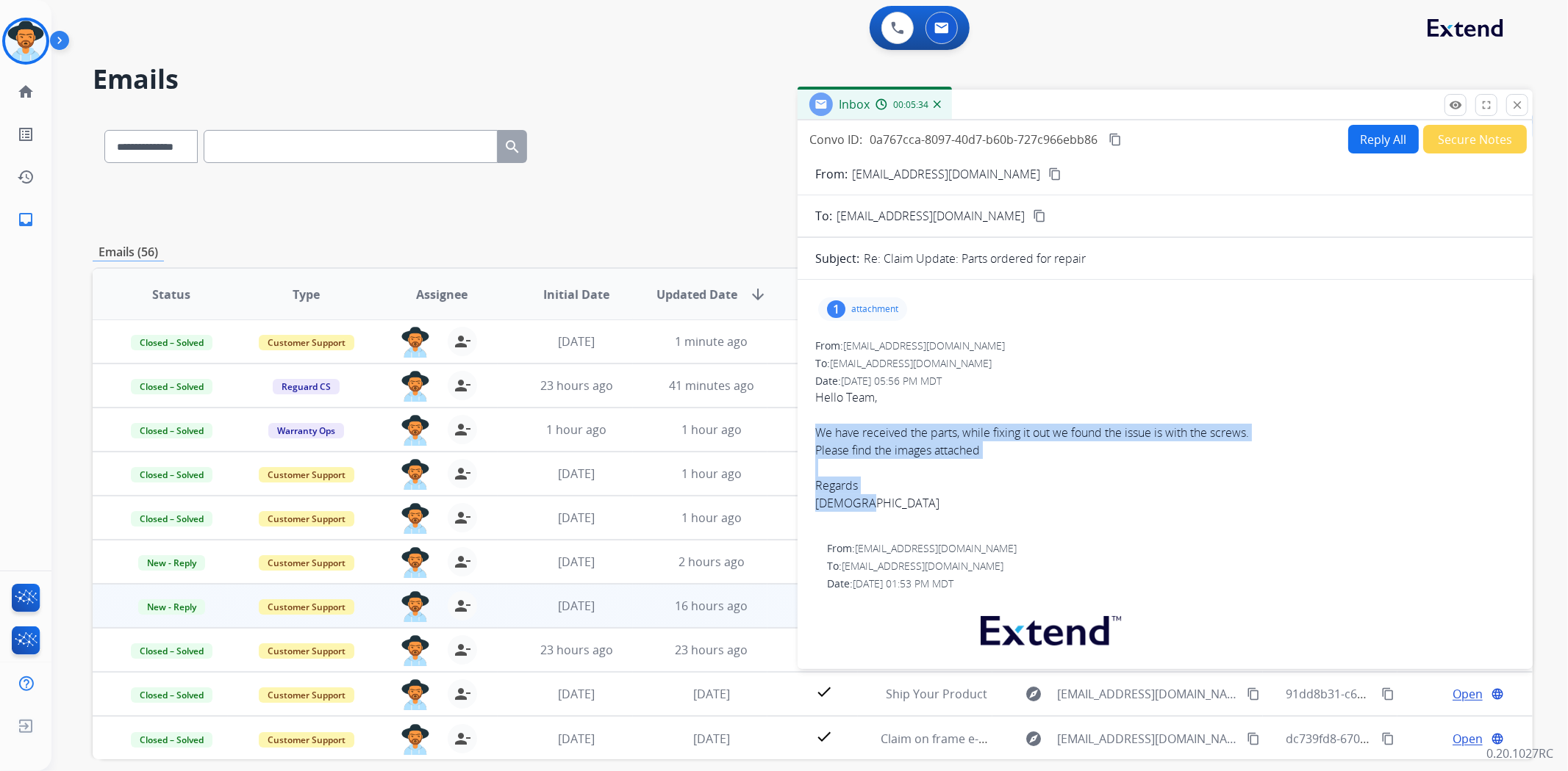
drag, startPoint x: 887, startPoint y: 501, endPoint x: 818, endPoint y: 429, distance: 99.7
click at [818, 429] on div "Hello Team, We have received the parts, while fixing it out we found the issue …" at bounding box center [1165, 450] width 699 height 124
copy div "We have received the parts, while fixing it out we found the issue is with the …"
click at [1435, 140] on button "Secure Notes" at bounding box center [1475, 138] width 104 height 28
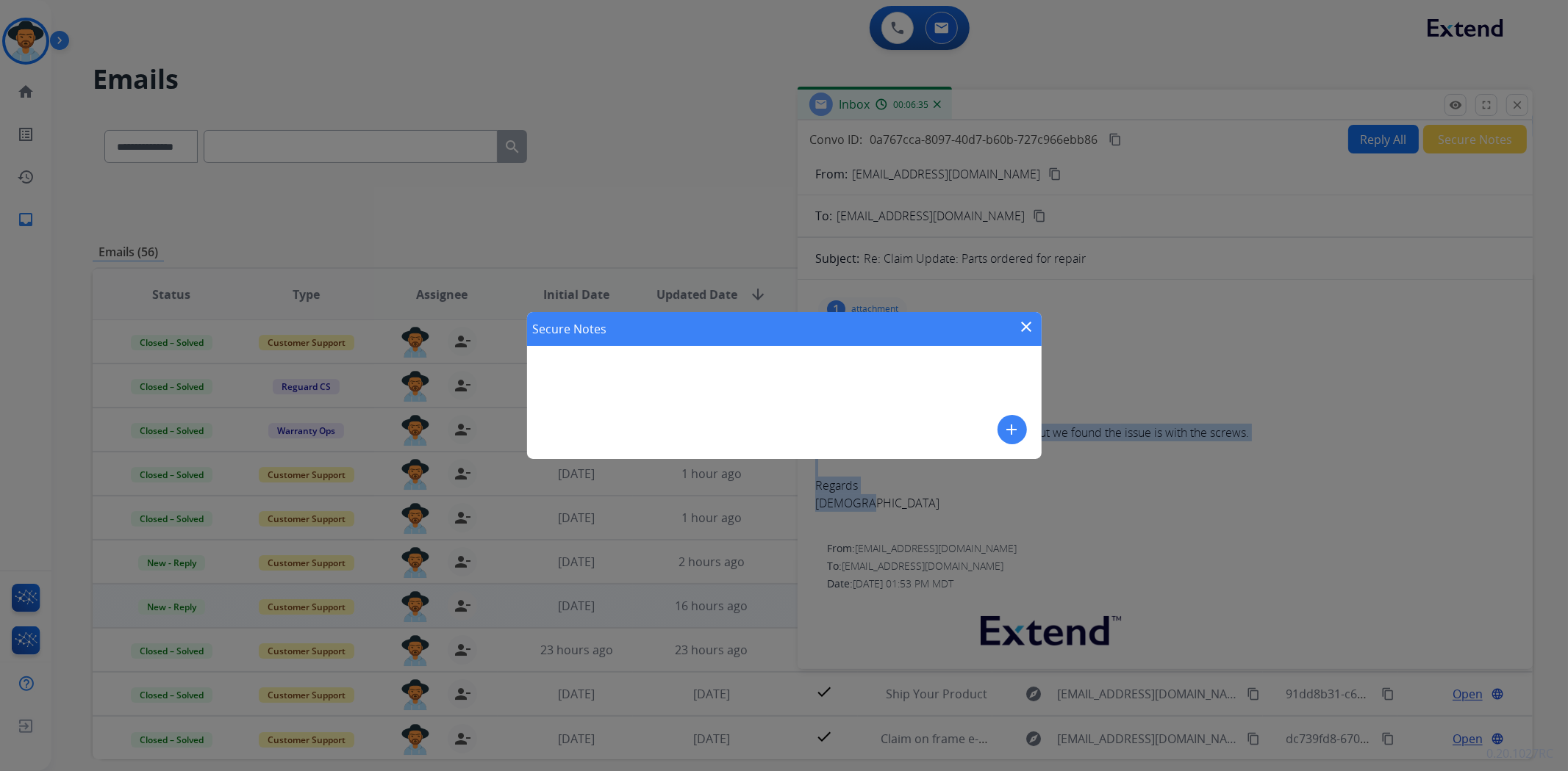
click at [1026, 325] on mat-icon "close" at bounding box center [1027, 327] width 18 height 18
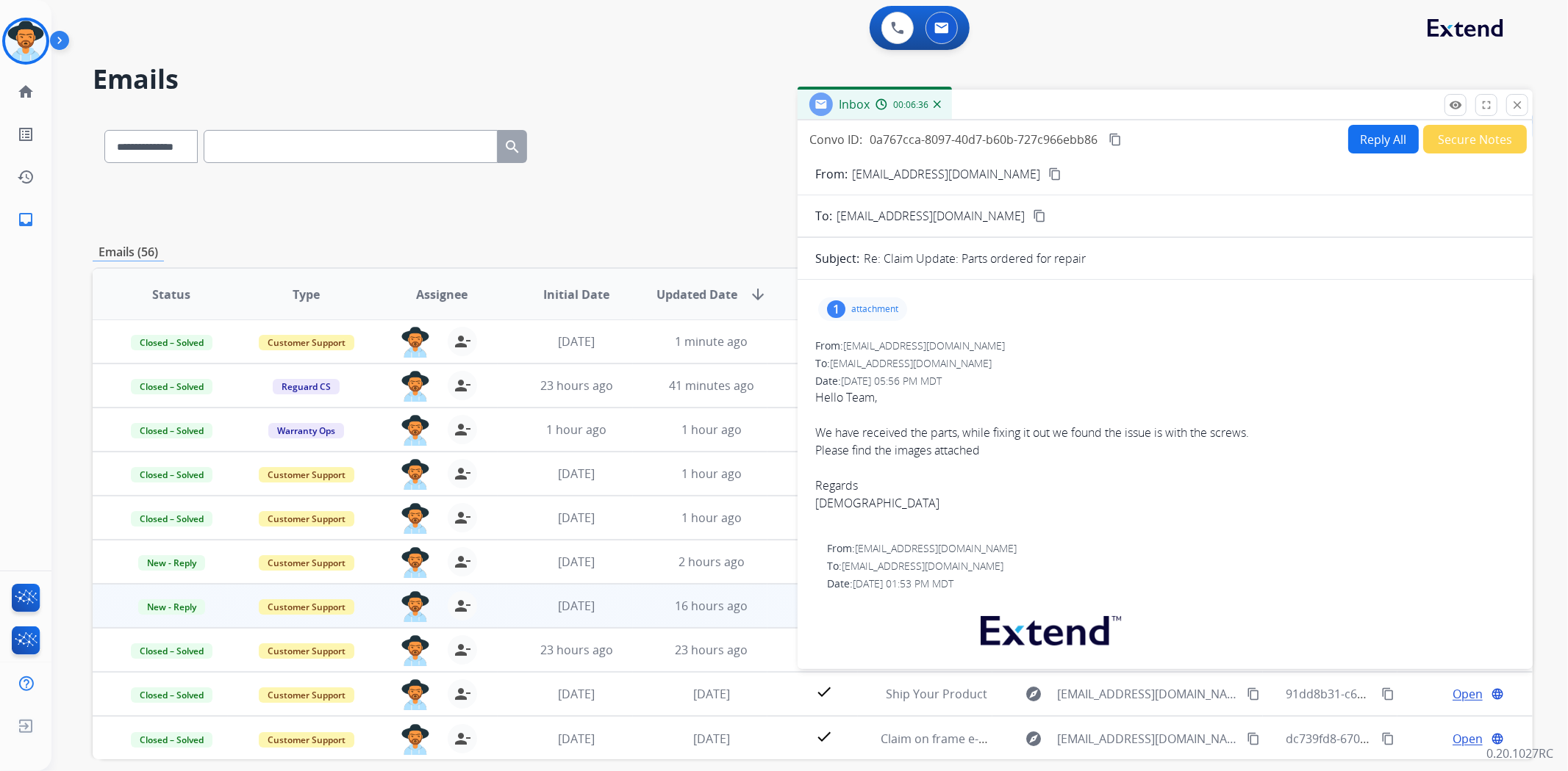
click at [856, 305] on p "attachment" at bounding box center [874, 309] width 47 height 12
click at [865, 345] on div at bounding box center [866, 347] width 74 height 52
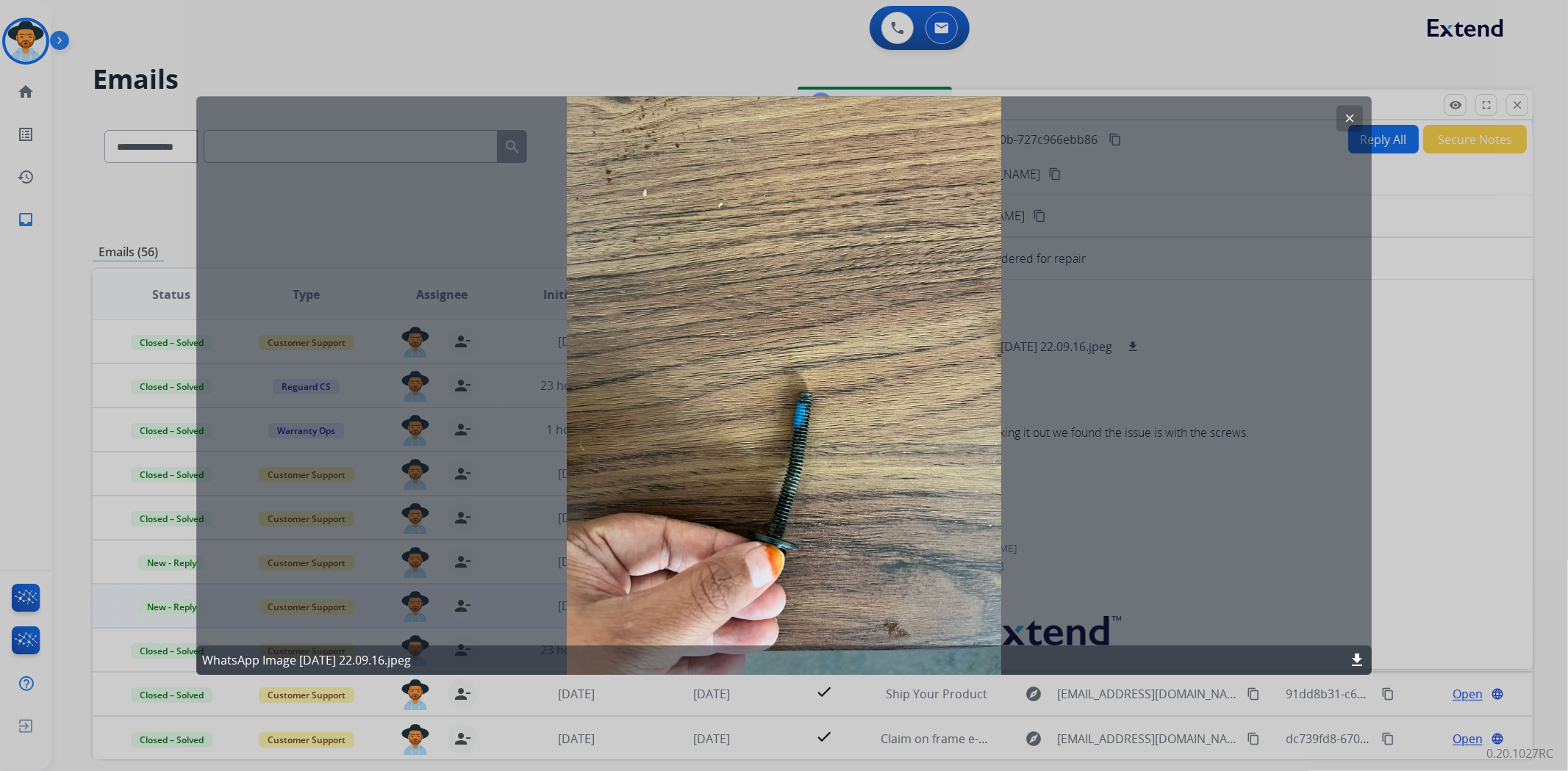
click at [1353, 115] on mat-icon "clear" at bounding box center [1349, 118] width 13 height 13
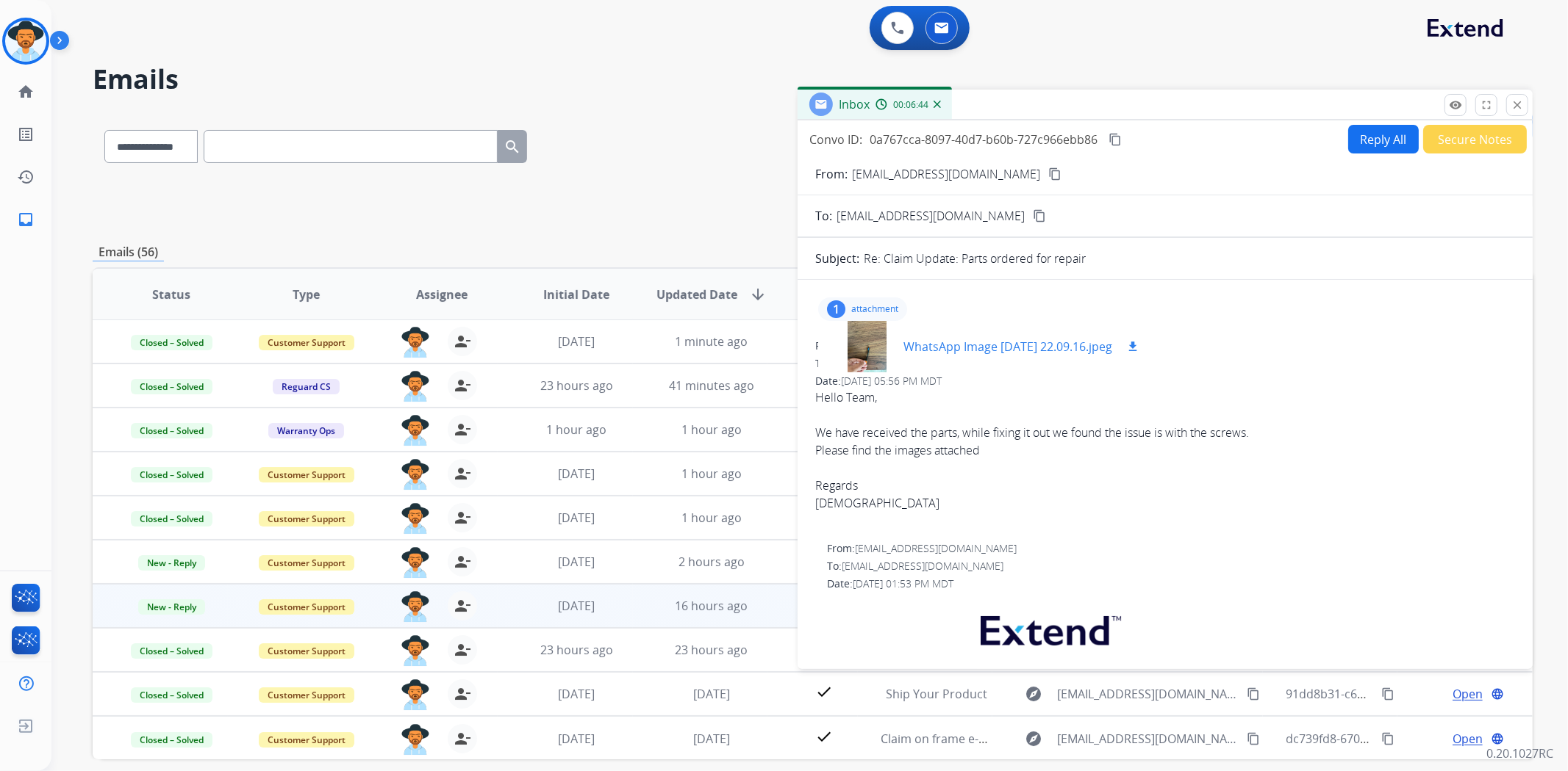
click at [868, 328] on div at bounding box center [866, 347] width 74 height 52
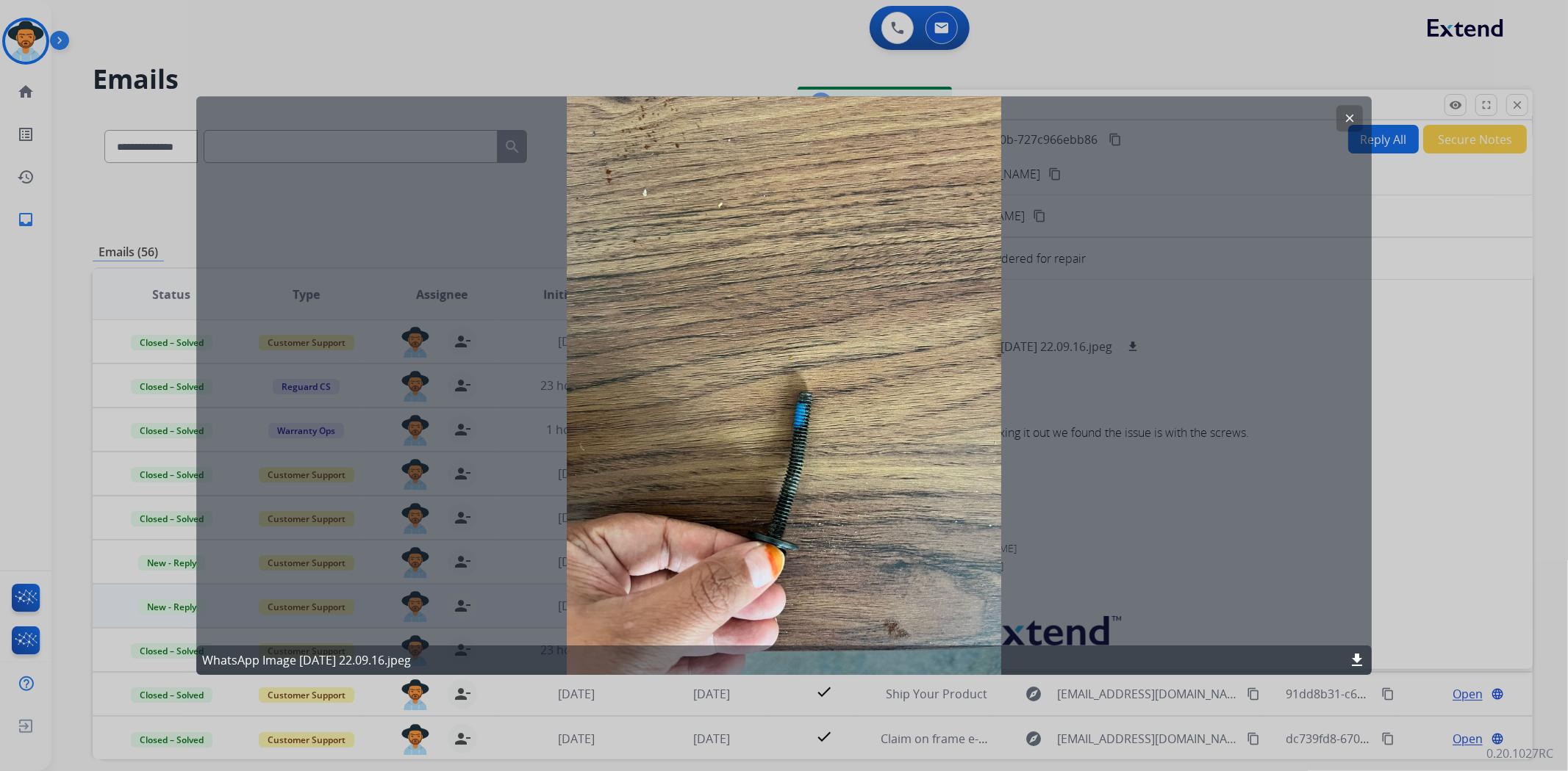
click at [1347, 108] on button "clear" at bounding box center [1349, 118] width 27 height 27
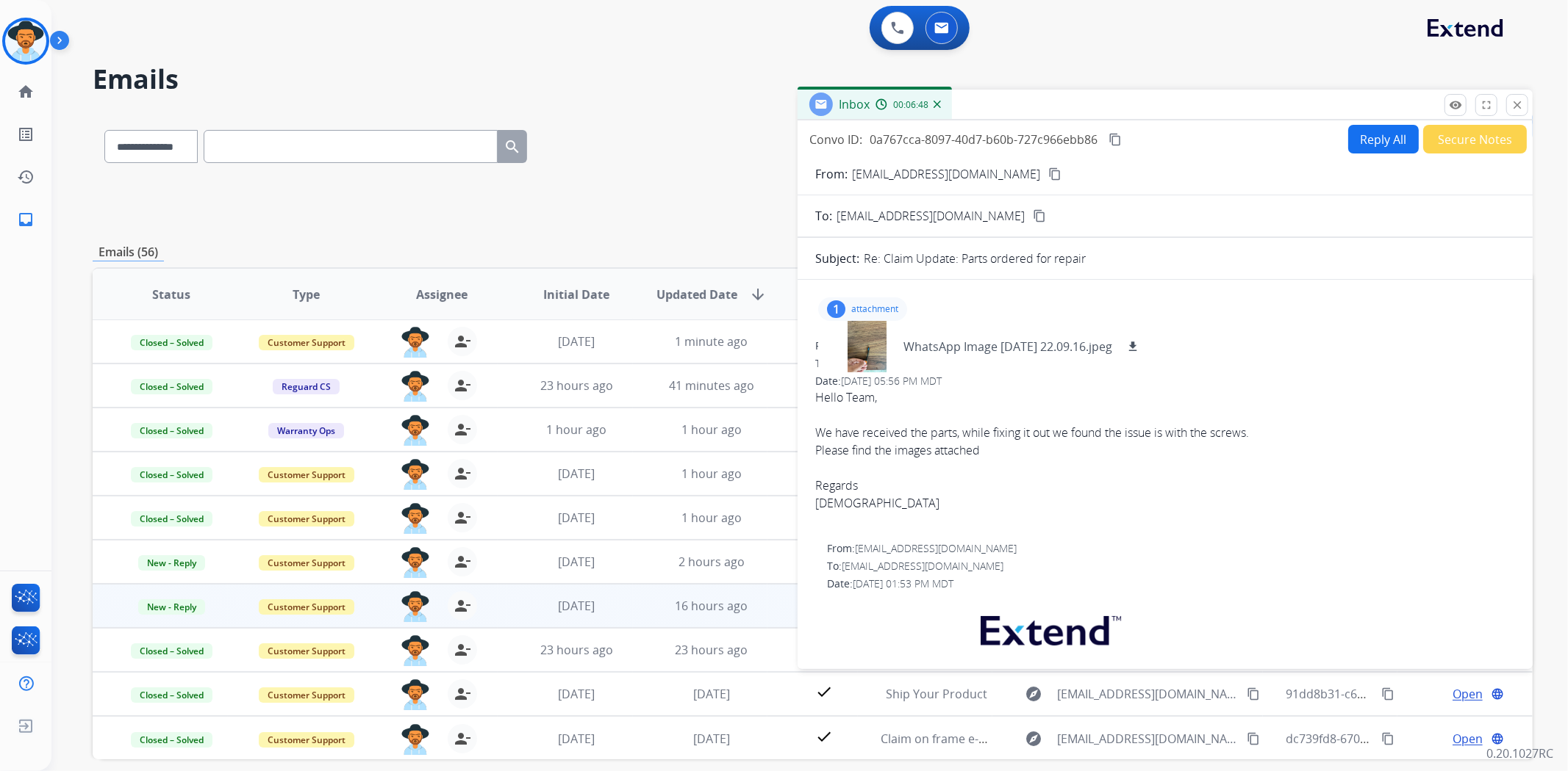
click at [1439, 135] on button "Secure Notes" at bounding box center [1475, 138] width 104 height 28
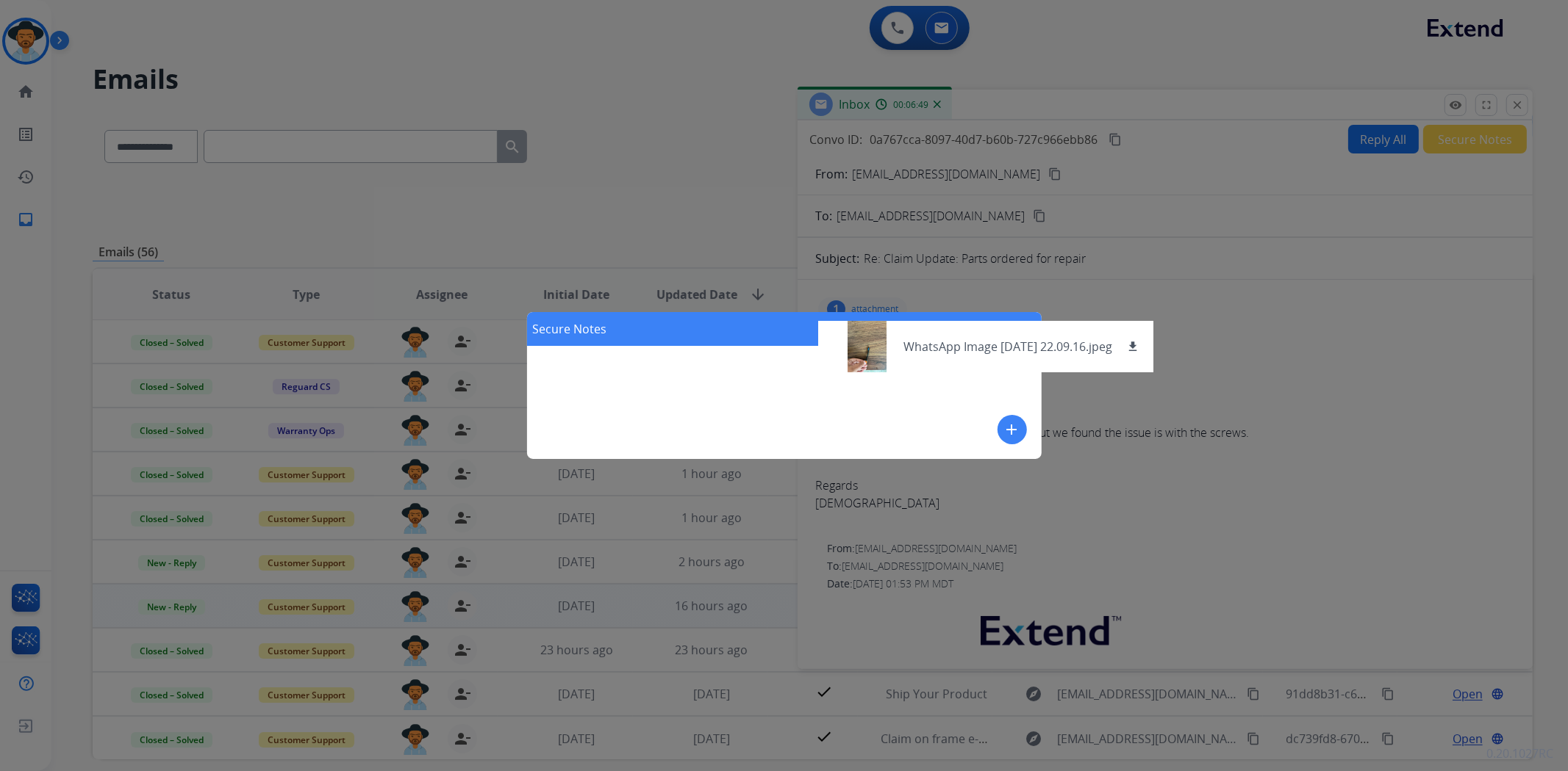
click at [1078, 442] on div "Secure Notes close add" at bounding box center [784, 385] width 1568 height 771
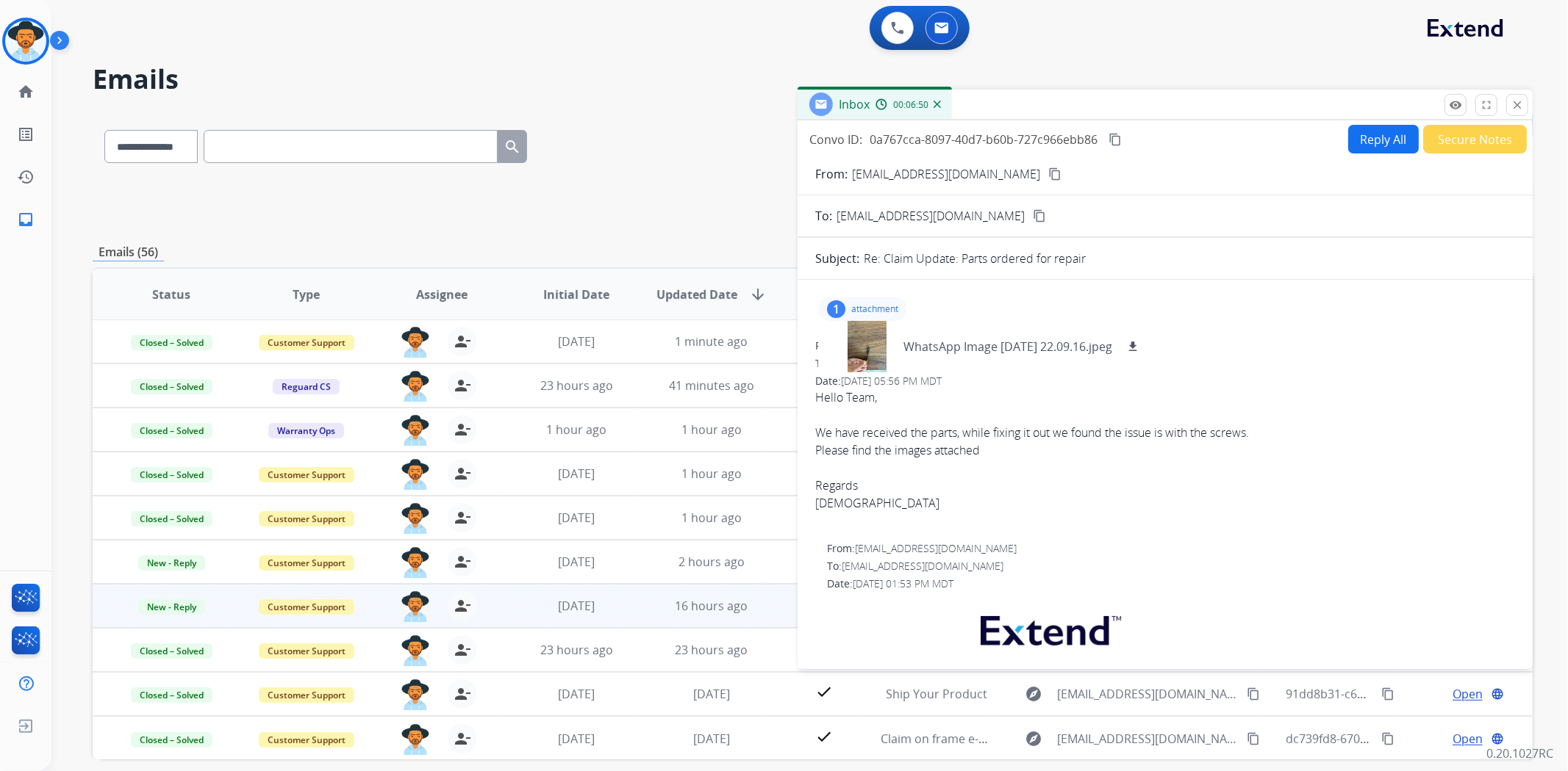
click at [862, 304] on p "attachment" at bounding box center [874, 309] width 47 height 12
click at [1456, 147] on button "Secure Notes" at bounding box center [1475, 138] width 104 height 28
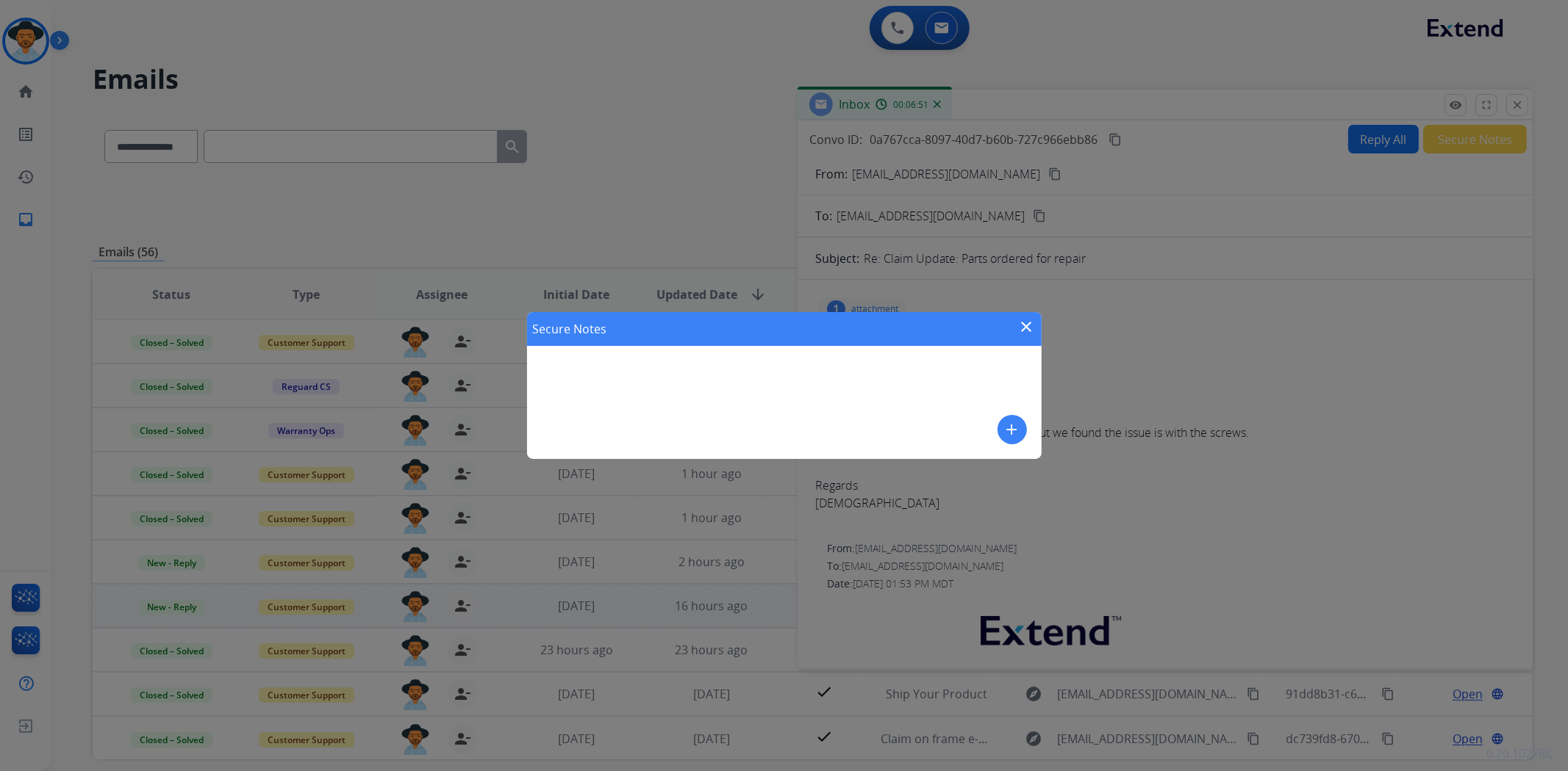
click at [938, 409] on div "Secure Notes close add" at bounding box center [784, 386] width 515 height 147
click at [1000, 429] on button "add" at bounding box center [1012, 430] width 29 height 29
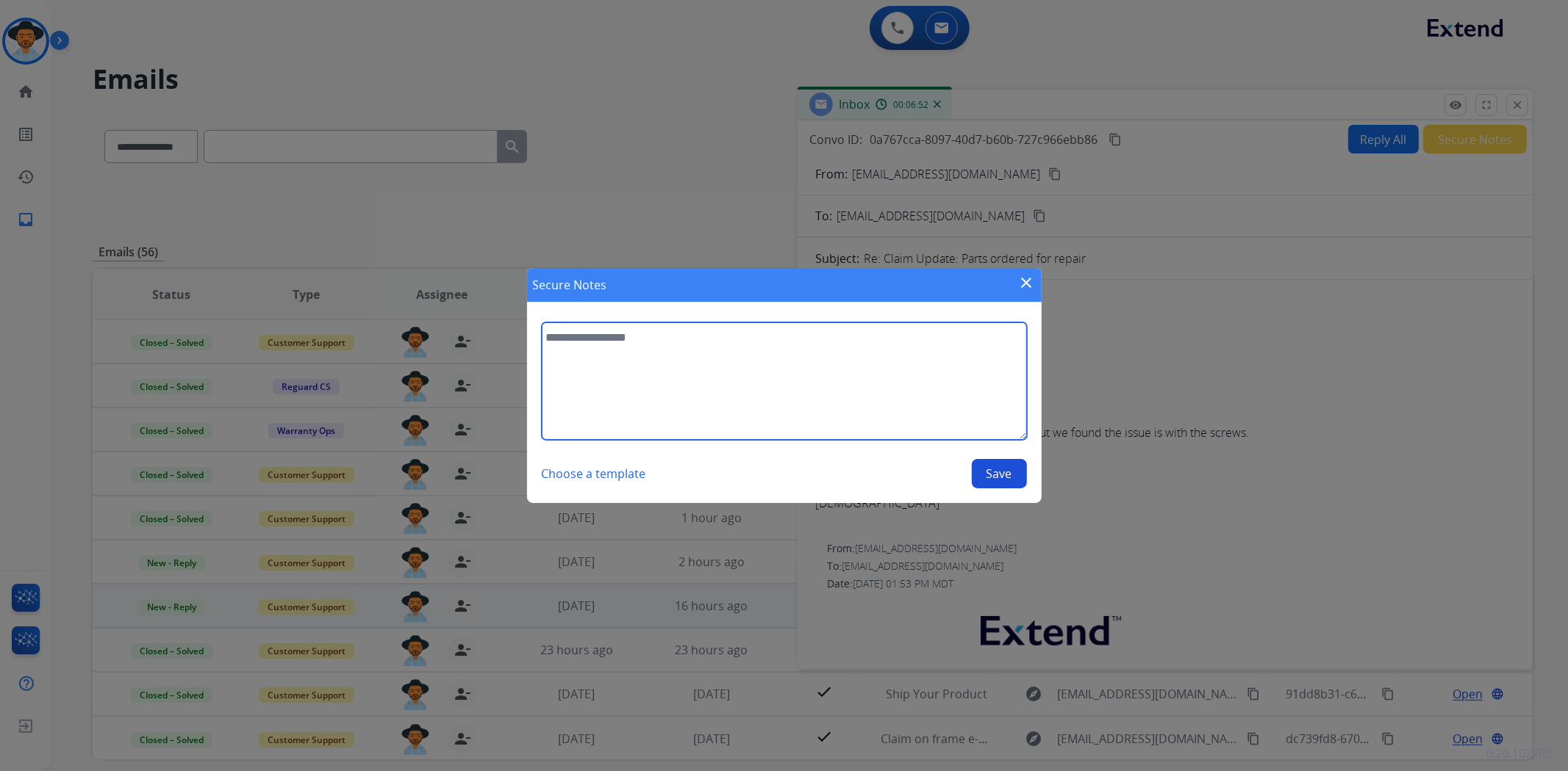
click at [836, 393] on textarea at bounding box center [784, 381] width 485 height 117
click at [619, 338] on textarea "**********" at bounding box center [784, 381] width 485 height 117
type textarea "**********"
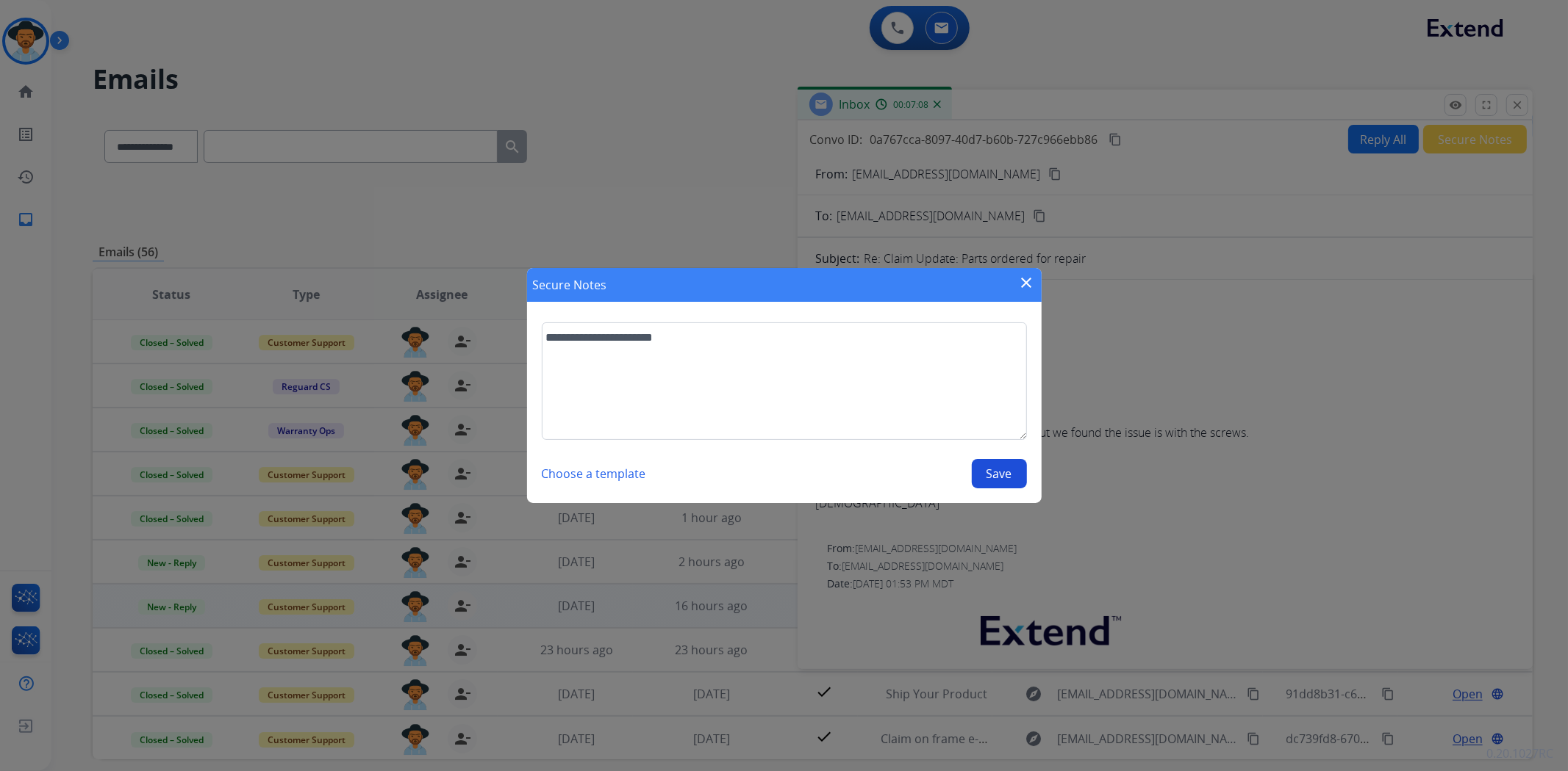
click at [1008, 472] on button "Save" at bounding box center [999, 473] width 55 height 29
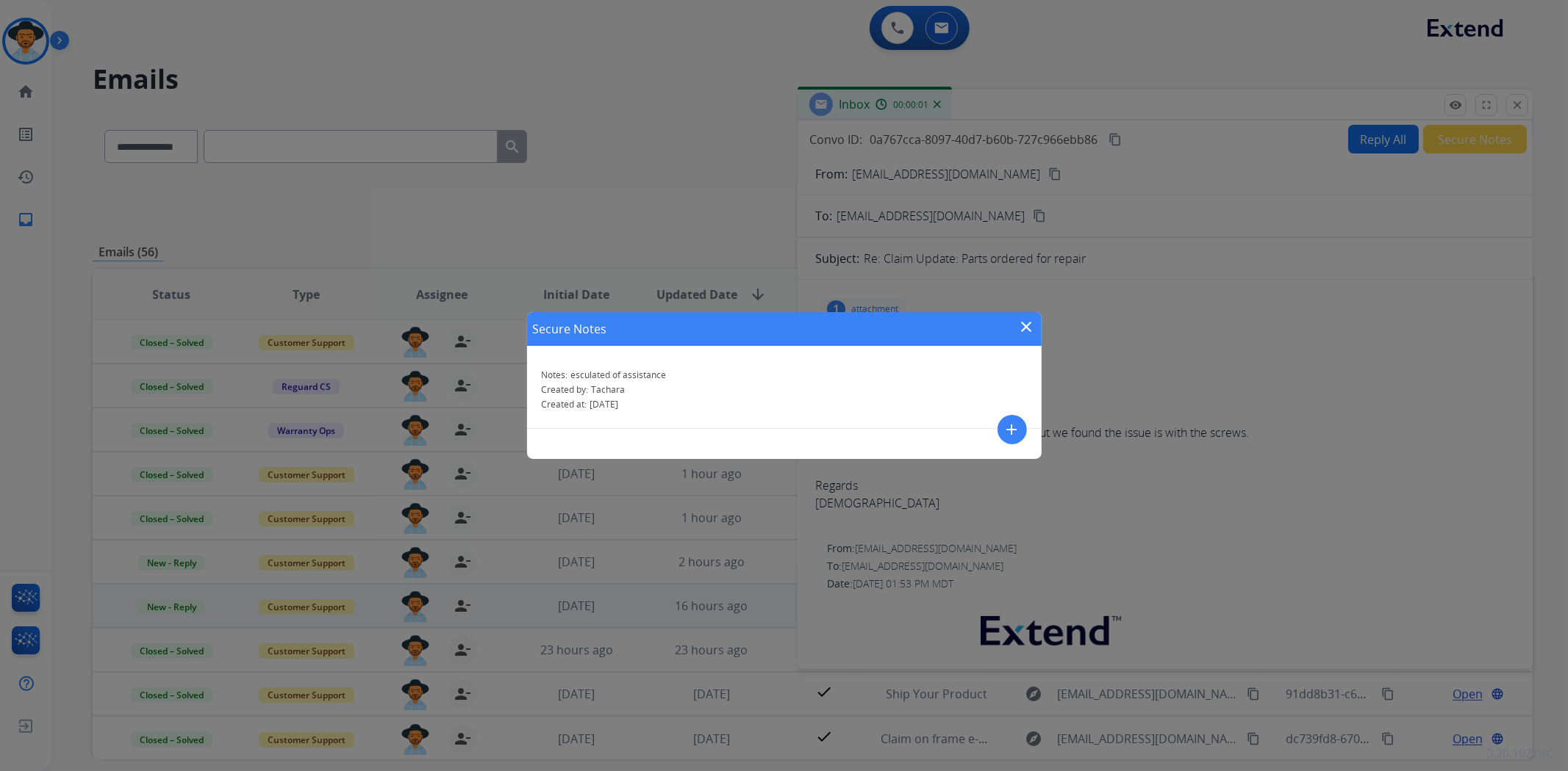
click at [1029, 327] on mat-icon "close" at bounding box center [1027, 327] width 18 height 18
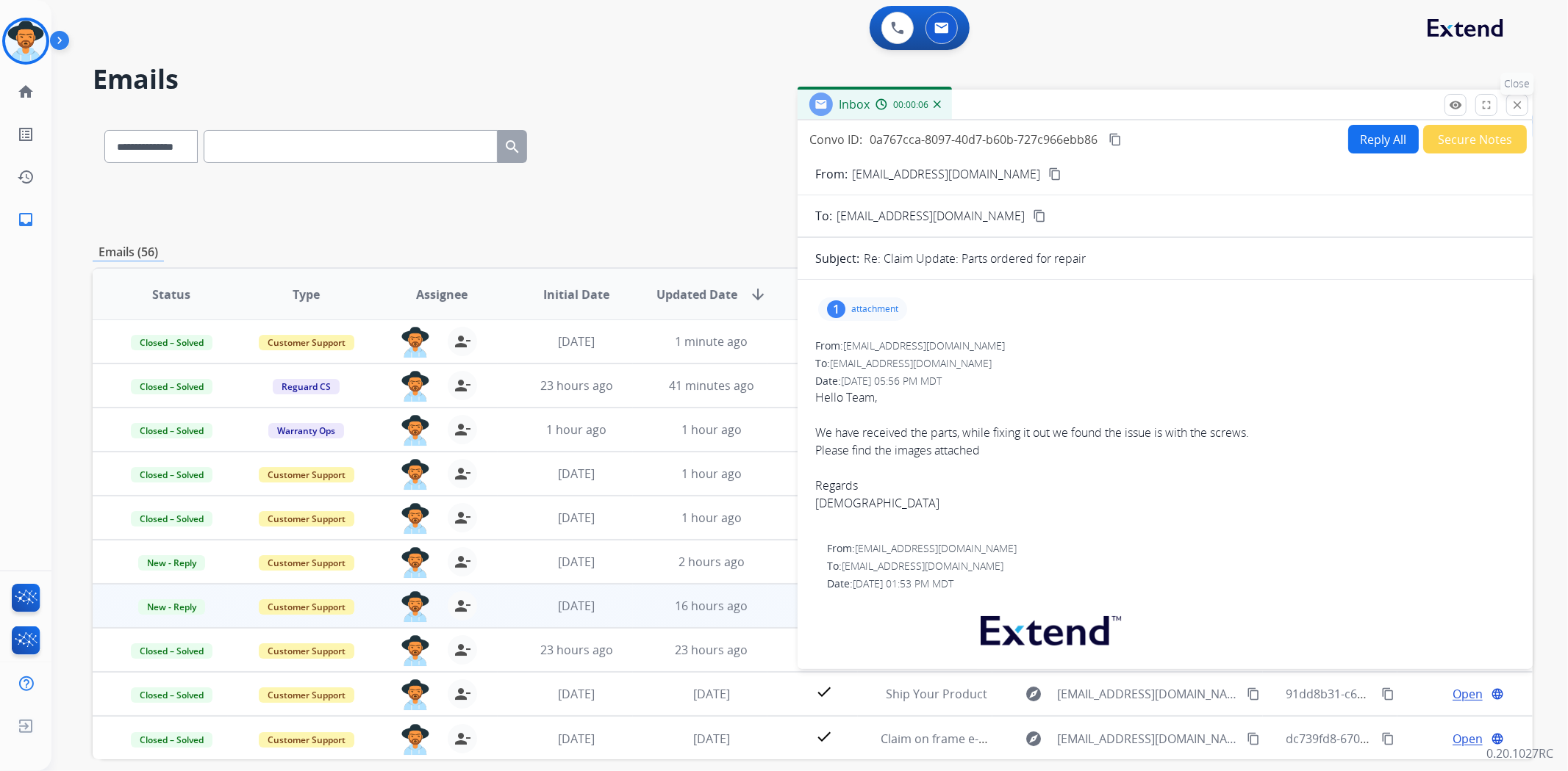
click at [1515, 108] on mat-icon "close" at bounding box center [1517, 105] width 13 height 13
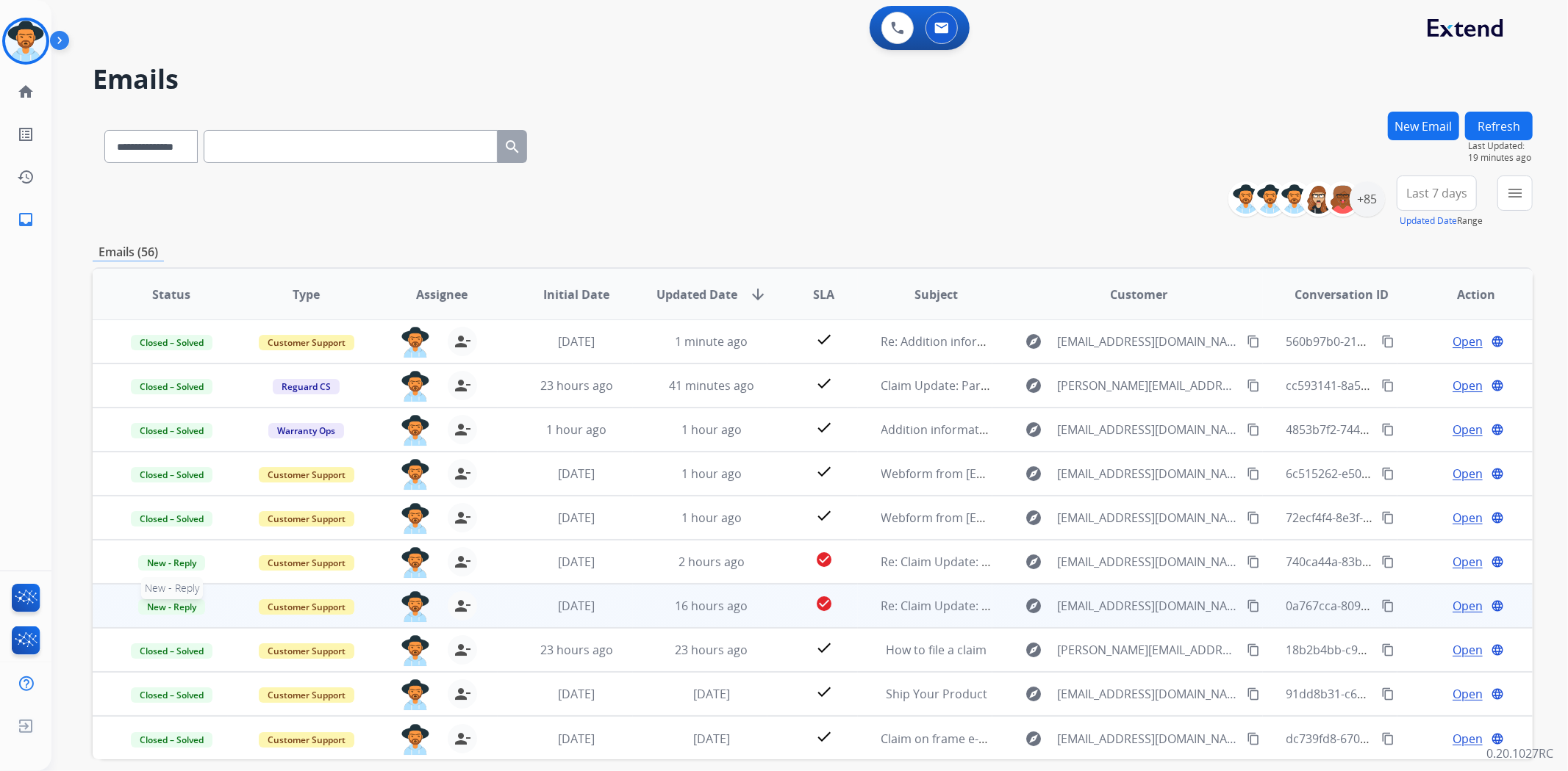
click at [188, 604] on span "New - Reply" at bounding box center [172, 607] width 67 height 15
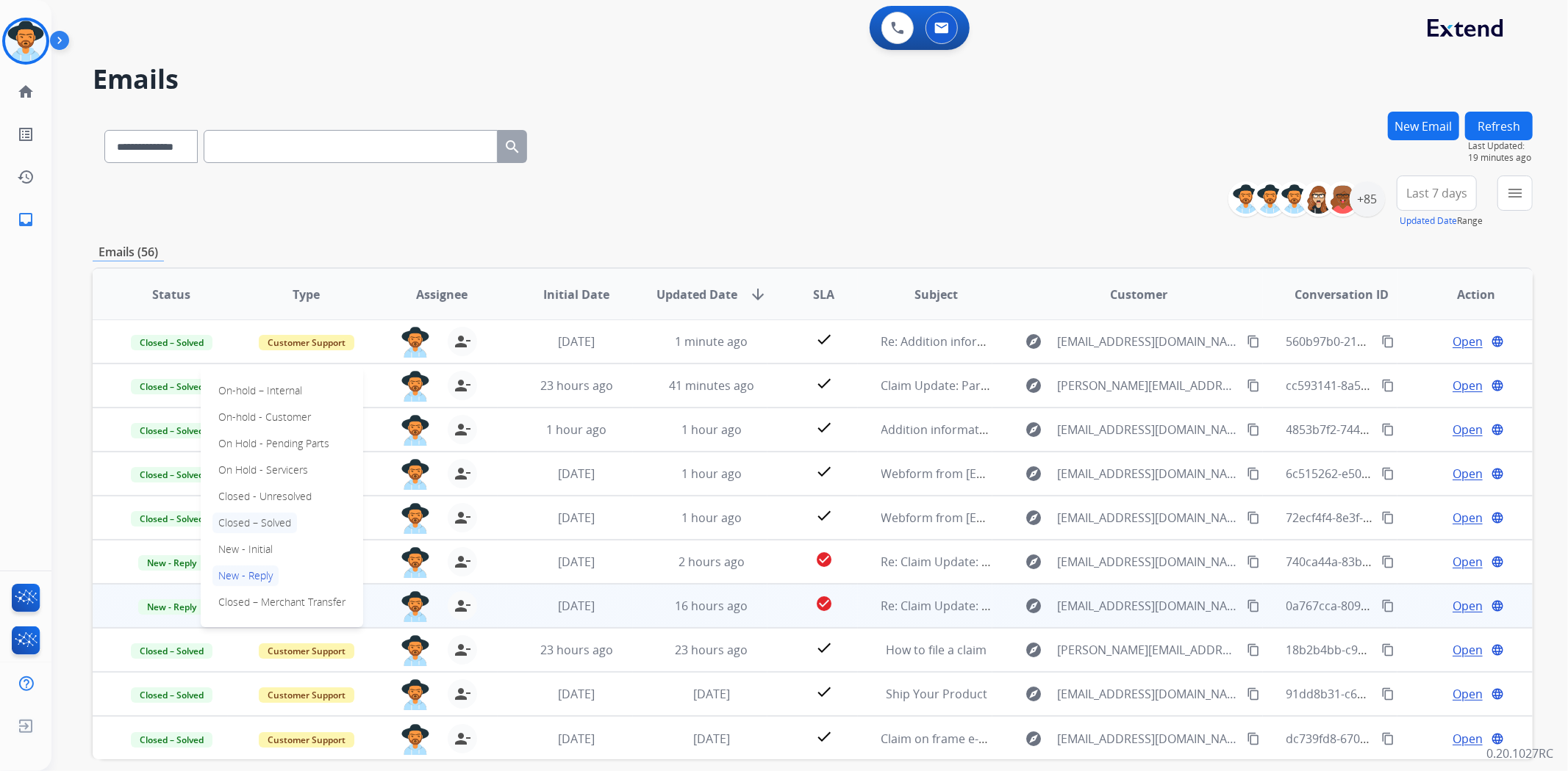
click at [244, 529] on p "Closed – Solved" at bounding box center [254, 523] width 84 height 20
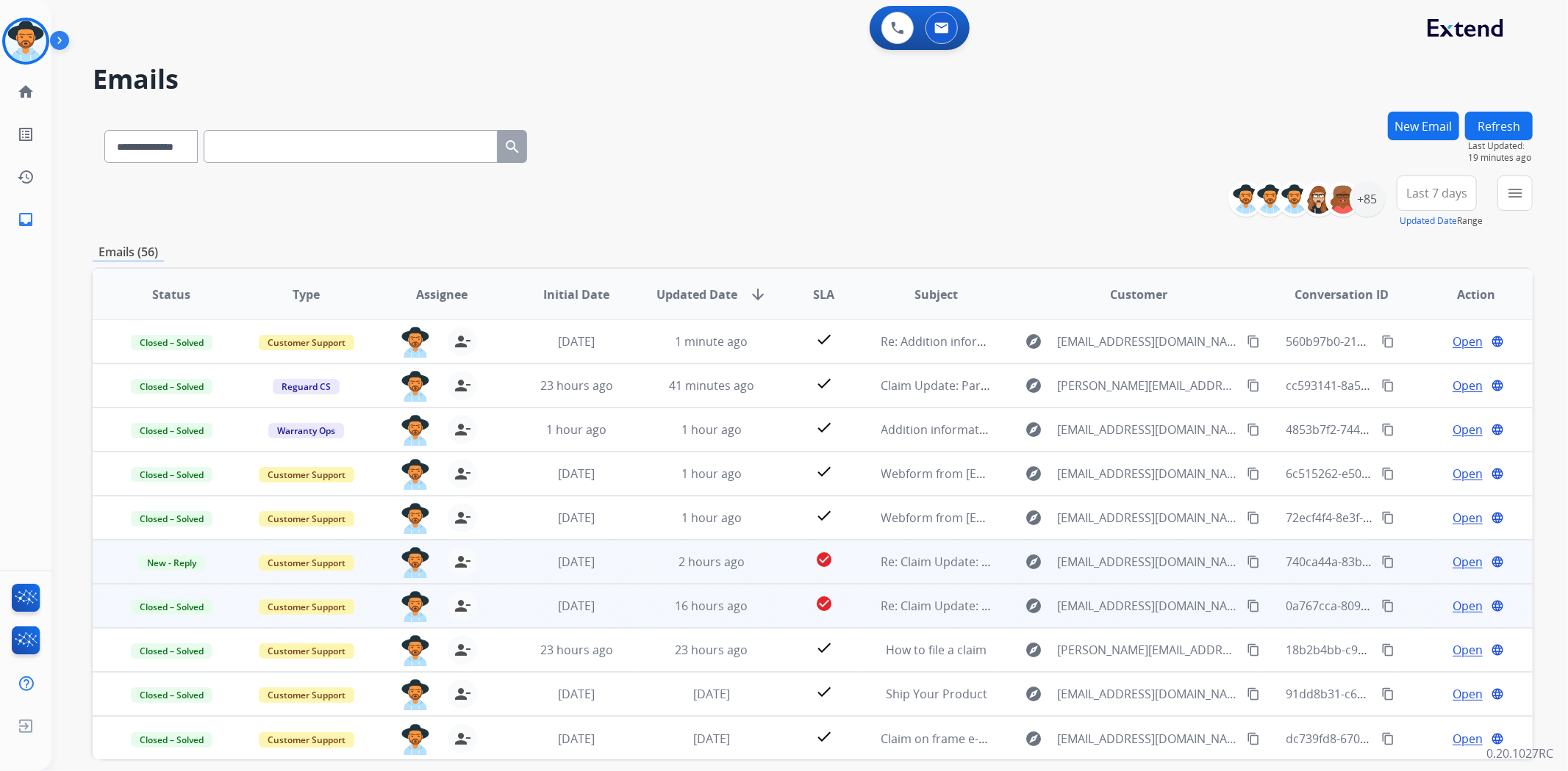
click at [1452, 556] on span "Open" at bounding box center [1467, 562] width 30 height 18
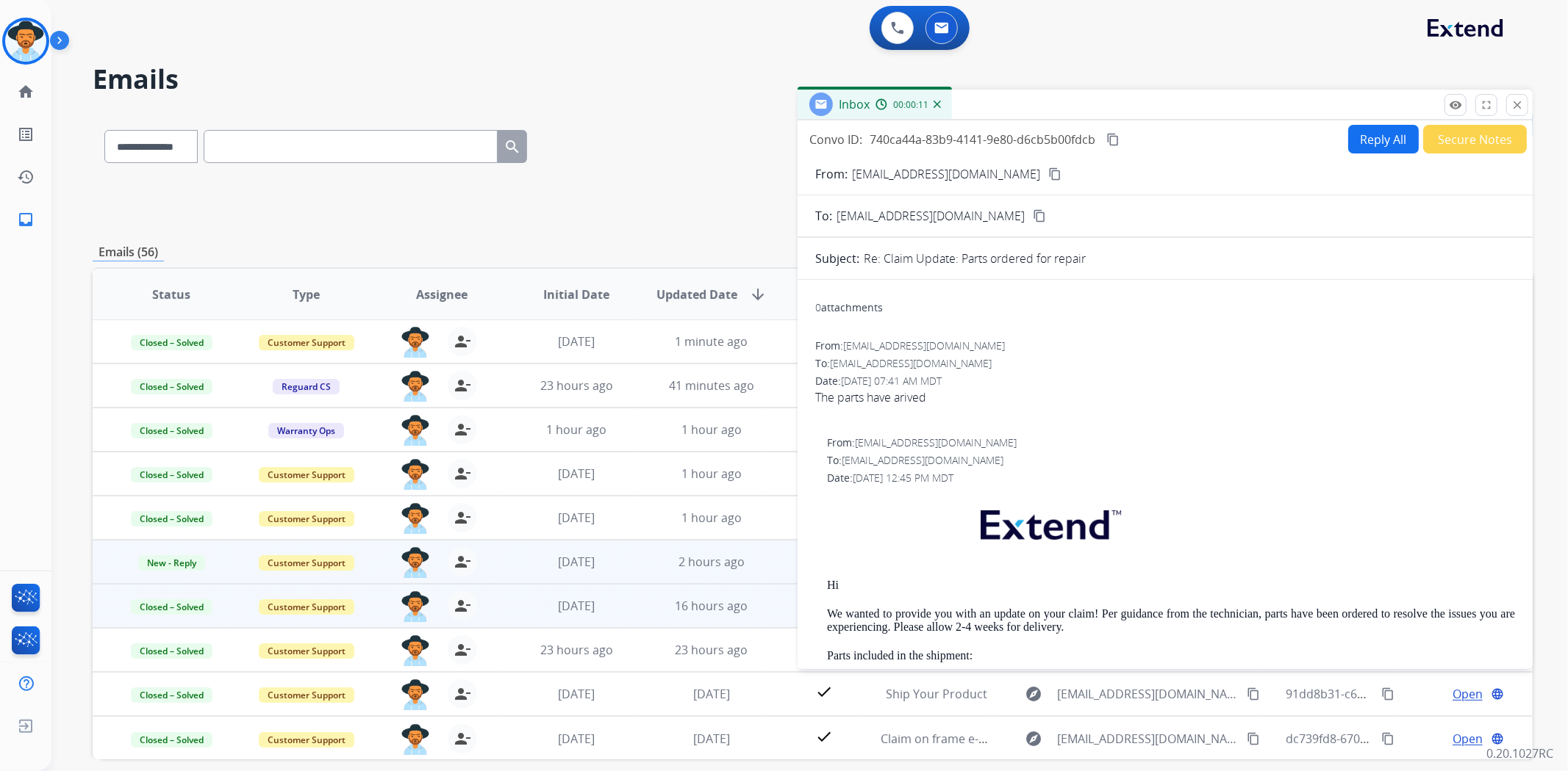
click at [1048, 170] on mat-icon "content_copy" at bounding box center [1055, 174] width 13 height 13
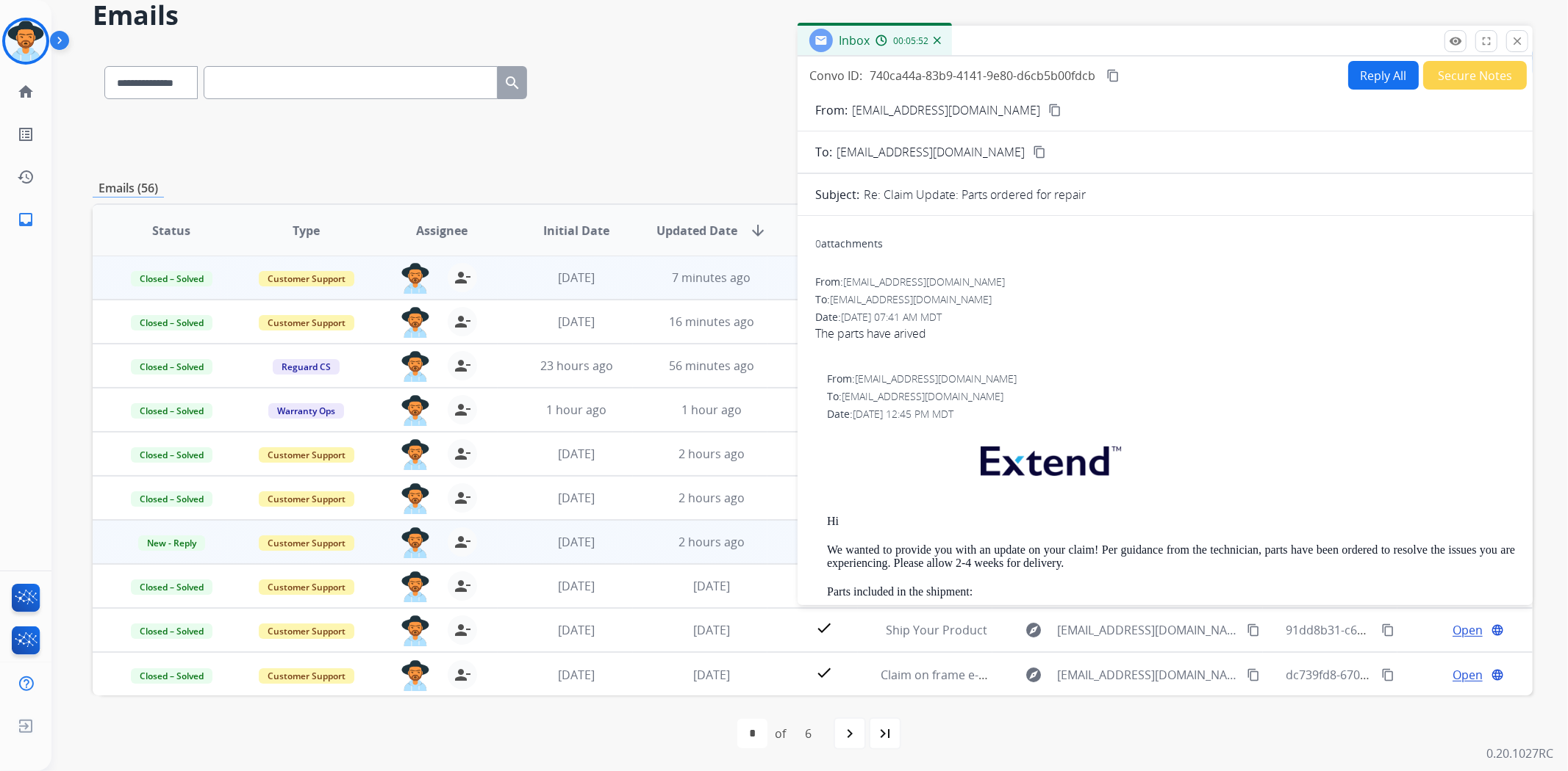
click at [1048, 104] on mat-icon "content_copy" at bounding box center [1055, 110] width 13 height 13
click at [1111, 69] on mat-icon "content_copy" at bounding box center [1112, 75] width 13 height 13
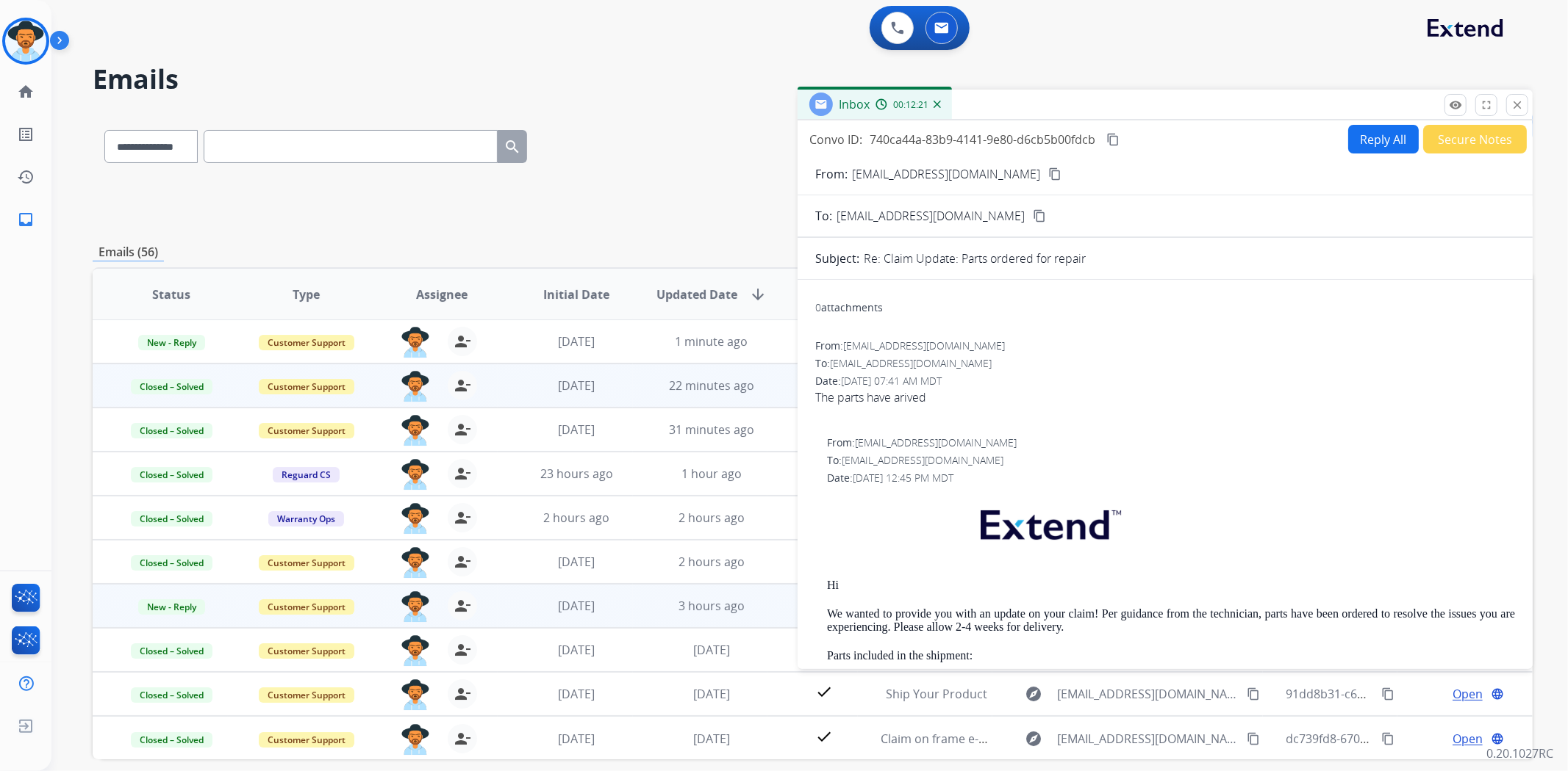
click at [1437, 138] on button "Secure Notes" at bounding box center [1475, 138] width 104 height 28
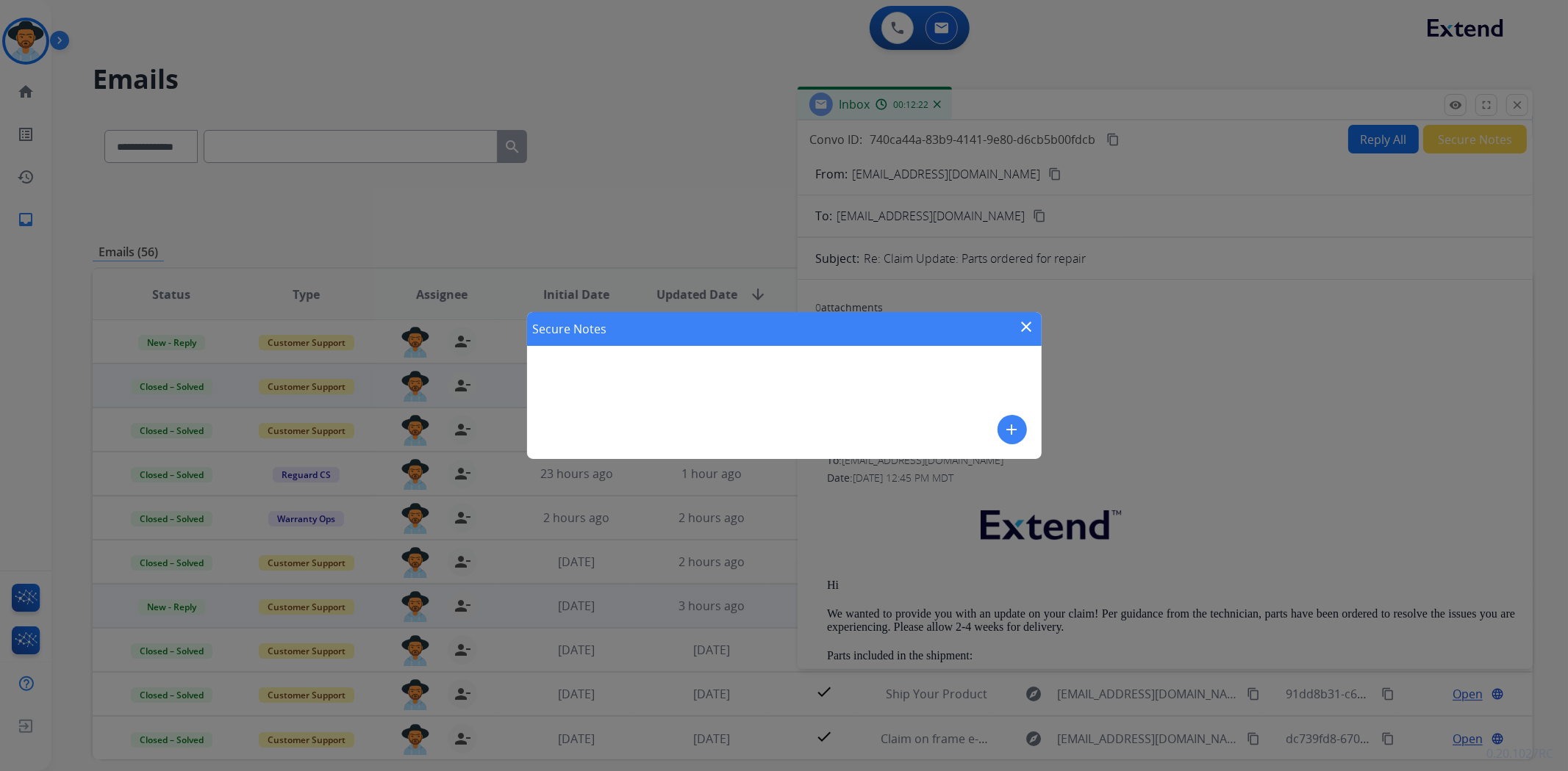
click at [1018, 331] on mat-icon "close" at bounding box center [1027, 327] width 18 height 18
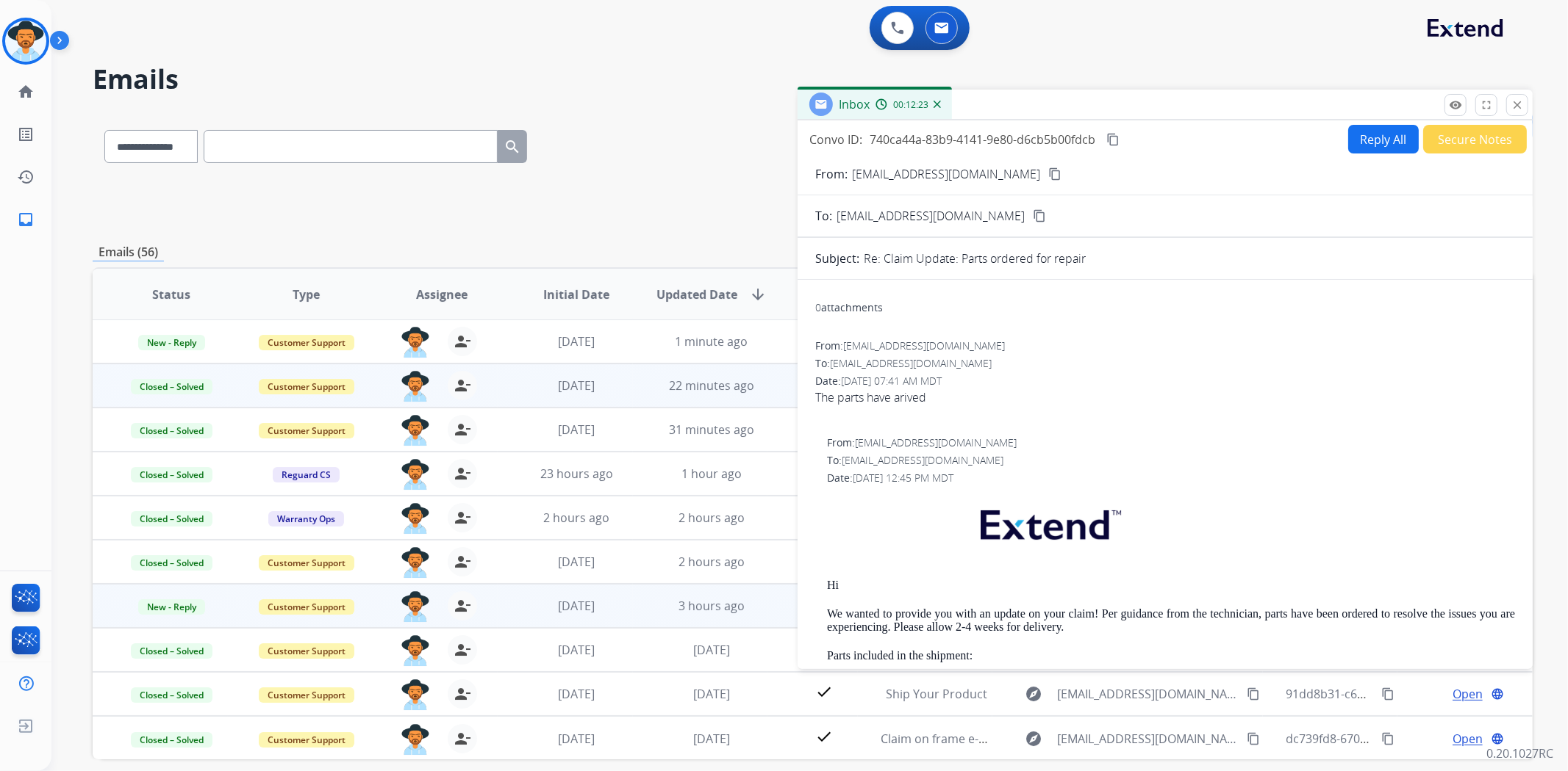
click at [1467, 144] on button "Secure Notes" at bounding box center [1475, 138] width 104 height 28
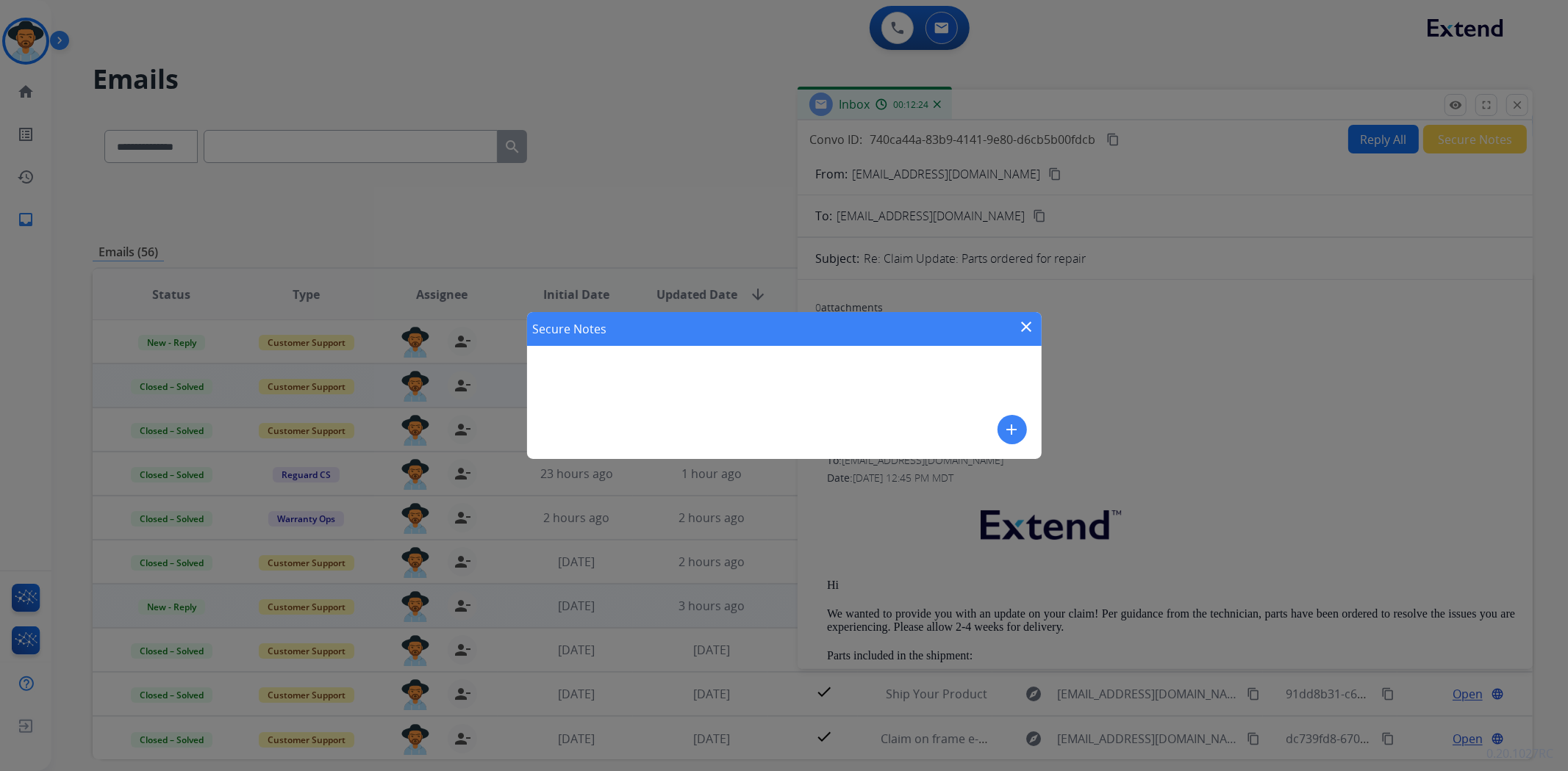
click at [1018, 430] on mat-icon "add" at bounding box center [1012, 430] width 18 height 18
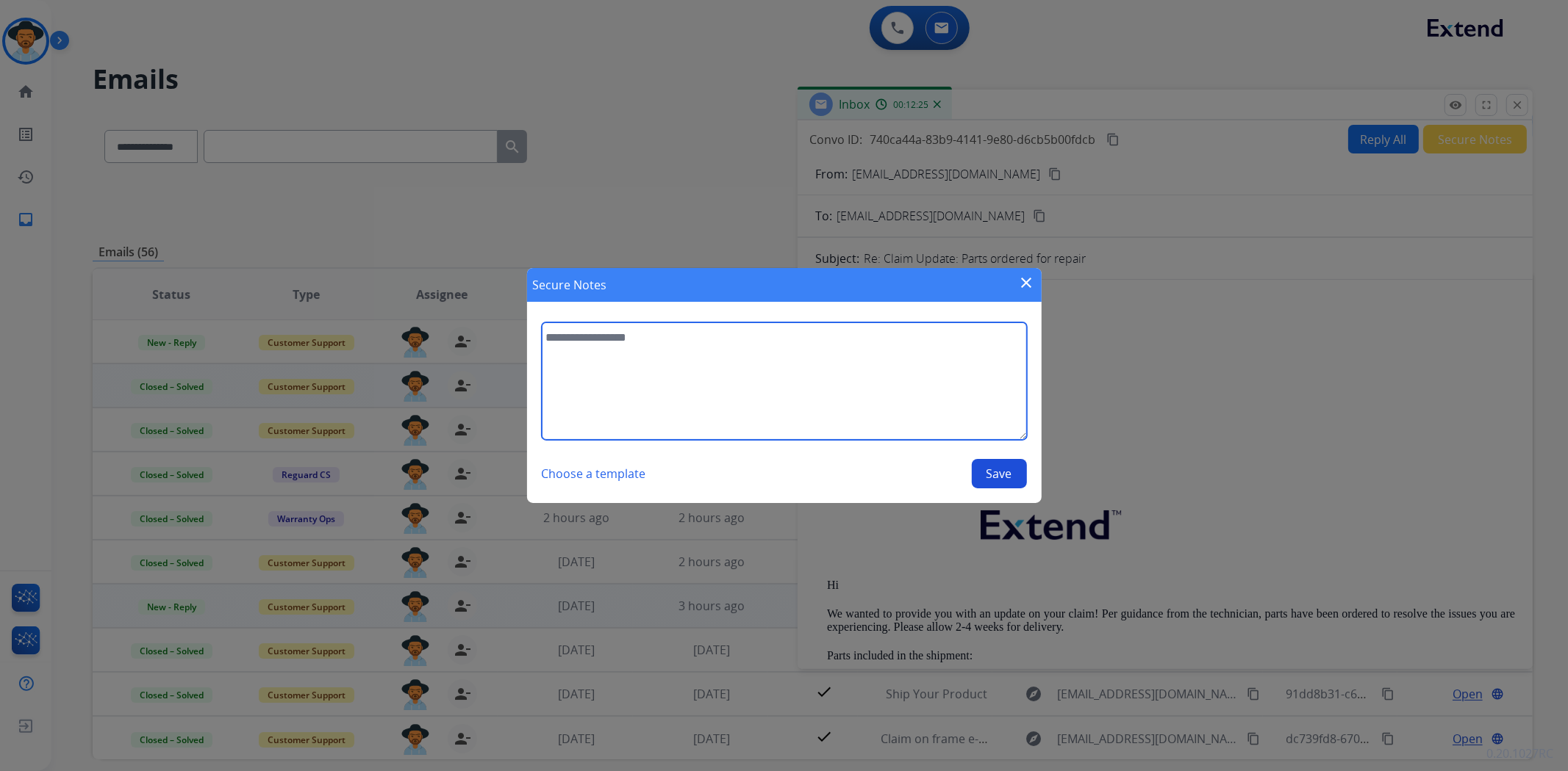
click at [835, 382] on textarea at bounding box center [784, 381] width 485 height 117
type textarea "**********"
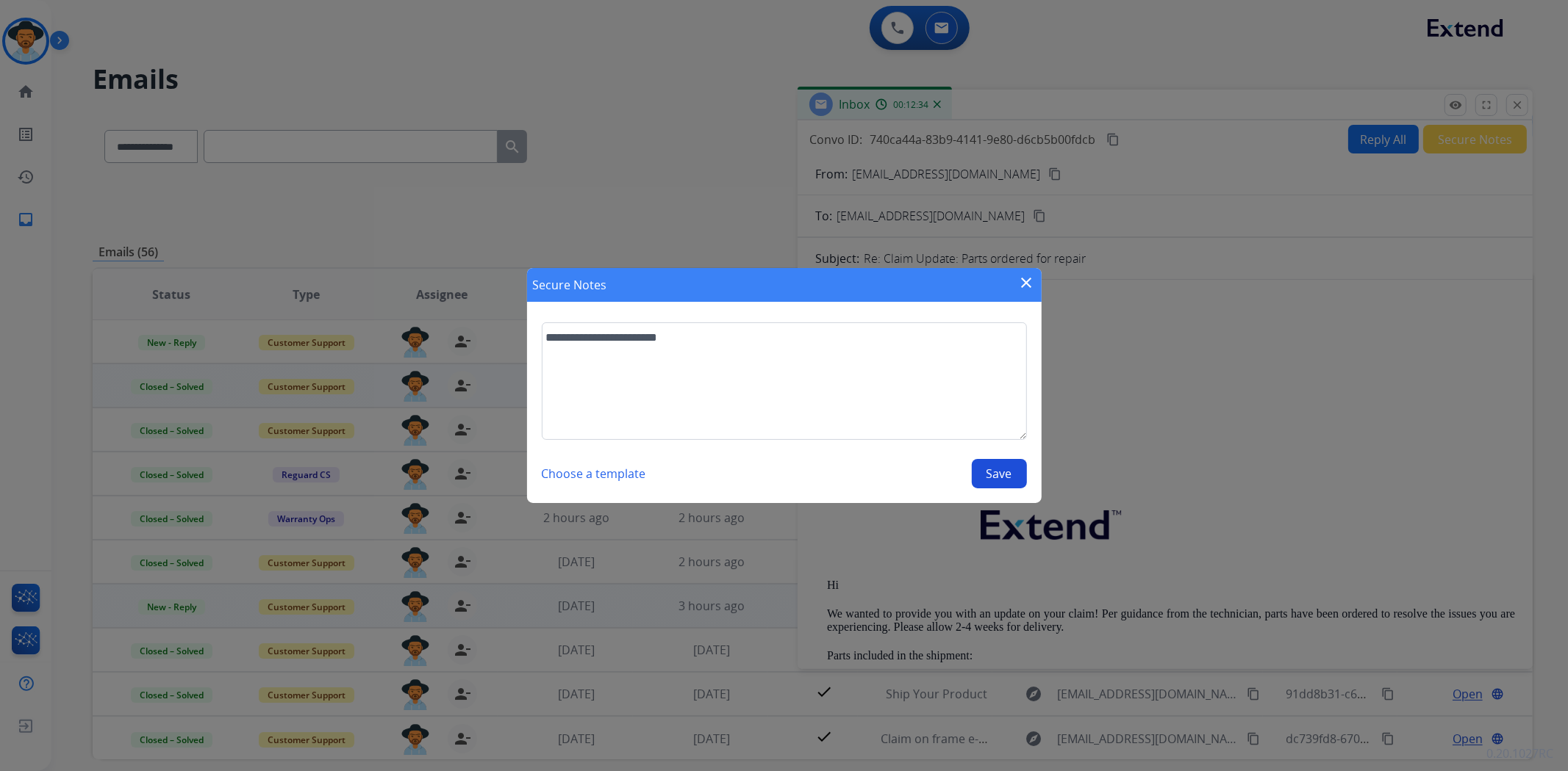
click at [1001, 472] on button "Save" at bounding box center [999, 473] width 55 height 29
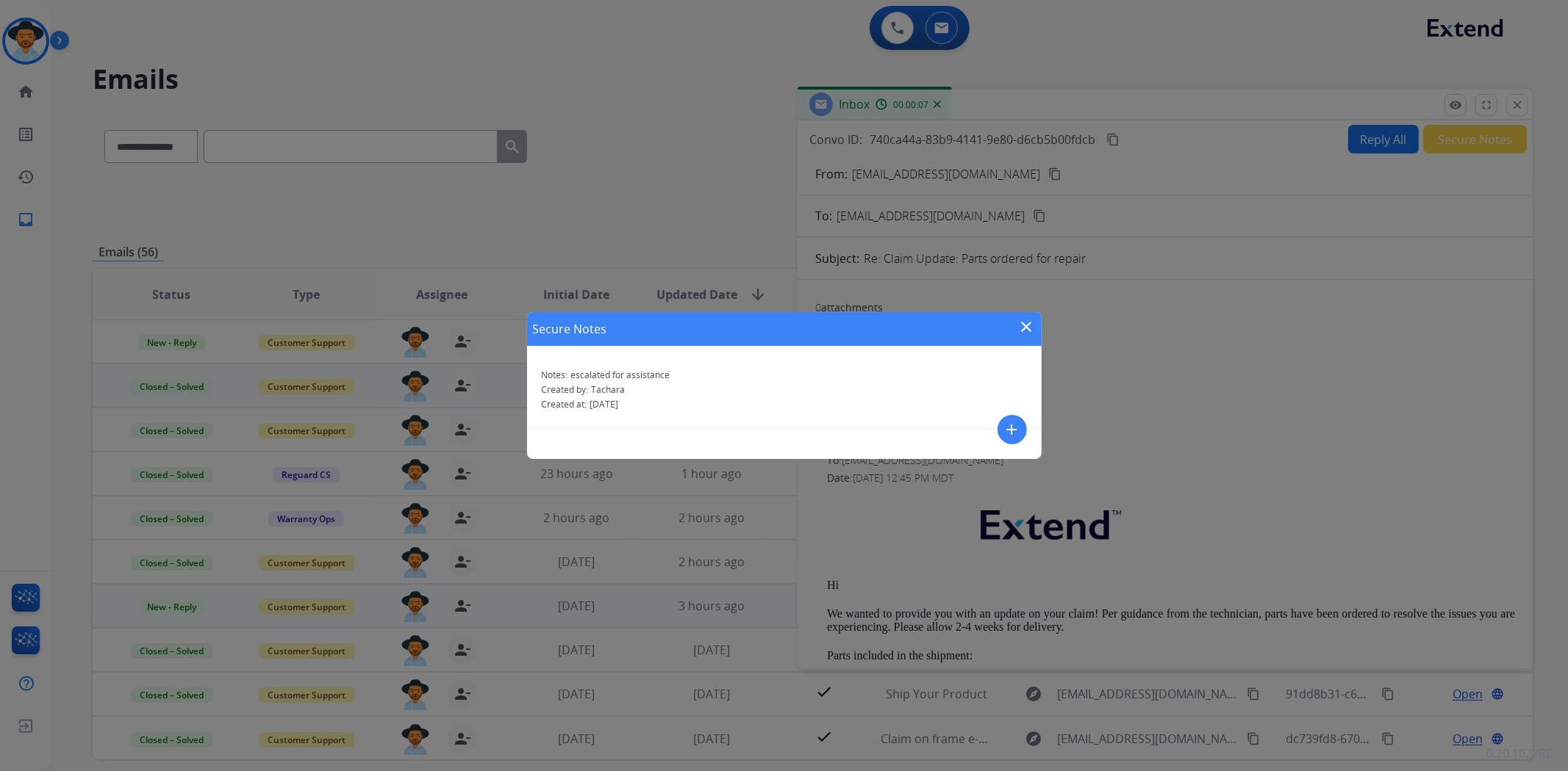
click at [1029, 327] on mat-icon "close" at bounding box center [1027, 327] width 18 height 18
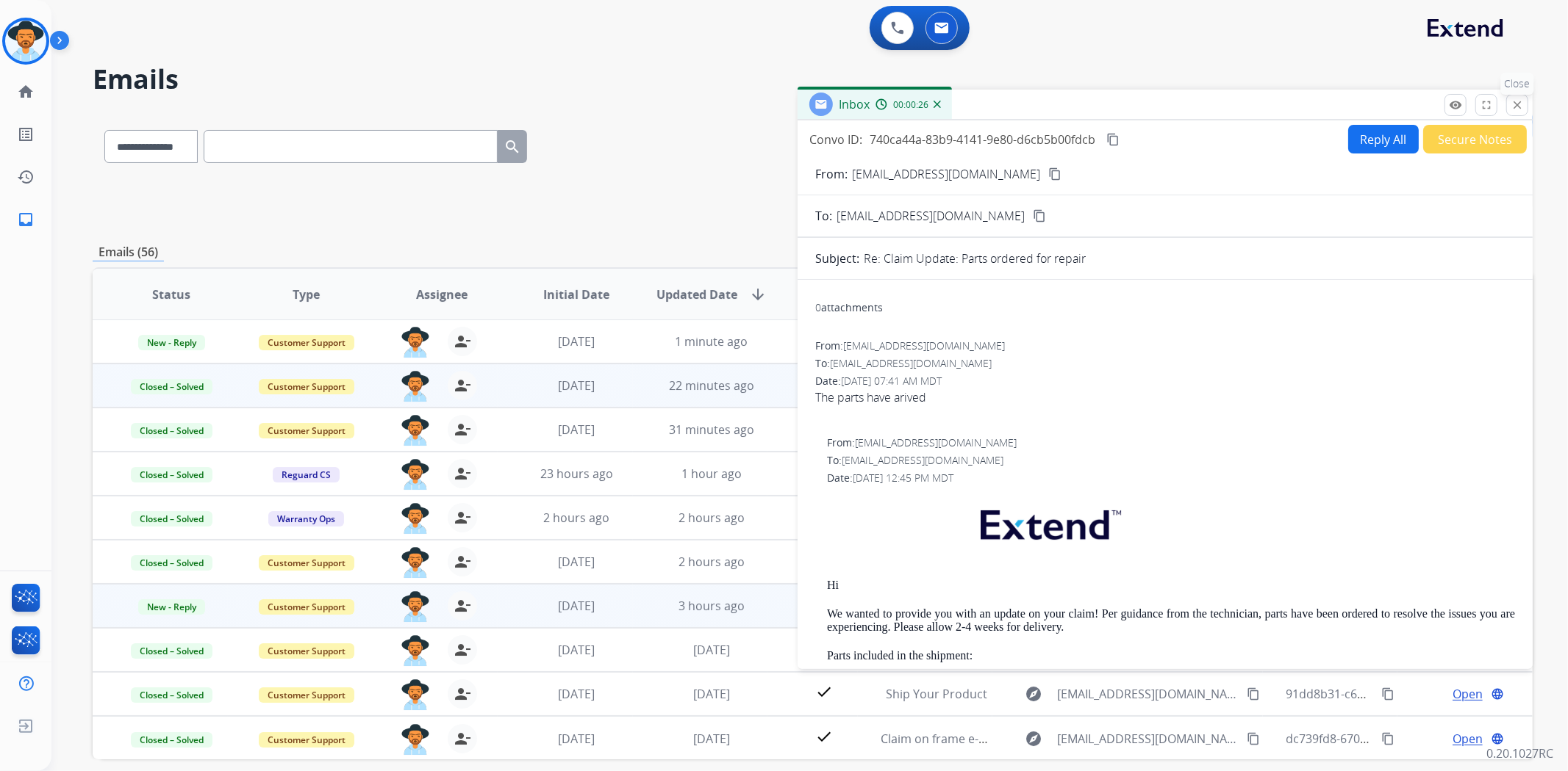
click at [1519, 105] on mat-icon "close" at bounding box center [1517, 105] width 13 height 13
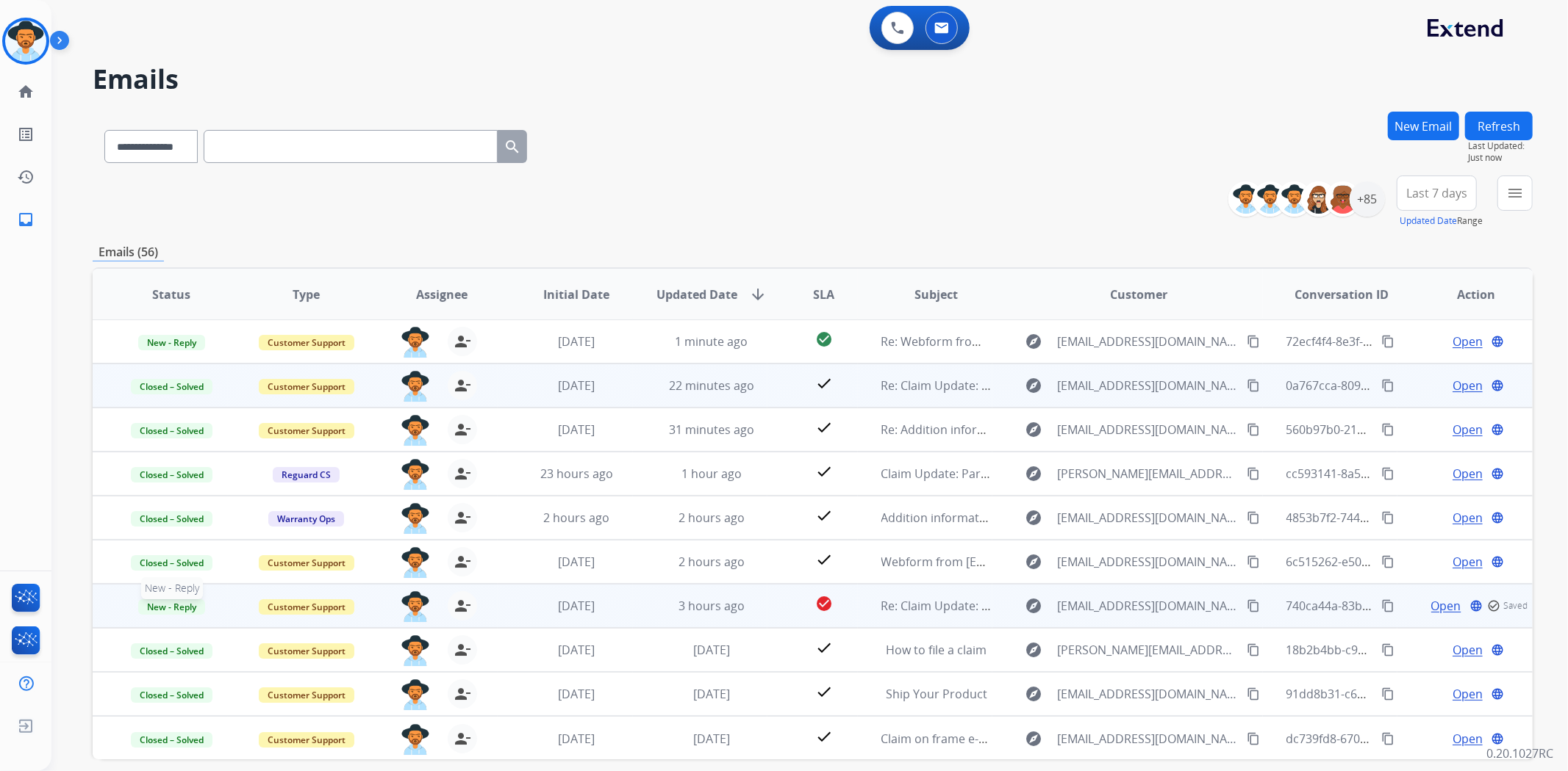
click at [166, 600] on span "New - Reply" at bounding box center [172, 607] width 67 height 15
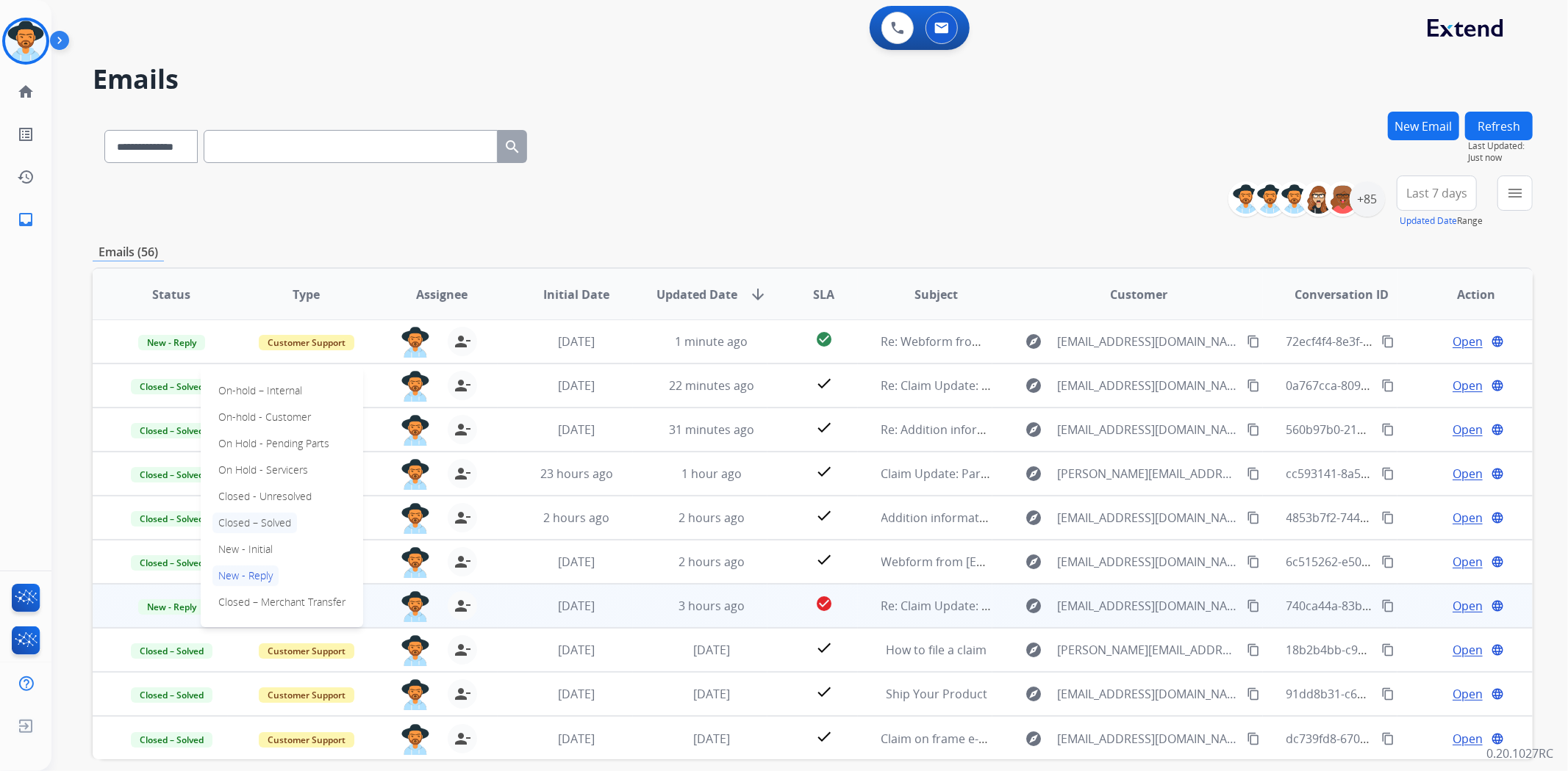
click at [245, 527] on p "Closed – Solved" at bounding box center [254, 523] width 84 height 20
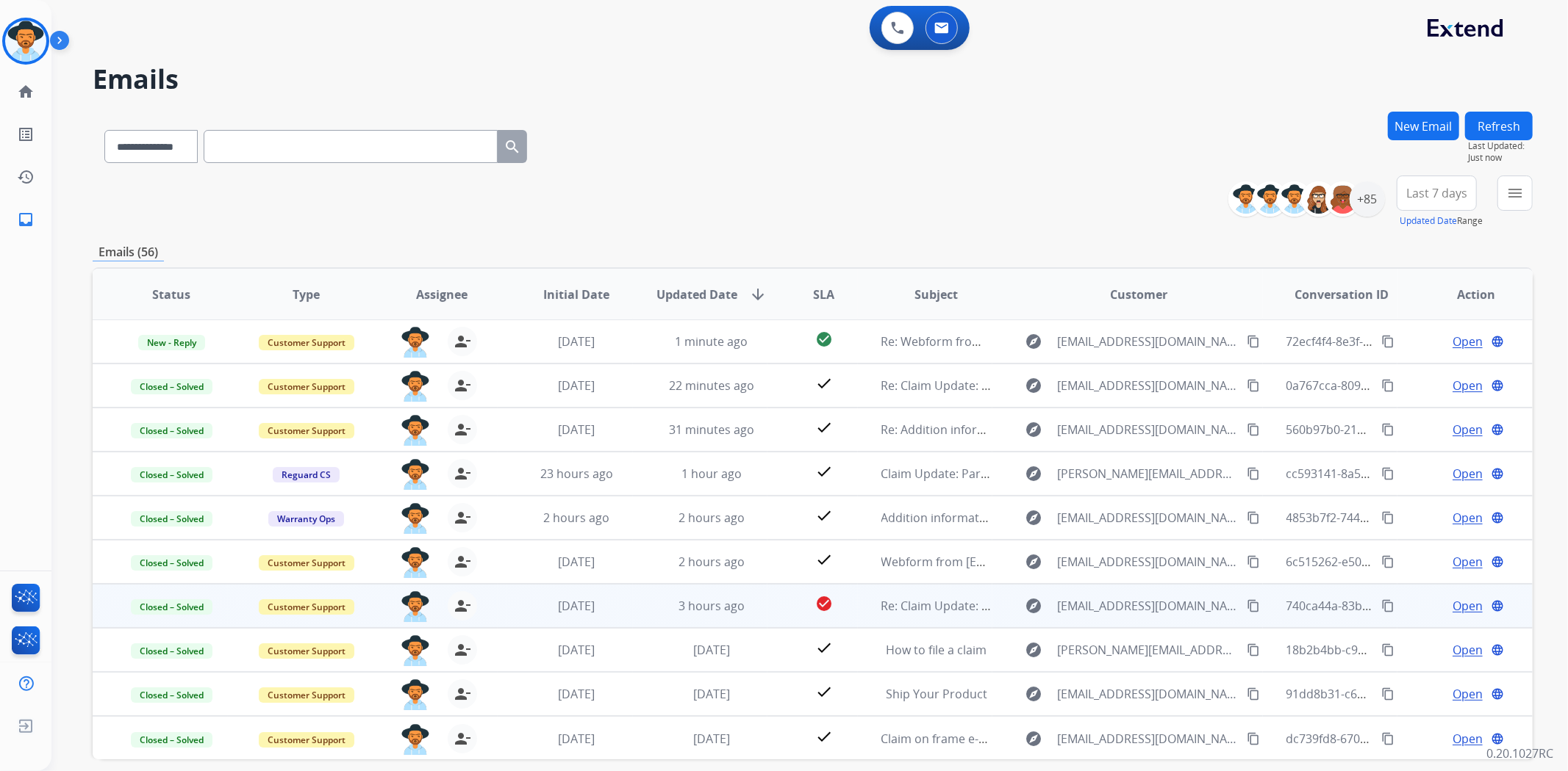
scroll to position [64, 0]
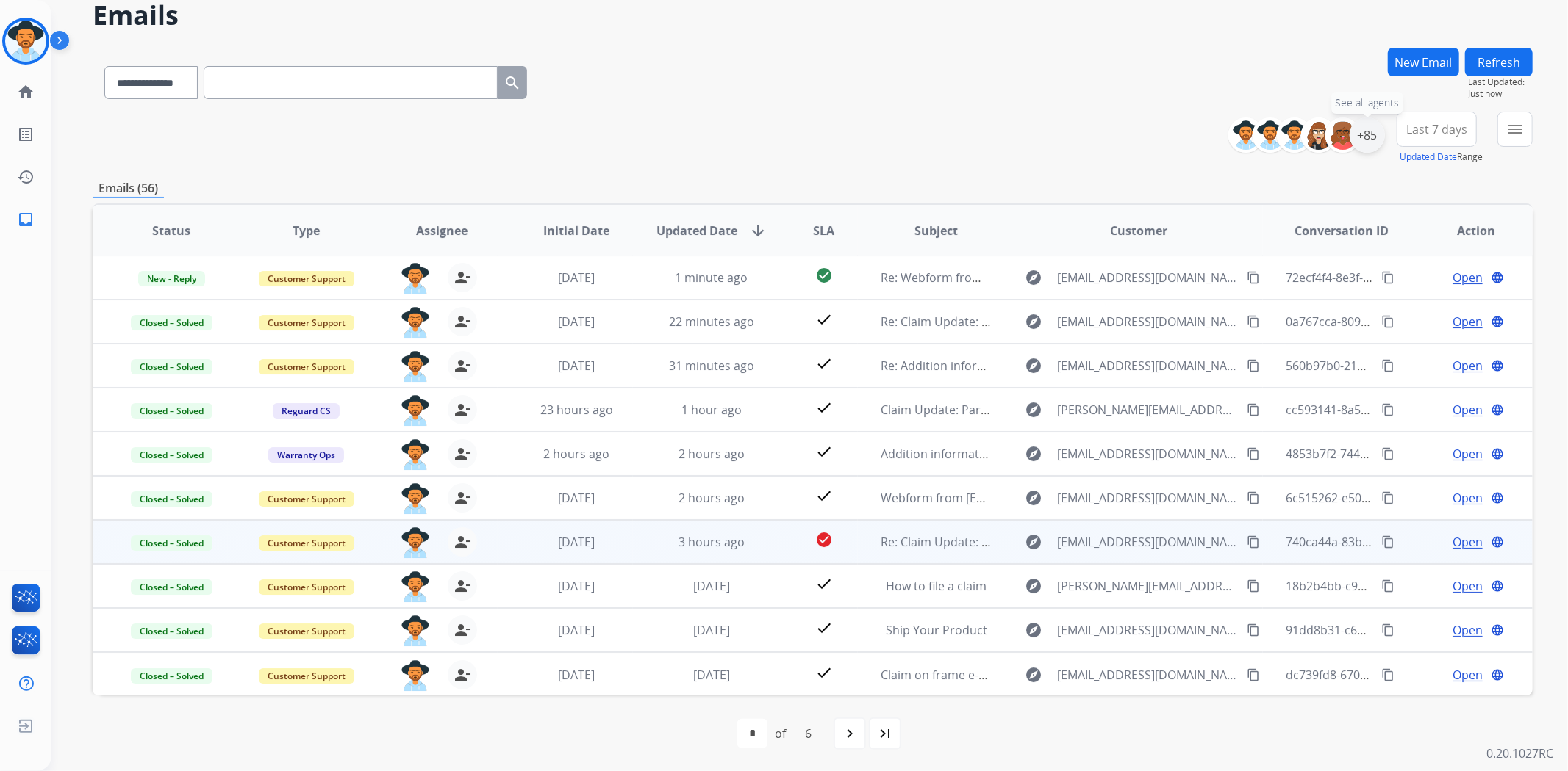
click at [1362, 133] on div "+85" at bounding box center [1367, 135] width 36 height 36
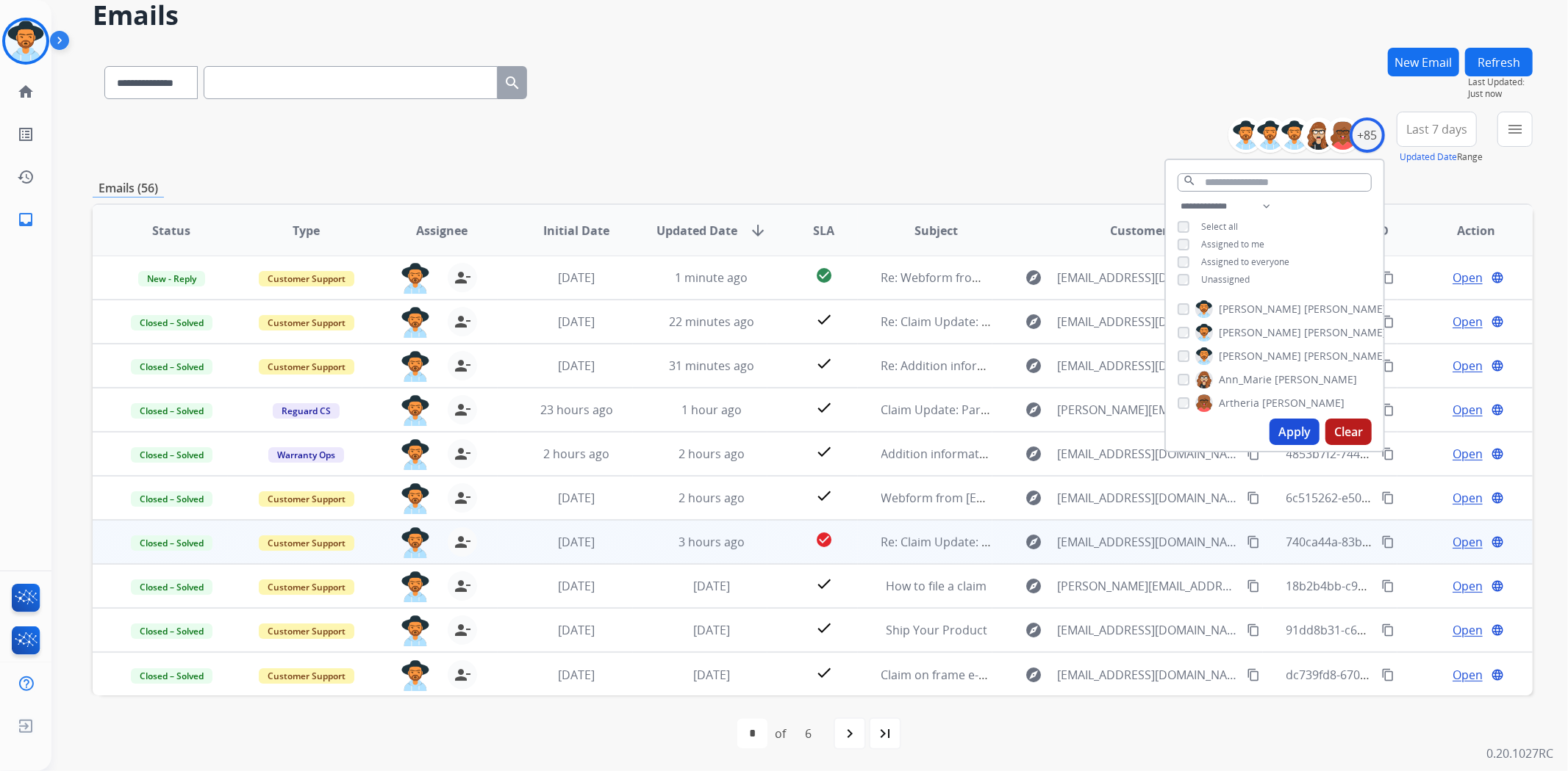
click at [1289, 429] on button "Apply" at bounding box center [1294, 432] width 50 height 27
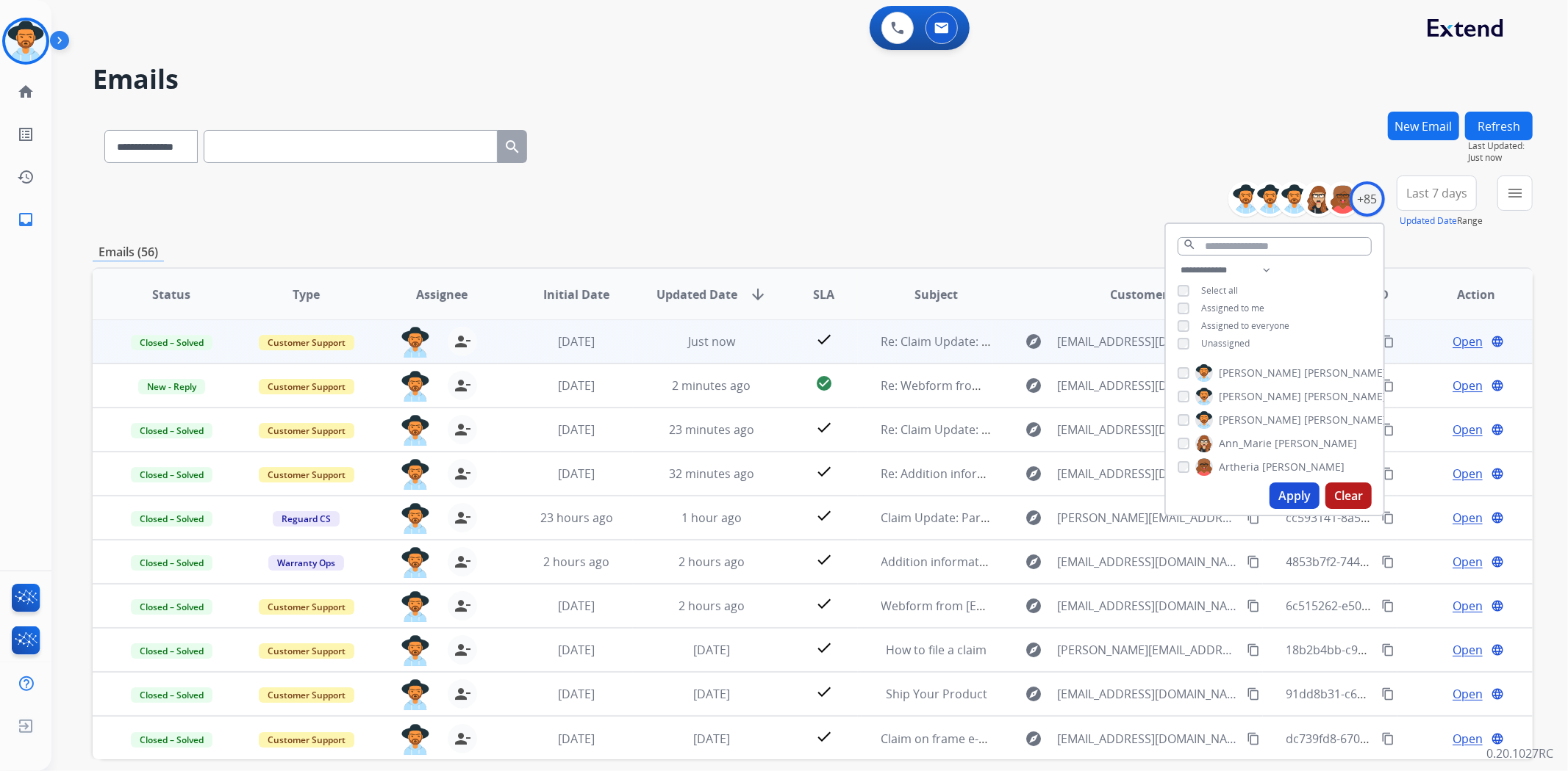
click at [950, 162] on div "**********" at bounding box center [812, 143] width 1440 height 64
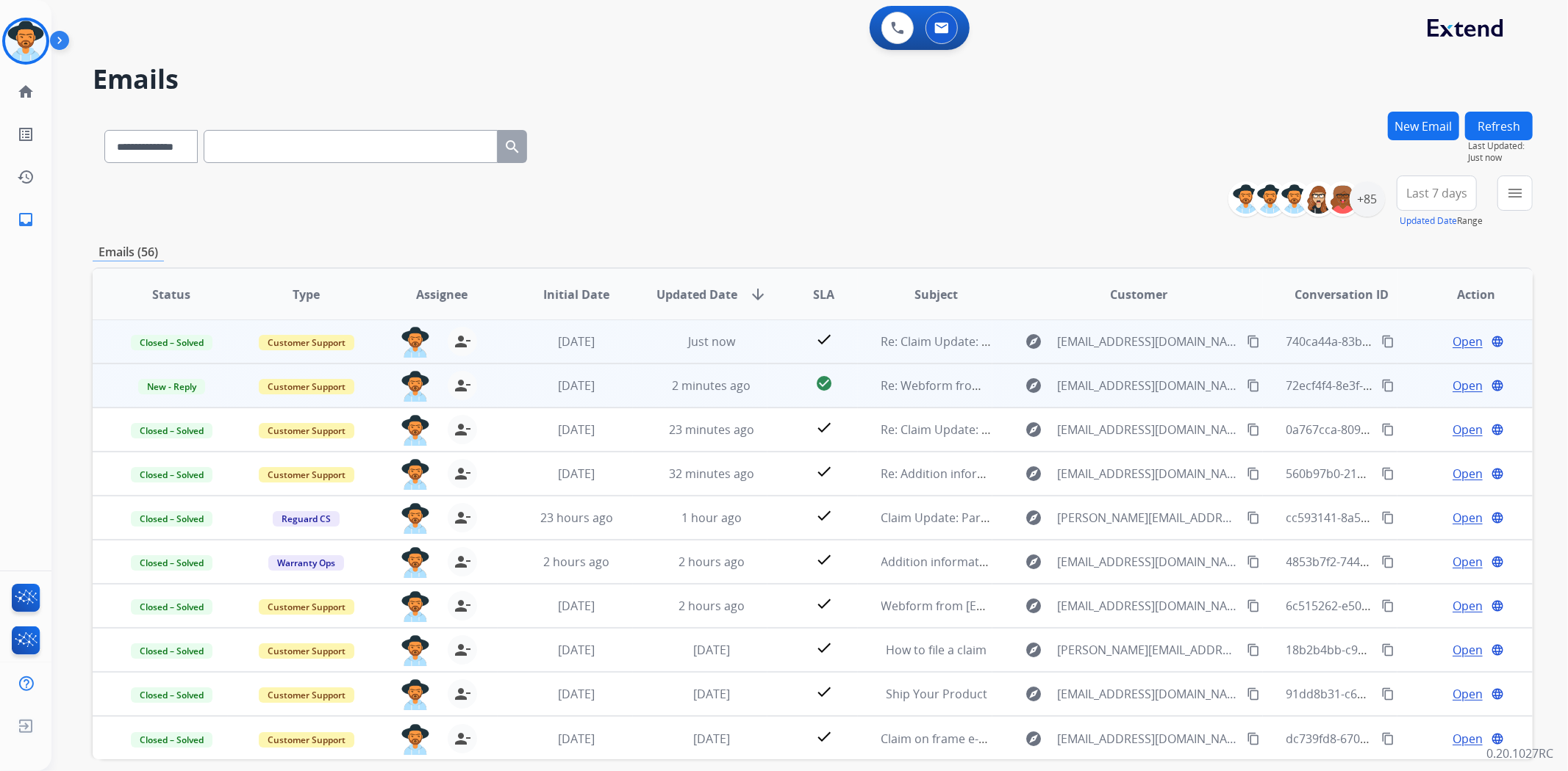
click at [1460, 379] on span "Open" at bounding box center [1467, 386] width 30 height 18
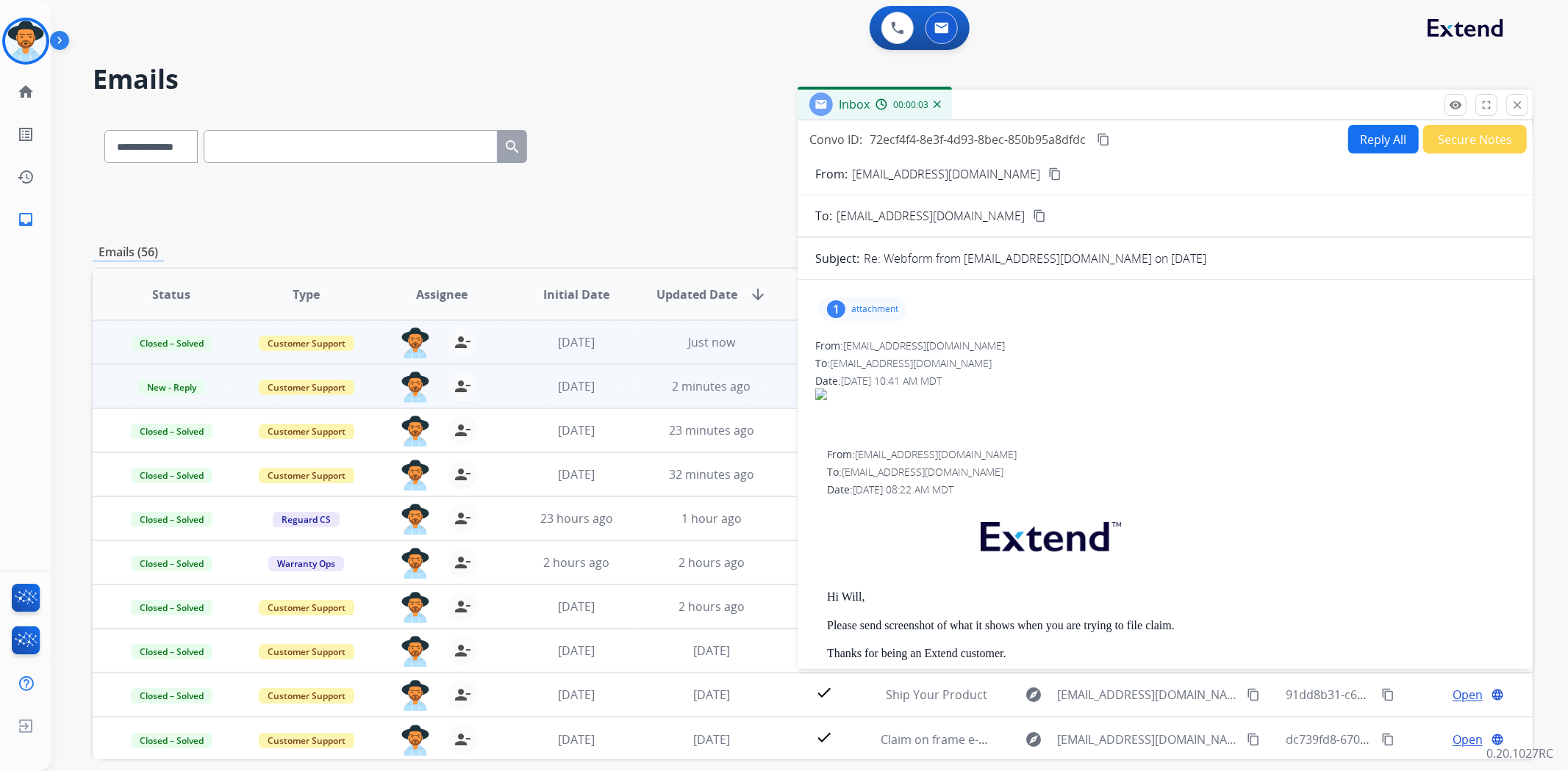
click at [874, 303] on p "attachment" at bounding box center [874, 309] width 47 height 12
click at [878, 335] on div at bounding box center [866, 347] width 74 height 52
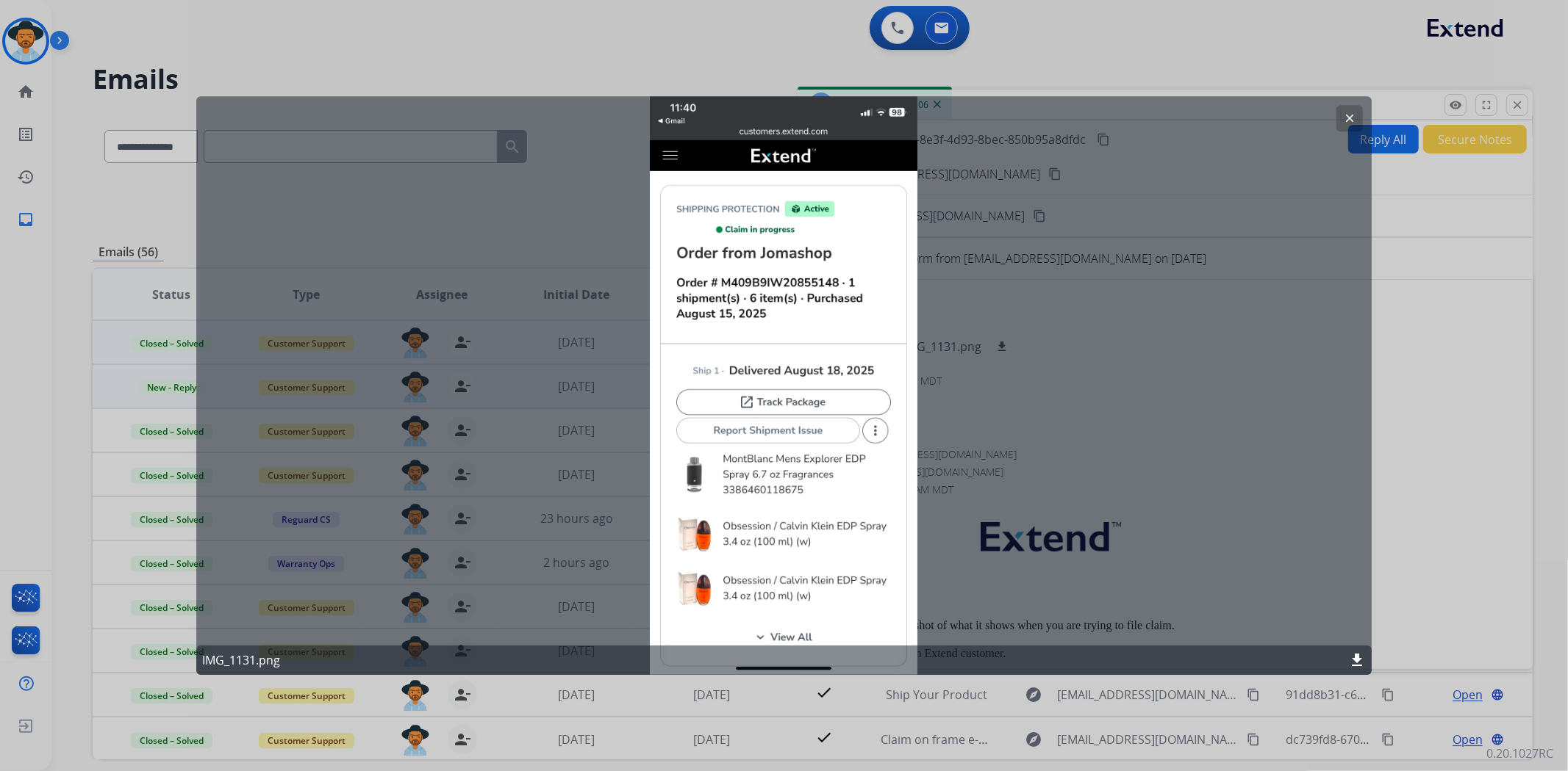
click at [1346, 112] on mat-icon "clear" at bounding box center [1349, 118] width 13 height 13
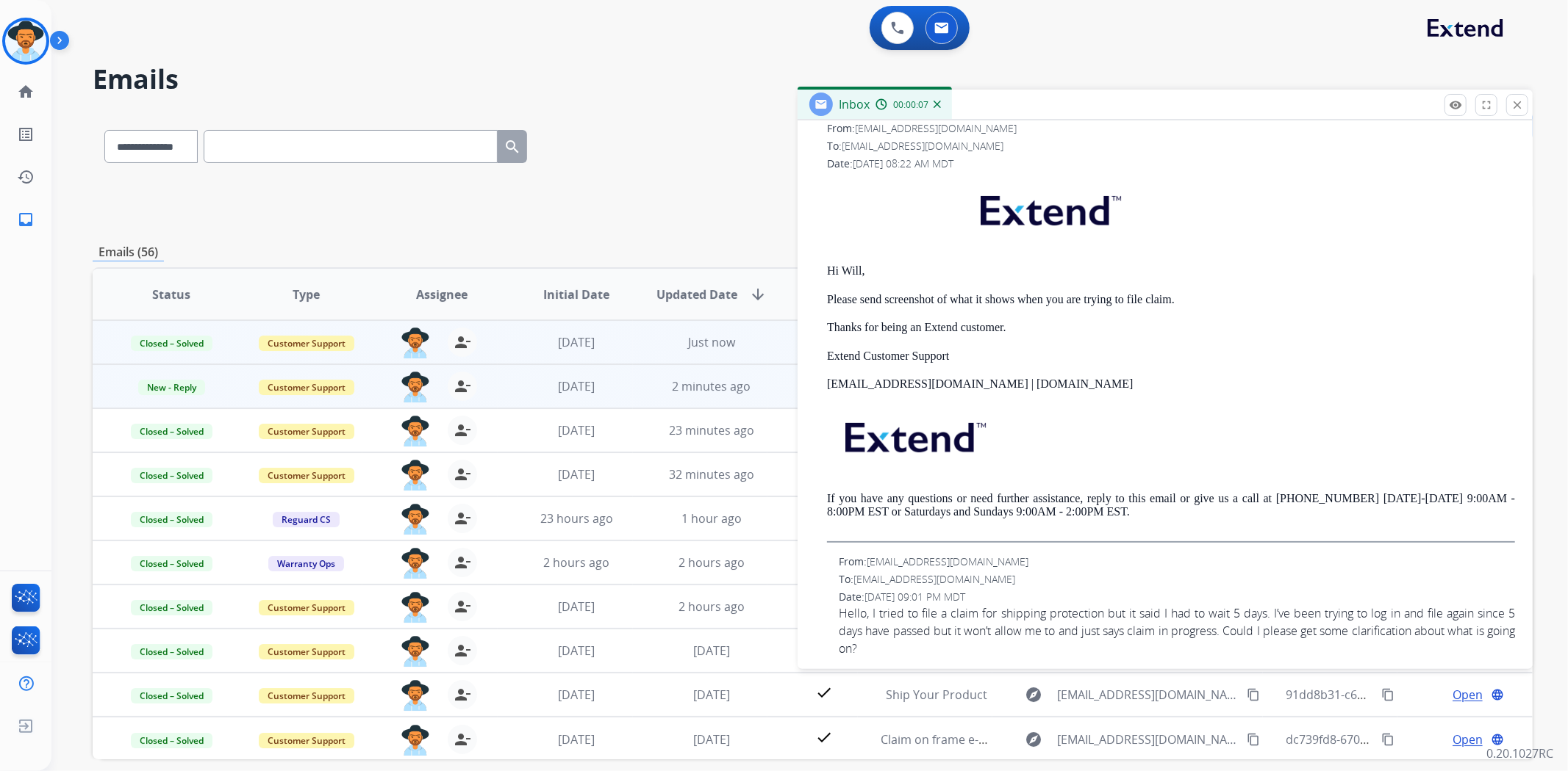
scroll to position [337, 0]
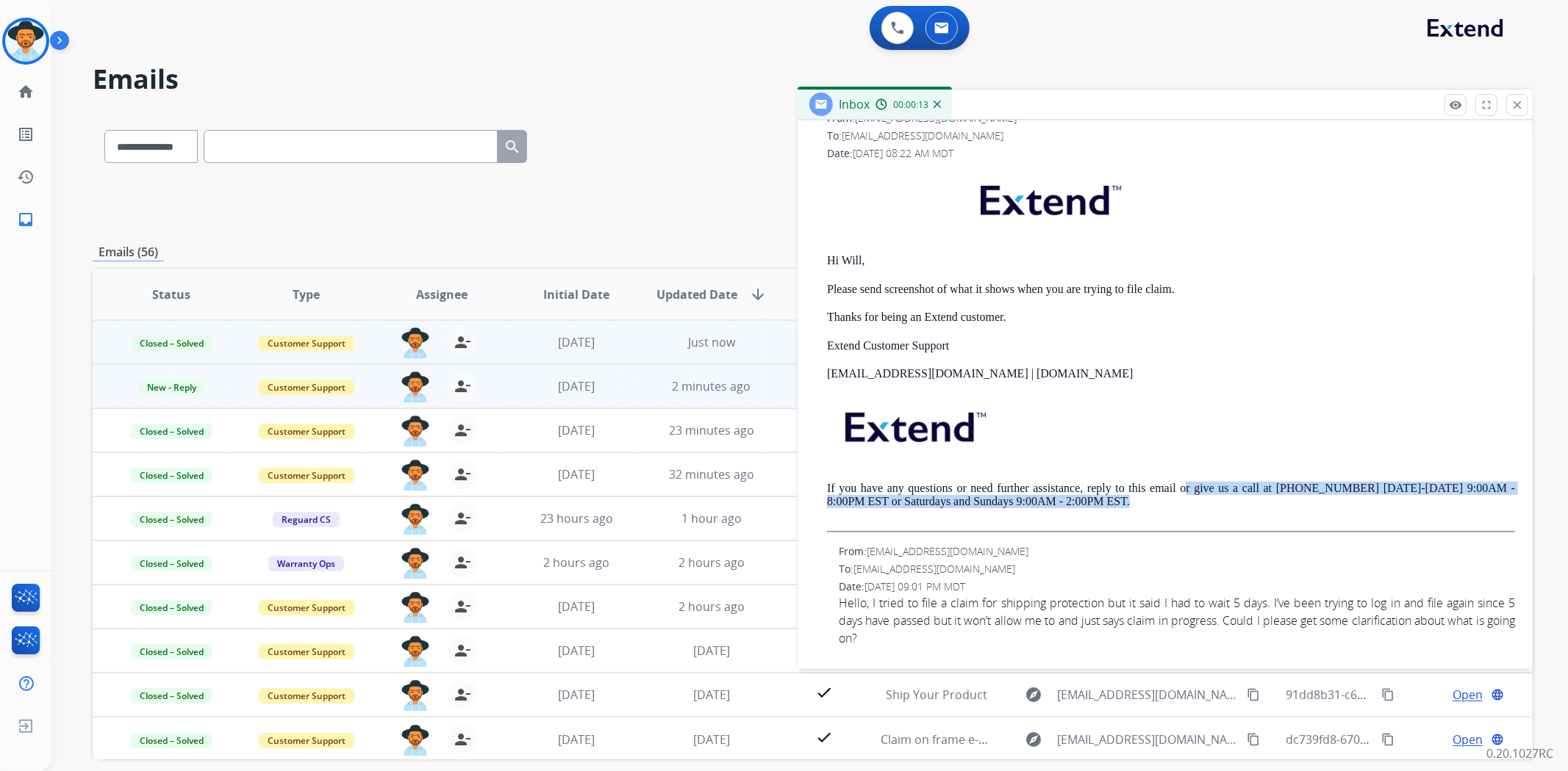
drag, startPoint x: 1177, startPoint y: 489, endPoint x: 1472, endPoint y: 500, distance: 295.2
click at [1472, 500] on p "If you have any questions or need further assistance, reply to this email or gi…" at bounding box center [1171, 496] width 688 height 28
copy p "r give us a call at [PHONE_NUMBER] [DATE]-[DATE] 9:00AM - 8:00PM EST or Saturda…"
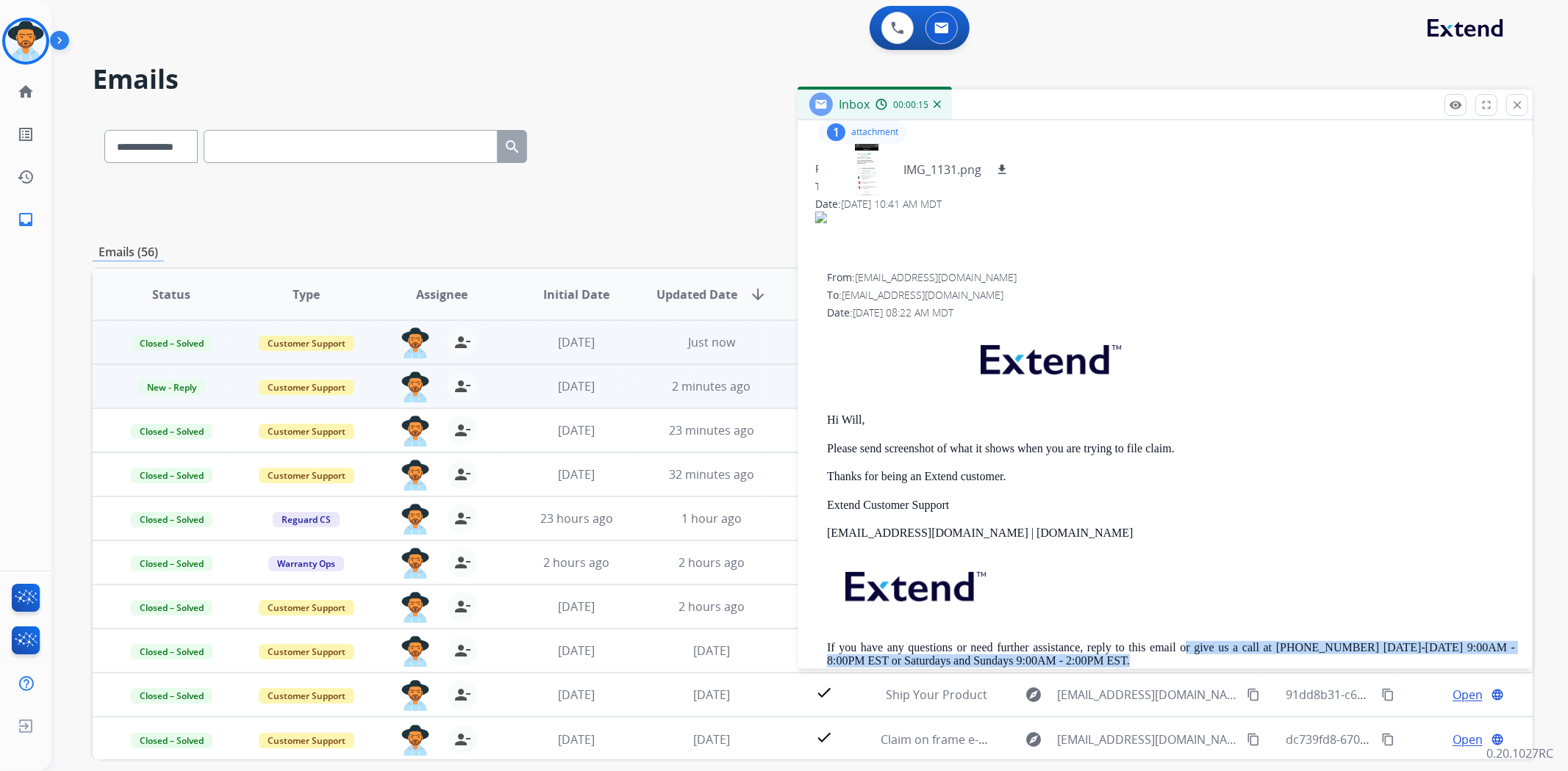
scroll to position [11, 0]
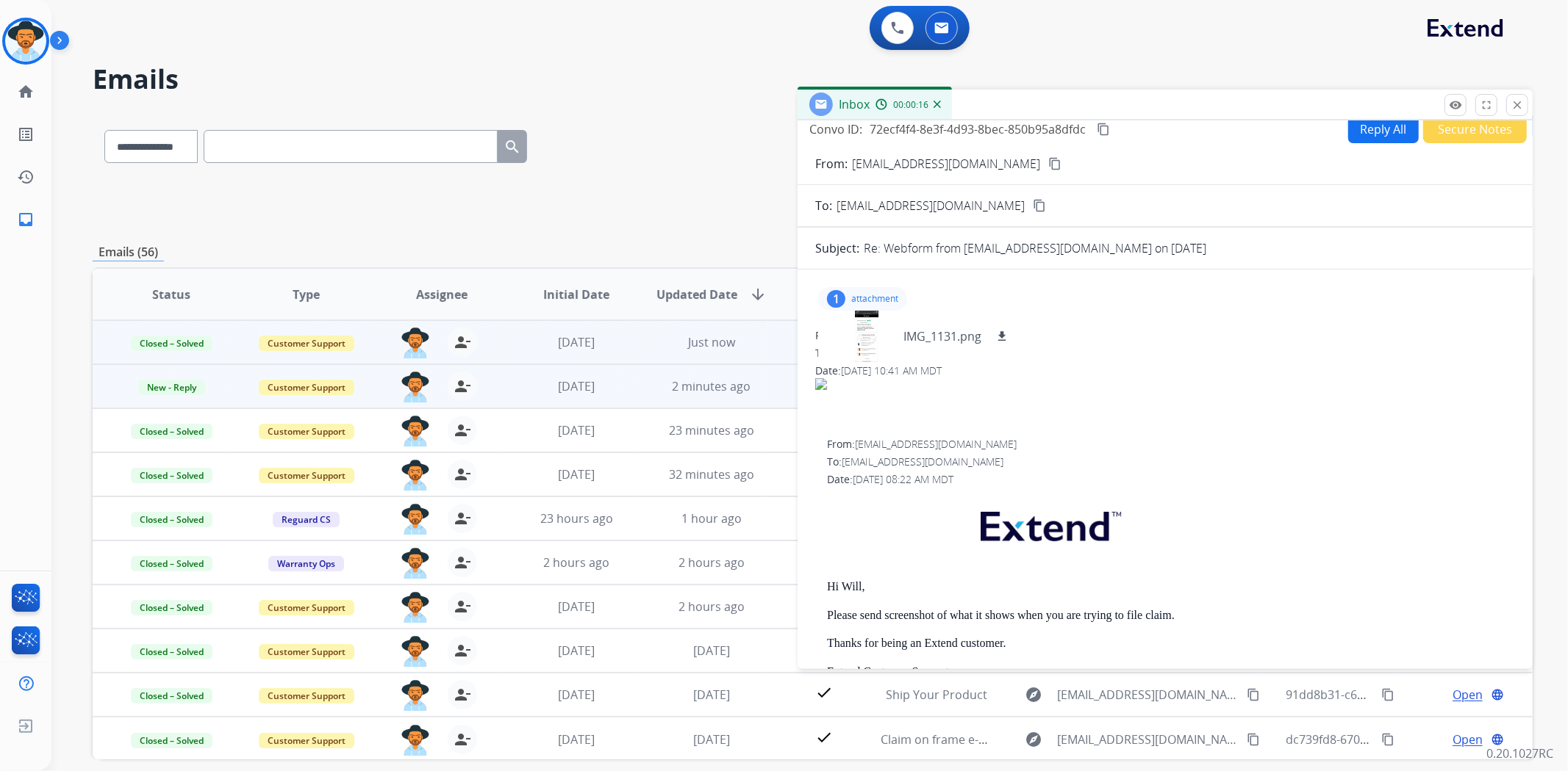
click at [1375, 134] on button "Reply All" at bounding box center [1383, 129] width 70 height 28
select select "**********"
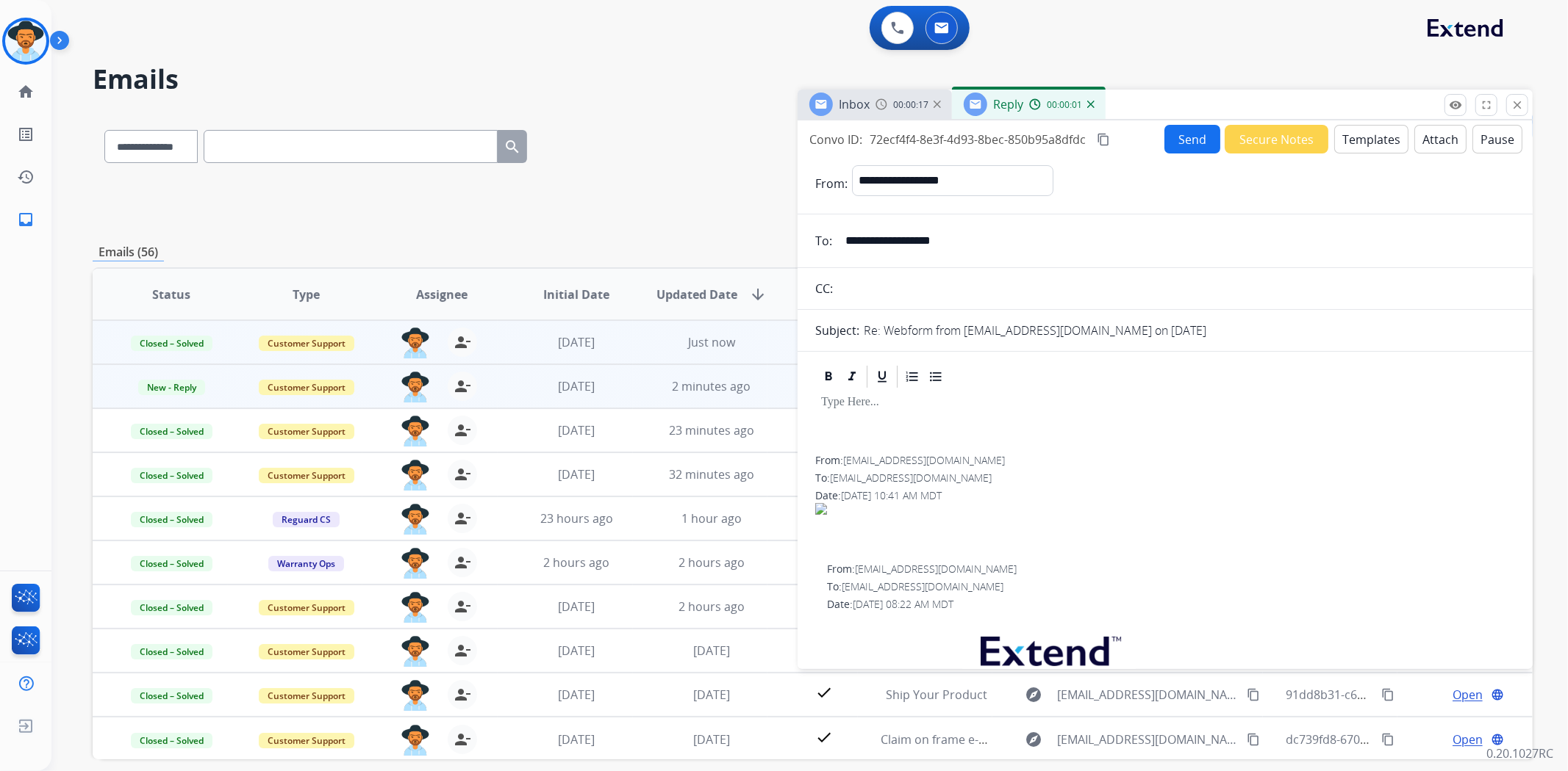
click at [1363, 142] on button "Templates" at bounding box center [1371, 138] width 74 height 28
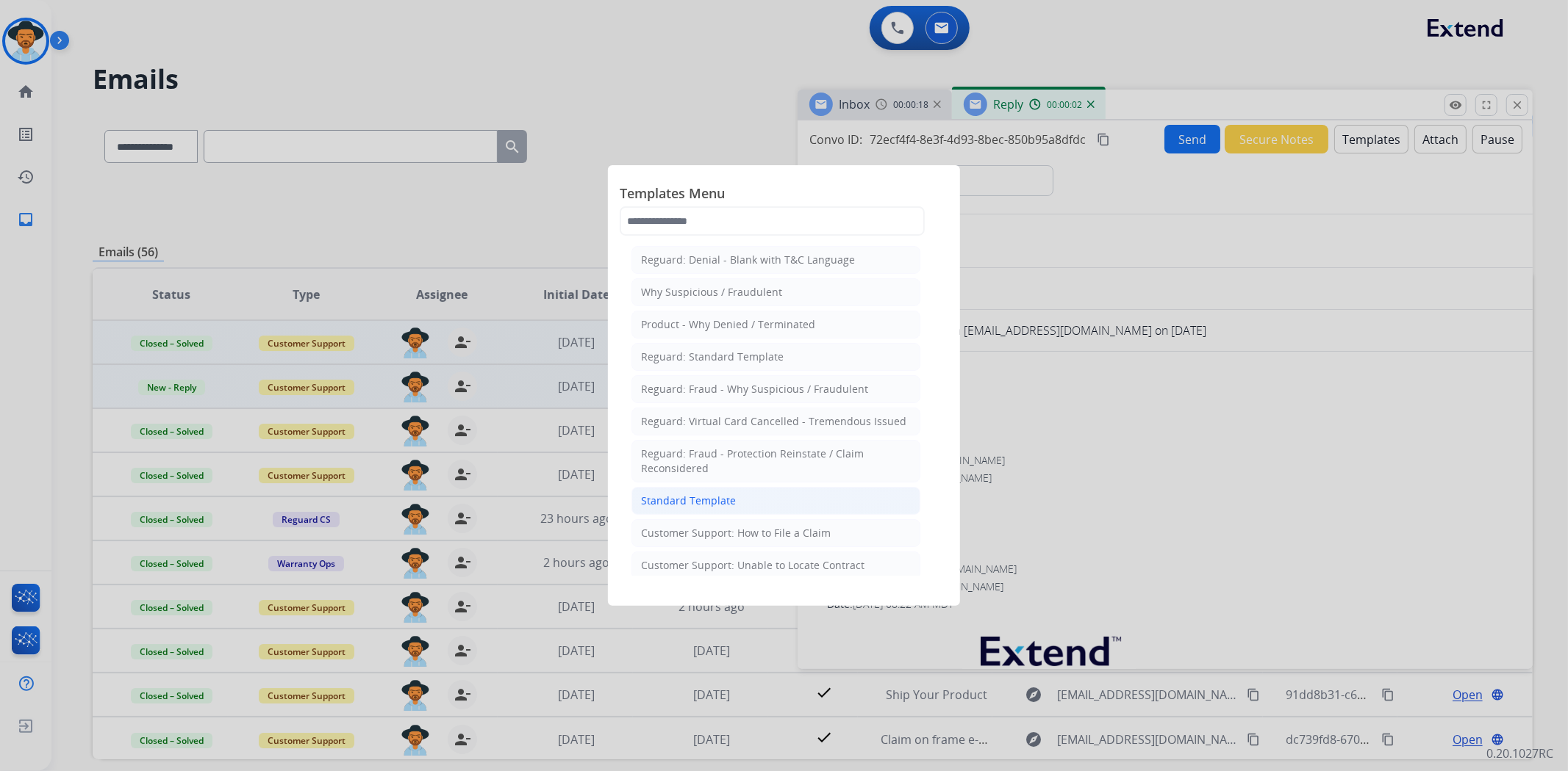
click at [703, 493] on li "Standard Template" at bounding box center [776, 501] width 289 height 28
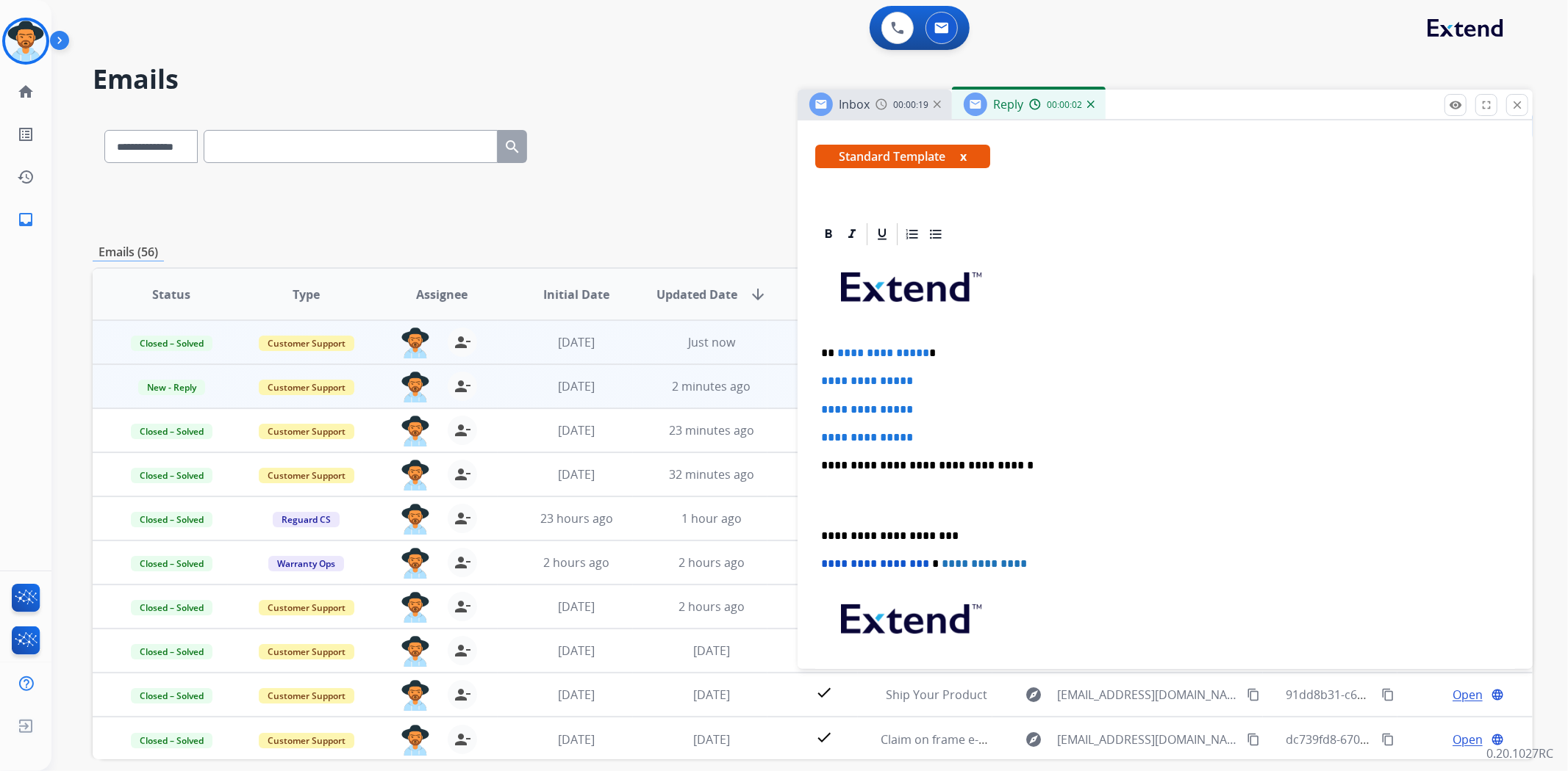
scroll to position [244, 0]
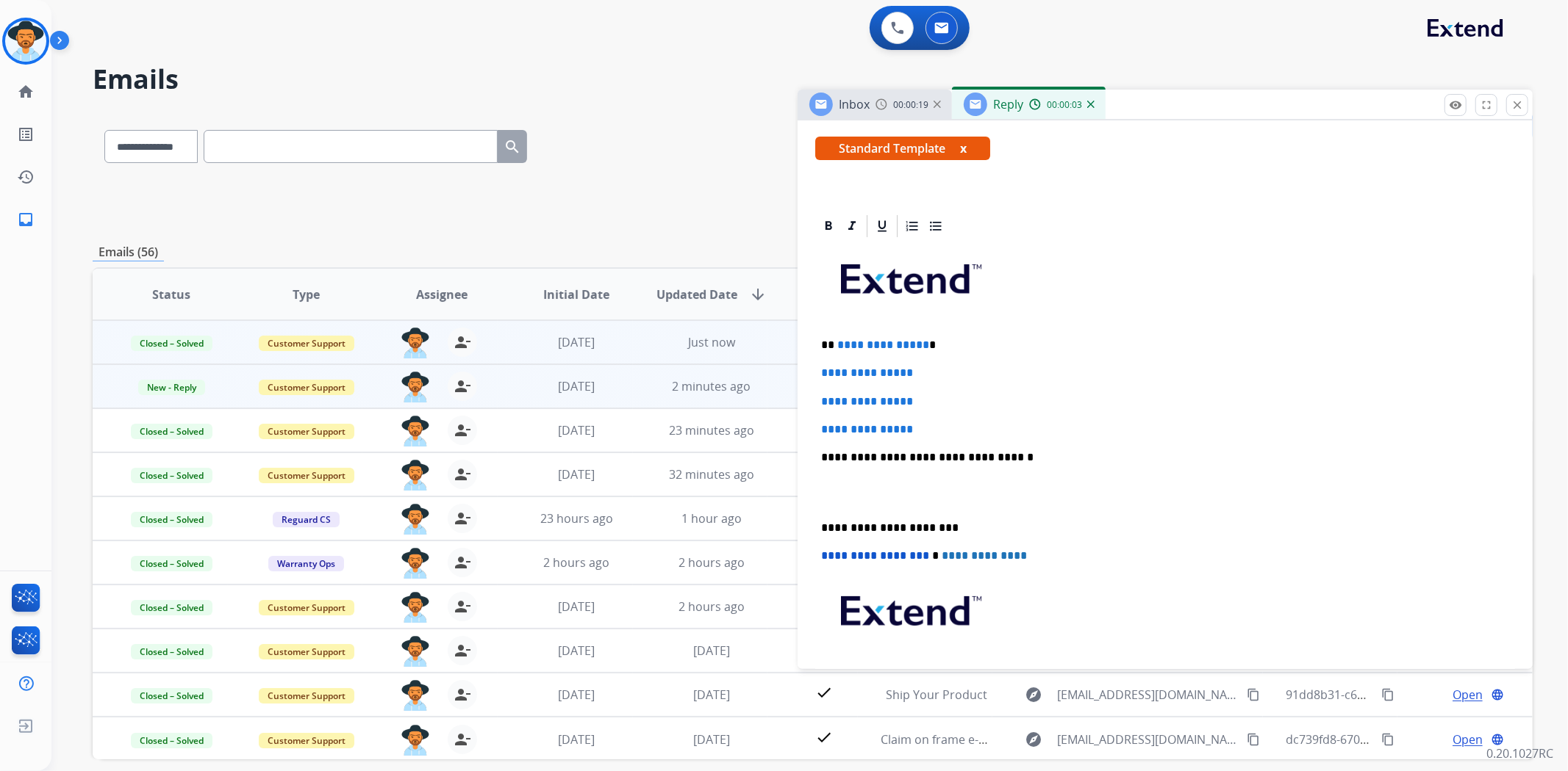
click at [818, 523] on div "**********" at bounding box center [1165, 492] width 699 height 506
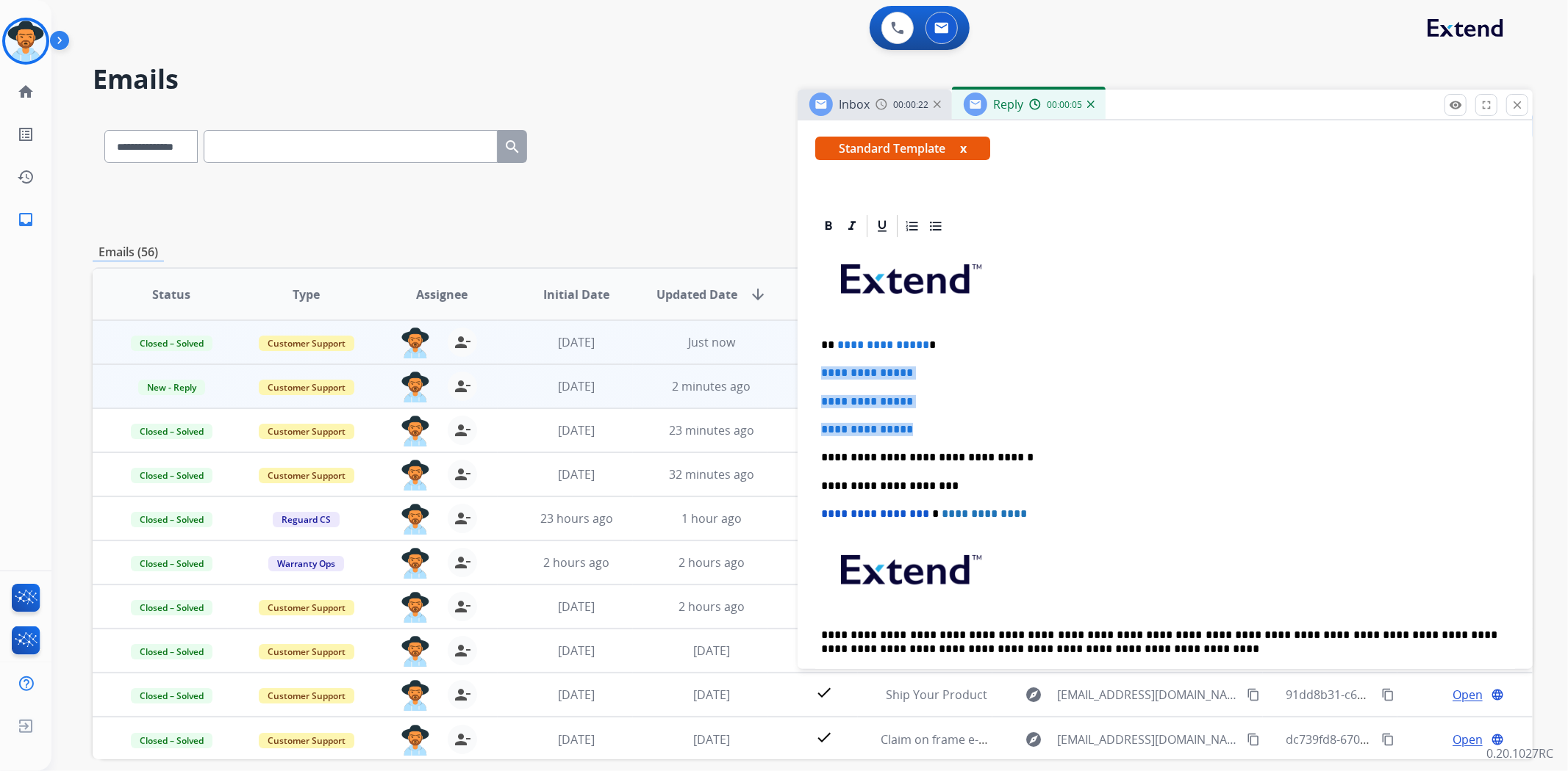
drag, startPoint x: 962, startPoint y: 420, endPoint x: 814, endPoint y: 368, distance: 156.9
click at [816, 368] on div "**********" at bounding box center [1165, 471] width 699 height 464
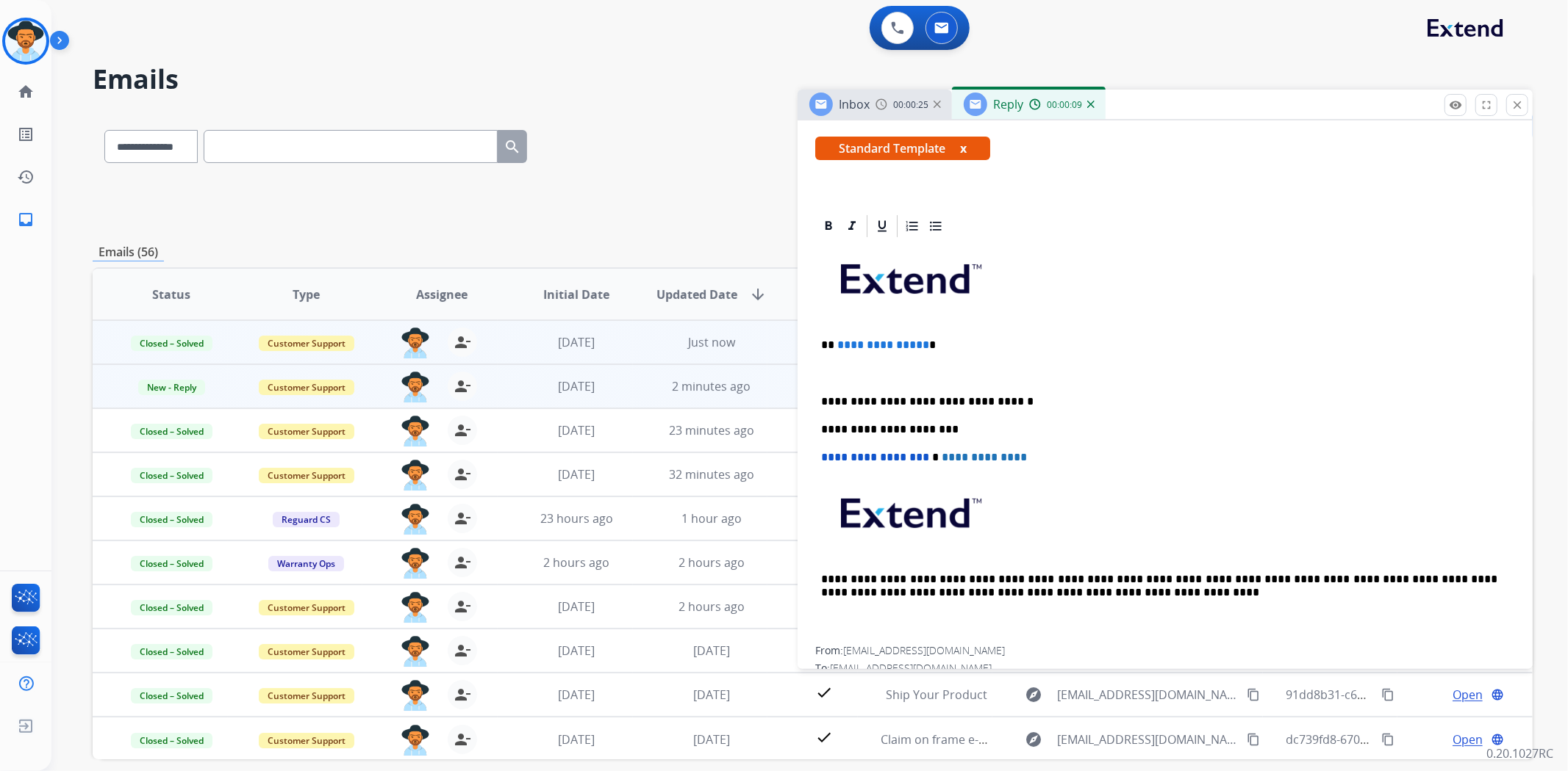
paste div
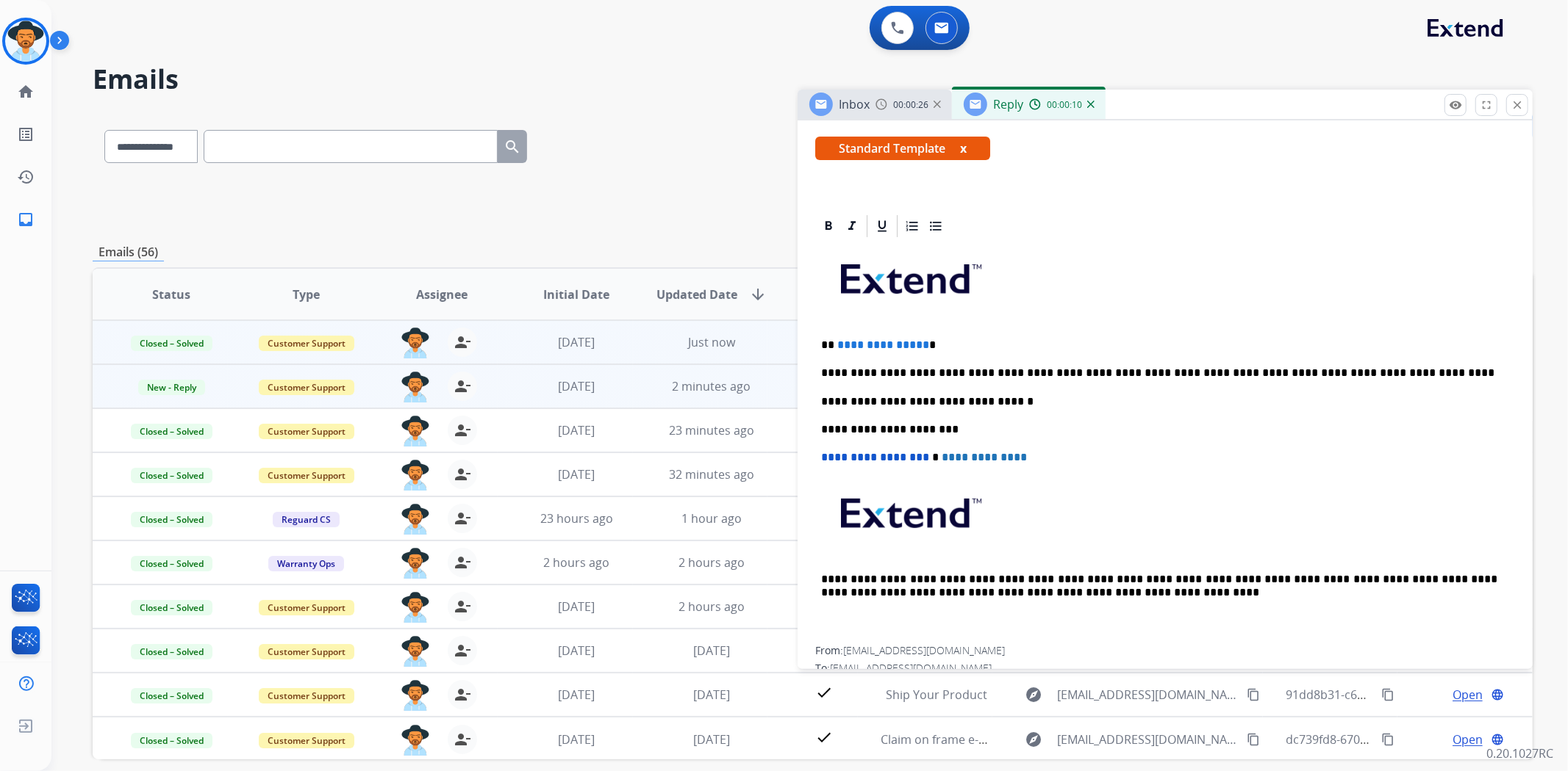
click at [826, 371] on p "**********" at bounding box center [1158, 373] width 676 height 13
click at [1464, 366] on p "**********" at bounding box center [1158, 373] width 676 height 13
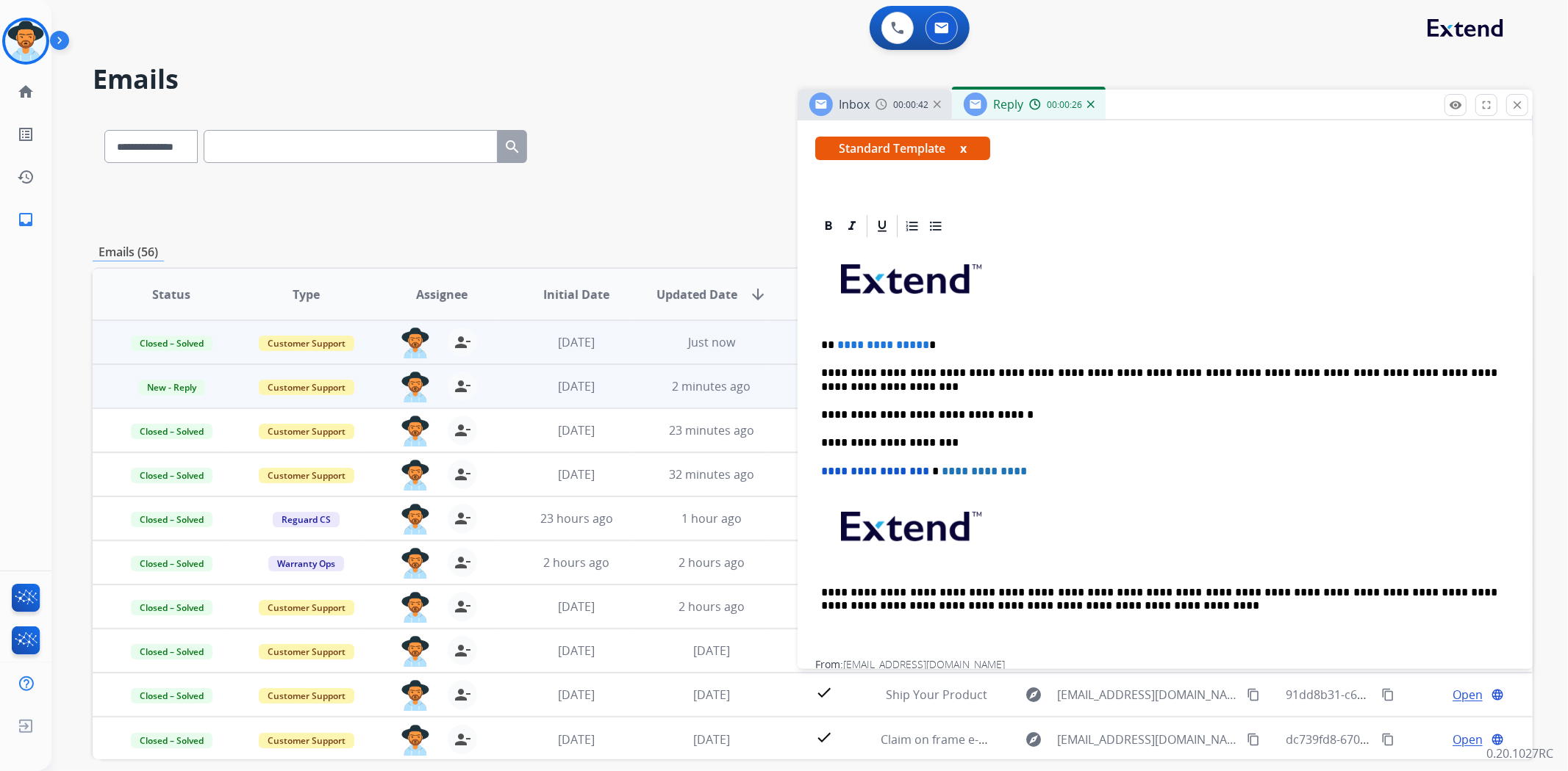
click at [1453, 371] on p "**********" at bounding box center [1158, 380] width 676 height 28
click at [861, 378] on p "**********" at bounding box center [1158, 380] width 676 height 28
click at [863, 385] on p "**********" at bounding box center [1158, 380] width 676 height 28
drag, startPoint x: 933, startPoint y: 336, endPoint x: 831, endPoint y: 326, distance: 102.5
click at [831, 326] on div "**********" at bounding box center [1165, 450] width 699 height 421
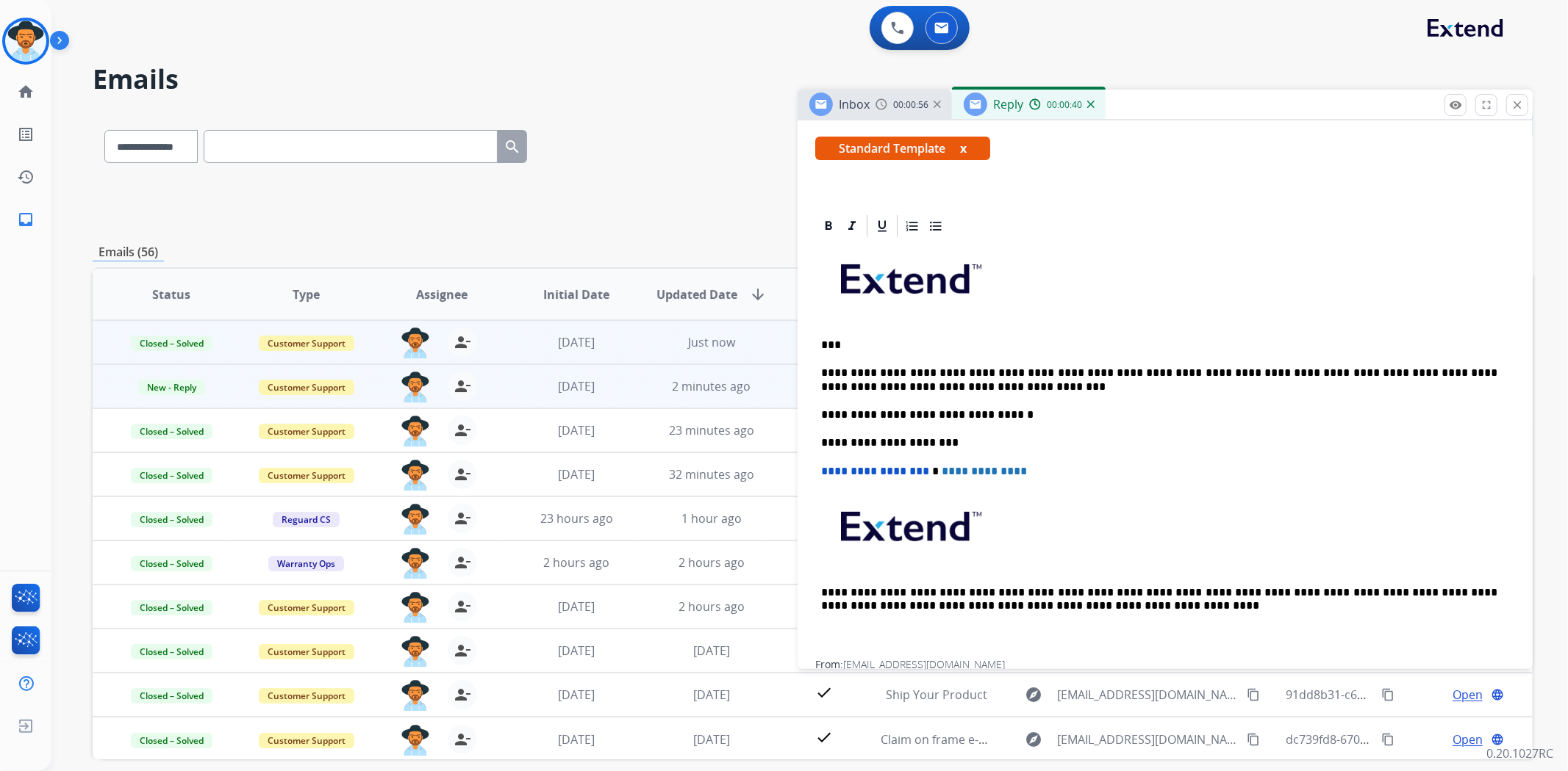
scroll to position [0, 0]
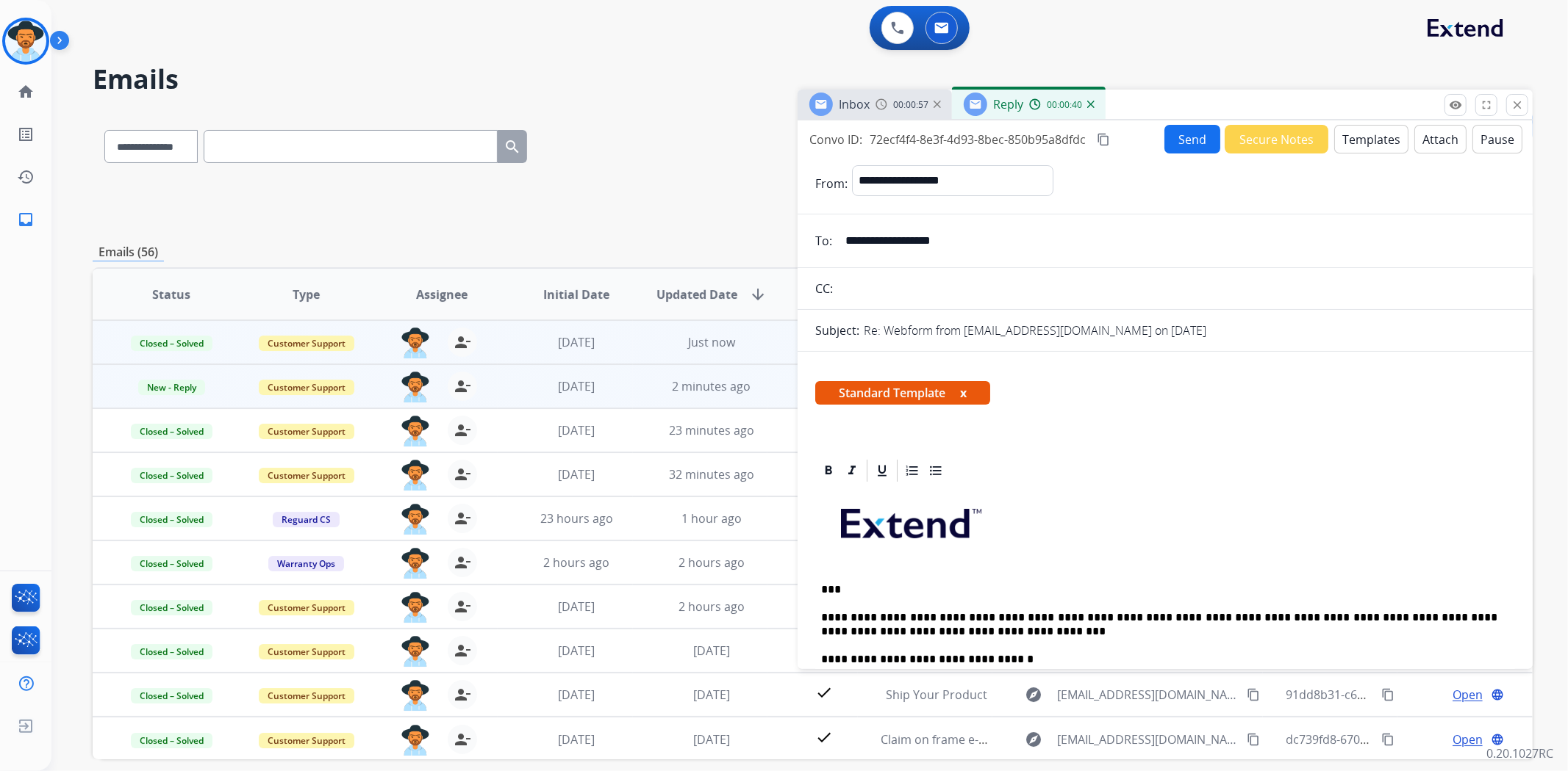
click at [1182, 136] on button "Send" at bounding box center [1192, 138] width 56 height 28
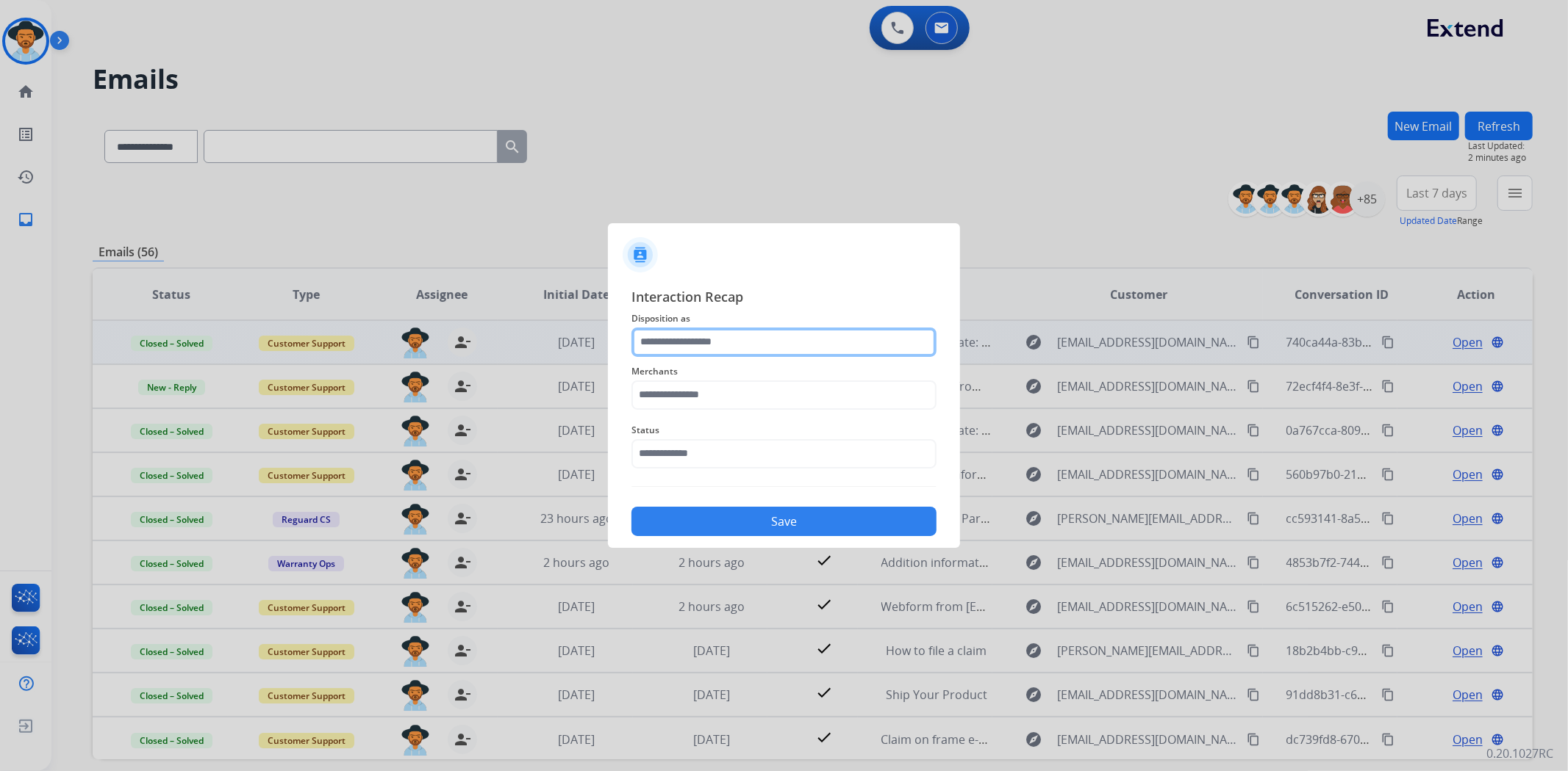
click at [742, 346] on input "text" at bounding box center [784, 342] width 305 height 29
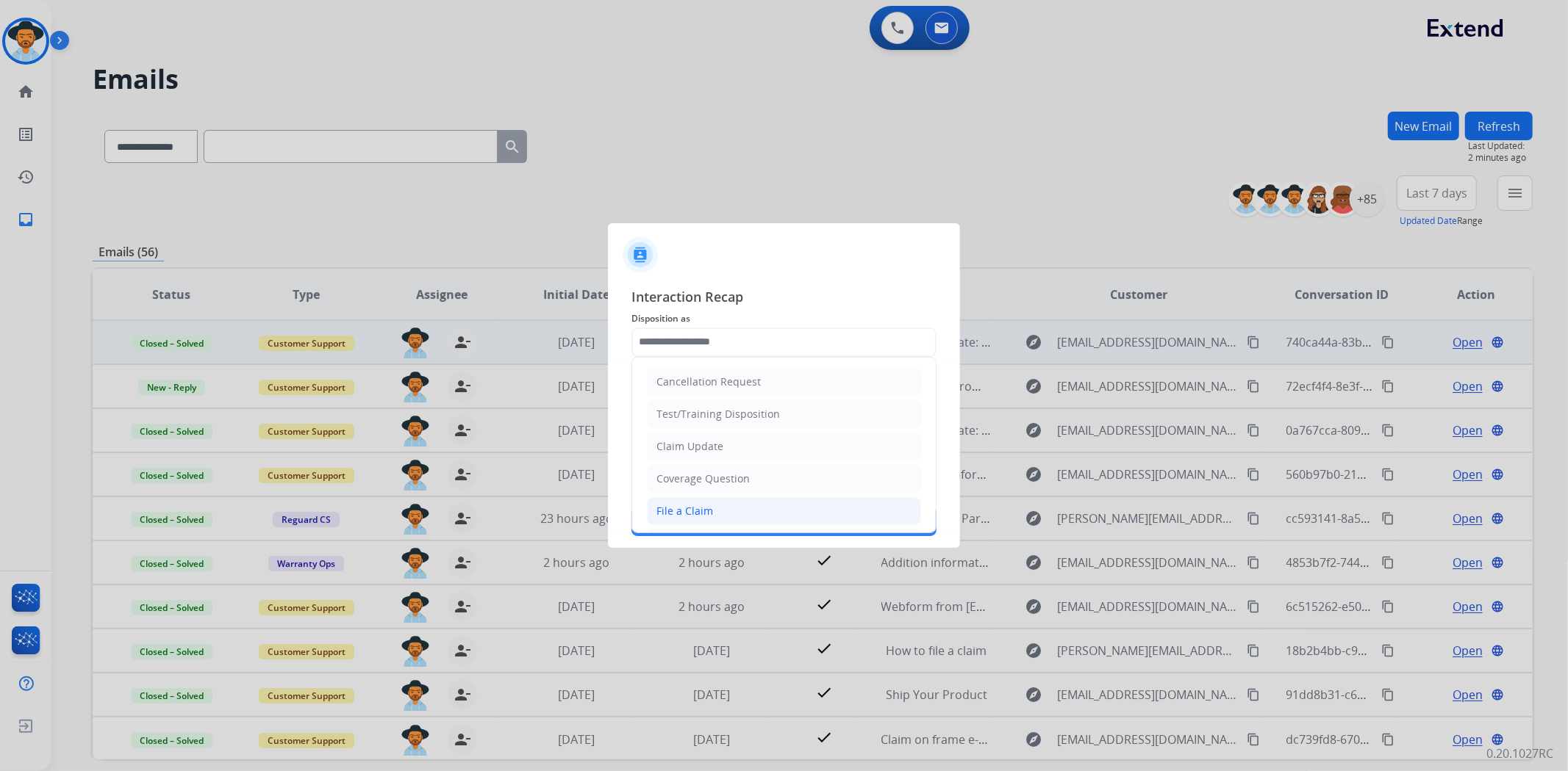
click at [710, 518] on div "File a Claim" at bounding box center [685, 511] width 57 height 15
type input "**********"
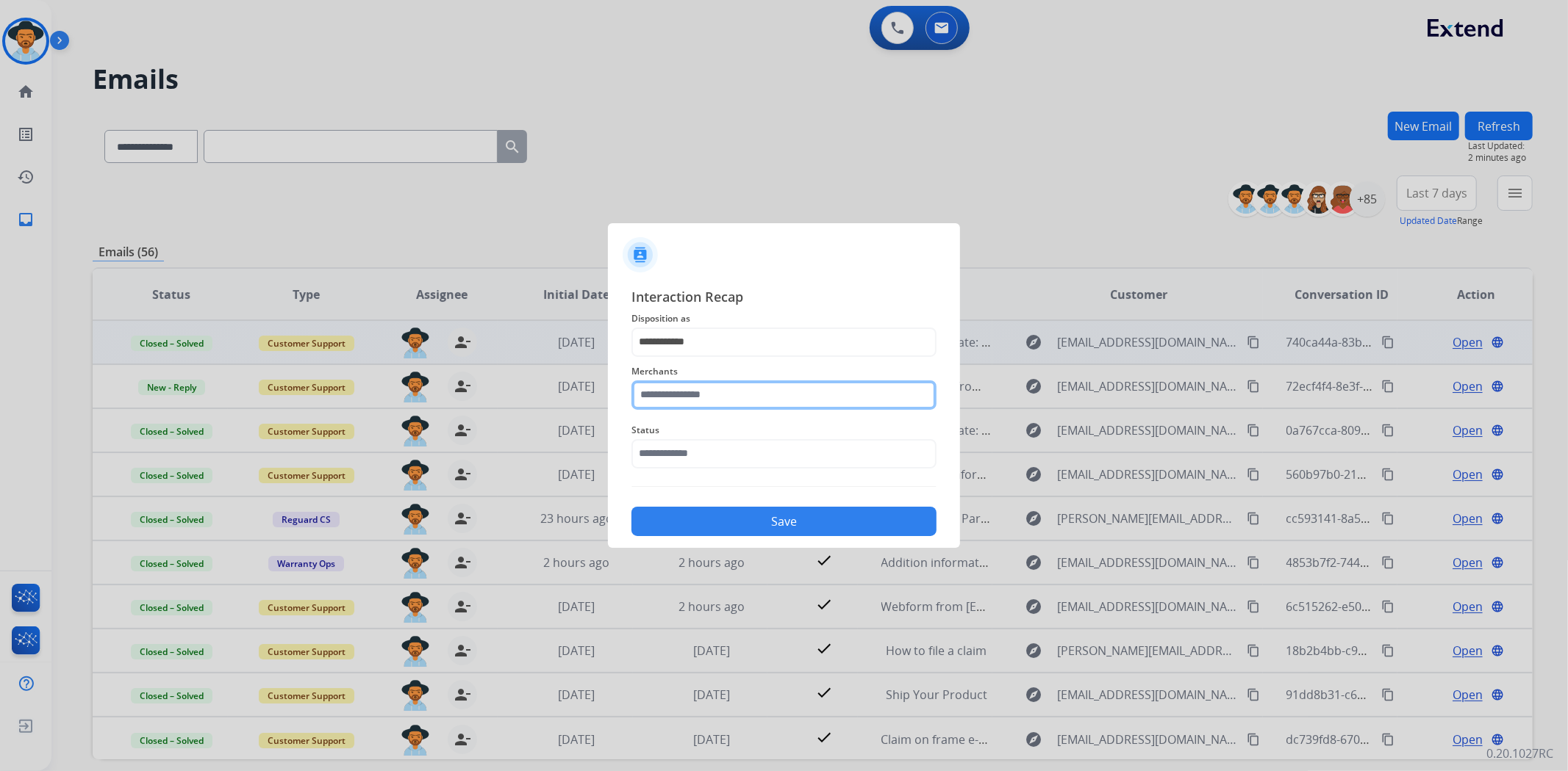
click at [708, 395] on input "text" at bounding box center [784, 395] width 305 height 29
click at [699, 427] on li "Jomashop" at bounding box center [788, 437] width 280 height 28
type input "********"
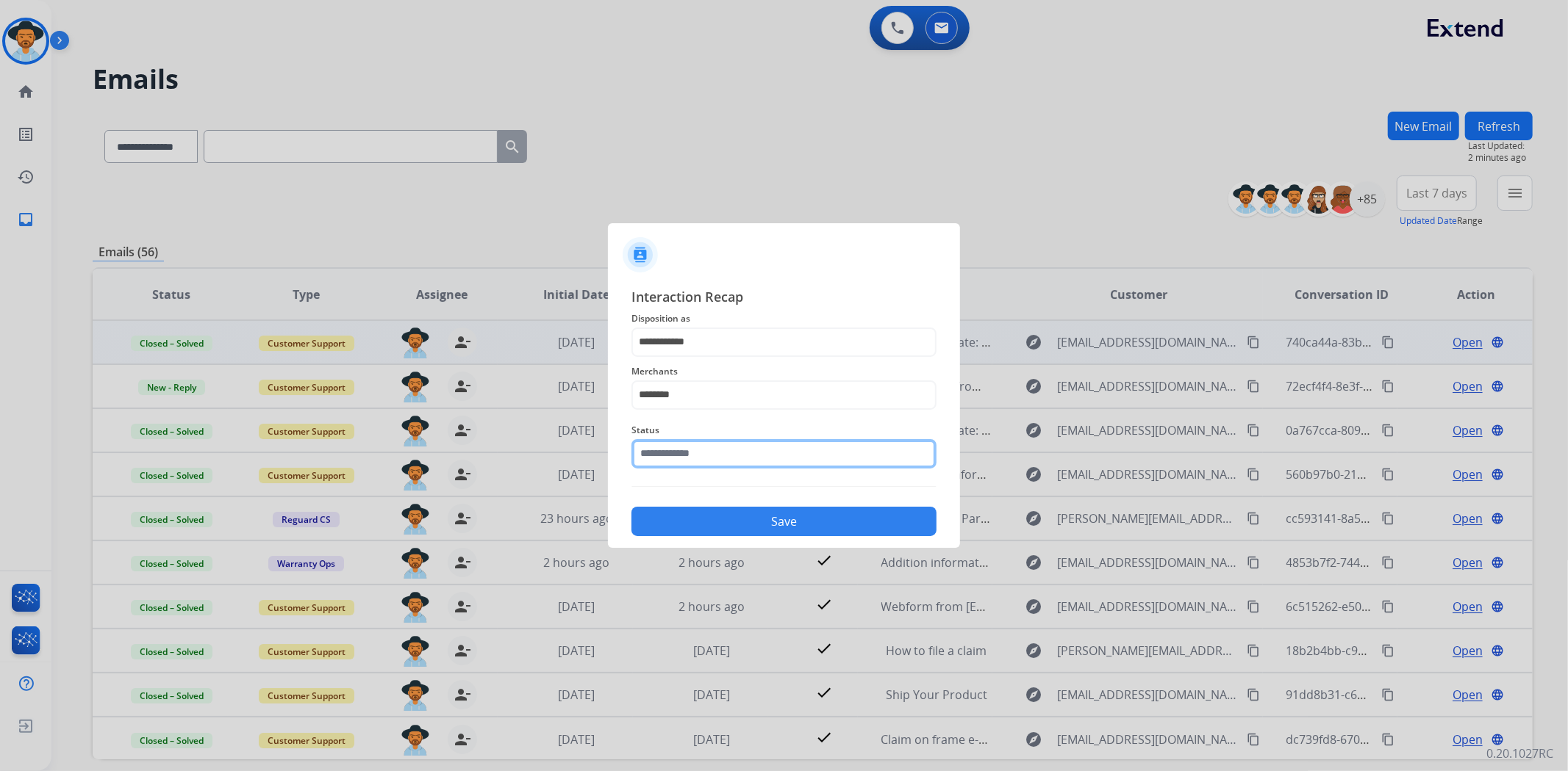
click at [699, 446] on input "text" at bounding box center [784, 454] width 305 height 29
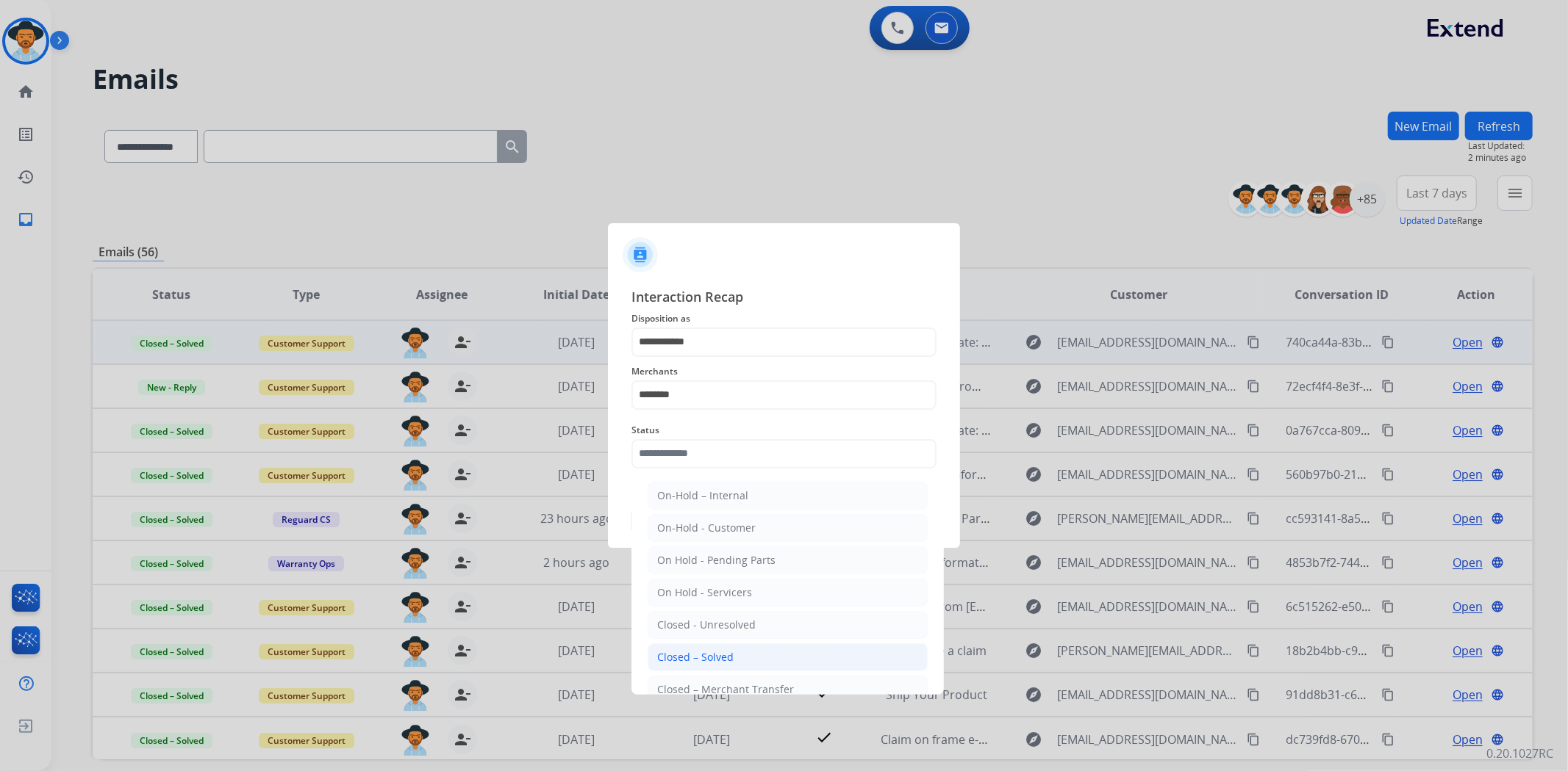
click at [728, 656] on div "Closed – Solved" at bounding box center [695, 658] width 76 height 15
type input "**********"
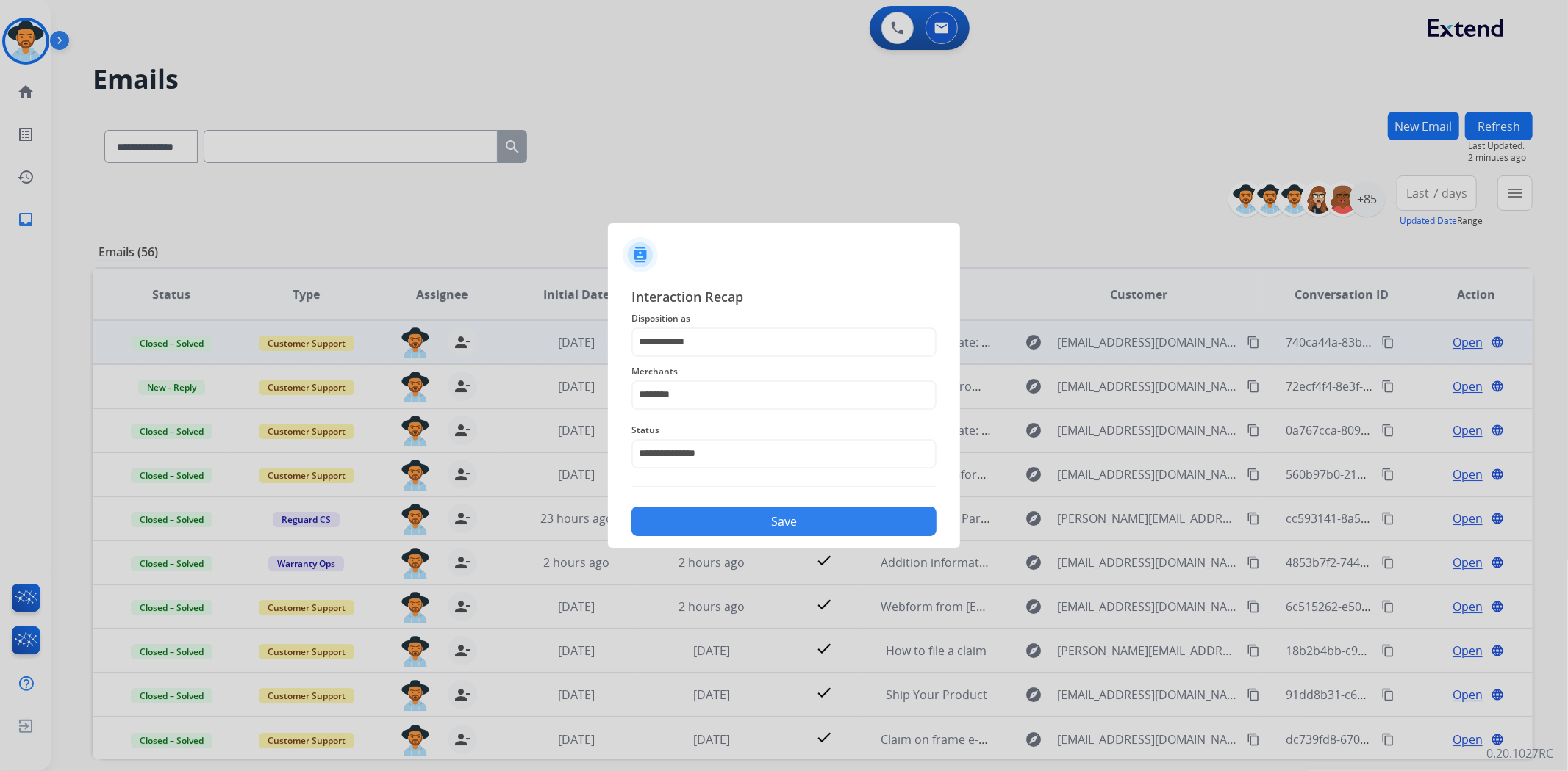
click at [721, 506] on button "Save" at bounding box center [784, 521] width 305 height 29
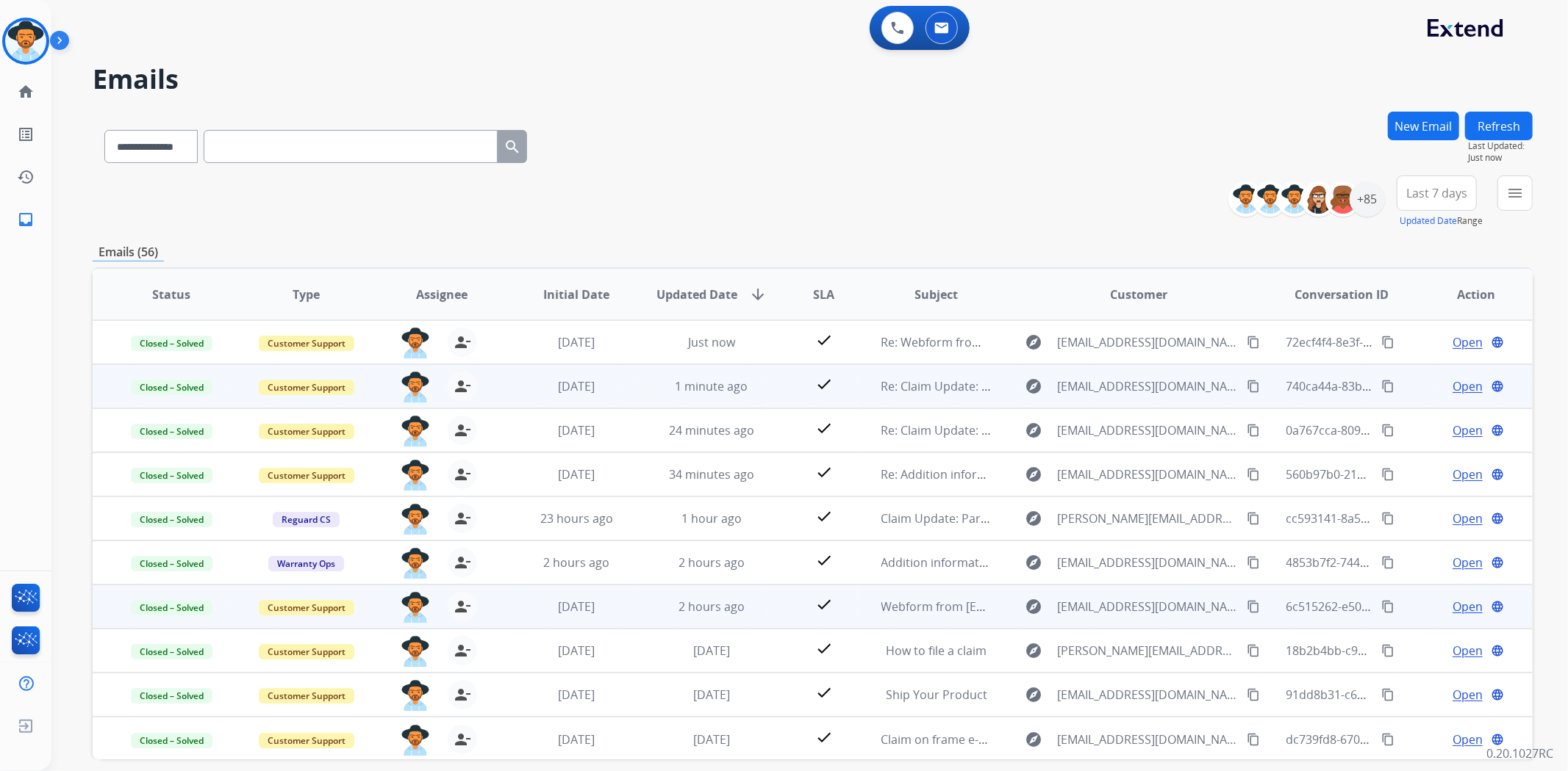
scroll to position [1, 0]
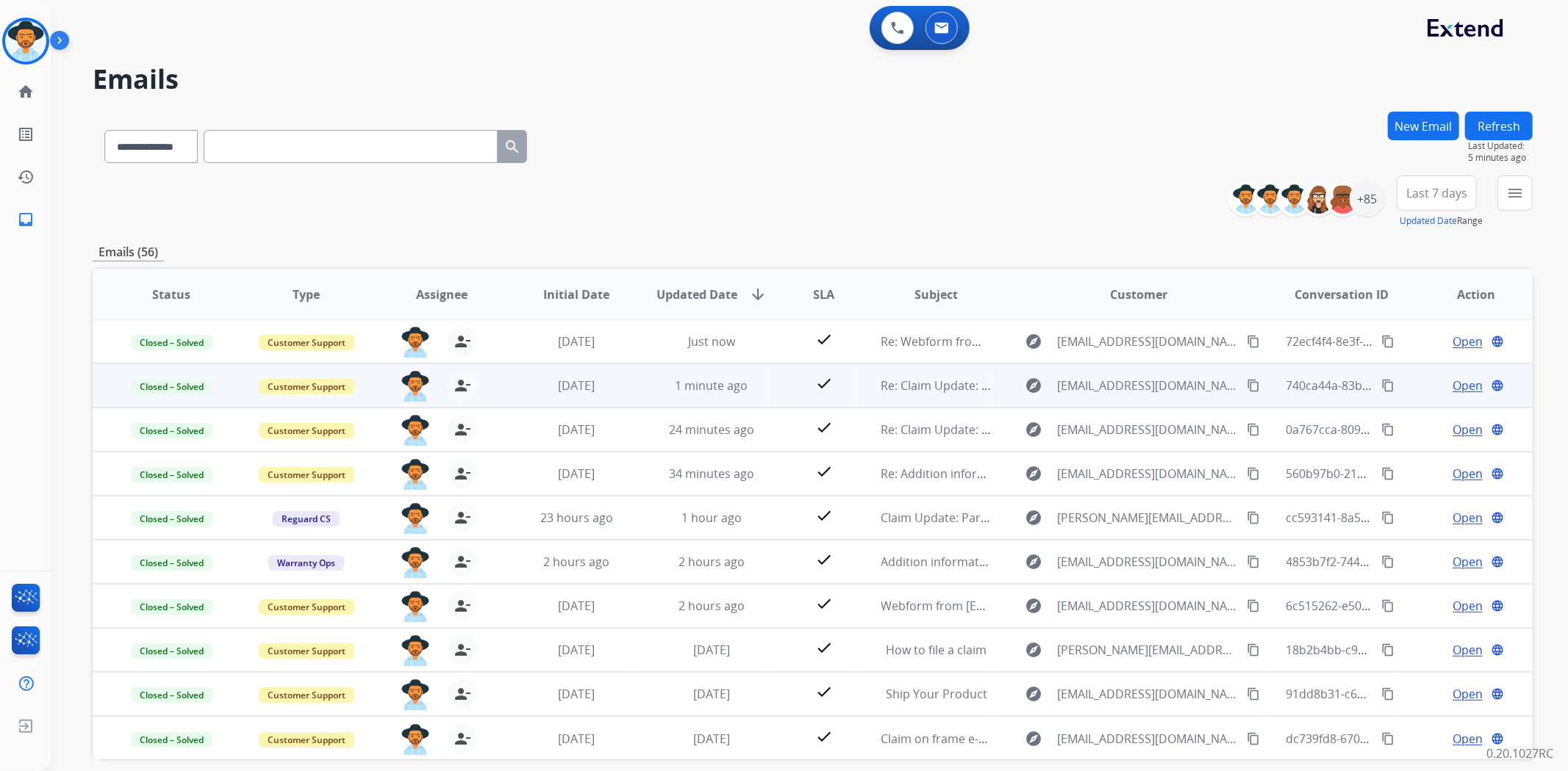
click at [1018, 176] on div "**********" at bounding box center [812, 201] width 1440 height 53
click at [1367, 193] on div "+85" at bounding box center [1367, 199] width 36 height 36
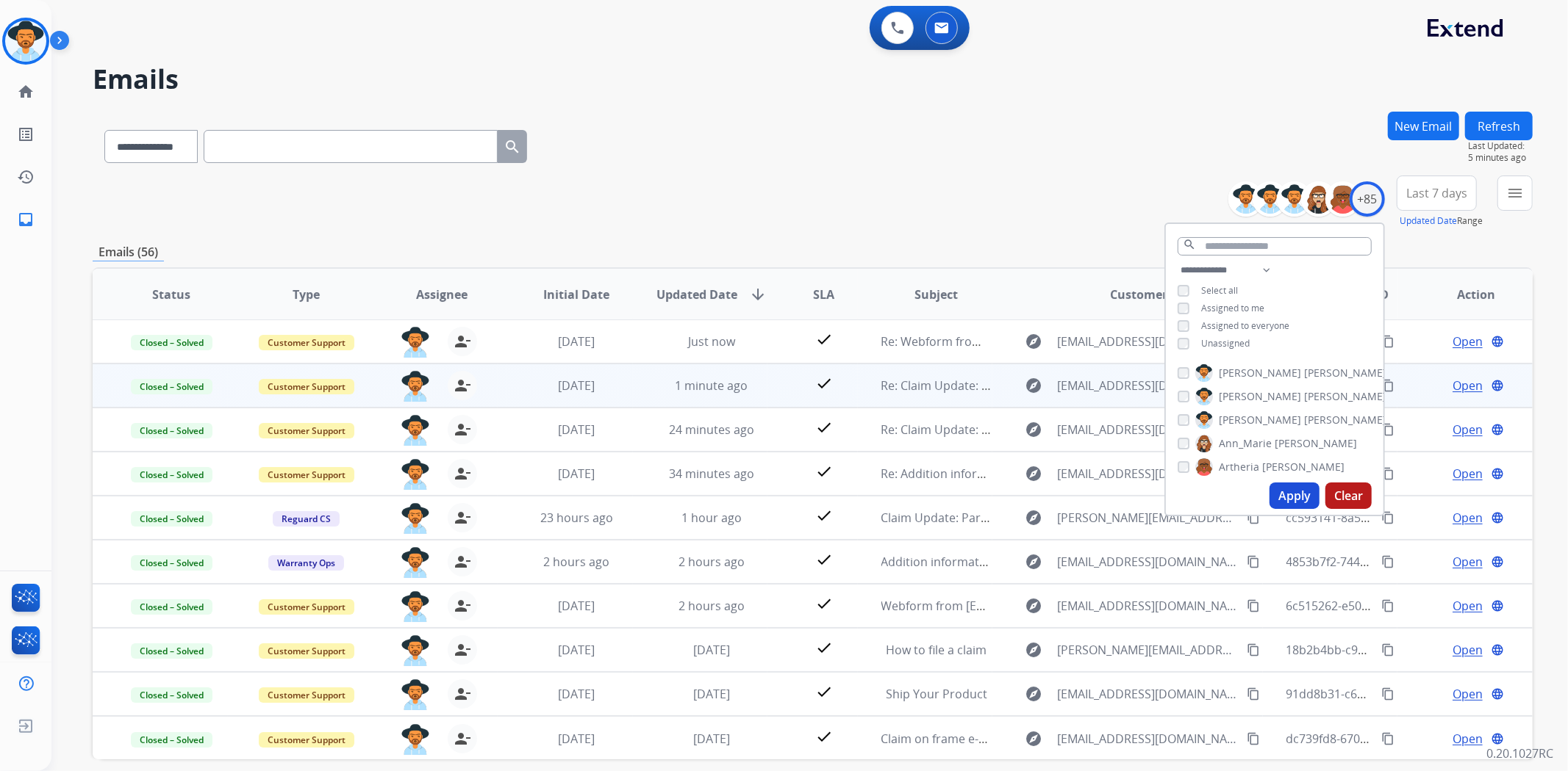
click at [1296, 504] on button "Apply" at bounding box center [1294, 496] width 50 height 27
click at [802, 173] on div "**********" at bounding box center [812, 143] width 1440 height 64
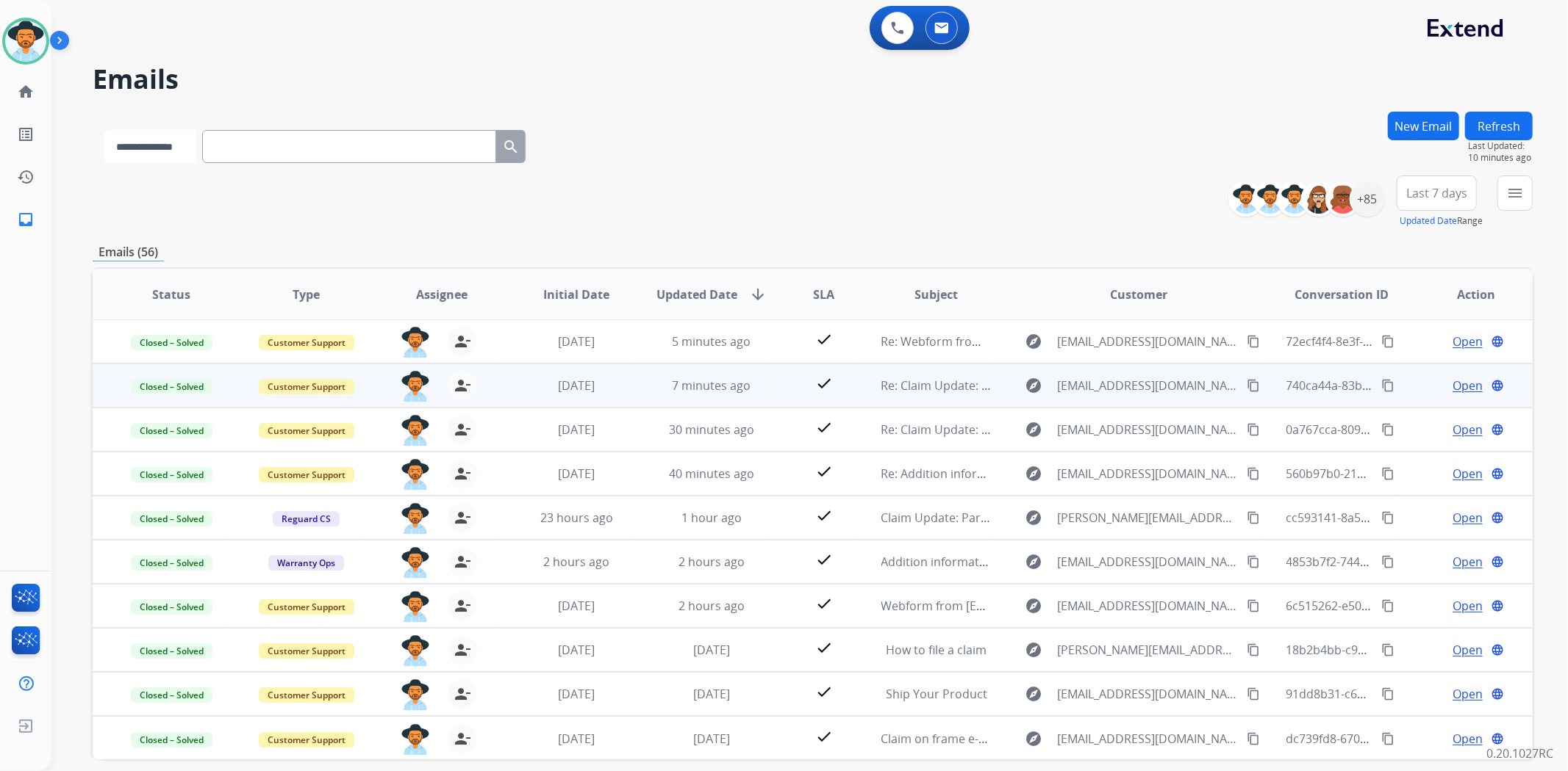
click at [193, 149] on select "**********" at bounding box center [150, 146] width 91 height 33
select select "**********"
click at [104, 130] on select "**********" at bounding box center [150, 146] width 91 height 33
click at [288, 140] on input "text" at bounding box center [351, 146] width 294 height 33
paste input "**********"
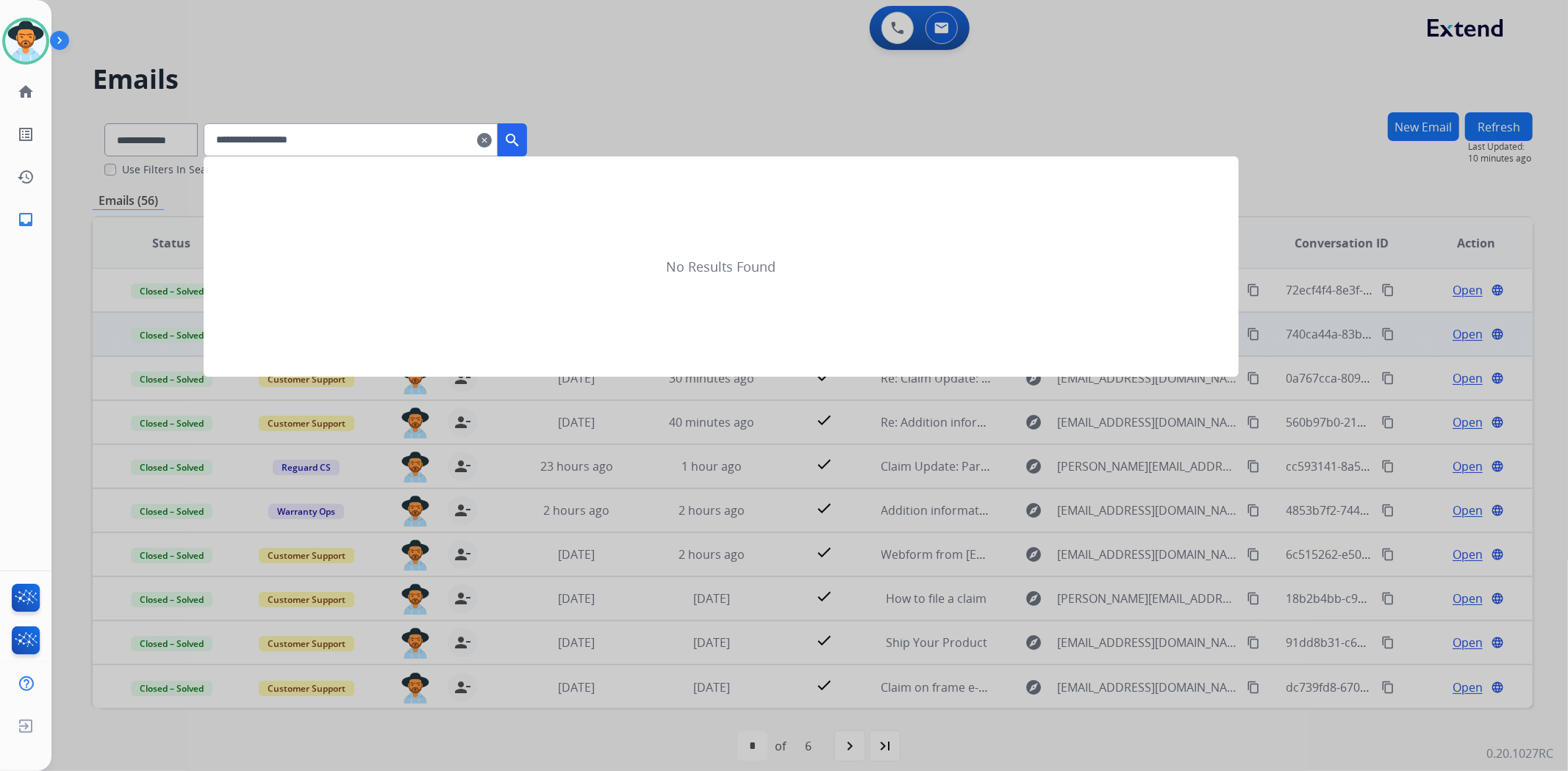
type input "**********"
click at [521, 141] on mat-icon "search" at bounding box center [512, 141] width 18 height 18
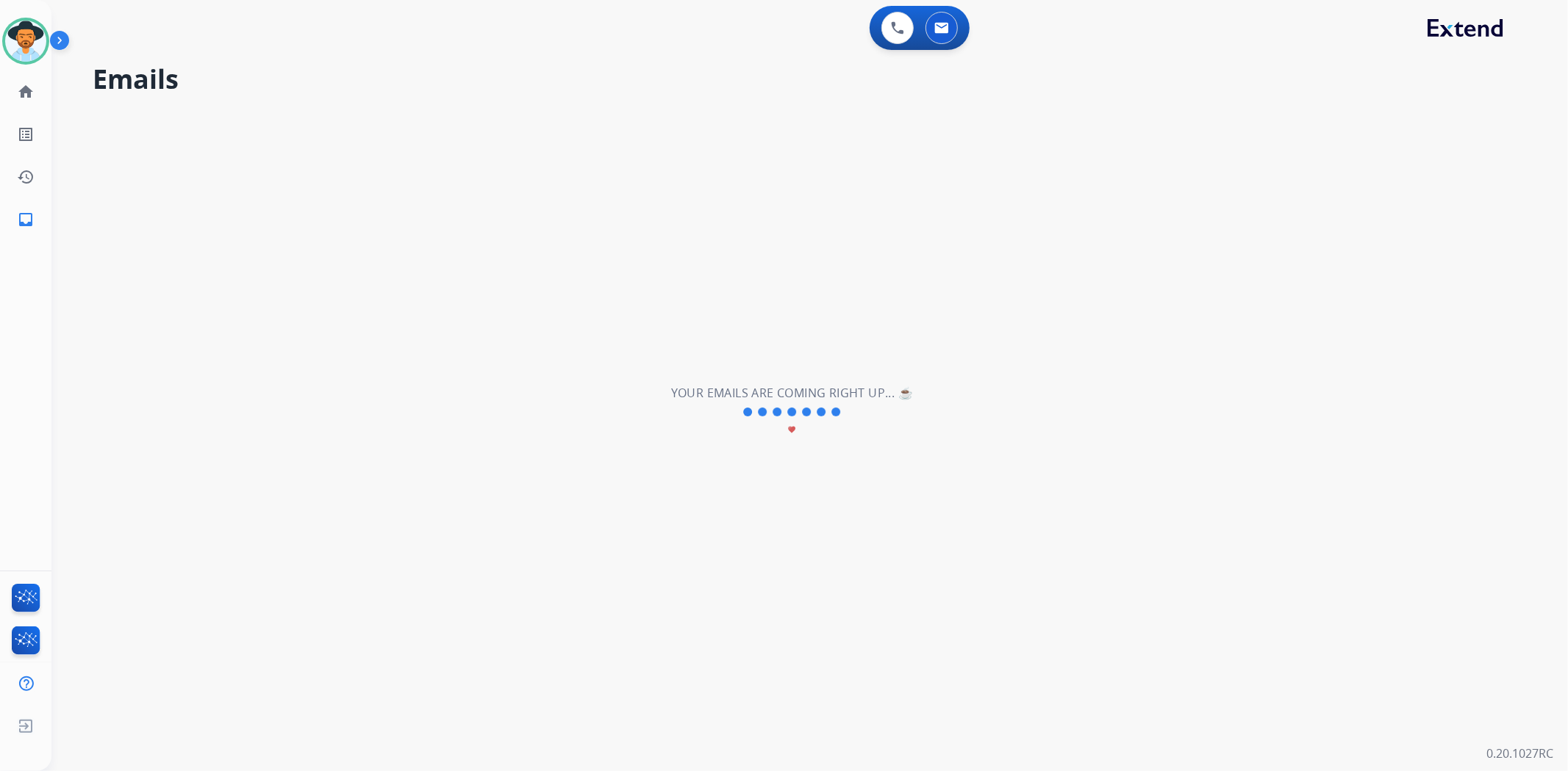
scroll to position [0, 0]
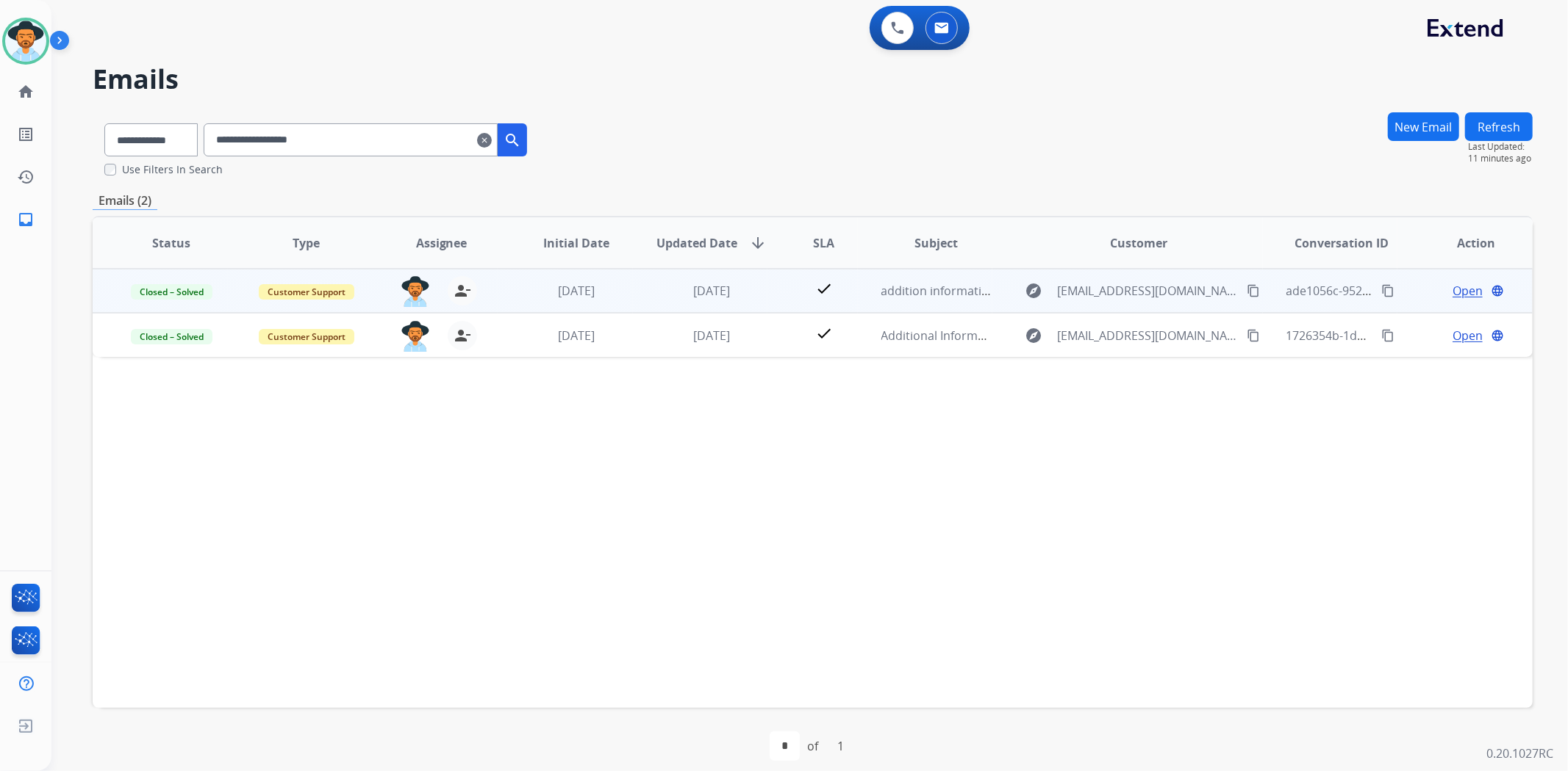
click at [1456, 286] on span "Open" at bounding box center [1467, 291] width 30 height 18
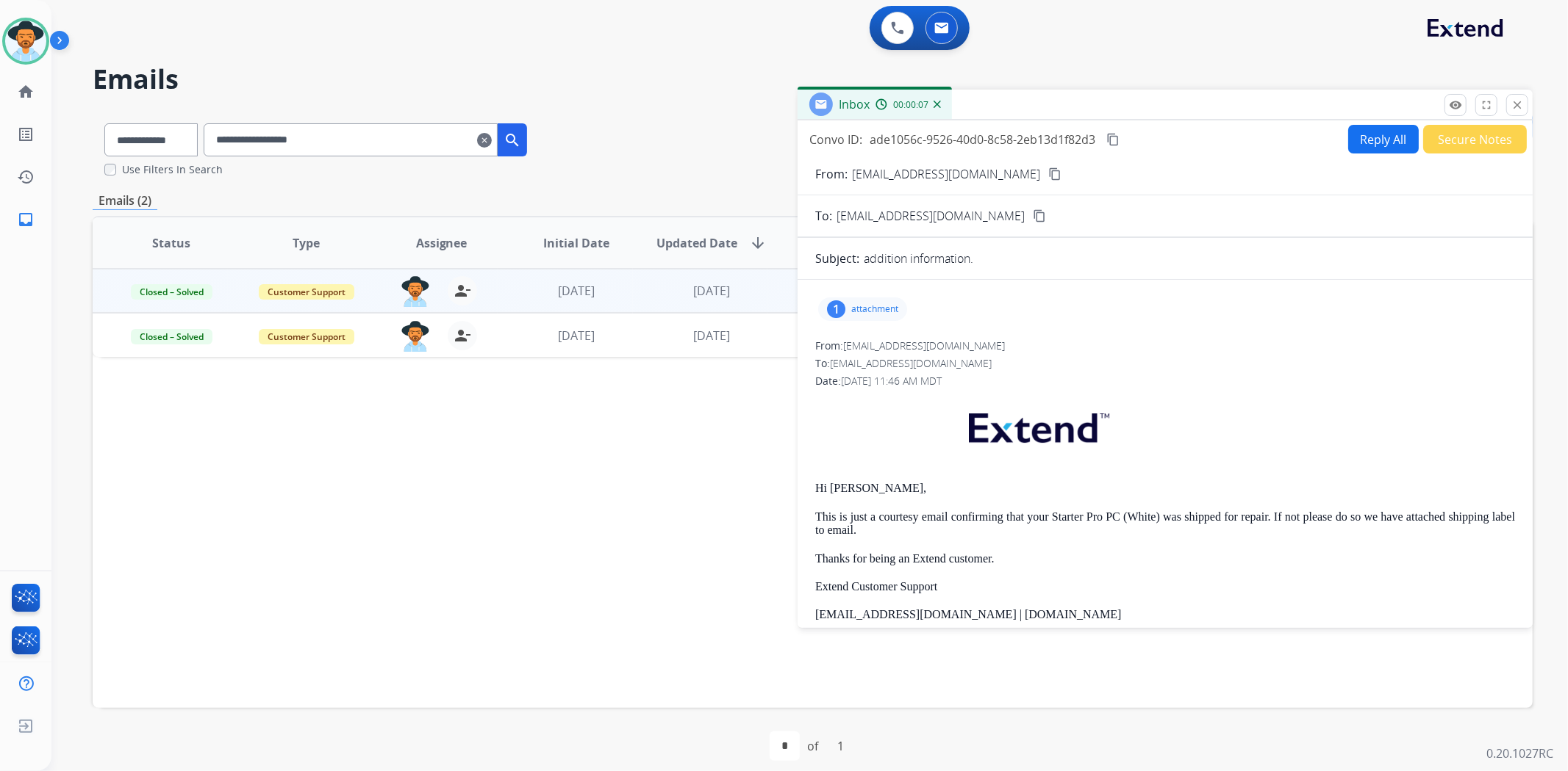
click at [657, 556] on div "Status Type Assignee Initial Date Updated Date arrow_downward SLA Subject Custo…" at bounding box center [812, 462] width 1440 height 492
click at [742, 457] on div "Status Type Assignee Initial Date Updated Date arrow_downward SLA Subject Custo…" at bounding box center [812, 462] width 1440 height 492
click at [836, 306] on div "1" at bounding box center [835, 309] width 19 height 18
click at [788, 415] on div "Status Type Assignee Initial Date Updated Date arrow_downward SLA Subject Custo…" at bounding box center [812, 462] width 1440 height 492
click at [10, 26] on img at bounding box center [25, 40] width 41 height 41
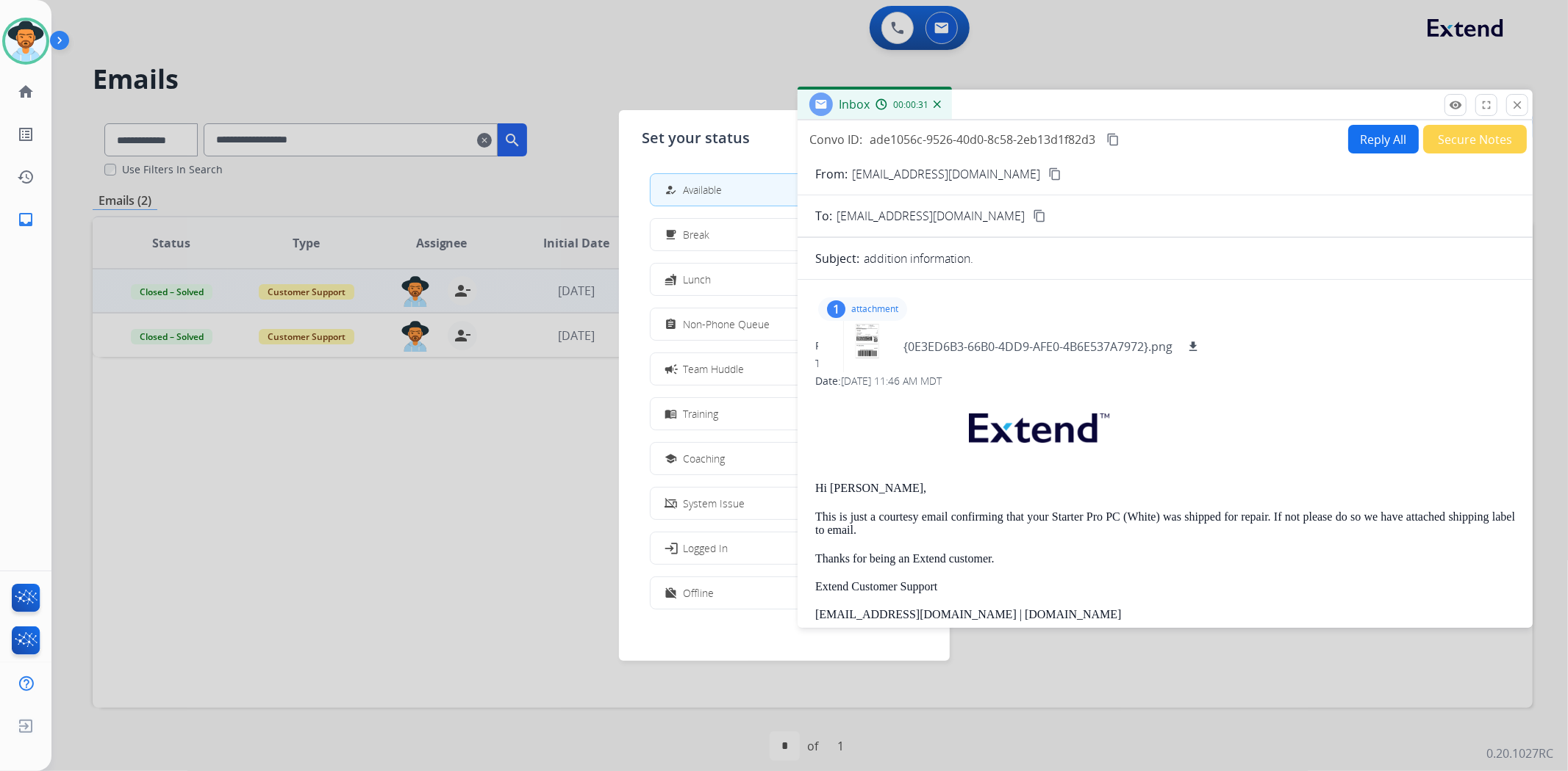
click at [699, 84] on div at bounding box center [784, 385] width 1568 height 771
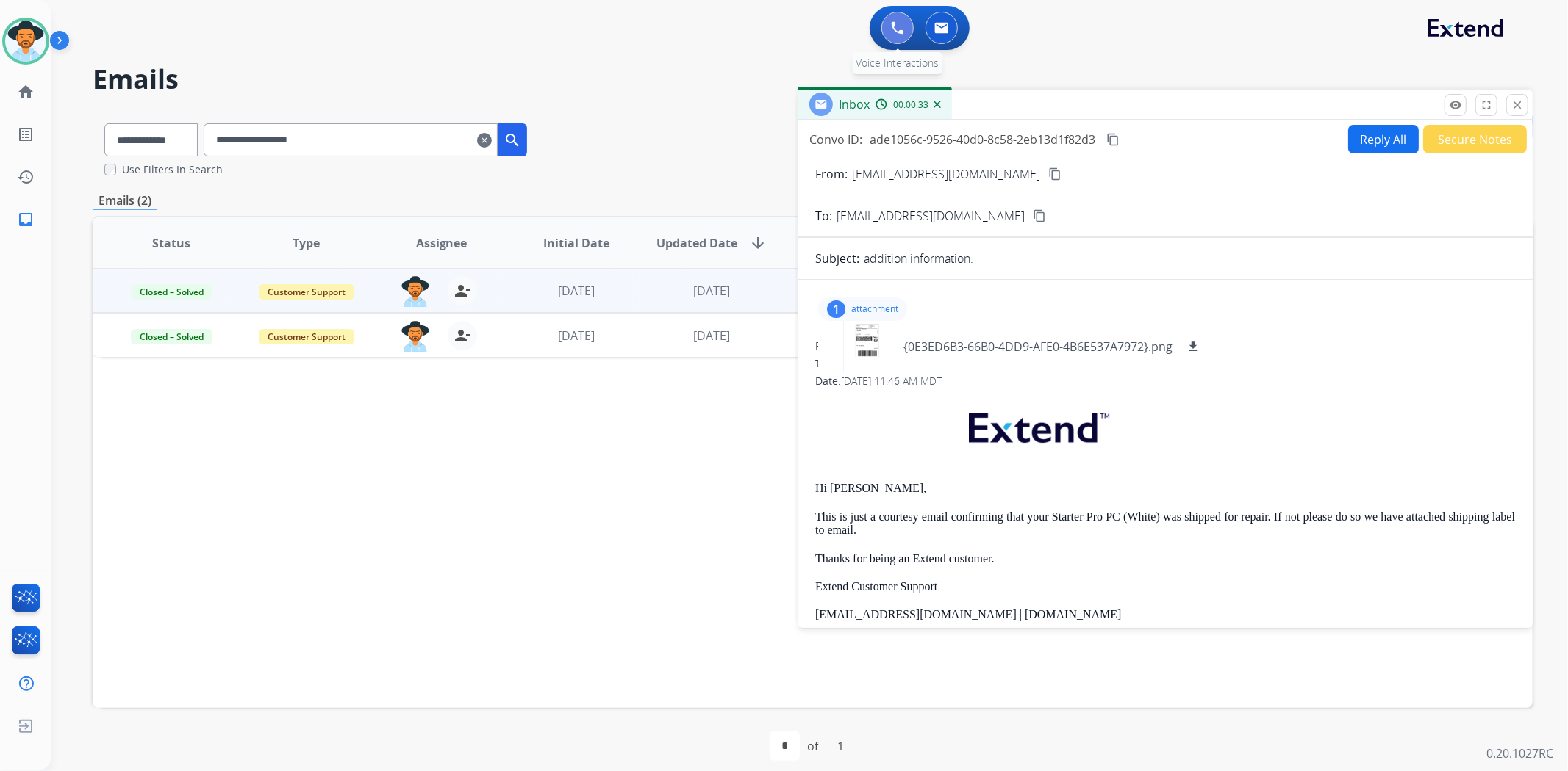
click at [890, 41] on button at bounding box center [898, 28] width 32 height 32
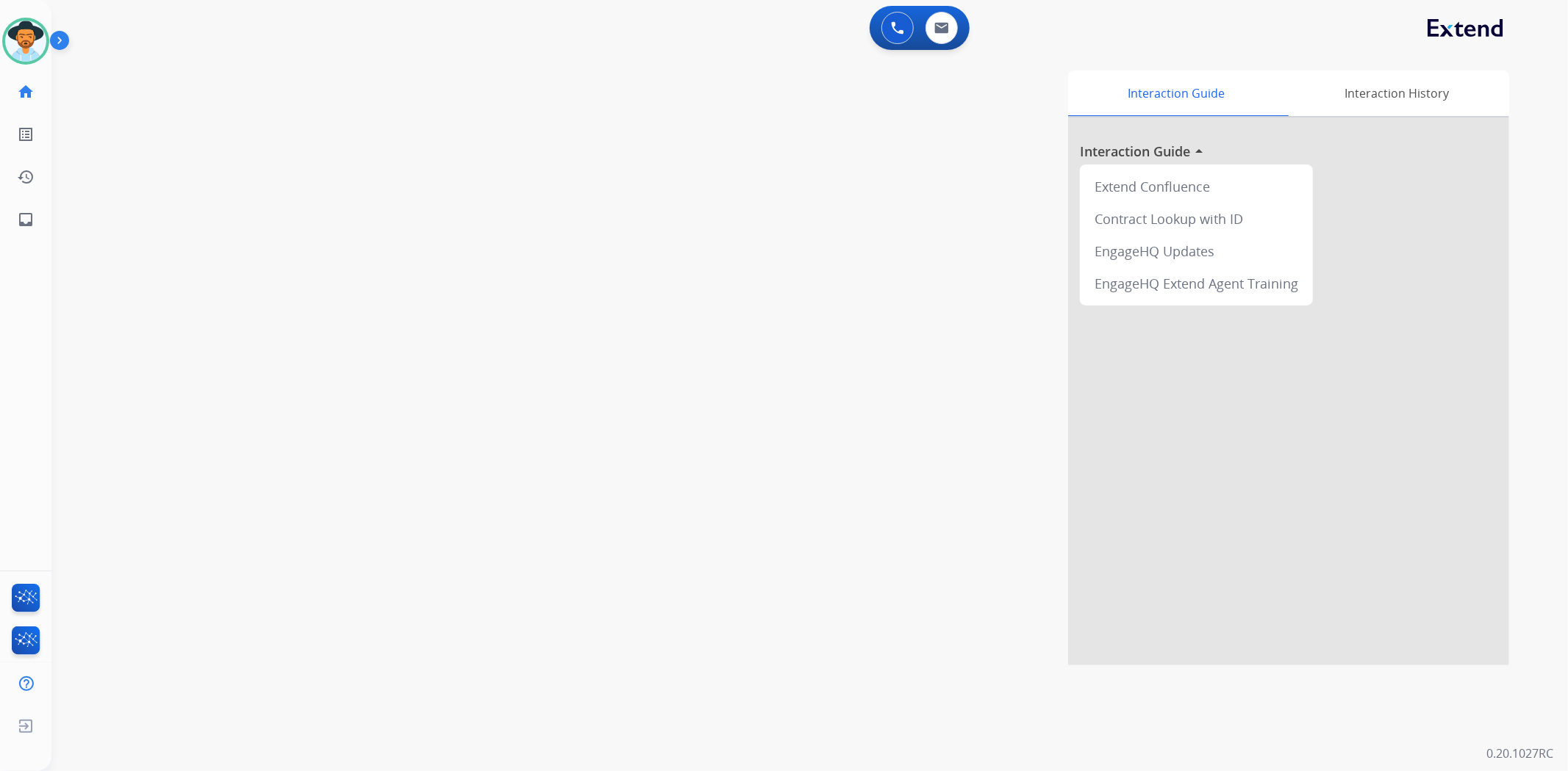
click at [890, 41] on button at bounding box center [898, 28] width 32 height 32
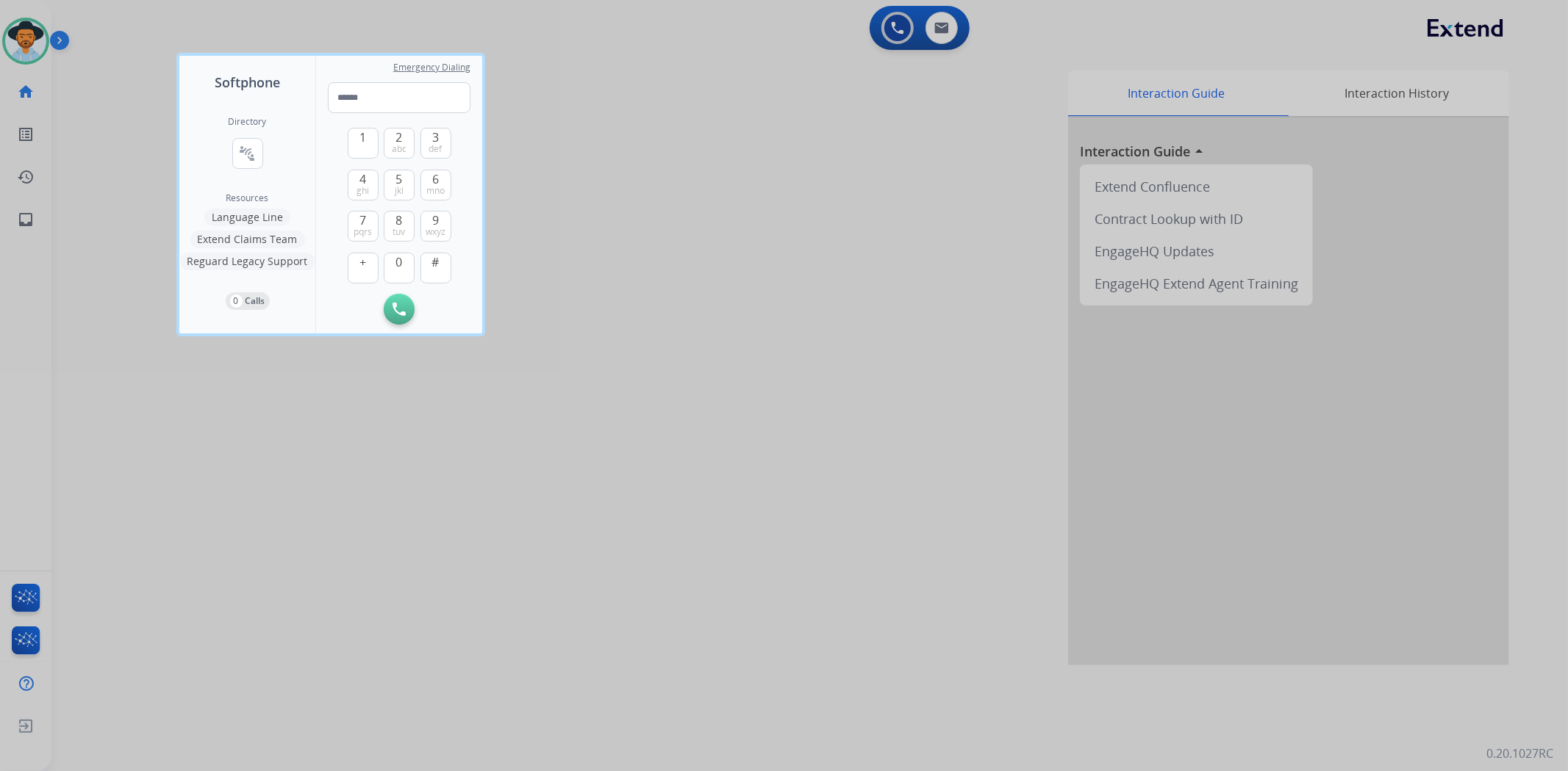
click at [252, 169] on div "Directory connect_without_contact Resource Directory" at bounding box center [247, 154] width 38 height 76
click at [246, 151] on mat-icon "connect_without_contact" at bounding box center [248, 154] width 18 height 18
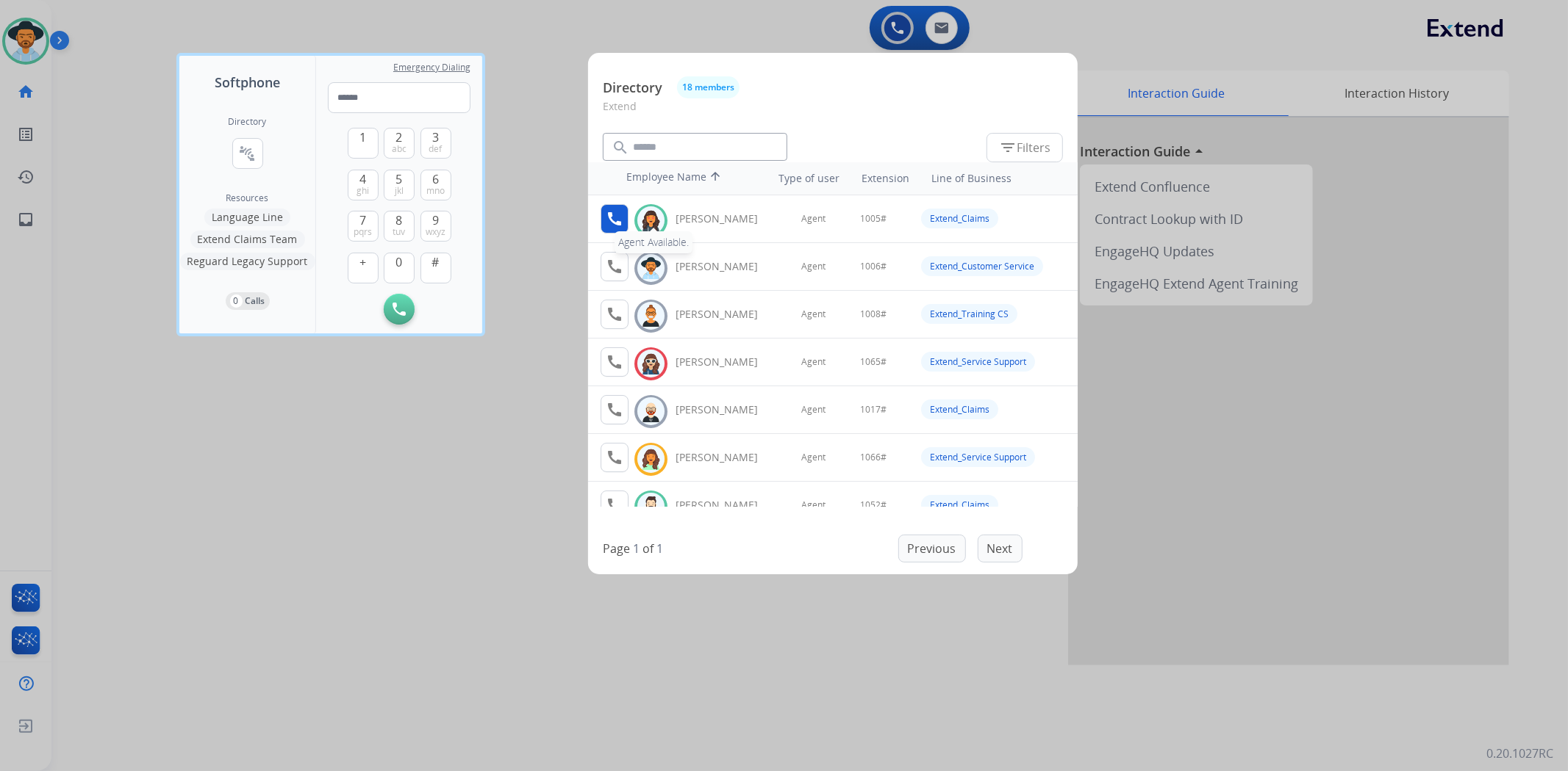
click at [606, 229] on button "call Agent Available." at bounding box center [614, 218] width 28 height 29
click at [365, 135] on span "1" at bounding box center [363, 138] width 6 height 18
click at [403, 260] on button "0" at bounding box center [399, 268] width 31 height 31
click at [390, 191] on button "5 jkl" at bounding box center [399, 185] width 31 height 31
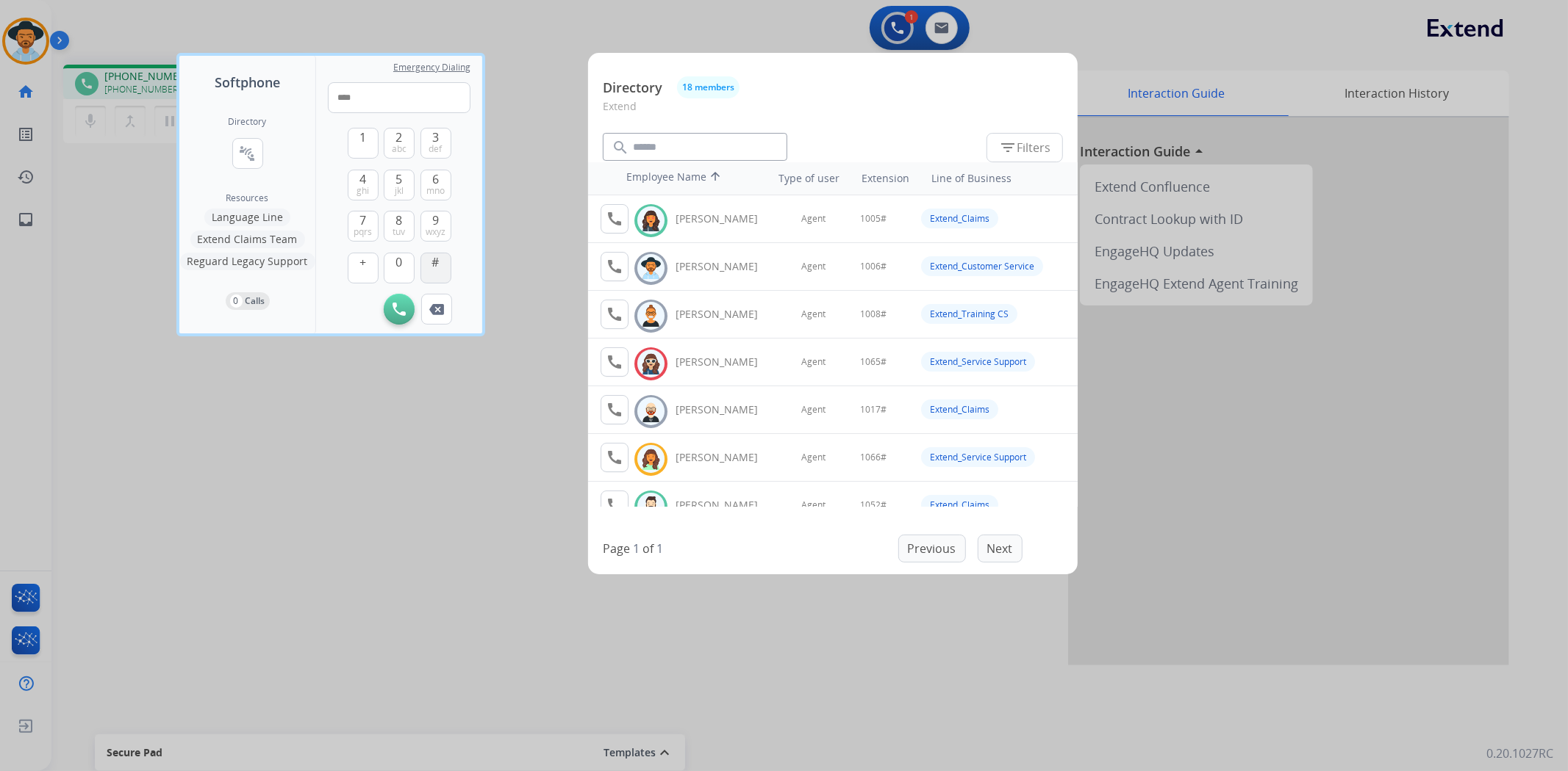
click at [441, 255] on button "#" at bounding box center [436, 268] width 31 height 31
type input "*****"
click at [563, 626] on div at bounding box center [784, 385] width 1568 height 771
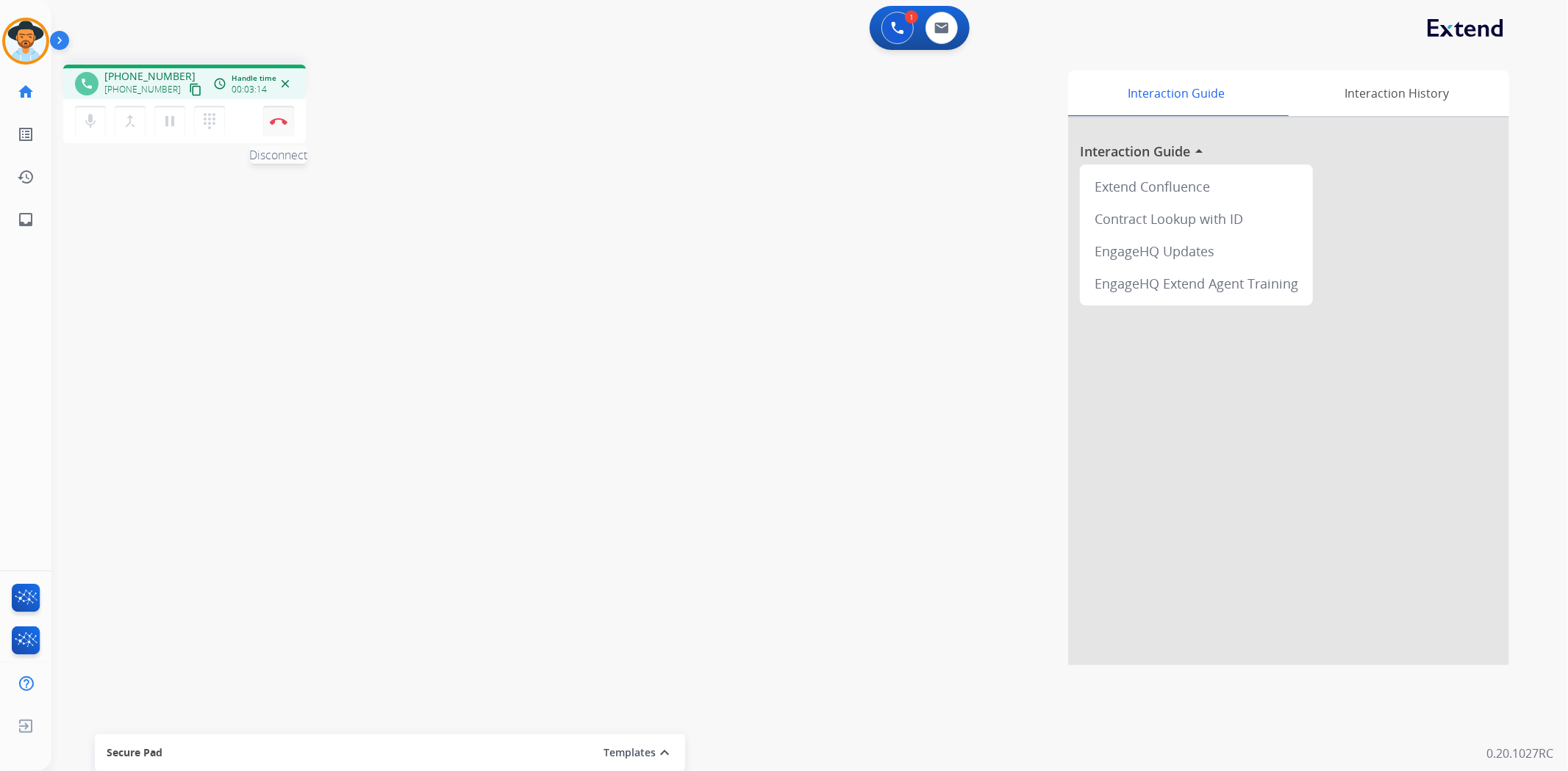
click at [284, 126] on button "Disconnect" at bounding box center [278, 121] width 31 height 31
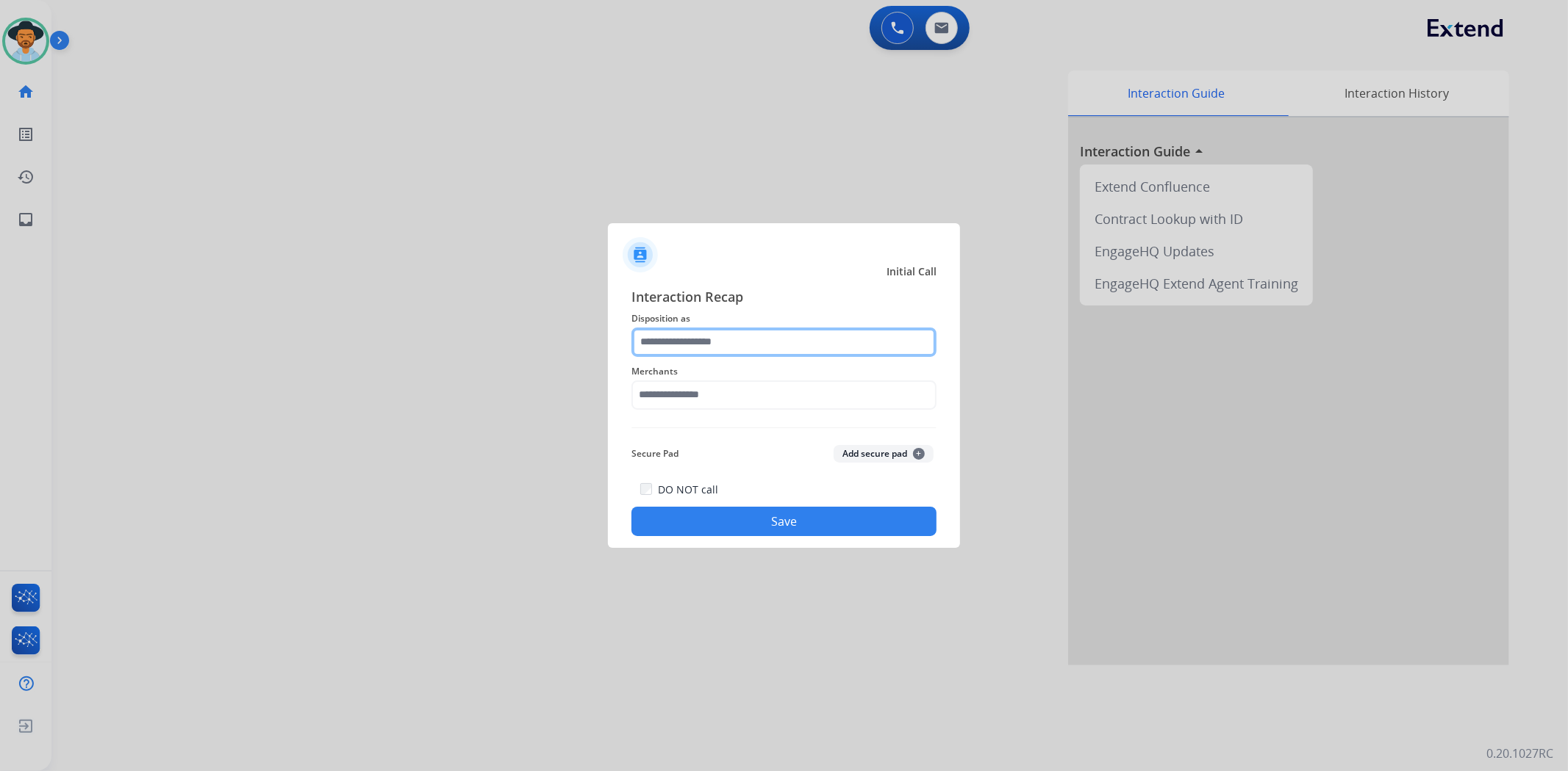
click at [746, 339] on input "text" at bounding box center [784, 342] width 305 height 29
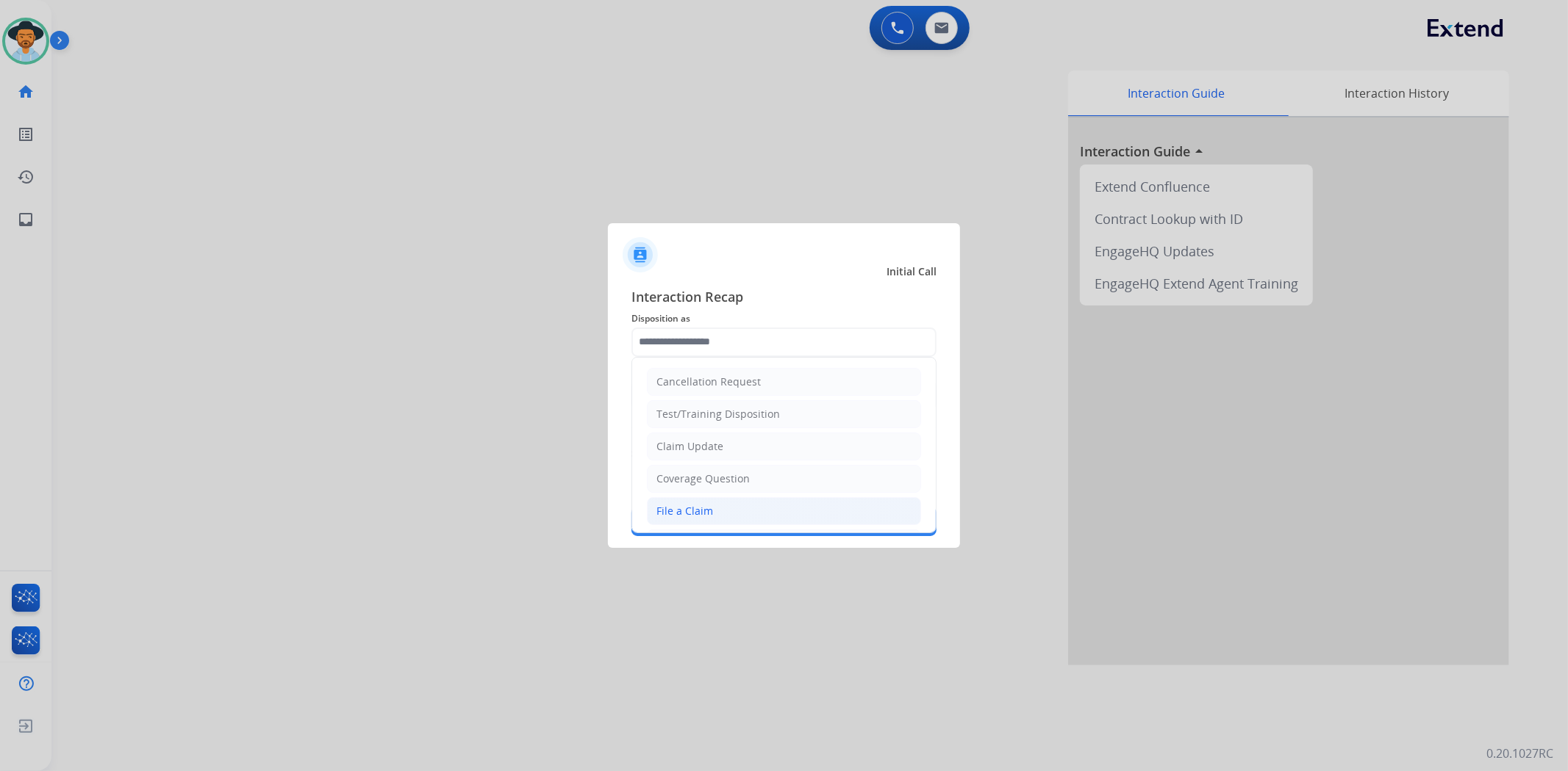
click at [715, 519] on li "File a Claim" at bounding box center [784, 511] width 274 height 28
type input "**********"
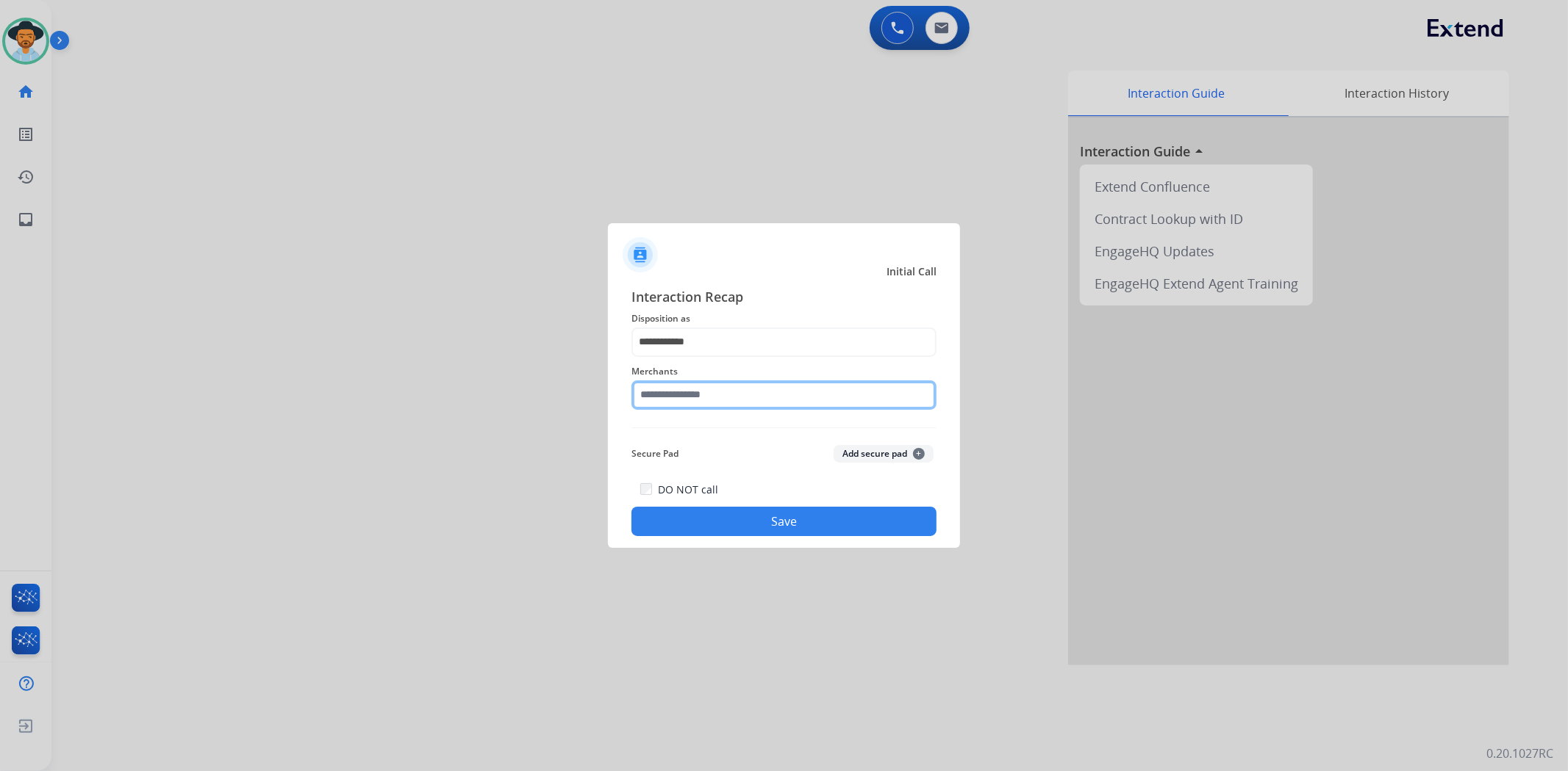
click at [691, 391] on input "text" at bounding box center [784, 395] width 305 height 29
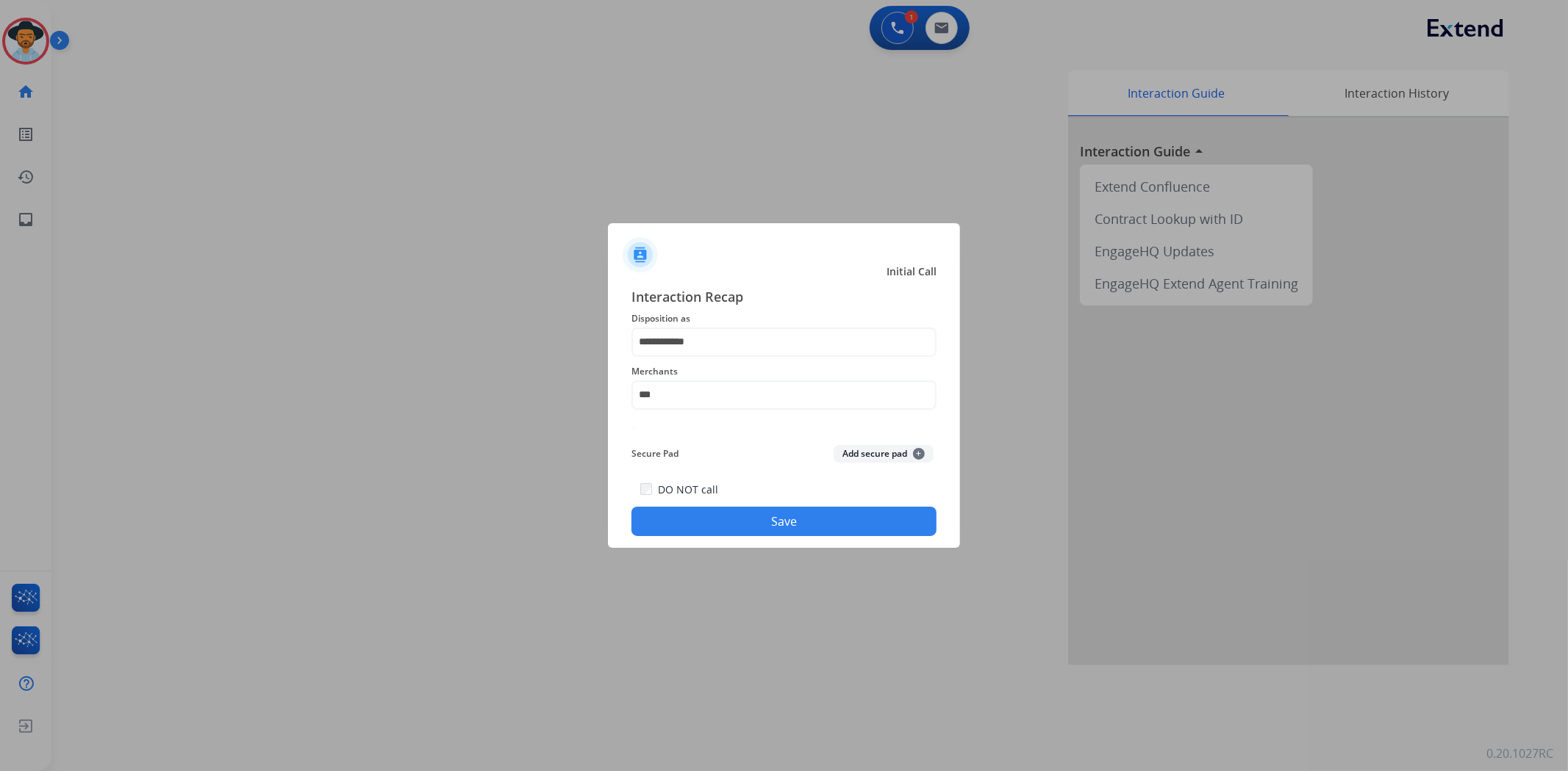
click at [721, 515] on button "Save" at bounding box center [784, 521] width 305 height 29
click at [697, 387] on input "***" at bounding box center [784, 395] width 305 height 29
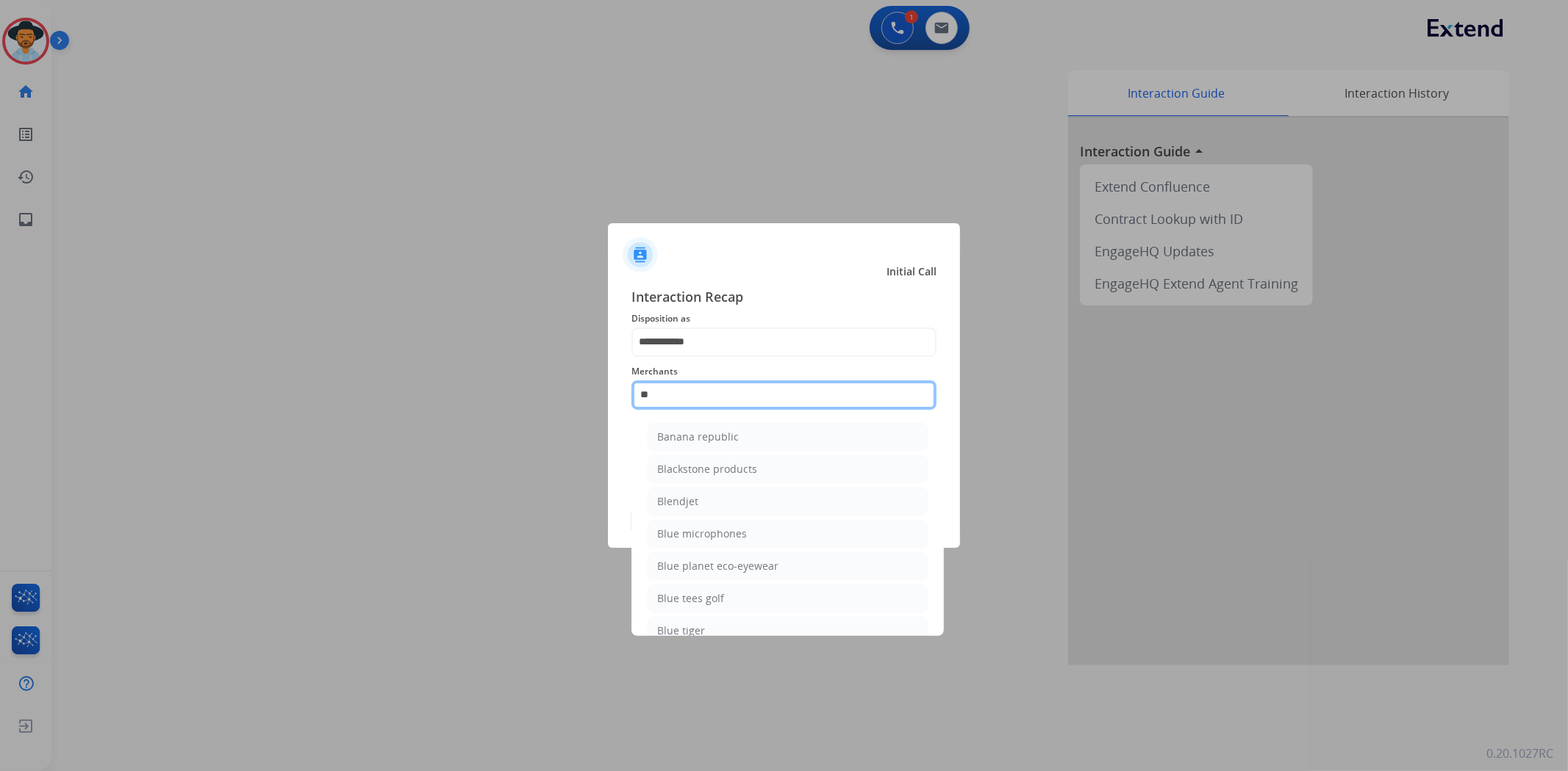
type input "*"
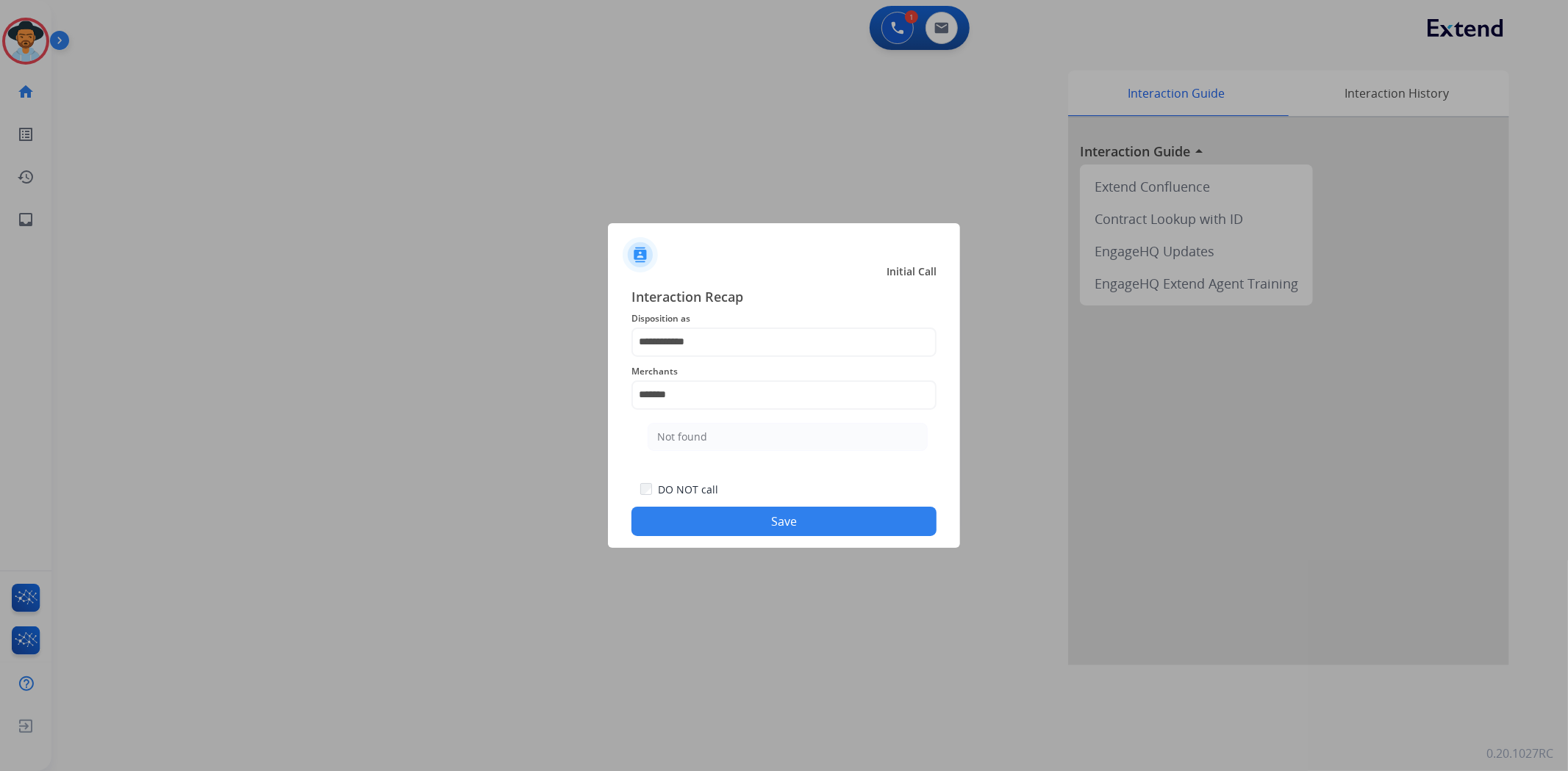
drag, startPoint x: 691, startPoint y: 430, endPoint x: 710, endPoint y: 491, distance: 63.9
click at [692, 430] on div "Not found" at bounding box center [682, 437] width 50 height 15
type input "*********"
click at [722, 523] on button "Save" at bounding box center [784, 521] width 305 height 29
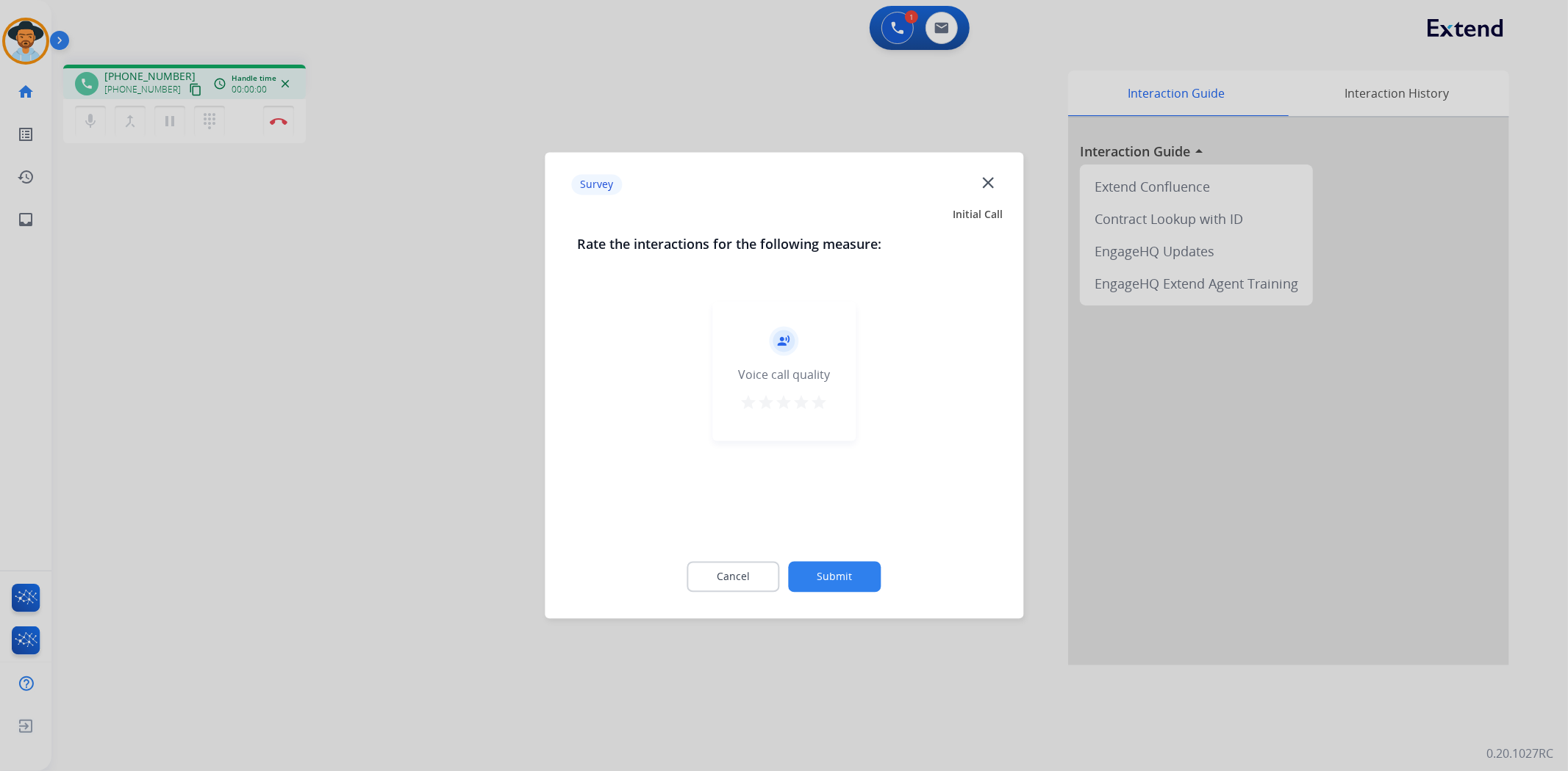
click at [845, 570] on button "Submit" at bounding box center [835, 578] width 92 height 31
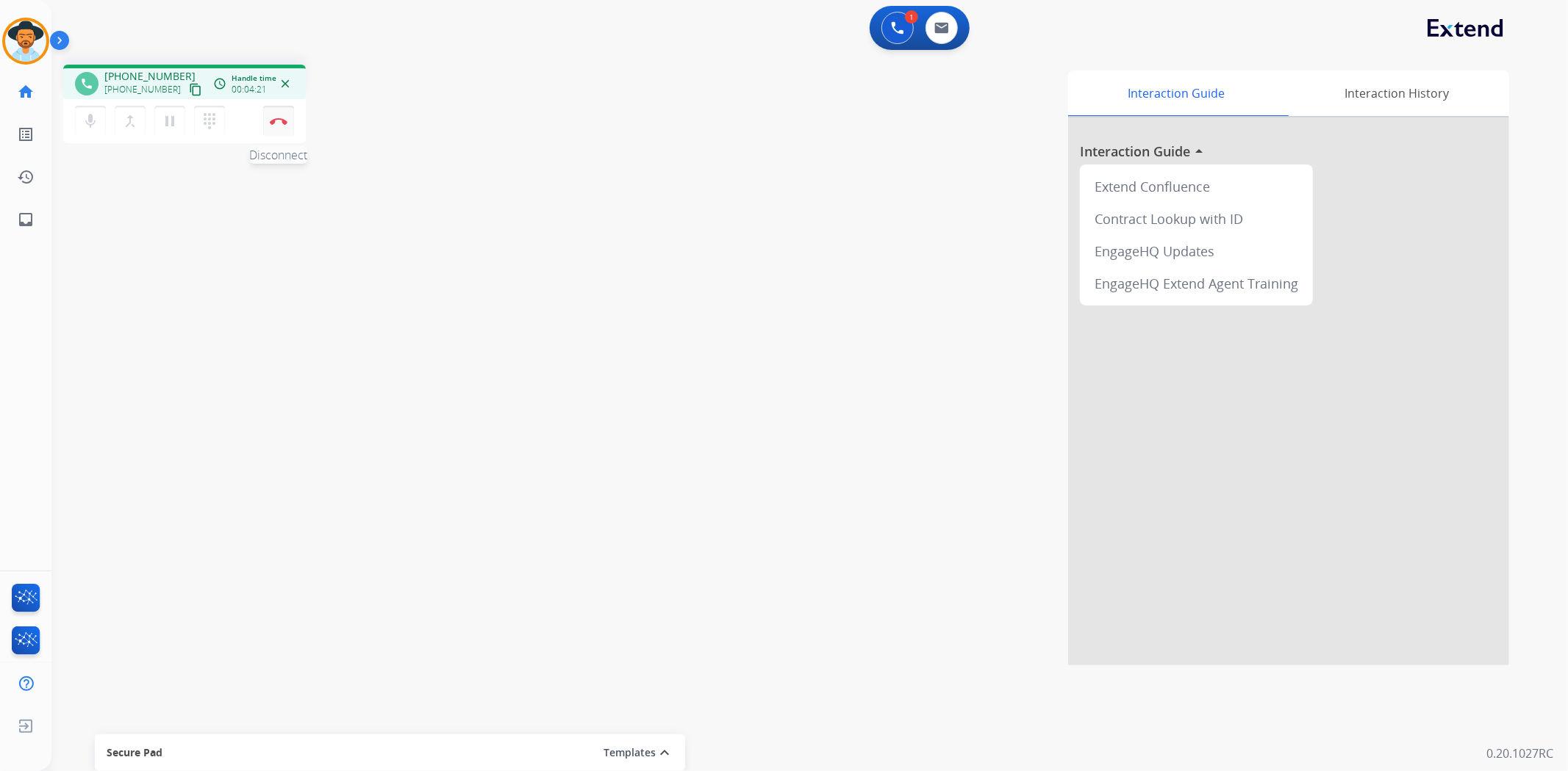
click at [279, 120] on img at bounding box center [278, 121] width 18 height 7
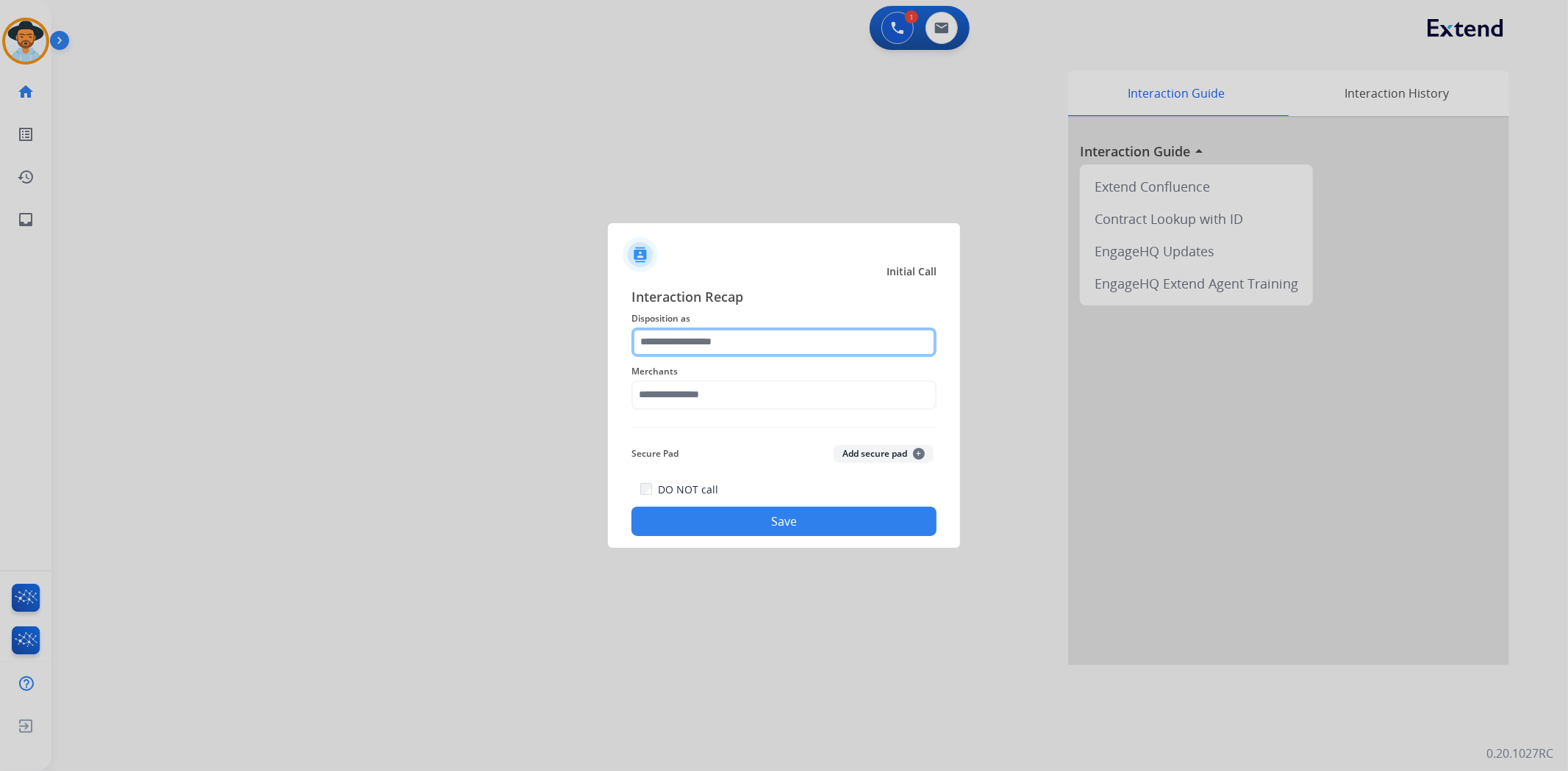
click at [648, 354] on input "text" at bounding box center [784, 342] width 305 height 29
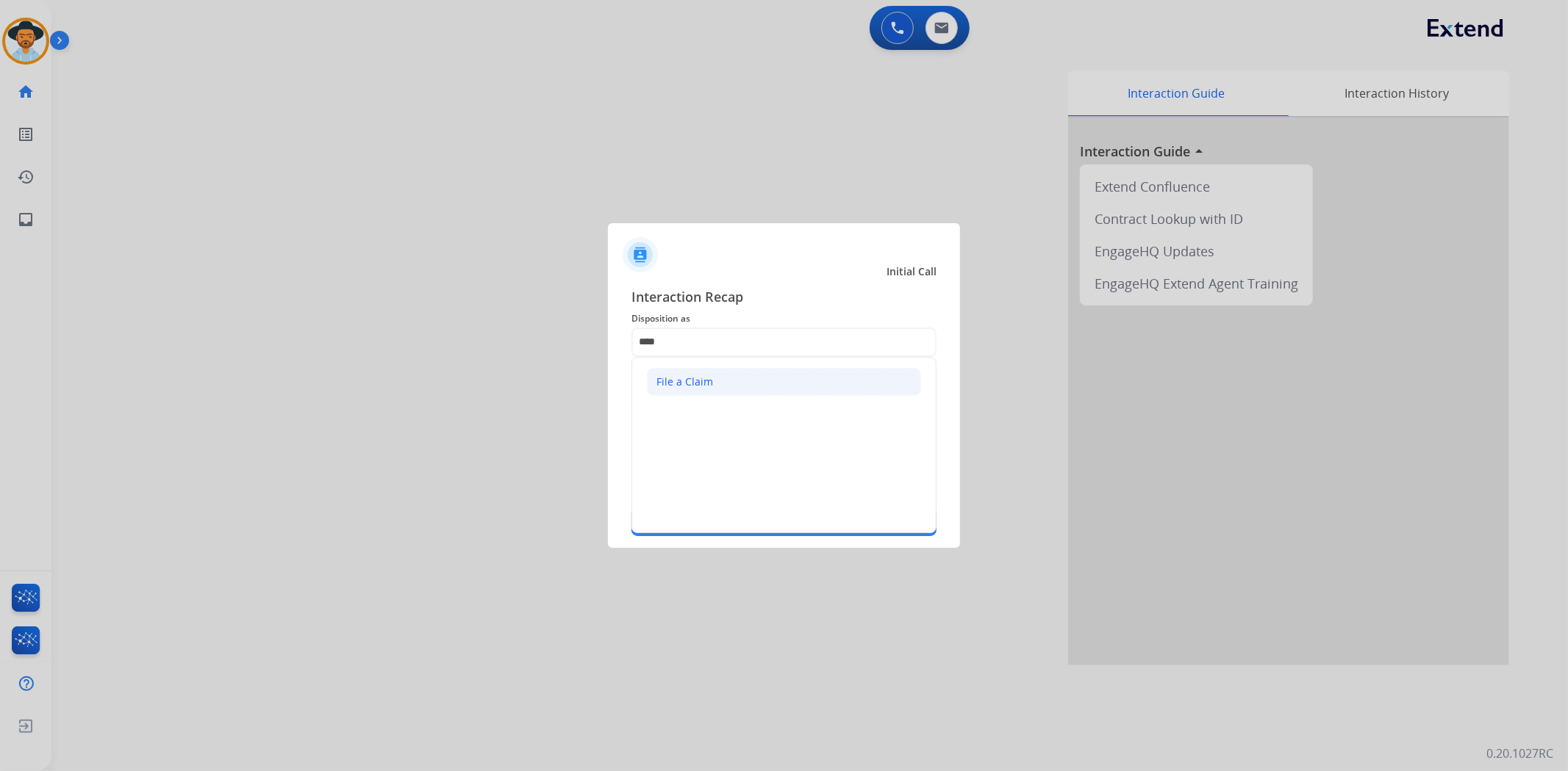
click at [676, 389] on li "File a Claim" at bounding box center [784, 382] width 274 height 28
type input "**********"
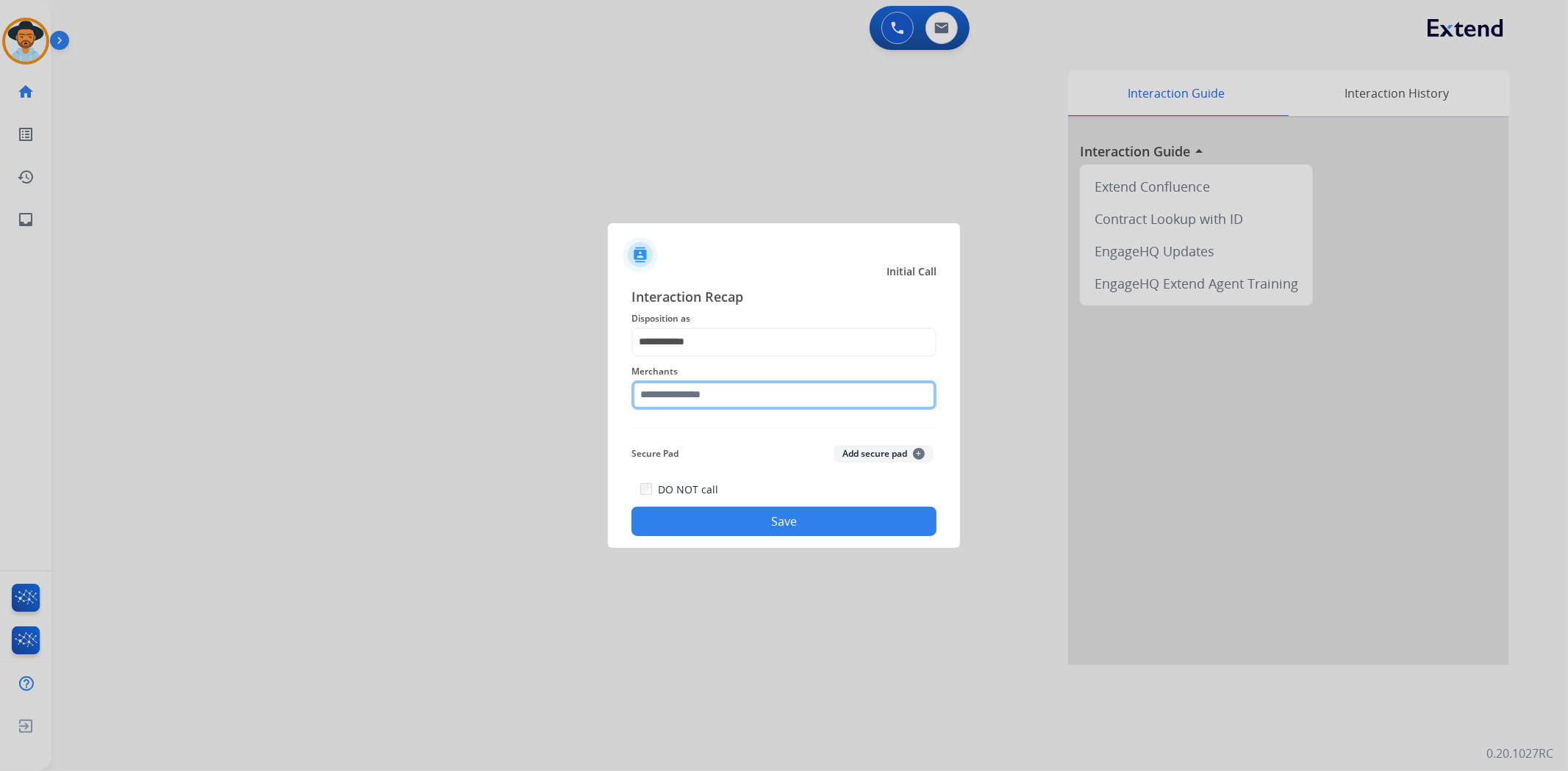
click at [676, 389] on input "text" at bounding box center [784, 395] width 305 height 29
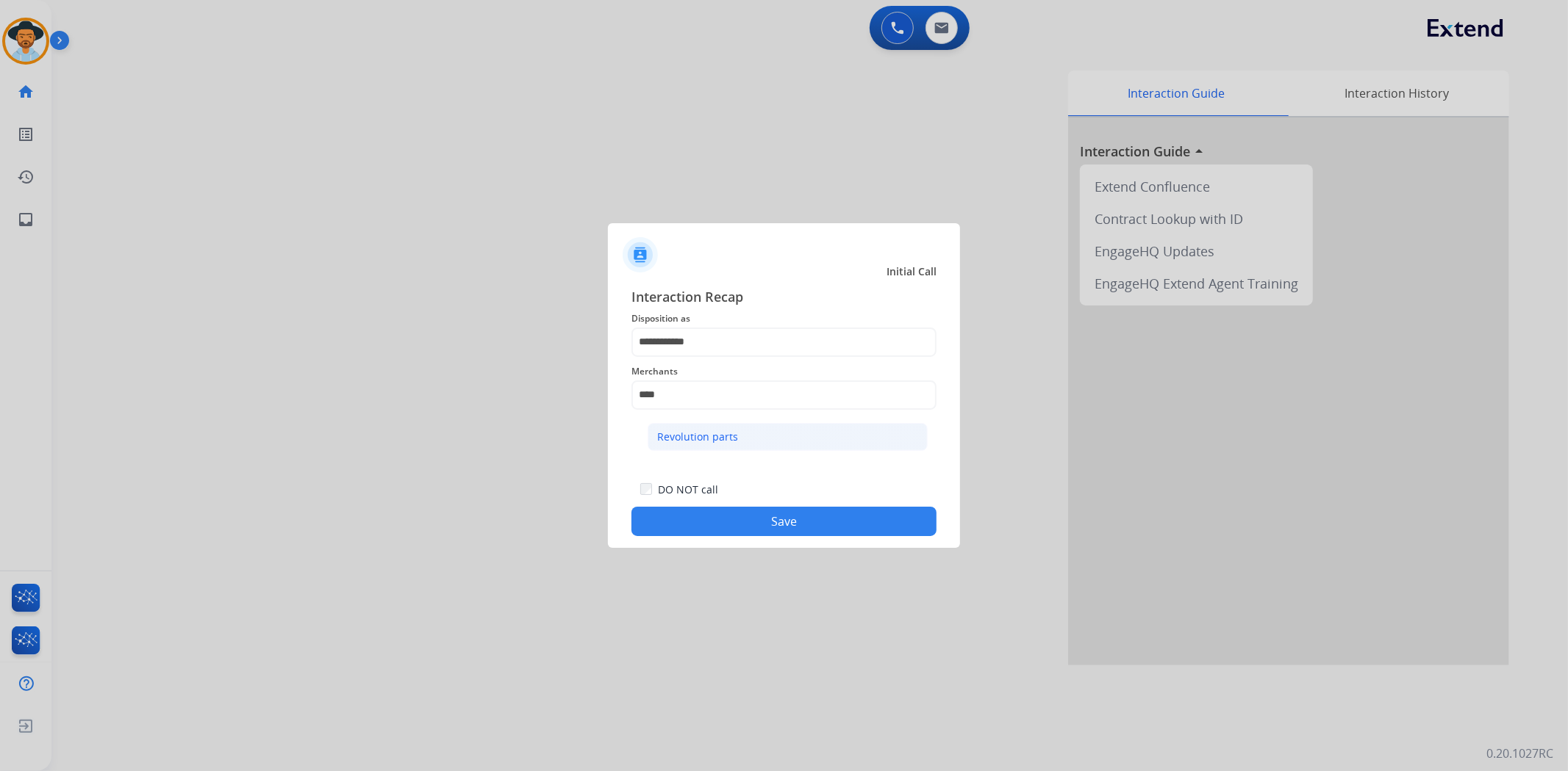
click at [680, 427] on li "Revolution parts" at bounding box center [788, 437] width 280 height 28
type input "**********"
click at [716, 515] on button "Save" at bounding box center [784, 521] width 305 height 29
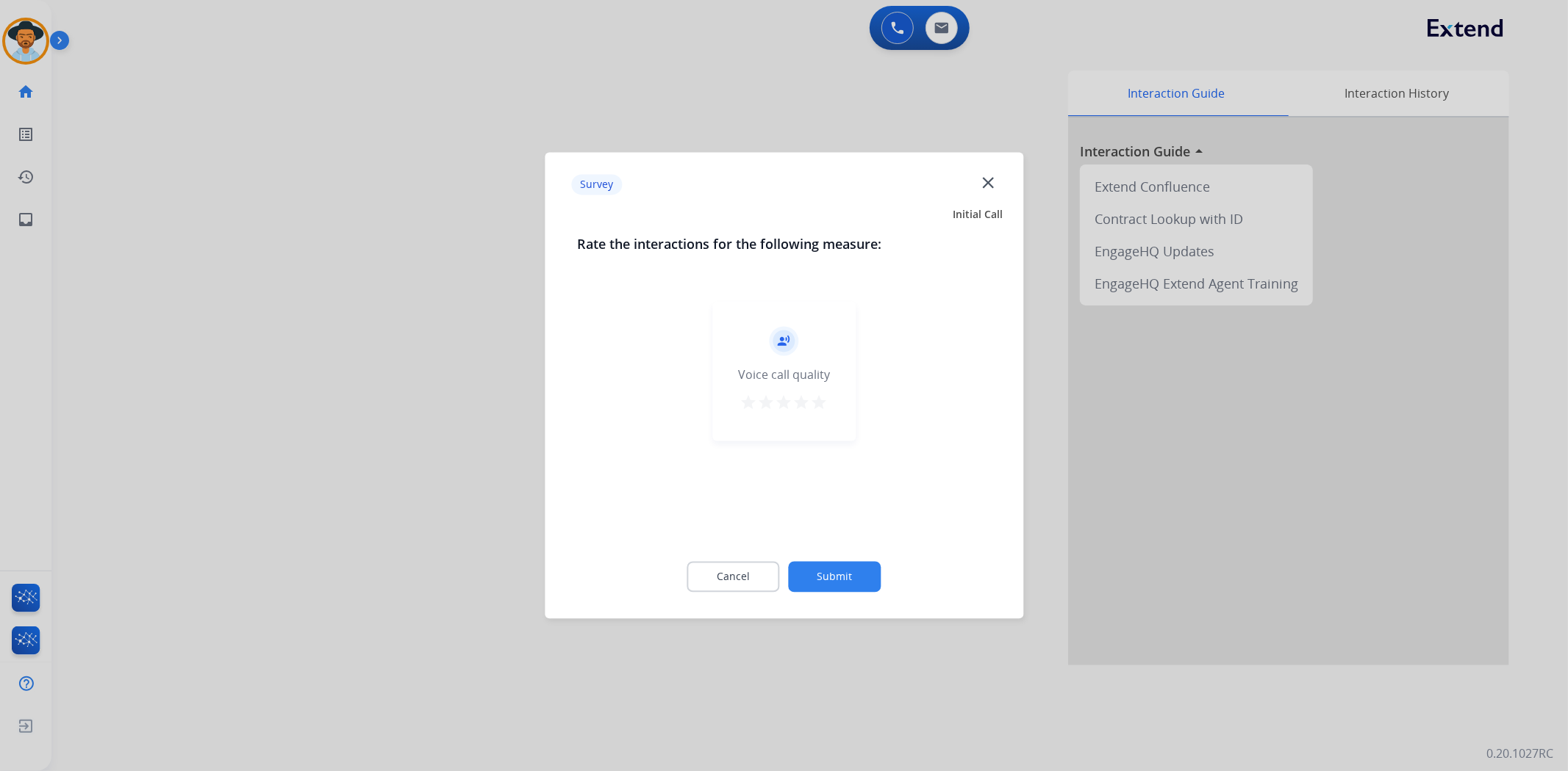
drag, startPoint x: 823, startPoint y: 398, endPoint x: 852, endPoint y: 483, distance: 89.8
click at [822, 398] on mat-icon "star" at bounding box center [819, 404] width 18 height 18
click at [842, 584] on button "Submit" at bounding box center [835, 578] width 92 height 31
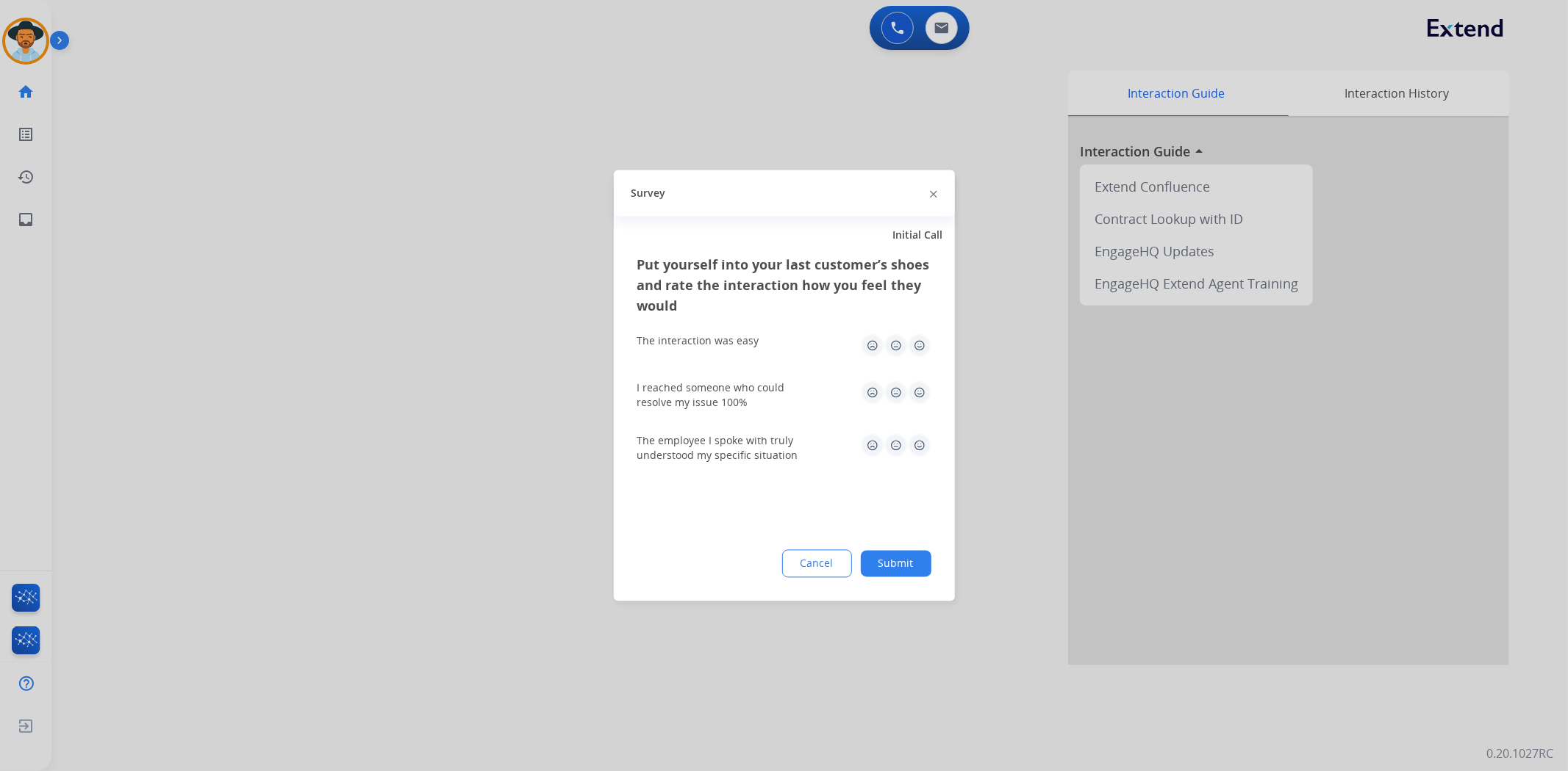
click at [894, 559] on button "Submit" at bounding box center [895, 564] width 70 height 27
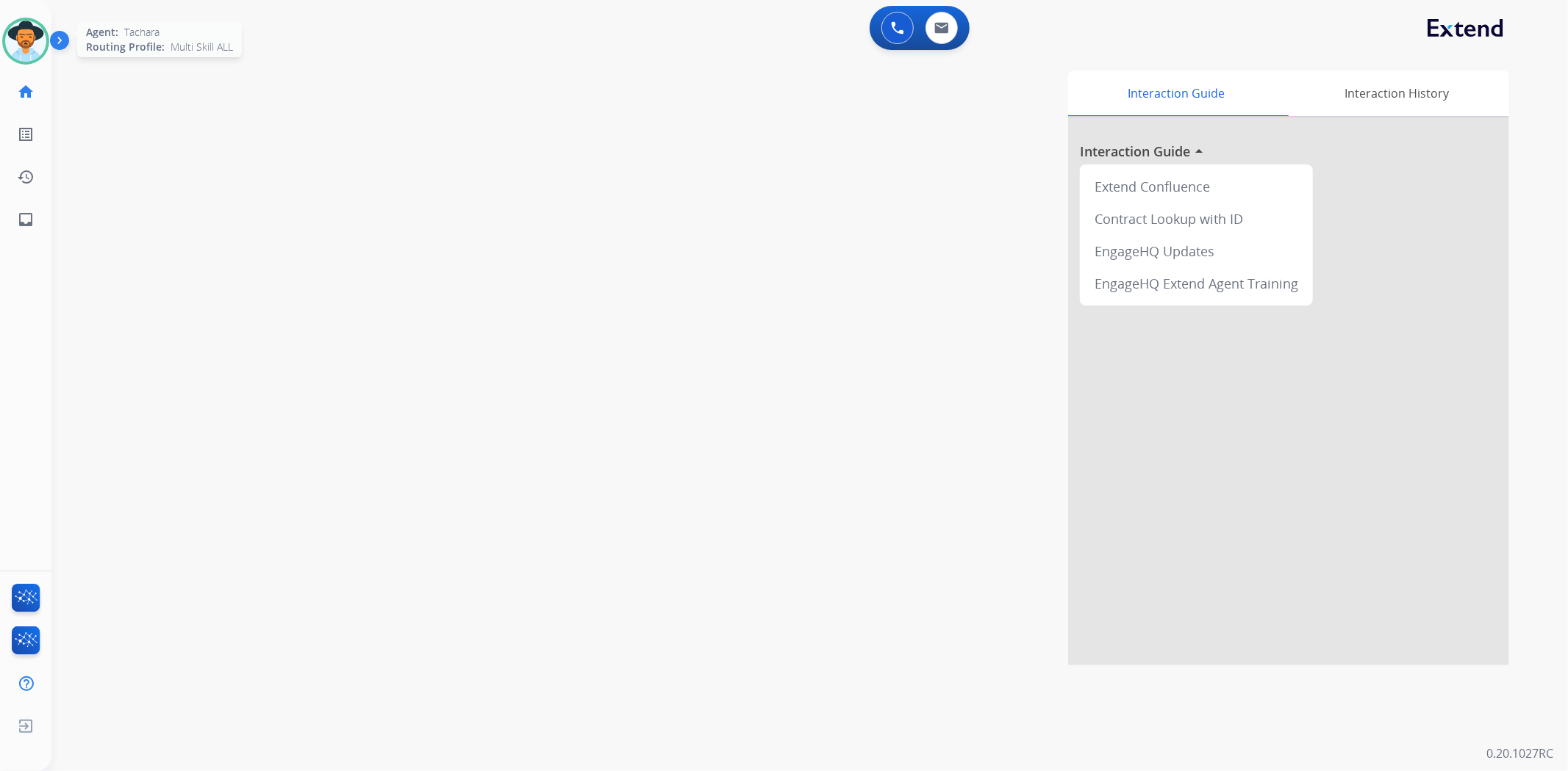
click at [32, 41] on img at bounding box center [25, 40] width 41 height 41
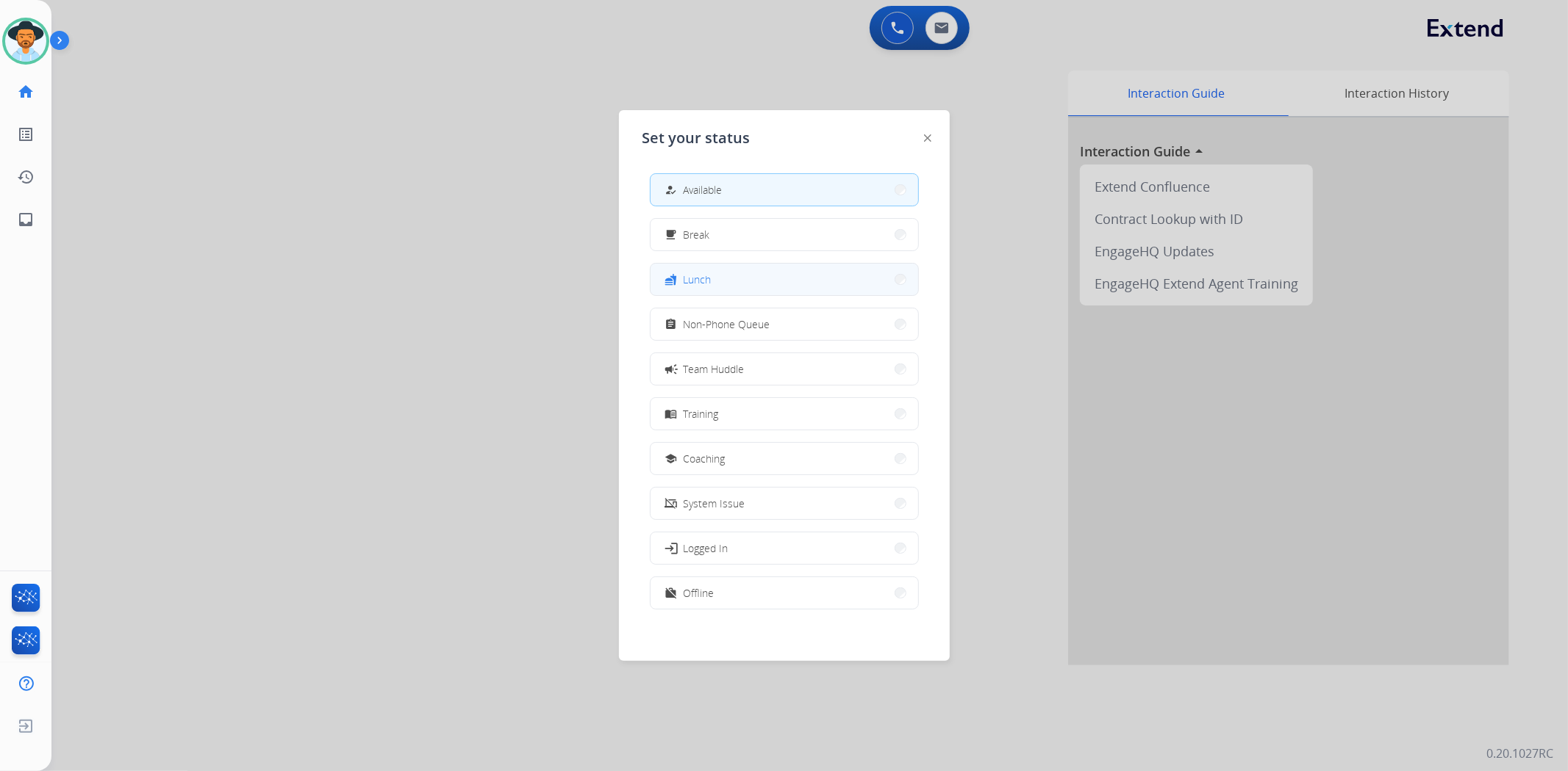
click at [739, 281] on button "fastfood Lunch" at bounding box center [784, 279] width 267 height 32
